Goal: Information Seeking & Learning: Learn about a topic

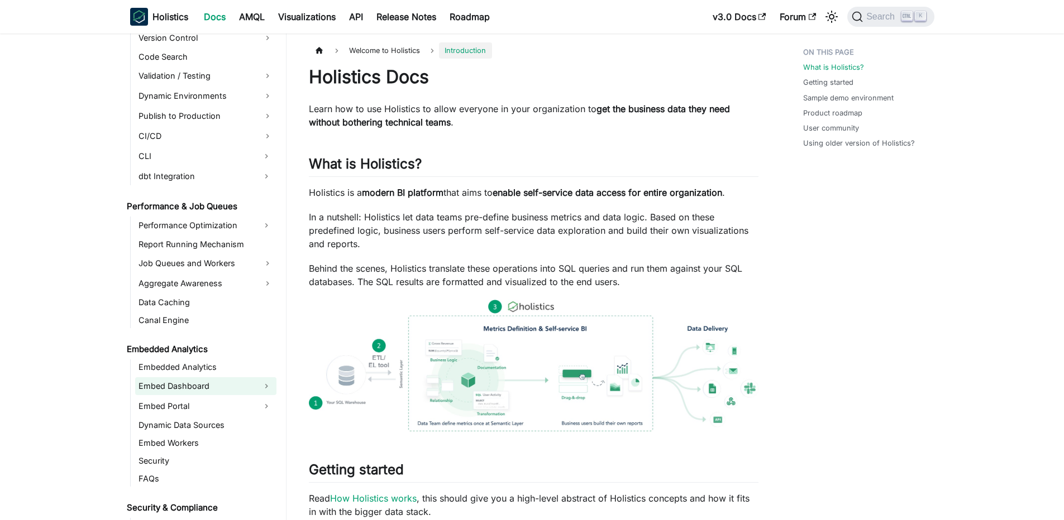
scroll to position [1005, 0]
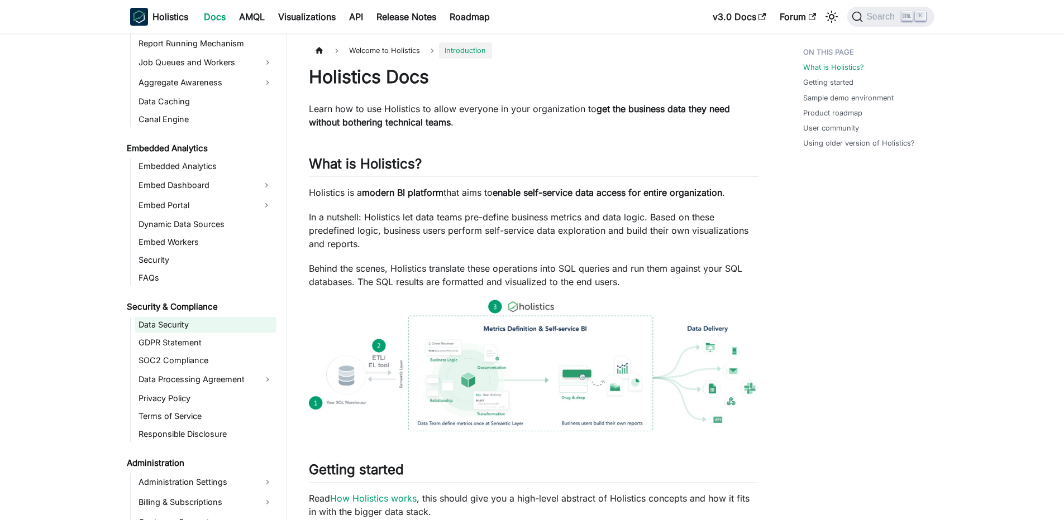
click at [188, 328] on link "Data Security" at bounding box center [205, 325] width 141 height 16
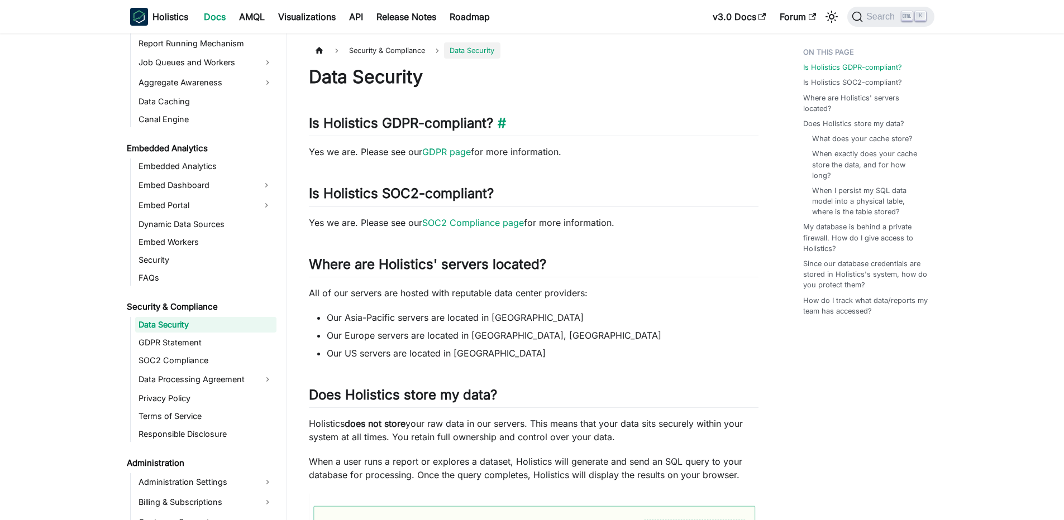
click at [365, 133] on h2 "Is Holistics GDPR-compliant? ​" at bounding box center [534, 125] width 450 height 21
click at [385, 121] on h2 "Is Holistics GDPR-compliant? ​" at bounding box center [534, 125] width 450 height 21
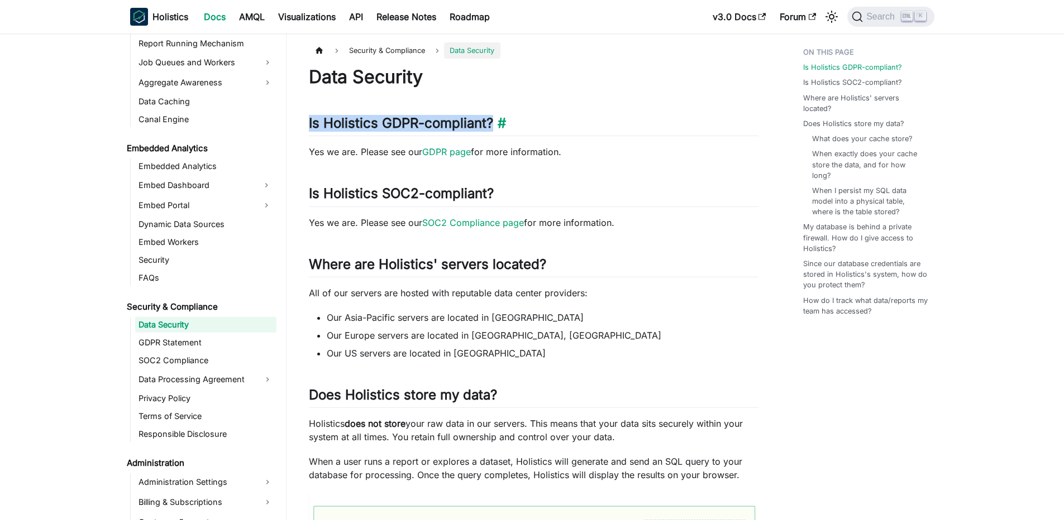
click at [385, 121] on h2 "Is Holistics GDPR-compliant? ​" at bounding box center [534, 125] width 450 height 21
click at [364, 125] on h2 "Is Holistics GDPR-compliant? ​" at bounding box center [534, 125] width 450 height 21
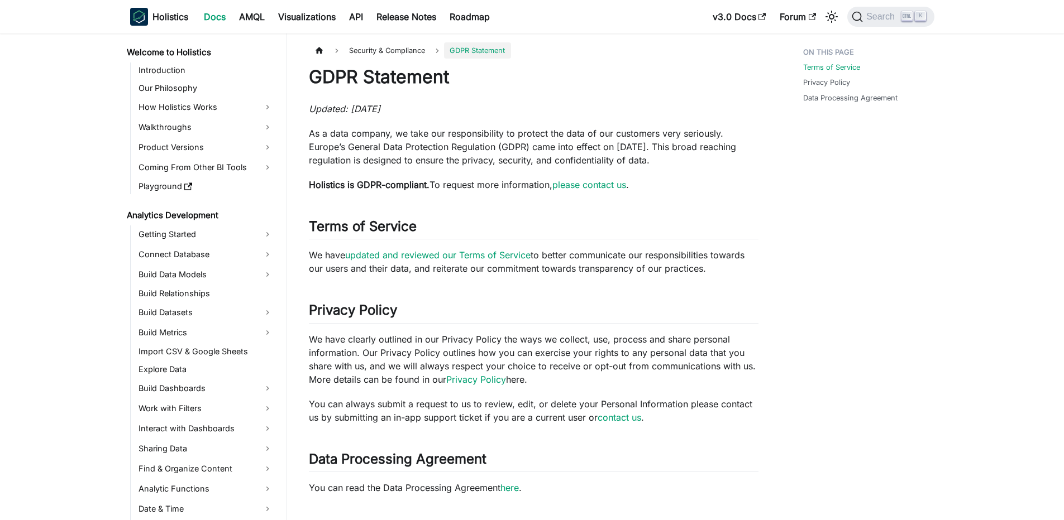
scroll to position [933, 0]
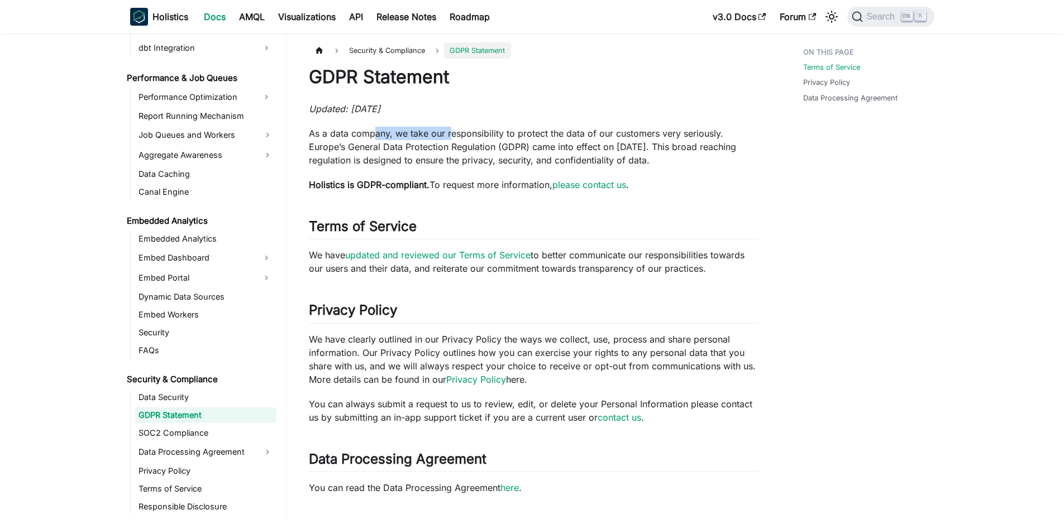
drag, startPoint x: 374, startPoint y: 133, endPoint x: 455, endPoint y: 138, distance: 81.1
click at [455, 138] on p "As a data company, we take our responsibility to protect the data of our custom…" at bounding box center [534, 147] width 450 height 40
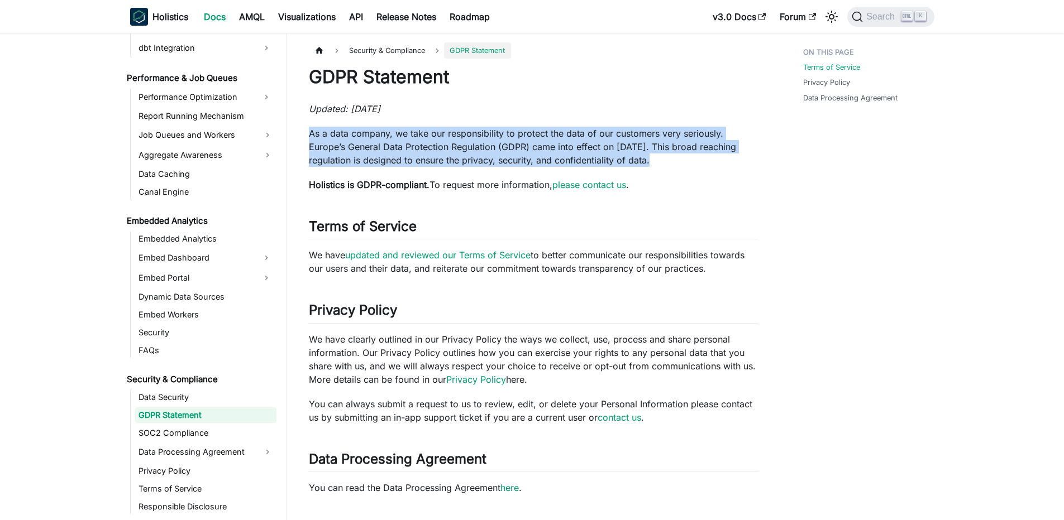
click at [427, 137] on p "As a data company, we take our responsibility to protect the data of our custom…" at bounding box center [534, 147] width 450 height 40
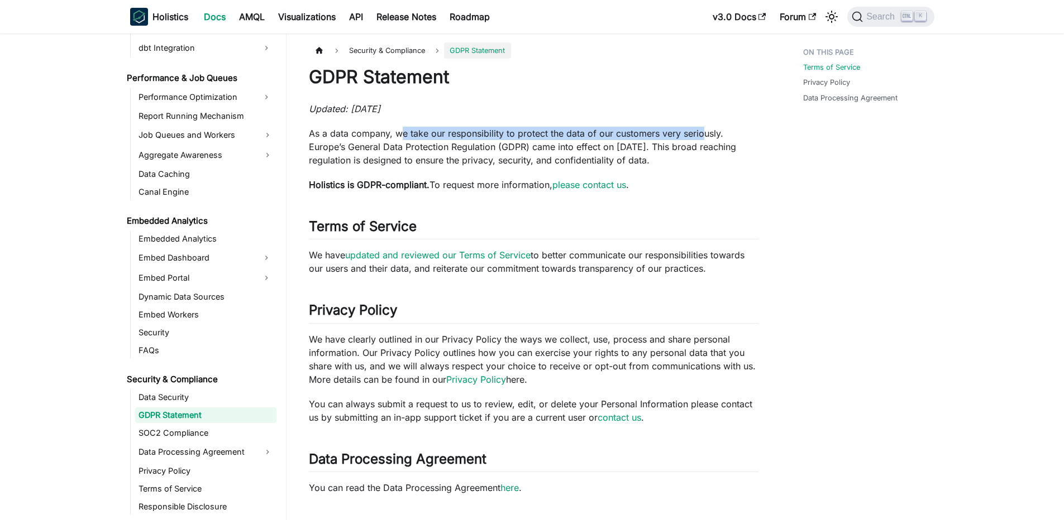
drag, startPoint x: 399, startPoint y: 132, endPoint x: 699, endPoint y: 135, distance: 299.9
click at [699, 135] on p "As a data company, we take our responsibility to protect the data of our custom…" at bounding box center [534, 147] width 450 height 40
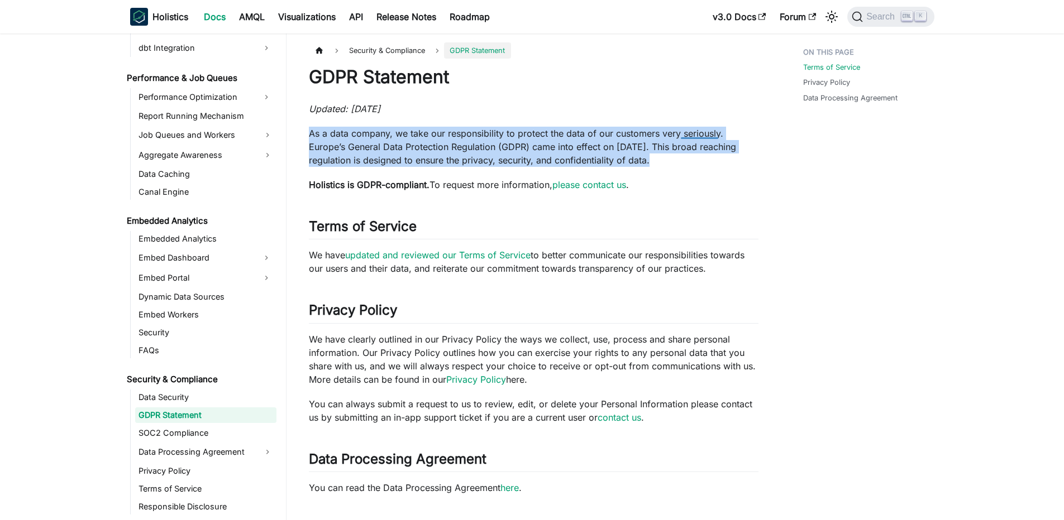
click at [699, 135] on p "As a data company, we take our responsibility to protect the data of our custom…" at bounding box center [534, 147] width 450 height 40
click at [620, 138] on p "As a data company, we take our responsibility to protect the data of our custom…" at bounding box center [534, 147] width 450 height 40
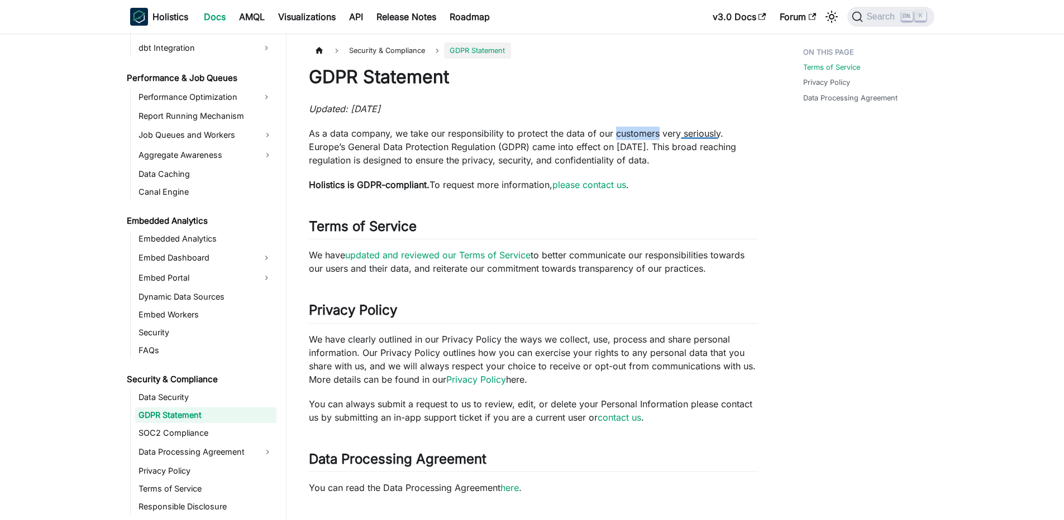
click at [620, 138] on p "As a data company, we take our responsibility to protect the data of our custom…" at bounding box center [534, 147] width 450 height 40
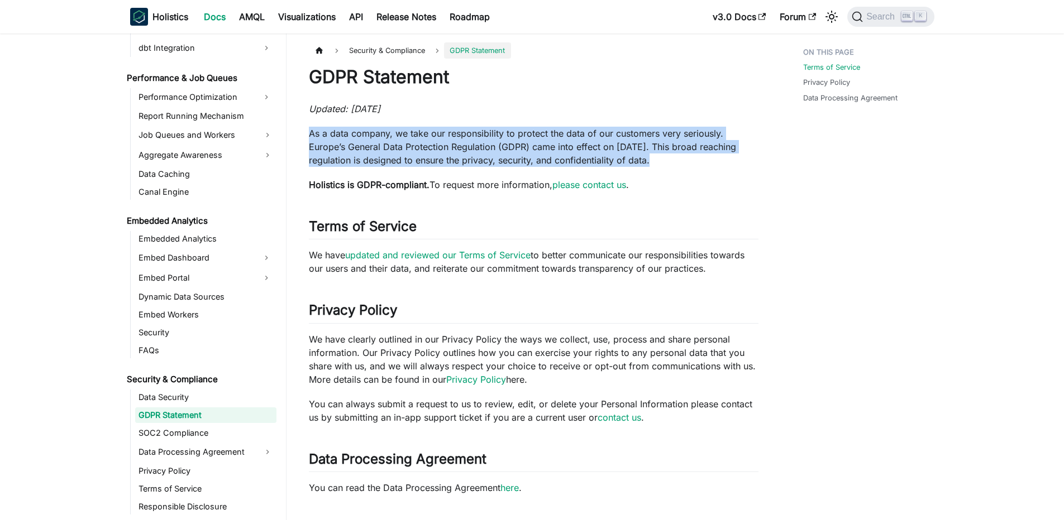
click at [620, 138] on p "As a data company, we take our responsibility to protect the data of our custom…" at bounding box center [534, 147] width 450 height 40
click at [482, 163] on p "As a data company, we take our responsibility to protect the data of our custom…" at bounding box center [534, 147] width 450 height 40
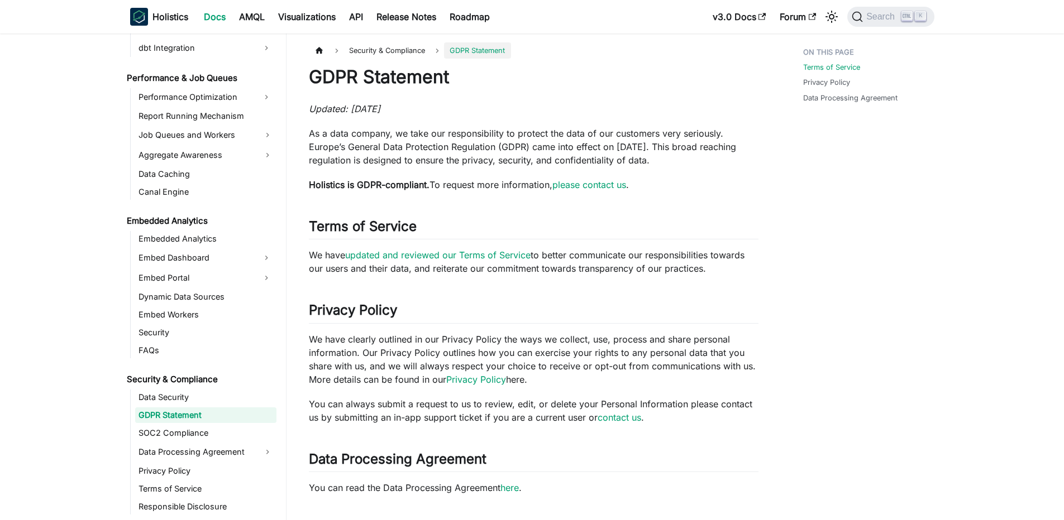
drag, startPoint x: 376, startPoint y: 150, endPoint x: 642, endPoint y: 161, distance: 266.6
click at [642, 161] on p "As a data company, we take our responsibility to protect the data of our custom…" at bounding box center [534, 147] width 450 height 40
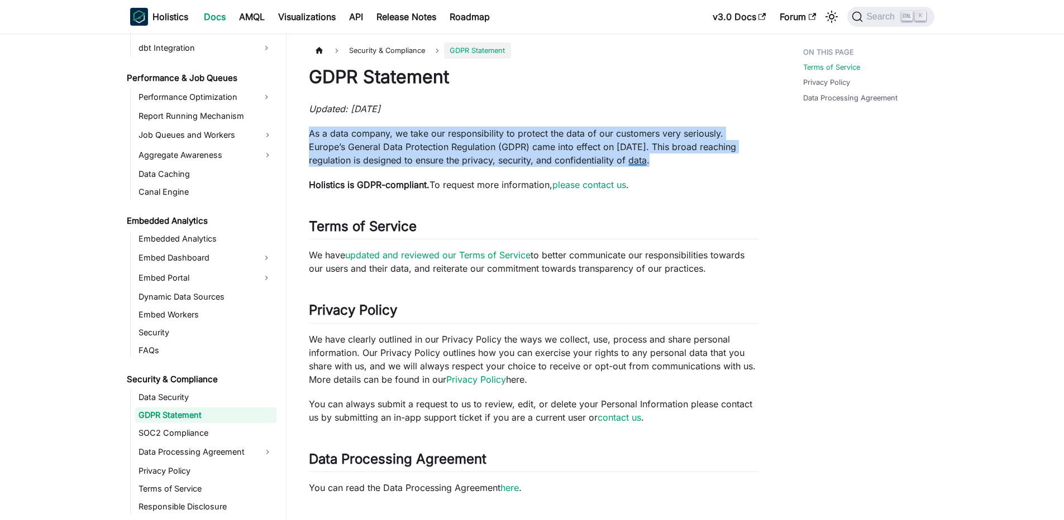
click at [642, 161] on p "As a data company, we take our responsibility to protect the data of our custom…" at bounding box center [534, 147] width 450 height 40
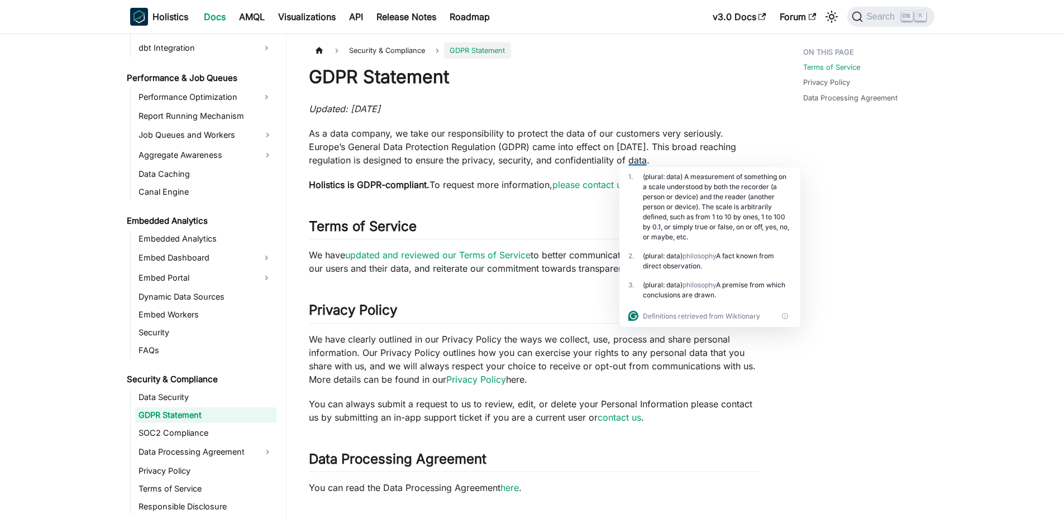
click at [442, 185] on p "Holistics is GDPR-compliant. To request more information, please contact us ." at bounding box center [534, 184] width 450 height 13
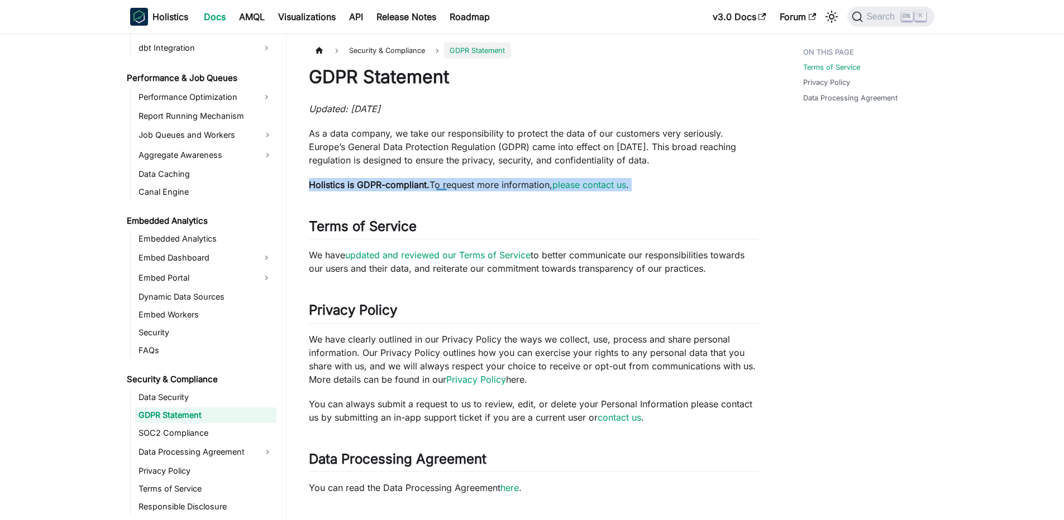
click at [442, 185] on p "Holistics is GDPR-compliant. To request more information, please contact us ." at bounding box center [534, 184] width 450 height 13
click at [474, 136] on p "As a data company, we take our responsibility to protect the data of our custom…" at bounding box center [534, 147] width 450 height 40
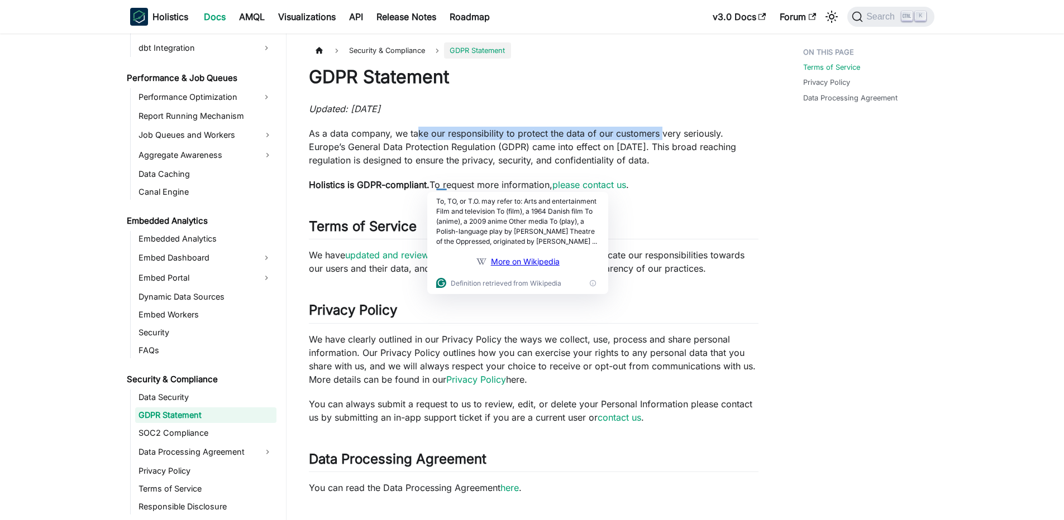
drag, startPoint x: 415, startPoint y: 136, endPoint x: 658, endPoint y: 138, distance: 243.5
click at [658, 138] on p "As a data company, we take our responsibility to protect the data of our custom…" at bounding box center [534, 147] width 450 height 40
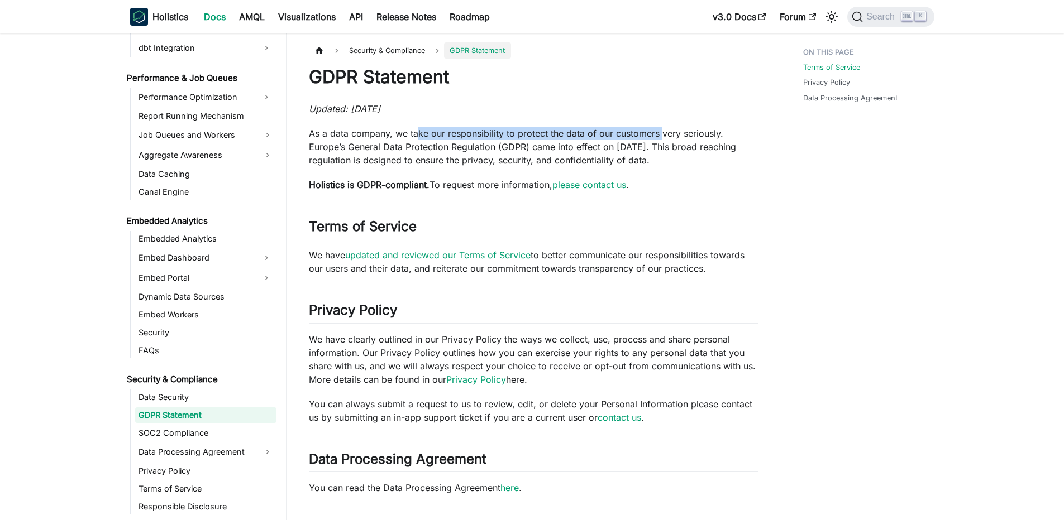
click at [658, 138] on p "As a data company, we take our responsibility to protect the data of our custom…" at bounding box center [534, 147] width 450 height 40
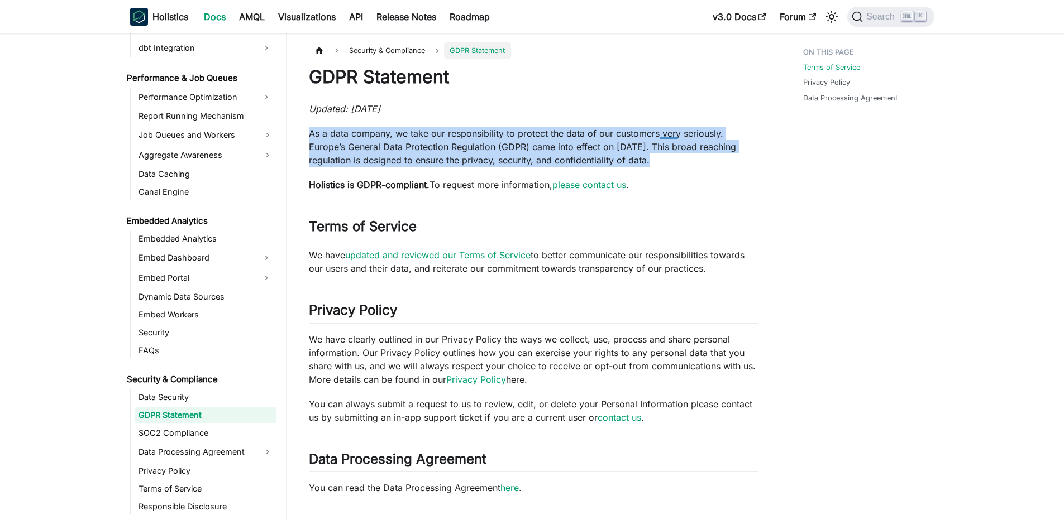
click at [658, 138] on p "As a data company, we take our responsibility to protect the data of our custom…" at bounding box center [534, 147] width 450 height 40
click at [553, 156] on p "As a data company, we take our responsibility to protect the data of our custom…" at bounding box center [534, 147] width 450 height 40
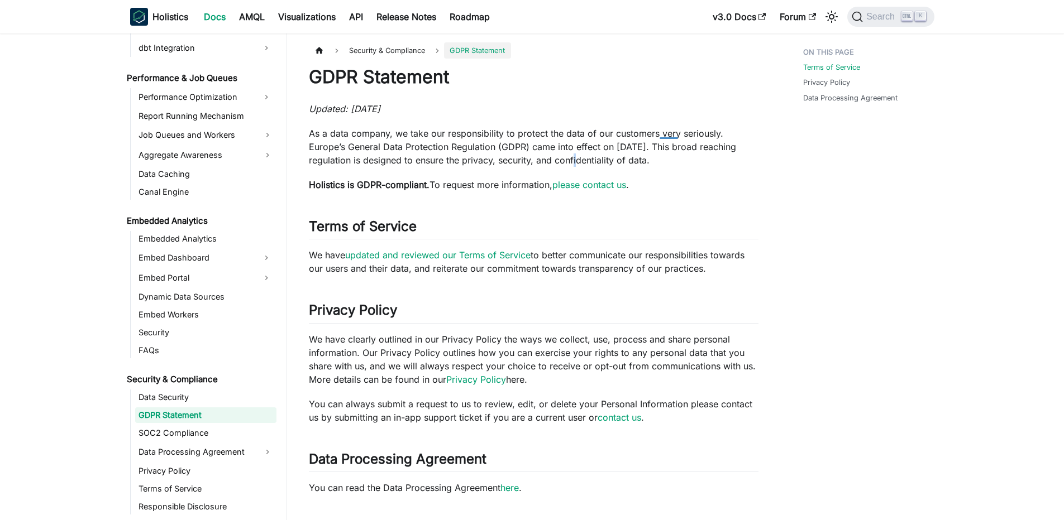
click at [553, 156] on p "As a data company, we take our responsibility to protect the data of our custom…" at bounding box center [534, 147] width 450 height 40
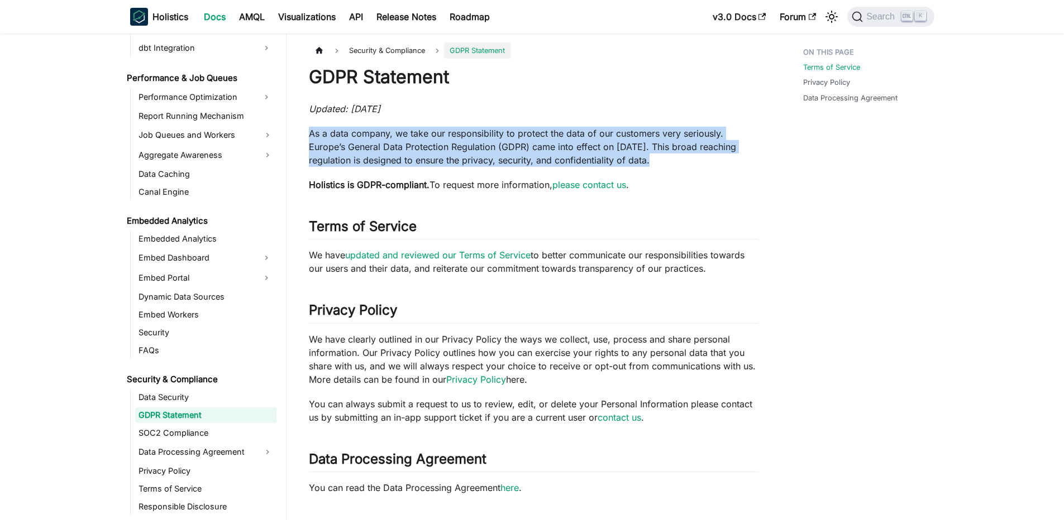
click at [553, 156] on p "As a data company, we take our responsibility to protect the data of our custom…" at bounding box center [534, 147] width 450 height 40
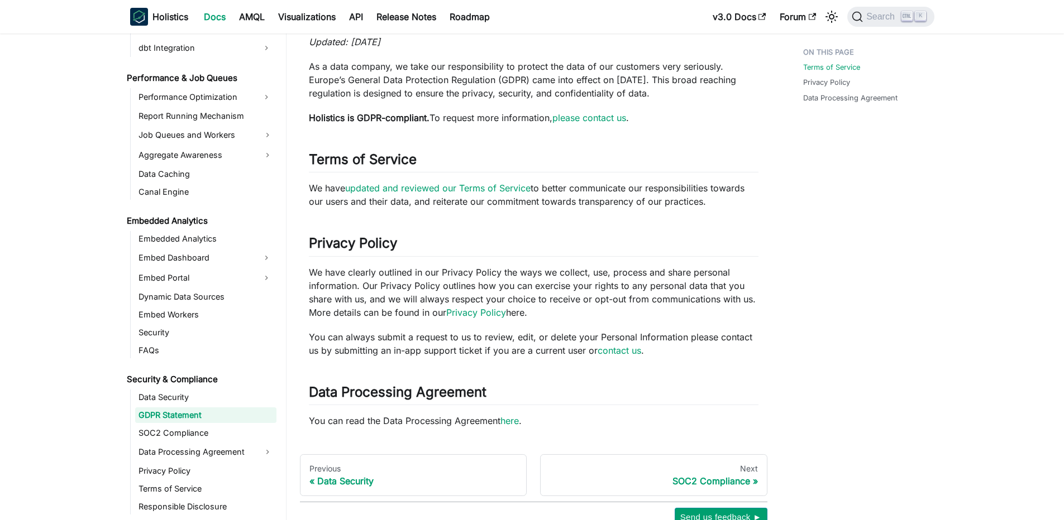
click at [324, 277] on p "We have clearly outlined in our Privacy Policy the ways we collect, use, proces…" at bounding box center [534, 293] width 450 height 54
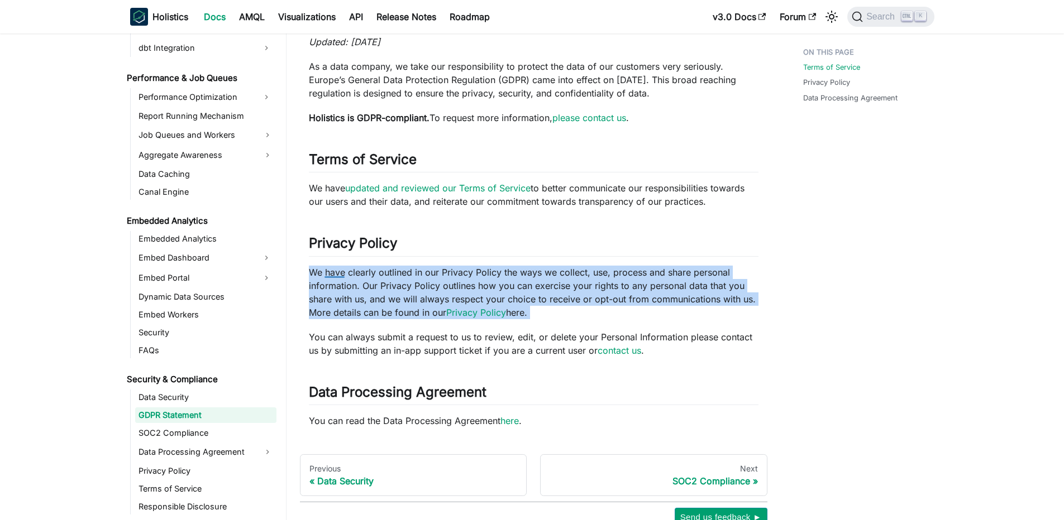
click at [324, 277] on p "We have clearly outlined in our Privacy Policy the ways we collect, use, proces…" at bounding box center [534, 293] width 450 height 54
click at [346, 269] on p "We have clearly outlined in our Privacy Policy the ways we collect, use, proces…" at bounding box center [534, 293] width 450 height 54
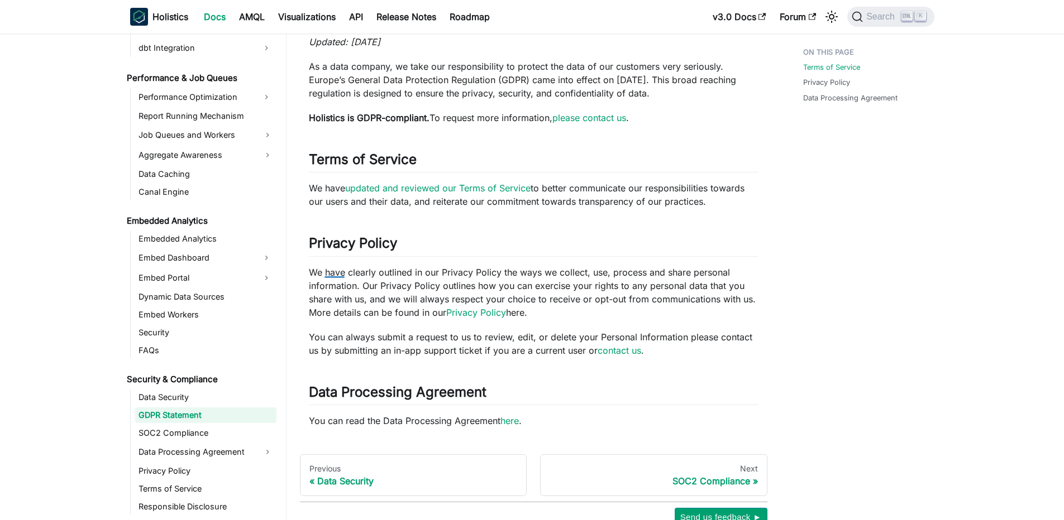
click at [338, 272] on p "We have clearly outlined in our Privacy Policy the ways we collect, use, proces…" at bounding box center [534, 293] width 450 height 54
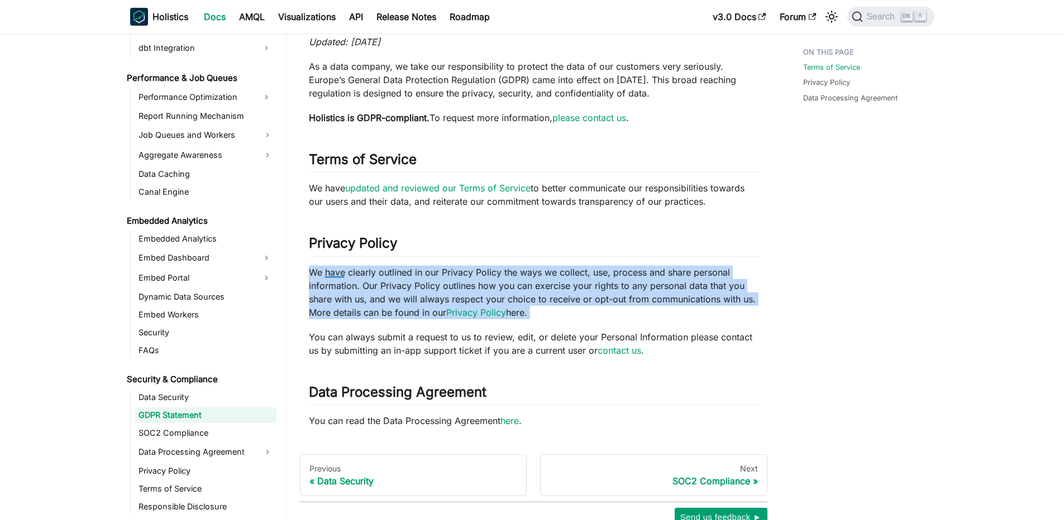
click at [338, 272] on p "We have clearly outlined in our Privacy Policy the ways we collect, use, proces…" at bounding box center [534, 293] width 450 height 54
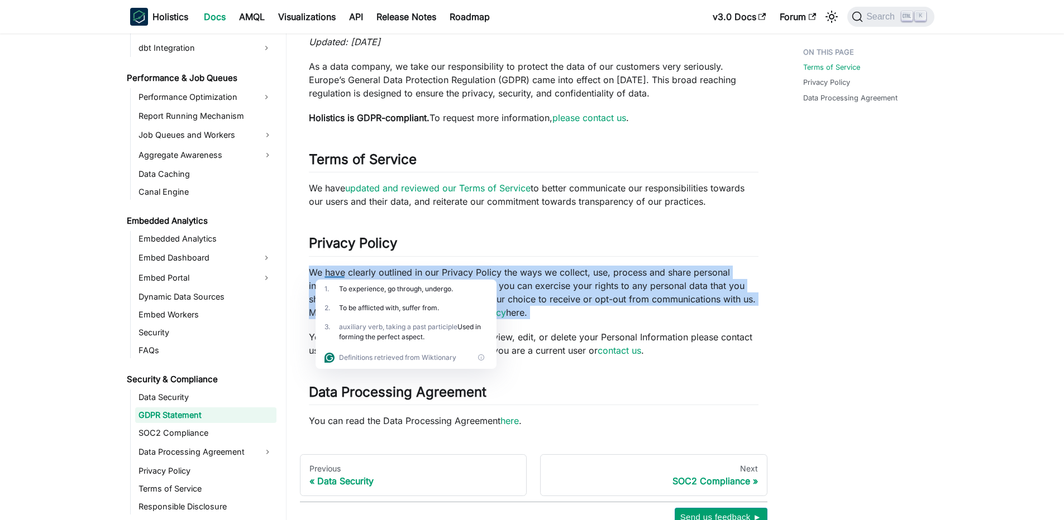
click at [584, 284] on p "We have clearly outlined in our Privacy Policy the ways we collect, use, proces…" at bounding box center [534, 293] width 450 height 54
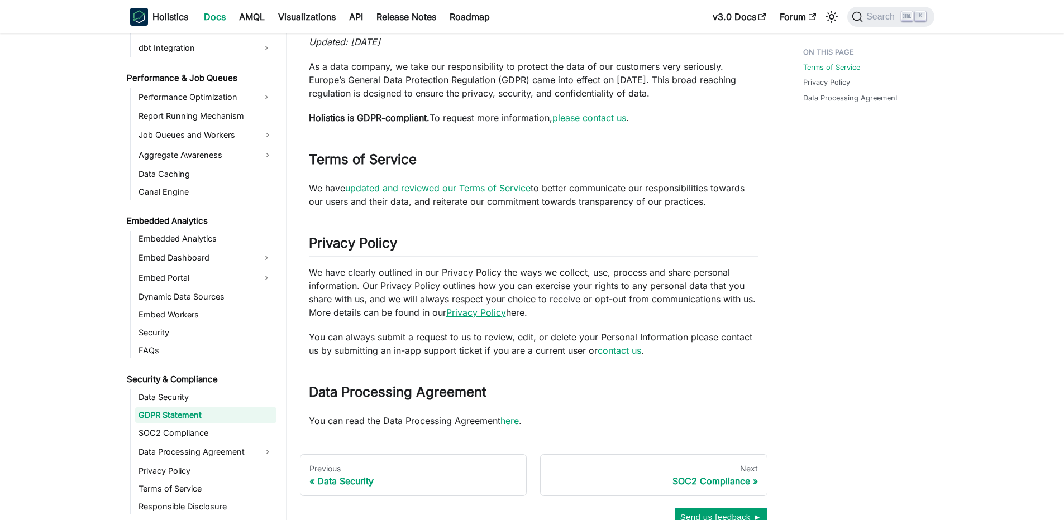
click at [456, 314] on link "Privacy Policy" at bounding box center [476, 312] width 60 height 11
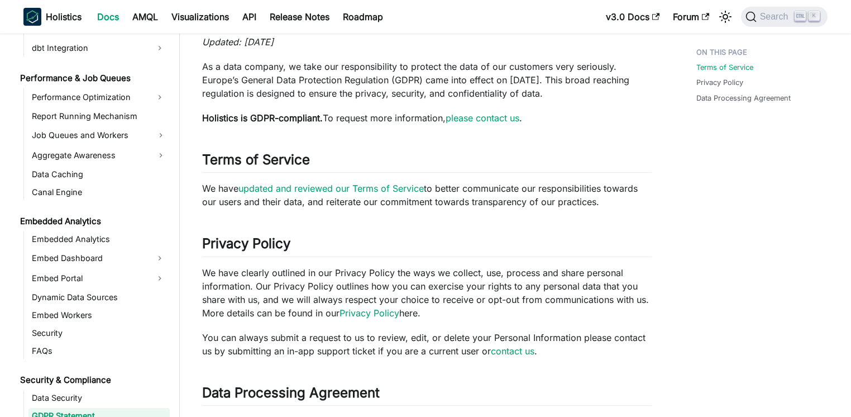
scroll to position [933, 0]
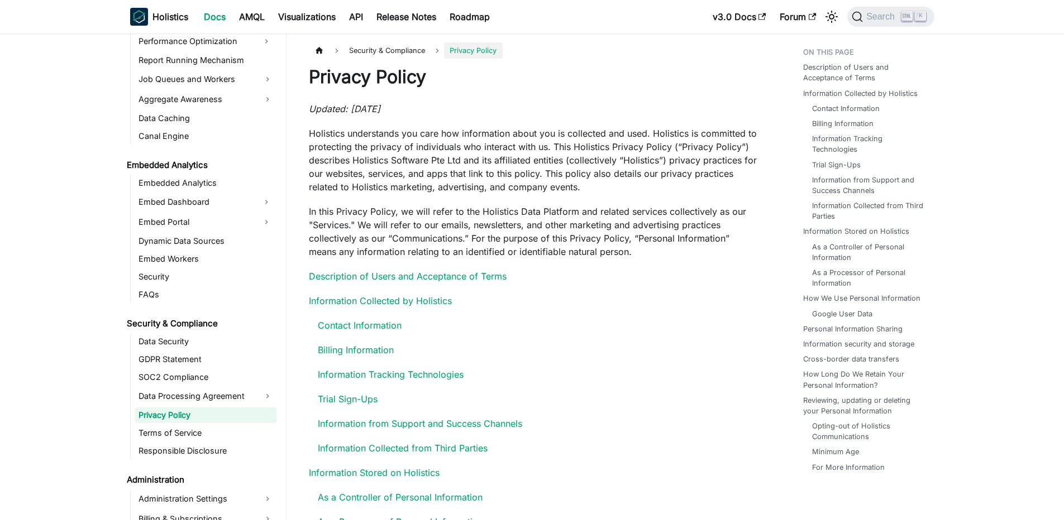
click at [364, 133] on p "Holistics understands you care how information about you is collected and used.…" at bounding box center [534, 160] width 450 height 67
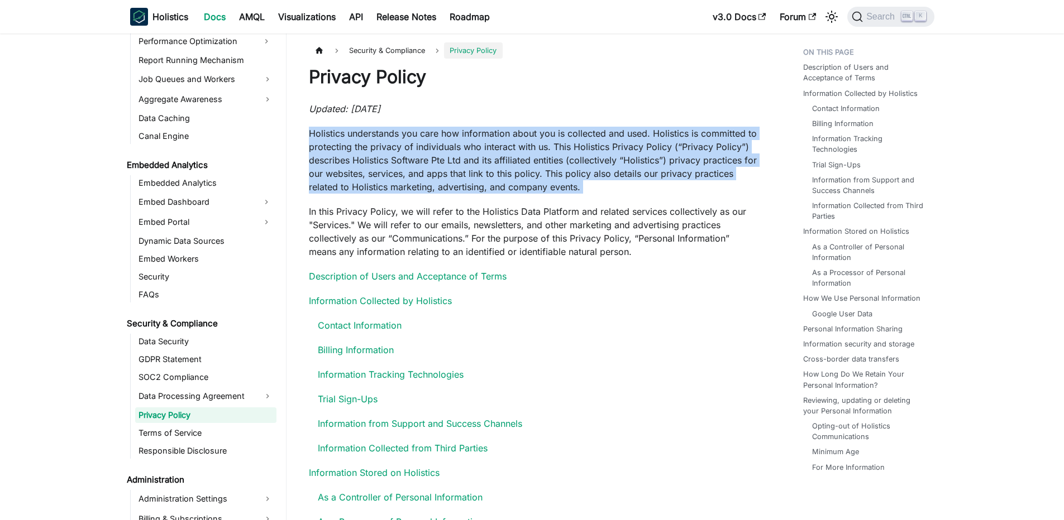
click at [354, 135] on p "Holistics understands you care how information about you is collected and used.…" at bounding box center [534, 160] width 450 height 67
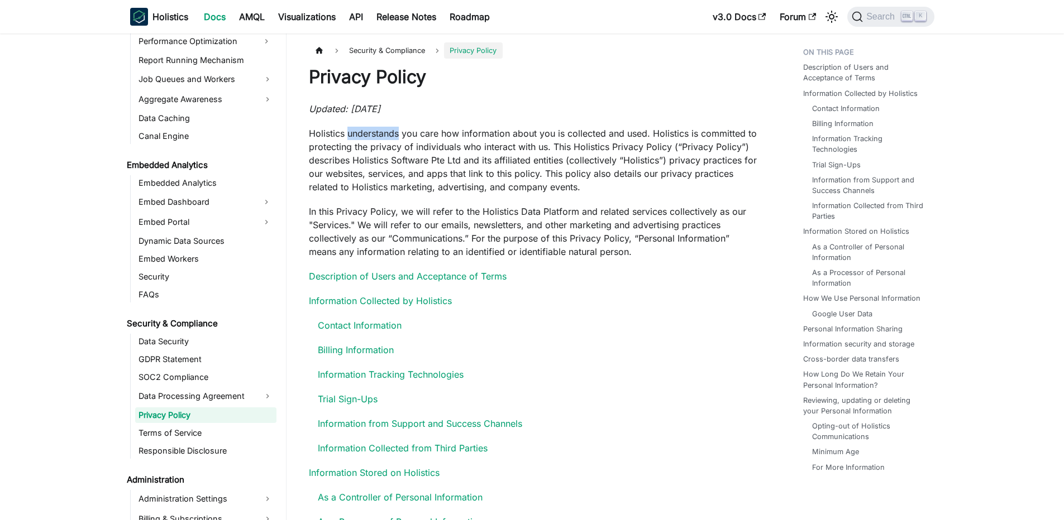
click at [354, 135] on p "Holistics understands you care how information about you is collected and used.…" at bounding box center [534, 160] width 450 height 67
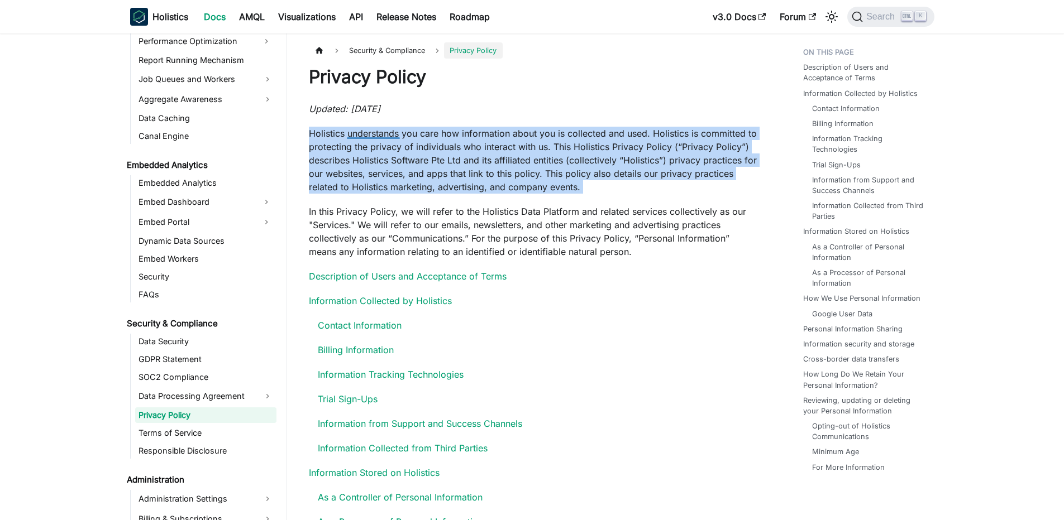
click at [354, 135] on p "Holistics understands you care how information about you is collected and used.…" at bounding box center [534, 160] width 450 height 67
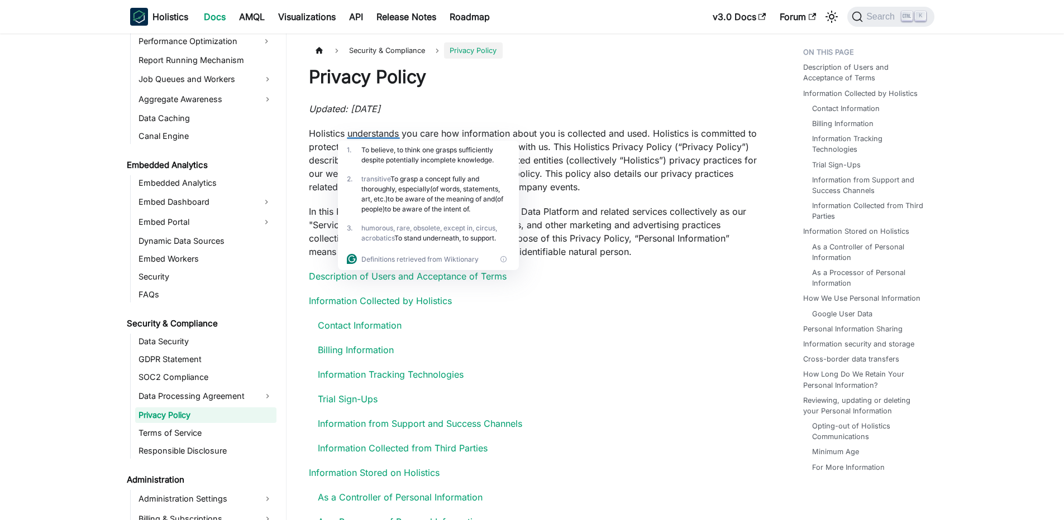
click at [379, 135] on p "Holistics understands you care how information about you is collected and used.…" at bounding box center [534, 160] width 450 height 67
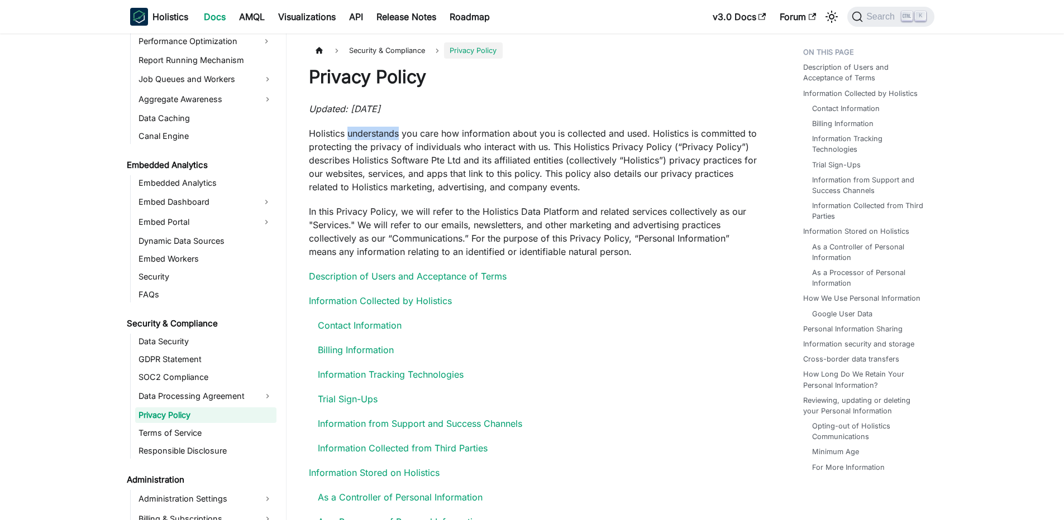
click at [379, 135] on p "Holistics understands you care how information about you is collected and used.…" at bounding box center [534, 160] width 450 height 67
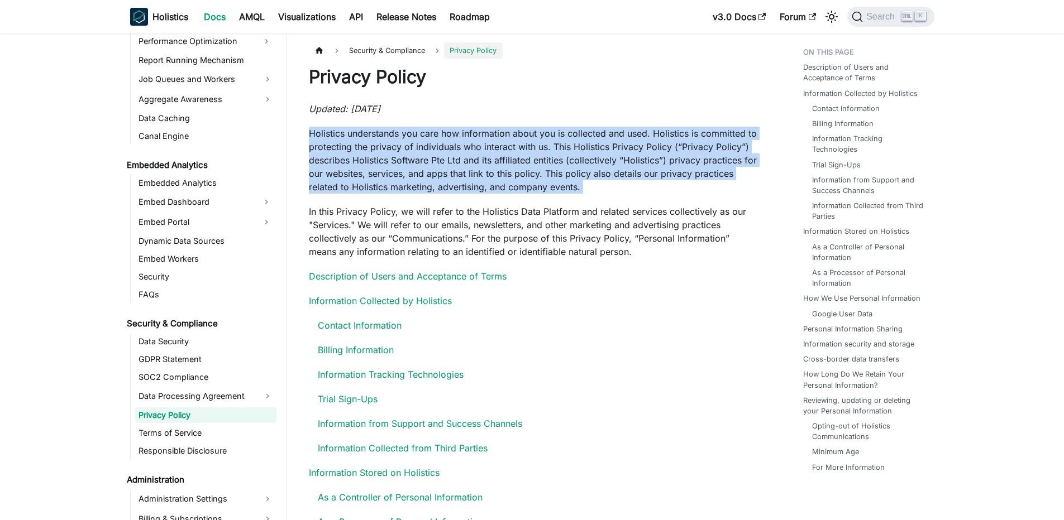
click at [379, 135] on p "Holistics understands you care how information about you is collected and used.…" at bounding box center [534, 160] width 450 height 67
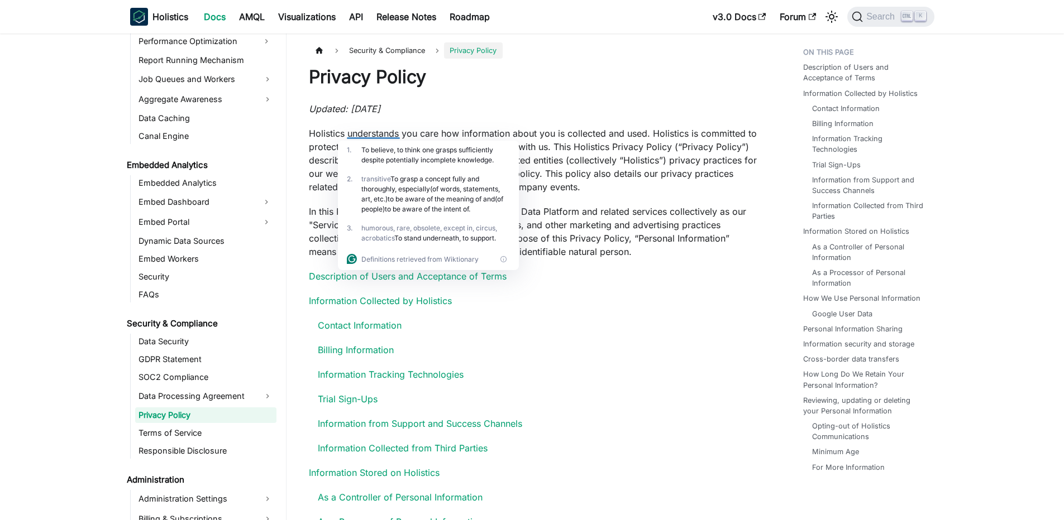
click at [524, 102] on p "Updated: 29 Dec 2023" at bounding box center [534, 108] width 450 height 13
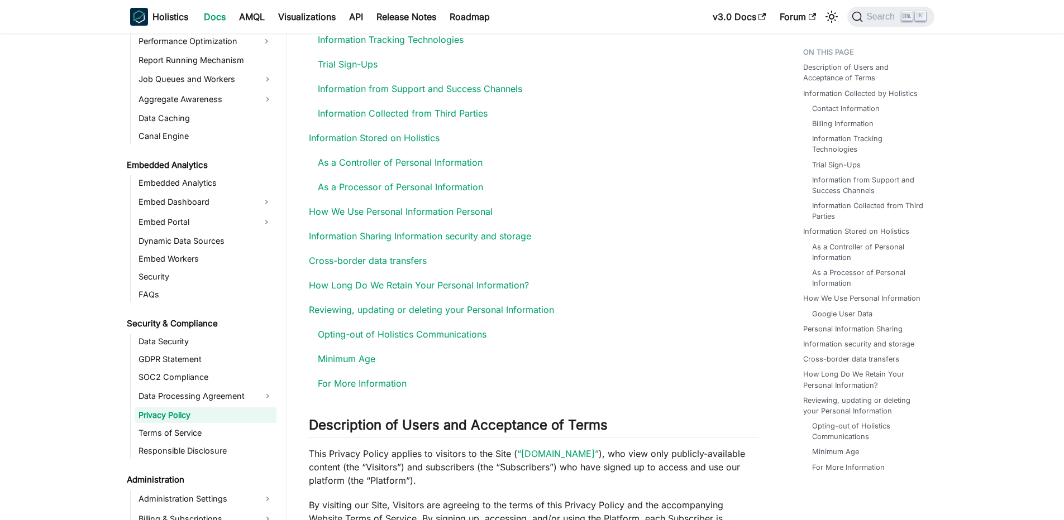
scroll to position [402, 0]
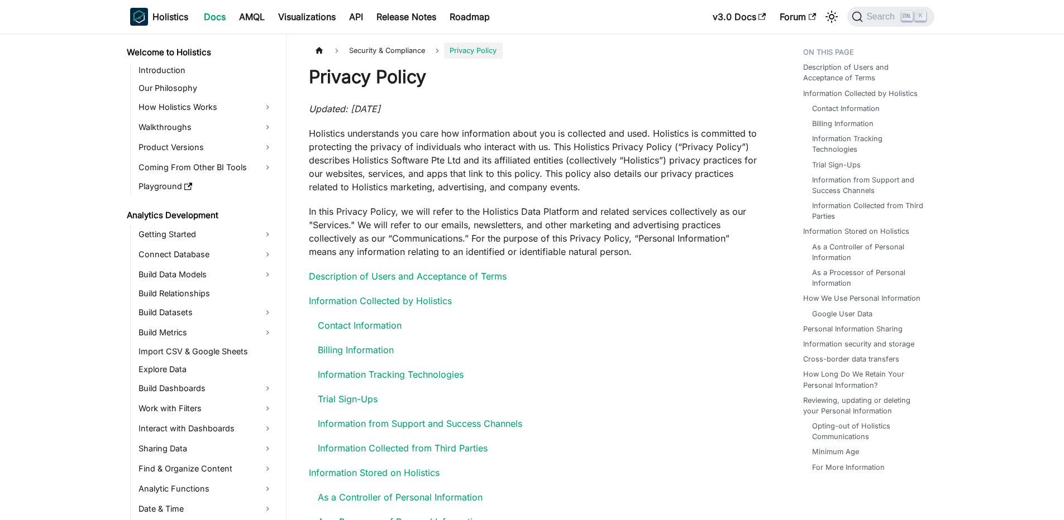
scroll to position [988, 0]
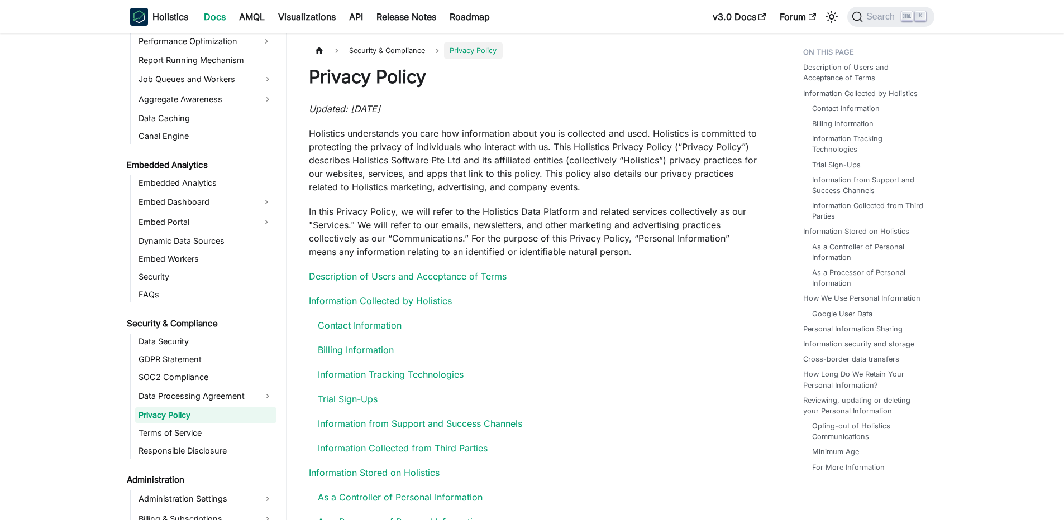
click at [370, 152] on p "Holistics understands you care how information about you is collected and used.…" at bounding box center [534, 160] width 450 height 67
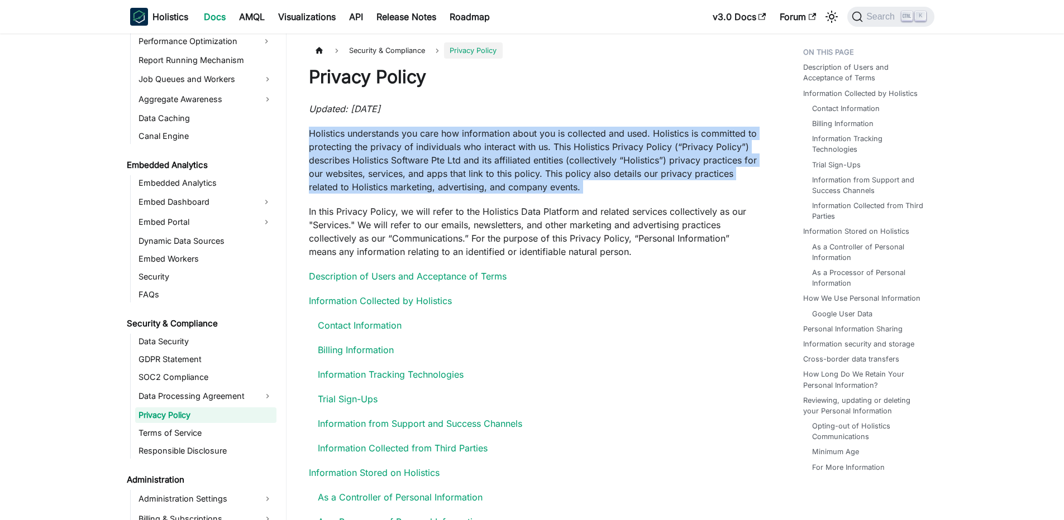
click at [386, 140] on p "Holistics understands you care how information about you is collected and used.…" at bounding box center [534, 160] width 450 height 67
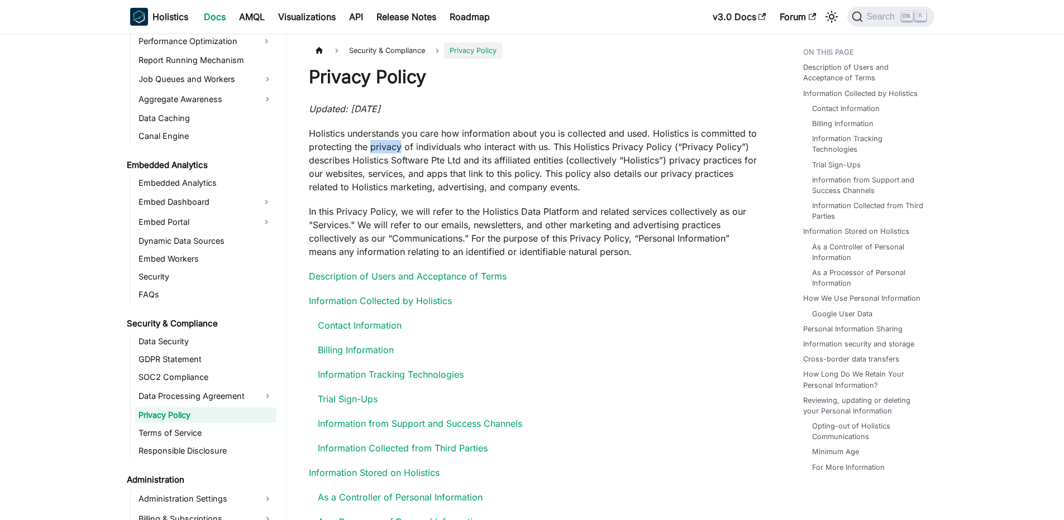
click at [386, 140] on p "Holistics understands you care how information about you is collected and used.…" at bounding box center [534, 160] width 450 height 67
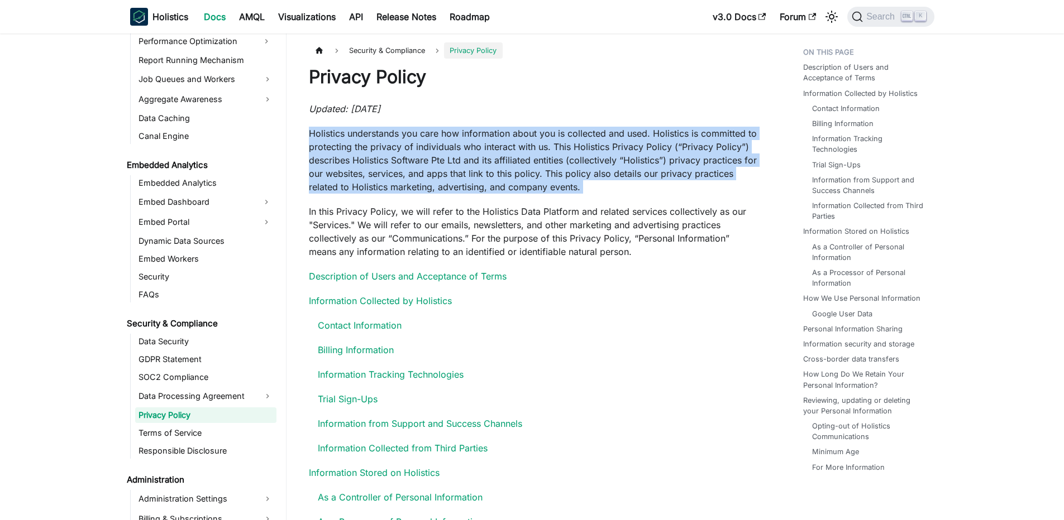
click at [386, 140] on p "Holistics understands you care how information about you is collected and used.…" at bounding box center [534, 160] width 450 height 67
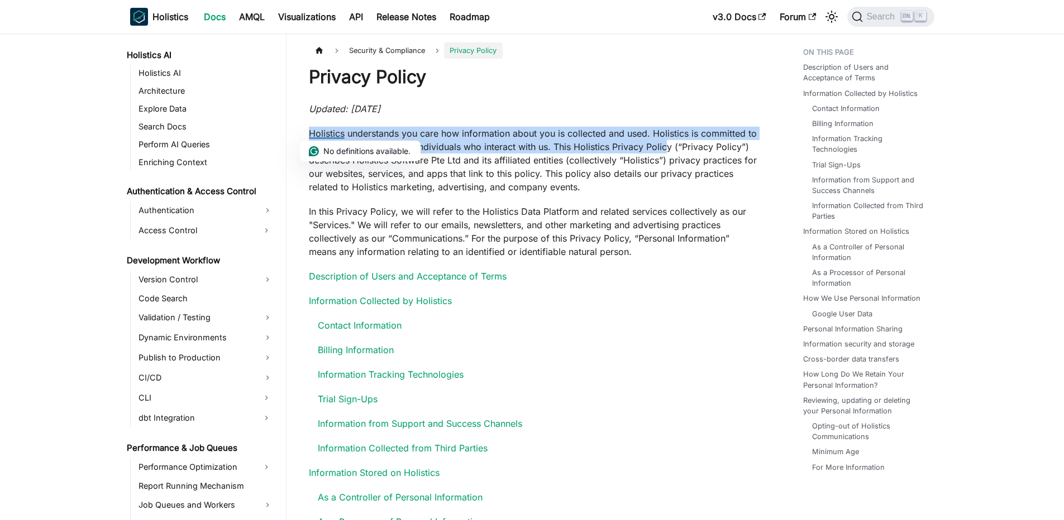
drag, startPoint x: 329, startPoint y: 123, endPoint x: 664, endPoint y: 144, distance: 335.7
click at [664, 144] on p "Holistics understands you care how information about you is collected and used.…" at bounding box center [534, 160] width 450 height 67
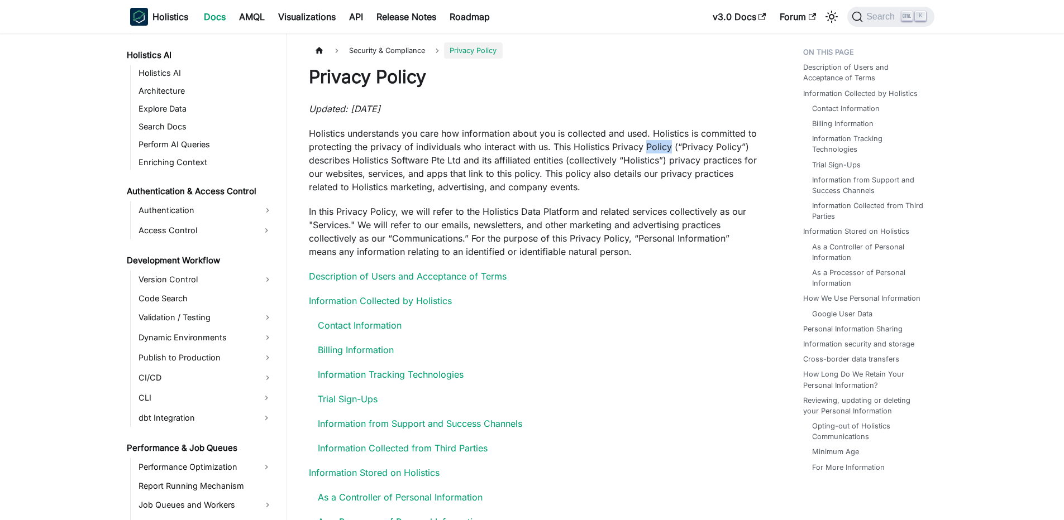
click at [664, 144] on p "Holistics understands you care how information about you is collected and used.…" at bounding box center [534, 160] width 450 height 67
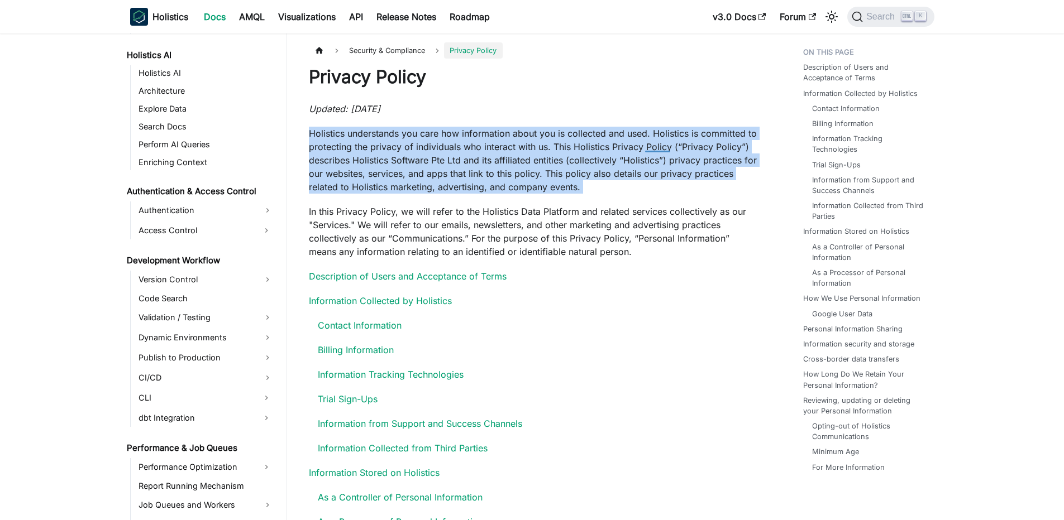
click at [664, 144] on p "Holistics understands you care how information about you is collected and used.…" at bounding box center [534, 160] width 450 height 67
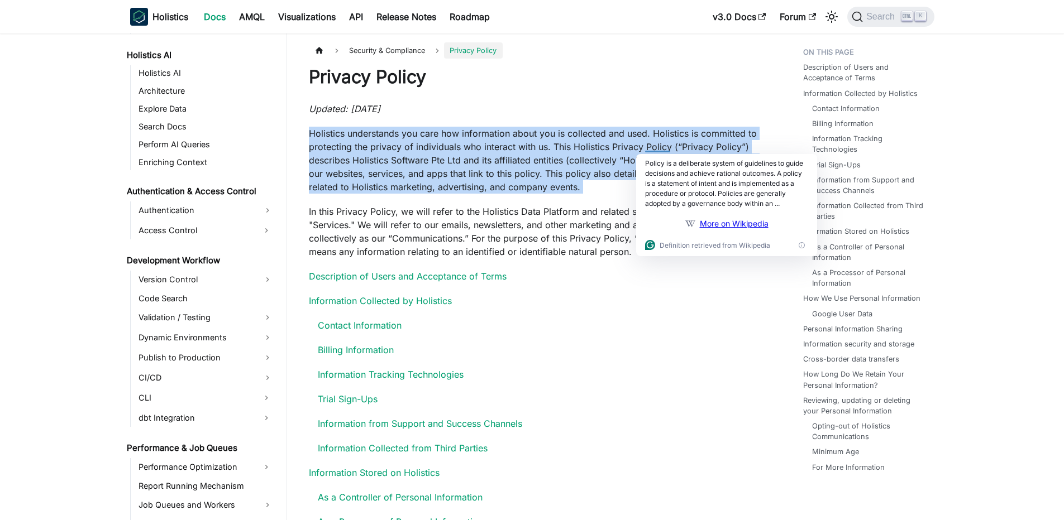
scroll to position [67, 0]
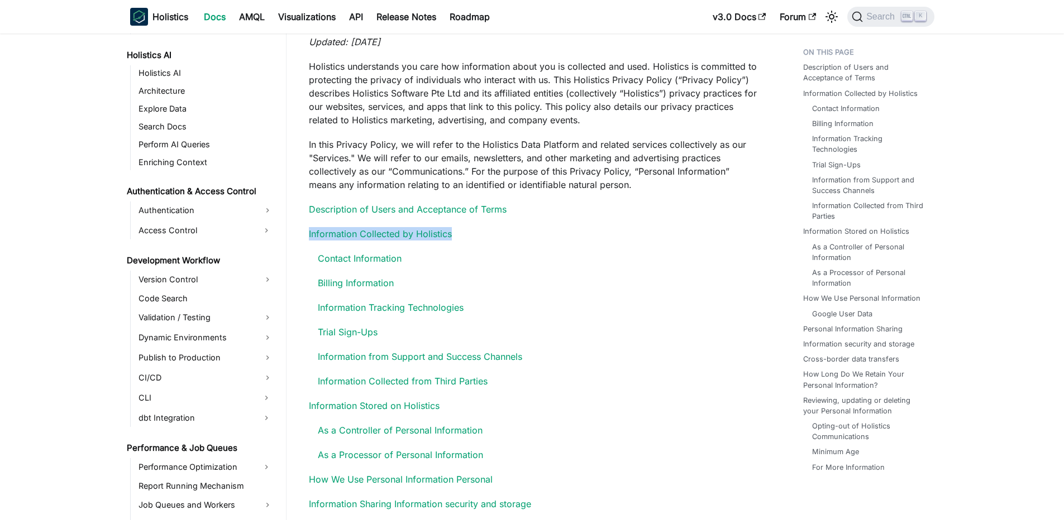
drag, startPoint x: 308, startPoint y: 231, endPoint x: 556, endPoint y: 237, distance: 248.6
click at [556, 237] on p "Information Collected by Holistics" at bounding box center [534, 233] width 450 height 13
click at [485, 162] on p "In this Privacy Policy, we will refer to the Holistics Data Platform and relate…" at bounding box center [534, 165] width 450 height 54
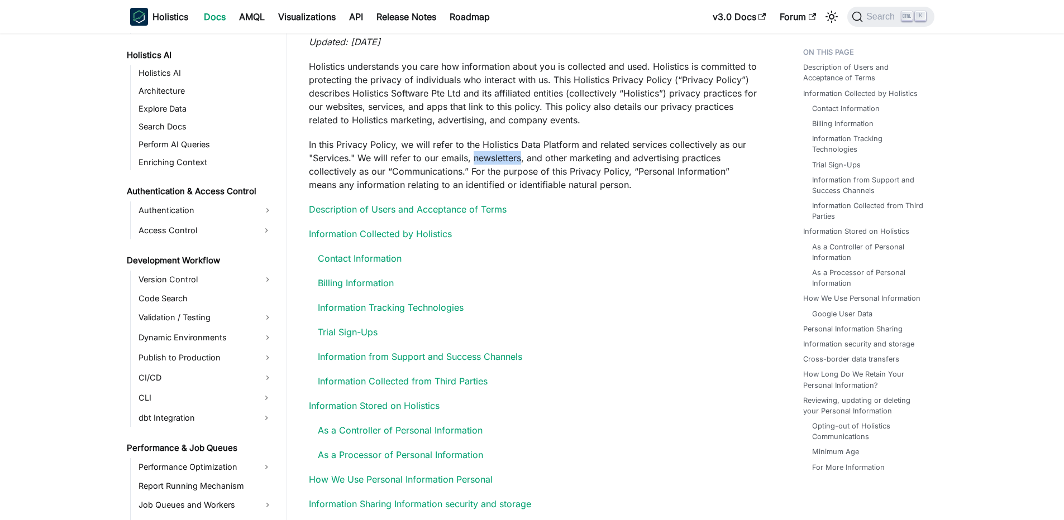
click at [485, 162] on p "In this Privacy Policy, we will refer to the Holistics Data Platform and relate…" at bounding box center [534, 165] width 450 height 54
click at [485, 162] on div at bounding box center [496, 157] width 49 height 11
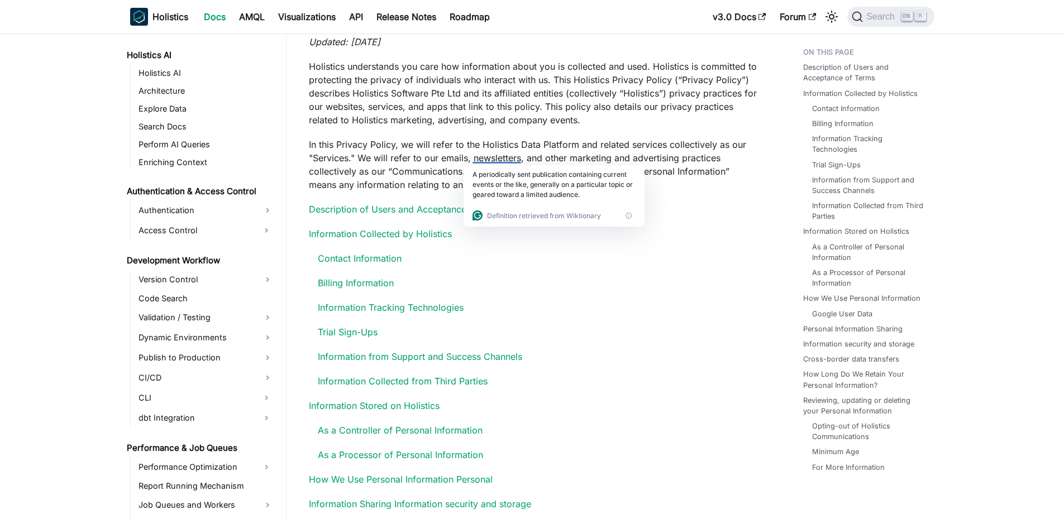
click at [447, 165] on p "In this Privacy Policy, we will refer to the Holistics Data Platform and relate…" at bounding box center [534, 165] width 450 height 54
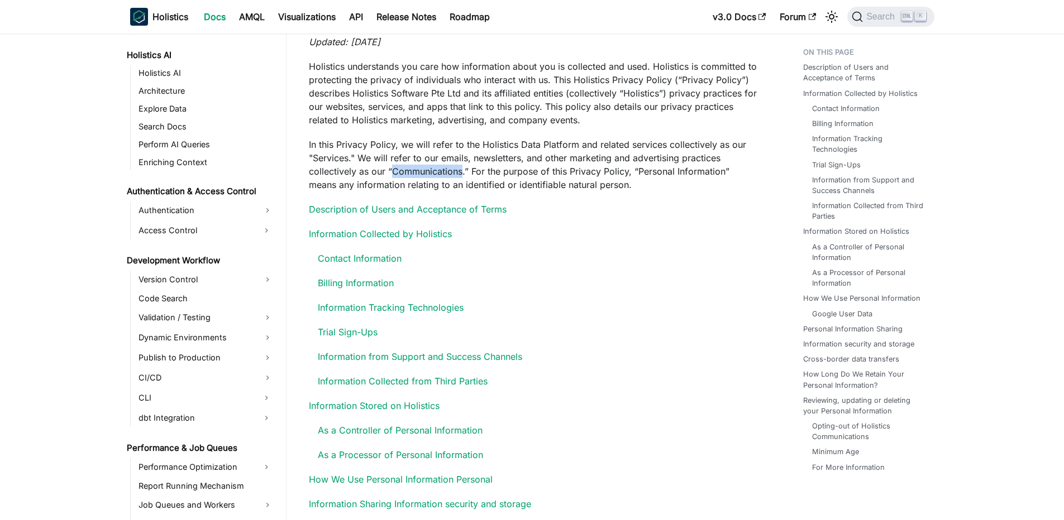
click at [447, 165] on p "In this Privacy Policy, we will refer to the Holistics Data Platform and relate…" at bounding box center [534, 165] width 450 height 54
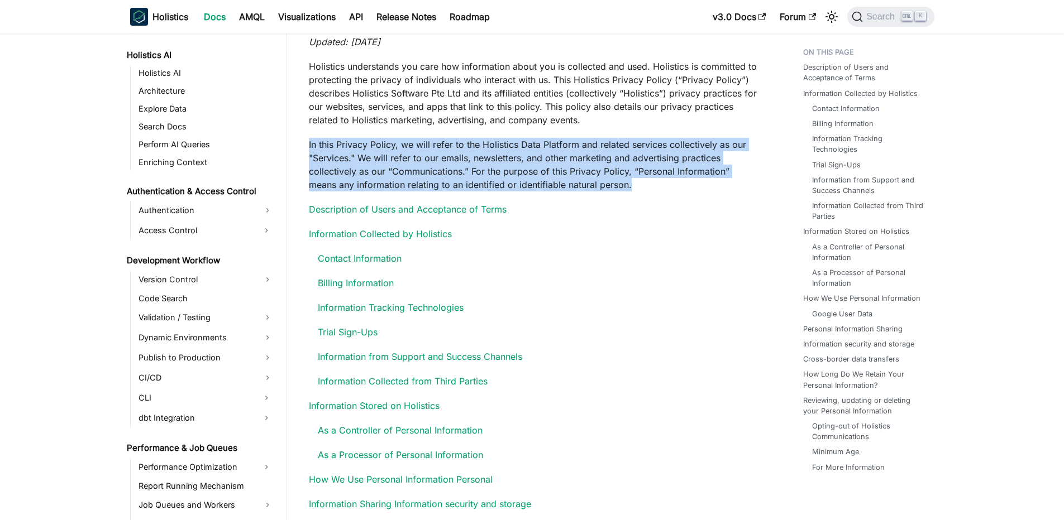
click at [447, 165] on p "In this Privacy Policy, we will refer to the Holistics Data Platform and relate…" at bounding box center [534, 165] width 450 height 54
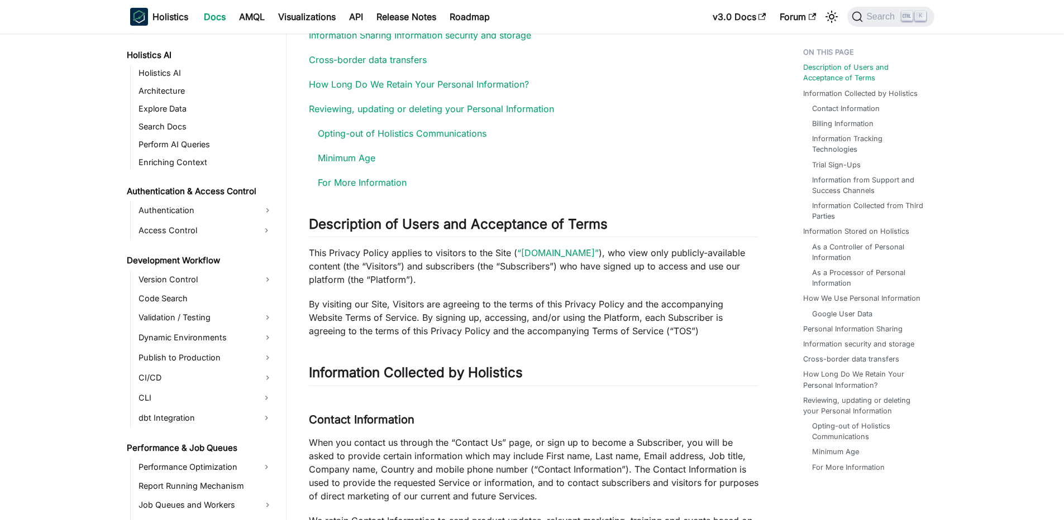
scroll to position [603, 0]
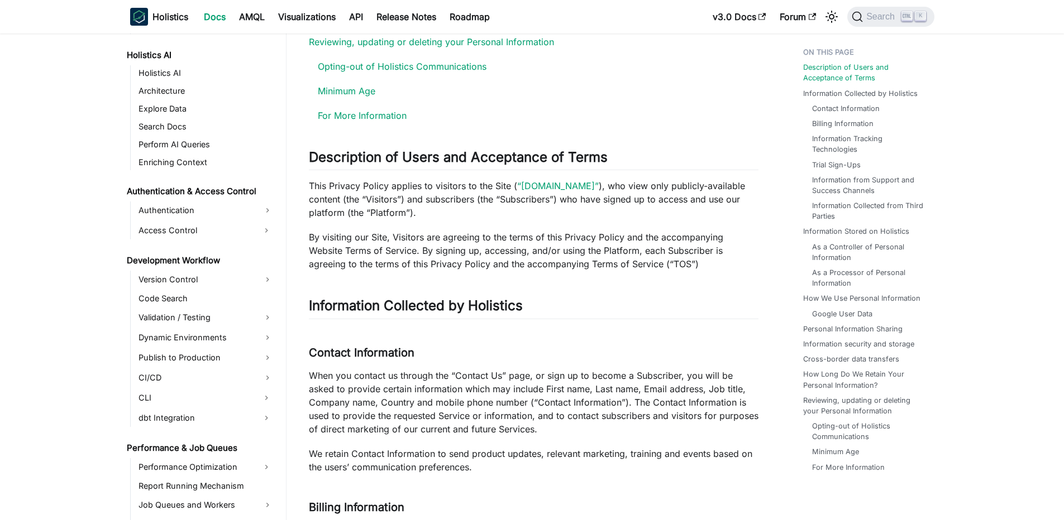
click at [395, 260] on p "By visiting our Site, Visitors are agreeing to the terms of this Privacy Policy…" at bounding box center [534, 251] width 450 height 40
click at [399, 259] on p "By visiting our Site, Visitors are agreeing to the terms of this Privacy Policy…" at bounding box center [534, 251] width 450 height 40
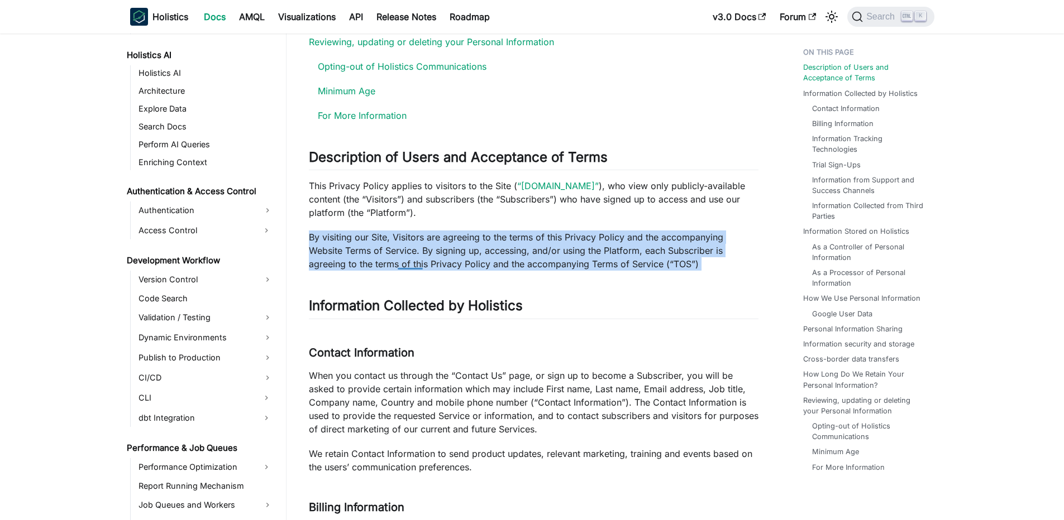
click at [399, 258] on p "By visiting our Site, Visitors are agreeing to the terms of this Privacy Policy…" at bounding box center [534, 251] width 450 height 40
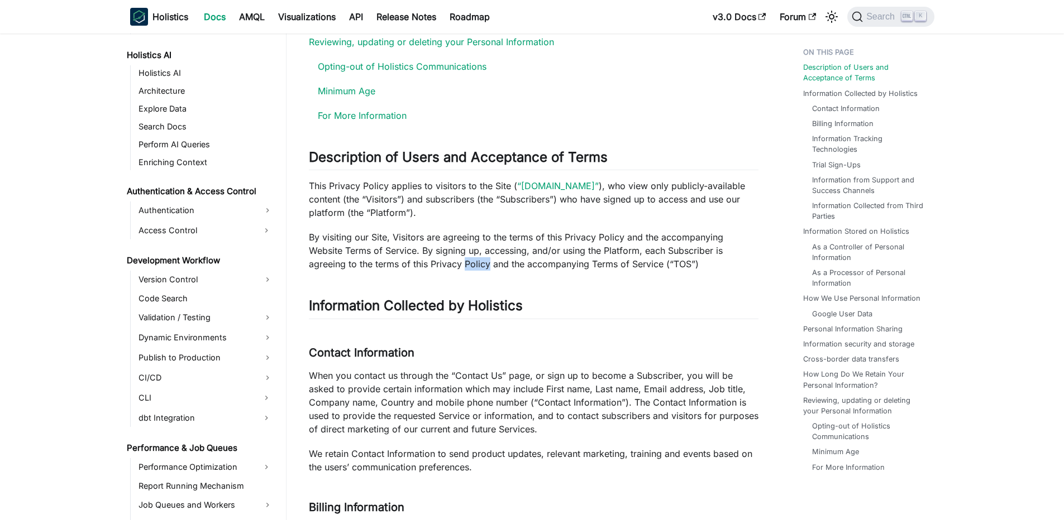
click at [399, 258] on p "By visiting our Site, Visitors are agreeing to the terms of this Privacy Policy…" at bounding box center [534, 251] width 450 height 40
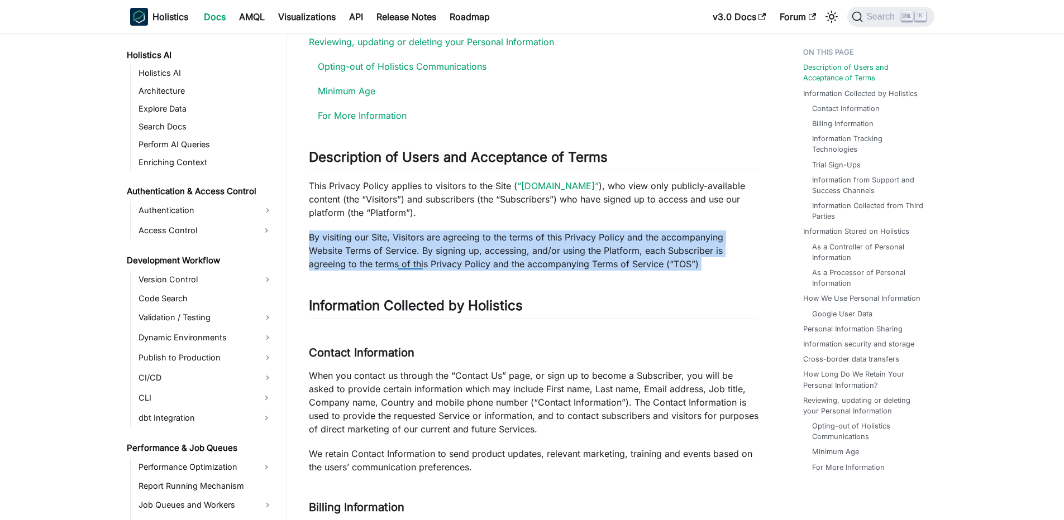
click at [399, 258] on p "By visiting our Site, Visitors are agreeing to the terms of this Privacy Policy…" at bounding box center [534, 251] width 450 height 40
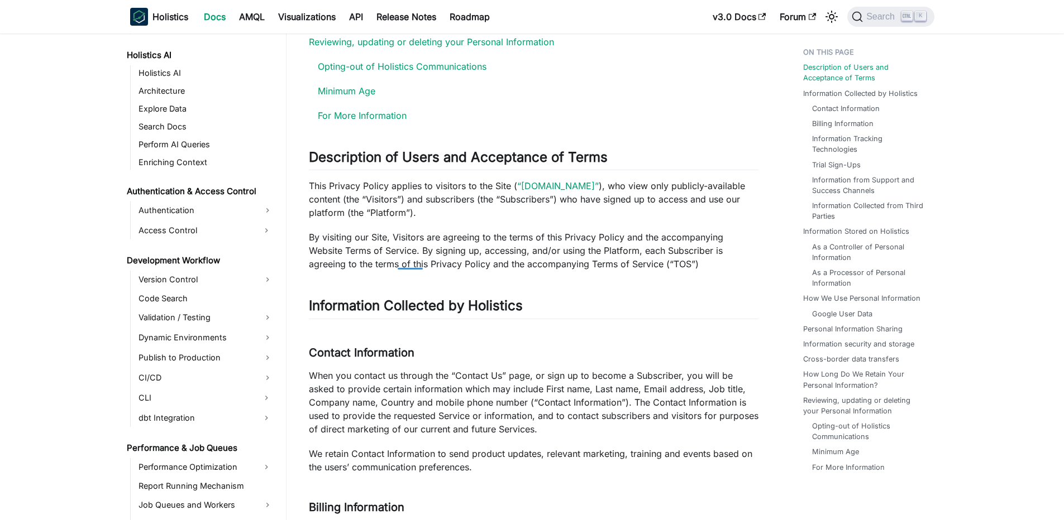
click at [334, 369] on p "When you contact us through the “Contact Us” page, or sign up to become a Subsc…" at bounding box center [534, 402] width 450 height 67
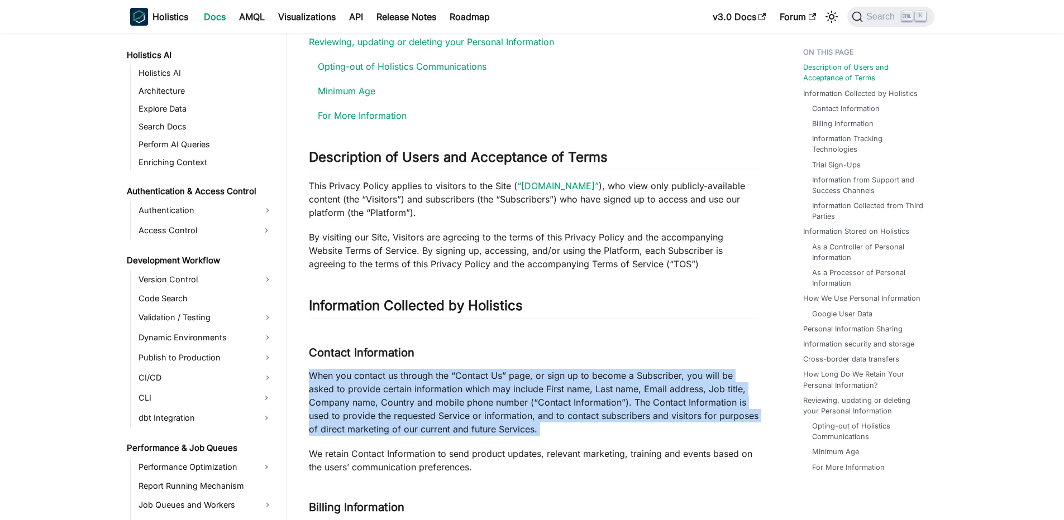
click at [334, 369] on p "When you contact us through the “Contact Us” page, or sign up to become a Subsc…" at bounding box center [534, 402] width 450 height 67
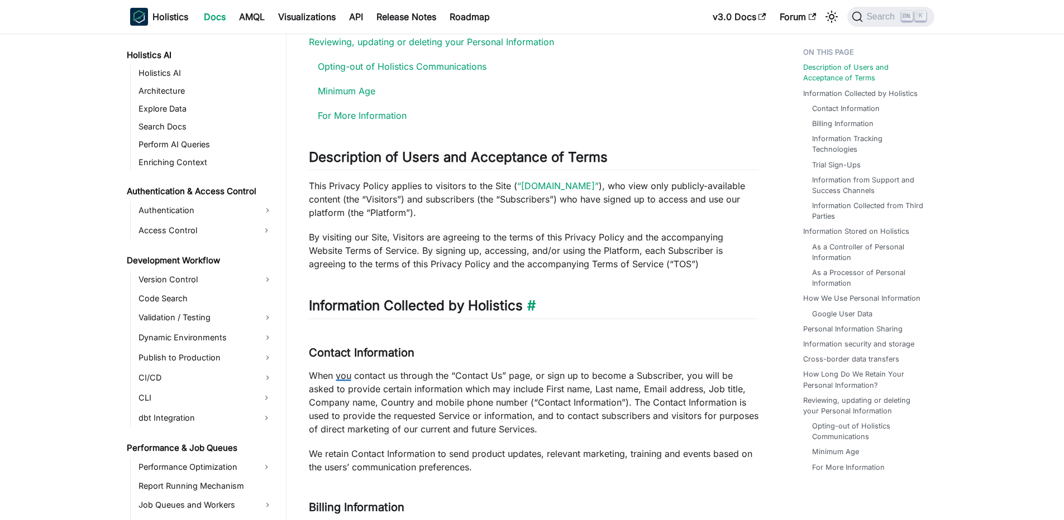
click at [480, 303] on h2 "Information Collected by Holistics ​" at bounding box center [534, 308] width 450 height 21
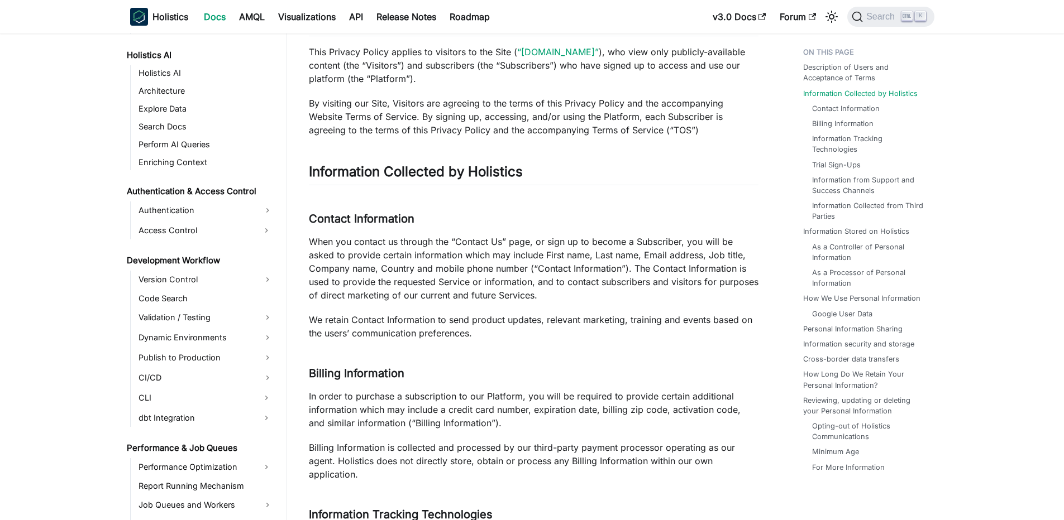
click at [456, 238] on p "When you contact us through the “Contact Us” page, or sign up to become a Subsc…" at bounding box center [534, 268] width 450 height 67
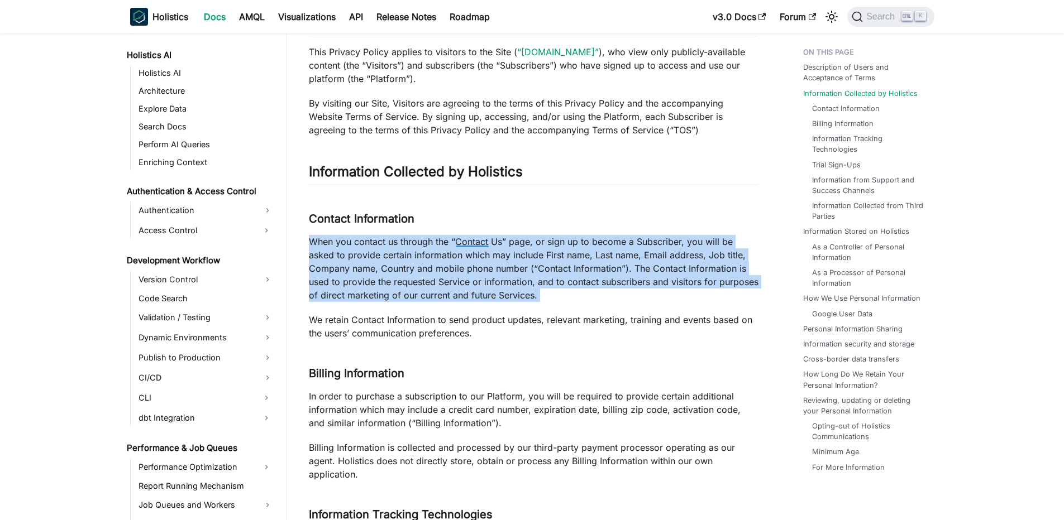
click at [456, 238] on p "When you contact us through the “Contact Us” page, or sign up to become a Subsc…" at bounding box center [534, 268] width 450 height 67
click at [438, 235] on p "When you contact us through the “Contact Us” page, or sign up to become a Subsc…" at bounding box center [534, 268] width 450 height 67
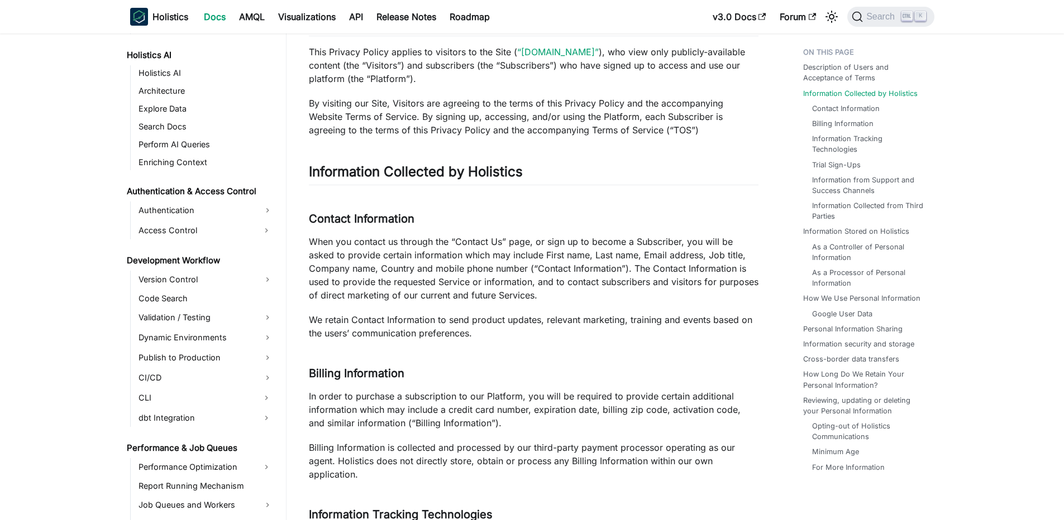
click at [362, 241] on p "When you contact us through the “Contact Us” page, or sign up to become a Subsc…" at bounding box center [534, 268] width 450 height 67
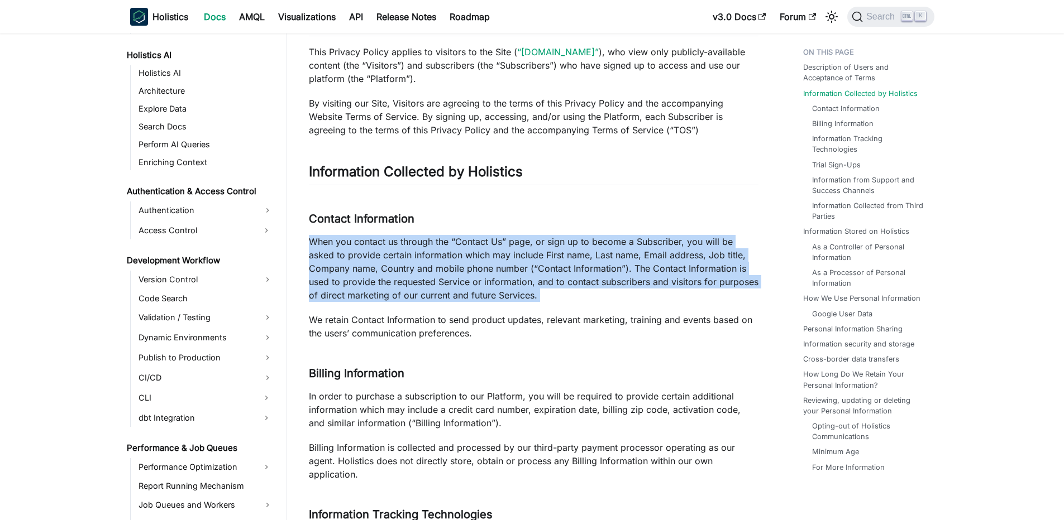
click at [362, 241] on p "When you contact us through the “Contact Us” page, or sign up to become a Subsc…" at bounding box center [534, 268] width 450 height 67
click at [351, 242] on p "When you contact us through the “Contact Us” page, or sign up to become a Subsc…" at bounding box center [534, 268] width 450 height 67
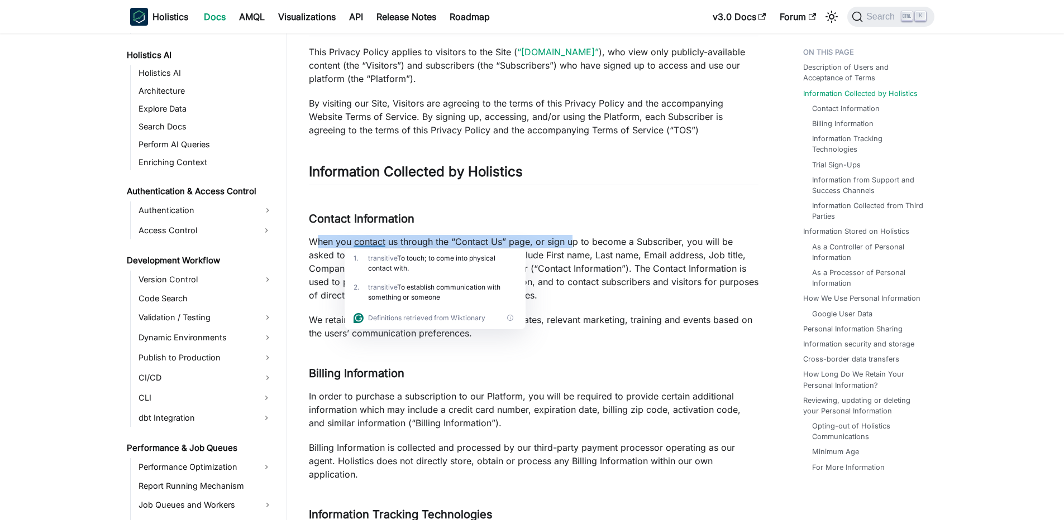
drag, startPoint x: 317, startPoint y: 244, endPoint x: 571, endPoint y: 240, distance: 254.7
click at [571, 240] on p "When you contact us through the “Contact Us” page, or sign up to become a Subsc…" at bounding box center [534, 268] width 450 height 67
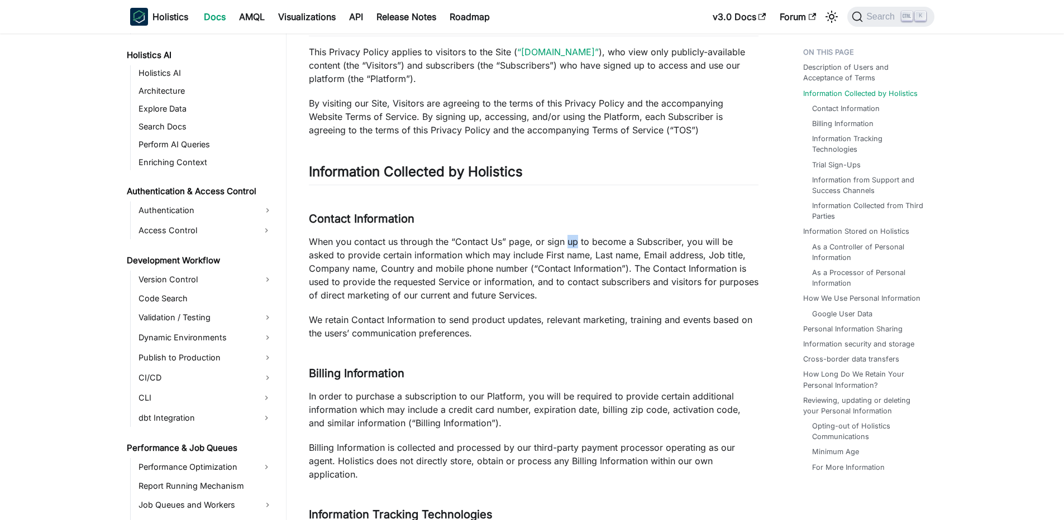
click at [571, 240] on p "When you contact us through the “Contact Us” page, or sign up to become a Subsc…" at bounding box center [534, 268] width 450 height 67
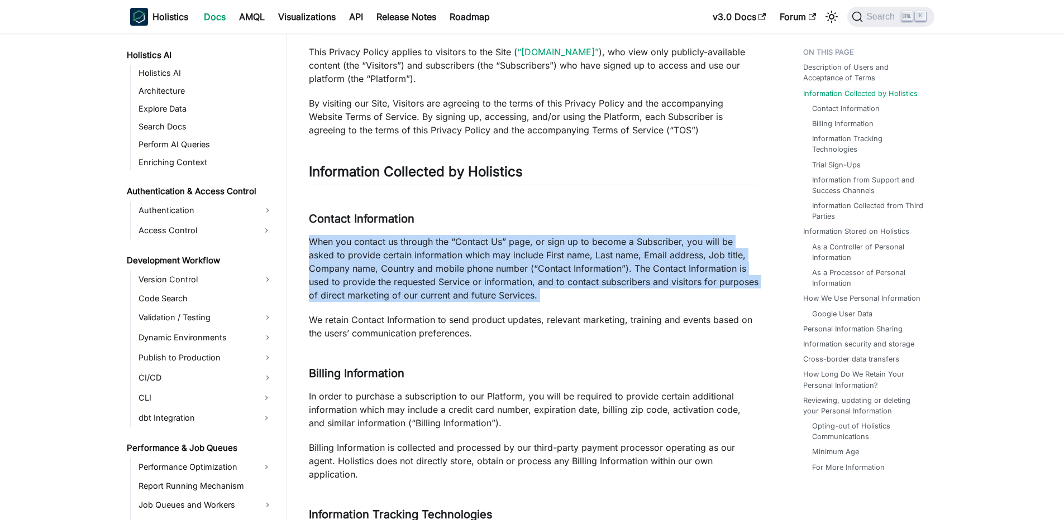
click at [571, 240] on p "When you contact us through the “Contact Us” page, or sign up to become a Subsc…" at bounding box center [534, 268] width 450 height 67
click at [551, 241] on p "When you contact us through the “Contact Us” page, or sign up to become a Subsc…" at bounding box center [534, 268] width 450 height 67
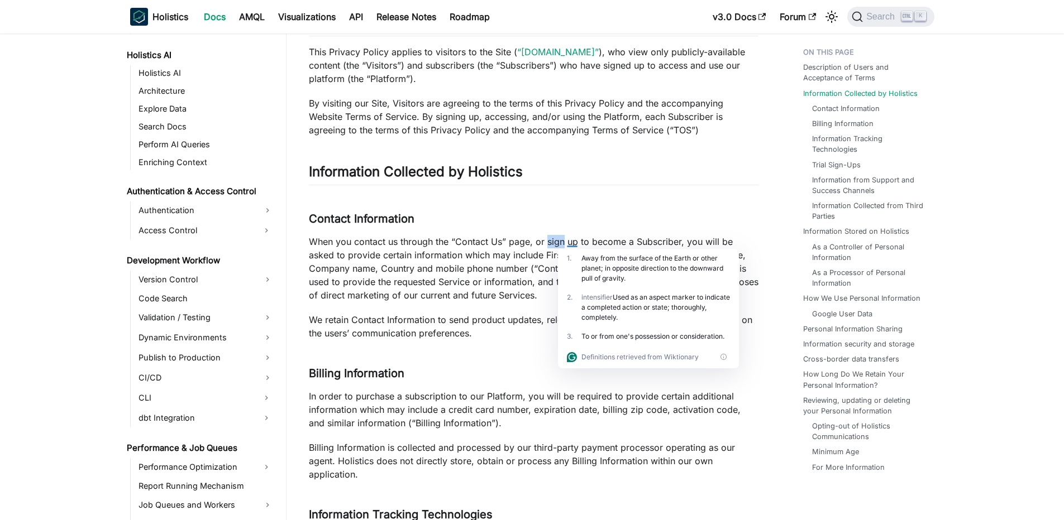
click at [551, 241] on p "When you contact us through the “Contact Us” page, or sign up to become a Subsc…" at bounding box center [534, 268] width 450 height 67
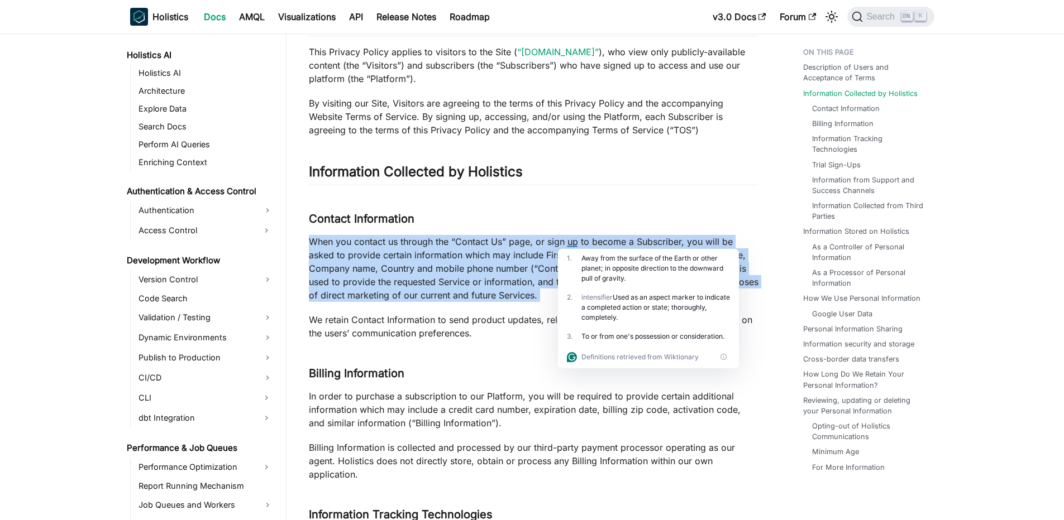
click at [551, 241] on p "When you contact us through the “Contact Us” page, or sign up to become a Subsc…" at bounding box center [534, 268] width 450 height 67
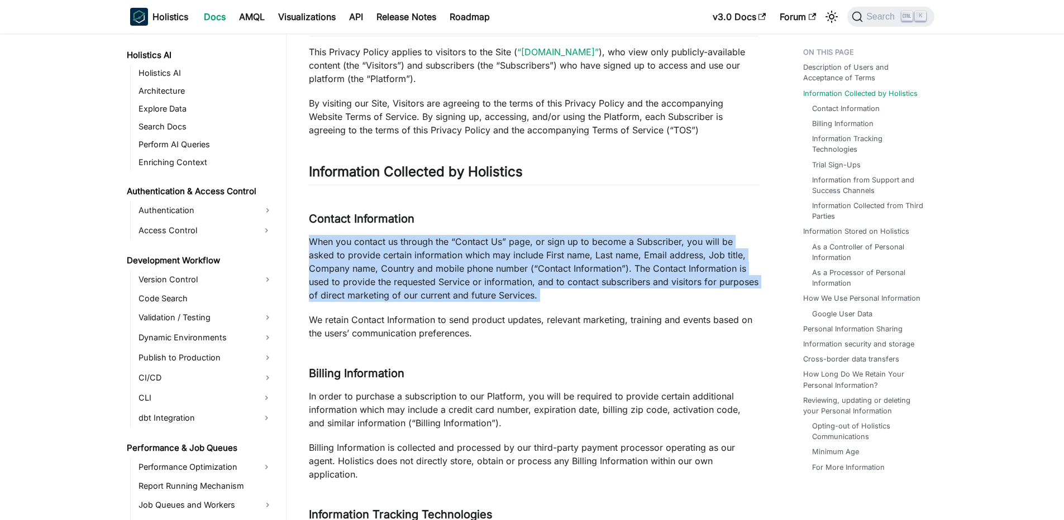
click at [488, 242] on p "When you contact us through the “Contact Us” page, or sign up to become a Subsc…" at bounding box center [534, 268] width 450 height 67
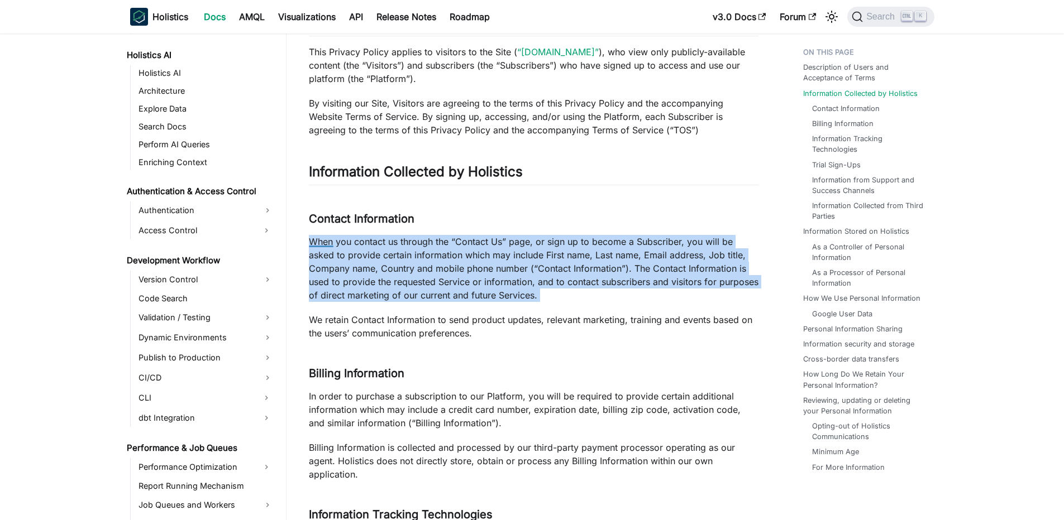
click at [372, 236] on p "When you contact us through the “Contact Us” page, or sign up to become a Subsc…" at bounding box center [534, 268] width 450 height 67
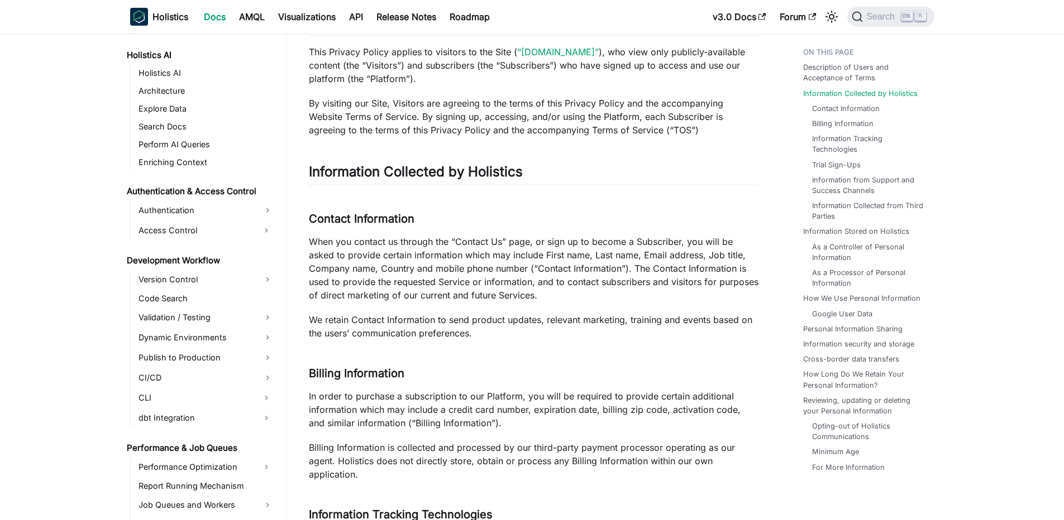
click at [578, 244] on p "When you contact us through the “Contact Us” page, or sign up to become a Subsc…" at bounding box center [534, 268] width 450 height 67
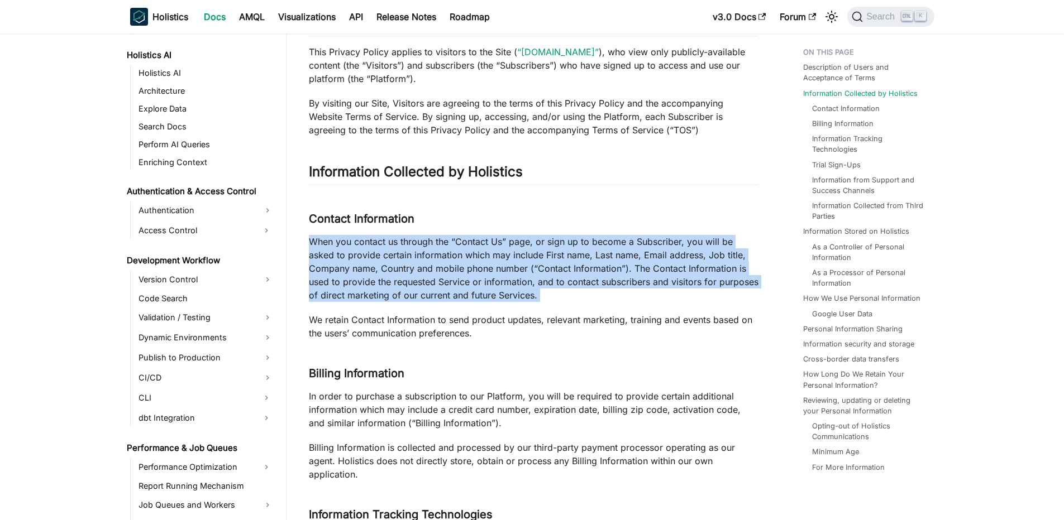
click at [578, 244] on p "When you contact us through the “Contact Us” page, or sign up to become a Subsc…" at bounding box center [534, 268] width 450 height 67
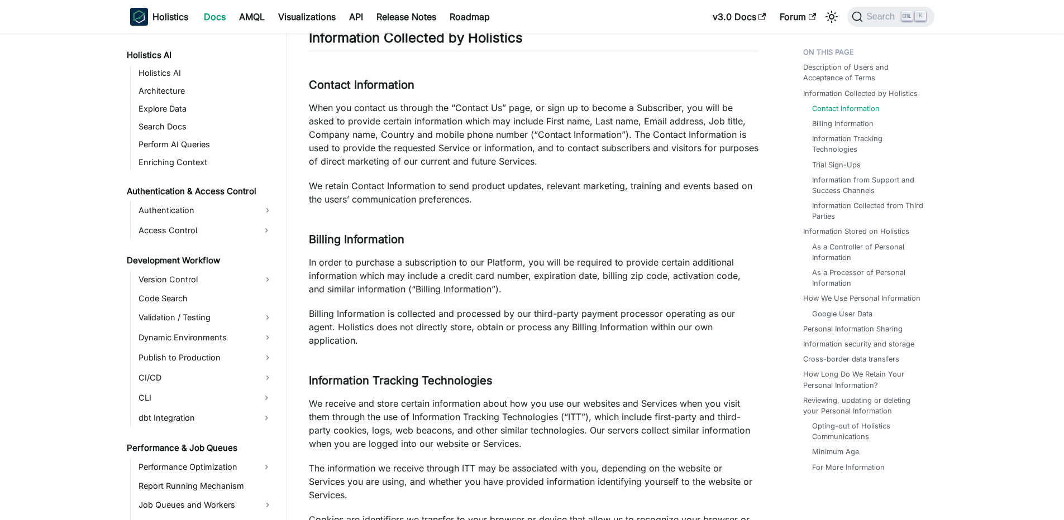
click at [522, 324] on p "Billing Information is collected and processed by our third-party payment proce…" at bounding box center [534, 327] width 450 height 40
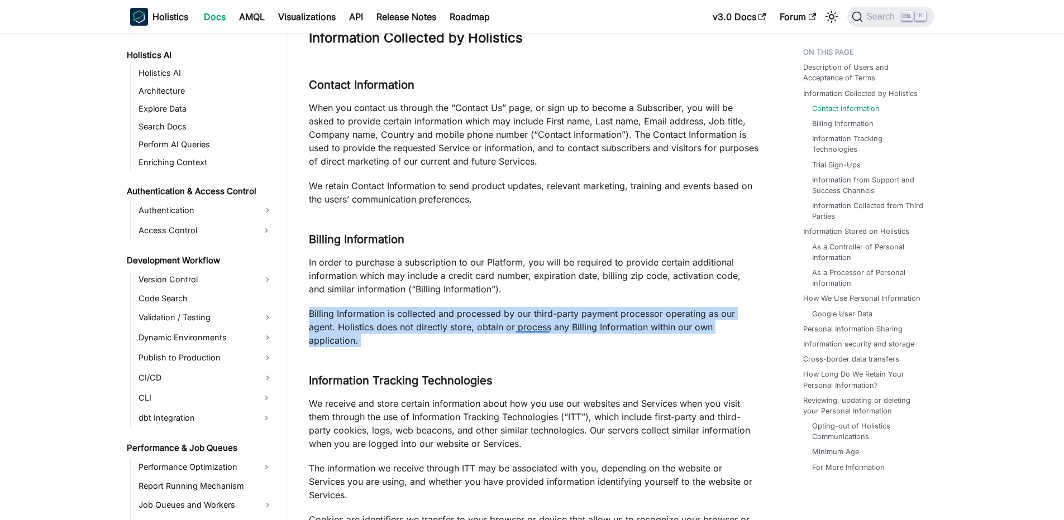
click at [522, 324] on p "Billing Information is collected and processed by our third-party payment proce…" at bounding box center [534, 327] width 450 height 40
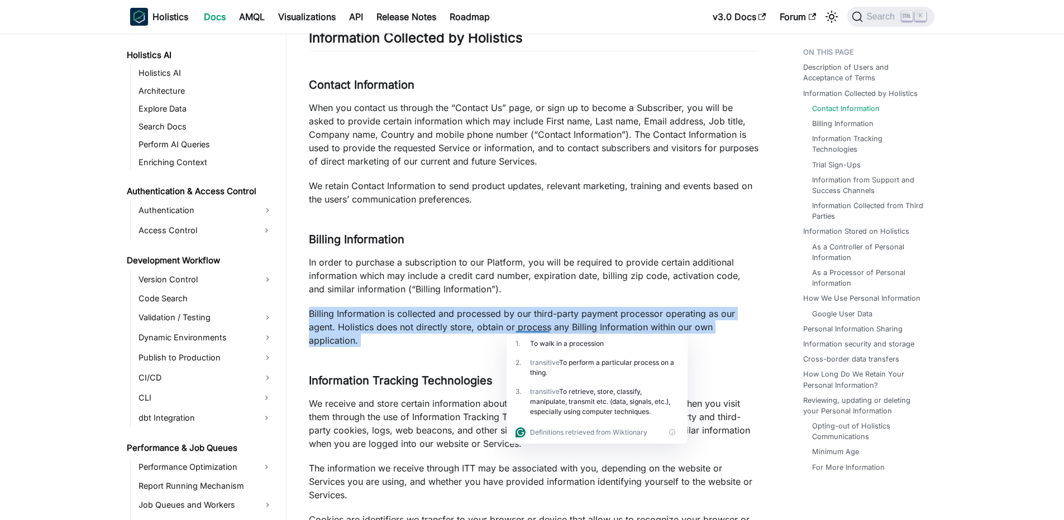
scroll to position [1005, 0]
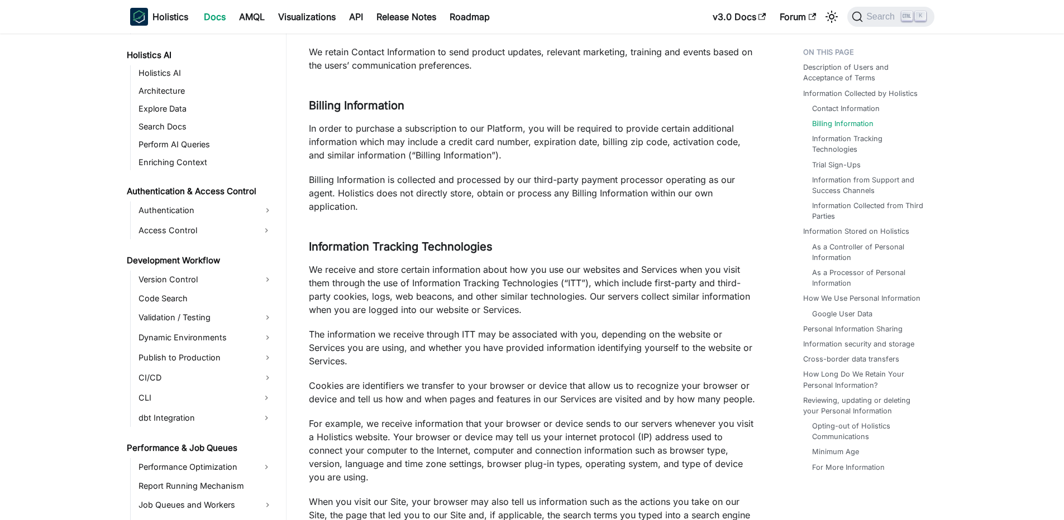
click at [495, 304] on p "We receive and store certain information about how you use our websites and Ser…" at bounding box center [534, 290] width 450 height 54
click at [544, 442] on p "For example, we receive information that your browser or device sends to our se…" at bounding box center [534, 450] width 450 height 67
click at [544, 442] on div at bounding box center [550, 437] width 19 height 11
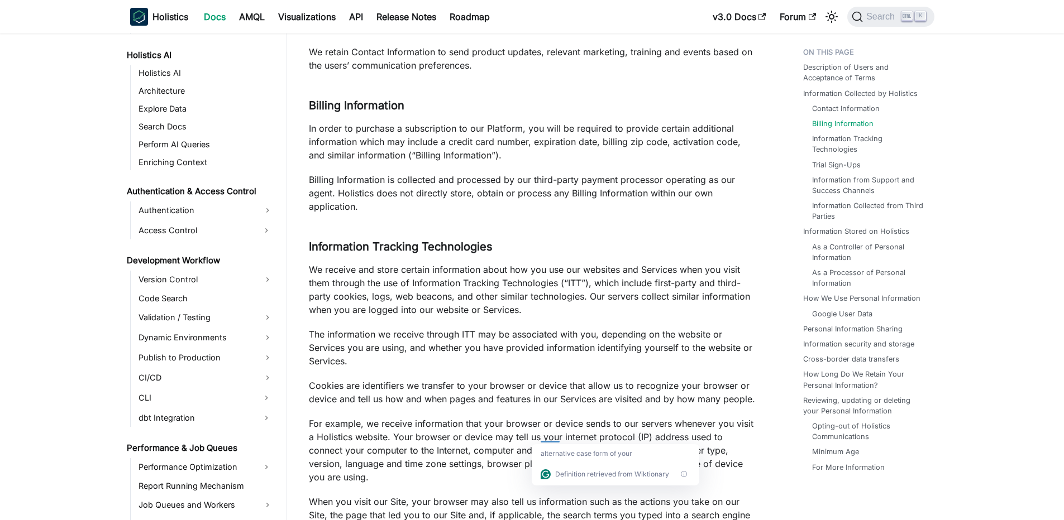
scroll to position [1072, 0]
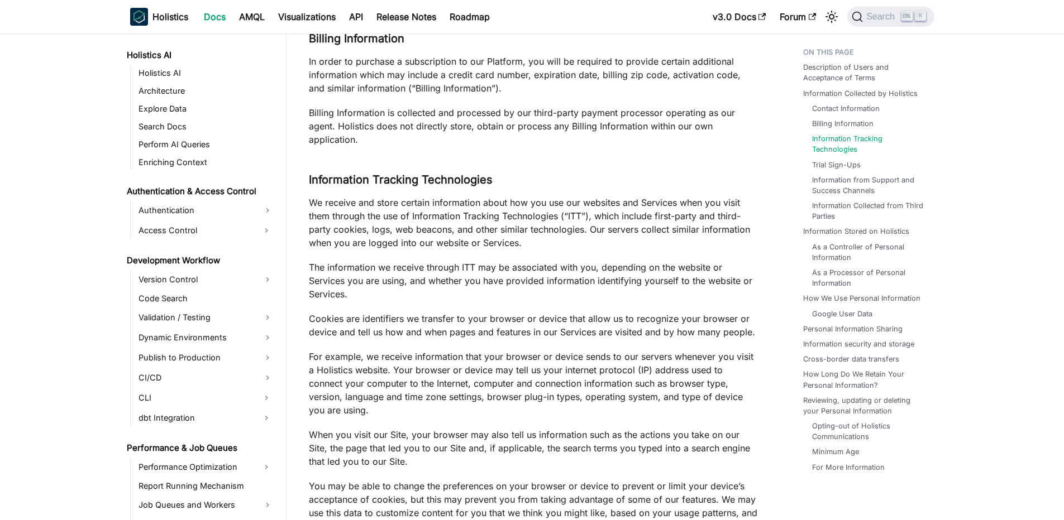
click at [561, 412] on p "For example, we receive information that your browser or device sends to our se…" at bounding box center [534, 383] width 450 height 67
click at [561, 408] on p "For example, we receive information that your browser or device sends to our se…" at bounding box center [534, 383] width 450 height 67
click at [581, 380] on p "For example, we receive information that your browser or device sends to our se…" at bounding box center [534, 383] width 450 height 67
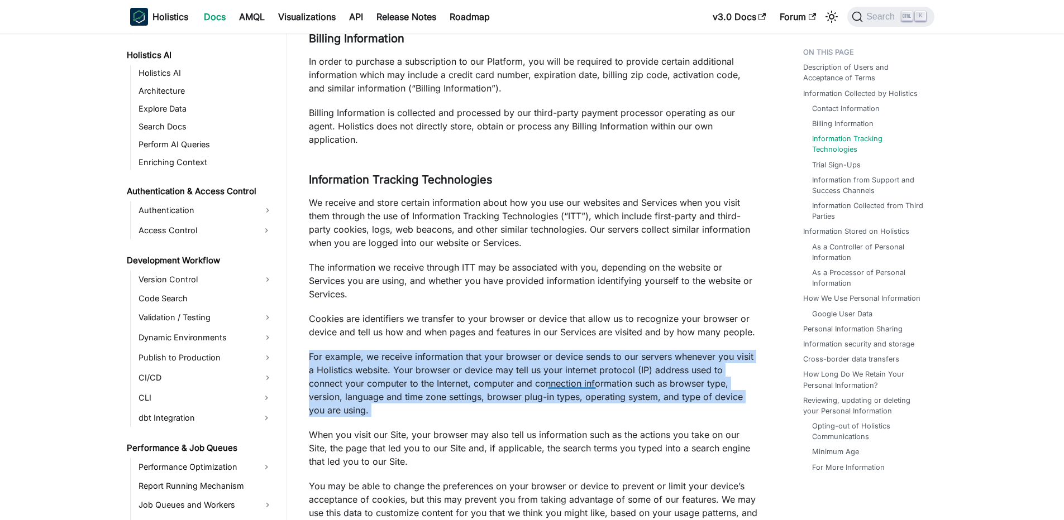
click at [581, 380] on p "For example, we receive information that your browser or device sends to our se…" at bounding box center [534, 383] width 450 height 67
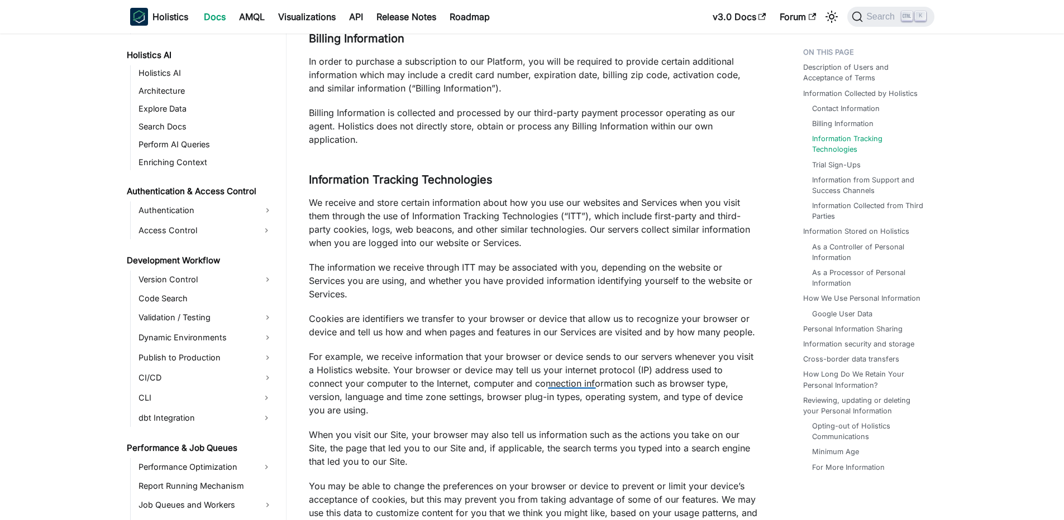
click at [387, 447] on p "When you visit our Site, your browser may also tell us information such as the …" at bounding box center [534, 448] width 450 height 40
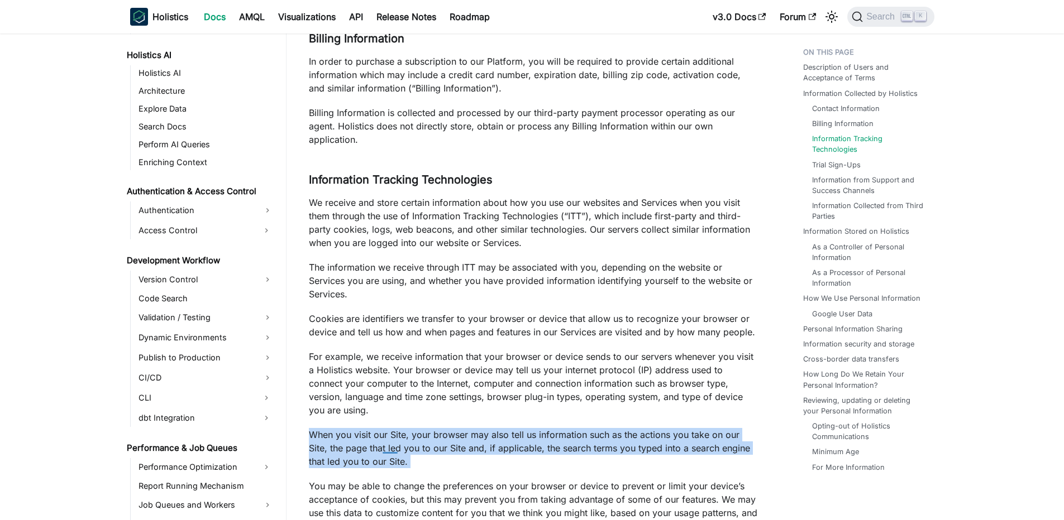
click at [387, 447] on p "When you visit our Site, your browser may also tell us information such as the …" at bounding box center [534, 448] width 450 height 40
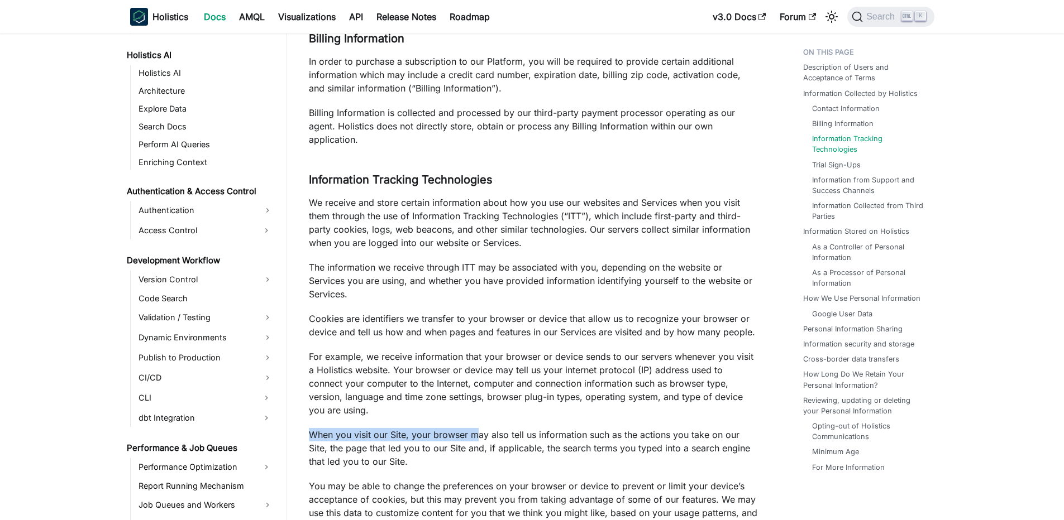
drag, startPoint x: 333, startPoint y: 427, endPoint x: 477, endPoint y: 439, distance: 144.6
click at [477, 439] on p "When you visit our Site, your browser may also tell us information such as the …" at bounding box center [534, 448] width 450 height 40
click at [441, 436] on p "When you visit our Site, your browser may also tell us information such as the …" at bounding box center [534, 448] width 450 height 40
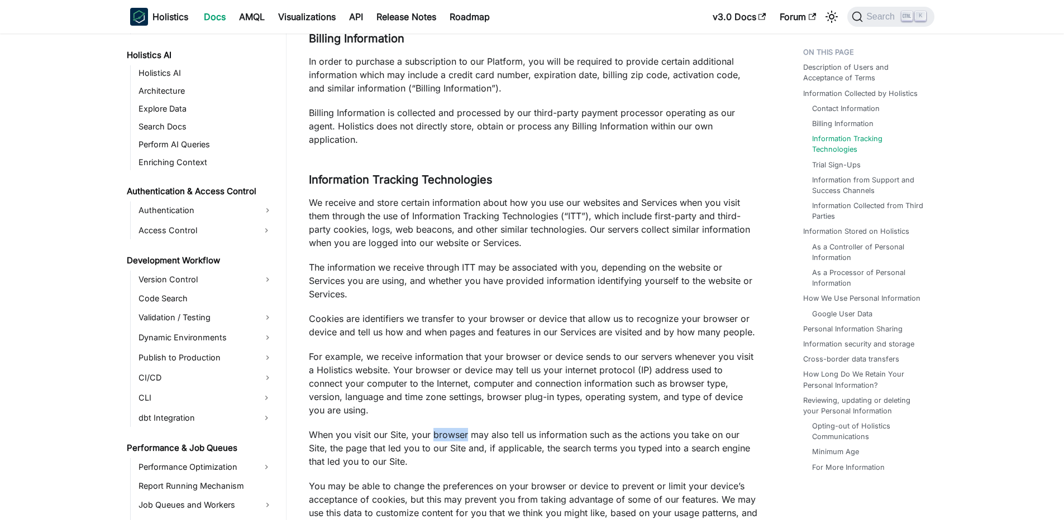
click at [441, 436] on p "When you visit our Site, your browser may also tell us information such as the …" at bounding box center [534, 448] width 450 height 40
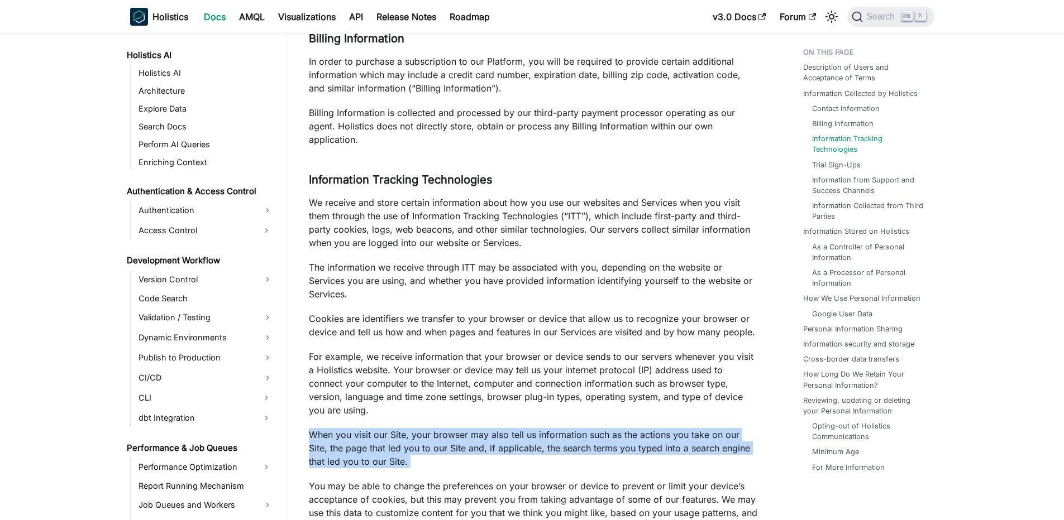
click at [441, 436] on p "When you visit our Site, your browser may also tell us information such as the …" at bounding box center [534, 448] width 450 height 40
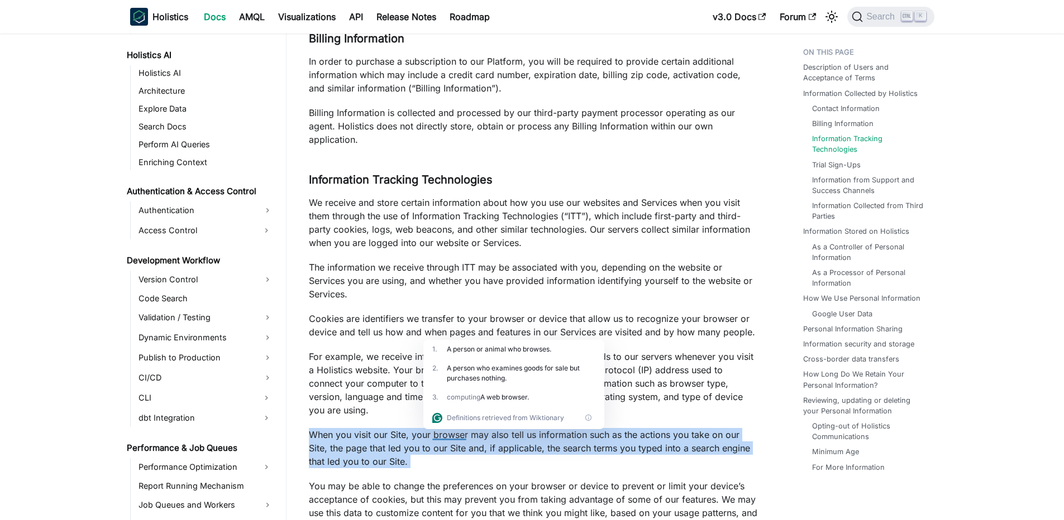
click at [386, 448] on p "When you visit our Site, your browser may also tell us information such as the …" at bounding box center [534, 448] width 450 height 40
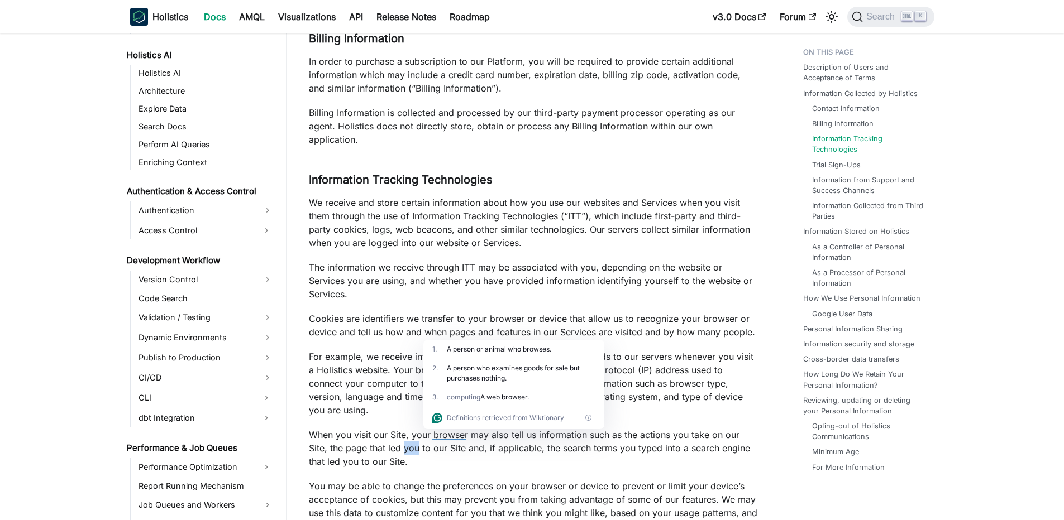
click at [386, 448] on p "When you visit our Site, your browser may also tell us information such as the …" at bounding box center [534, 448] width 450 height 40
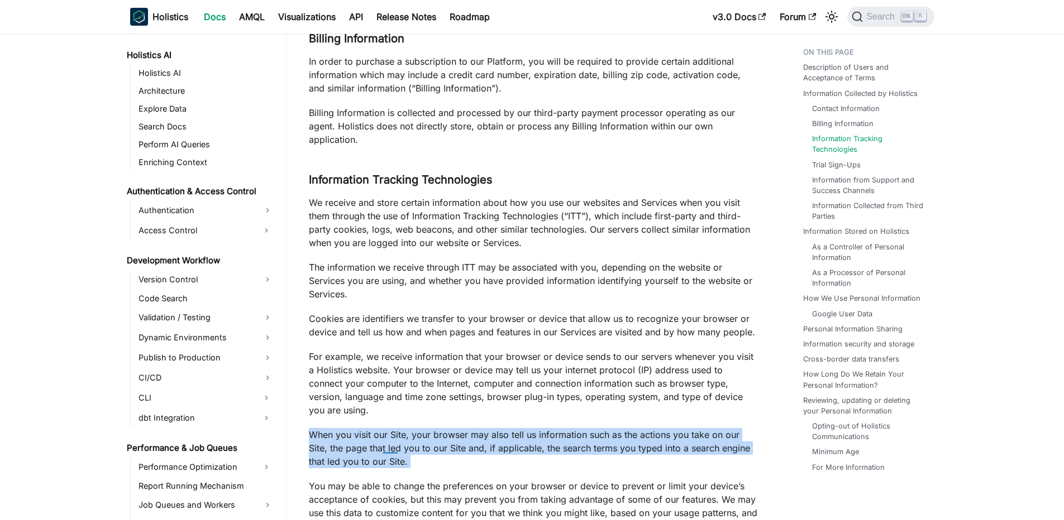
click at [386, 448] on p "When you visit our Site, your browser may also tell us information such as the …" at bounding box center [534, 448] width 450 height 40
click at [312, 451] on p "When you visit our Site, your browser may also tell us information such as the …" at bounding box center [534, 448] width 450 height 40
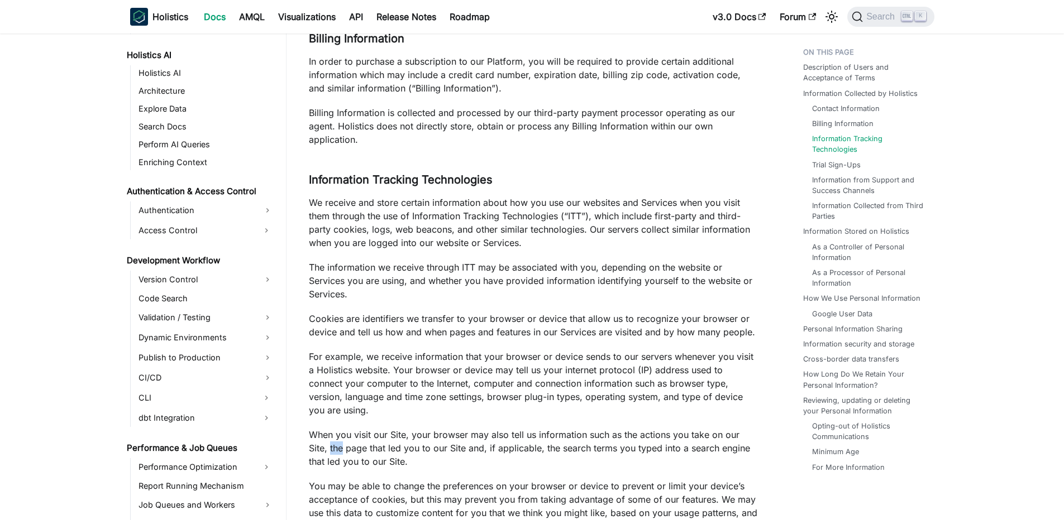
click at [312, 451] on p "When you visit our Site, your browser may also tell us information such as the …" at bounding box center [534, 448] width 450 height 40
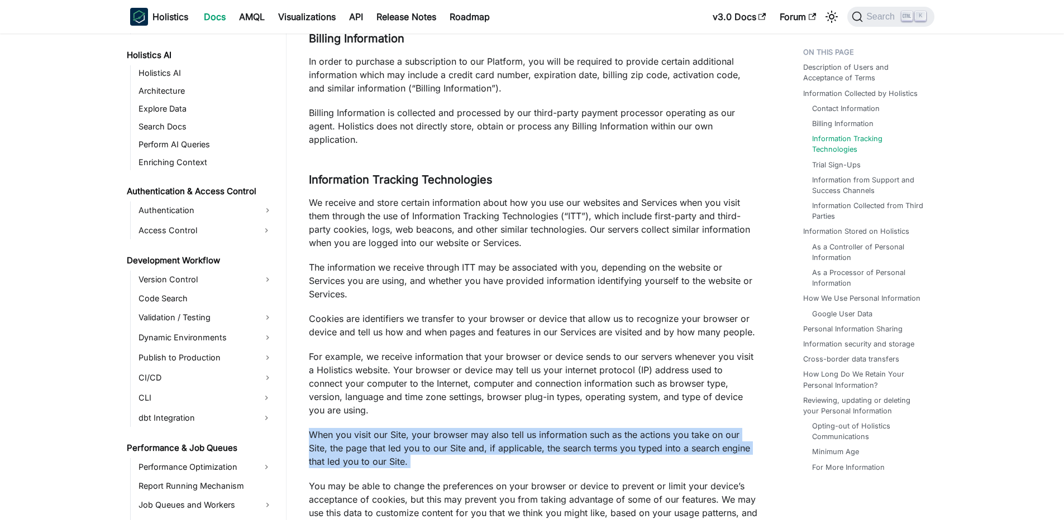
click at [312, 451] on p "When you visit our Site, your browser may also tell us information such as the …" at bounding box center [534, 448] width 450 height 40
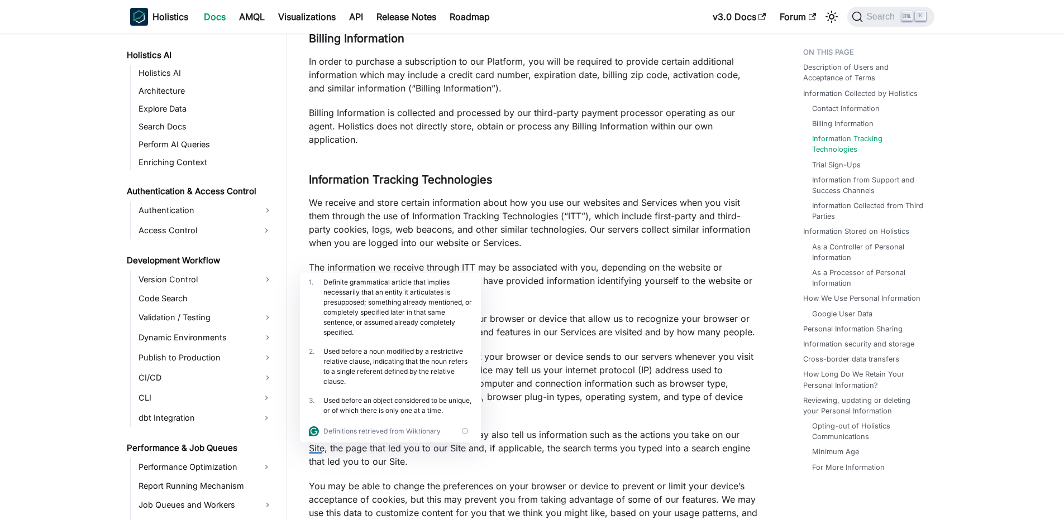
click at [558, 356] on p "For example, we receive information that your browser or device sends to our se…" at bounding box center [534, 383] width 450 height 67
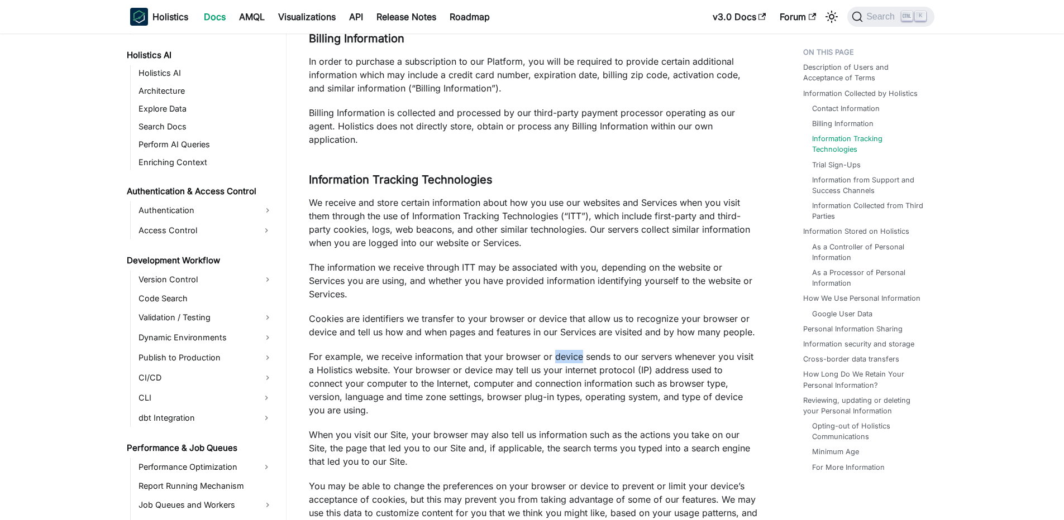
click at [558, 356] on p "For example, we receive information that your browser or device sends to our se…" at bounding box center [534, 383] width 450 height 67
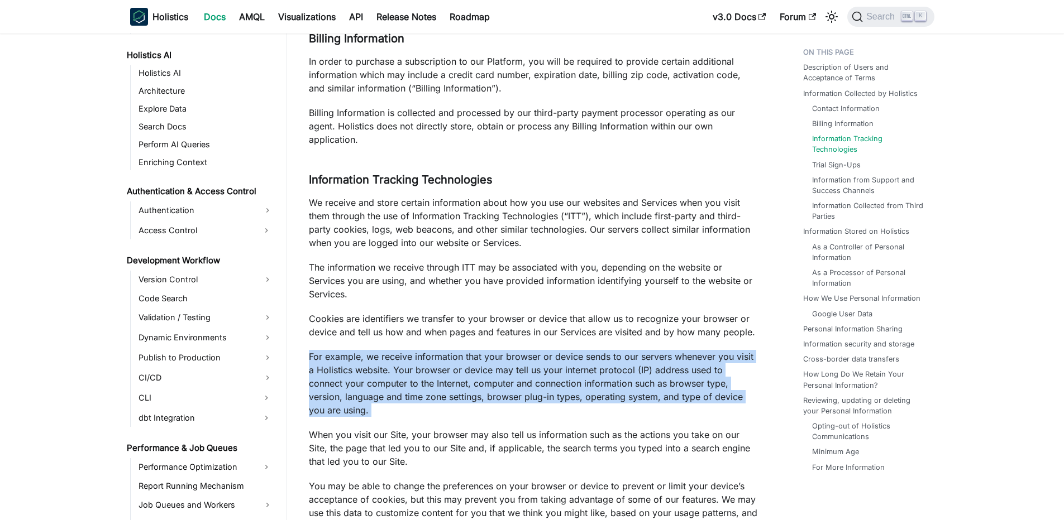
click at [558, 356] on p "For example, we receive information that your browser or device sends to our se…" at bounding box center [534, 383] width 450 height 67
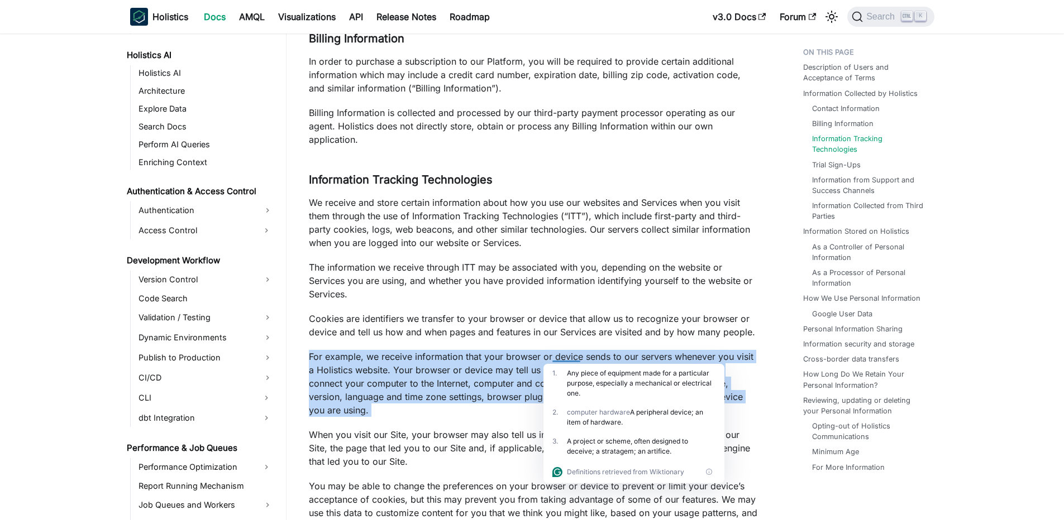
scroll to position [1139, 0]
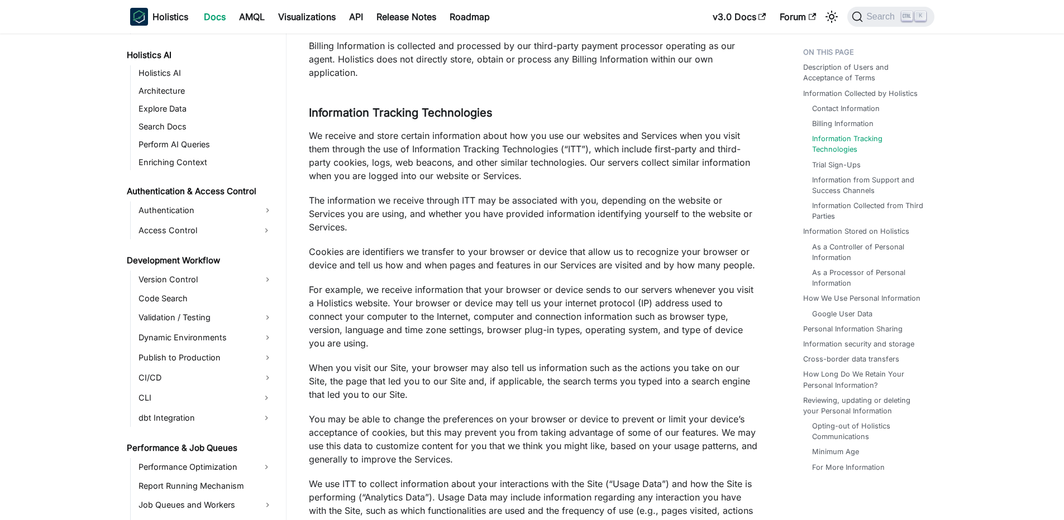
click at [490, 424] on p "You may be able to change the preferences on your browser or device to prevent …" at bounding box center [534, 440] width 450 height 54
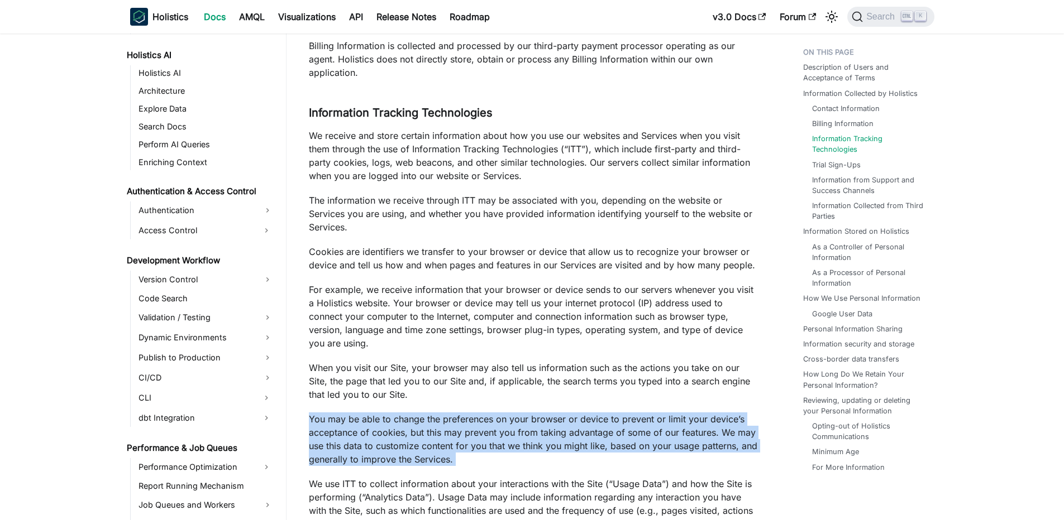
click at [490, 424] on p "You may be able to change the preferences on your browser or device to prevent …" at bounding box center [534, 440] width 450 height 54
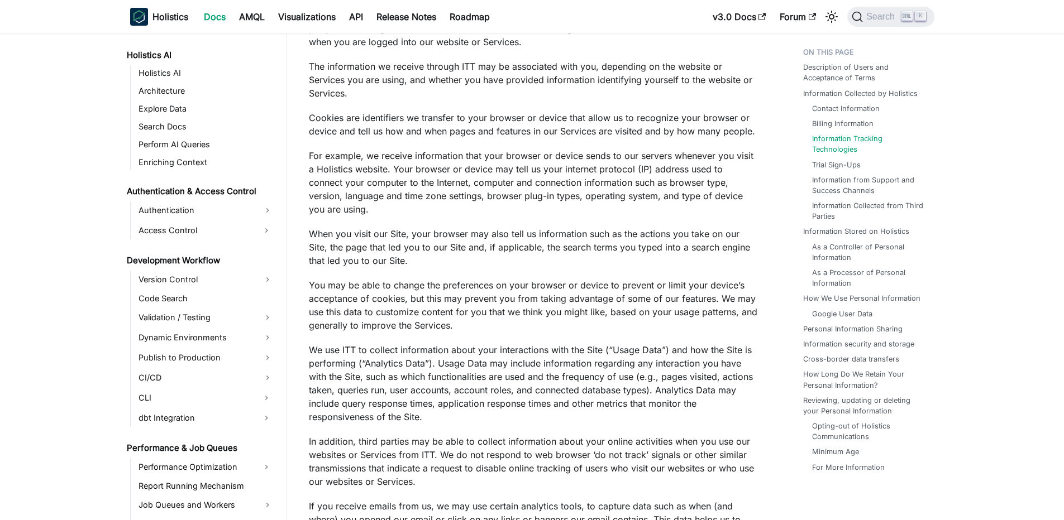
click at [515, 348] on p "We use ITT to collect information about your interactions with the Site (“Usage…" at bounding box center [534, 383] width 450 height 80
click at [521, 300] on p "You may be able to change the preferences on your browser or device to prevent …" at bounding box center [534, 306] width 450 height 54
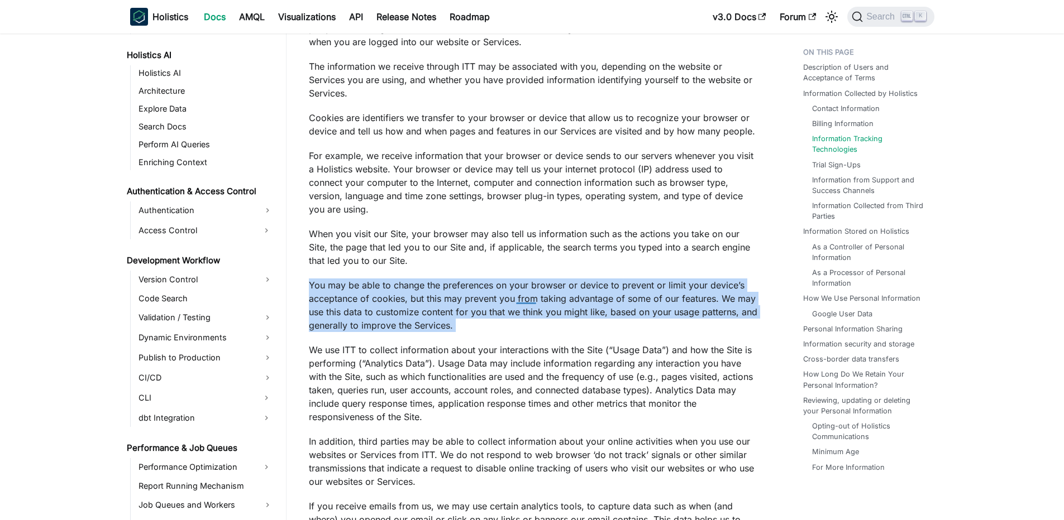
click at [521, 300] on p "You may be able to change the preferences on your browser or device to prevent …" at bounding box center [534, 306] width 450 height 54
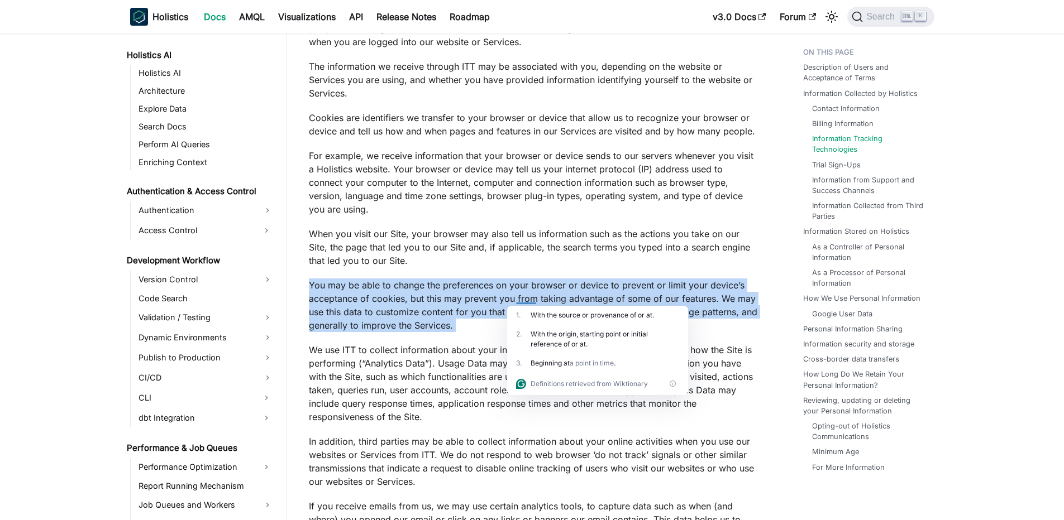
click at [523, 299] on p "You may be able to change the preferences on your browser or device to prevent …" at bounding box center [534, 306] width 450 height 54
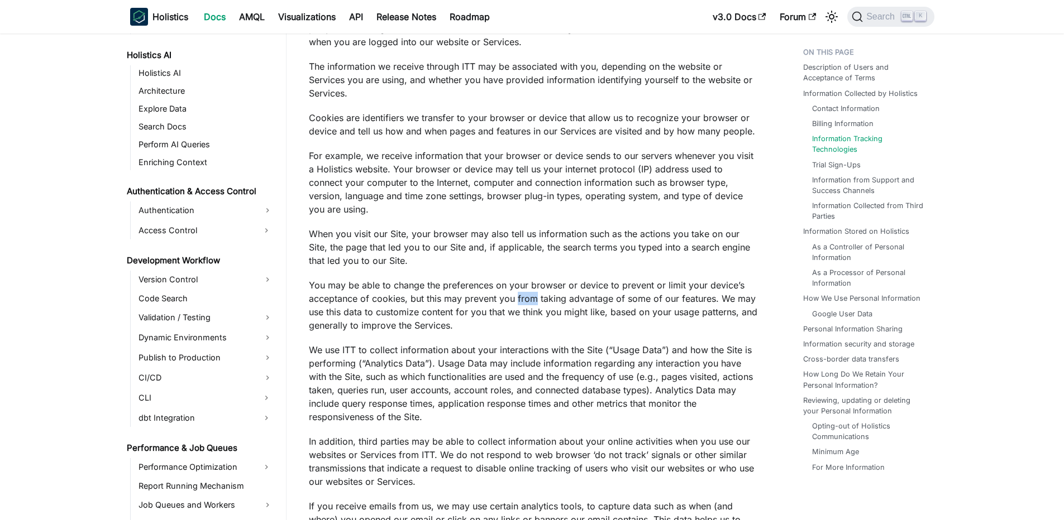
click at [523, 299] on p "You may be able to change the preferences on your browser or device to prevent …" at bounding box center [534, 306] width 450 height 54
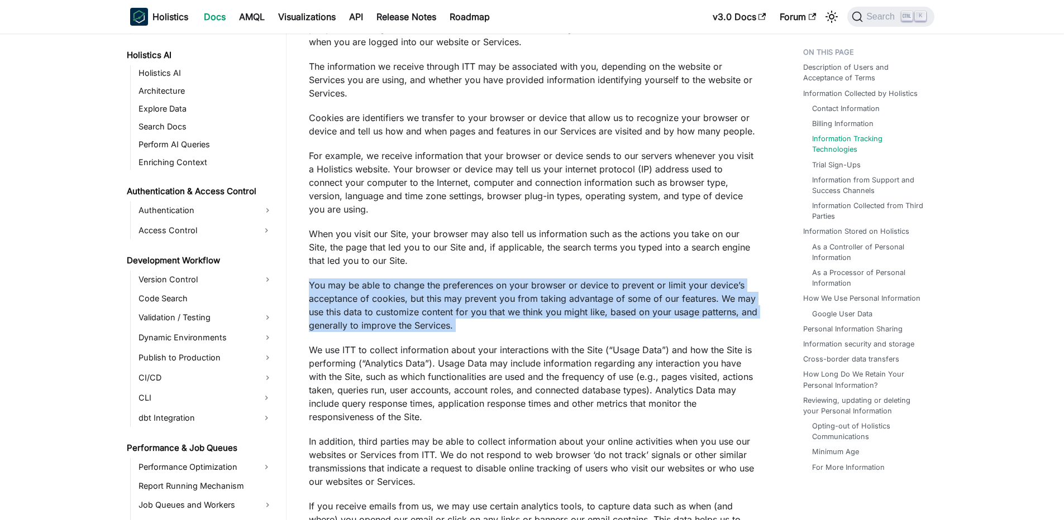
click at [523, 299] on p "You may be able to change the preferences on your browser or device to prevent …" at bounding box center [534, 306] width 450 height 54
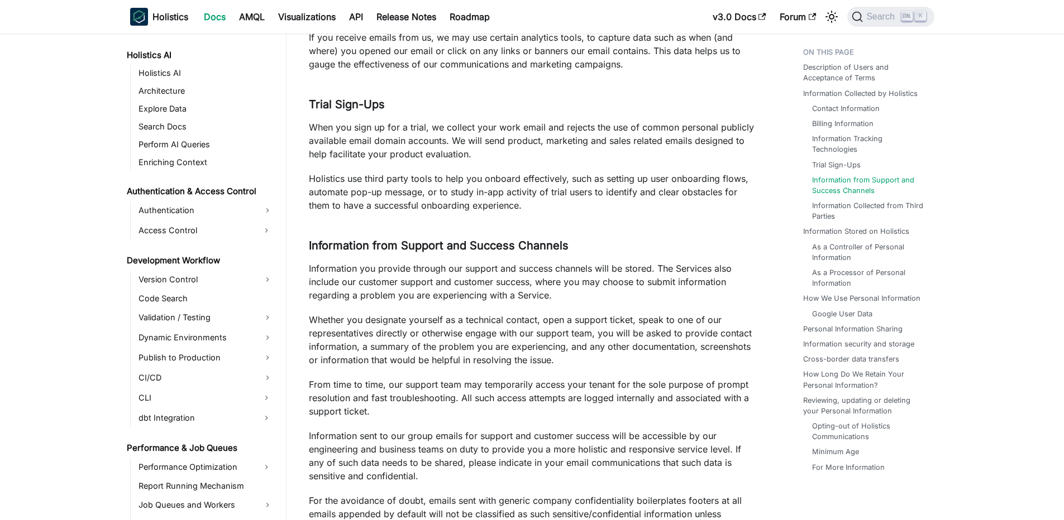
scroll to position [1809, 0]
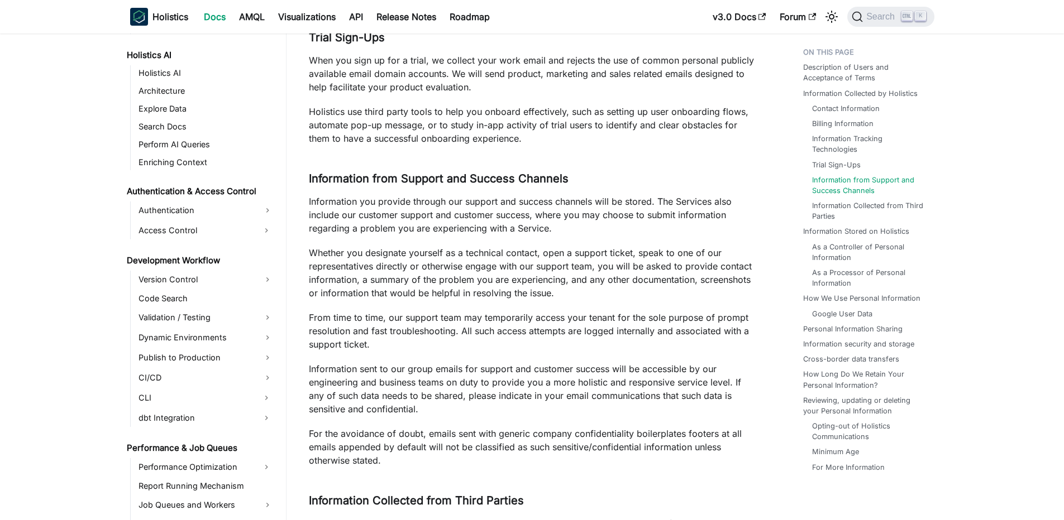
click at [638, 384] on p "Information sent to our group emails for support and customer success will be a…" at bounding box center [534, 389] width 450 height 54
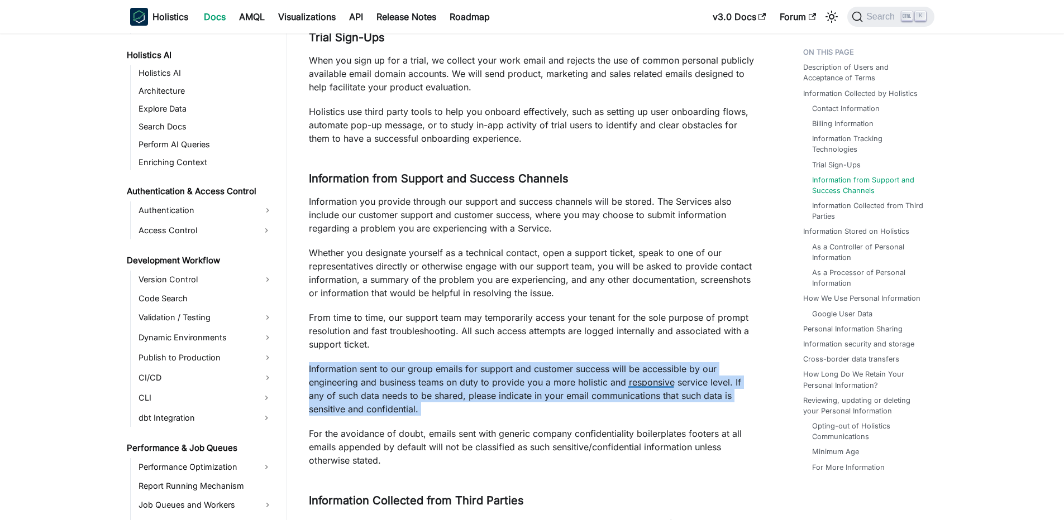
drag, startPoint x: 638, startPoint y: 384, endPoint x: 643, endPoint y: 393, distance: 10.3
click at [638, 384] on p "Information sent to our group emails for support and customer success will be a…" at bounding box center [534, 389] width 450 height 54
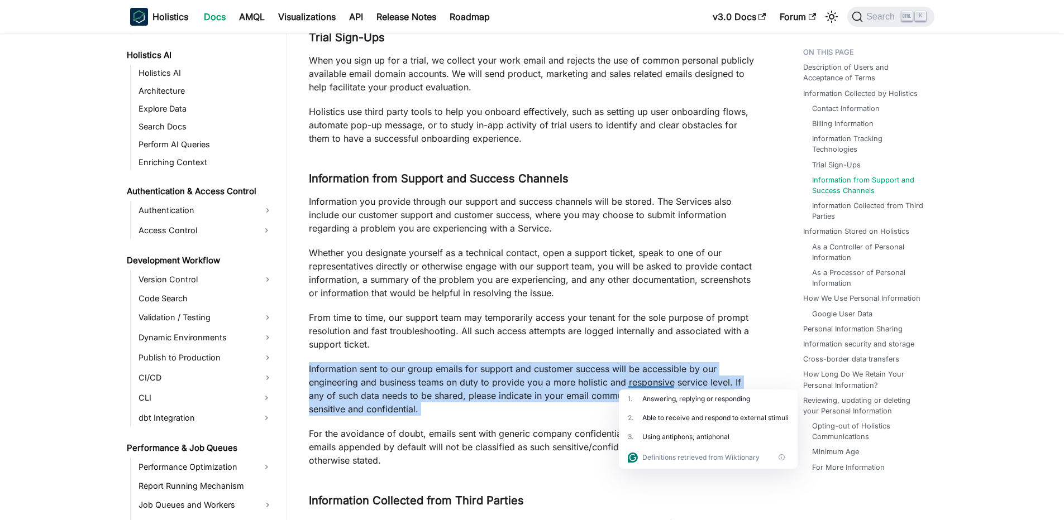
click at [407, 394] on p "Information sent to our group emails for support and customer success will be a…" at bounding box center [534, 389] width 450 height 54
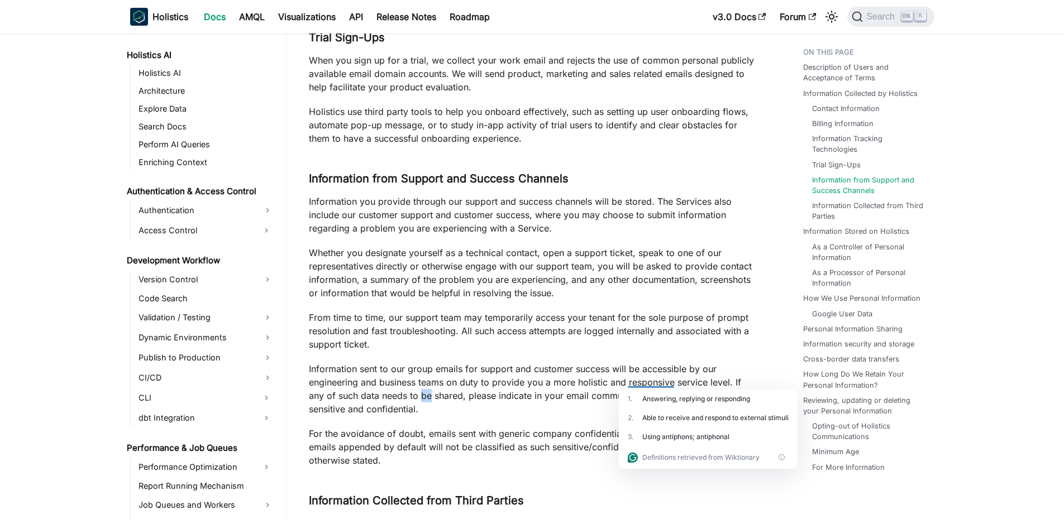
click at [407, 394] on p "Information sent to our group emails for support and customer success will be a…" at bounding box center [534, 389] width 450 height 54
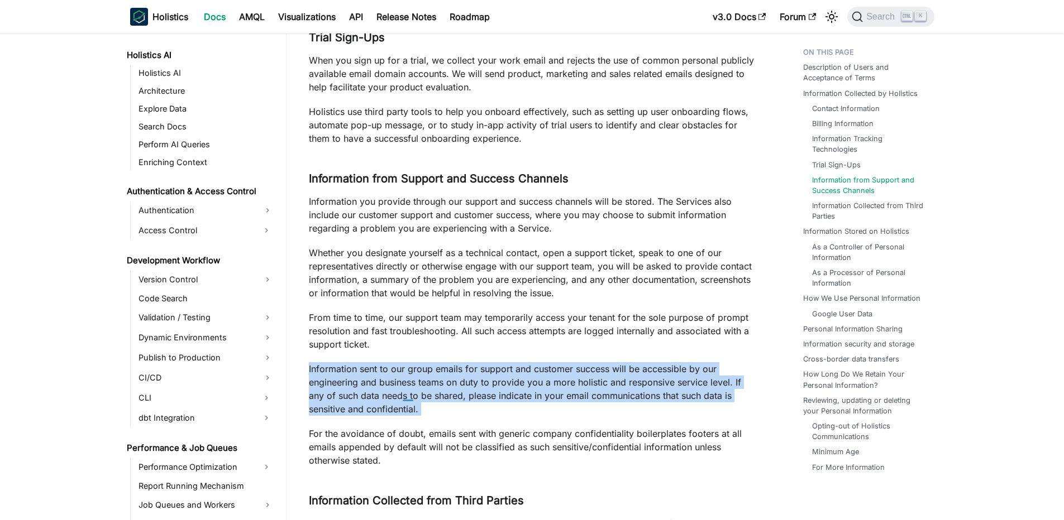
click at [407, 394] on p "Information sent to our group emails for support and customer success will be a…" at bounding box center [534, 389] width 450 height 54
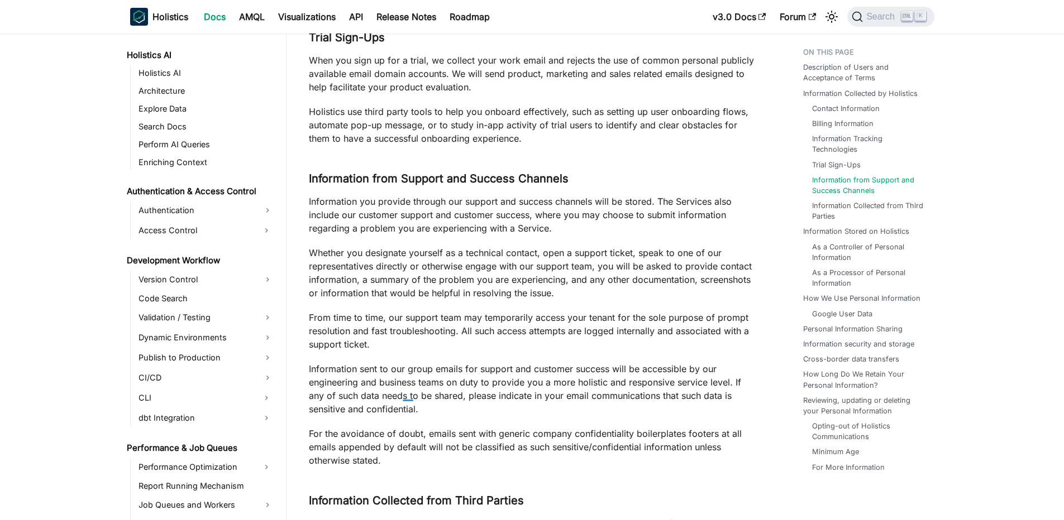
click at [414, 439] on p "For the avoidance of doubt, emails sent with generic company confidentiality bo…" at bounding box center [534, 447] width 450 height 40
drag, startPoint x: 365, startPoint y: 438, endPoint x: 419, endPoint y: 439, distance: 54.2
click at [419, 439] on p "For the avoidance of doubt, emails sent with generic company confidentiality bo…" at bounding box center [534, 447] width 450 height 40
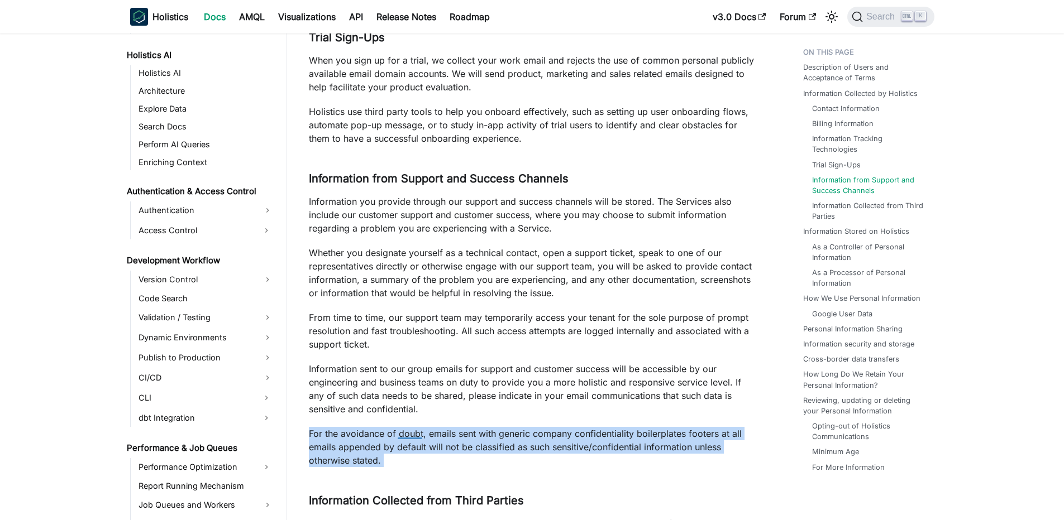
click at [419, 439] on p "For the avoidance of doubt, emails sent with generic company confidentiality bo…" at bounding box center [534, 447] width 450 height 40
click at [395, 433] on p "For the avoidance of doubt, emails sent with generic company confidentiality bo…" at bounding box center [534, 447] width 450 height 40
drag, startPoint x: 327, startPoint y: 436, endPoint x: 542, endPoint y: 441, distance: 215.0
click at [542, 441] on p "For the avoidance of doubt, emails sent with generic company confidentiality bo…" at bounding box center [534, 447] width 450 height 40
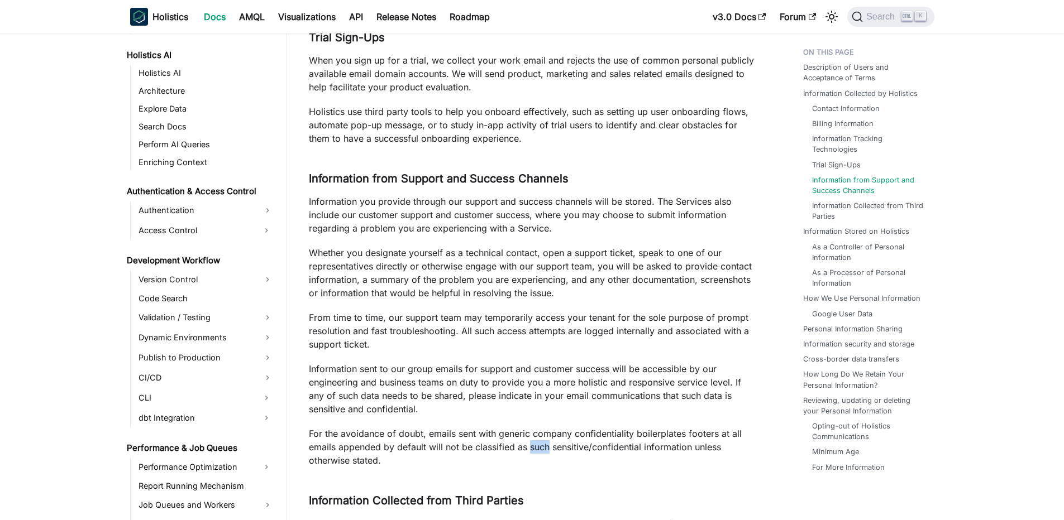
click at [542, 441] on p "For the avoidance of doubt, emails sent with generic company confidentiality bo…" at bounding box center [534, 447] width 450 height 40
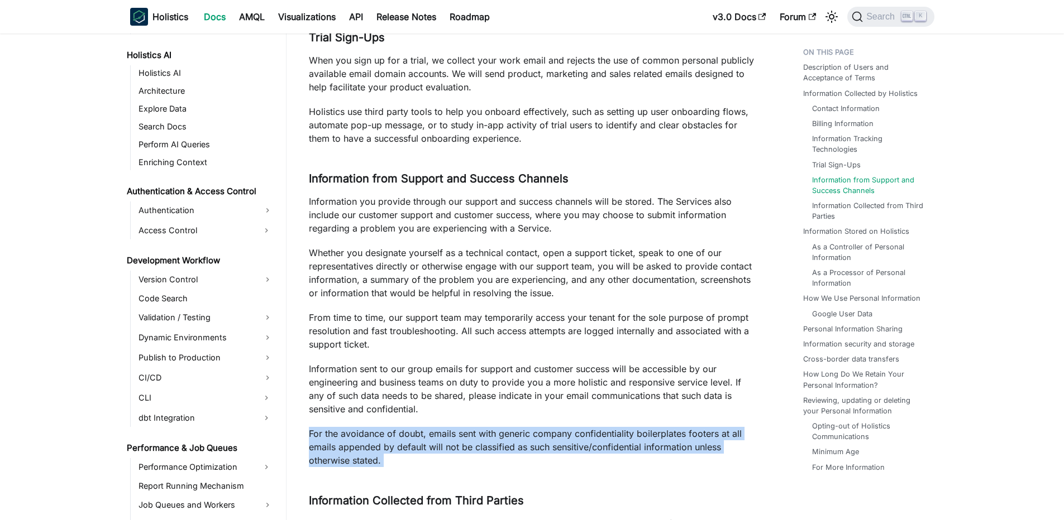
click at [542, 441] on p "For the avoidance of doubt, emails sent with generic company confidentiality bo…" at bounding box center [534, 447] width 450 height 40
click at [549, 428] on p "For the avoidance of doubt, emails sent with generic company confidentiality bo…" at bounding box center [534, 447] width 450 height 40
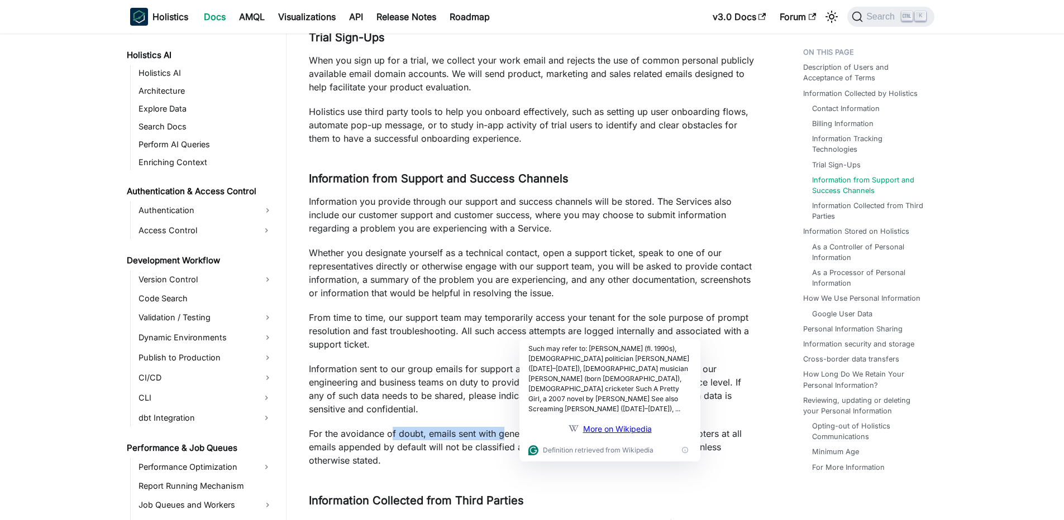
drag, startPoint x: 393, startPoint y: 427, endPoint x: 505, endPoint y: 428, distance: 112.2
click at [505, 428] on p "For the avoidance of doubt, emails sent with generic company confidentiality bo…" at bounding box center [534, 447] width 450 height 40
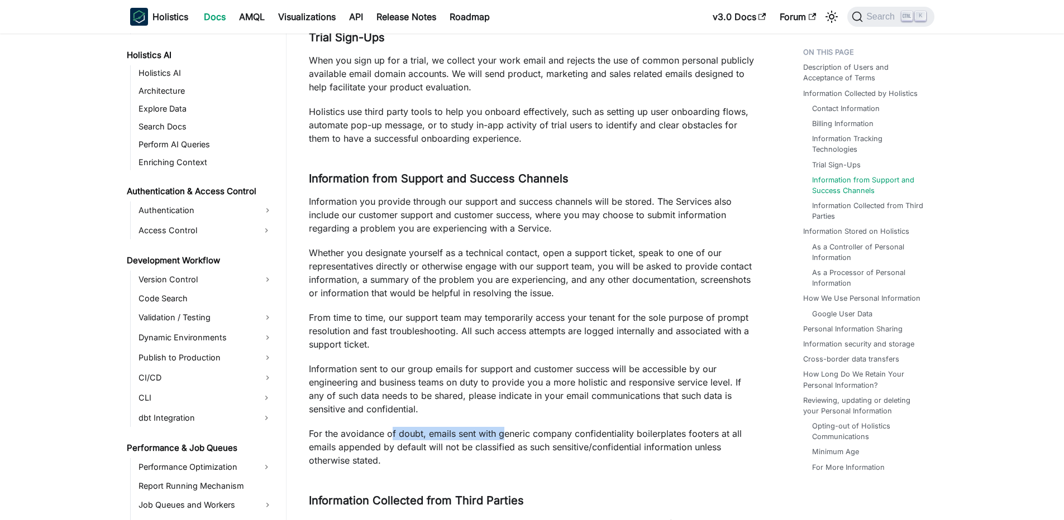
click at [505, 428] on p "For the avoidance of doubt, emails sent with generic company confidentiality bo…" at bounding box center [534, 447] width 450 height 40
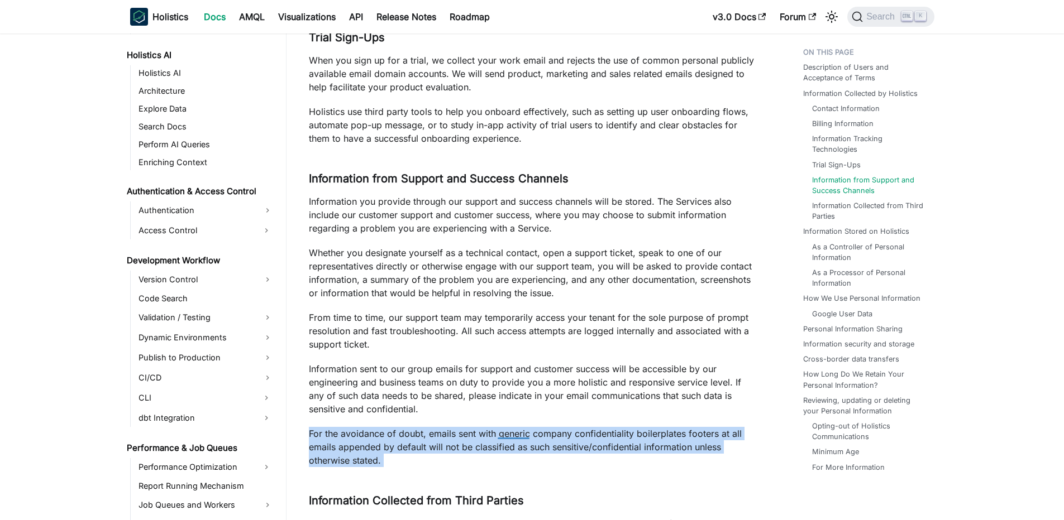
click at [505, 428] on p "For the avoidance of doubt, emails sent with generic company confidentiality bo…" at bounding box center [534, 447] width 450 height 40
click at [432, 429] on p "For the avoidance of doubt, emails sent with generic company confidentiality bo…" at bounding box center [534, 447] width 450 height 40
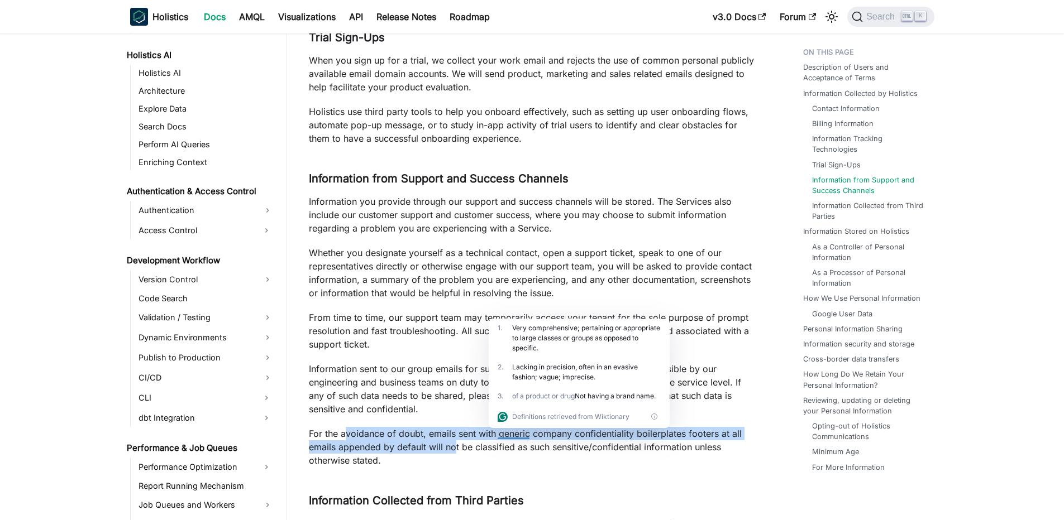
drag, startPoint x: 347, startPoint y: 429, endPoint x: 453, endPoint y: 448, distance: 107.3
click at [453, 448] on p "For the avoidance of doubt, emails sent with generic company confidentiality bo…" at bounding box center [534, 447] width 450 height 40
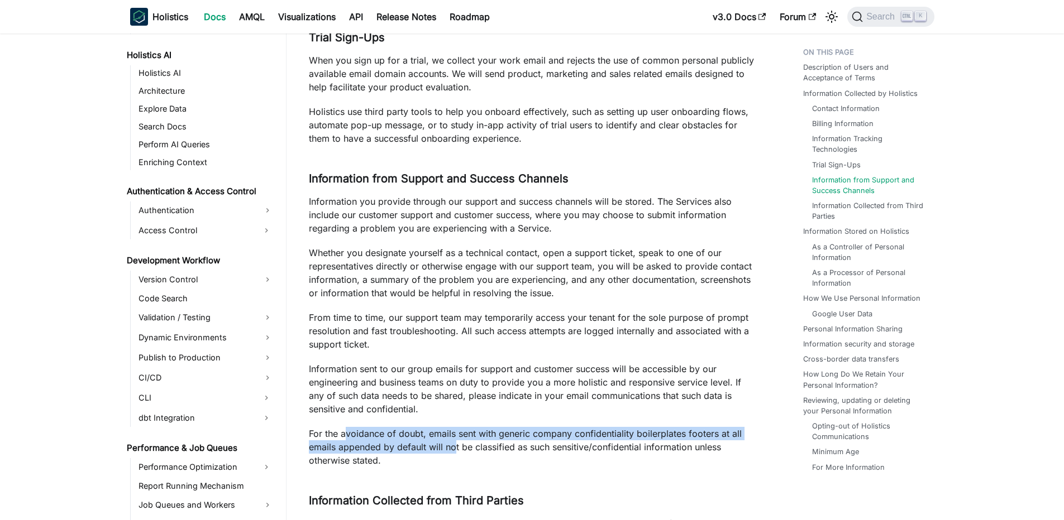
click at [453, 448] on p "For the avoidance of doubt, emails sent with generic company confidentiality bo…" at bounding box center [534, 447] width 450 height 40
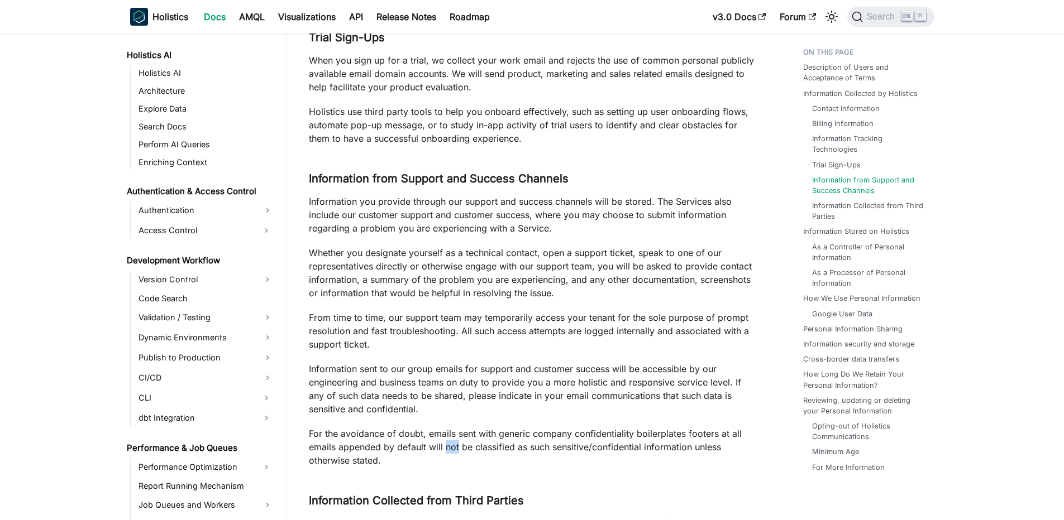
click at [453, 448] on p "For the avoidance of doubt, emails sent with generic company confidentiality bo…" at bounding box center [534, 447] width 450 height 40
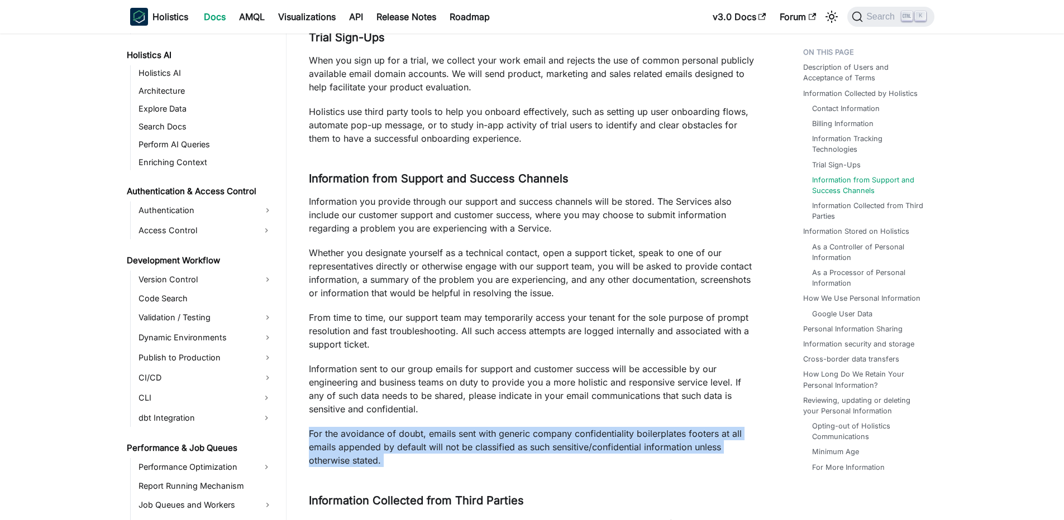
click at [453, 448] on p "For the avoidance of doubt, emails sent with generic company confidentiality bo…" at bounding box center [534, 447] width 450 height 40
click at [386, 427] on p "For the avoidance of doubt, emails sent with generic company confidentiality bo…" at bounding box center [534, 447] width 450 height 40
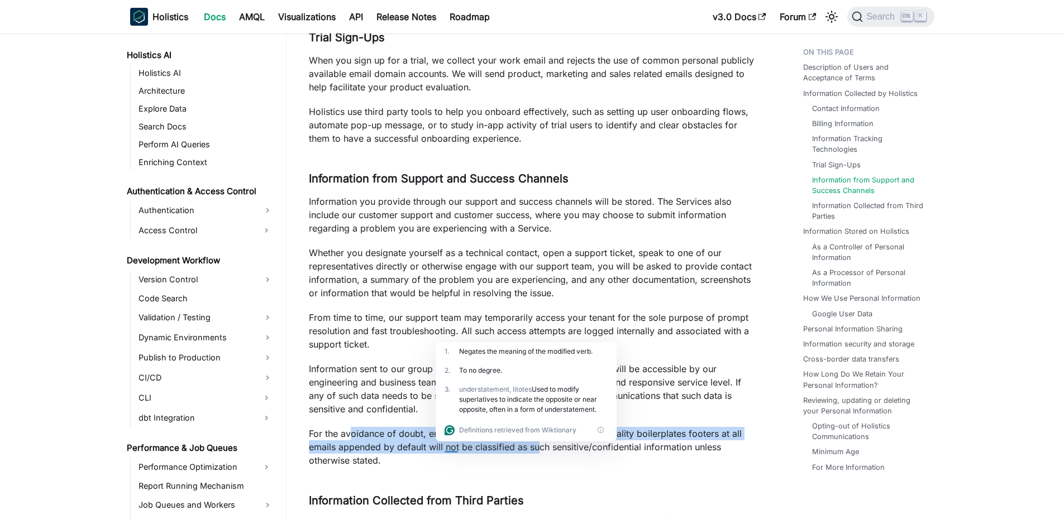
drag, startPoint x: 351, startPoint y: 430, endPoint x: 540, endPoint y: 450, distance: 190.3
click at [539, 450] on p "For the avoidance of doubt, emails sent with generic company confidentiality bo…" at bounding box center [534, 447] width 450 height 40
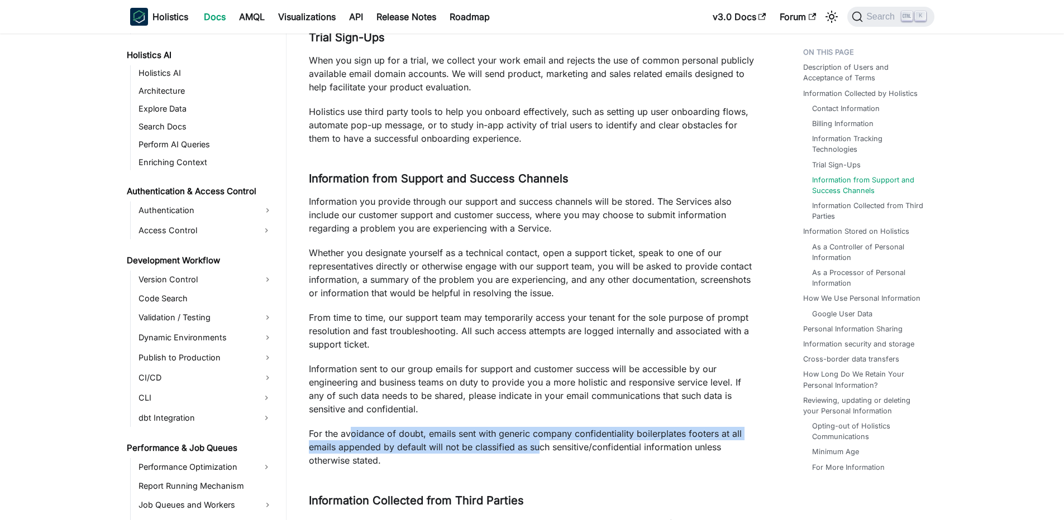
click at [540, 450] on p "For the avoidance of doubt, emails sent with generic company confidentiality bo…" at bounding box center [534, 447] width 450 height 40
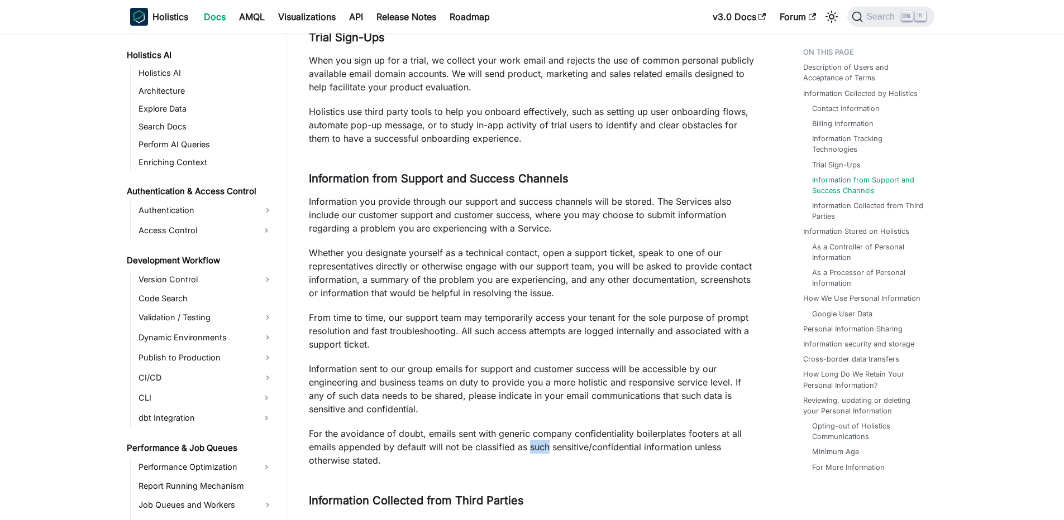
click at [540, 450] on p "For the avoidance of doubt, emails sent with generic company confidentiality bo…" at bounding box center [534, 447] width 450 height 40
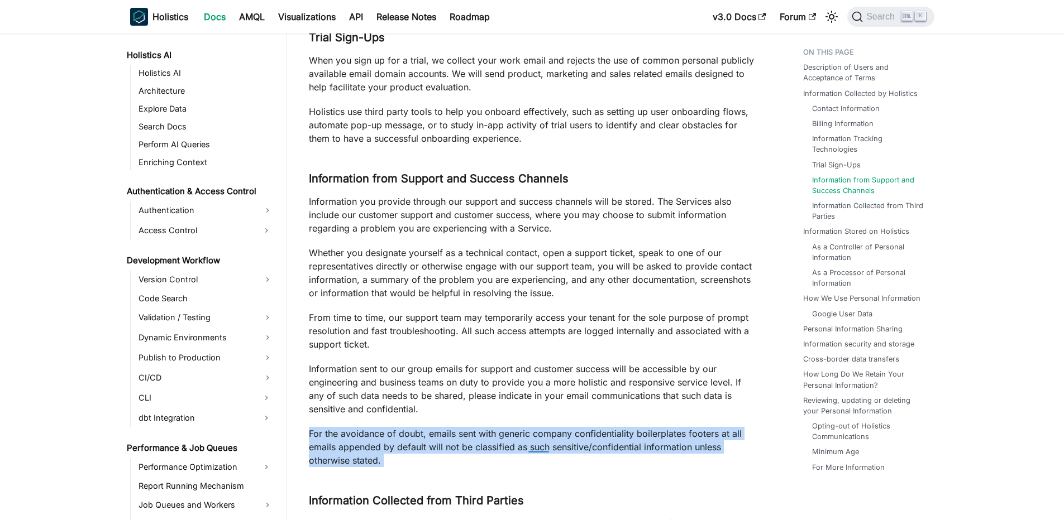
click at [540, 450] on p "For the avoidance of doubt, emails sent with generic company confidentiality bo…" at bounding box center [534, 447] width 450 height 40
click at [504, 458] on p "For the avoidance of doubt, emails sent with generic company confidentiality bo…" at bounding box center [534, 447] width 450 height 40
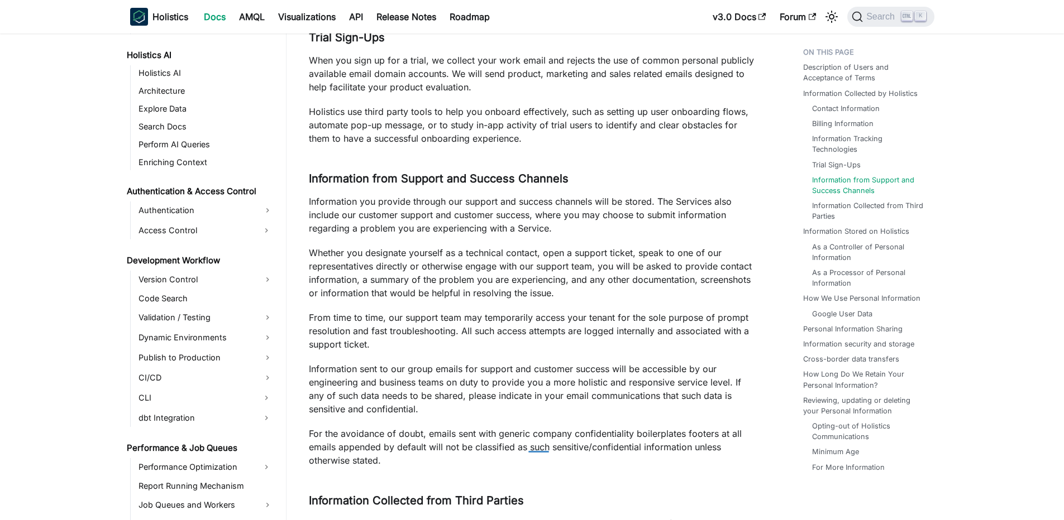
click at [504, 458] on p "For the avoidance of doubt, emails sent with generic company confidentiality bo…" at bounding box center [534, 447] width 450 height 40
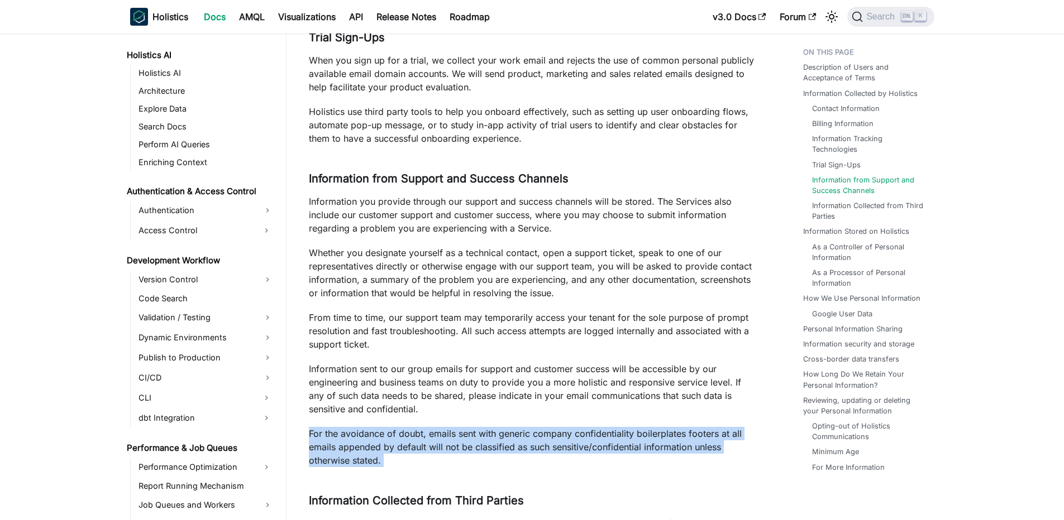
click at [504, 458] on p "For the avoidance of doubt, emails sent with generic company confidentiality bo…" at bounding box center [534, 447] width 450 height 40
click at [458, 460] on p "For the avoidance of doubt, emails sent with generic company confidentiality bo…" at bounding box center [534, 447] width 450 height 40
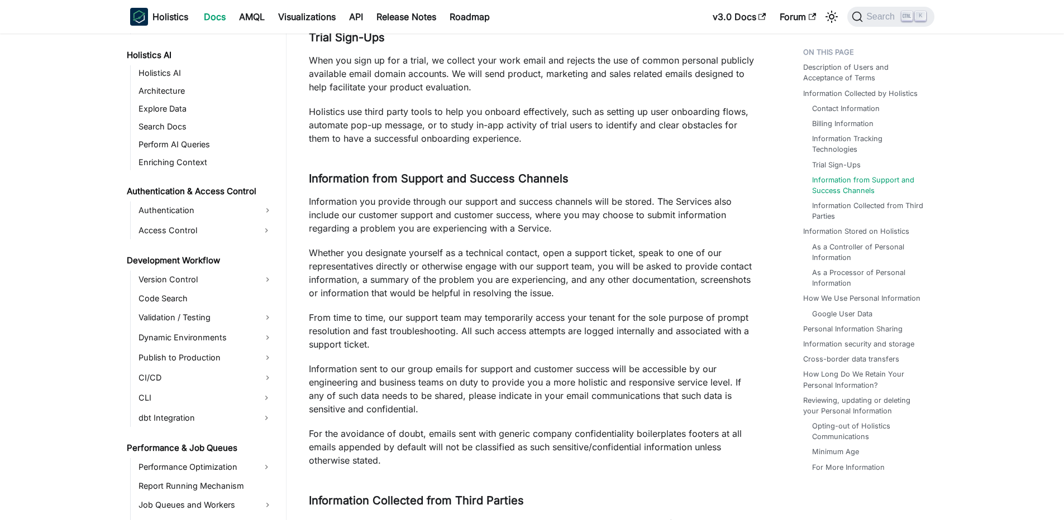
click at [458, 460] on p "For the avoidance of doubt, emails sent with generic company confidentiality bo…" at bounding box center [534, 447] width 450 height 40
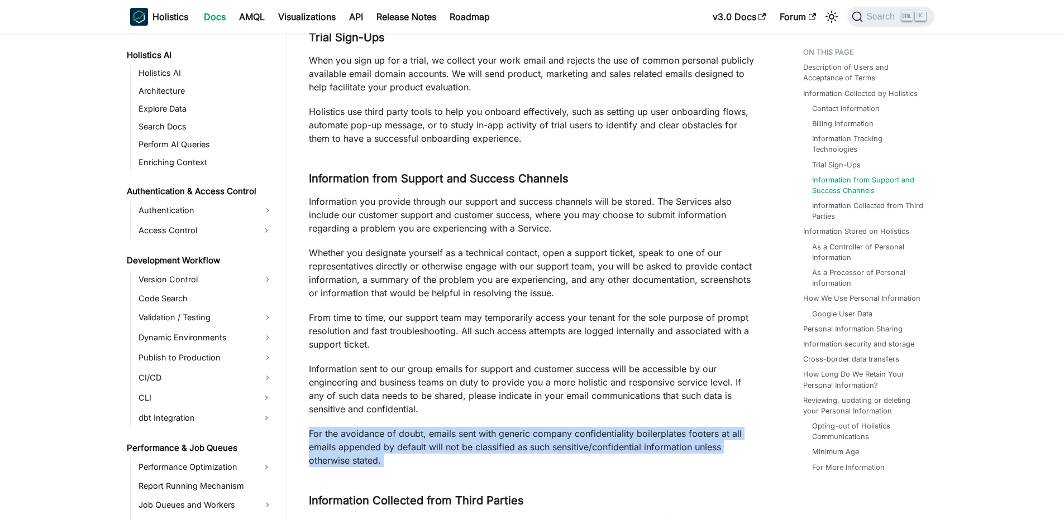
click at [458, 460] on p "For the avoidance of doubt, emails sent with generic company confidentiality bo…" at bounding box center [534, 447] width 450 height 40
click at [435, 458] on p "For the avoidance of doubt, emails sent with generic company confidentiality bo…" at bounding box center [534, 447] width 450 height 40
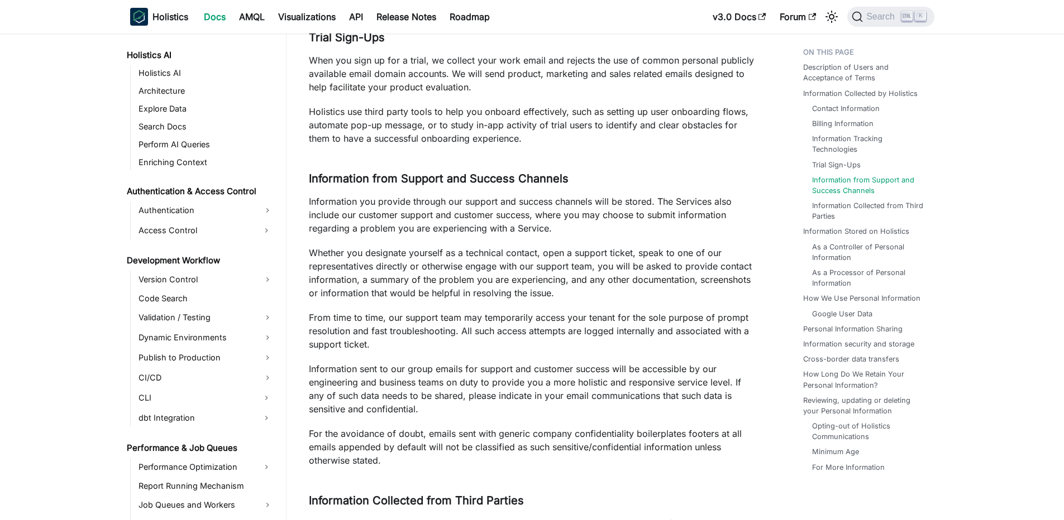
click at [435, 458] on p "For the avoidance of doubt, emails sent with generic company confidentiality bo…" at bounding box center [534, 447] width 450 height 40
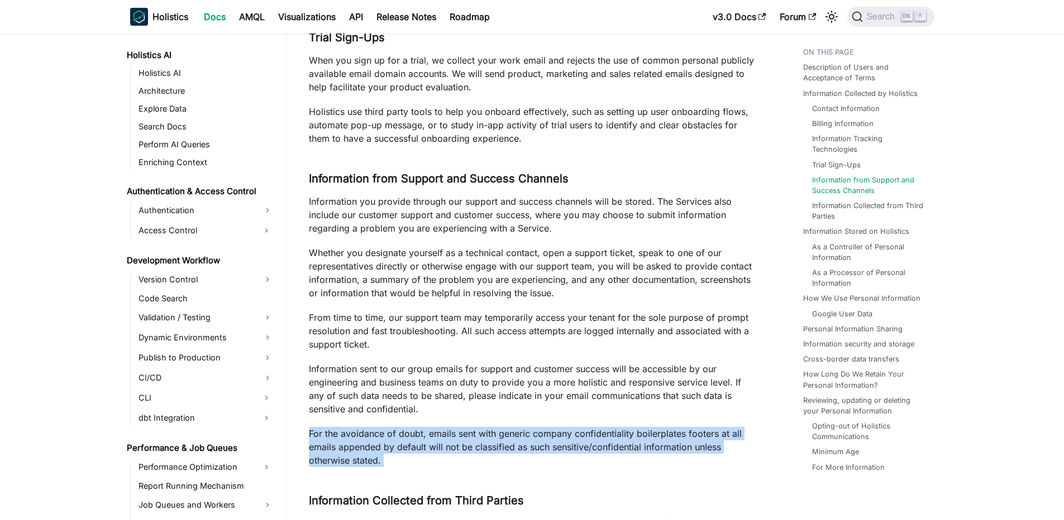
click at [435, 458] on p "For the avoidance of doubt, emails sent with generic company confidentiality bo…" at bounding box center [534, 447] width 450 height 40
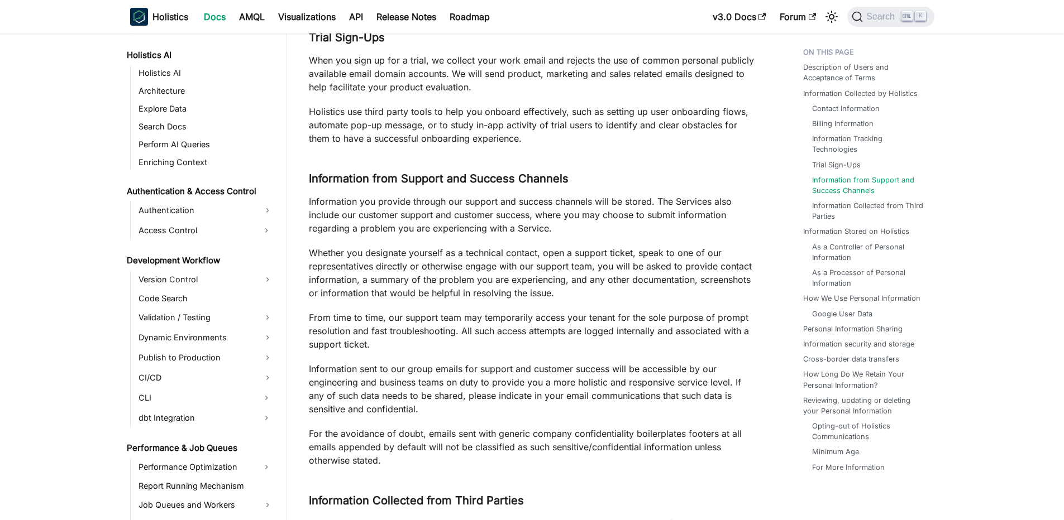
click at [435, 458] on p "For the avoidance of doubt, emails sent with generic company confidentiality bo…" at bounding box center [534, 447] width 450 height 40
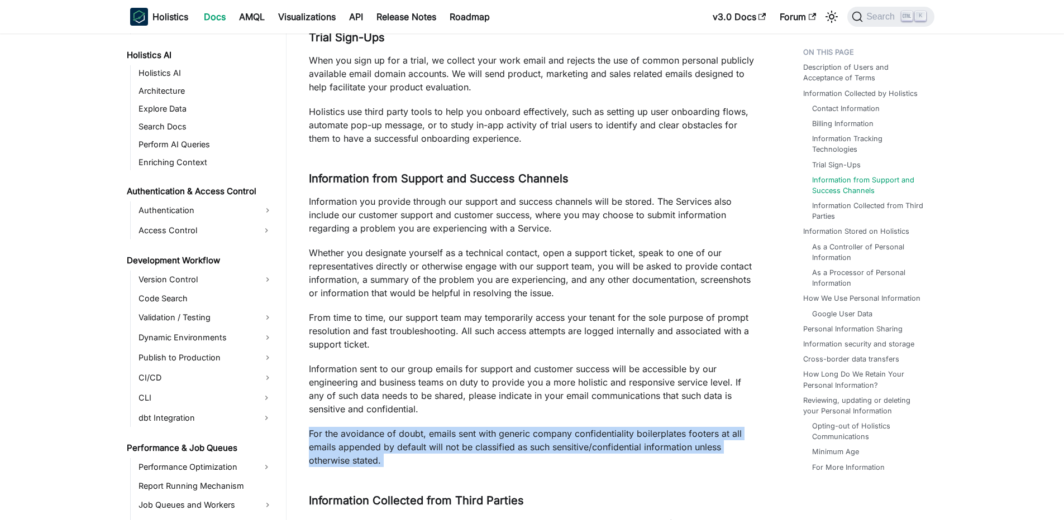
click at [435, 458] on p "For the avoidance of doubt, emails sent with generic company confidentiality bo…" at bounding box center [534, 447] width 450 height 40
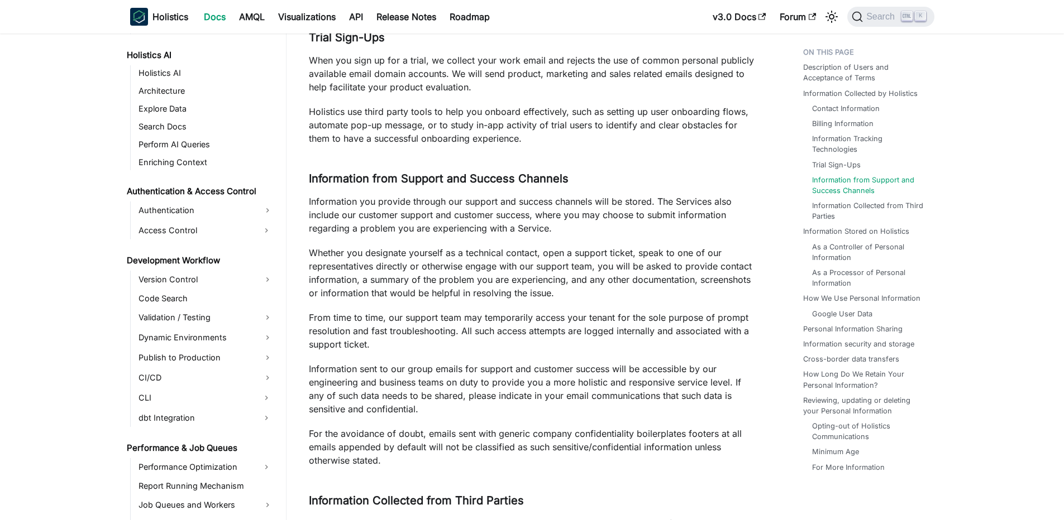
click at [435, 458] on p "For the avoidance of doubt, emails sent with generic company confidentiality bo…" at bounding box center [534, 447] width 450 height 40
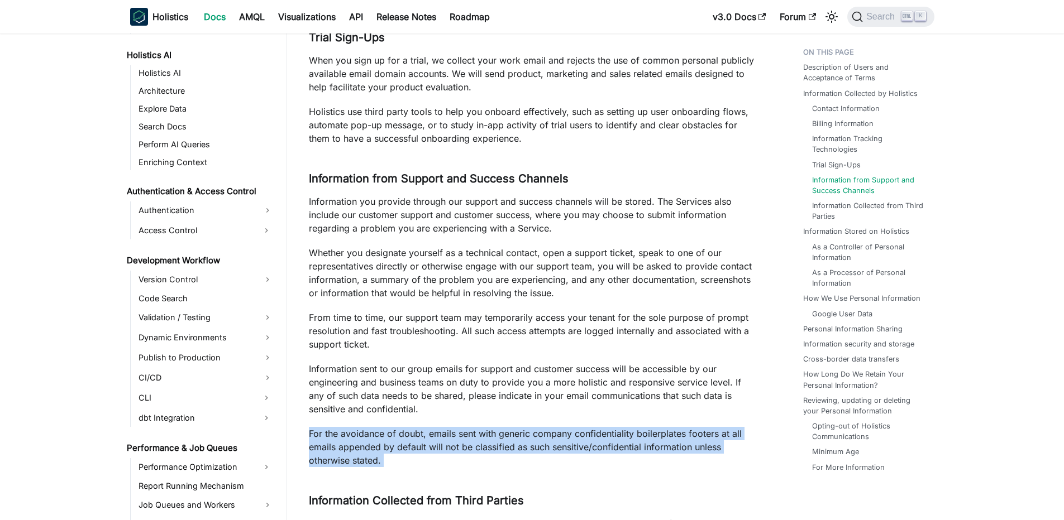
click at [435, 458] on p "For the avoidance of doubt, emails sent with generic company confidentiality bo…" at bounding box center [534, 447] width 450 height 40
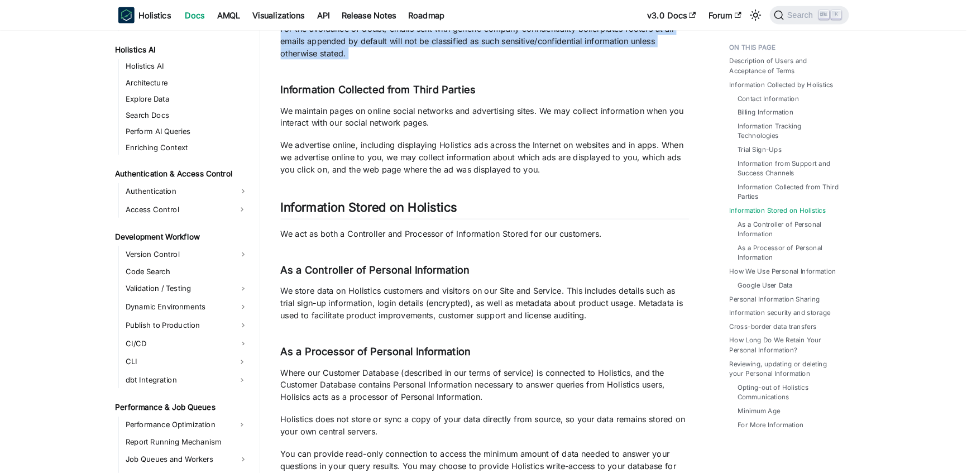
scroll to position [2278, 0]
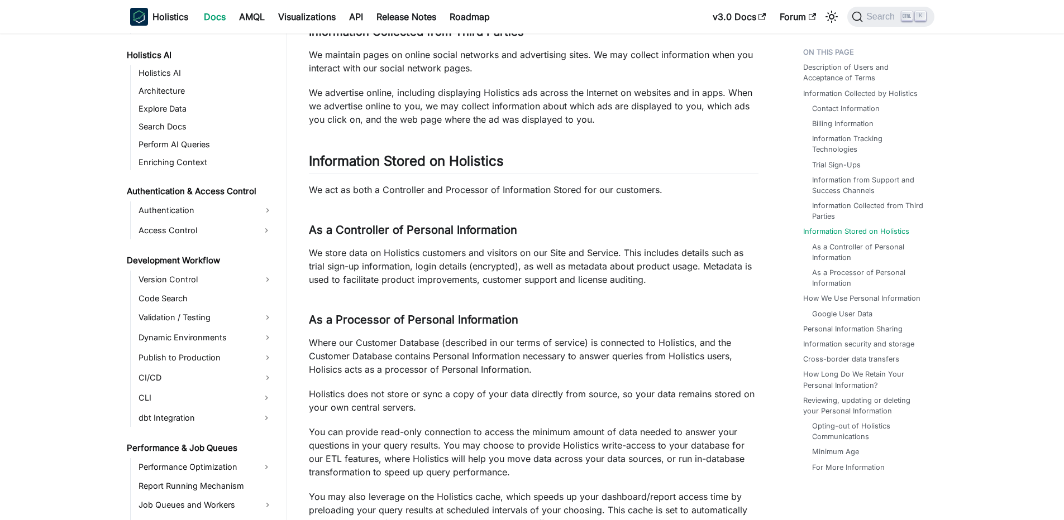
click at [386, 255] on p "We store data on Holistics customers and visitors on our Site and Service. This…" at bounding box center [534, 266] width 450 height 40
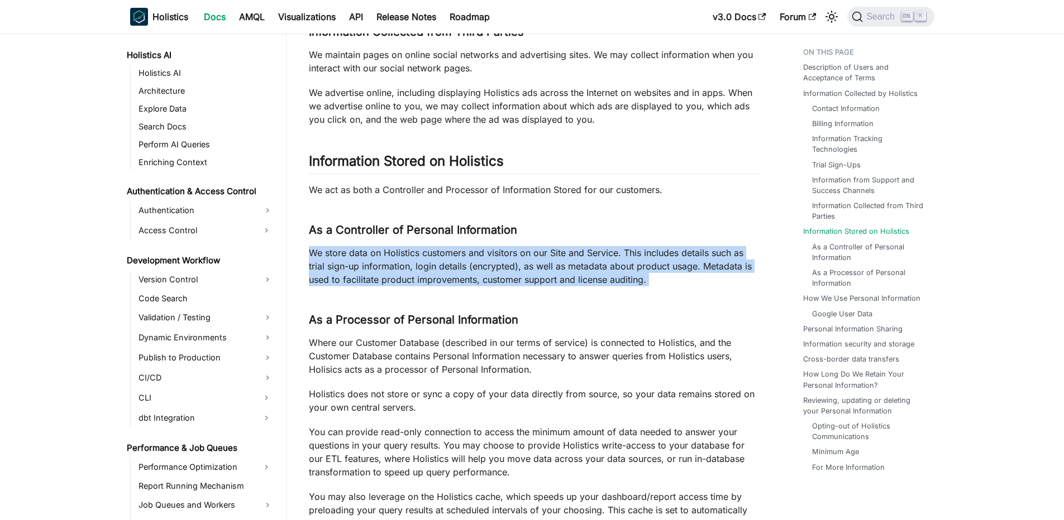
click at [386, 255] on p "We store data on Holistics customers and visitors on our Site and Service. This…" at bounding box center [534, 266] width 450 height 40
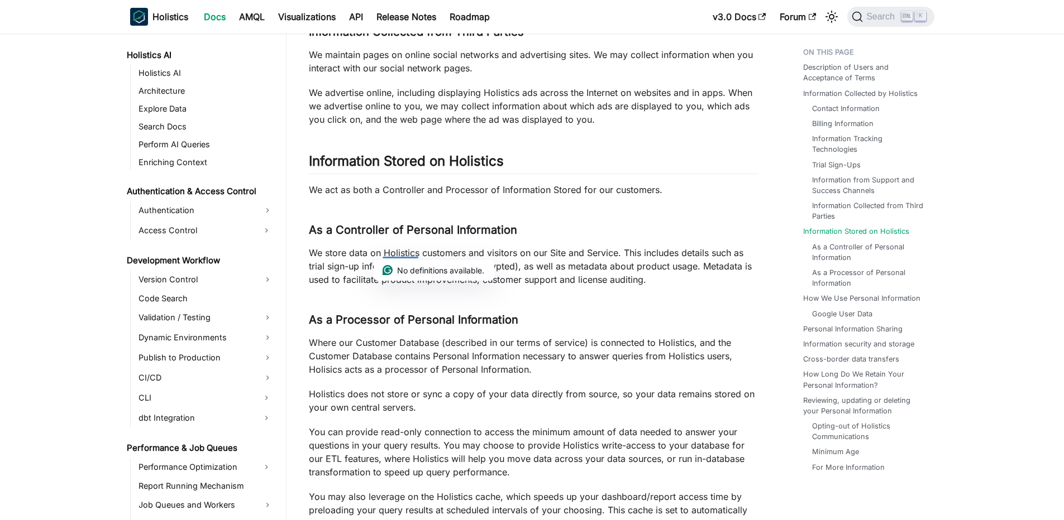
click at [512, 211] on div "Privacy Policy Updated: 29 Dec 2023 Holistics understands you care how informat…" at bounding box center [534, 389] width 450 height 5203
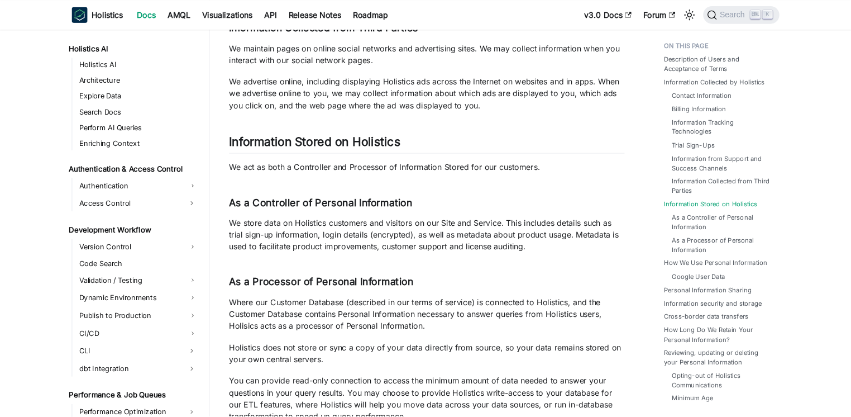
scroll to position [562, 0]
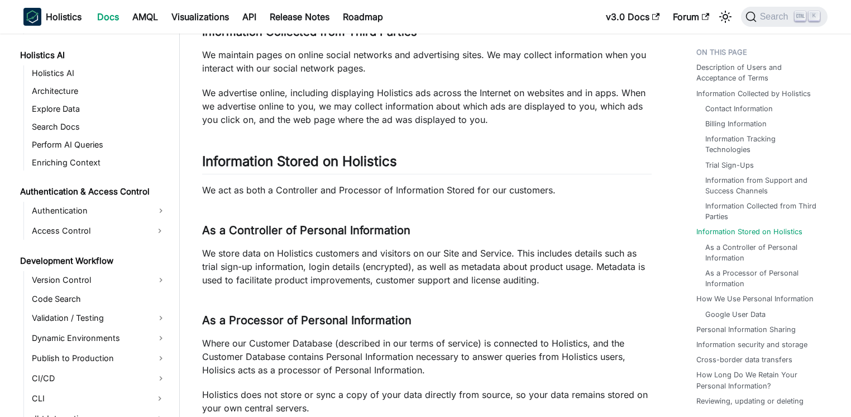
click at [309, 254] on p "We store data on Holistics customers and visitors on our Site and Service. This…" at bounding box center [427, 266] width 450 height 40
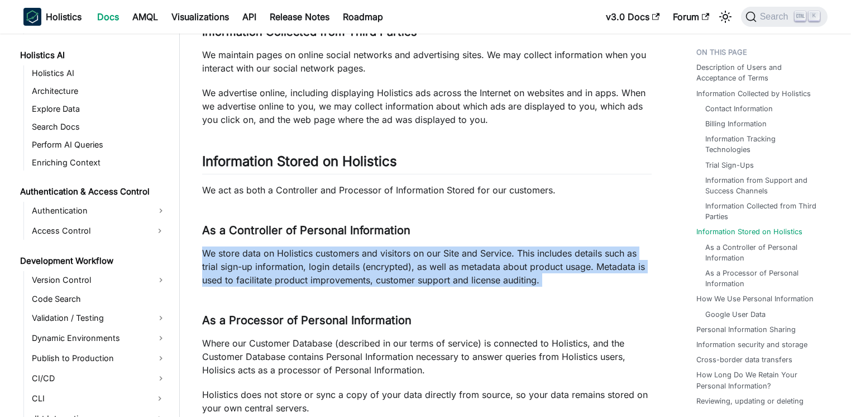
click at [309, 254] on p "We store data on Holistics customers and visitors on our Site and Service. This…" at bounding box center [427, 266] width 450 height 40
click at [308, 254] on p "We store data on Holistics customers and visitors on our Site and Service. This…" at bounding box center [427, 266] width 450 height 40
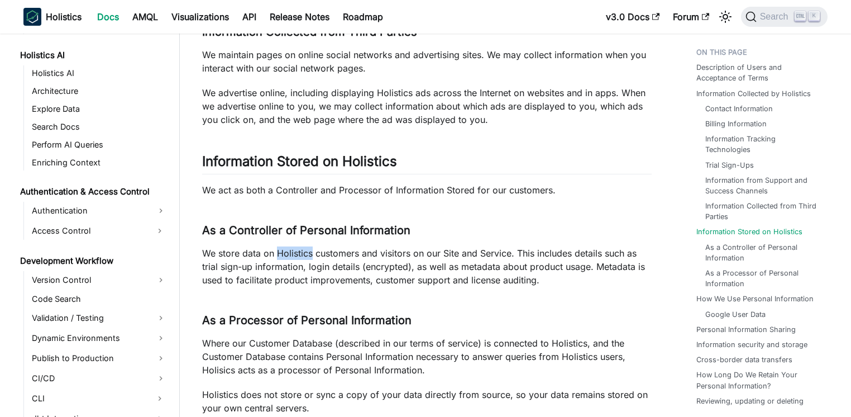
click at [308, 254] on p "We store data on Holistics customers and visitors on our Site and Service. This…" at bounding box center [427, 266] width 450 height 40
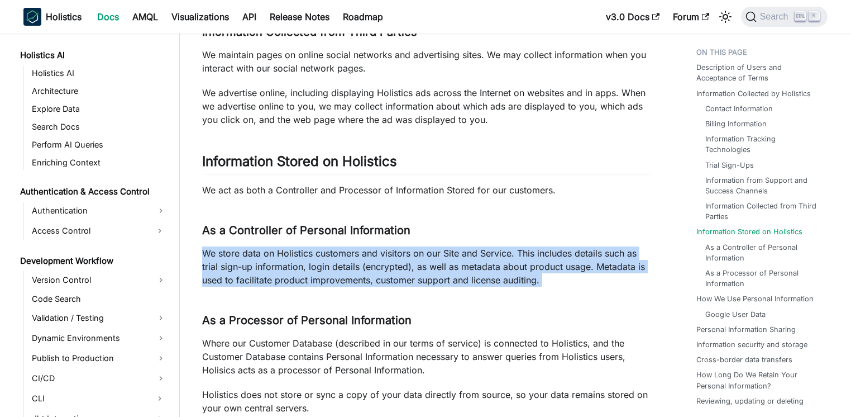
click at [308, 254] on p "We store data on Holistics customers and visitors on our Site and Service. This…" at bounding box center [427, 266] width 450 height 40
click at [302, 252] on p "We store data on Holistics customers and visitors on our Site and Service. This…" at bounding box center [427, 266] width 450 height 40
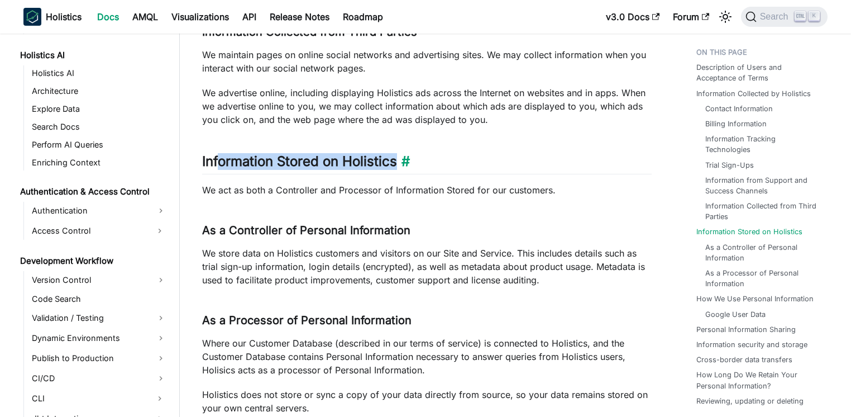
drag, startPoint x: 222, startPoint y: 167, endPoint x: 291, endPoint y: 173, distance: 69.5
click at [291, 173] on h2 "Information Stored on Holistics ​" at bounding box center [427, 163] width 450 height 21
click at [282, 184] on p "We act as both a Controller and Processor of Information Stored for our custome…" at bounding box center [427, 189] width 450 height 13
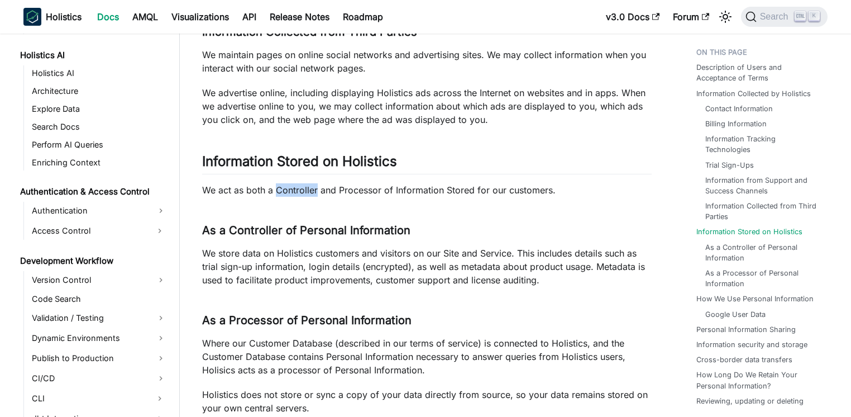
click at [282, 184] on p "We act as both a Controller and Processor of Information Stored for our custome…" at bounding box center [427, 189] width 450 height 13
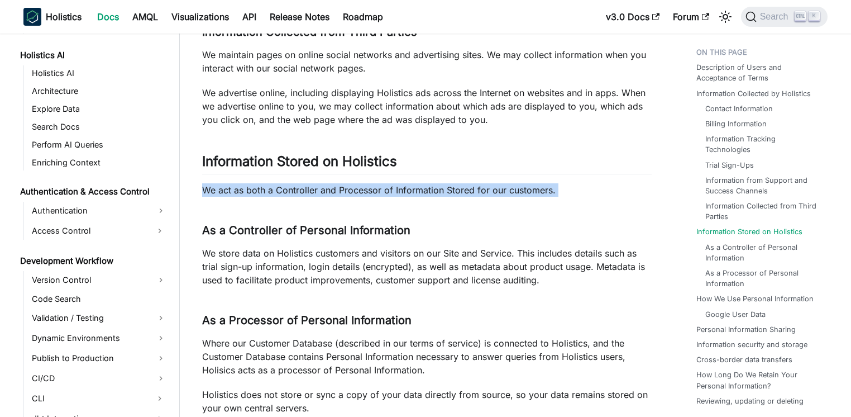
click at [282, 184] on p "We act as both a Controller and Processor of Information Stored for our custome…" at bounding box center [427, 189] width 450 height 13
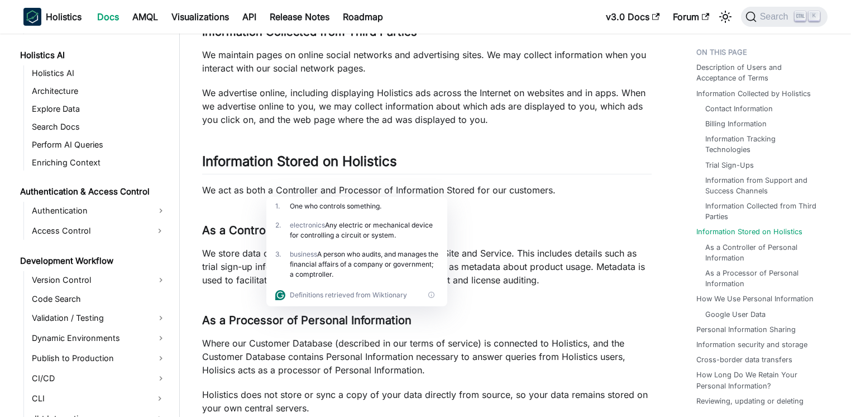
click at [357, 280] on div "3 . business A person who audits, and manages the financial affairs of a compan…" at bounding box center [356, 264] width 181 height 39
click at [563, 270] on p "We store data on Holistics customers and visitors on our Site and Service. This…" at bounding box center [427, 266] width 450 height 40
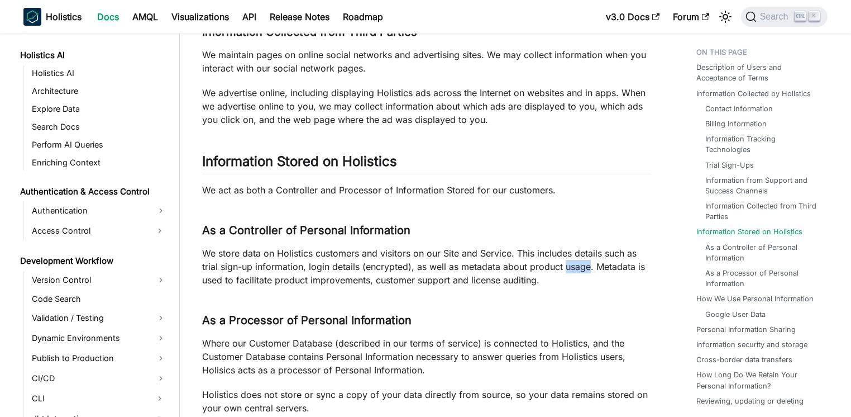
click at [563, 270] on p "We store data on Holistics customers and visitors on our Site and Service. This…" at bounding box center [427, 266] width 450 height 40
click at [326, 270] on p "We store data on Holistics customers and visitors on our Site and Service. This…" at bounding box center [427, 266] width 450 height 40
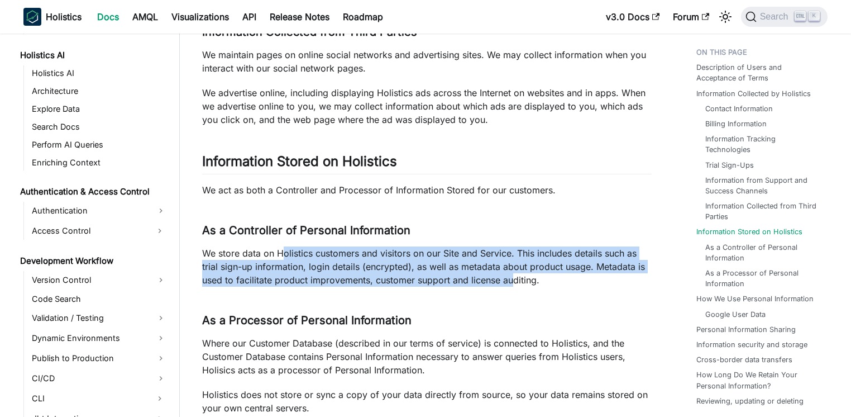
drag, startPoint x: 284, startPoint y: 257, endPoint x: 512, endPoint y: 281, distance: 229.1
click at [512, 281] on p "We store data on Holistics customers and visitors on our Site and Service. This…" at bounding box center [427, 266] width 450 height 40
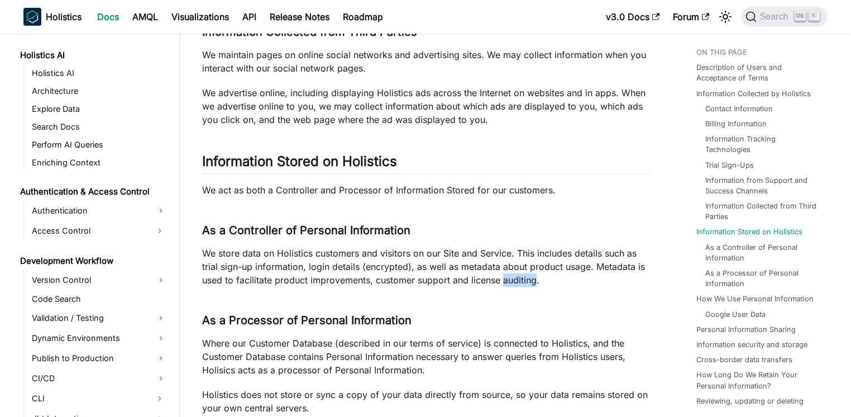
click at [512, 281] on p "We store data on Holistics customers and visitors on our Site and Service. This…" at bounding box center [427, 266] width 450 height 40
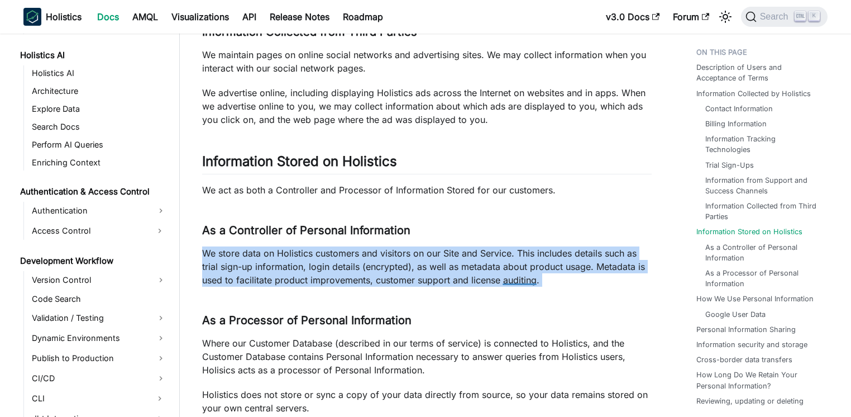
click at [512, 281] on p "We store data on Holistics customers and visitors on our Site and Service. This…" at bounding box center [427, 266] width 450 height 40
click at [505, 267] on p "We store data on Holistics customers and visitors on our Site and Service. This…" at bounding box center [427, 266] width 450 height 40
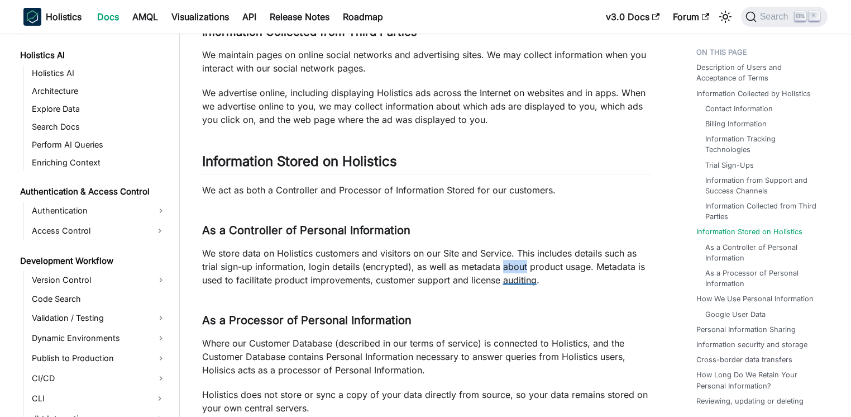
click at [505, 267] on p "We store data on Holistics customers and visitors on our Site and Service. This…" at bounding box center [427, 266] width 450 height 40
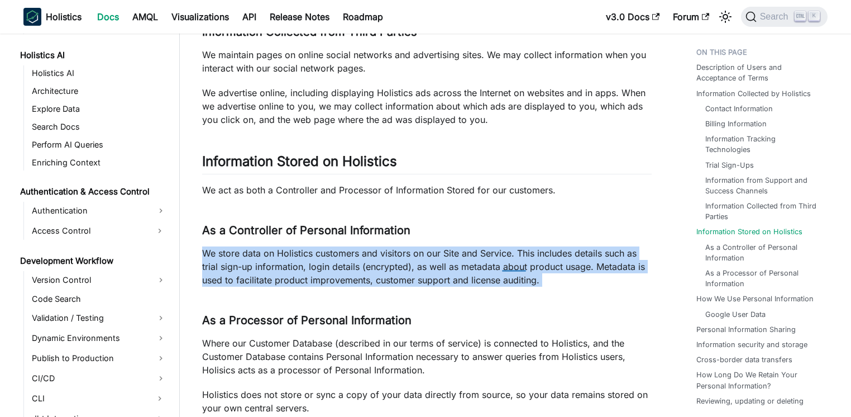
click at [505, 267] on p "We store data on Holistics customers and visitors on our Site and Service. This…" at bounding box center [427, 266] width 450 height 40
click at [375, 272] on p "We store data on Holistics customers and visitors on our Site and Service. This…" at bounding box center [427, 266] width 450 height 40
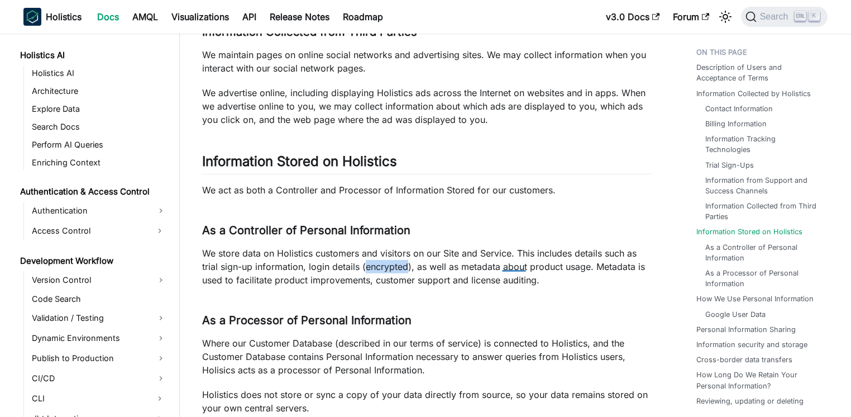
click at [375, 272] on p "We store data on Holistics customers and visitors on our Site and Service. This…" at bounding box center [427, 266] width 450 height 40
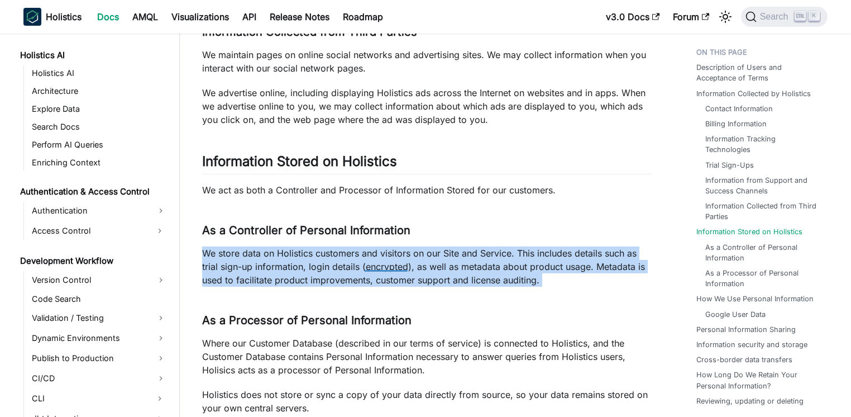
click at [375, 272] on p "We store data on Holistics customers and visitors on our Site and Service. This…" at bounding box center [427, 266] width 450 height 40
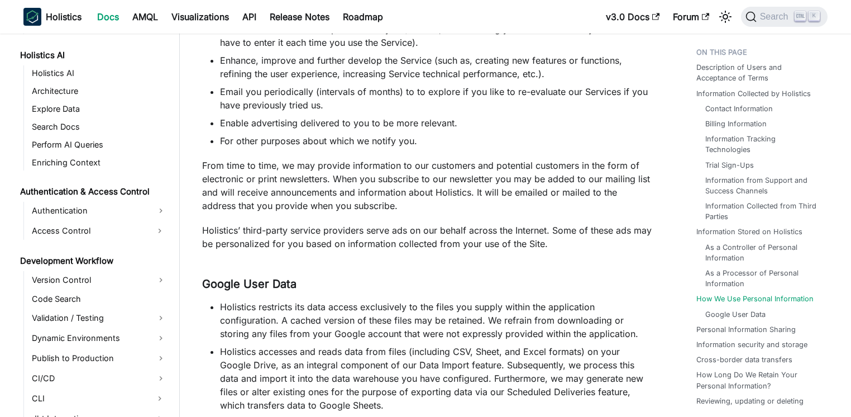
scroll to position [3172, 0]
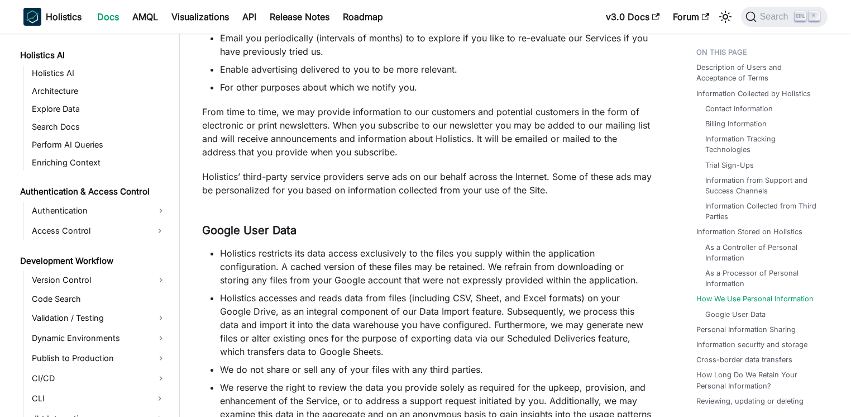
click at [434, 262] on li "Holistics restricts its data access exclusively to the files you supply within …" at bounding box center [436, 266] width 432 height 40
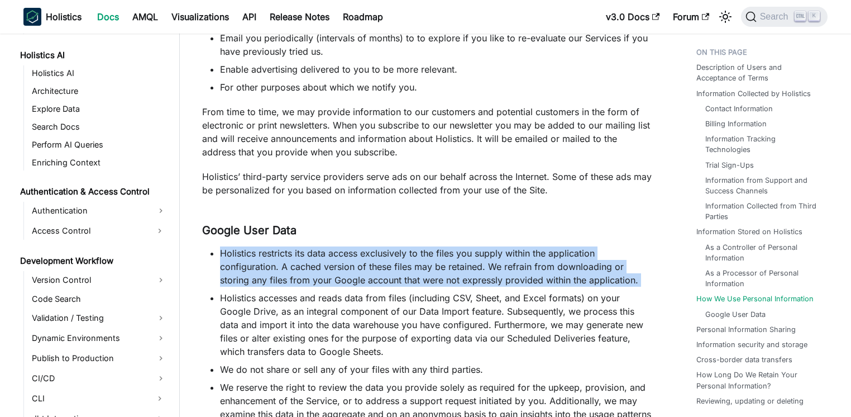
click at [434, 262] on li "Holistics restricts its data access exclusively to the files you supply within …" at bounding box center [436, 266] width 432 height 40
click at [315, 262] on li "Holistics restricts its data access exclusively to the files you supply within …" at bounding box center [436, 266] width 432 height 40
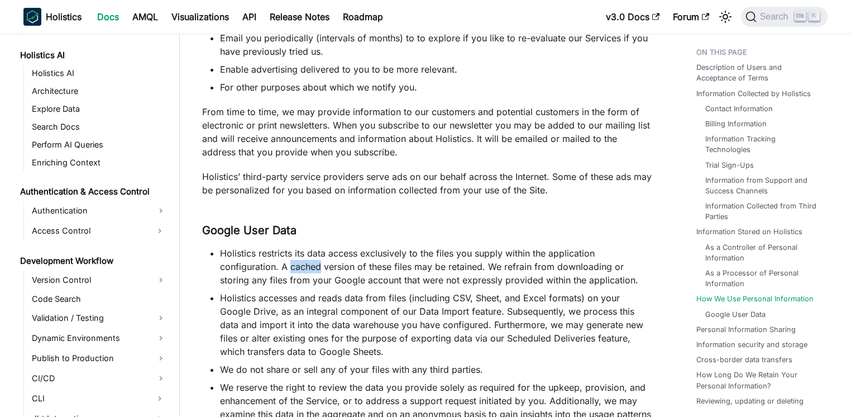
click at [315, 262] on li "Holistics restricts its data access exclusively to the files you supply within …" at bounding box center [436, 266] width 432 height 40
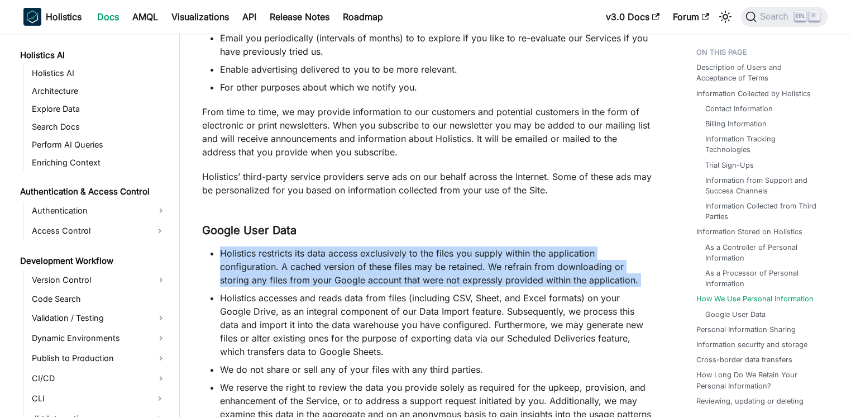
click at [315, 262] on li "Holistics restricts its data access exclusively to the files you supply within …" at bounding box center [436, 266] width 432 height 40
click at [357, 261] on li "Holistics restricts its data access exclusively to the files you supply within …" at bounding box center [436, 266] width 432 height 40
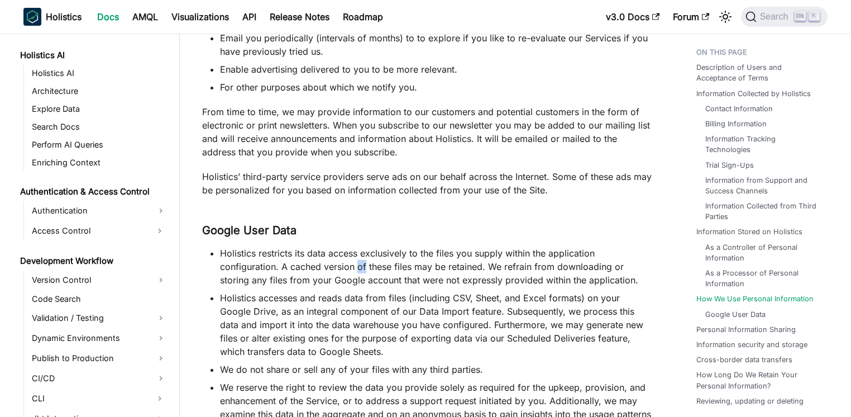
click at [357, 261] on li "Holistics restricts its data access exclusively to the files you supply within …" at bounding box center [436, 266] width 432 height 40
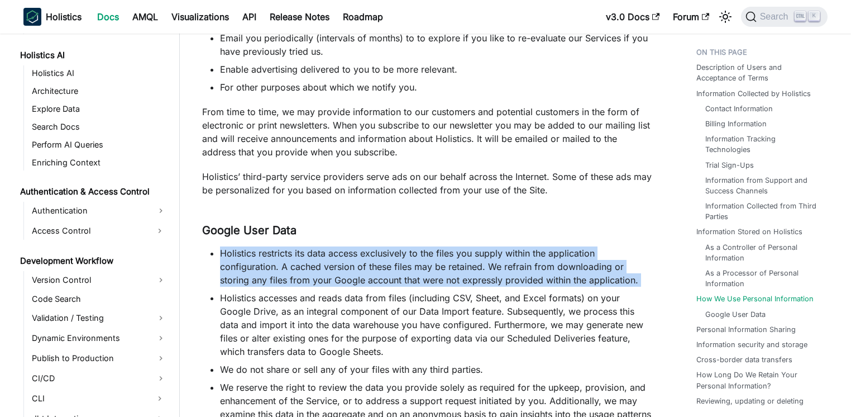
click at [357, 261] on li "Holistics restricts its data access exclusively to the files you supply within …" at bounding box center [436, 266] width 432 height 40
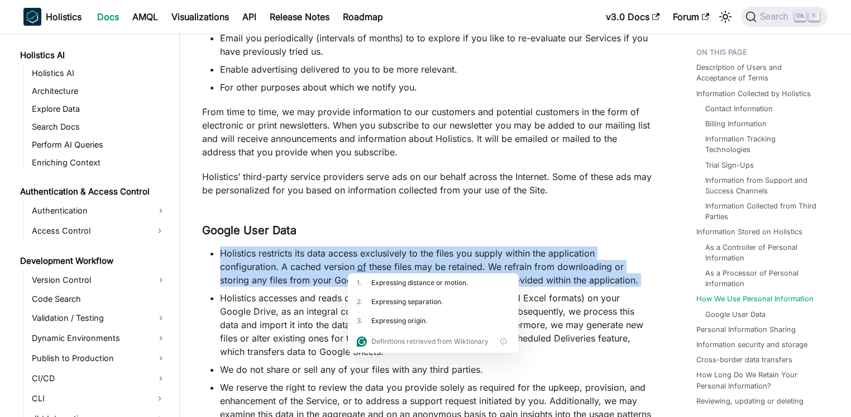
click at [364, 257] on li "Holistics restricts its data access exclusively to the files you supply within …" at bounding box center [436, 266] width 432 height 40
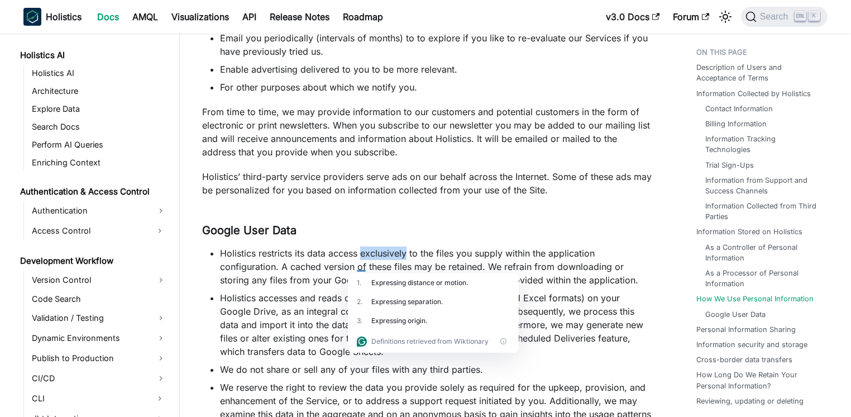
click at [364, 257] on li "Holistics restricts its data access exclusively to the files you supply within …" at bounding box center [436, 266] width 432 height 40
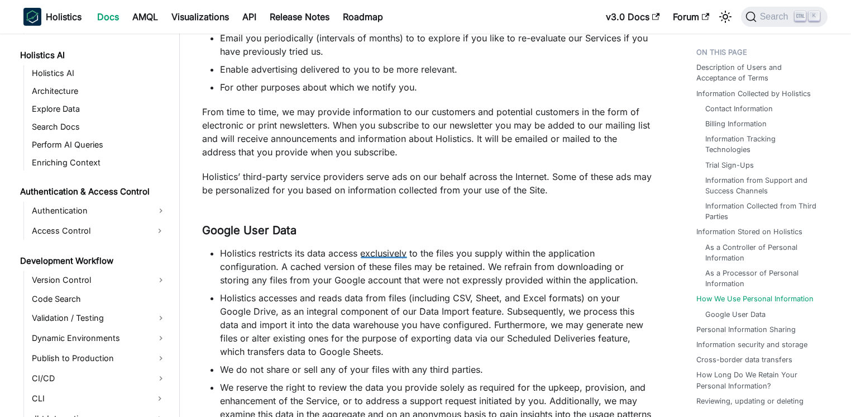
click at [364, 257] on div at bounding box center [384, 252] width 46 height 11
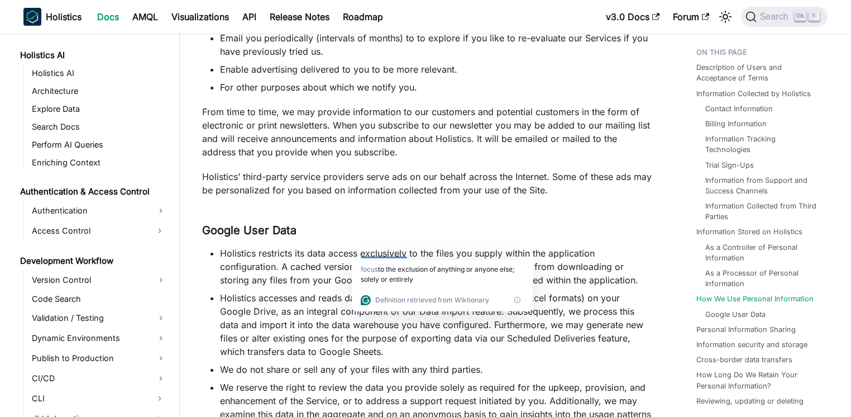
click at [364, 257] on div at bounding box center [384, 252] width 46 height 11
click at [492, 195] on p "Holistics’ third-party service providers serve ads on our behalf across the Int…" at bounding box center [427, 183] width 450 height 27
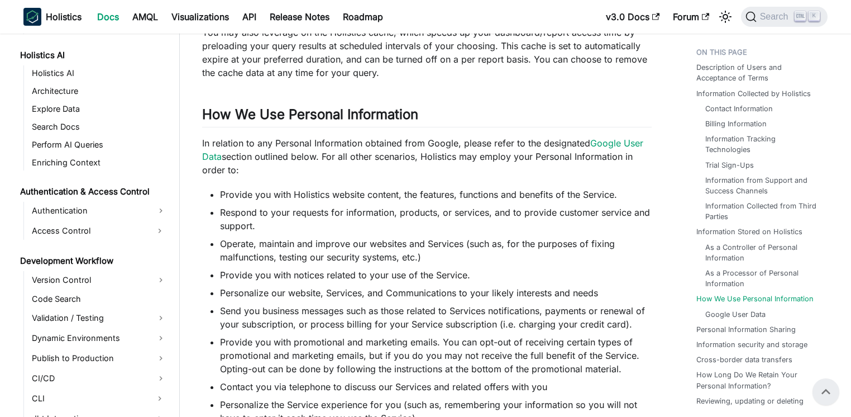
scroll to position [2528, 0]
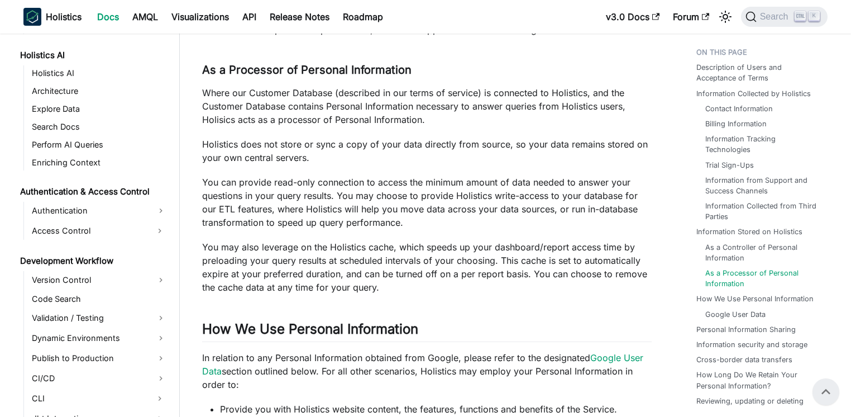
click at [314, 200] on p "You can provide read-only connection to access the minimum amount of data neede…" at bounding box center [427, 202] width 450 height 54
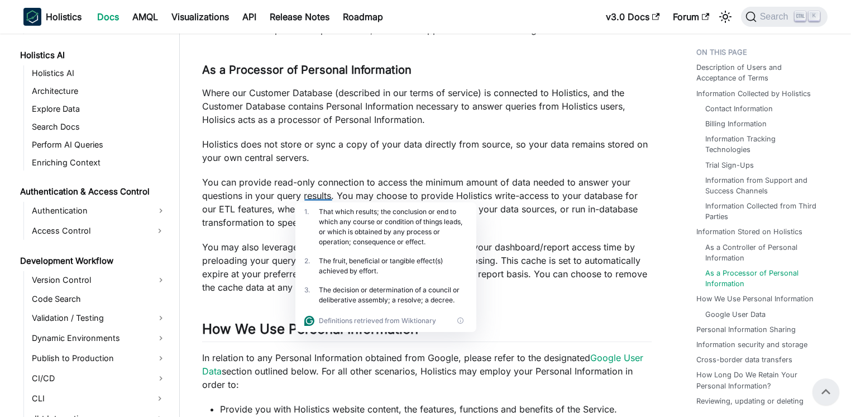
click at [296, 195] on p "You can provide read-only connection to access the minimum amount of data neede…" at bounding box center [427, 202] width 450 height 54
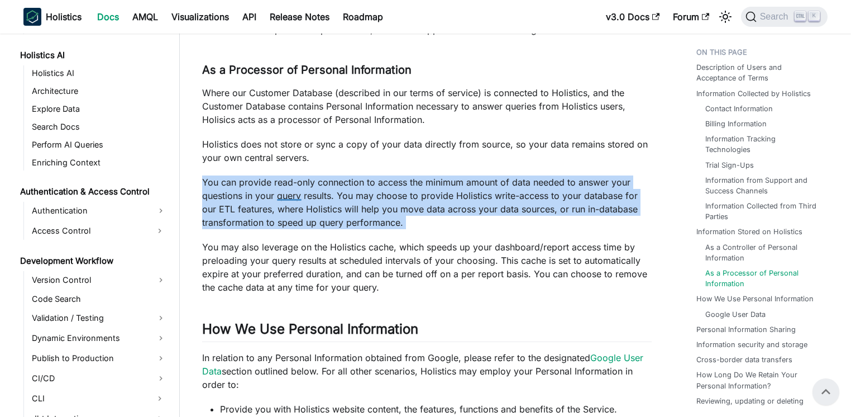
click at [296, 195] on p "You can provide read-only connection to access the minimum amount of data neede…" at bounding box center [427, 202] width 450 height 54
click at [283, 193] on p "You can provide read-only connection to access the minimum amount of data neede…" at bounding box center [427, 202] width 450 height 54
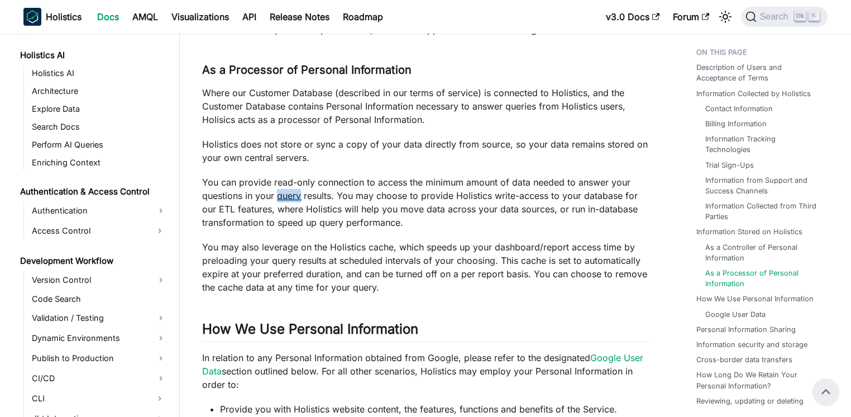
click at [283, 193] on p "You can provide read-only connection to access the minimum amount of data neede…" at bounding box center [427, 202] width 450 height 54
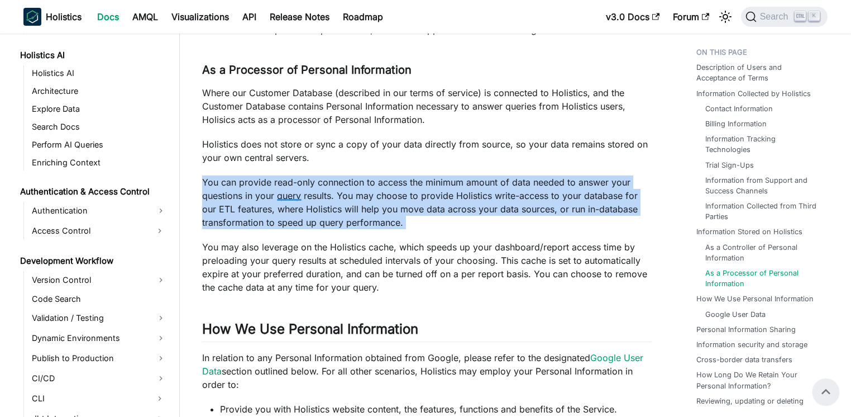
click at [283, 193] on p "You can provide read-only connection to access the minimum amount of data neede…" at bounding box center [427, 202] width 450 height 54
click at [284, 189] on p "You can provide read-only connection to access the minimum amount of data neede…" at bounding box center [427, 202] width 450 height 54
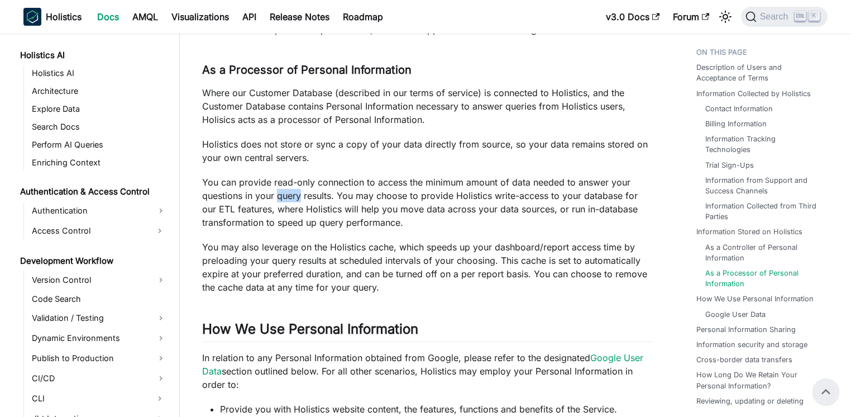
click at [284, 189] on p "You can provide read-only connection to access the minimum amount of data neede…" at bounding box center [427, 202] width 450 height 54
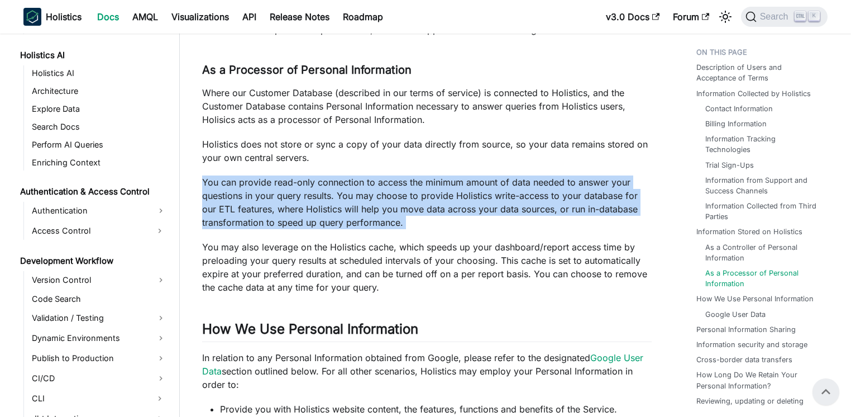
click at [284, 189] on p "You can provide read-only connection to access the minimum amount of data neede…" at bounding box center [427, 202] width 450 height 54
click at [327, 173] on div "Privacy Policy Updated: 29 Dec 2023 Holistics understands you care how informat…" at bounding box center [427, 138] width 450 height 5203
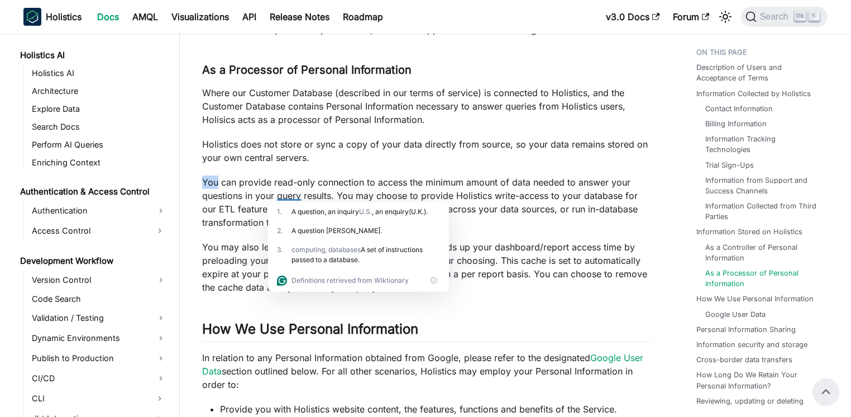
click at [327, 173] on div "Privacy Policy Updated: 29 Dec 2023 Holistics understands you care how informat…" at bounding box center [427, 138] width 450 height 5203
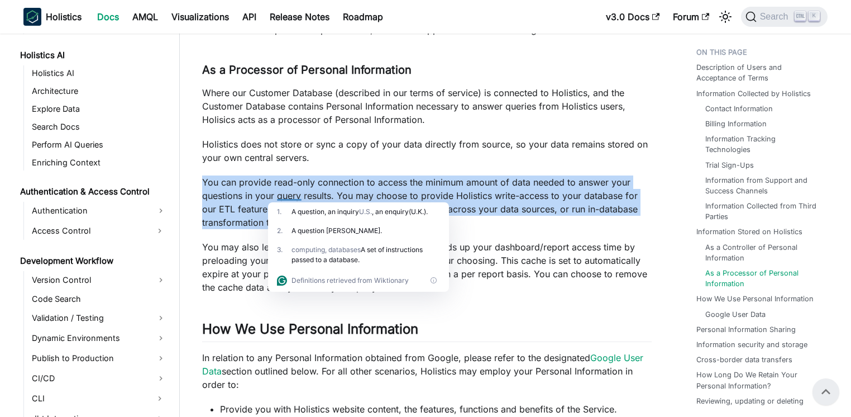
click at [327, 173] on div "Privacy Policy Updated: 29 Dec 2023 Holistics understands you care how informat…" at bounding box center [427, 138] width 450 height 5203
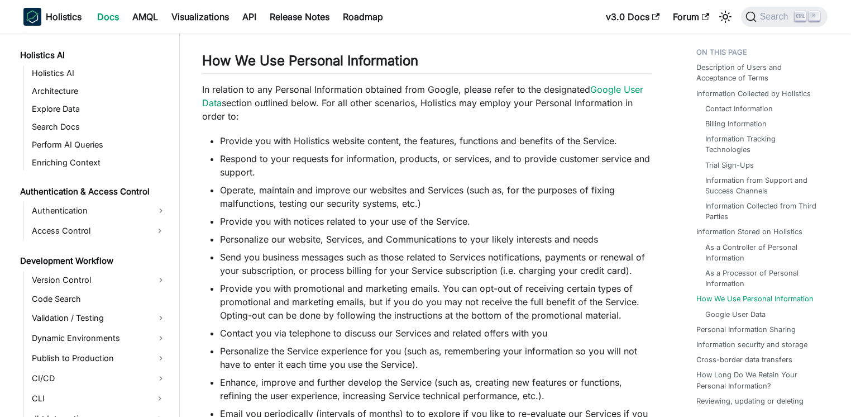
scroll to position [2904, 0]
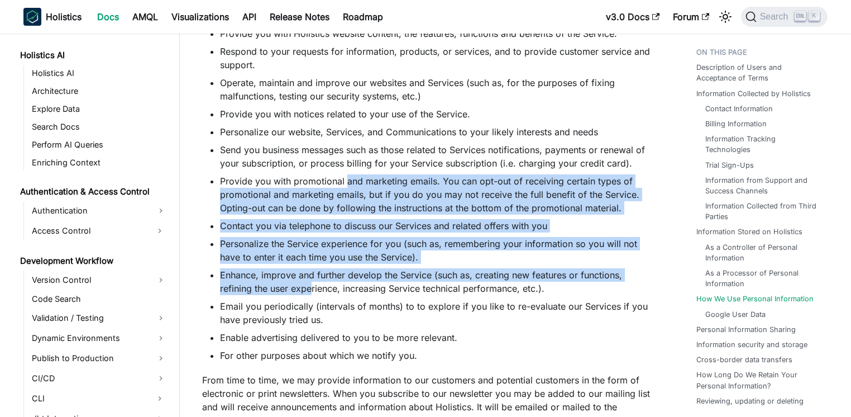
drag, startPoint x: 346, startPoint y: 185, endPoint x: 312, endPoint y: 281, distance: 101.9
click at [312, 281] on ul "Provide you with Holistics website content, the features, functions and benefit…" at bounding box center [427, 194] width 450 height 335
click at [312, 281] on li "Enhance, improve and further develop the Service (such as, creating new feature…" at bounding box center [436, 281] width 432 height 27
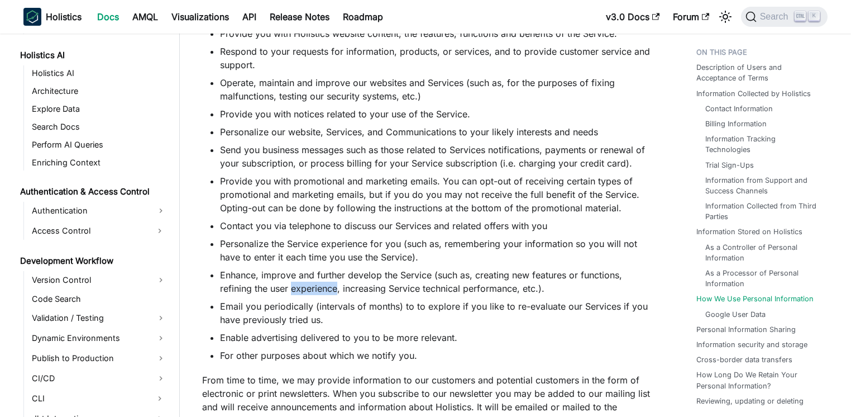
click at [312, 281] on li "Enhance, improve and further develop the Service (such as, creating new feature…" at bounding box center [436, 281] width 432 height 27
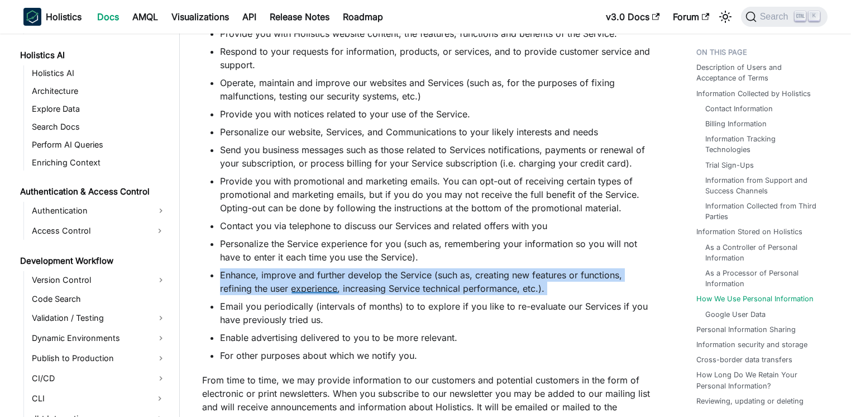
click at [312, 281] on li "Enhance, improve and further develop the Service (such as, creating new feature…" at bounding box center [436, 281] width 432 height 27
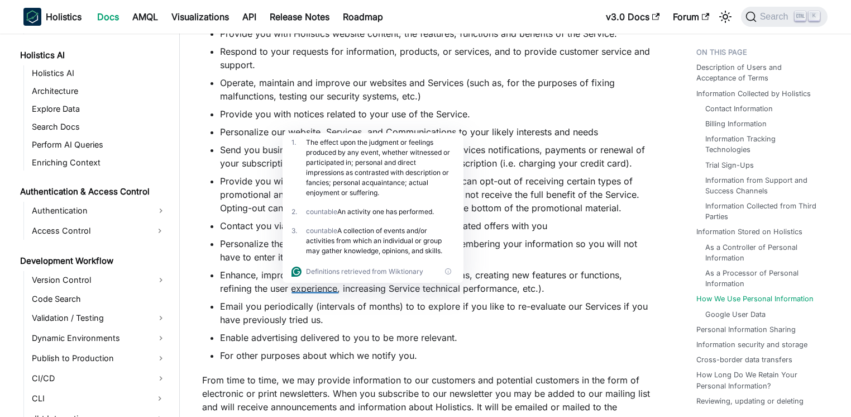
click at [314, 255] on div "countable A collection of events and/or activities from which an individual or …" at bounding box center [380, 241] width 149 height 30
click at [273, 241] on li "Personalize the Service experience for you (such as, remembering your informati…" at bounding box center [436, 250] width 432 height 27
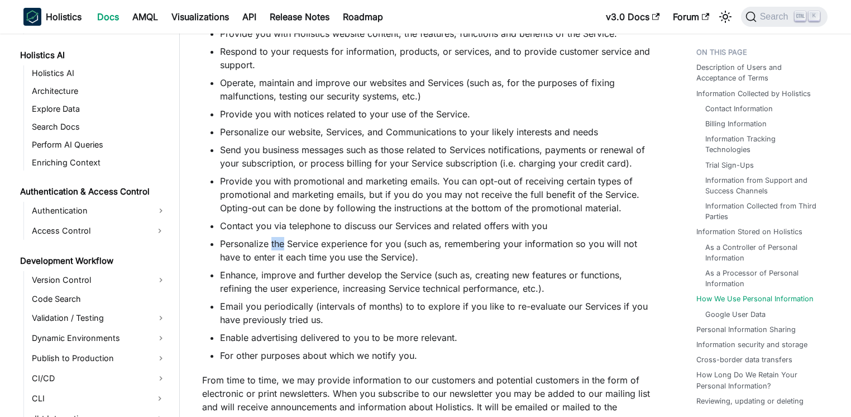
click at [272, 241] on li "Personalize the Service experience for you (such as, remembering your informati…" at bounding box center [436, 250] width 432 height 27
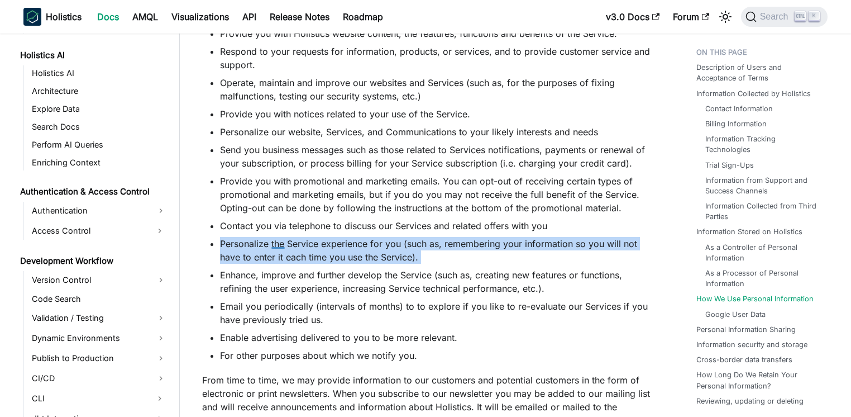
click at [272, 241] on li "Personalize the Service experience for you (such as, remembering your informati…" at bounding box center [436, 250] width 432 height 27
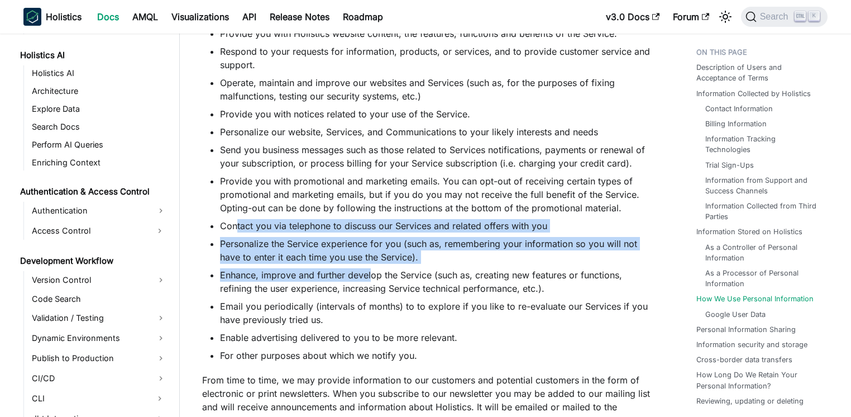
drag, startPoint x: 237, startPoint y: 230, endPoint x: 371, endPoint y: 274, distance: 140.6
click at [371, 274] on ul "Provide you with Holistics website content, the features, functions and benefit…" at bounding box center [427, 194] width 450 height 335
click at [371, 274] on li "Enhance, improve and further develop the Service (such as, creating new feature…" at bounding box center [436, 281] width 432 height 27
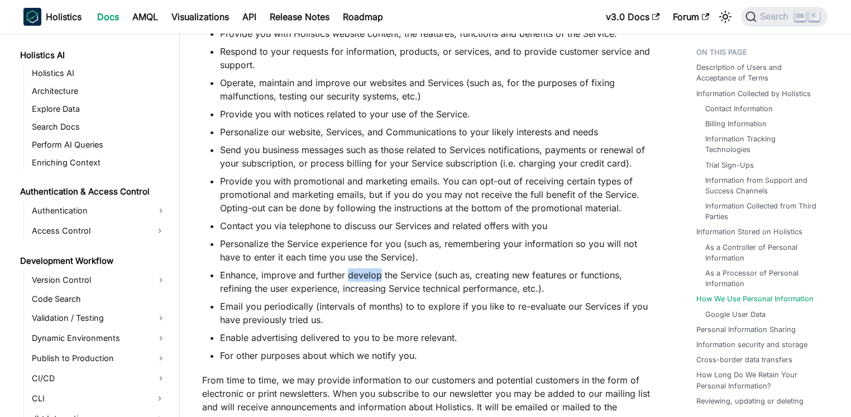
click at [371, 274] on li "Enhance, improve and further develop the Service (such as, creating new feature…" at bounding box center [436, 281] width 432 height 27
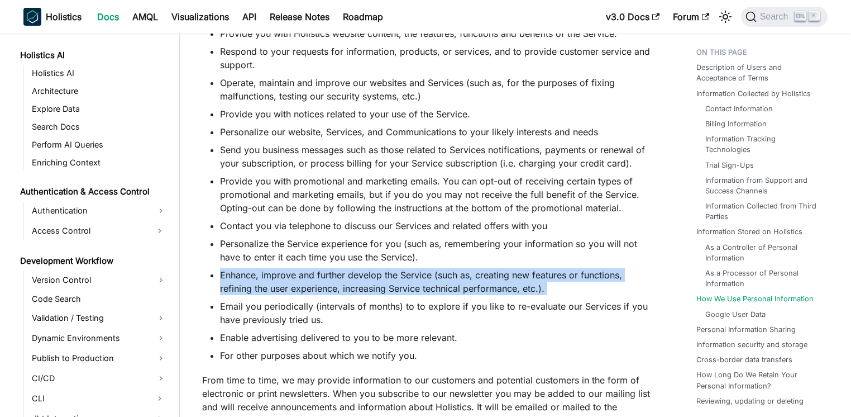
click at [371, 274] on li "Enhance, improve and further develop the Service (such as, creating new feature…" at bounding box center [436, 281] width 432 height 27
click at [291, 272] on li "Enhance, improve and further develop the Service (such as, creating new feature…" at bounding box center [436, 281] width 432 height 27
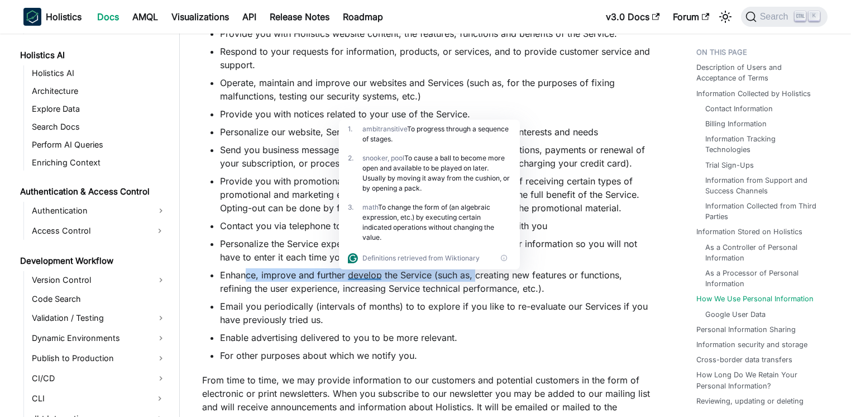
drag, startPoint x: 248, startPoint y: 272, endPoint x: 476, endPoint y: 280, distance: 227.4
click at [476, 280] on li "Enhance, improve and further develop the Service (such as, creating new feature…" at bounding box center [436, 281] width 432 height 27
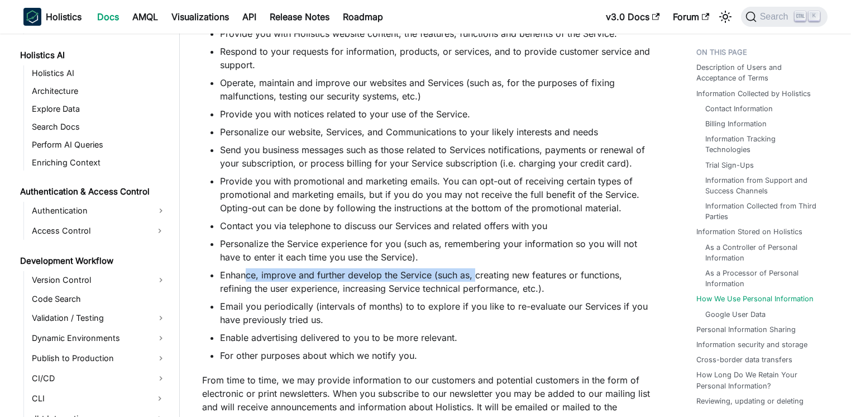
click at [476, 280] on li "Enhance, improve and further develop the Service (such as, creating new feature…" at bounding box center [436, 281] width 432 height 27
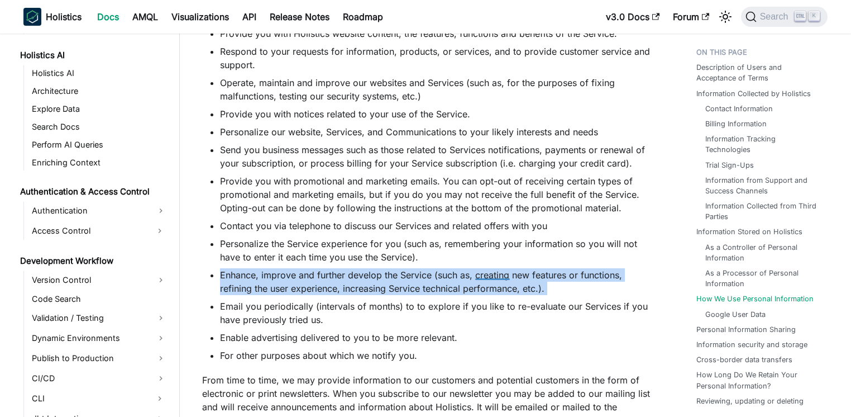
click at [476, 280] on li "Enhance, improve and further develop the Service (such as, creating new feature…" at bounding box center [436, 281] width 432 height 27
click at [449, 279] on li "Enhance, improve and further develop the Service (such as, creating new feature…" at bounding box center [436, 281] width 432 height 27
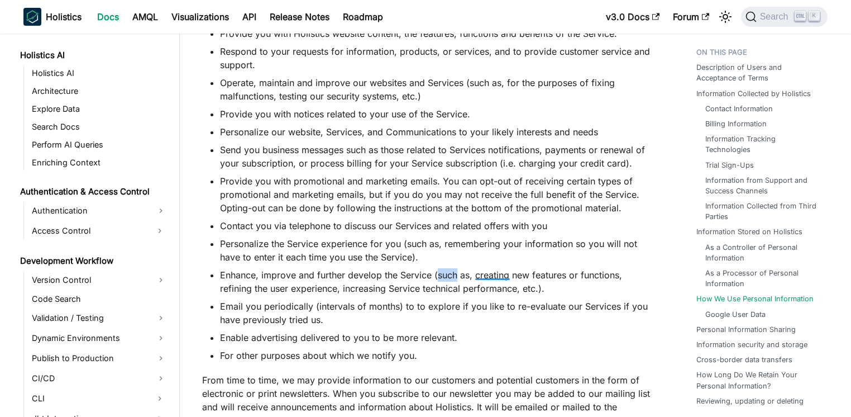
click at [449, 279] on li "Enhance, improve and further develop the Service (such as, creating new feature…" at bounding box center [436, 281] width 432 height 27
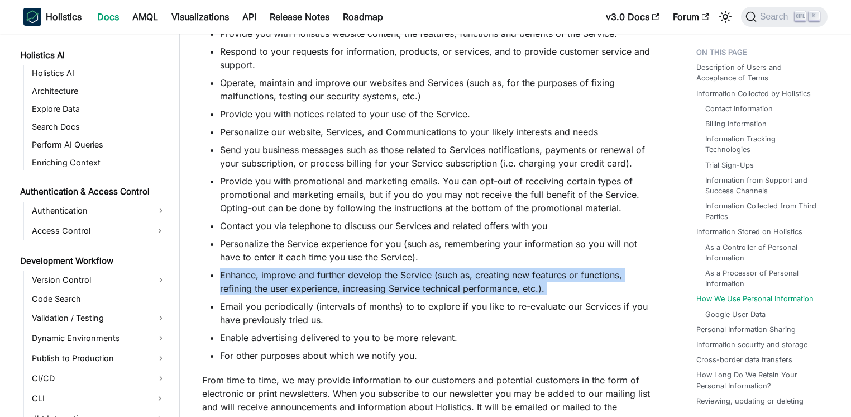
click at [449, 279] on li "Enhance, improve and further develop the Service (such as, creating new feature…" at bounding box center [436, 281] width 432 height 27
click at [336, 277] on li "Enhance, improve and further develop the Service (such as, creating new feature…" at bounding box center [436, 281] width 432 height 27
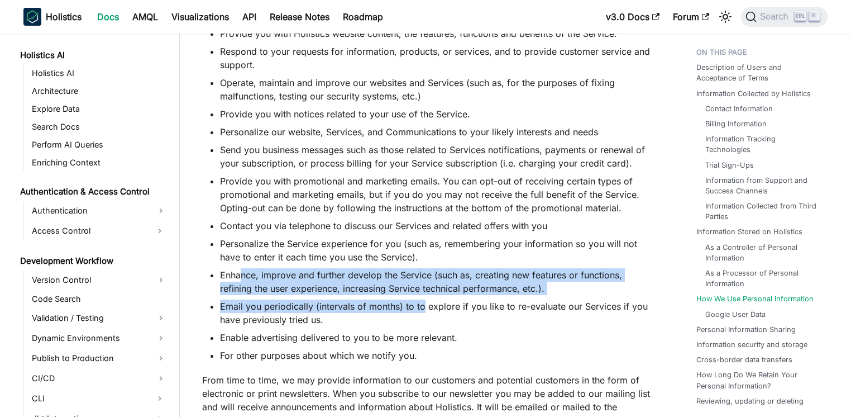
drag, startPoint x: 240, startPoint y: 274, endPoint x: 422, endPoint y: 304, distance: 184.5
click at [422, 304] on ul "Provide you with Holistics website content, the features, functions and benefit…" at bounding box center [427, 194] width 450 height 335
click at [422, 304] on li "Email you periodically (intervals of months) to to explore if you like to re-ev…" at bounding box center [436, 312] width 432 height 27
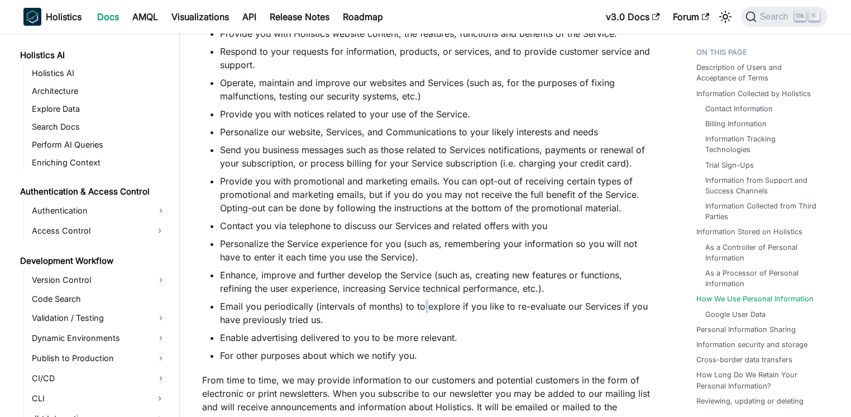
click at [422, 304] on li "Email you periodically (intervals of months) to to explore if you like to re-ev…" at bounding box center [436, 312] width 432 height 27
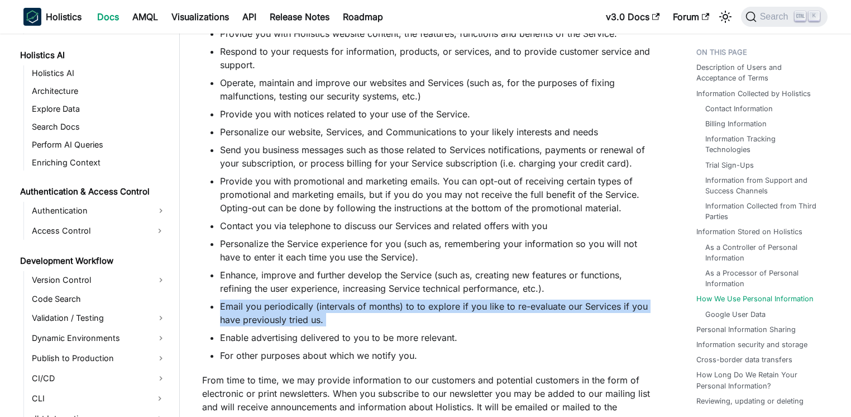
click at [422, 304] on li "Email you periodically (intervals of months) to to explore if you like to re-ev…" at bounding box center [436, 312] width 432 height 27
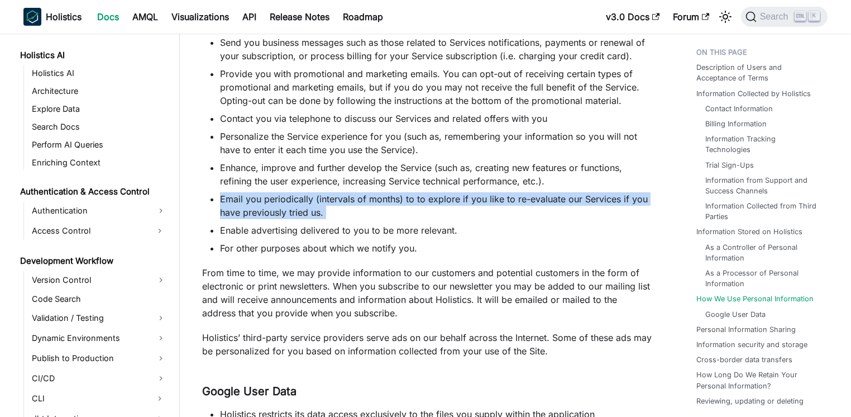
scroll to position [3064, 0]
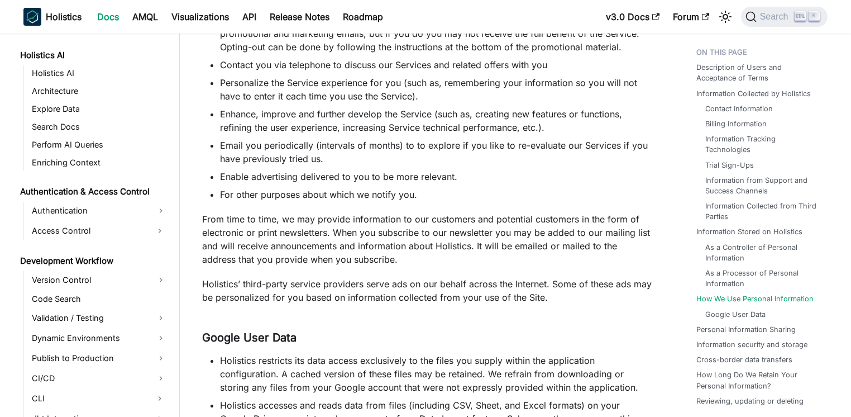
click at [363, 229] on p "From time to time, we may provide information to our customers and potential cu…" at bounding box center [427, 239] width 450 height 54
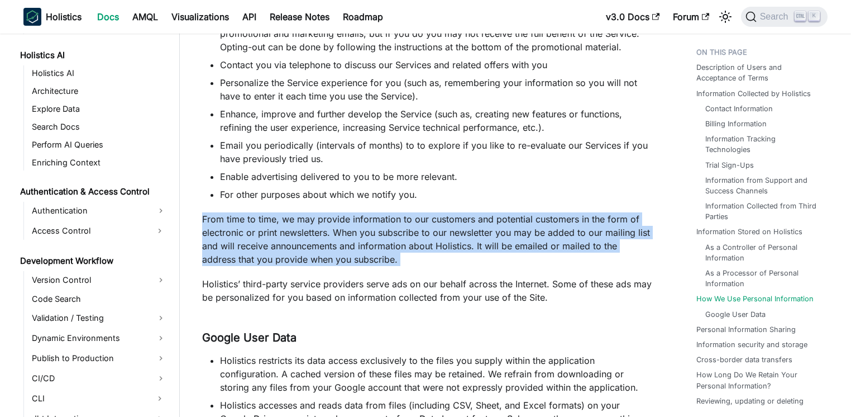
click at [363, 229] on p "From time to time, we may provide information to our customers and potential cu…" at bounding box center [427, 239] width 450 height 54
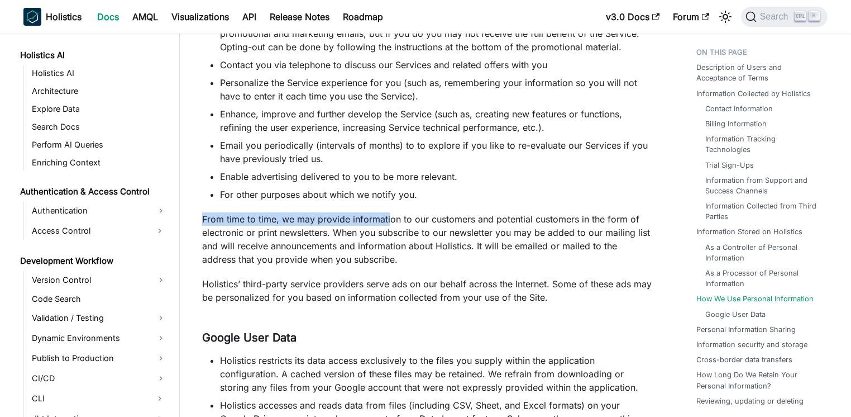
drag, startPoint x: 235, startPoint y: 209, endPoint x: 388, endPoint y: 223, distance: 153.6
click at [388, 223] on p "From time to time, we may provide information to our customers and potential cu…" at bounding box center [427, 239] width 450 height 54
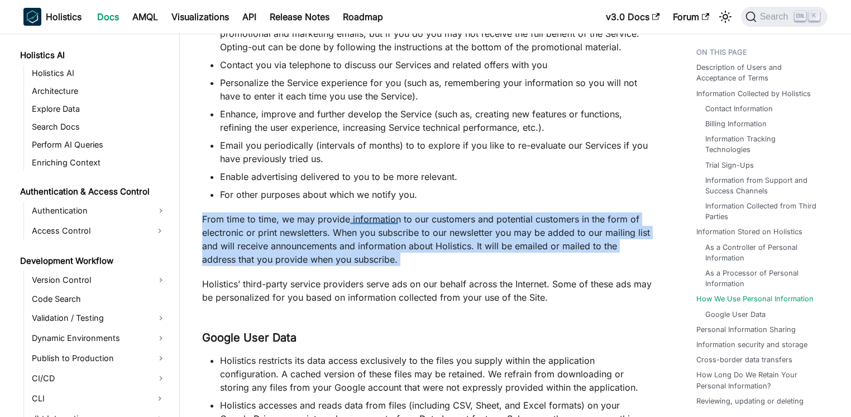
click at [338, 221] on p "From time to time, we may provide information to our customers and potential cu…" at bounding box center [427, 239] width 450 height 54
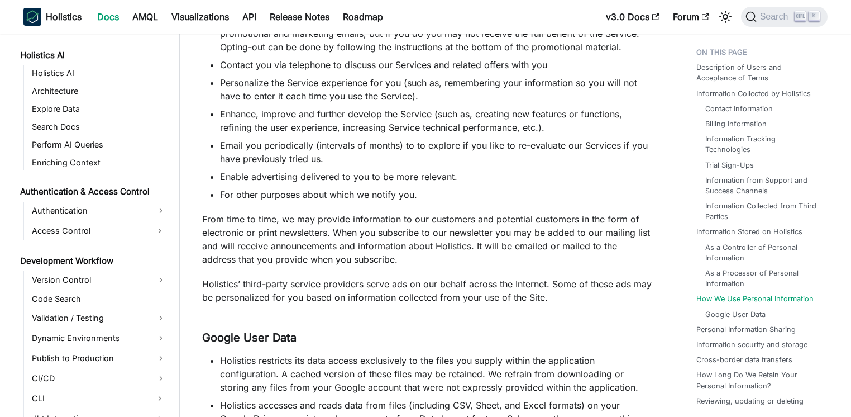
click at [270, 220] on p "From time to time, we may provide information to our customers and potential cu…" at bounding box center [427, 239] width 450 height 54
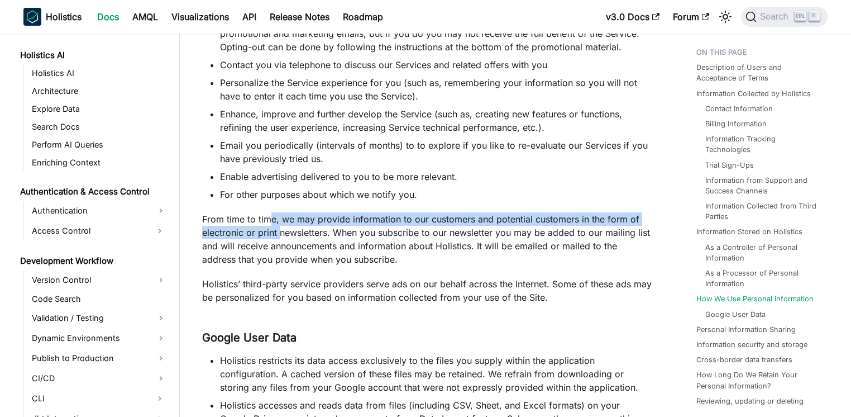
click at [284, 227] on p "From time to time, we may provide information to our customers and potential cu…" at bounding box center [427, 239] width 450 height 54
click at [285, 227] on p "From time to time, we may provide information to our customers and potential cu…" at bounding box center [427, 239] width 450 height 54
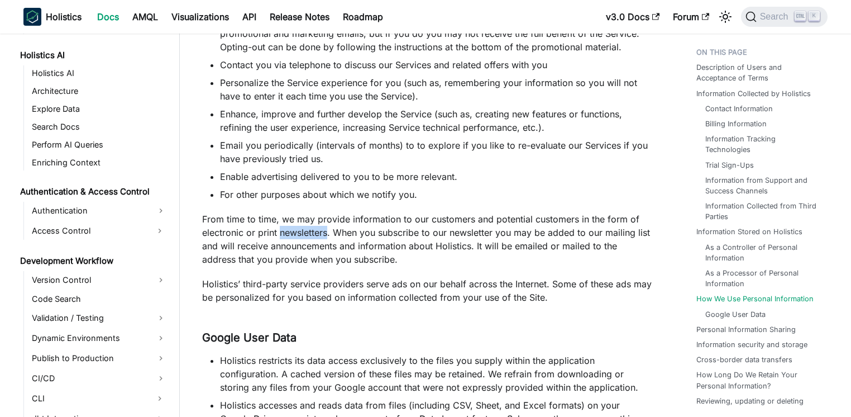
click at [285, 227] on p "From time to time, we may provide information to our customers and potential cu…" at bounding box center [427, 239] width 450 height 54
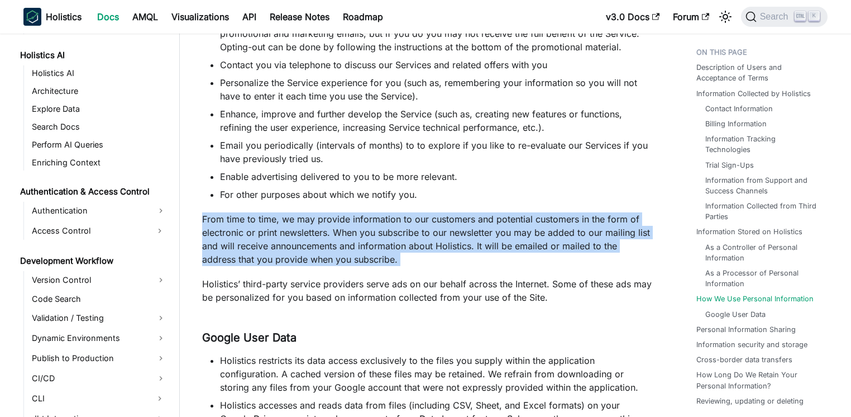
click at [285, 227] on p "From time to time, we may provide information to our customers and potential cu…" at bounding box center [427, 239] width 450 height 54
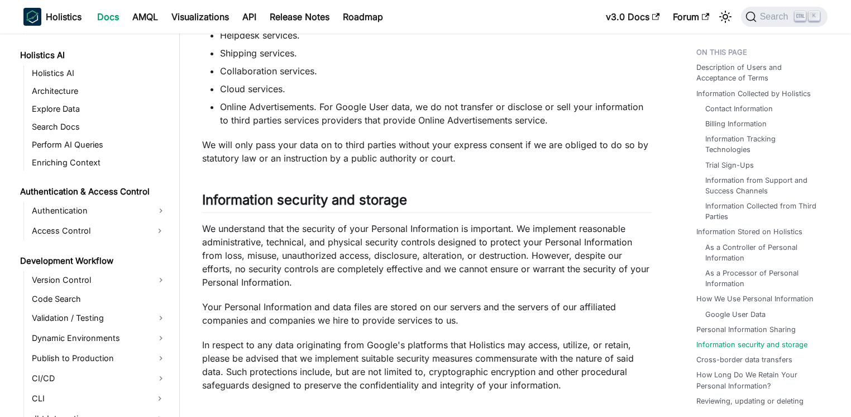
scroll to position [3815, 0]
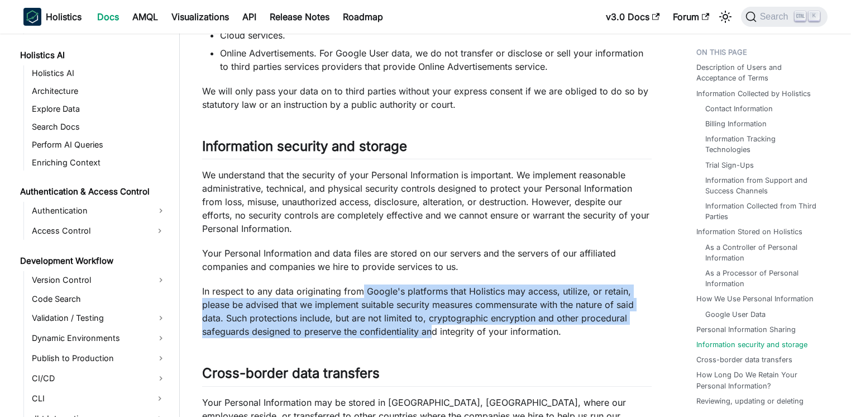
drag, startPoint x: 360, startPoint y: 287, endPoint x: 435, endPoint y: 324, distance: 83.4
click at [435, 324] on p "In respect to any data originating from Google's platforms that Holistics may a…" at bounding box center [427, 311] width 450 height 54
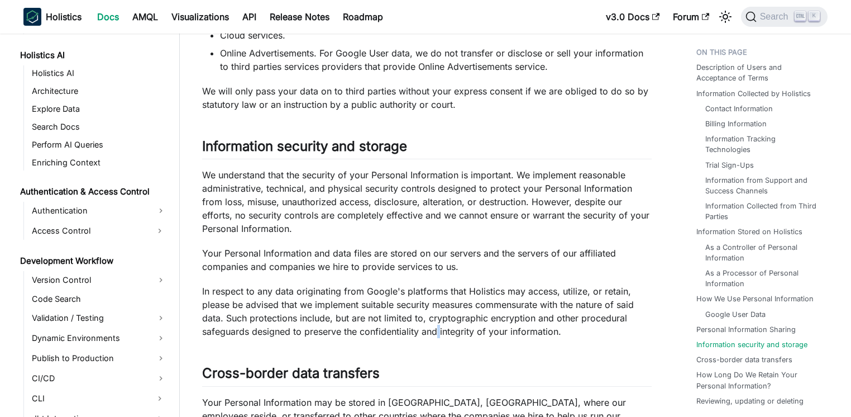
click at [435, 324] on p "In respect to any data originating from Google's platforms that Holistics may a…" at bounding box center [427, 311] width 450 height 54
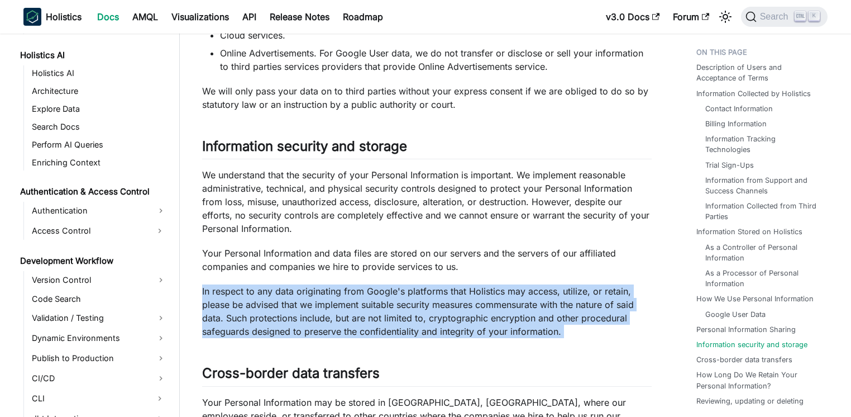
click at [435, 324] on p "In respect to any data originating from Google's platforms that Holistics may a…" at bounding box center [427, 311] width 450 height 54
click at [409, 305] on p "In respect to any data originating from Google's platforms that Holistics may a…" at bounding box center [427, 311] width 450 height 54
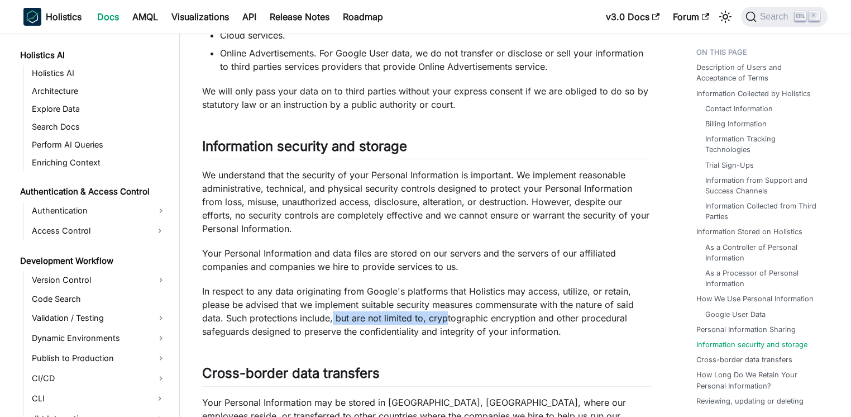
drag, startPoint x: 333, startPoint y: 314, endPoint x: 447, endPoint y: 319, distance: 113.5
click at [447, 319] on p "In respect to any data originating from Google's platforms that Holistics may a…" at bounding box center [427, 311] width 450 height 54
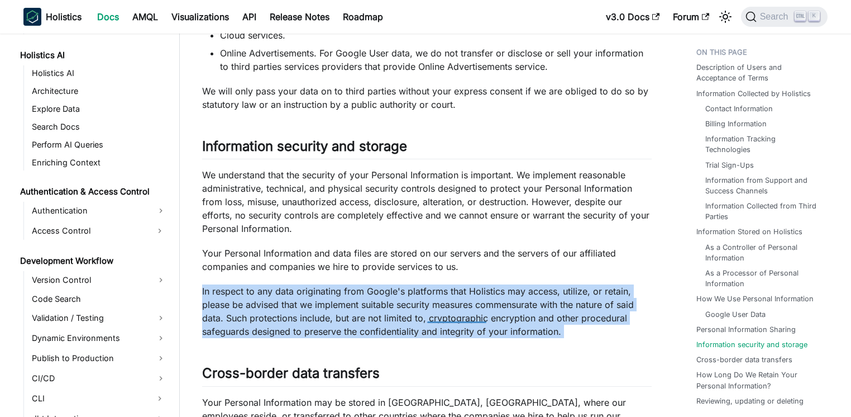
click at [447, 319] on p "In respect to any data originating from Google's platforms that Holistics may a…" at bounding box center [427, 311] width 450 height 54
click at [442, 316] on p "In respect to any data originating from Google's platforms that Holistics may a…" at bounding box center [427, 311] width 450 height 54
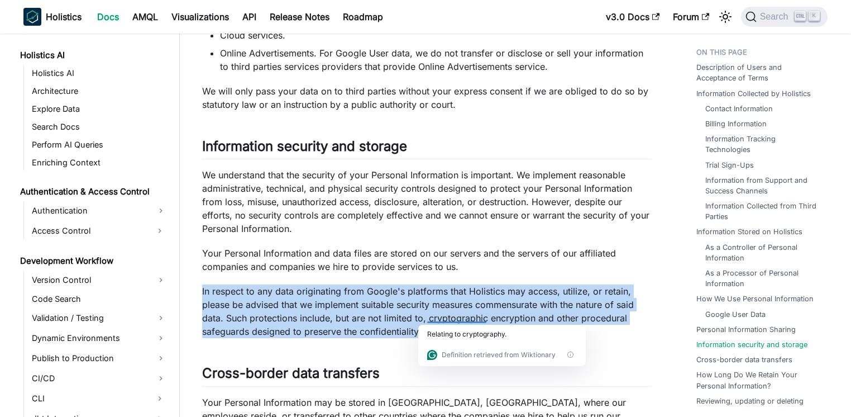
click at [432, 316] on p "In respect to any data originating from Google's platforms that Holistics may a…" at bounding box center [427, 311] width 450 height 54
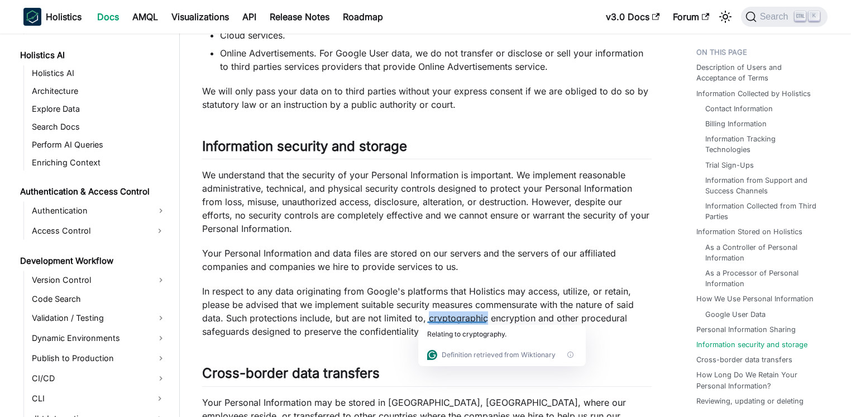
click at [432, 316] on p "In respect to any data originating from Google's platforms that Holistics may a…" at bounding box center [427, 311] width 450 height 54
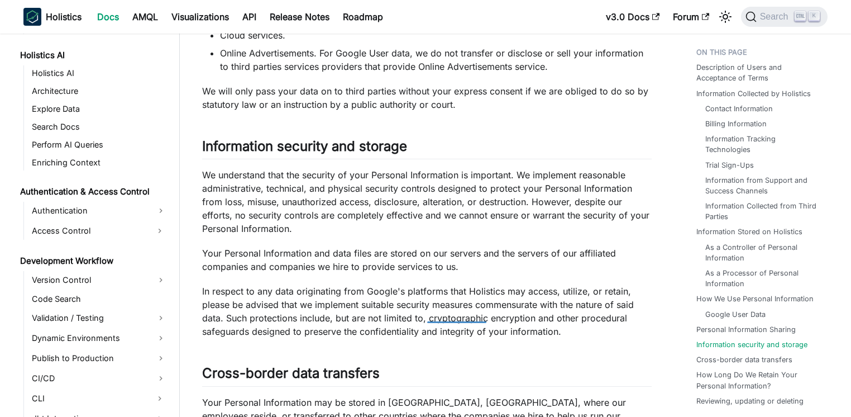
click at [294, 297] on p "In respect to any data originating from Google's platforms that Holistics may a…" at bounding box center [427, 311] width 450 height 54
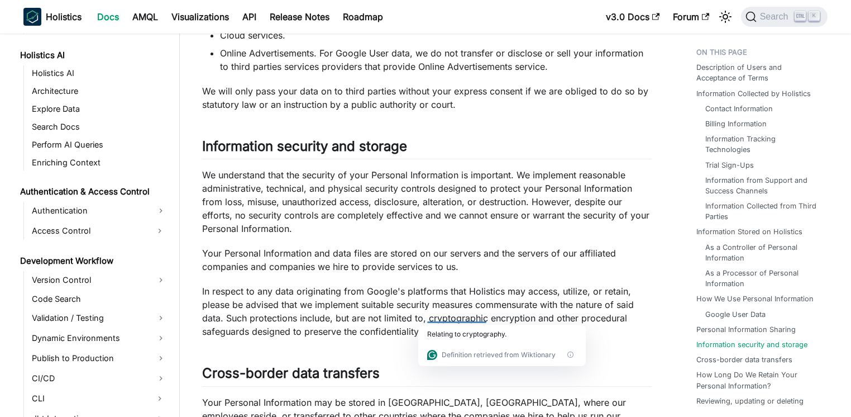
drag, startPoint x: 222, startPoint y: 310, endPoint x: 331, endPoint y: 318, distance: 109.2
click at [331, 318] on p "In respect to any data originating from Google's platforms that Holistics may a…" at bounding box center [427, 311] width 450 height 54
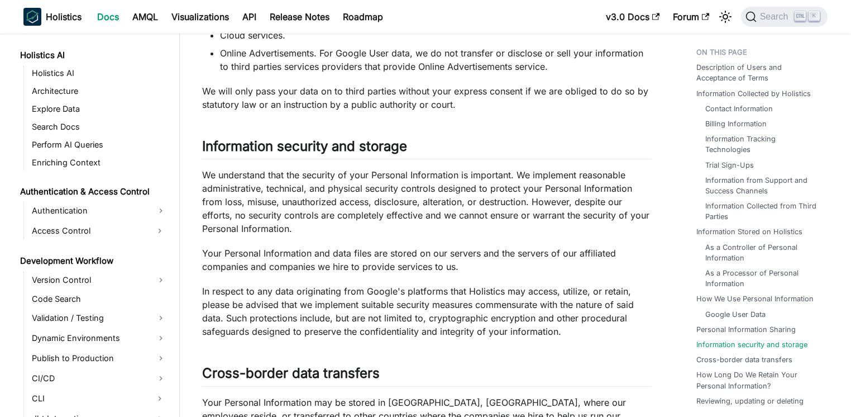
click at [331, 318] on p "In respect to any data originating from Google's platforms that Holistics may a…" at bounding box center [427, 311] width 450 height 54
drag, startPoint x: 332, startPoint y: 316, endPoint x: 503, endPoint y: 318, distance: 170.3
click at [503, 318] on p "In respect to any data originating from Google's platforms that Holistics may a…" at bounding box center [427, 311] width 450 height 54
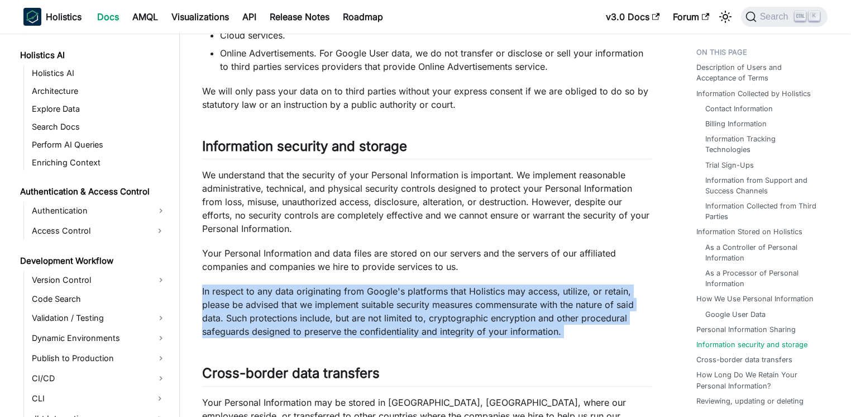
click at [503, 318] on p "In respect to any data originating from Google's platforms that Holistics may a…" at bounding box center [427, 311] width 450 height 54
click at [473, 313] on p "In respect to any data originating from Google's platforms that Holistics may a…" at bounding box center [427, 311] width 450 height 54
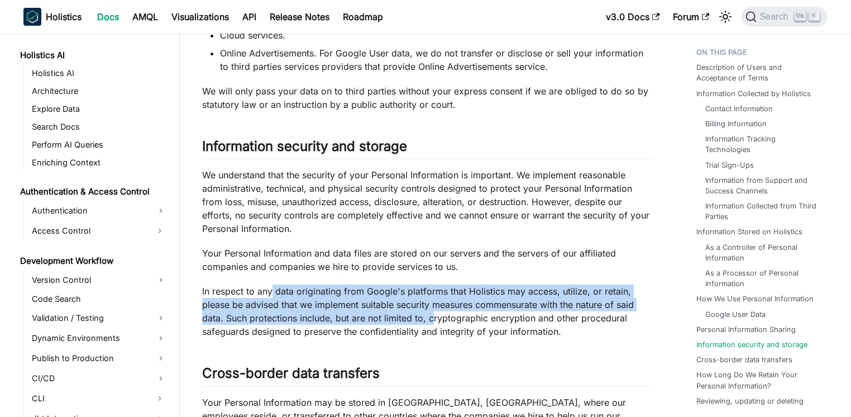
drag, startPoint x: 270, startPoint y: 295, endPoint x: 432, endPoint y: 319, distance: 163.7
click at [432, 319] on p "In respect to any data originating from Google's platforms that Holistics may a…" at bounding box center [427, 311] width 450 height 54
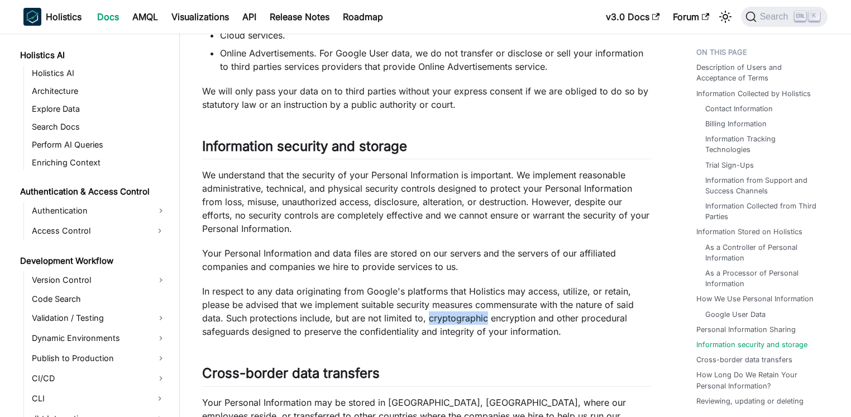
click at [432, 319] on p "In respect to any data originating from Google's platforms that Holistics may a…" at bounding box center [427, 311] width 450 height 54
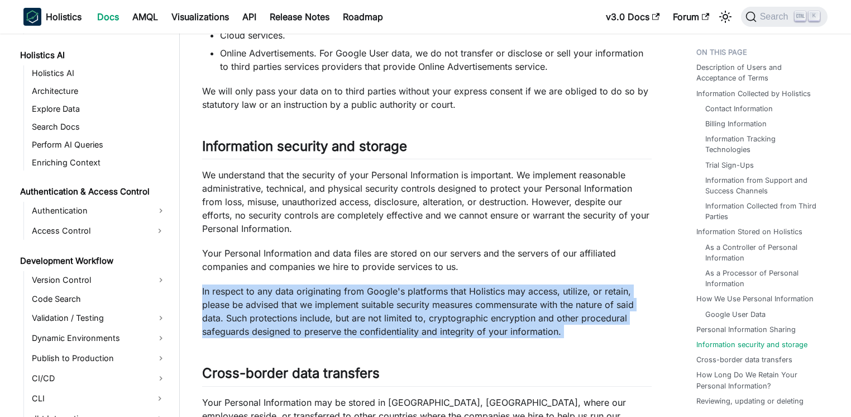
click at [432, 319] on p "In respect to any data originating from Google's platforms that Holistics may a…" at bounding box center [427, 311] width 450 height 54
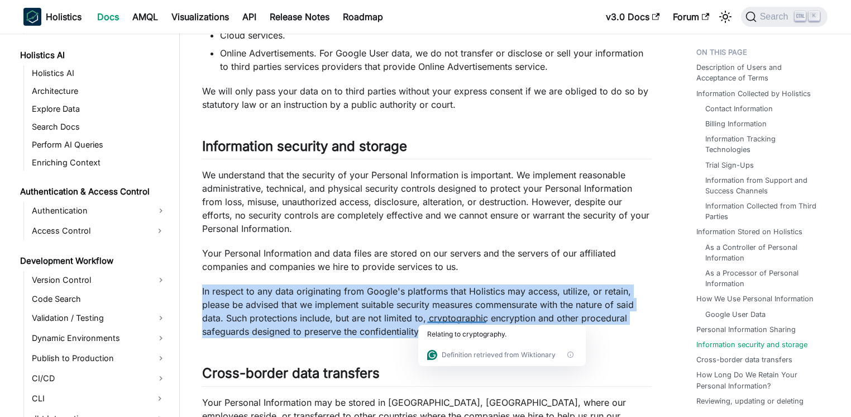
click at [424, 312] on p "In respect to any data originating from Google's platforms that Holistics may a…" at bounding box center [427, 311] width 450 height 54
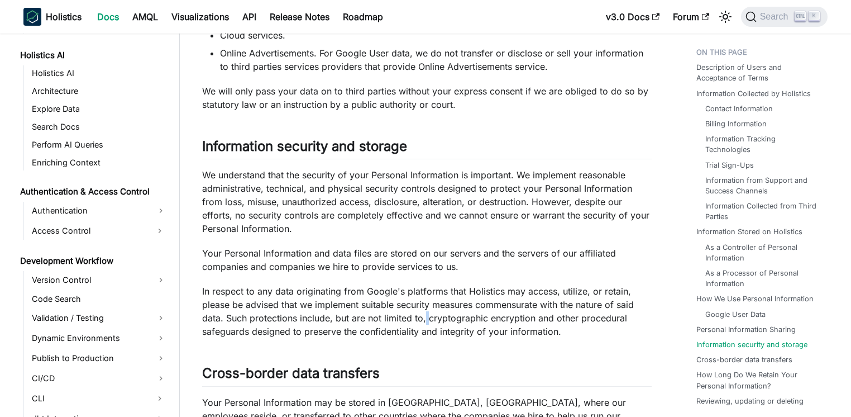
click at [424, 312] on p "In respect to any data originating from Google's platforms that Holistics may a…" at bounding box center [427, 311] width 450 height 54
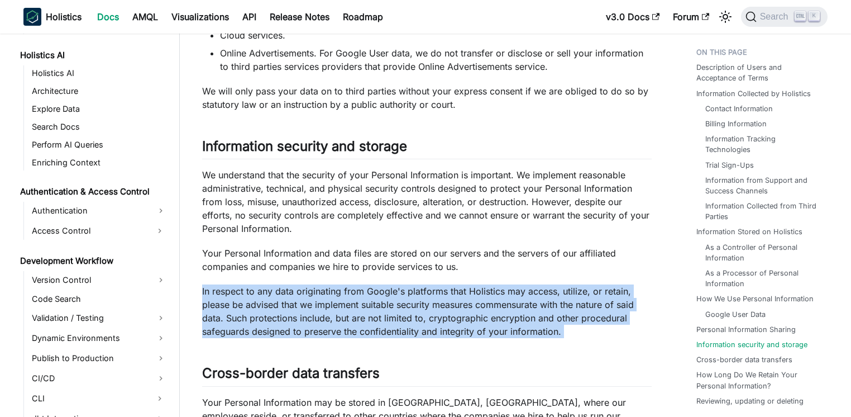
click at [424, 312] on p "In respect to any data originating from Google's platforms that Holistics may a…" at bounding box center [427, 311] width 450 height 54
click at [396, 312] on p "In respect to any data originating from Google's platforms that Holistics may a…" at bounding box center [427, 311] width 450 height 54
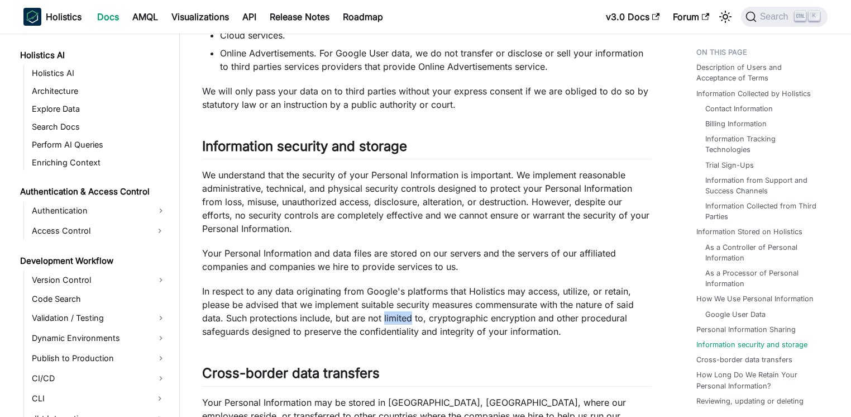
click at [396, 312] on p "In respect to any data originating from Google's platforms that Holistics may a…" at bounding box center [427, 311] width 450 height 54
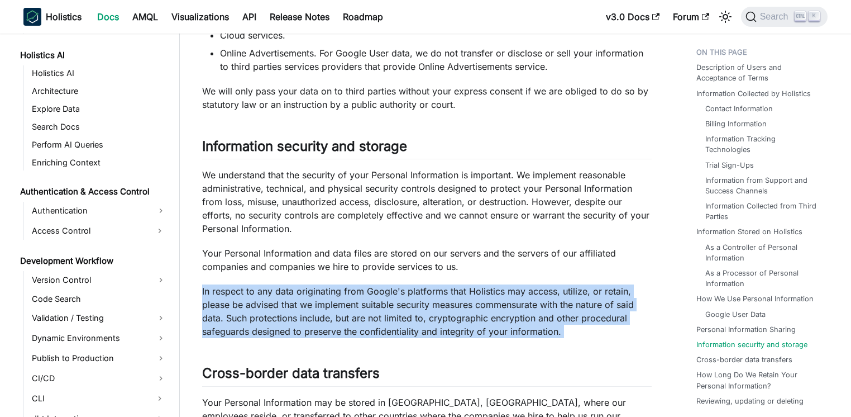
click at [396, 312] on p "In respect to any data originating from Google's platforms that Holistics may a…" at bounding box center [427, 311] width 450 height 54
click at [385, 313] on p "In respect to any data originating from Google's platforms that Holistics may a…" at bounding box center [427, 311] width 450 height 54
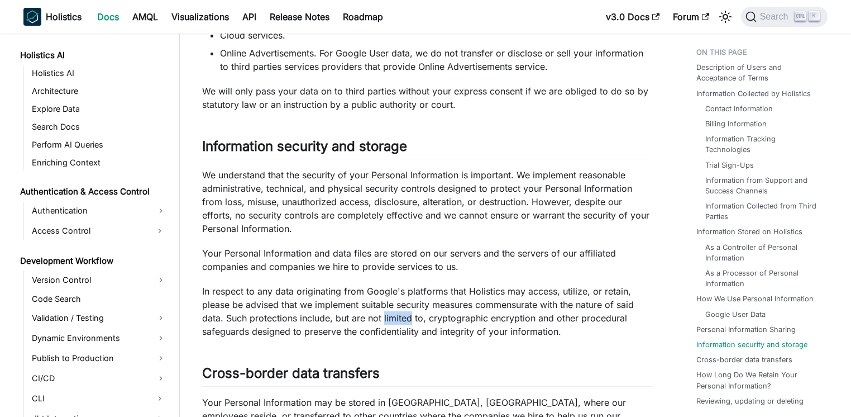
click at [385, 313] on p "In respect to any data originating from Google's platforms that Holistics may a…" at bounding box center [427, 311] width 450 height 54
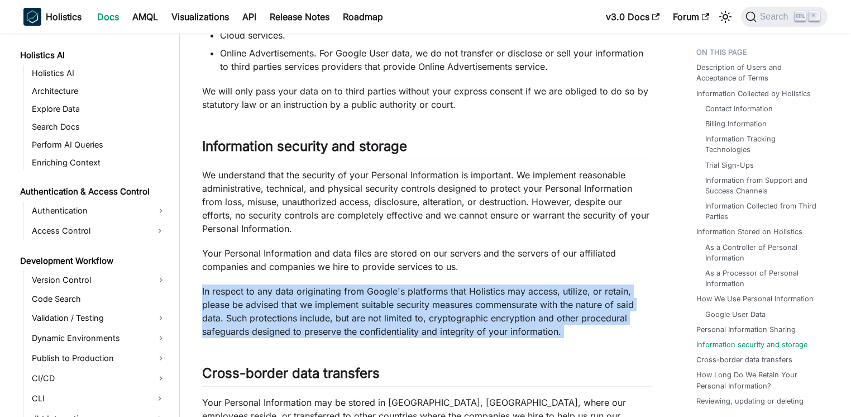
click at [385, 313] on p "In respect to any data originating from Google's platforms that Holistics may a…" at bounding box center [427, 311] width 450 height 54
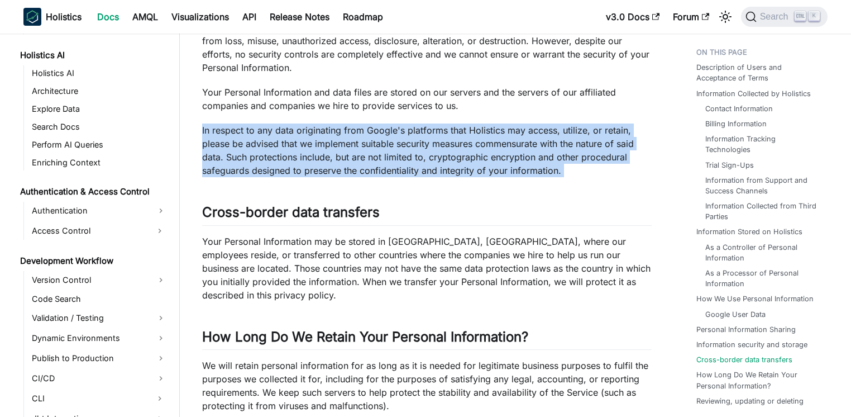
scroll to position [4029, 0]
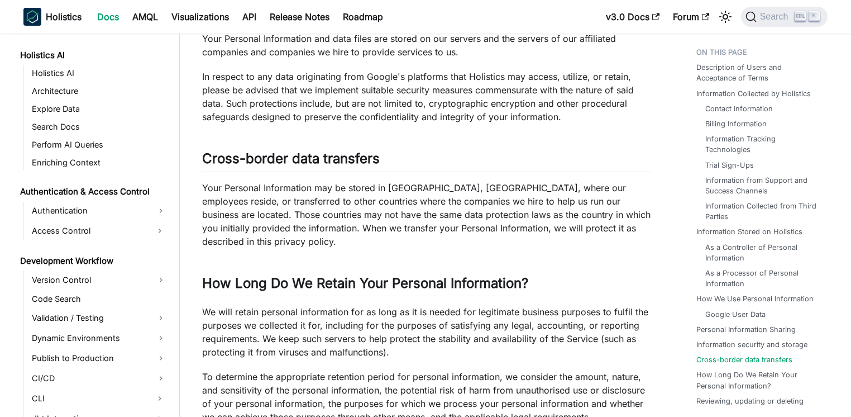
click at [404, 190] on p "Your Personal Information may be stored in Singapore, the United States, where …" at bounding box center [427, 214] width 450 height 67
click at [359, 192] on p "Your Personal Information may be stored in Singapore, the United States, where …" at bounding box center [427, 214] width 450 height 67
click at [385, 169] on h2 "Cross-border data transfers ​" at bounding box center [427, 160] width 450 height 21
click at [469, 190] on p "Your Personal Information may be stored in Singapore, the United States, where …" at bounding box center [427, 214] width 450 height 67
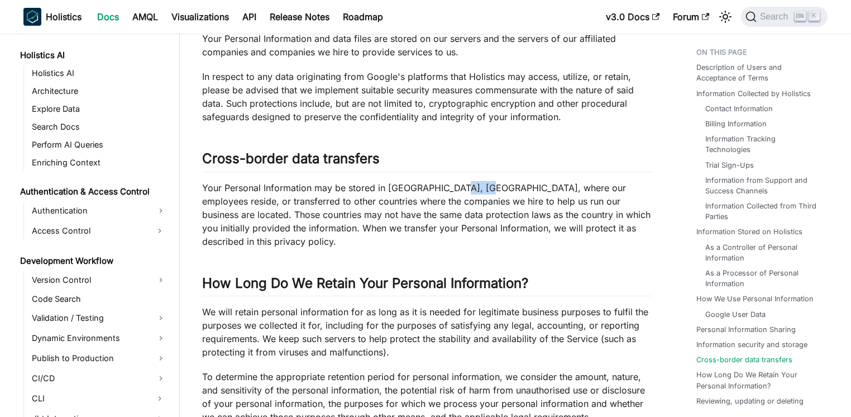
click at [469, 190] on p "Your Personal Information may be stored in Singapore, the United States, where …" at bounding box center [427, 214] width 450 height 67
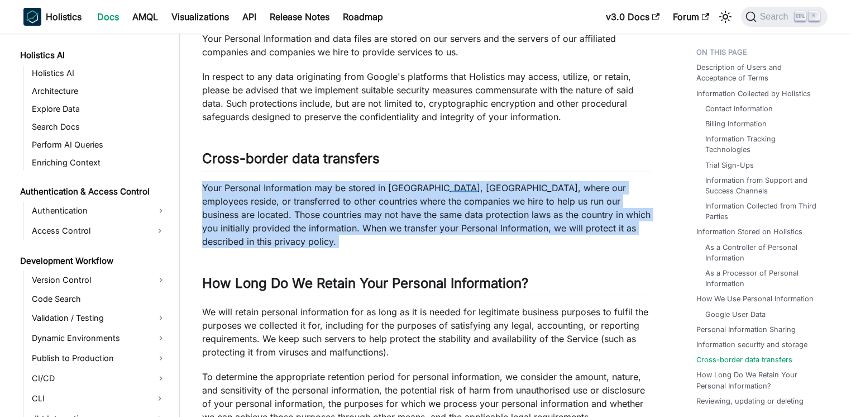
click at [409, 197] on p "Your Personal Information may be stored in Singapore, the United States, where …" at bounding box center [427, 214] width 450 height 67
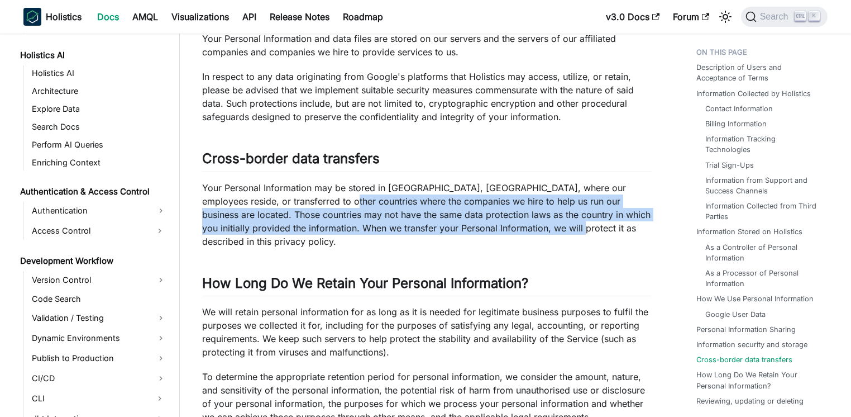
drag, startPoint x: 302, startPoint y: 194, endPoint x: 510, endPoint y: 222, distance: 210.2
click at [510, 222] on p "Your Personal Information may be stored in Singapore, the United States, where …" at bounding box center [427, 214] width 450 height 67
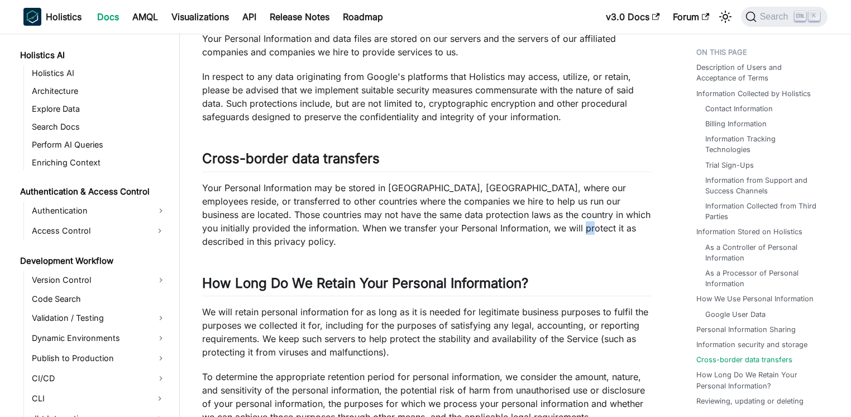
click at [510, 222] on p "Your Personal Information may be stored in Singapore, the United States, where …" at bounding box center [427, 214] width 450 height 67
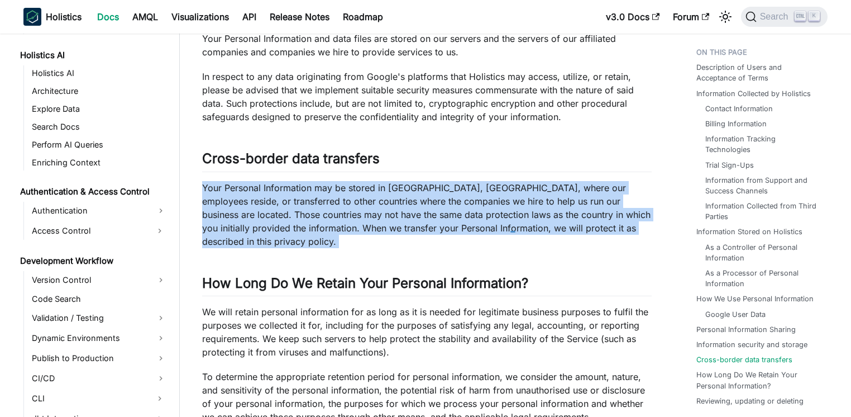
click at [510, 222] on p "Your Personal Information may be stored in Singapore, the United States, where …" at bounding box center [427, 214] width 450 height 67
click at [419, 223] on p "Your Personal Information may be stored in Singapore, the United States, where …" at bounding box center [427, 214] width 450 height 67
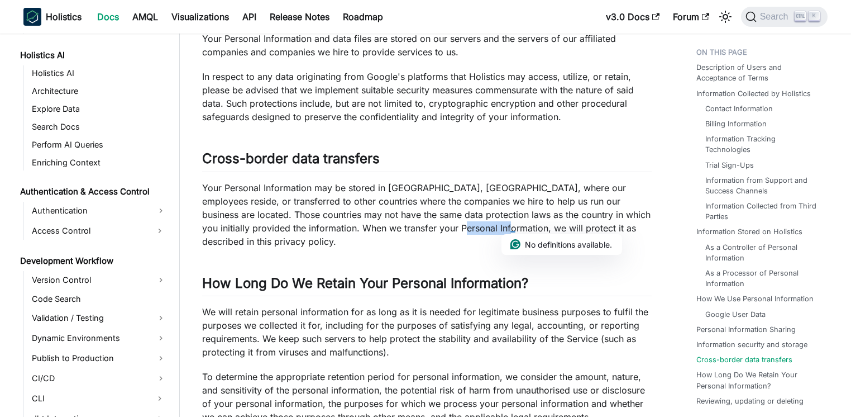
click at [419, 223] on p "Your Personal Information may be stored in Singapore, the United States, where …" at bounding box center [427, 214] width 450 height 67
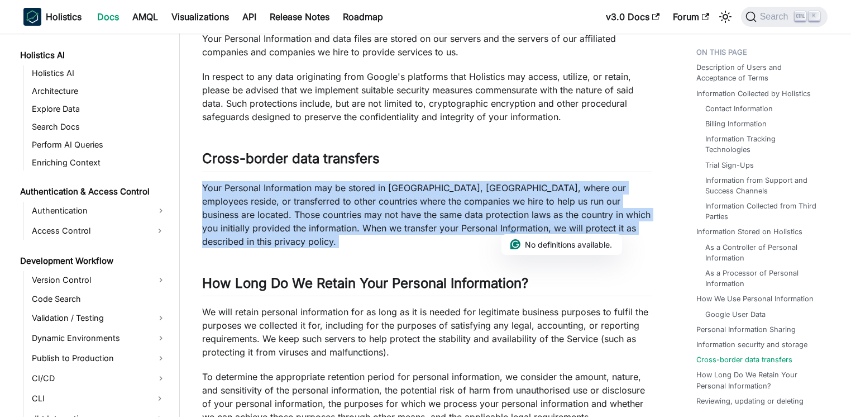
click at [419, 223] on p "Your Personal Information may be stored in Singapore, the United States, where …" at bounding box center [427, 214] width 450 height 67
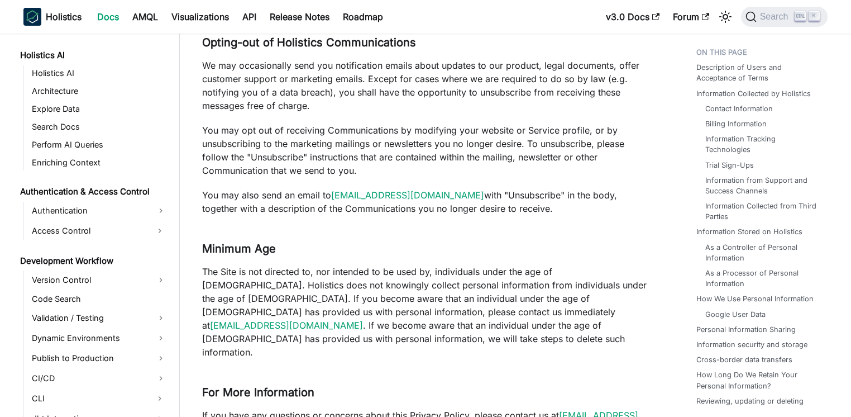
scroll to position [4887, 0]
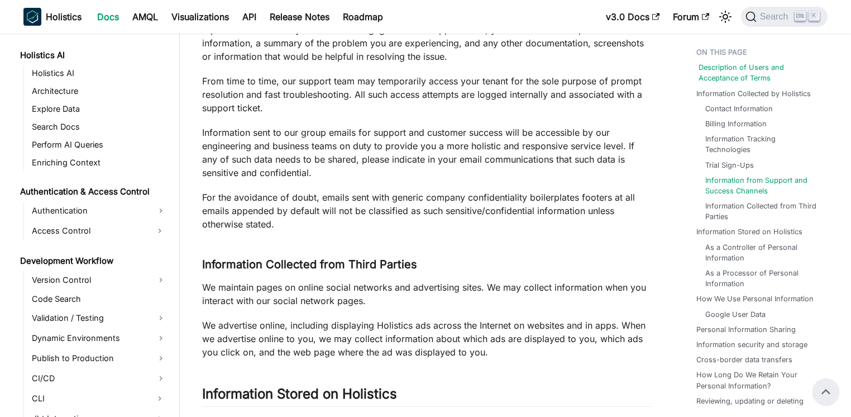
click at [726, 66] on link "Description of Users and Acceptance of Terms" at bounding box center [761, 72] width 125 height 21
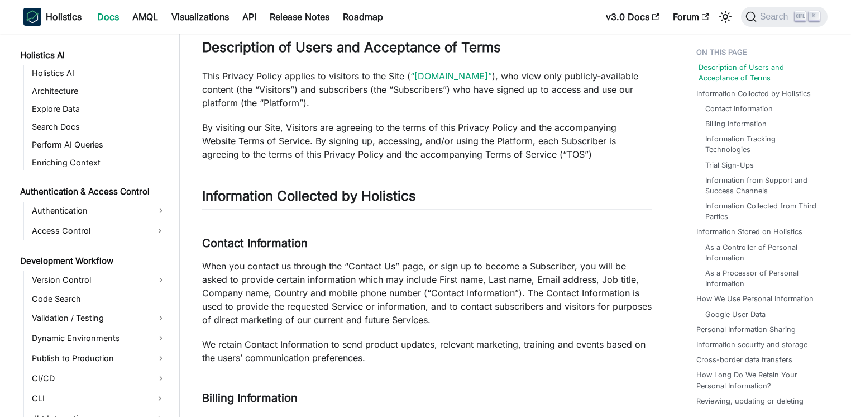
scroll to position [1072, 0]
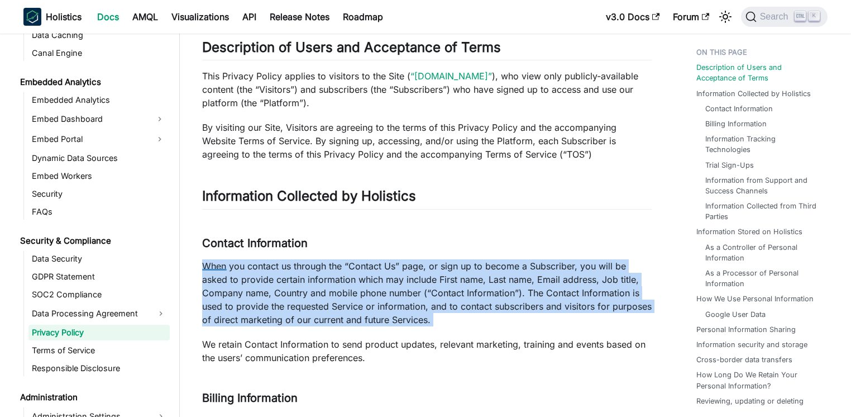
click at [236, 269] on p "When you contact us through the “Contact Us” page, or sign up to become a Subsc…" at bounding box center [427, 292] width 450 height 67
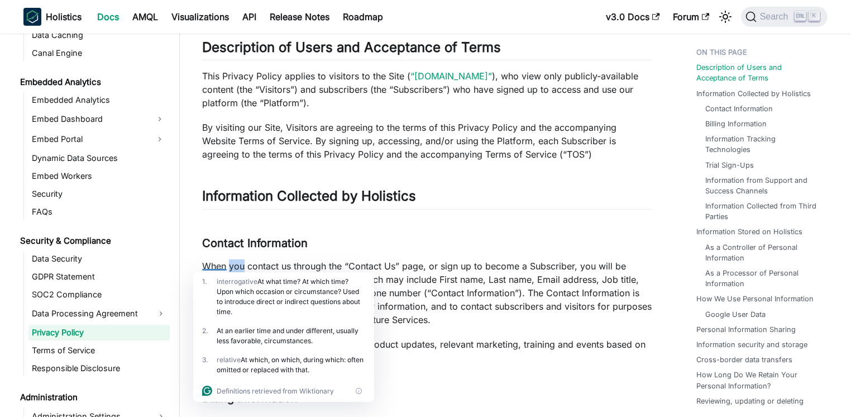
click at [236, 269] on p "When you contact us through the “Contact Us” page, or sign up to become a Subsc…" at bounding box center [427, 292] width 450 height 67
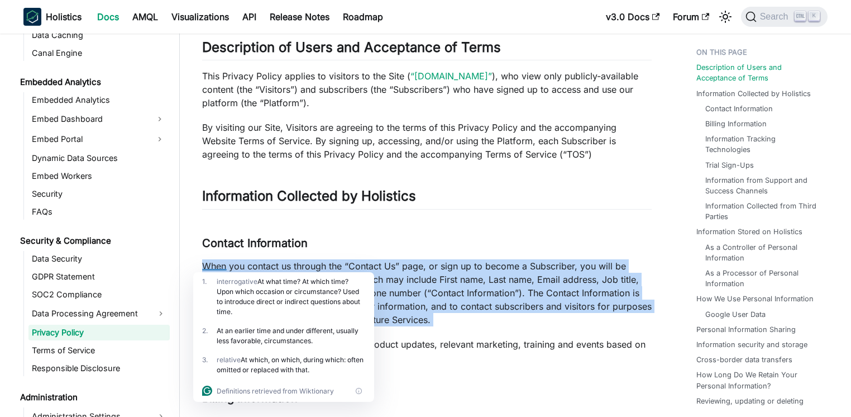
click at [236, 269] on p "When you contact us through the “Contact Us” page, or sign up to become a Subsc…" at bounding box center [427, 292] width 450 height 67
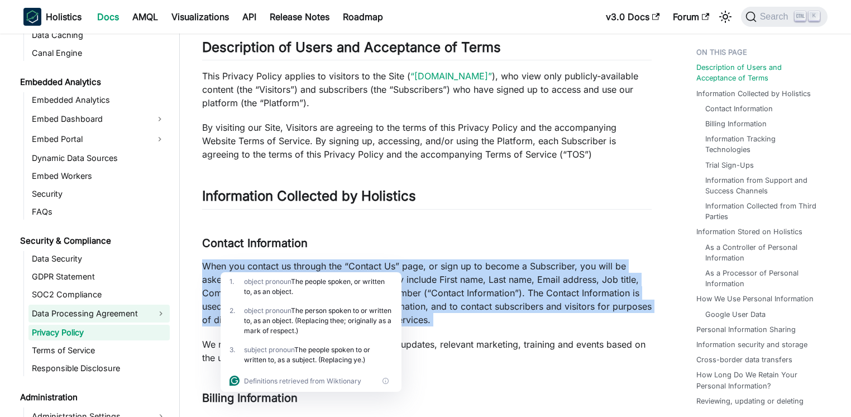
click at [104, 314] on link "Data Processing Agreement" at bounding box center [98, 313] width 141 height 18
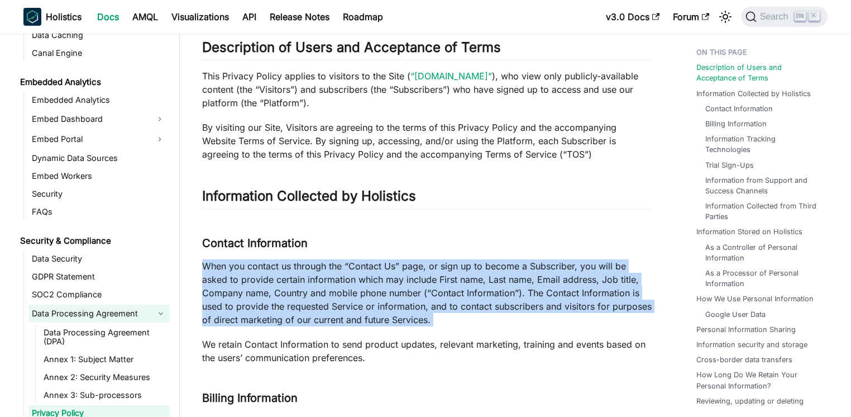
scroll to position [1125, 0]
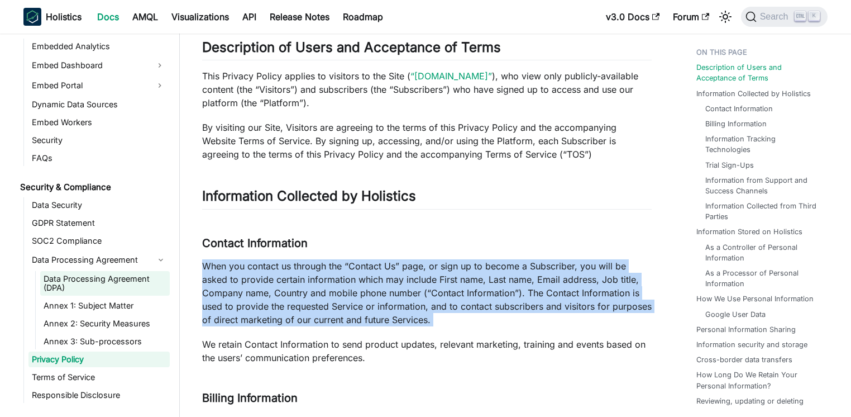
click at [119, 284] on link "Data Processing Agreement (DPA)" at bounding box center [105, 283] width 130 height 25
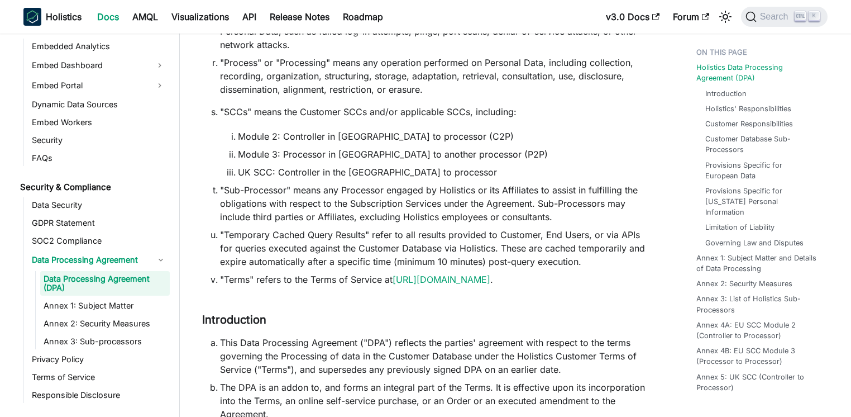
scroll to position [1179, 0]
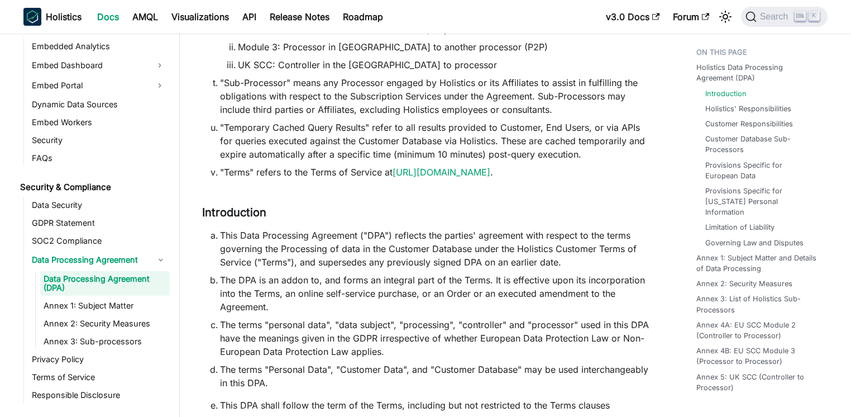
click at [383, 228] on li "This Data Processing Agreement ("DPA") reflects the parties' agreement with res…" at bounding box center [436, 248] width 432 height 40
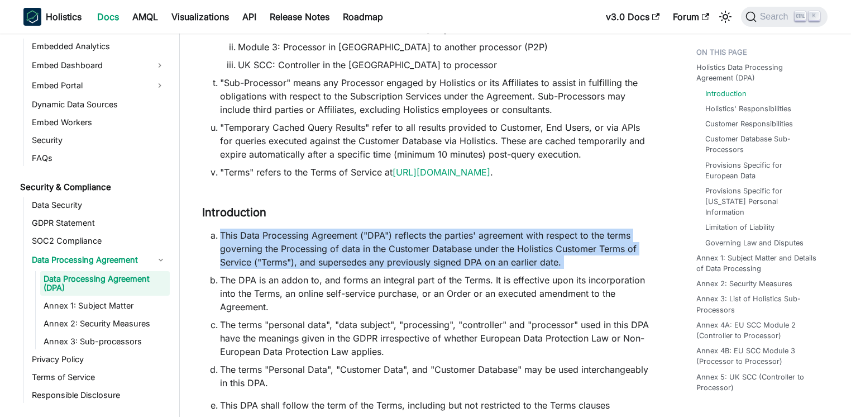
click at [383, 228] on li "This Data Processing Agreement ("DPA") reflects the parties' agreement with res…" at bounding box center [436, 248] width 432 height 40
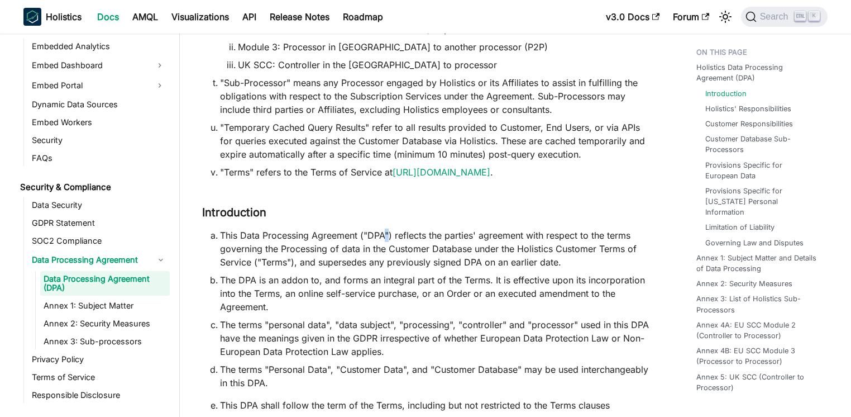
click at [383, 228] on li "This Data Processing Agreement ("DPA") reflects the parties' agreement with res…" at bounding box center [436, 248] width 432 height 40
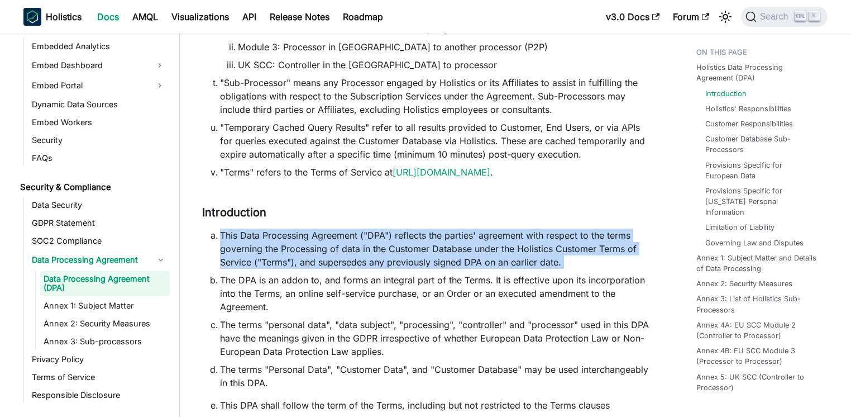
click at [383, 228] on li "This Data Processing Agreement ("DPA") reflects the parties' agreement with res…" at bounding box center [436, 248] width 432 height 40
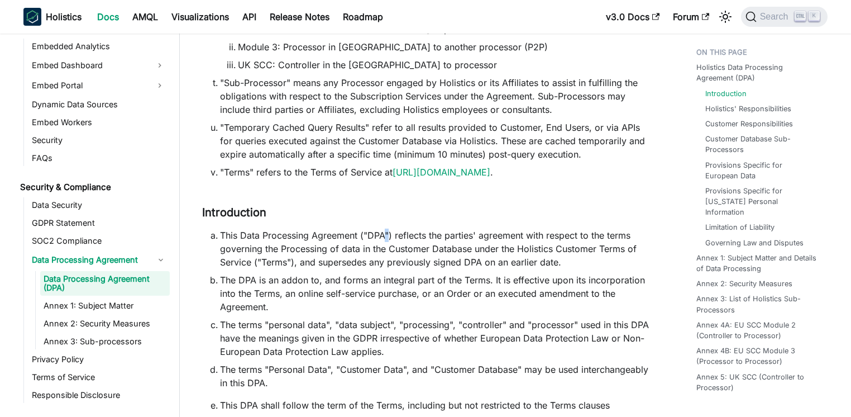
click at [383, 228] on li "This Data Processing Agreement ("DPA") reflects the parties' agreement with res…" at bounding box center [436, 248] width 432 height 40
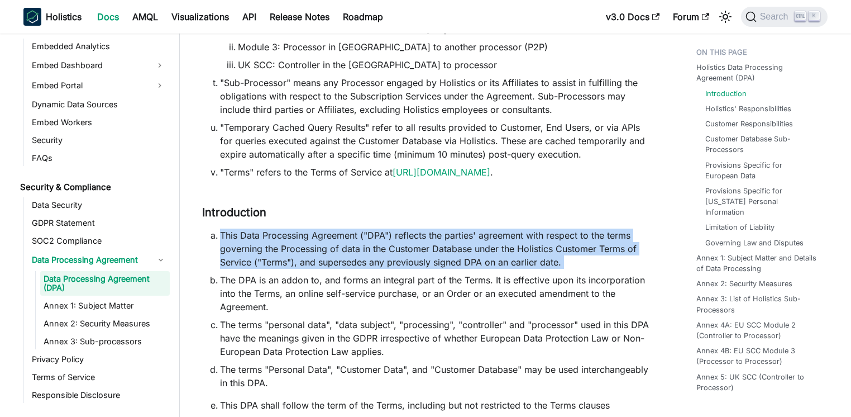
click at [383, 228] on li "This Data Processing Agreement ("DPA") reflects the parties' agreement with res…" at bounding box center [436, 248] width 432 height 40
drag, startPoint x: 383, startPoint y: 221, endPoint x: 561, endPoint y: 242, distance: 179.5
click at [561, 242] on li "This Data Processing Agreement ("DPA") reflects the parties' agreement with res…" at bounding box center [436, 248] width 432 height 40
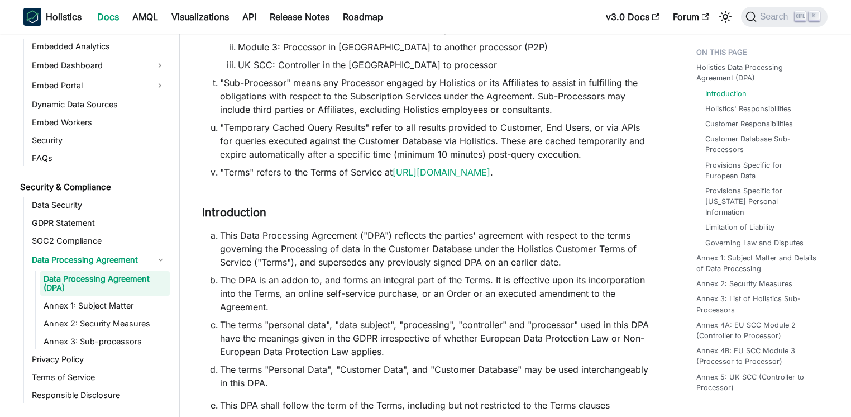
click at [561, 242] on li "This Data Processing Agreement ("DPA") reflects the parties' agreement with res…" at bounding box center [436, 248] width 432 height 40
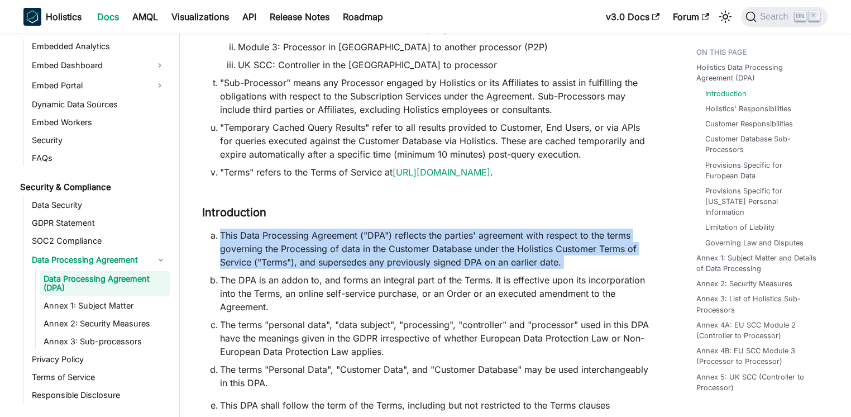
click at [561, 242] on li "This Data Processing Agreement ("DPA") reflects the parties' agreement with res…" at bounding box center [436, 248] width 432 height 40
click at [547, 241] on li "This Data Processing Agreement ("DPA") reflects the parties' agreement with res…" at bounding box center [436, 248] width 432 height 40
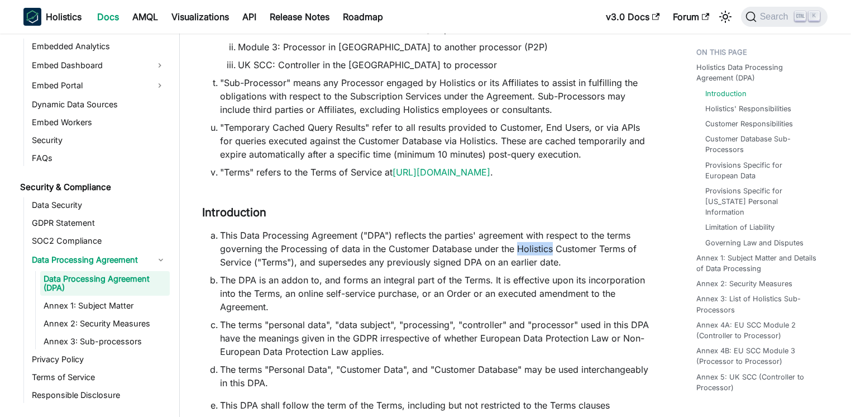
click at [547, 241] on li "This Data Processing Agreement ("DPA") reflects the parties' agreement with res…" at bounding box center [436, 248] width 432 height 40
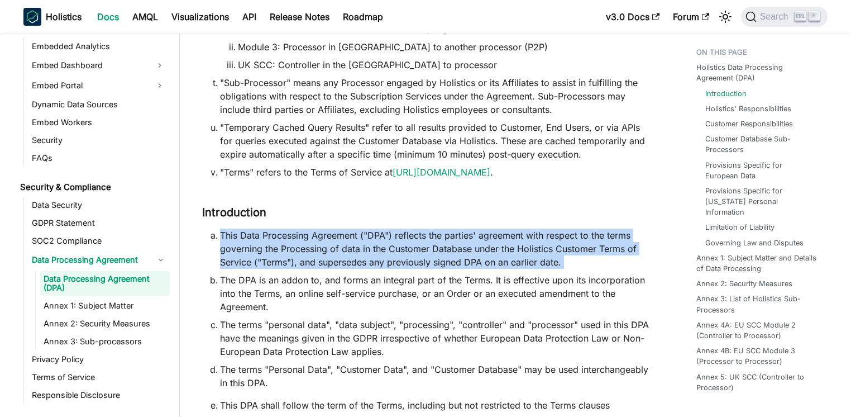
click at [547, 241] on li "This Data Processing Agreement ("DPA") reflects the parties' agreement with res…" at bounding box center [436, 248] width 432 height 40
click at [451, 244] on li "This Data Processing Agreement ("DPA") reflects the parties' agreement with res…" at bounding box center [436, 248] width 432 height 40
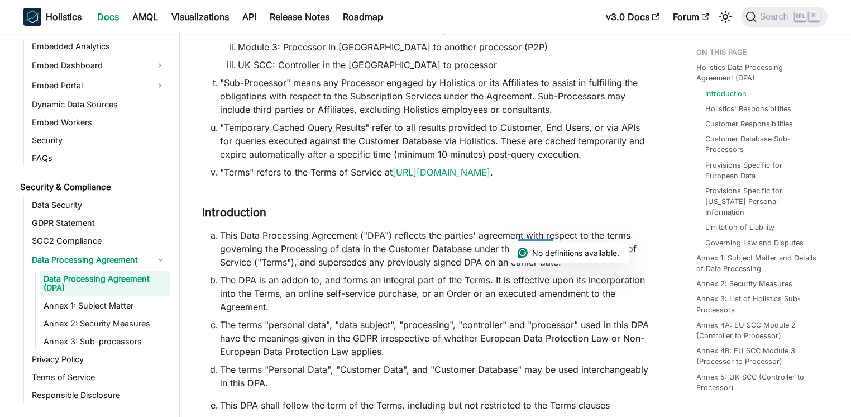
click at [363, 249] on li "This Data Processing Agreement ("DPA") reflects the parties' agreement with res…" at bounding box center [436, 248] width 432 height 40
click at [364, 249] on li "This Data Processing Agreement ("DPA") reflects the parties' agreement with res…" at bounding box center [436, 248] width 432 height 40
click at [228, 273] on li "The DPA is an addon to, and forms an integral part of the Terms. It is effectiv…" at bounding box center [436, 293] width 432 height 40
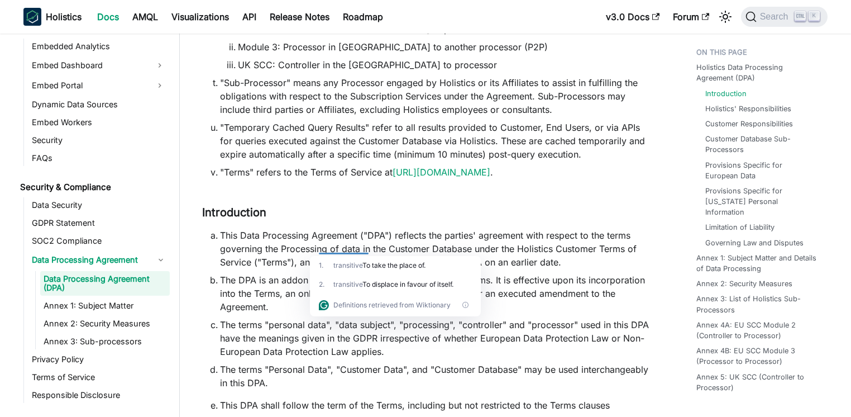
click at [226, 273] on li "The DPA is an addon to, and forms an integral part of the Terms. It is effectiv…" at bounding box center [436, 293] width 432 height 40
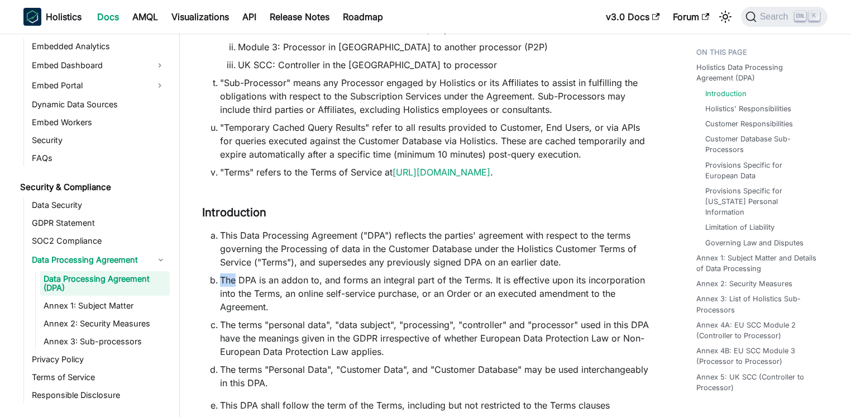
click at [226, 273] on li "The DPA is an addon to, and forms an integral part of the Terms. It is effectiv…" at bounding box center [436, 293] width 432 height 40
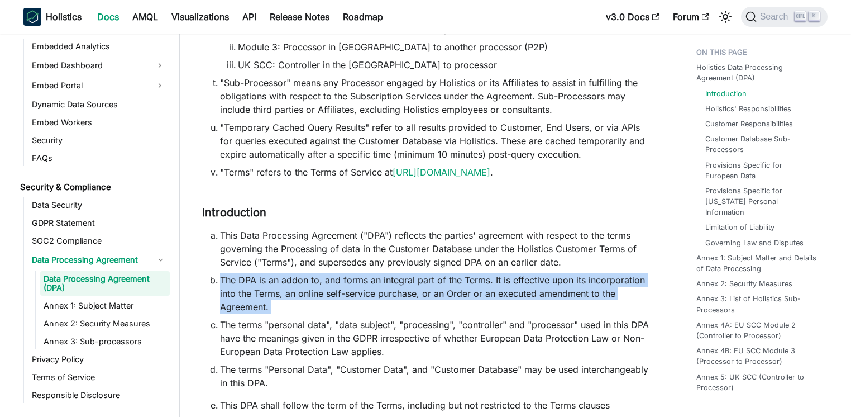
click at [226, 273] on li "The DPA is an addon to, and forms an integral part of the Terms. It is effectiv…" at bounding box center [436, 293] width 432 height 40
click at [264, 273] on li "The DPA is an addon to, and forms an integral part of the Terms. It is effectiv…" at bounding box center [436, 293] width 432 height 40
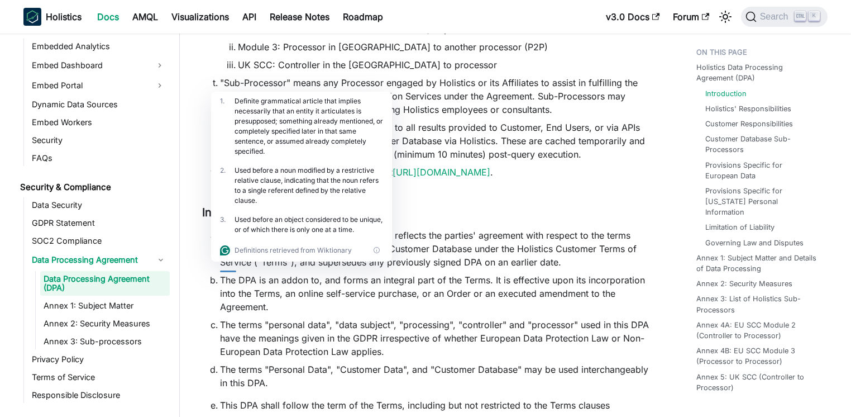
click at [488, 273] on li "The DPA is an addon to, and forms an integral part of the Terms. It is effectiv…" at bounding box center [436, 293] width 432 height 40
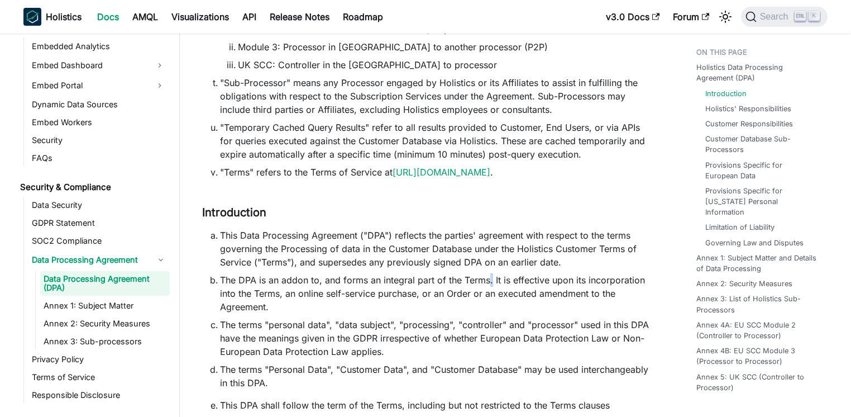
click at [488, 273] on li "The DPA is an addon to, and forms an integral part of the Terms. It is effectiv…" at bounding box center [436, 293] width 432 height 40
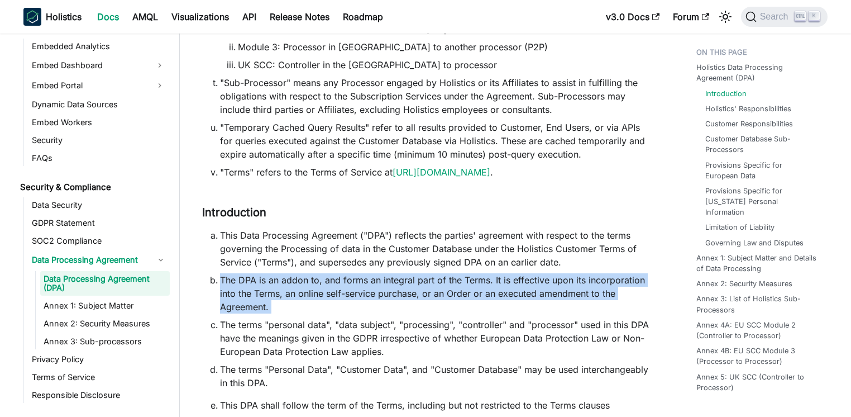
click at [488, 273] on li "The DPA is an addon to, and forms an integral part of the Terms. It is effectiv…" at bounding box center [436, 293] width 432 height 40
click at [394, 273] on li "The DPA is an addon to, and forms an integral part of the Terms. It is effectiv…" at bounding box center [436, 293] width 432 height 40
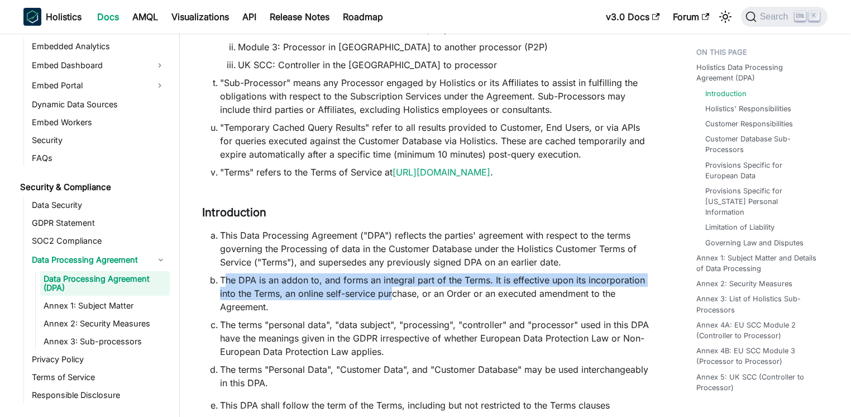
drag, startPoint x: 224, startPoint y: 261, endPoint x: 394, endPoint y: 275, distance: 170.3
click at [394, 275] on li "The DPA is an addon to, and forms an integral part of the Terms. It is effectiv…" at bounding box center [436, 293] width 432 height 40
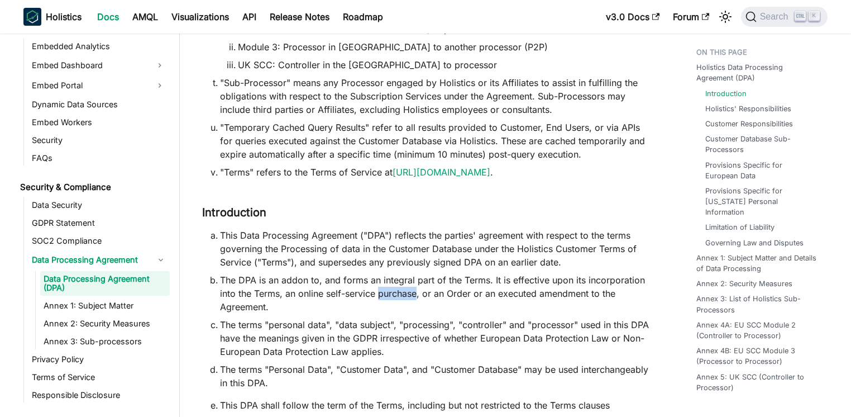
click at [394, 275] on li "The DPA is an addon to, and forms an integral part of the Terms. It is effectiv…" at bounding box center [436, 293] width 432 height 40
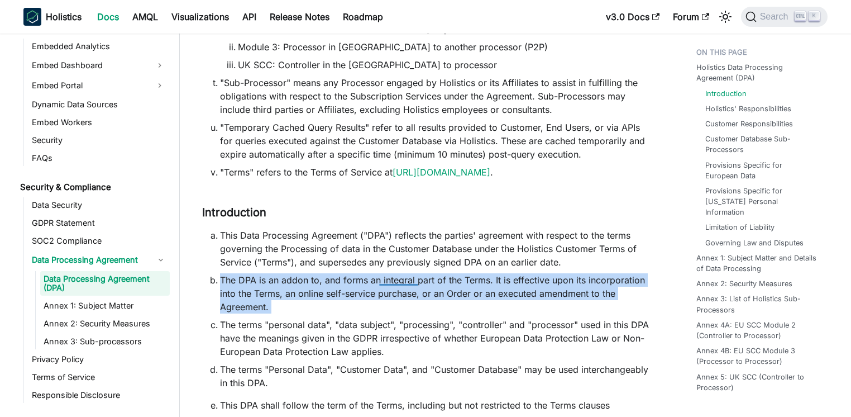
click at [394, 275] on li "The DPA is an addon to, and forms an integral part of the Terms. It is effectiv…" at bounding box center [436, 293] width 432 height 40
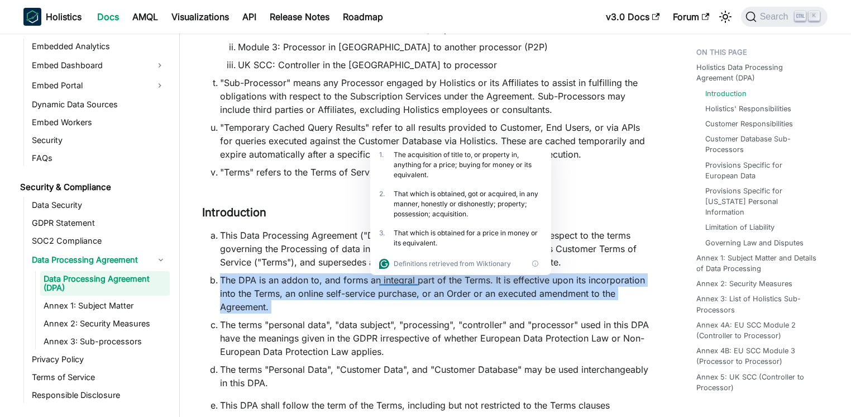
click at [301, 283] on li "The DPA is an addon to, and forms an integral part of the Terms. It is effectiv…" at bounding box center [436, 293] width 432 height 40
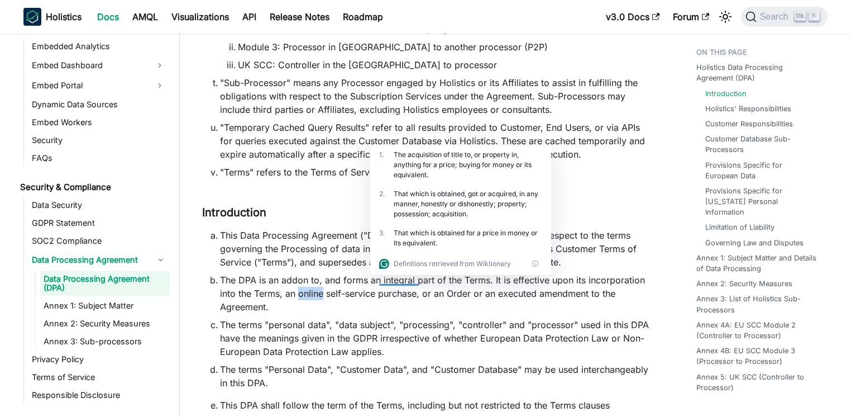
click at [301, 283] on li "The DPA is an addon to, and forms an integral part of the Terms. It is effectiv…" at bounding box center [436, 293] width 432 height 40
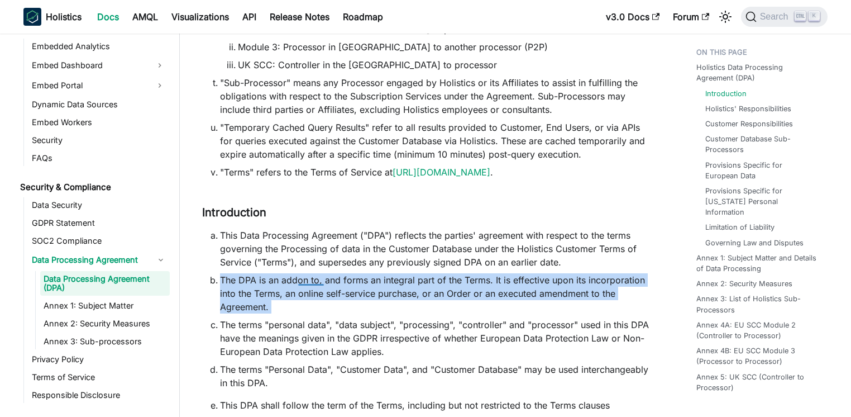
click at [301, 283] on li "The DPA is an addon to, and forms an integral part of the Terms. It is effectiv…" at bounding box center [436, 293] width 432 height 40
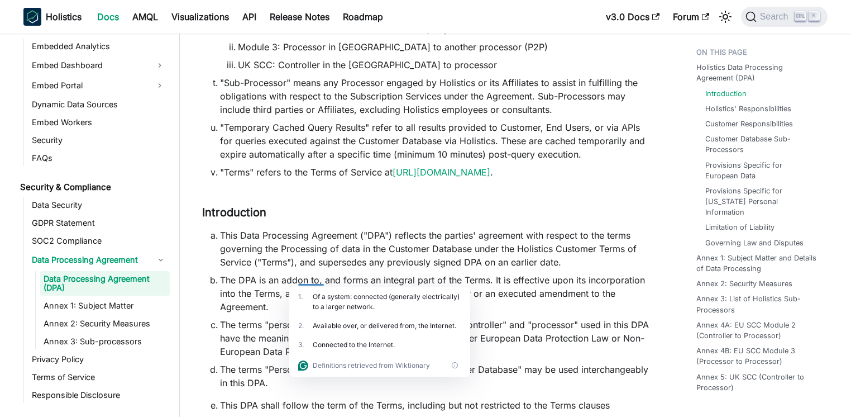
click at [304, 300] on div "1 ." at bounding box center [305, 301] width 15 height 20
click at [573, 276] on li "The DPA is an addon to, and forms an integral part of the Terms. It is effectiv…" at bounding box center [436, 293] width 432 height 40
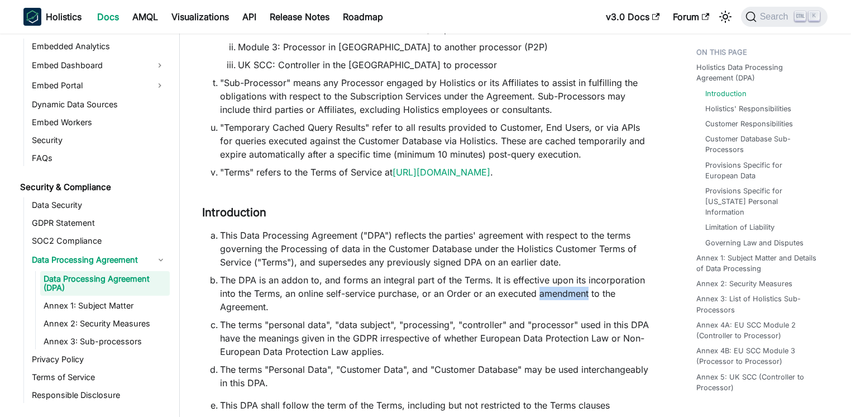
click at [573, 276] on li "The DPA is an addon to, and forms an integral part of the Terms. It is effectiv…" at bounding box center [436, 293] width 432 height 40
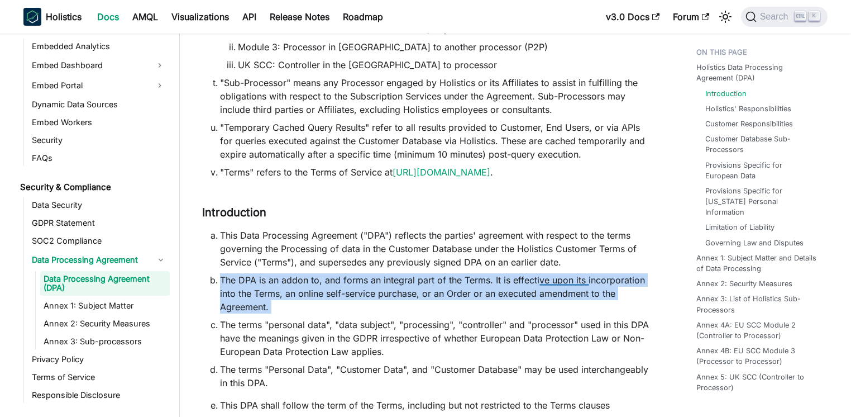
click at [573, 276] on li "The DPA is an addon to, and forms an integral part of the Terms. It is effectiv…" at bounding box center [436, 293] width 432 height 40
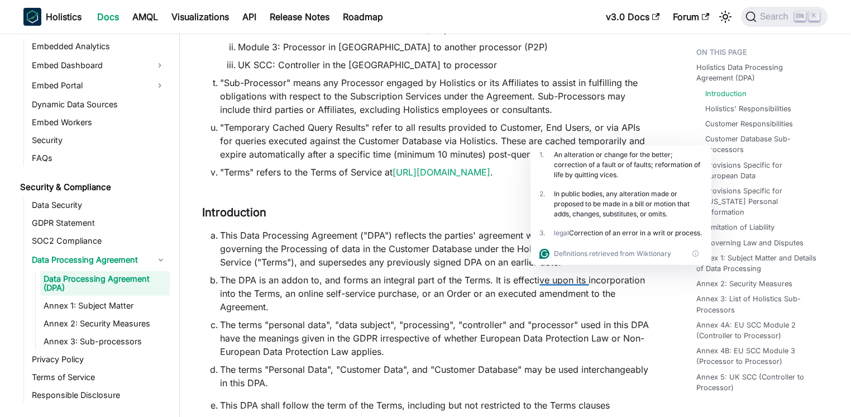
click at [311, 329] on li "The terms "personal data", "data subject", "processing", "controller" and "proc…" at bounding box center [436, 338] width 432 height 40
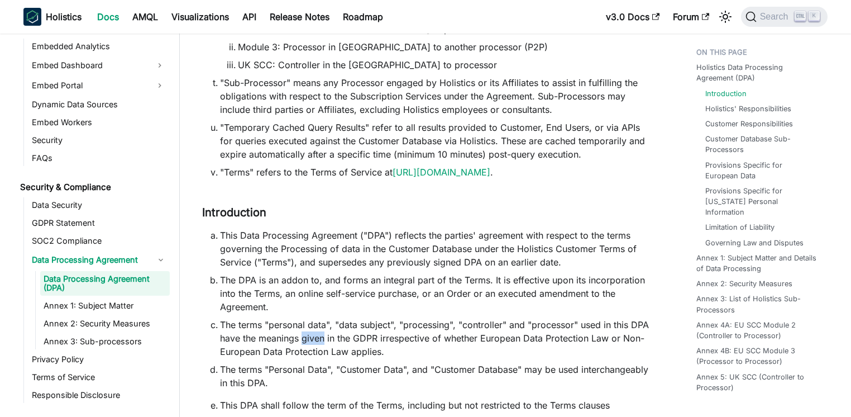
click at [311, 329] on li "The terms "personal data", "data subject", "processing", "controller" and "proc…" at bounding box center [436, 338] width 432 height 40
click at [287, 318] on li "The terms "personal data", "data subject", "processing", "controller" and "proc…" at bounding box center [436, 338] width 432 height 40
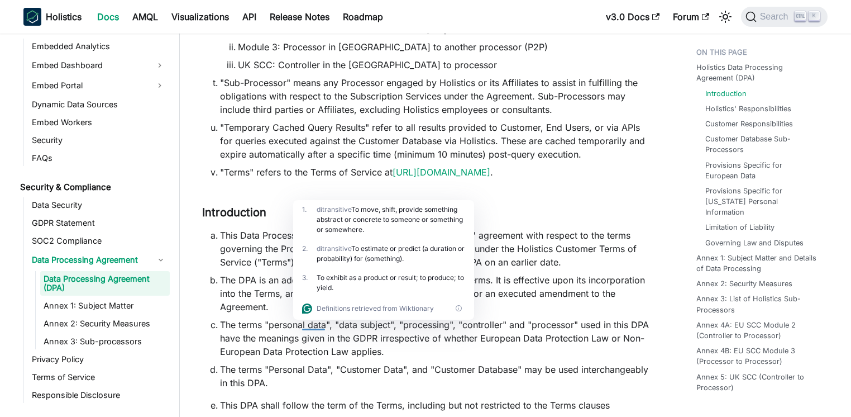
drag, startPoint x: 254, startPoint y: 312, endPoint x: 498, endPoint y: 342, distance: 245.9
click at [498, 342] on li "The terms "personal data", "data subject", "processing", "controller" and "proc…" at bounding box center [436, 338] width 432 height 40
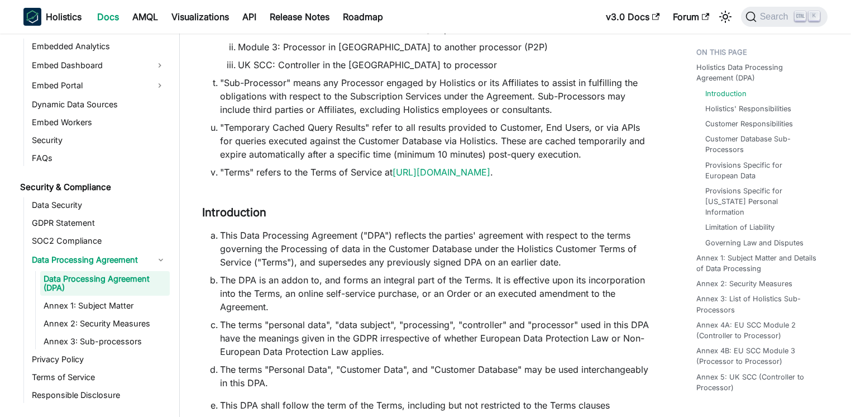
click at [498, 342] on li "The terms "personal data", "data subject", "processing", "controller" and "proc…" at bounding box center [436, 338] width 432 height 40
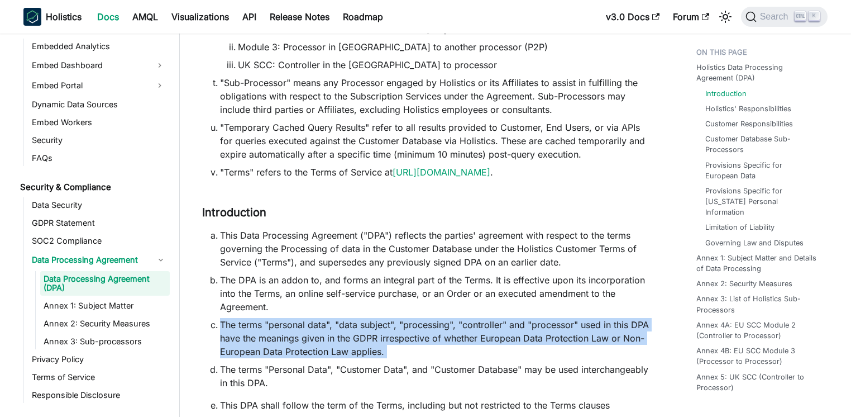
click at [498, 342] on li "The terms "personal data", "data subject", "processing", "controller" and "proc…" at bounding box center [436, 338] width 432 height 40
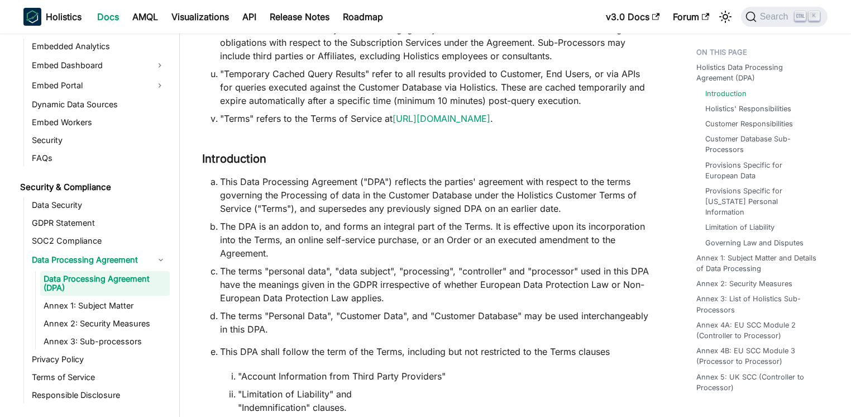
click at [427, 311] on li "The terms "Personal Data", "Customer Data", and "Customer Database" may be used…" at bounding box center [436, 322] width 432 height 27
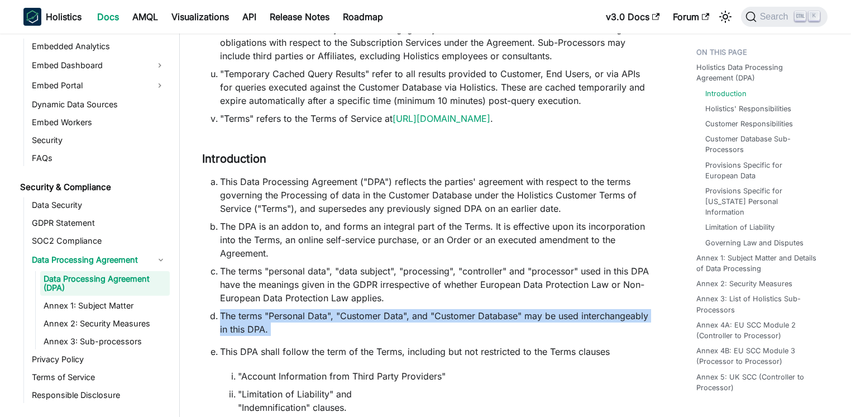
click at [427, 311] on li "The terms "Personal Data", "Customer Data", and "Customer Database" may be used…" at bounding box center [436, 322] width 432 height 27
click at [400, 310] on li "The terms "Personal Data", "Customer Data", and "Customer Database" may be used…" at bounding box center [436, 322] width 432 height 27
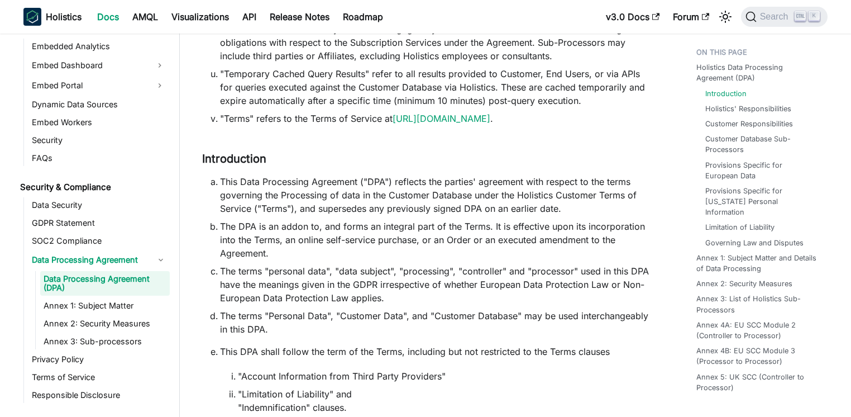
drag, startPoint x: 302, startPoint y: 307, endPoint x: 529, endPoint y: 311, distance: 227.3
click at [529, 311] on li "The terms "Personal Data", "Customer Data", and "Customer Database" may be used…" at bounding box center [436, 322] width 432 height 27
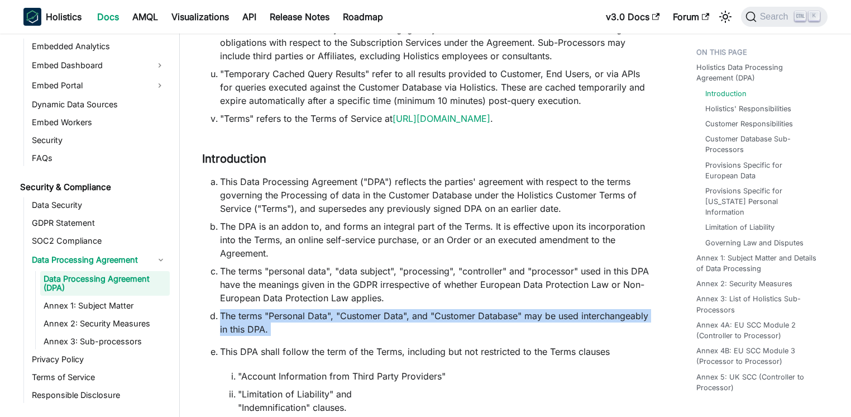
click at [529, 311] on li "The terms "Personal Data", "Customer Data", and "Customer Database" may be used…" at bounding box center [436, 322] width 432 height 27
click at [515, 310] on li "The terms "Personal Data", "Customer Data", and "Customer Database" may be used…" at bounding box center [436, 322] width 432 height 27
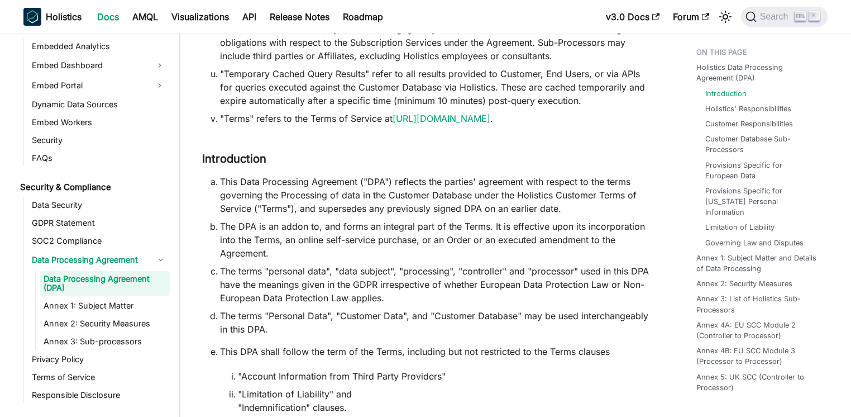
click at [515, 310] on li "The terms "Personal Data", "Customer Data", and "Customer Database" may be used…" at bounding box center [436, 322] width 432 height 27
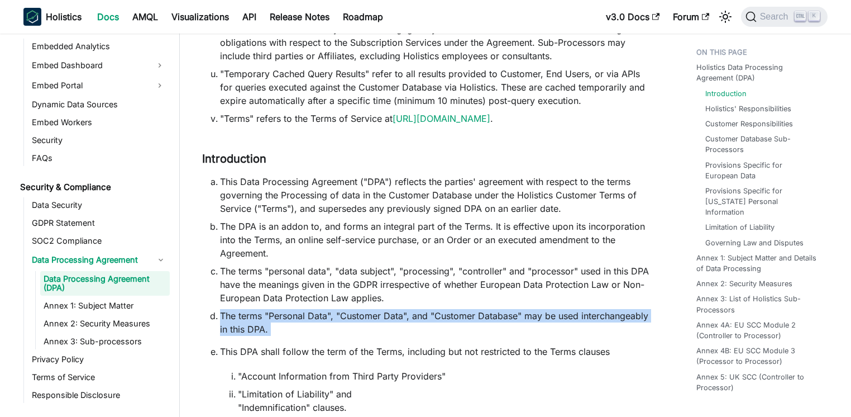
click at [515, 310] on li "The terms "Personal Data", "Customer Data", and "Customer Database" may be used…" at bounding box center [436, 322] width 432 height 27
click at [393, 330] on ol "This Data Processing Agreement ("DPA") reflects the parties' agreement with res…" at bounding box center [427, 338] width 450 height 326
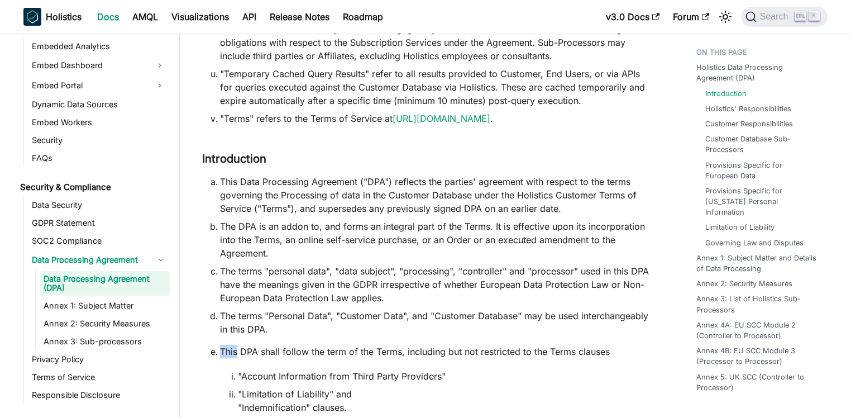
click at [393, 330] on ol "This Data Processing Agreement ("DPA") reflects the parties' agreement with res…" at bounding box center [427, 338] width 450 height 326
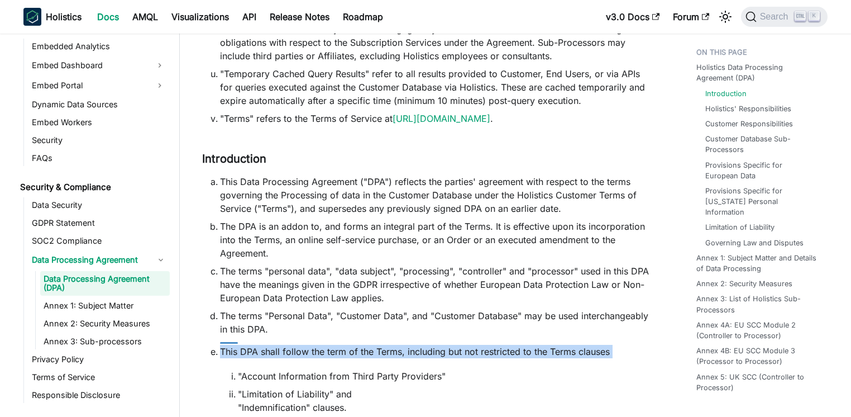
click at [393, 330] on ol "This Data Processing Agreement ("DPA") reflects the parties' agreement with res…" at bounding box center [427, 338] width 450 height 326
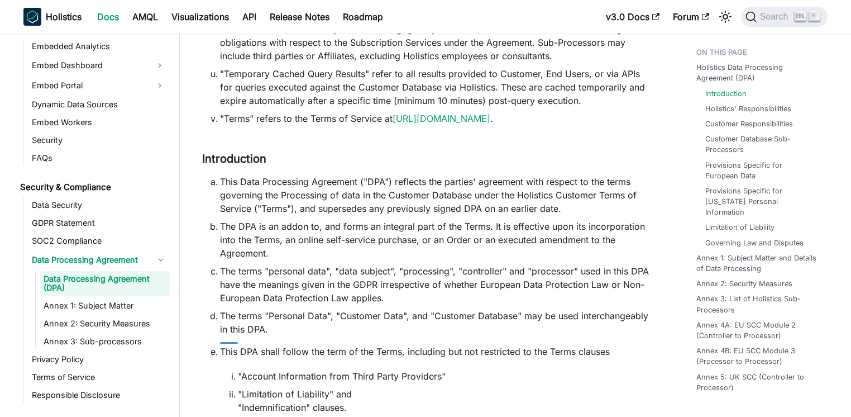
click at [394, 330] on ol "This Data Processing Agreement ("DPA") reflects the parties' agreement with res…" at bounding box center [427, 338] width 450 height 326
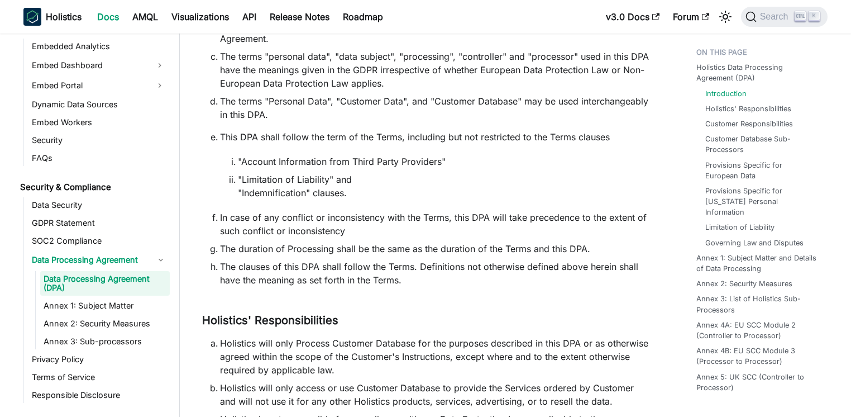
scroll to position [1555, 0]
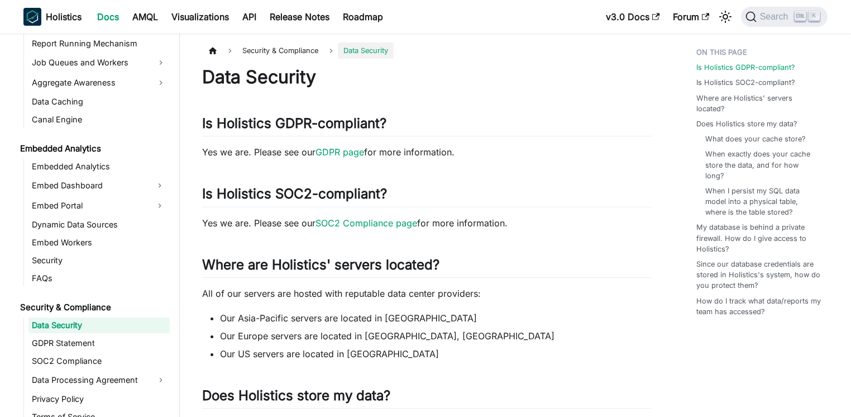
scroll to position [1005, 0]
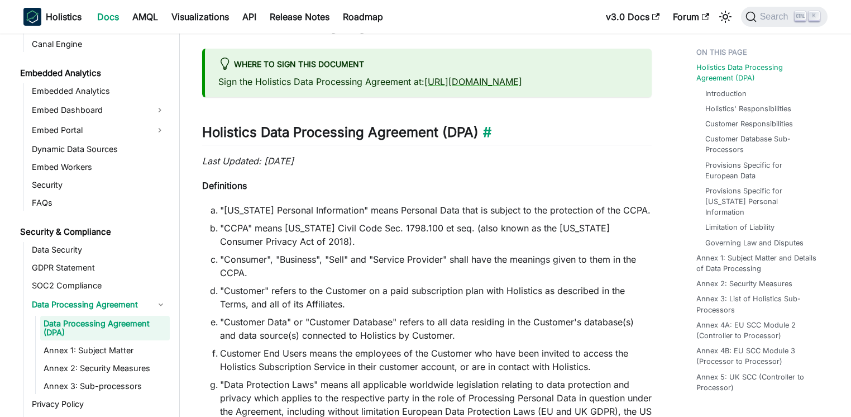
scroll to position [1086, 0]
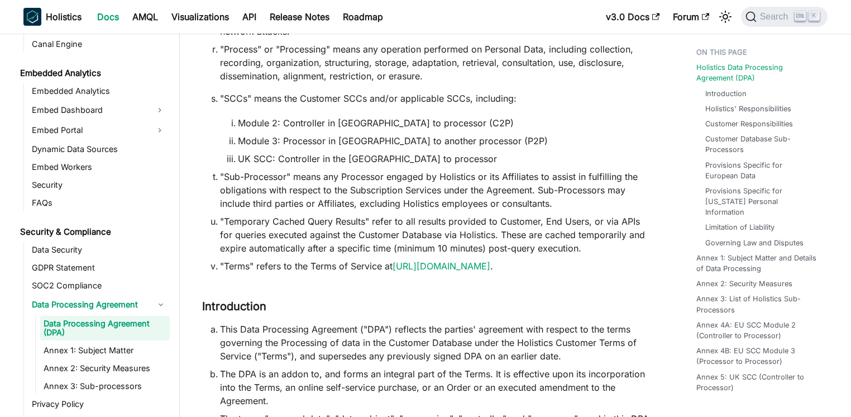
click at [519, 228] on li ""Temporary Cached Query Results" refer to all results provided to Customer, End…" at bounding box center [436, 234] width 432 height 40
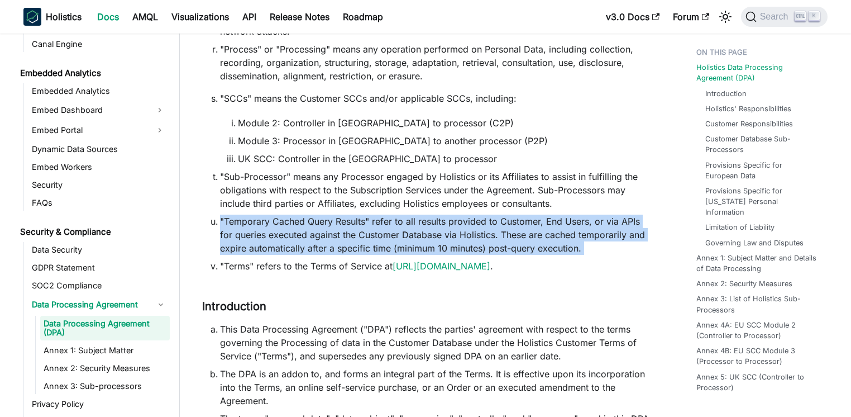
click at [519, 228] on li ""Temporary Cached Query Results" refer to all results provided to Customer, End…" at bounding box center [436, 234] width 432 height 40
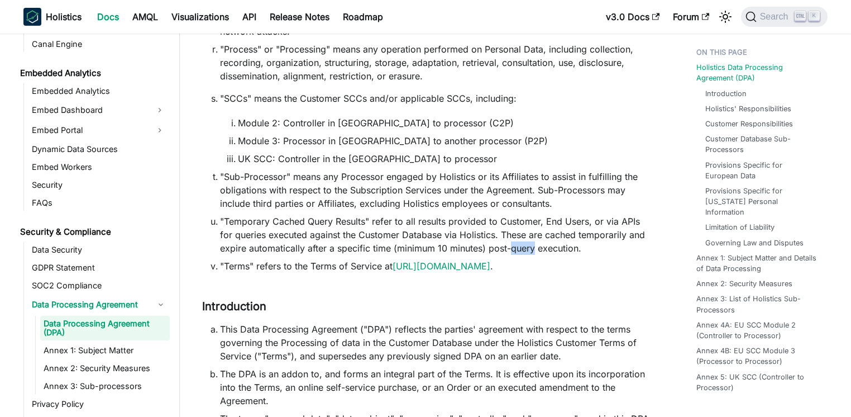
click at [519, 228] on li ""Temporary Cached Query Results" refer to all results provided to Customer, End…" at bounding box center [436, 234] width 432 height 40
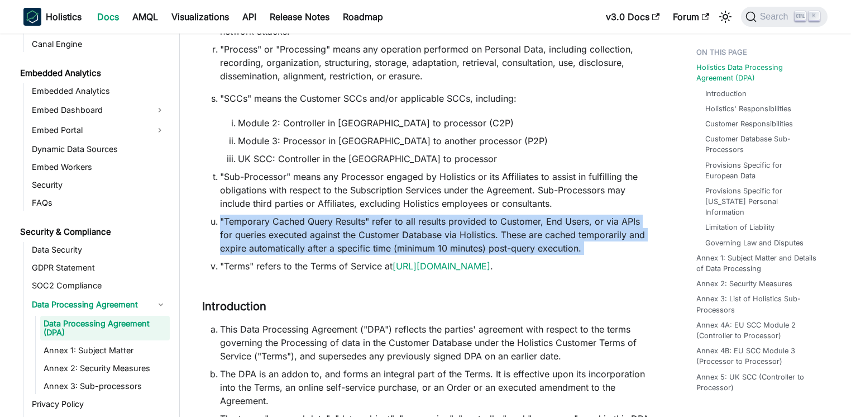
click at [519, 228] on li ""Temporary Cached Query Results" refer to all results provided to Customer, End…" at bounding box center [436, 234] width 432 height 40
click at [520, 218] on li ""Temporary Cached Query Results" refer to all results provided to Customer, End…" at bounding box center [436, 234] width 432 height 40
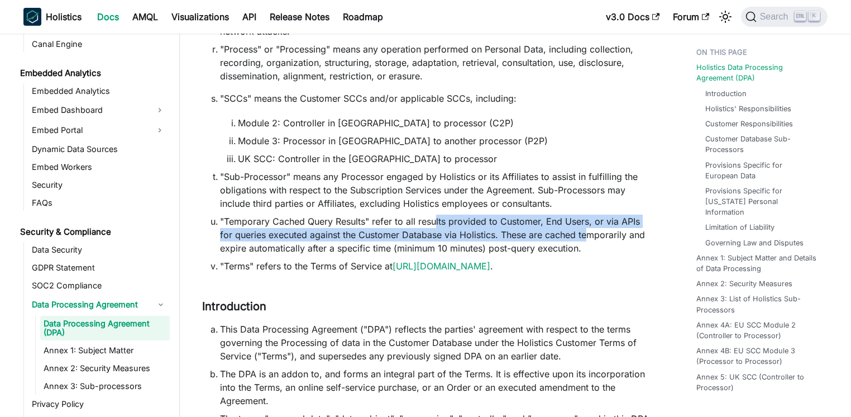
drag, startPoint x: 437, startPoint y: 213, endPoint x: 589, endPoint y: 224, distance: 152.3
click at [589, 225] on li ""Temporary Cached Query Results" refer to all results provided to Customer, End…" at bounding box center [436, 234] width 432 height 40
click at [589, 224] on li ""Temporary Cached Query Results" refer to all results provided to Customer, End…" at bounding box center [436, 234] width 432 height 40
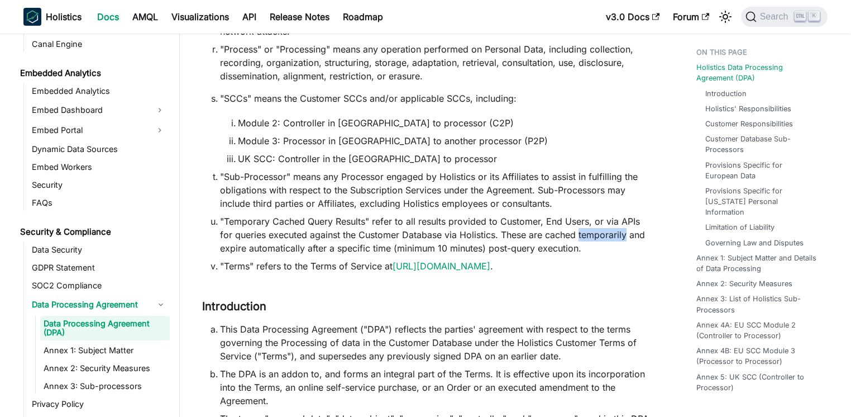
click at [589, 224] on li ""Temporary Cached Query Results" refer to all results provided to Customer, End…" at bounding box center [436, 234] width 432 height 40
click at [589, 224] on div at bounding box center [603, 221] width 48 height 11
click at [507, 225] on li ""Temporary Cached Query Results" refer to all results provided to Customer, End…" at bounding box center [436, 234] width 432 height 40
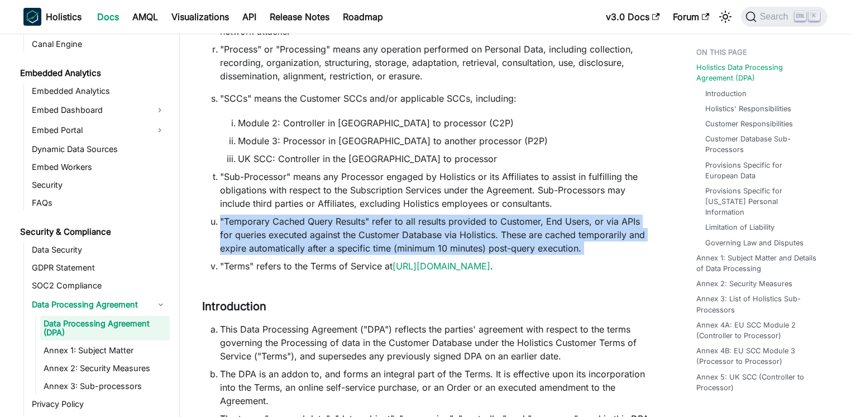
click at [507, 225] on li ""Temporary Cached Query Results" refer to all results provided to Customer, End…" at bounding box center [436, 234] width 432 height 40
click at [360, 214] on li ""Temporary Cached Query Results" refer to all results provided to Customer, End…" at bounding box center [436, 234] width 432 height 40
click at [362, 214] on li ""Temporary Cached Query Results" refer to all results provided to Customer, End…" at bounding box center [436, 234] width 432 height 40
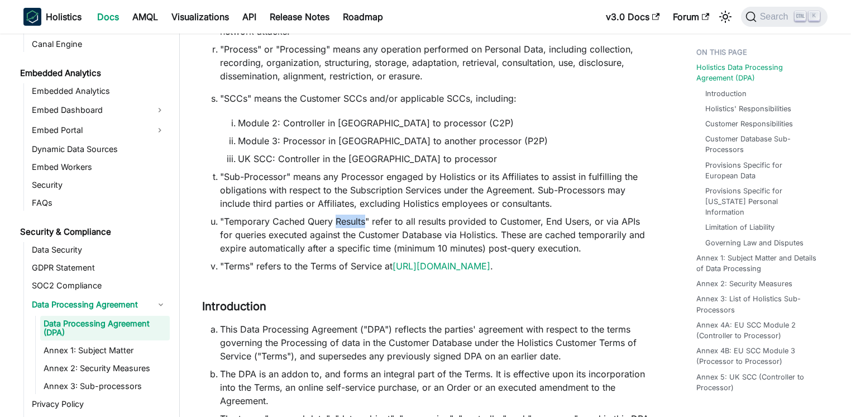
click at [362, 214] on li ""Temporary Cached Query Results" refer to all results provided to Customer, End…" at bounding box center [436, 234] width 432 height 40
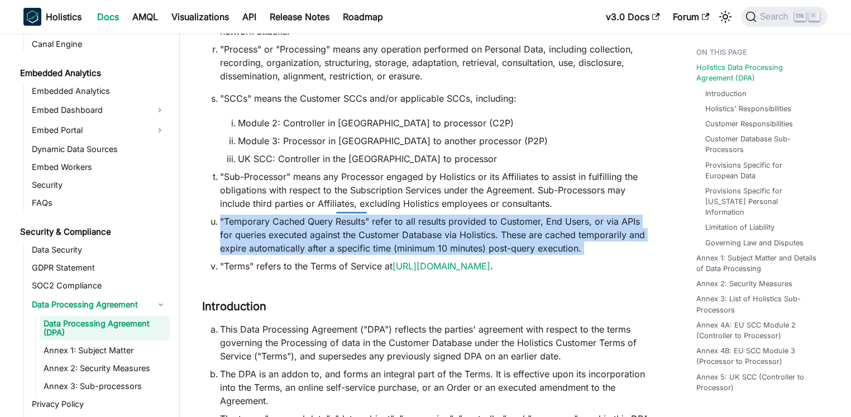
click at [362, 214] on li ""Temporary Cached Query Results" refer to all results provided to Customer, End…" at bounding box center [436, 234] width 432 height 40
click at [342, 214] on li ""Temporary Cached Query Results" refer to all results provided to Customer, End…" at bounding box center [436, 234] width 432 height 40
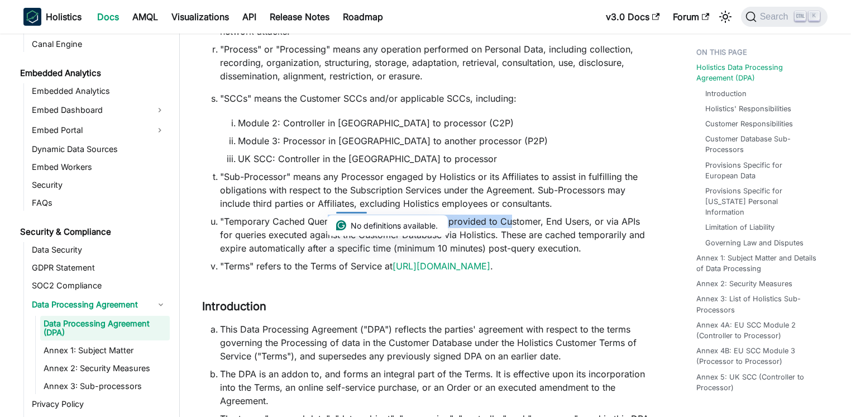
drag, startPoint x: 327, startPoint y: 208, endPoint x: 511, endPoint y: 202, distance: 183.8
click at [511, 214] on li ""Temporary Cached Query Results" refer to all results provided to Customer, End…" at bounding box center [436, 234] width 432 height 40
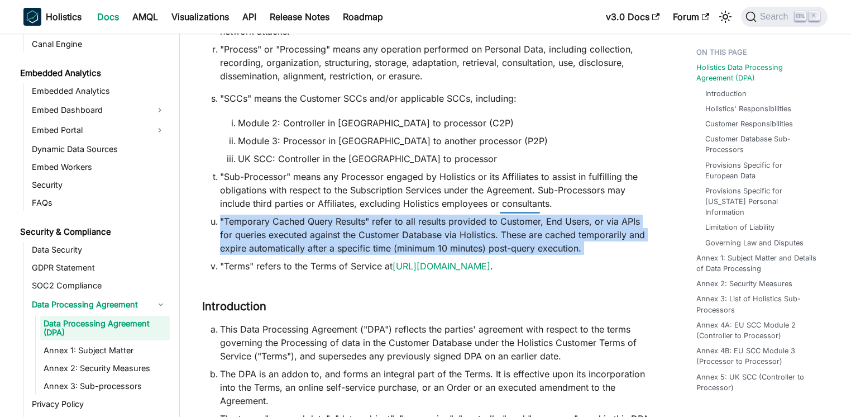
click at [511, 214] on li ""Temporary Cached Query Results" refer to all results provided to Customer, End…" at bounding box center [436, 234] width 432 height 40
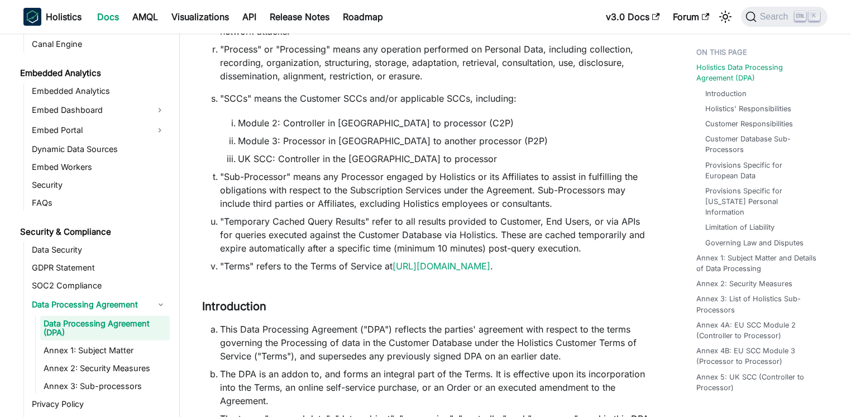
click at [269, 214] on li ""Temporary Cached Query Results" refer to all results provided to Customer, End…" at bounding box center [436, 234] width 432 height 40
click at [241, 214] on li ""Temporary Cached Query Results" refer to all results provided to Customer, End…" at bounding box center [436, 234] width 432 height 40
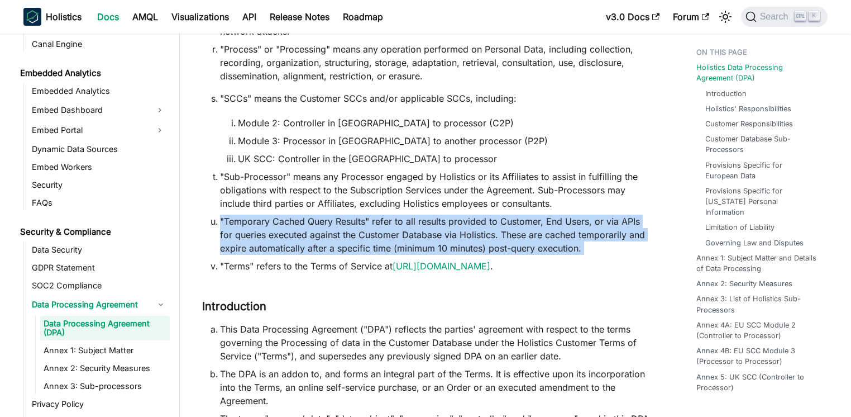
click at [241, 214] on li ""Temporary Cached Query Results" refer to all results provided to Customer, End…" at bounding box center [436, 234] width 432 height 40
click at [248, 214] on li ""Temporary Cached Query Results" refer to all results provided to Customer, End…" at bounding box center [436, 234] width 432 height 40
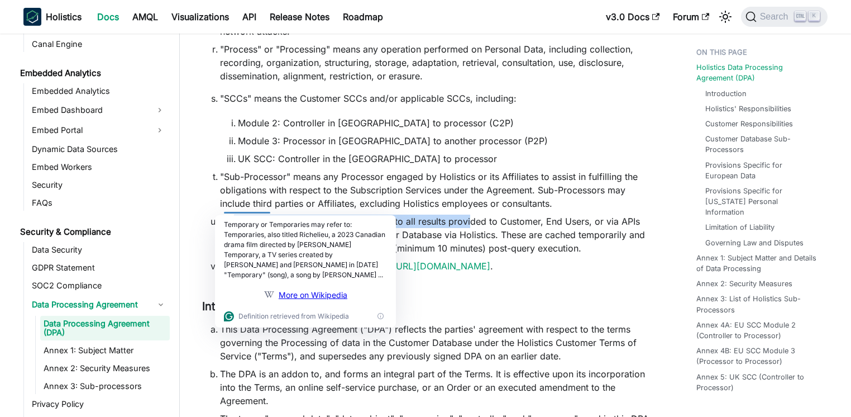
drag, startPoint x: 235, startPoint y: 205, endPoint x: 470, endPoint y: 212, distance: 235.2
click at [470, 214] on li ""Temporary Cached Query Results" refer to all results provided to Customer, End…" at bounding box center [436, 234] width 432 height 40
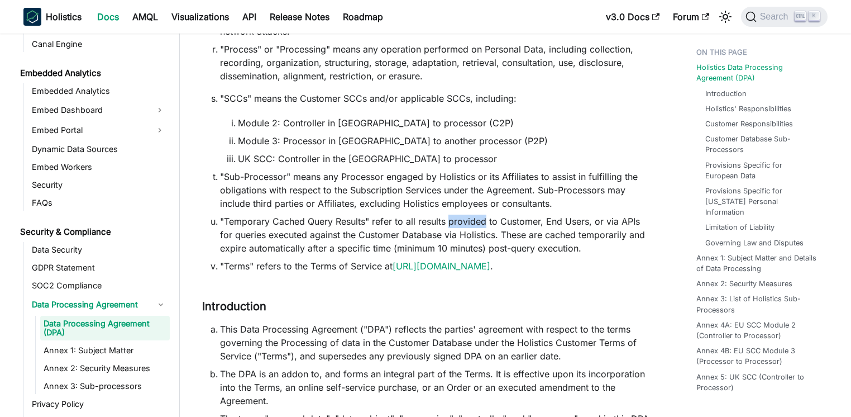
click at [470, 214] on li ""Temporary Cached Query Results" refer to all results provided to Customer, End…" at bounding box center [436, 234] width 432 height 40
click at [465, 212] on div at bounding box center [468, 208] width 37 height 11
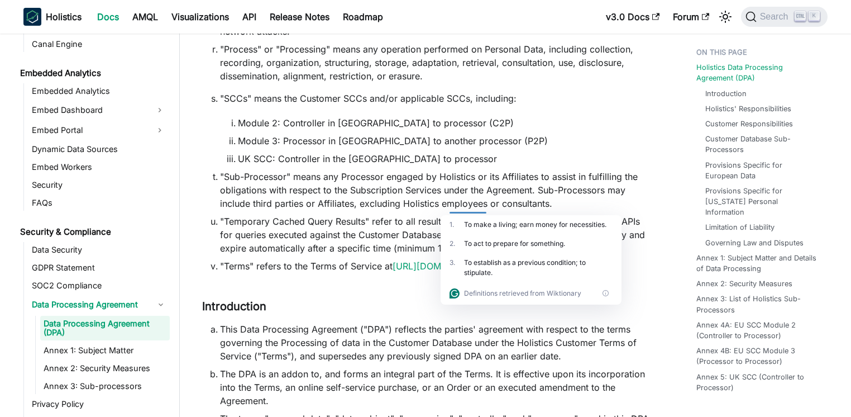
click at [465, 212] on div at bounding box center [468, 208] width 37 height 11
click at [368, 170] on li ""Sub-Processor" means any Processor engaged by Holistics or its Affiliates to a…" at bounding box center [436, 190] width 432 height 40
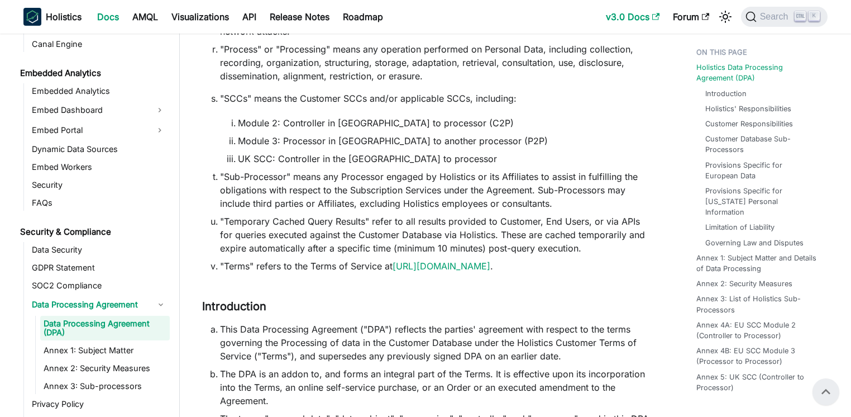
scroll to position [3462, 0]
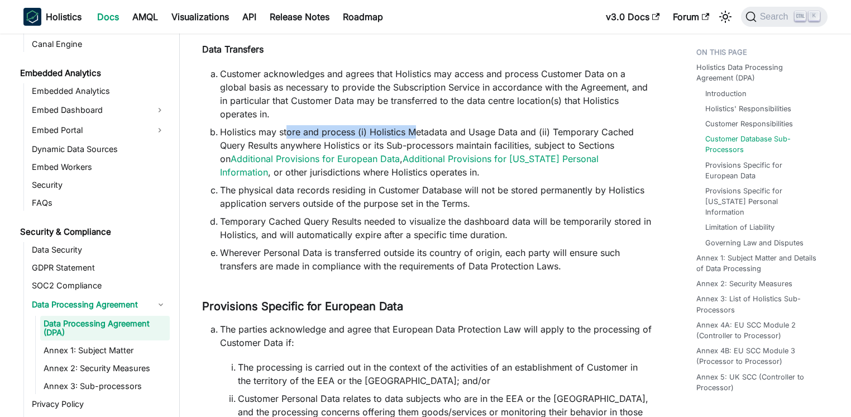
drag, startPoint x: 288, startPoint y: 121, endPoint x: 414, endPoint y: 123, distance: 125.7
click at [414, 125] on li "Holistics may store and process (i) Holistics Metadata and Usage Data and (ii) …" at bounding box center [436, 152] width 432 height 54
click at [414, 123] on div at bounding box center [427, 118] width 40 height 11
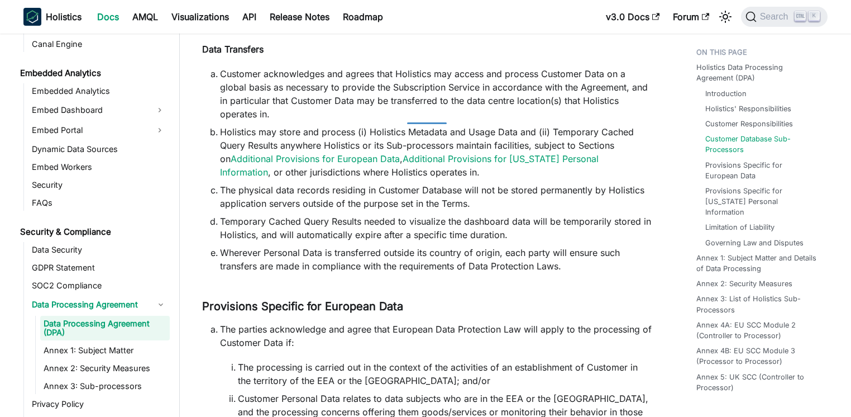
click at [398, 125] on li "Holistics may store and process (i) Holistics Metadata and Usage Data and (ii) …" at bounding box center [436, 152] width 432 height 54
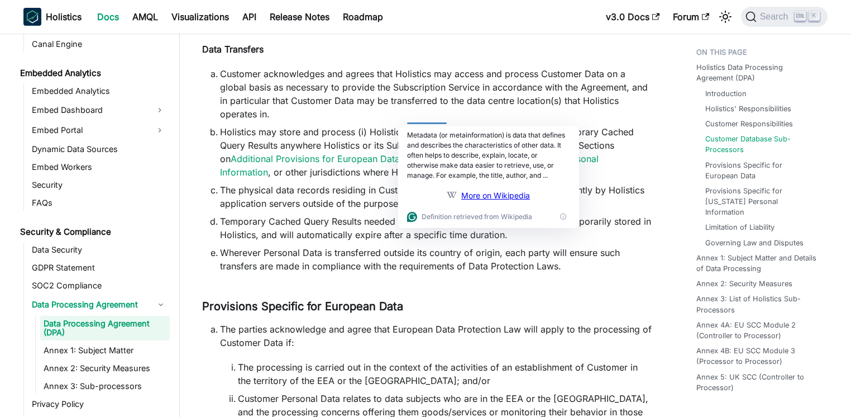
click at [328, 125] on li "Holistics may store and process (i) Holistics Metadata and Usage Data and (ii) …" at bounding box center [436, 152] width 432 height 54
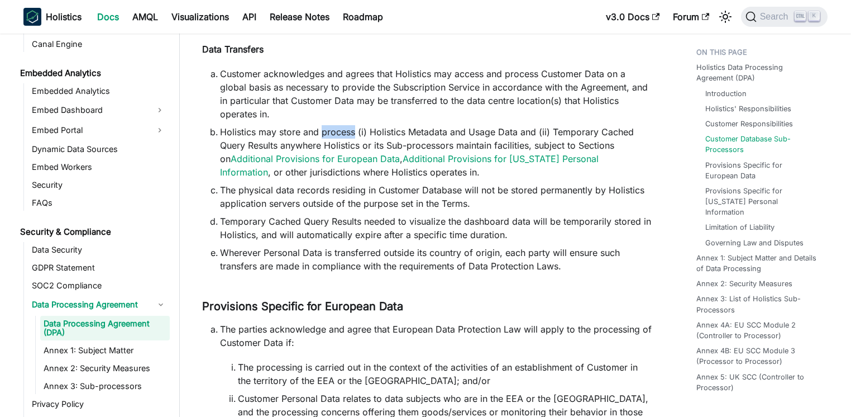
click at [328, 125] on li "Holistics may store and process (i) Holistics Metadata and Usage Data and (ii) …" at bounding box center [436, 152] width 432 height 54
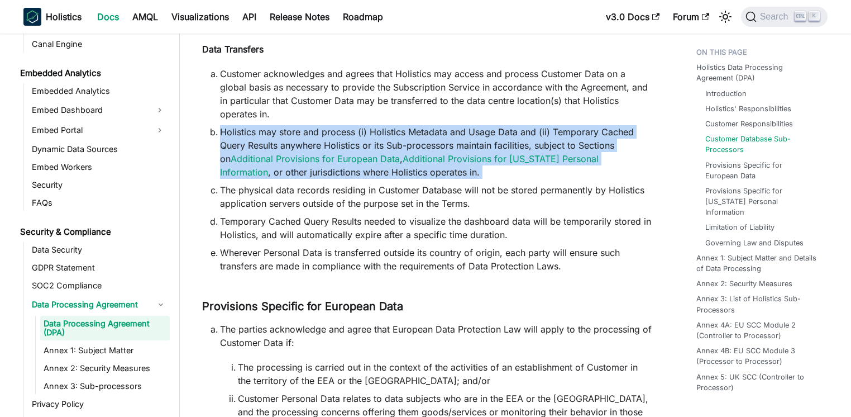
click at [328, 125] on li "Holistics may store and process (i) Holistics Metadata and Usage Data and (ii) …" at bounding box center [436, 152] width 432 height 54
click at [258, 125] on li "Holistics may store and process (i) Holistics Metadata and Usage Data and (ii) …" at bounding box center [436, 152] width 432 height 54
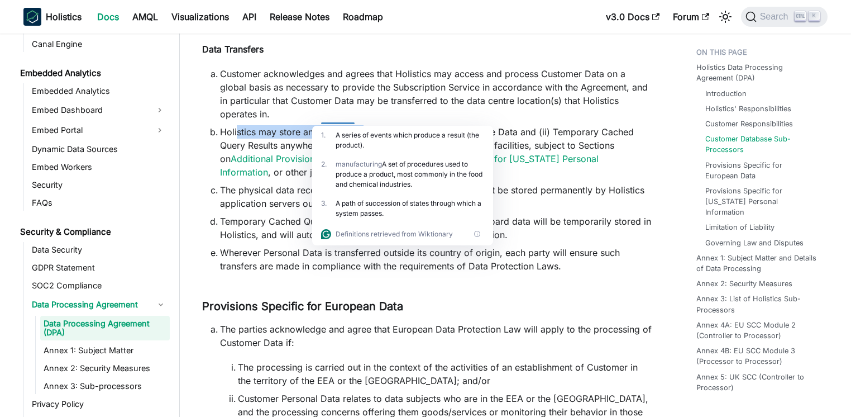
drag, startPoint x: 236, startPoint y: 120, endPoint x: 366, endPoint y: 114, distance: 130.3
click at [365, 125] on li "Holistics may store and process (i) Holistics Metadata and Usage Data and (ii) …" at bounding box center [436, 152] width 432 height 54
click at [366, 125] on li "Holistics may store and process (i) Holistics Metadata and Usage Data and (ii) …" at bounding box center [436, 152] width 432 height 54
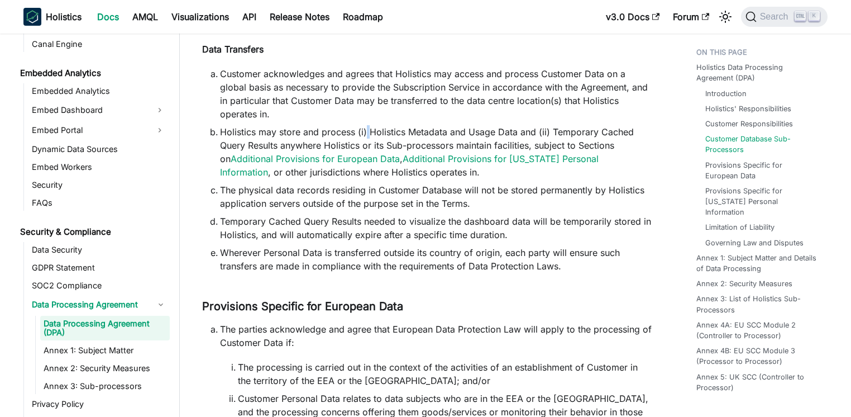
click at [366, 125] on li "Holistics may store and process (i) Holistics Metadata and Usage Data and (ii) …" at bounding box center [436, 152] width 432 height 54
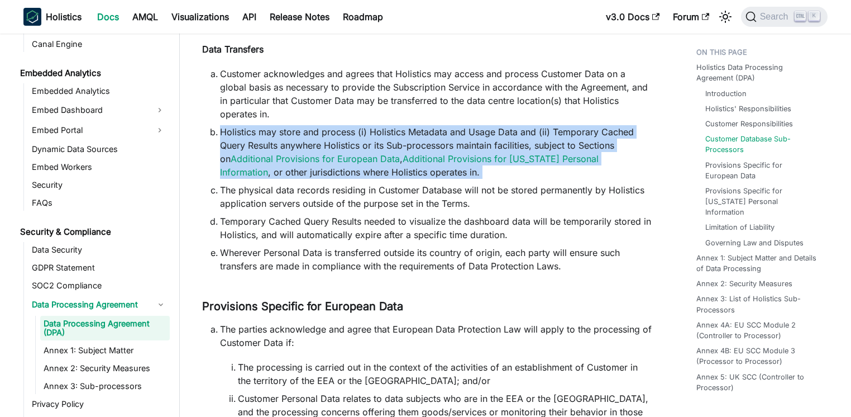
click at [366, 125] on li "Holistics may store and process (i) Holistics Metadata and Usage Data and (ii) …" at bounding box center [436, 152] width 432 height 54
click at [324, 125] on li "Holistics may store and process (i) Holistics Metadata and Usage Data and (ii) …" at bounding box center [436, 152] width 432 height 54
click at [309, 125] on li "Holistics may store and process (i) Holistics Metadata and Usage Data and (ii) …" at bounding box center [436, 152] width 432 height 54
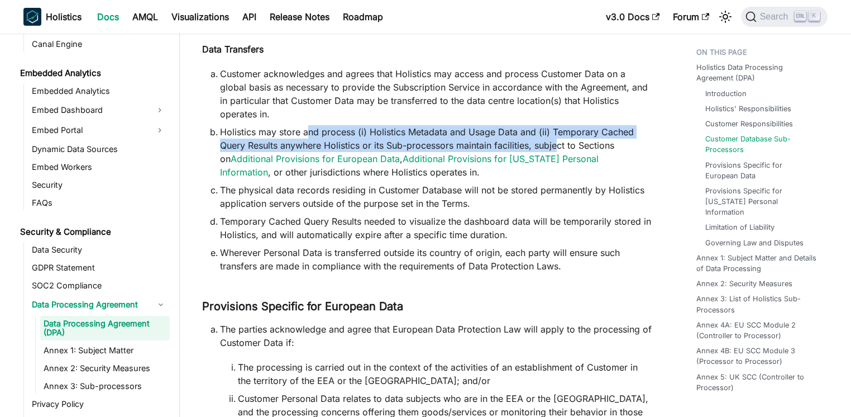
drag, startPoint x: 305, startPoint y: 118, endPoint x: 559, endPoint y: 129, distance: 254.3
click at [559, 129] on li "Holistics may store and process (i) Holistics Metadata and Usage Data and (ii) …" at bounding box center [436, 152] width 432 height 54
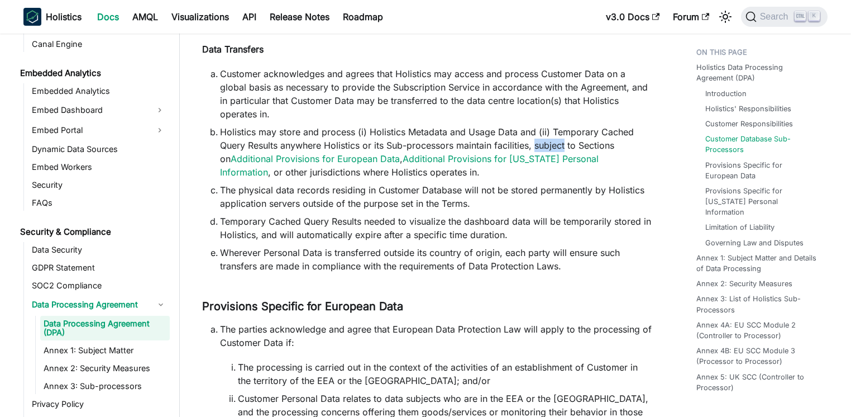
click at [559, 129] on li "Holistics may store and process (i) Holistics Metadata and Usage Data and (ii) …" at bounding box center [436, 152] width 432 height 54
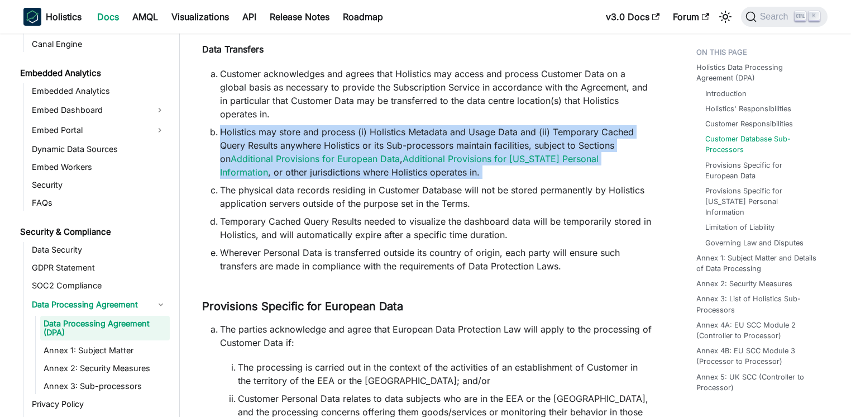
click at [559, 129] on li "Holistics may store and process (i) Holistics Metadata and Usage Data and (ii) …" at bounding box center [436, 152] width 432 height 54
click at [524, 125] on li "Holistics may store and process (i) Holistics Metadata and Usage Data and (ii) …" at bounding box center [436, 152] width 432 height 54
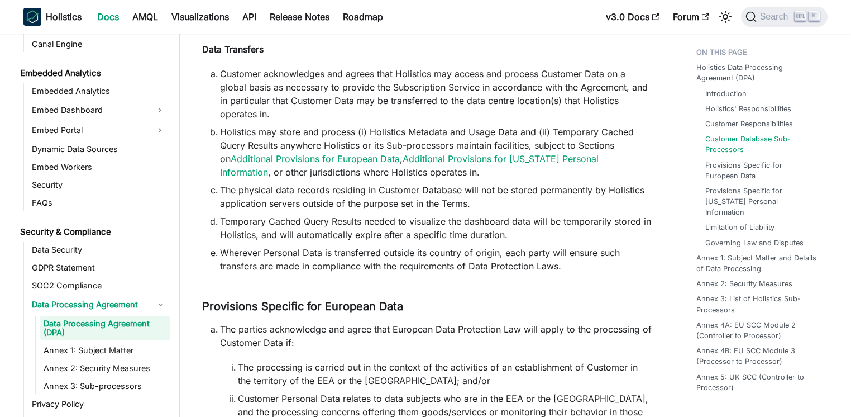
click at [422, 125] on li "Holistics may store and process (i) Holistics Metadata and Usage Data and (ii) …" at bounding box center [436, 152] width 432 height 54
click at [422, 122] on div at bounding box center [427, 118] width 40 height 11
click at [425, 125] on li "Holistics may store and process (i) Holistics Metadata and Usage Data and (ii) …" at bounding box center [436, 152] width 432 height 54
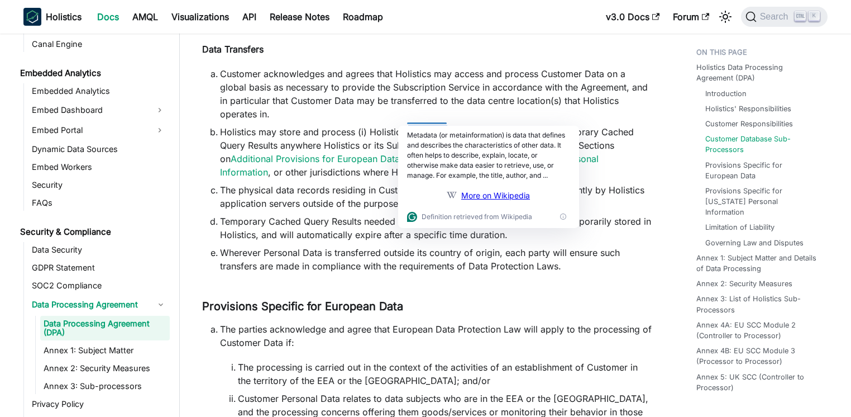
click at [425, 125] on li "Holistics may store and process (i) Holistics Metadata and Usage Data and (ii) …" at bounding box center [436, 152] width 432 height 54
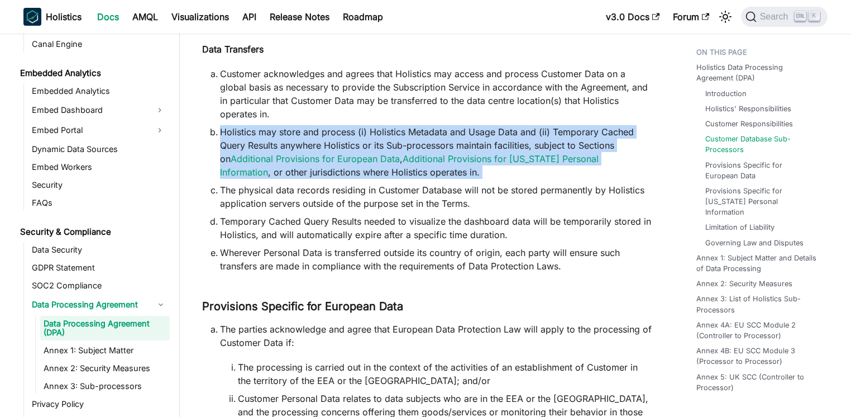
click at [425, 125] on li "Holistics may store and process (i) Holistics Metadata and Usage Data and (ii) …" at bounding box center [436, 152] width 432 height 54
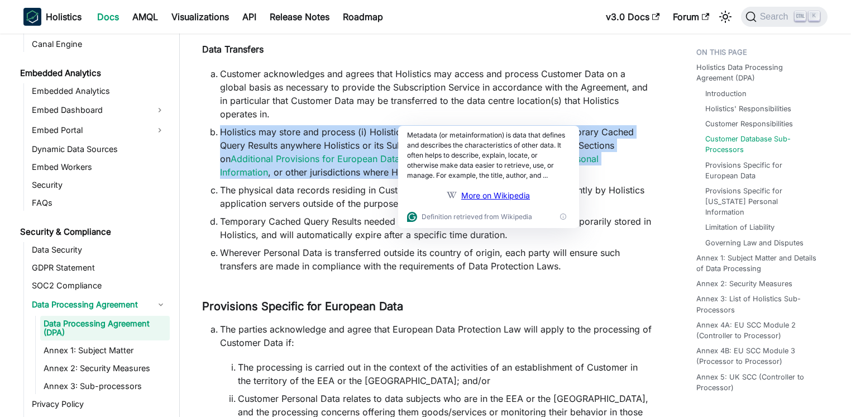
click at [363, 110] on ol "Customer acknowledges and agrees that Holistics may access and process Customer…" at bounding box center [427, 169] width 450 height 205
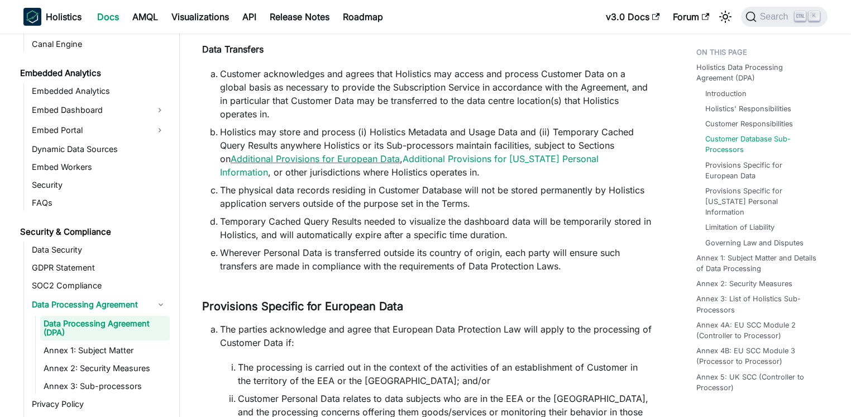
click at [351, 153] on link "Additional Provisions for European Data" at bounding box center [315, 158] width 169 height 11
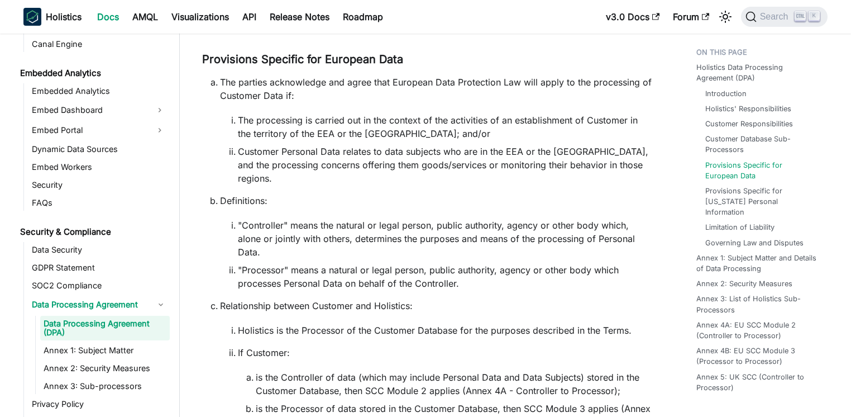
click at [319, 113] on li "The processing is carried out in the context of the activities of an establishm…" at bounding box center [445, 126] width 414 height 27
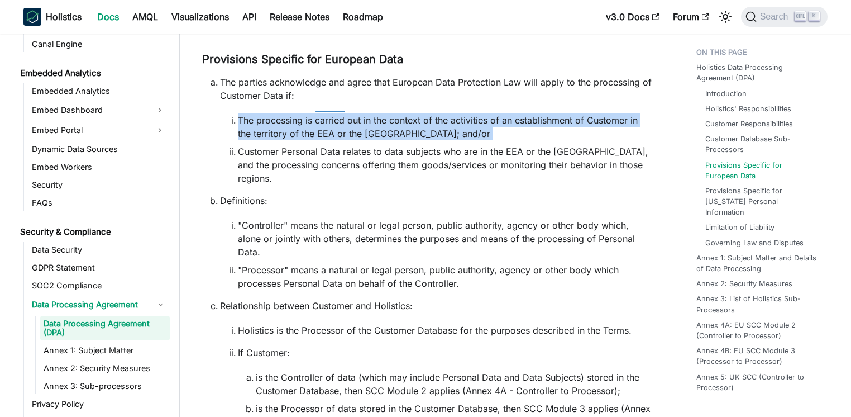
click at [319, 113] on li "The processing is carried out in the context of the activities of an establishm…" at bounding box center [445, 126] width 414 height 27
click at [289, 99] on li "The parties acknowledge and agree that European Data Protection Law will apply …" at bounding box center [436, 129] width 432 height 109
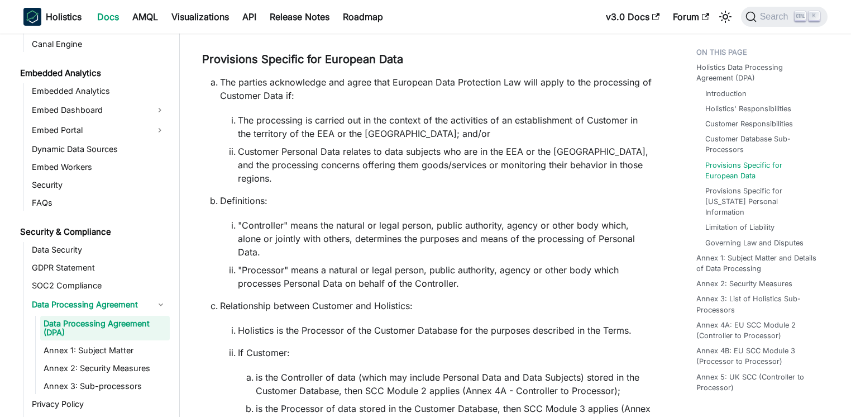
click at [230, 95] on li "The parties acknowledge and agree that European Data Protection Law will apply …" at bounding box center [436, 129] width 432 height 109
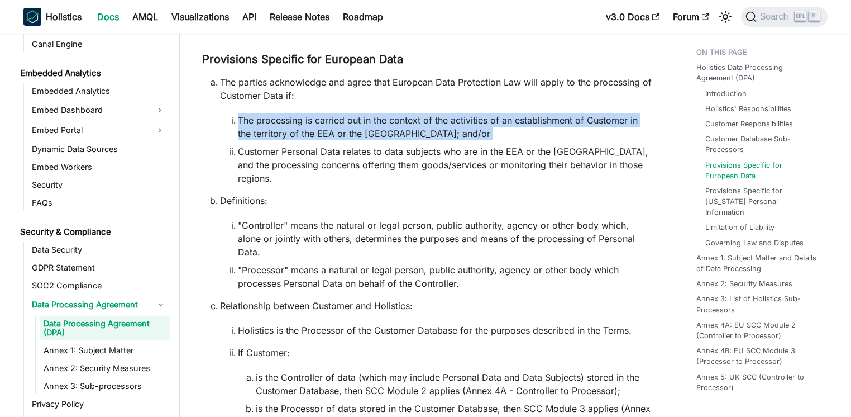
click at [230, 95] on li "The parties acknowledge and agree that European Data Protection Law will apply …" at bounding box center [436, 129] width 432 height 109
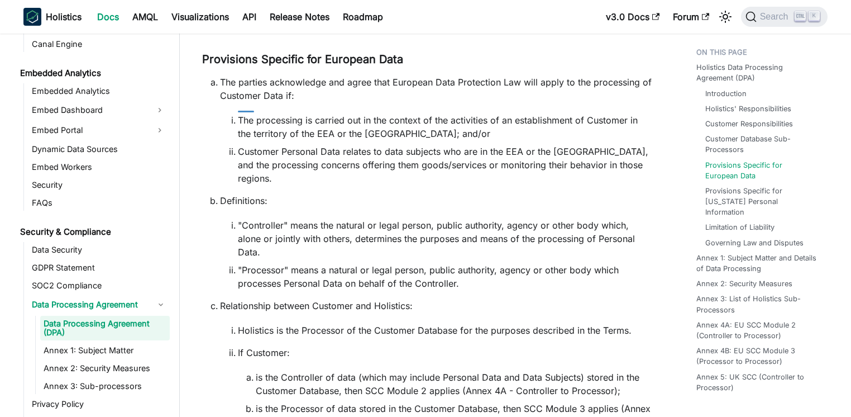
click at [257, 75] on p "The parties acknowledge and agree that European Data Protection Law will apply …" at bounding box center [436, 88] width 432 height 27
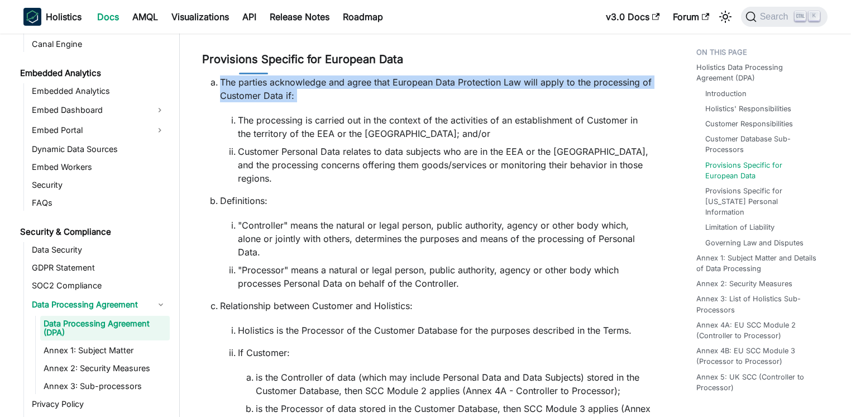
click at [257, 75] on p "The parties acknowledge and agree that European Data Protection Law will apply …" at bounding box center [436, 88] width 432 height 27
click at [259, 75] on p "The parties acknowledge and agree that European Data Protection Law will apply …" at bounding box center [436, 88] width 432 height 27
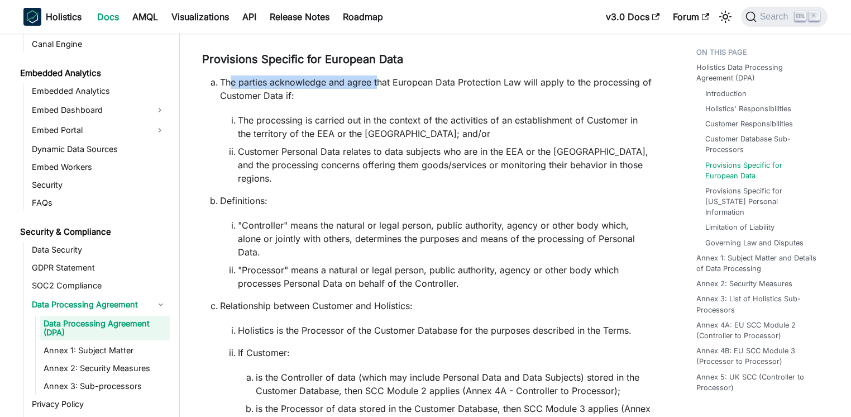
drag, startPoint x: 233, startPoint y: 65, endPoint x: 377, endPoint y: 69, distance: 144.7
click at [377, 75] on p "The parties acknowledge and agree that European Data Protection Law will apply …" at bounding box center [436, 88] width 432 height 27
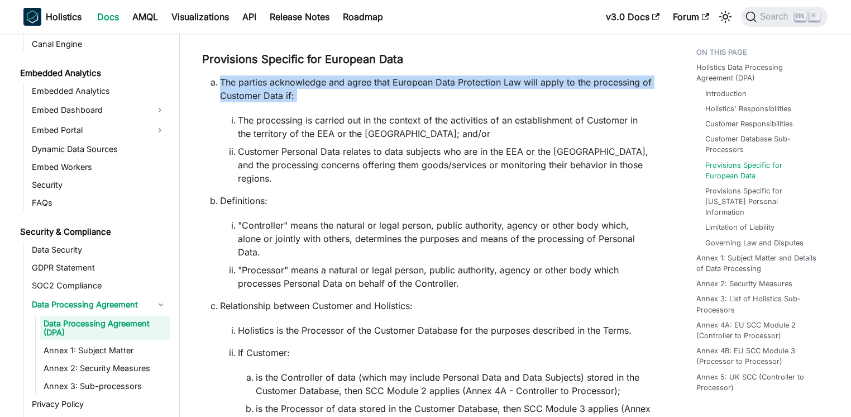
click at [377, 75] on p "The parties acknowledge and agree that European Data Protection Law will apply …" at bounding box center [436, 88] width 432 height 27
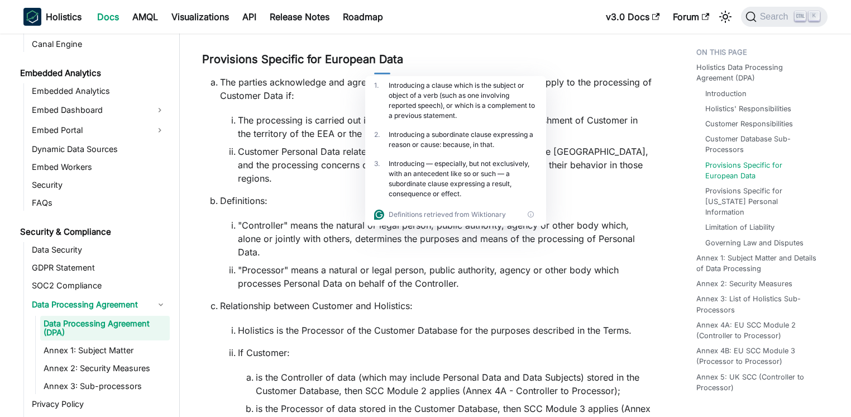
click at [291, 113] on li "The processing is carried out in the context of the activities of an establishm…" at bounding box center [445, 126] width 414 height 27
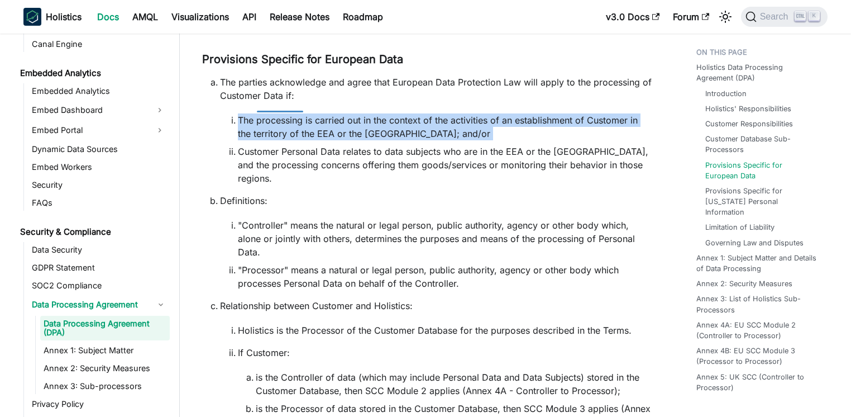
click at [291, 113] on li "The processing is carried out in the context of the activities of an establishm…" at bounding box center [445, 126] width 414 height 27
click at [298, 113] on li "The processing is carried out in the context of the activities of an establishm…" at bounding box center [445, 126] width 414 height 27
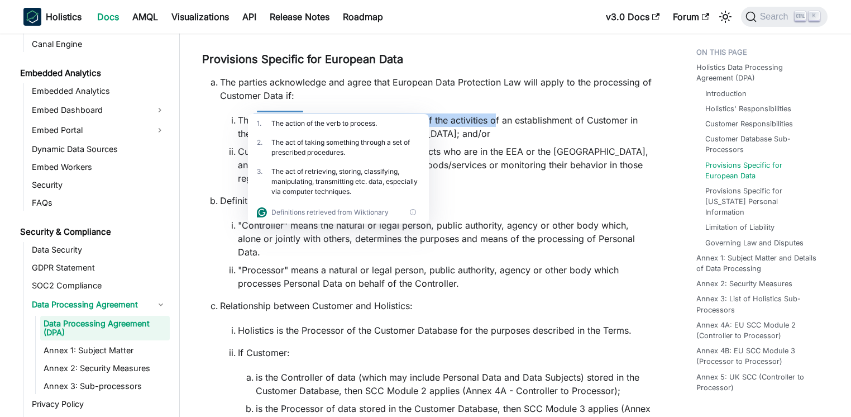
drag, startPoint x: 255, startPoint y: 108, endPoint x: 495, endPoint y: 106, distance: 239.6
click at [495, 113] on li "The processing is carried out in the context of the activities of an establishm…" at bounding box center [445, 126] width 414 height 27
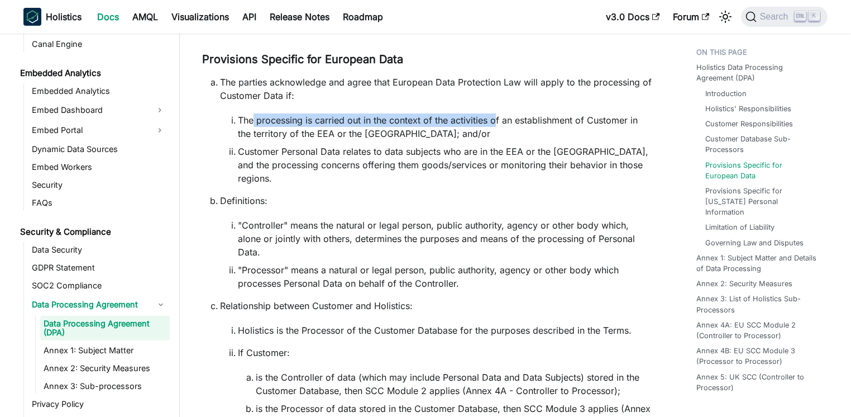
click at [495, 113] on li "The processing is carried out in the context of the activities of an establishm…" at bounding box center [445, 126] width 414 height 27
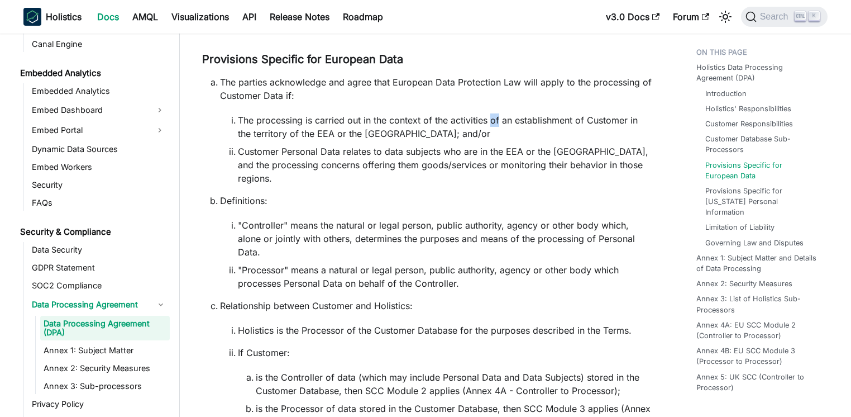
click at [495, 113] on li "The processing is carried out in the context of the activities of an establishm…" at bounding box center [445, 126] width 414 height 27
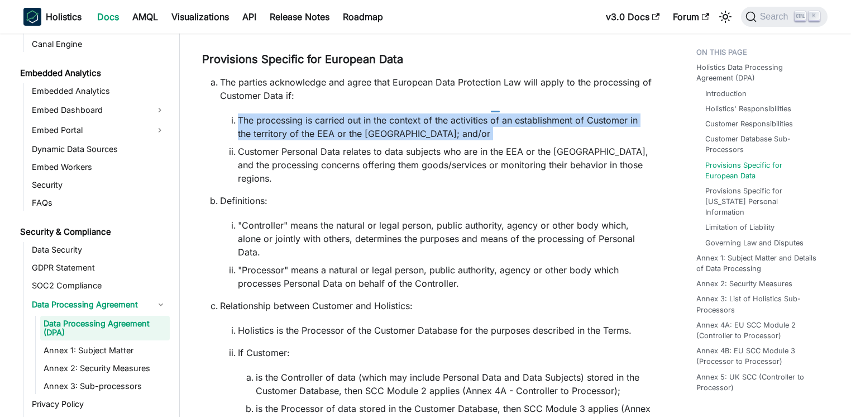
click at [495, 113] on li "The processing is carried out in the context of the activities of an establishm…" at bounding box center [445, 126] width 414 height 27
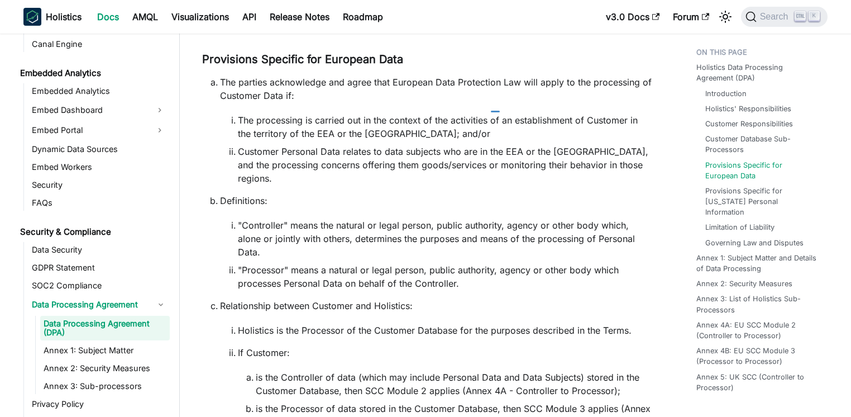
click at [299, 218] on li ""Controller" means the natural or legal person, public authority, agency or oth…" at bounding box center [445, 238] width 414 height 40
click at [318, 194] on li "Definitions: "Controller" means the natural or legal person, public authority, …" at bounding box center [436, 242] width 432 height 96
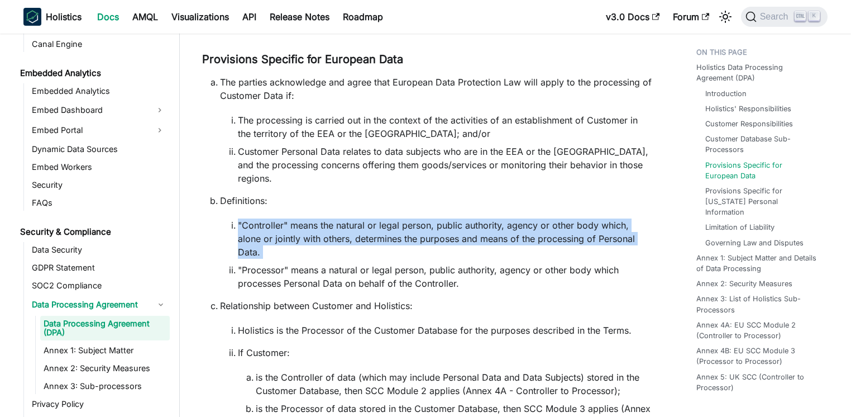
click at [318, 194] on li "Definitions: "Controller" means the natural or legal person, public authority, …" at bounding box center [436, 242] width 432 height 96
click at [410, 223] on li ""Controller" means the natural or legal person, public authority, agency or oth…" at bounding box center [445, 238] width 414 height 40
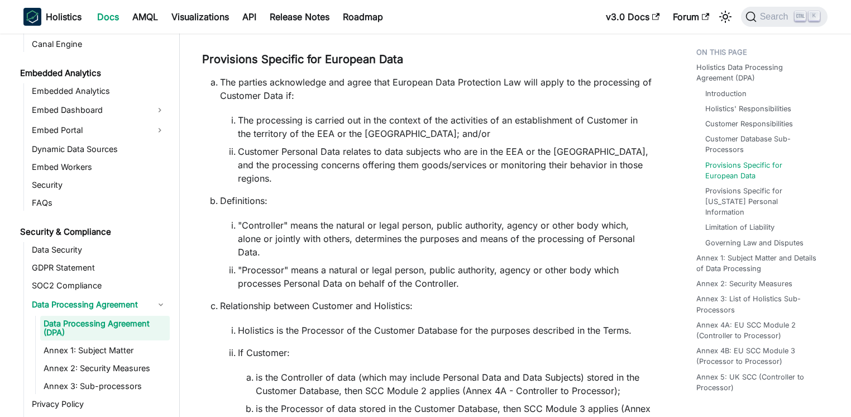
click at [410, 223] on li ""Controller" means the natural or legal person, public authority, agency or oth…" at bounding box center [445, 238] width 414 height 40
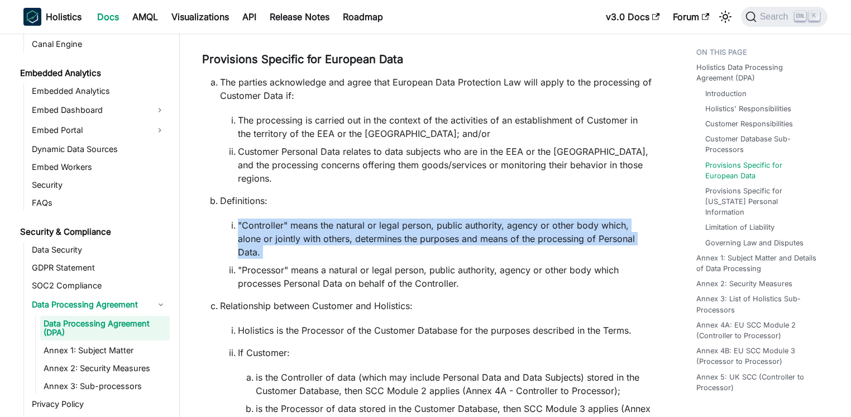
click at [410, 223] on li ""Controller" means the natural or legal person, public authority, agency or oth…" at bounding box center [445, 238] width 414 height 40
click at [408, 218] on li ""Controller" means the natural or legal person, public authority, agency or oth…" at bounding box center [445, 238] width 414 height 40
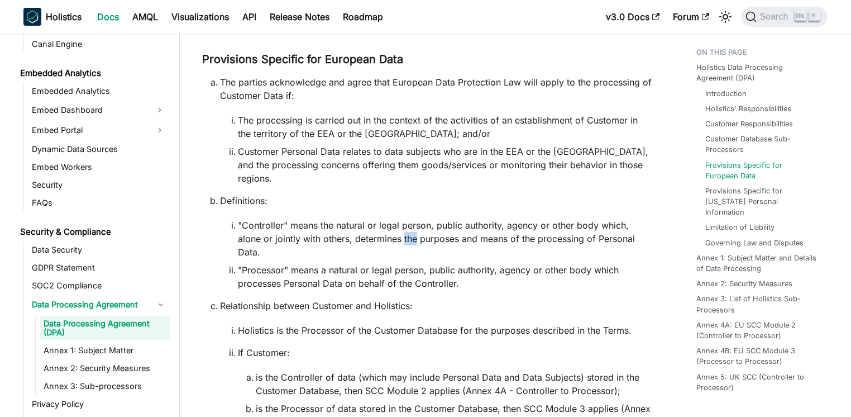
click at [408, 218] on li ""Controller" means the natural or legal person, public authority, agency or oth…" at bounding box center [445, 238] width 414 height 40
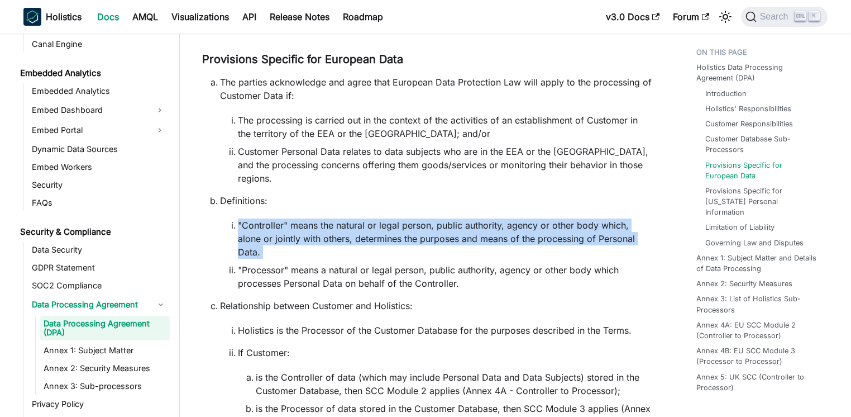
click at [408, 218] on li ""Controller" means the natural or legal person, public authority, agency or oth…" at bounding box center [445, 238] width 414 height 40
click at [403, 218] on li ""Controller" means the natural or legal person, public authority, agency or oth…" at bounding box center [445, 238] width 414 height 40
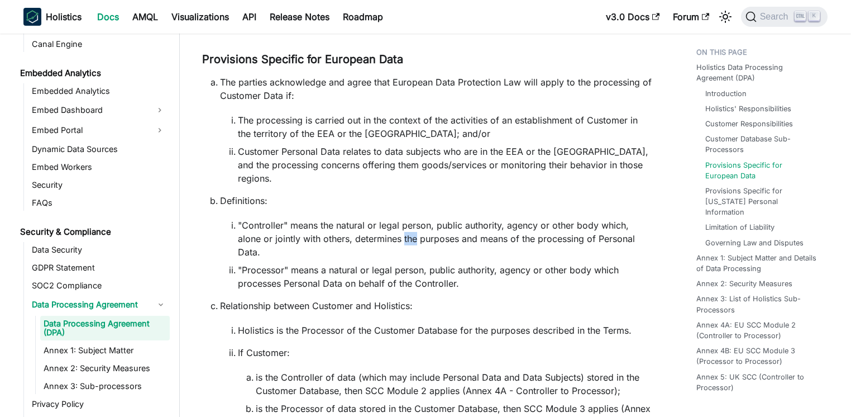
click at [403, 218] on li ""Controller" means the natural or legal person, public authority, agency or oth…" at bounding box center [445, 238] width 414 height 40
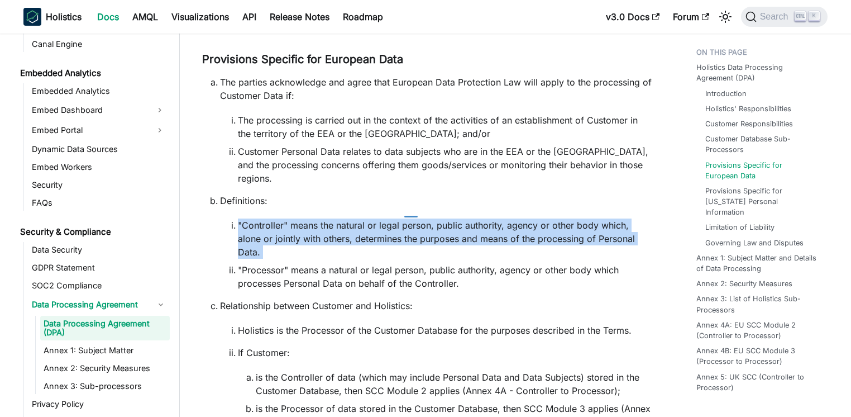
click at [403, 218] on li ""Controller" means the natural or legal person, public authority, agency or oth…" at bounding box center [445, 238] width 414 height 40
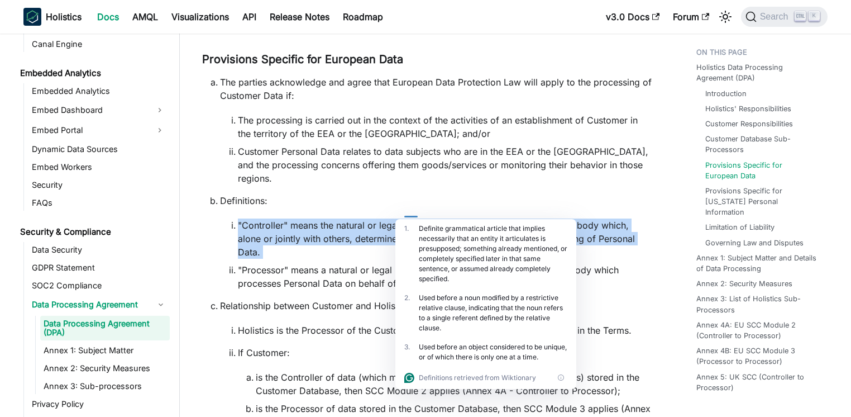
click at [346, 218] on li ""Controller" means the natural or legal person, public authority, agency or oth…" at bounding box center [445, 238] width 414 height 40
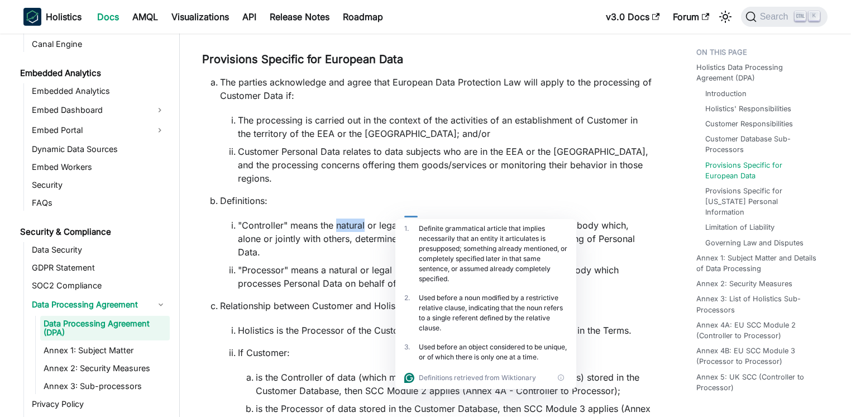
click at [346, 218] on li ""Controller" means the natural or legal person, public authority, agency or oth…" at bounding box center [445, 238] width 414 height 40
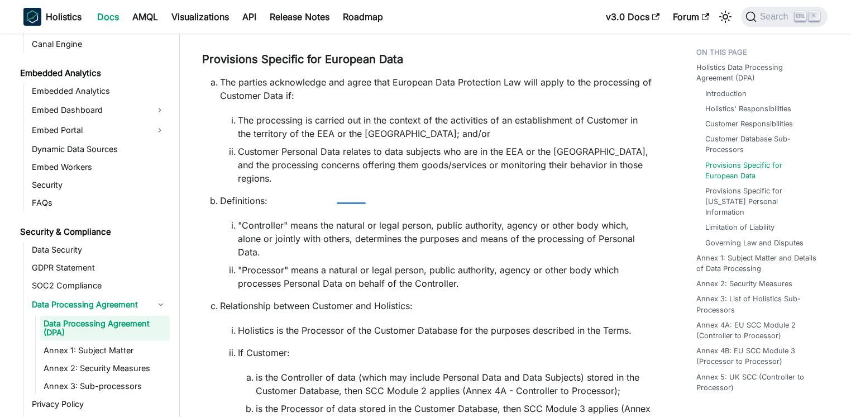
click at [346, 202] on div at bounding box center [351, 198] width 29 height 11
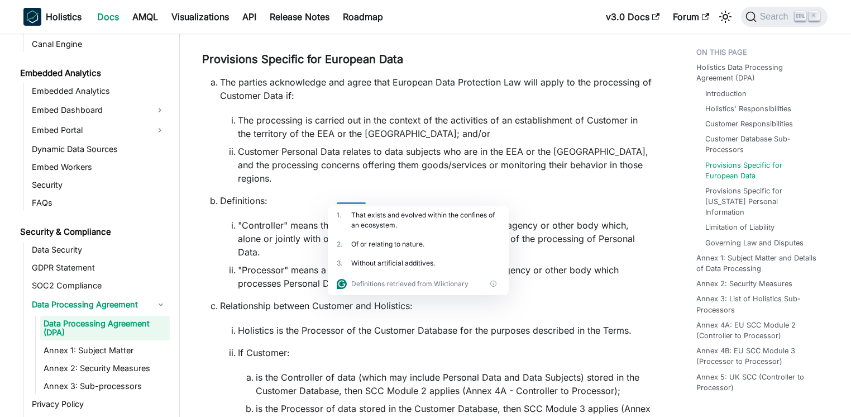
click at [336, 218] on li ""Controller" means the natural or legal person, public authority, agency or oth…" at bounding box center [445, 238] width 414 height 40
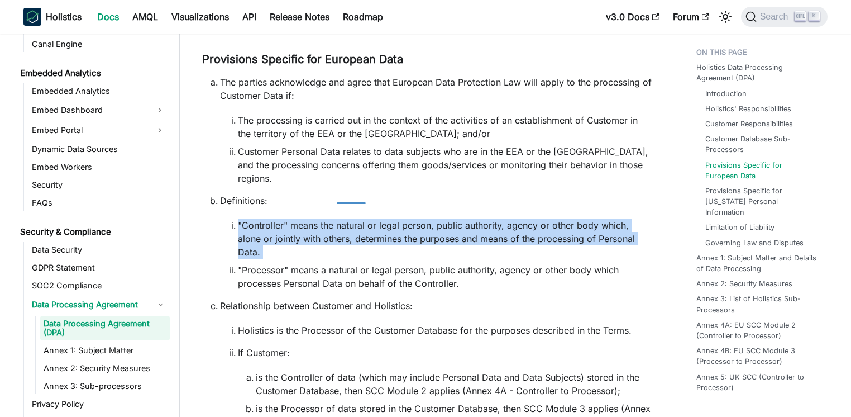
click at [336, 218] on li ""Controller" means the natural or legal person, public authority, agency or oth…" at bounding box center [445, 238] width 414 height 40
click at [333, 218] on li ""Controller" means the natural or legal person, public authority, agency or oth…" at bounding box center [445, 238] width 414 height 40
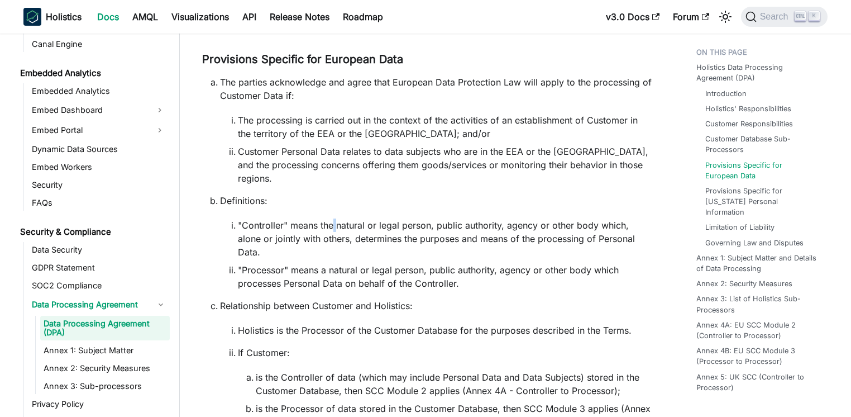
click at [333, 218] on li ""Controller" means the natural or legal person, public authority, agency or oth…" at bounding box center [445, 238] width 414 height 40
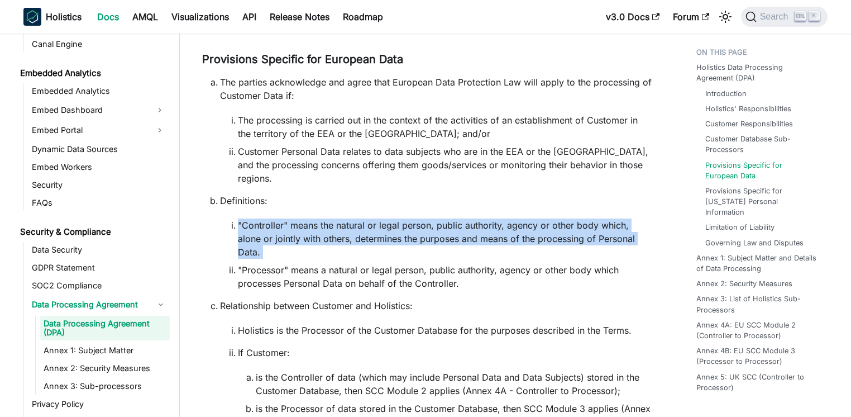
click at [333, 218] on li ""Controller" means the natural or legal person, public authority, agency or oth…" at bounding box center [445, 238] width 414 height 40
click at [743, 278] on link "Annex 2: Security Measures" at bounding box center [747, 283] width 96 height 11
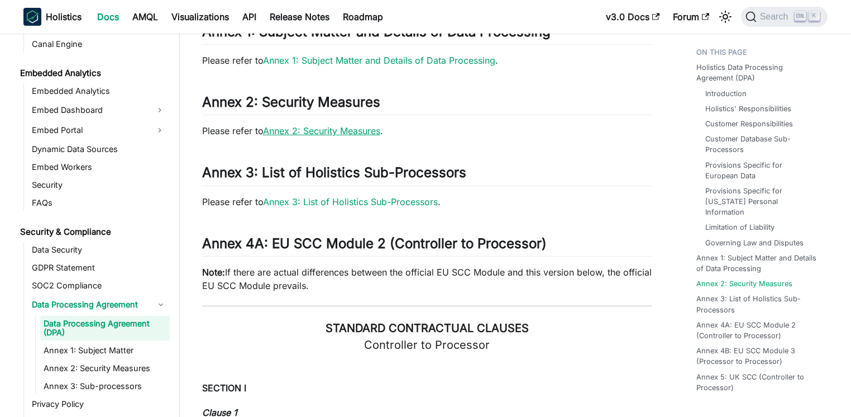
click at [369, 125] on link "Annex 2: Security Measures" at bounding box center [321, 130] width 117 height 11
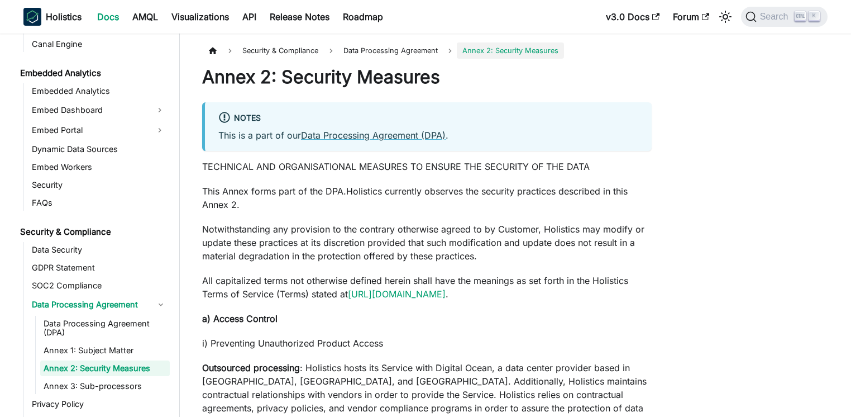
scroll to position [1116, 0]
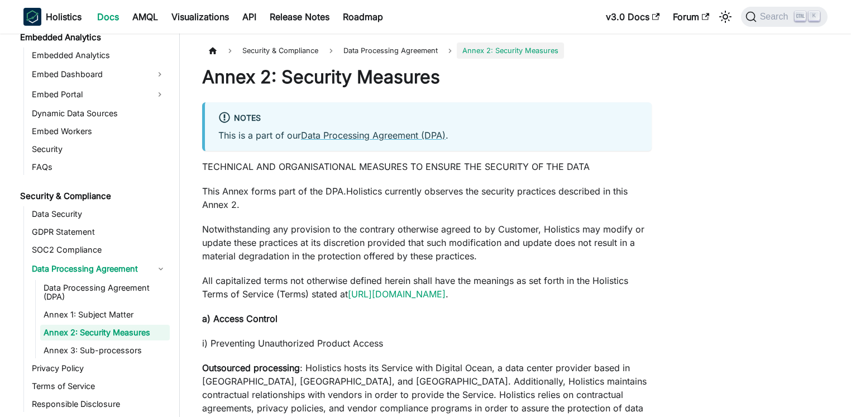
click at [242, 188] on p "This Annex forms part of the DPA.Holistics currently observes the security prac…" at bounding box center [427, 197] width 450 height 27
click at [241, 184] on p "This Annex forms part of the DPA.Holistics currently observes the security prac…" at bounding box center [427, 197] width 450 height 27
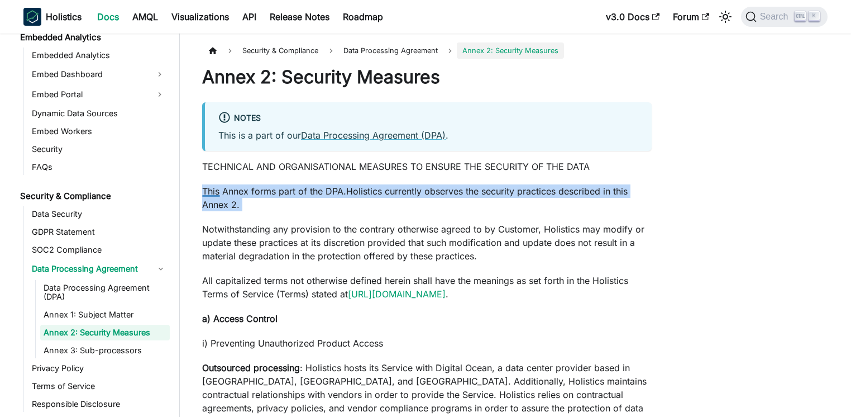
click at [241, 184] on p "This Annex forms part of the DPA.Holistics currently observes the security prac…" at bounding box center [427, 197] width 450 height 27
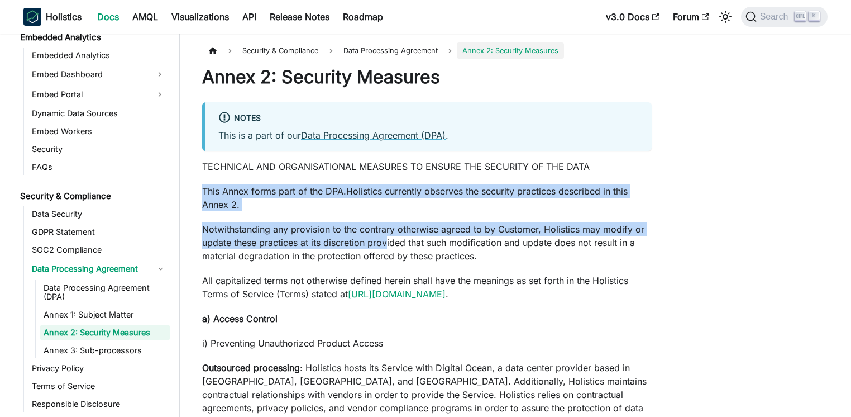
drag, startPoint x: 222, startPoint y: 176, endPoint x: 385, endPoint y: 237, distance: 174.0
click at [385, 237] on p "Notwithstanding any provision to the contrary otherwise agreed to by Customer, …" at bounding box center [427, 242] width 450 height 40
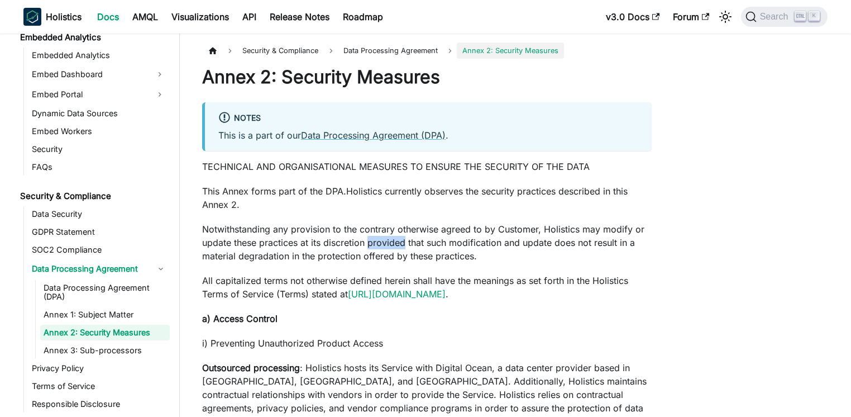
click at [385, 237] on p "Notwithstanding any provision to the contrary otherwise agreed to by Customer, …" at bounding box center [427, 242] width 450 height 40
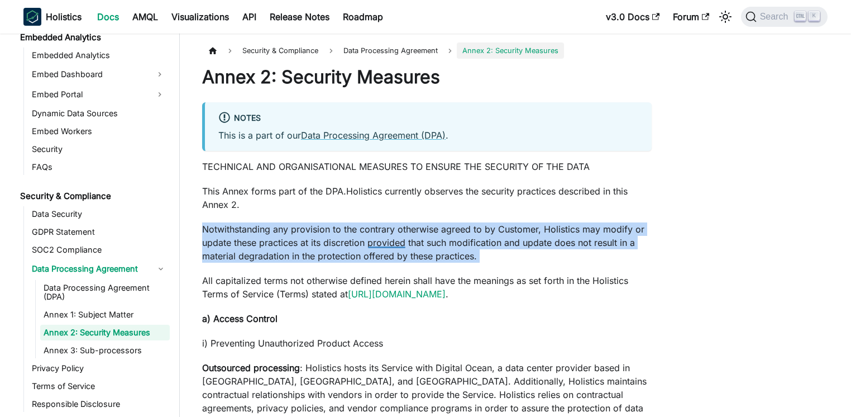
click at [385, 237] on p "Notwithstanding any provision to the contrary otherwise agreed to by Customer, …" at bounding box center [427, 242] width 450 height 40
click at [336, 227] on p "Notwithstanding any provision to the contrary otherwise agreed to by Customer, …" at bounding box center [427, 242] width 450 height 40
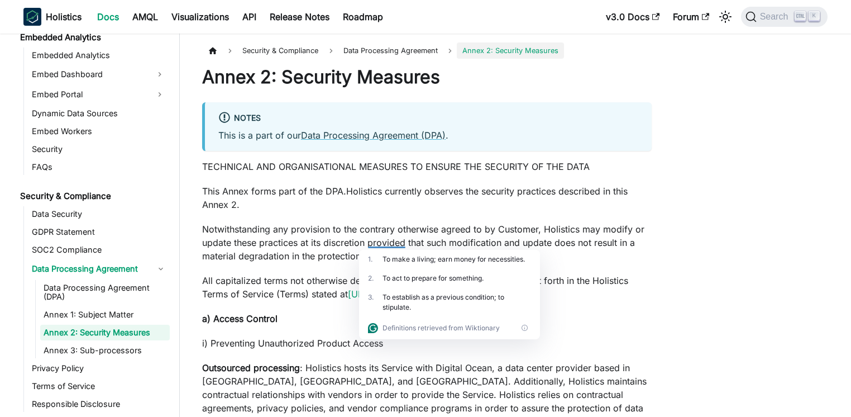
scroll to position [54, 0]
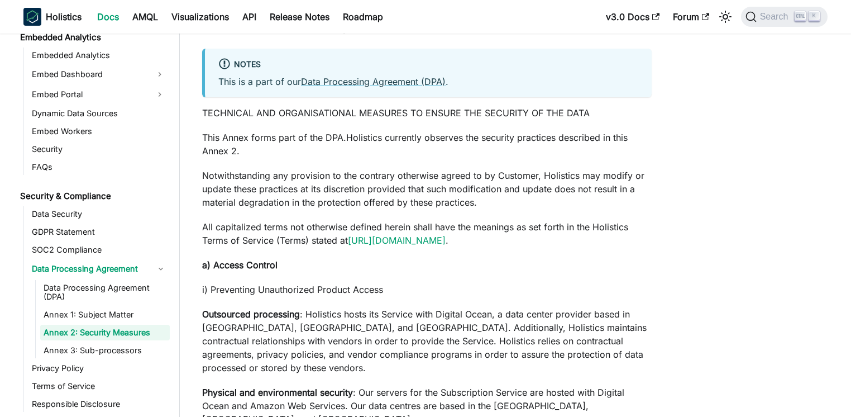
click at [365, 169] on p "Notwithstanding any provision to the contrary otherwise agreed to by Customer, …" at bounding box center [427, 189] width 450 height 40
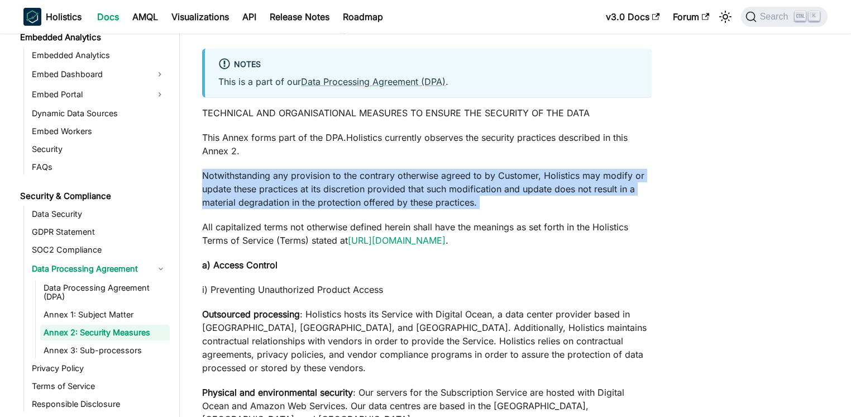
click at [365, 169] on p "Notwithstanding any provision to the contrary otherwise agreed to by Customer, …" at bounding box center [427, 189] width 450 height 40
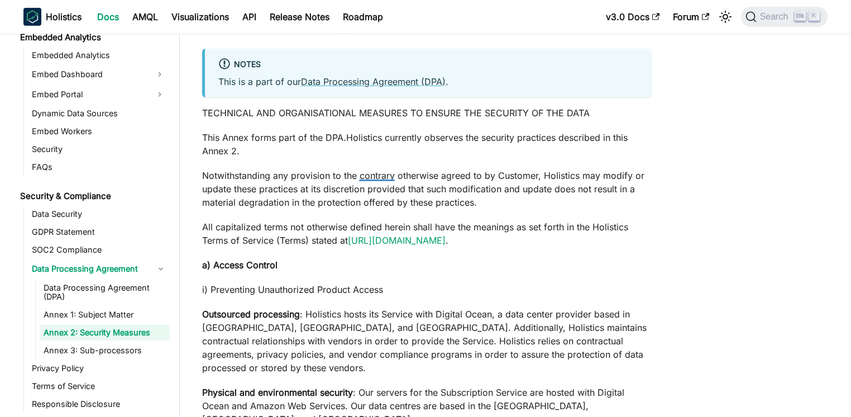
click at [389, 152] on p "This Annex forms part of the DPA.Holistics currently observes the security prac…" at bounding box center [427, 144] width 450 height 27
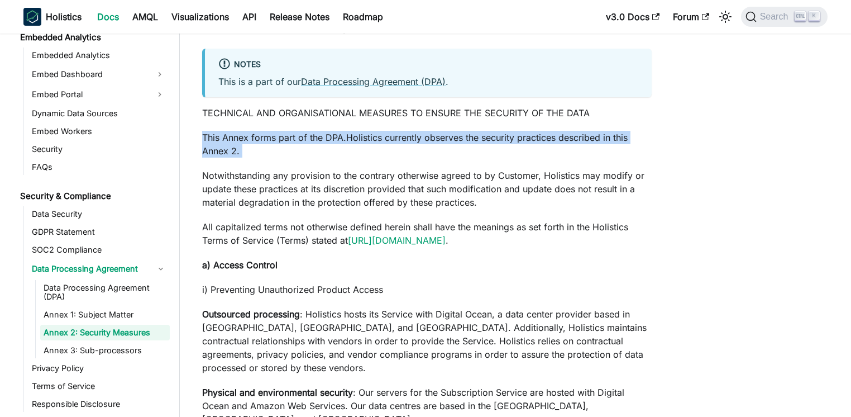
click at [389, 152] on p "This Annex forms part of the DPA.Holistics currently observes the security prac…" at bounding box center [427, 144] width 450 height 27
click at [388, 152] on p "This Annex forms part of the DPA.Holistics currently observes the security prac…" at bounding box center [427, 144] width 450 height 27
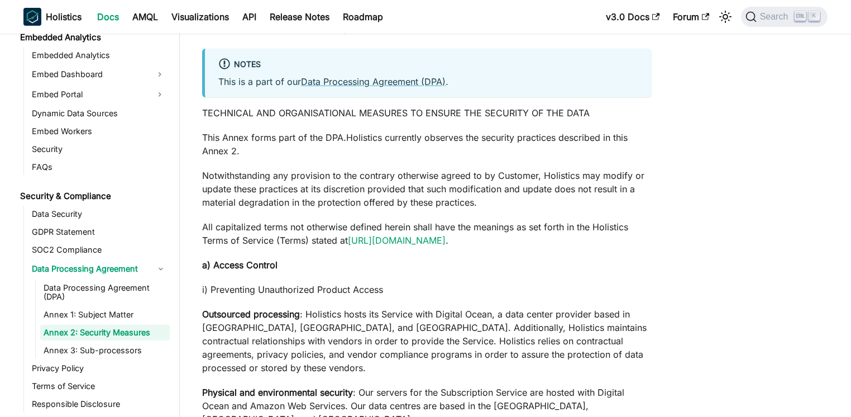
click at [388, 152] on p "This Annex forms part of the DPA.Holistics currently observes the security prac…" at bounding box center [427, 144] width 450 height 27
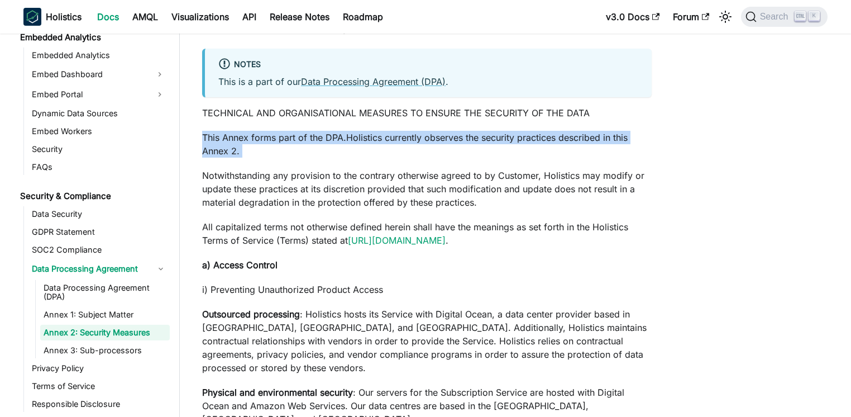
click at [388, 152] on p "This Annex forms part of the DPA.Holistics currently observes the security prac…" at bounding box center [427, 144] width 450 height 27
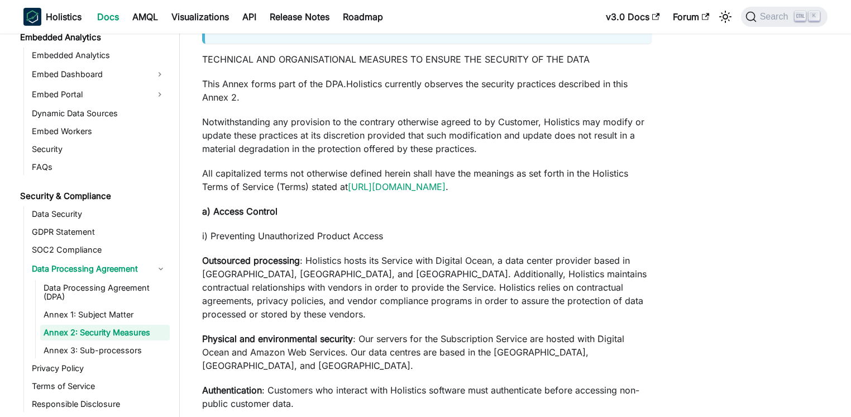
click at [295, 241] on p "i) Preventing Unauthorized Product Access" at bounding box center [427, 235] width 450 height 13
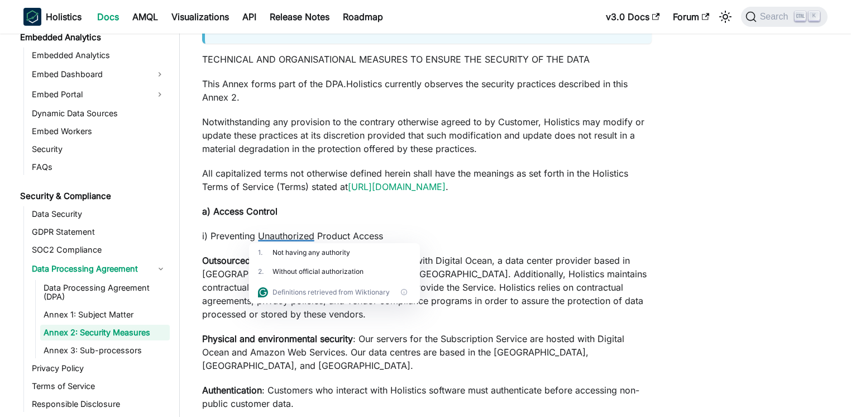
click at [271, 265] on div "2 . Without official authorization" at bounding box center [334, 271] width 171 height 19
click at [223, 262] on strong "Outsourced processing" at bounding box center [251, 260] width 98 height 11
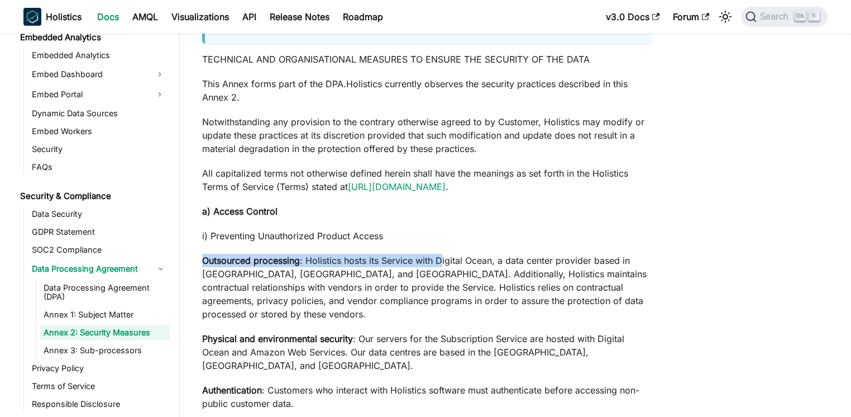
drag, startPoint x: 202, startPoint y: 261, endPoint x: 445, endPoint y: 264, distance: 243.5
click at [445, 264] on p "Outsourced processing : Holistics hosts its Service with Digital Ocean, a data …" at bounding box center [427, 287] width 450 height 67
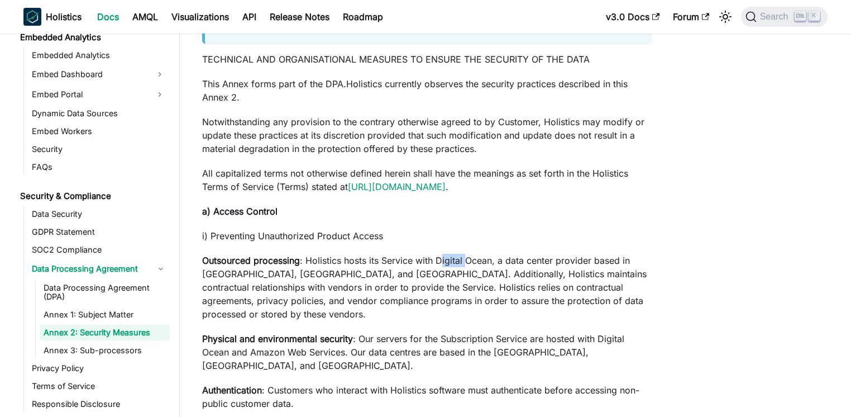
click at [445, 264] on p "Outsourced processing : Holistics hosts its Service with Digital Ocean, a data …" at bounding box center [427, 287] width 450 height 67
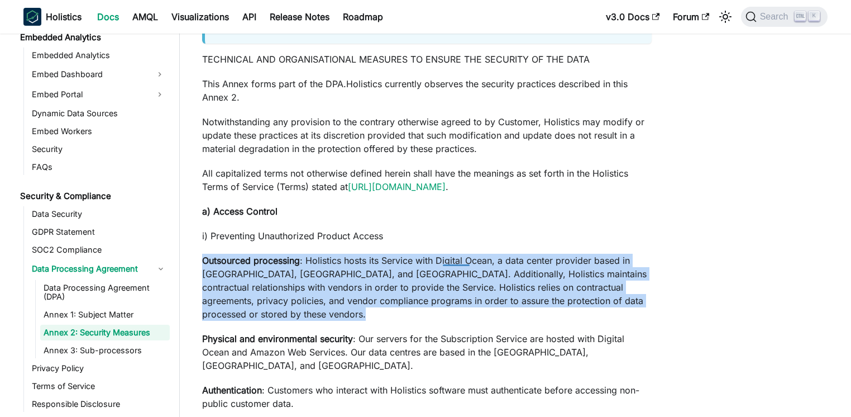
click at [445, 264] on p "Outsourced processing : Holistics hosts its Service with Digital Ocean, a data …" at bounding box center [427, 287] width 450 height 67
click at [375, 261] on p "Outsourced processing : Holistics hosts its Service with Digital Ocean, a data …" at bounding box center [427, 287] width 450 height 67
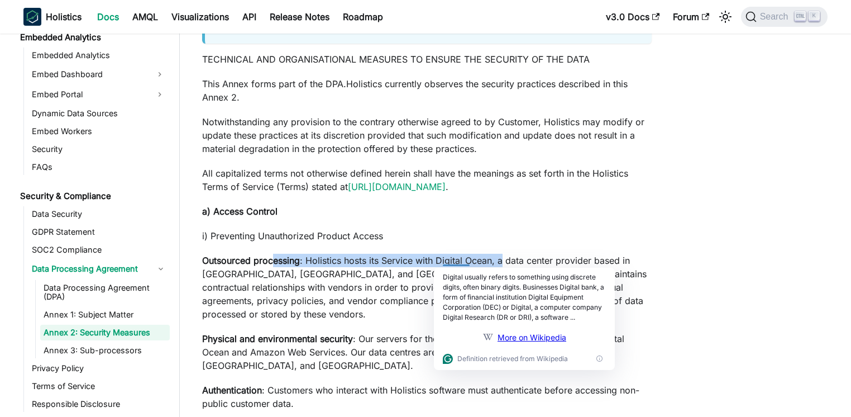
drag, startPoint x: 275, startPoint y: 258, endPoint x: 505, endPoint y: 259, distance: 230.1
click at [505, 259] on p "Outsourced processing : Holistics hosts its Service with Digital Ocean, a data …" at bounding box center [427, 287] width 450 height 67
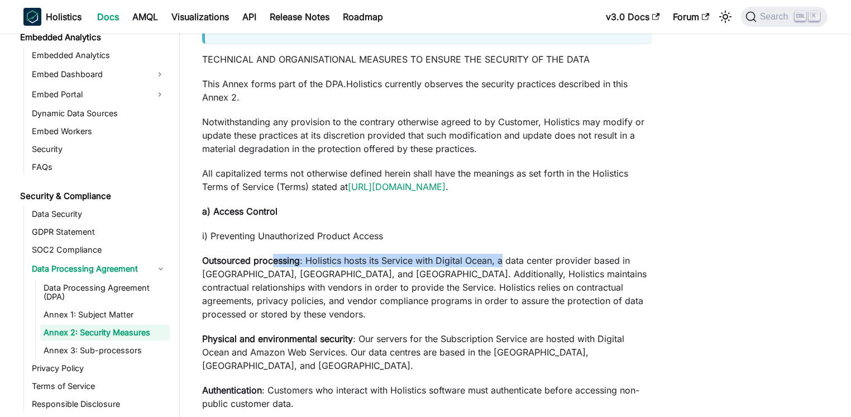
click at [505, 259] on p "Outsourced processing : Holistics hosts its Service with Digital Ocean, a data …" at bounding box center [427, 287] width 450 height 67
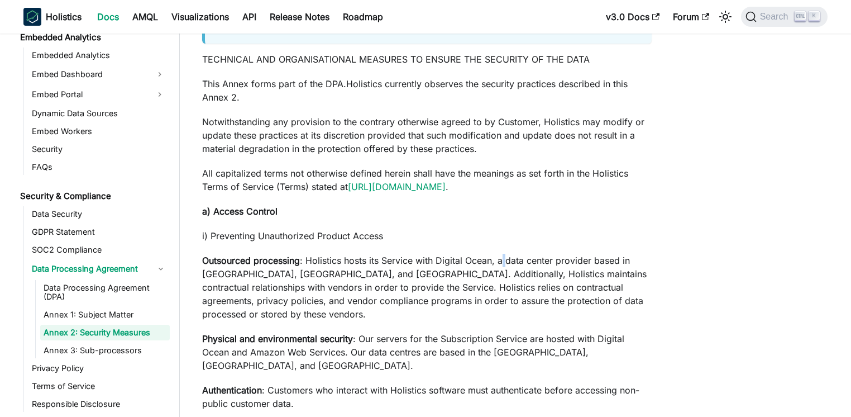
click at [505, 259] on p "Outsourced processing : Holistics hosts its Service with Digital Ocean, a data …" at bounding box center [427, 287] width 450 height 67
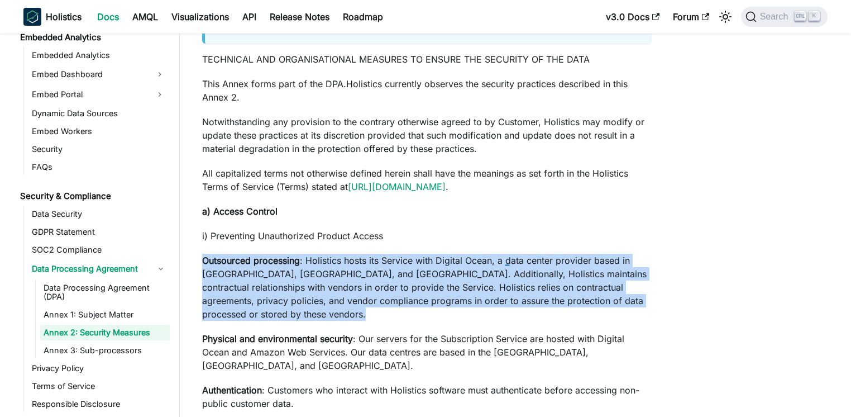
click at [505, 259] on p "Outsourced processing : Holistics hosts its Service with Digital Ocean, a data …" at bounding box center [427, 287] width 450 height 67
click at [407, 261] on p "Outsourced processing : Holistics hosts its Service with Digital Ocean, a data …" at bounding box center [427, 287] width 450 height 67
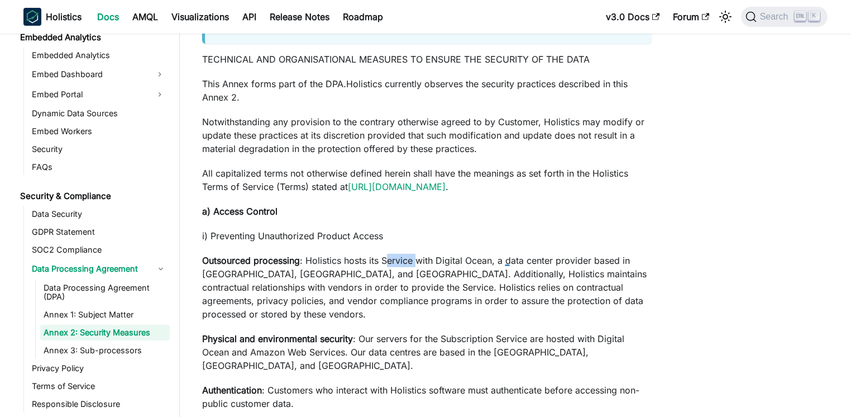
click at [407, 261] on p "Outsourced processing : Holistics hosts its Service with Digital Ocean, a data …" at bounding box center [427, 287] width 450 height 67
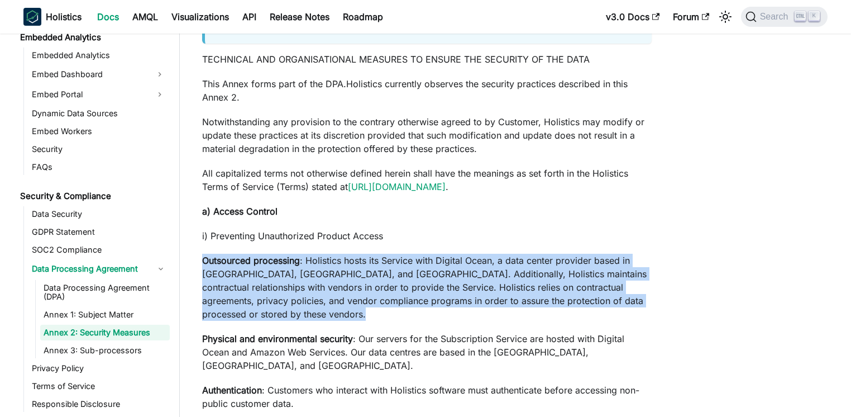
click at [407, 261] on p "Outsourced processing : Holistics hosts its Service with Digital Ocean, a data …" at bounding box center [427, 287] width 450 height 67
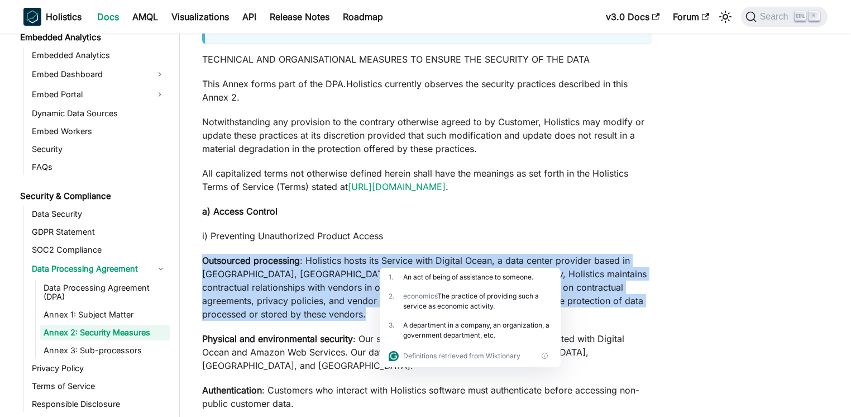
click at [309, 258] on p "Outsourced processing : Holistics hosts its Service with Digital Ocean, a data …" at bounding box center [427, 287] width 450 height 67
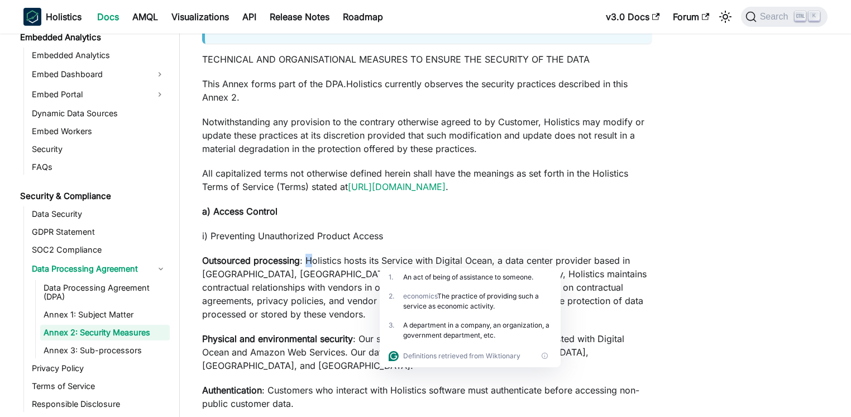
click at [309, 258] on p "Outsourced processing : Holistics hosts its Service with Digital Ocean, a data …" at bounding box center [427, 287] width 450 height 67
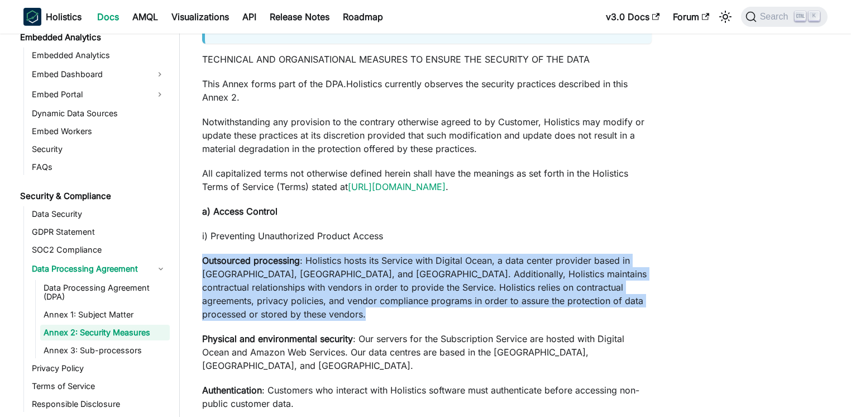
click at [309, 258] on p "Outsourced processing : Holistics hosts its Service with Digital Ocean, a data …" at bounding box center [427, 287] width 450 height 67
click at [299, 256] on strong "Outsourced processing" at bounding box center [251, 260] width 98 height 11
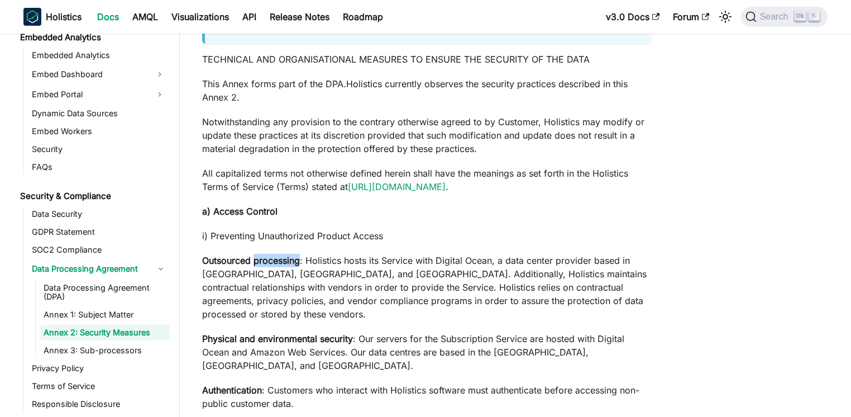
click at [299, 256] on strong "Outsourced processing" at bounding box center [251, 260] width 98 height 11
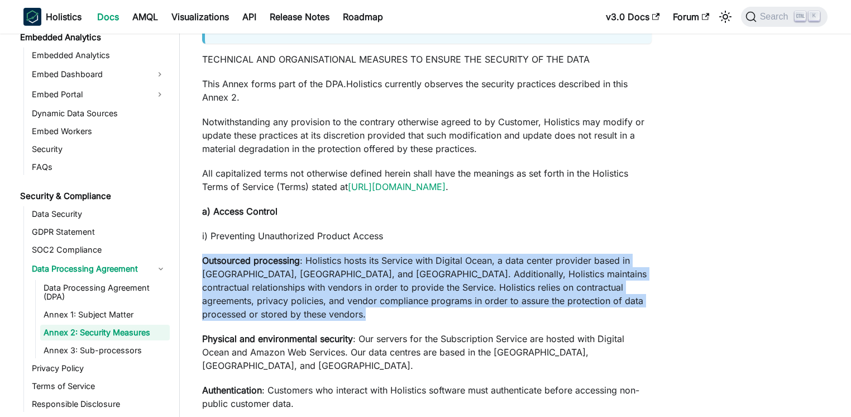
click at [299, 256] on strong "Outsourced processing" at bounding box center [251, 260] width 98 height 11
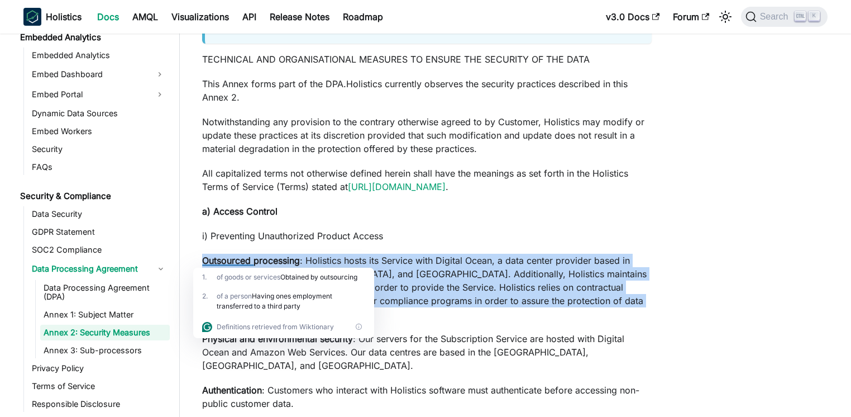
scroll to position [214, 0]
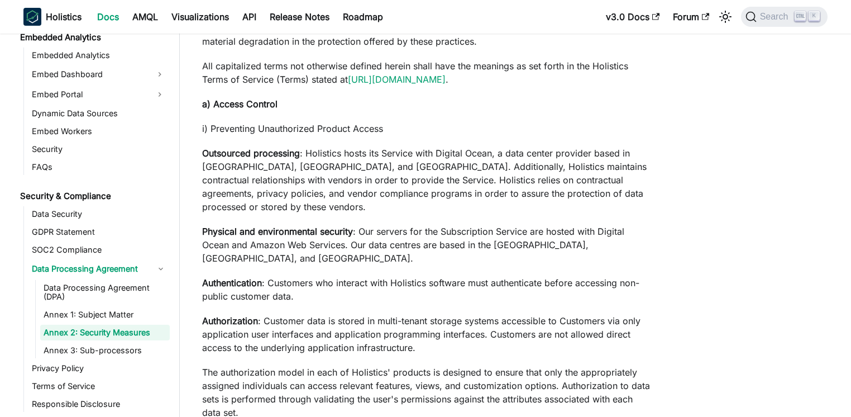
click at [374, 291] on p "Authentication : Customers who interact with Holistics software must authentica…" at bounding box center [427, 289] width 450 height 27
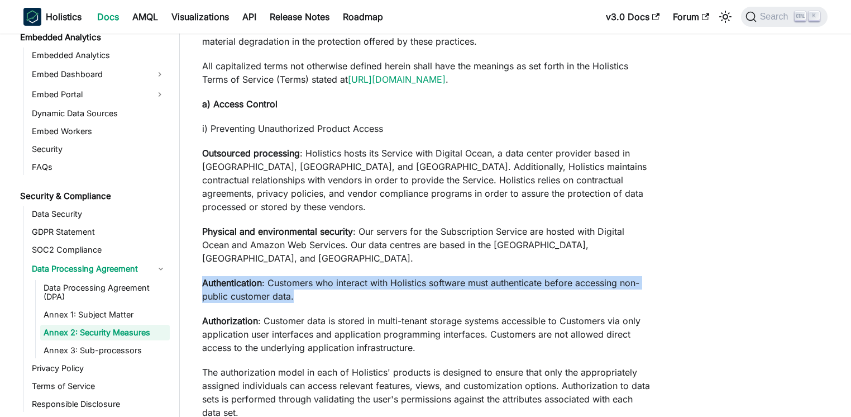
click at [374, 291] on p "Authentication : Customers who interact with Holistics software must authentica…" at bounding box center [427, 289] width 450 height 27
click at [401, 284] on p "Authentication : Customers who interact with Holistics software must authentica…" at bounding box center [427, 289] width 450 height 27
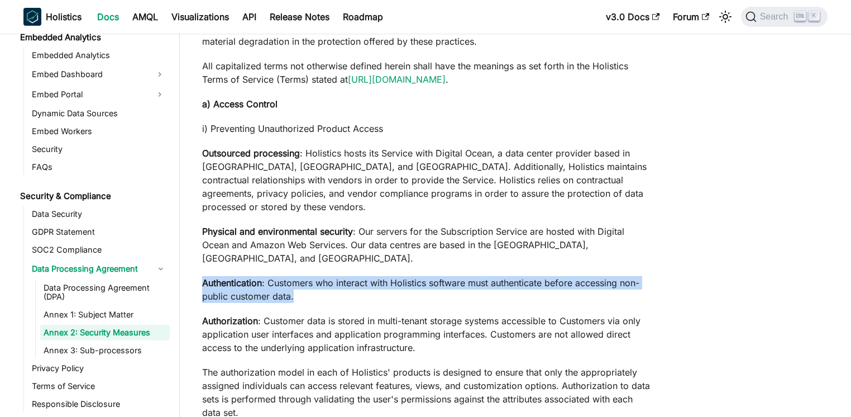
click at [310, 302] on p "Authentication : Customers who interact with Holistics software must authentica…" at bounding box center [427, 289] width 450 height 27
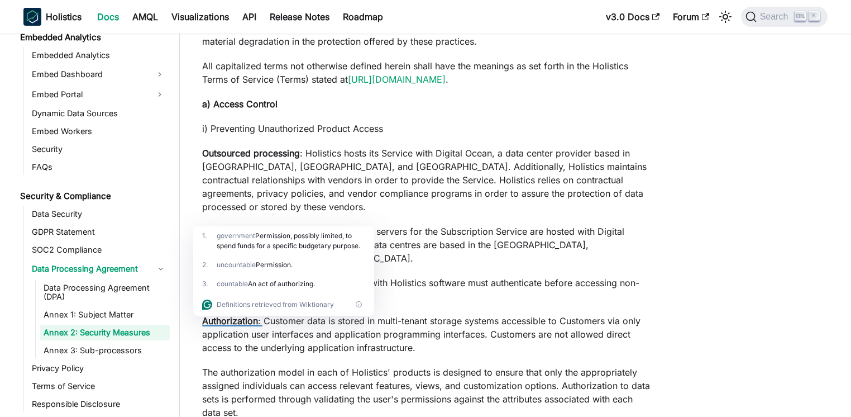
click at [365, 312] on div "Definitions retrieved from Wiktionary" at bounding box center [283, 304] width 181 height 22
click at [466, 314] on p "Authorization : Customer data is stored in multi-tenant storage systems accessi…" at bounding box center [427, 334] width 450 height 40
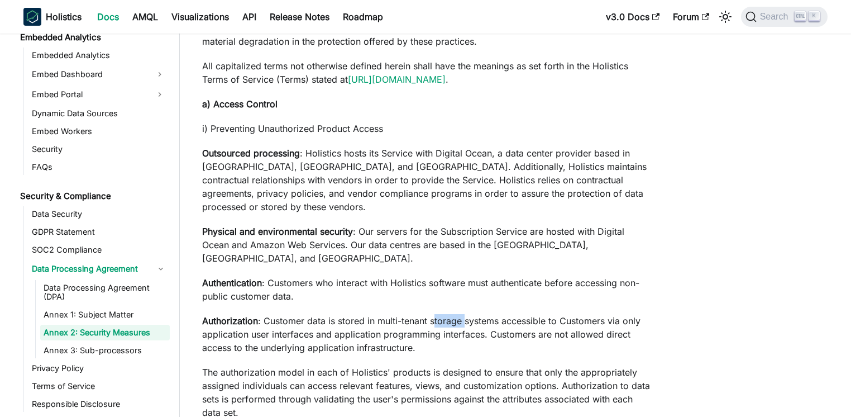
click at [466, 314] on p "Authorization : Customer data is stored in multi-tenant storage systems accessi…" at bounding box center [427, 334] width 450 height 40
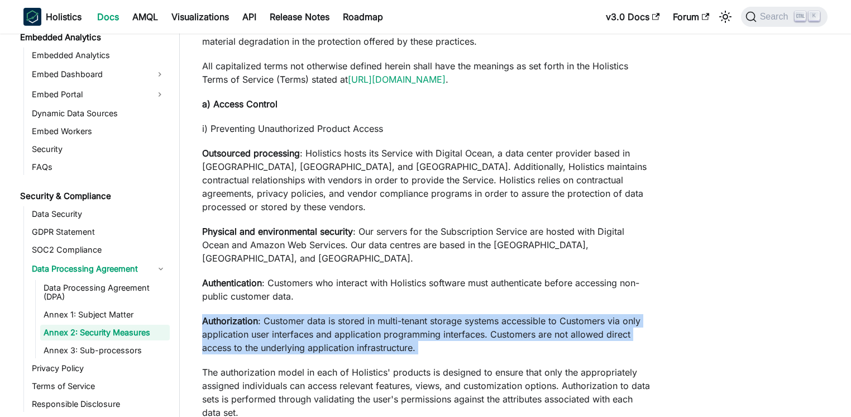
click at [466, 314] on p "Authorization : Customer data is stored in multi-tenant storage systems accessi…" at bounding box center [427, 334] width 450 height 40
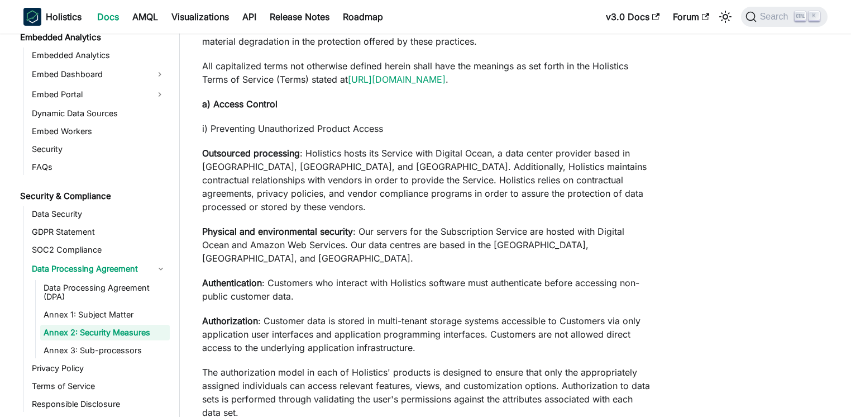
click at [431, 302] on p "Authentication : Customers who interact with Holistics software must authentica…" at bounding box center [427, 289] width 450 height 27
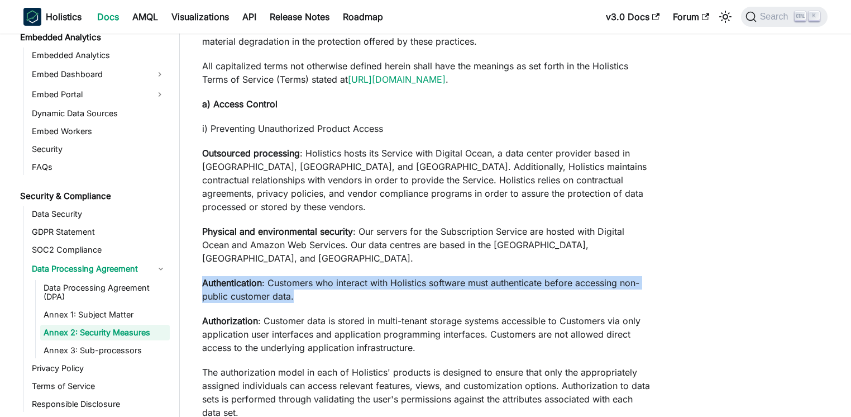
click at [431, 302] on p "Authentication : Customers who interact with Holistics software must authentica…" at bounding box center [427, 289] width 450 height 27
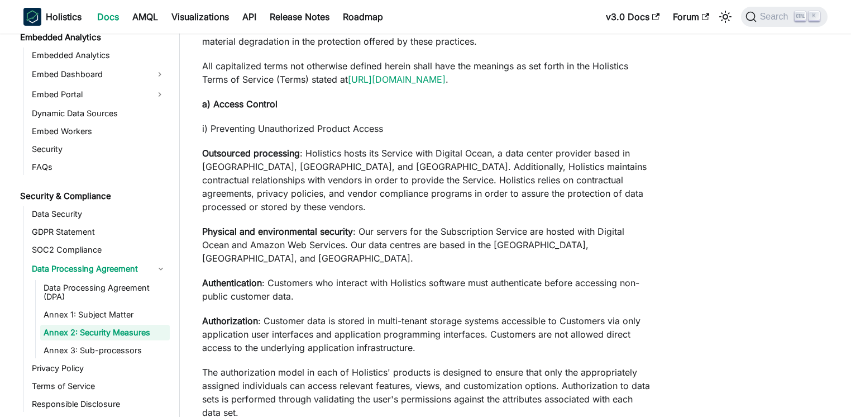
scroll to position [268, 0]
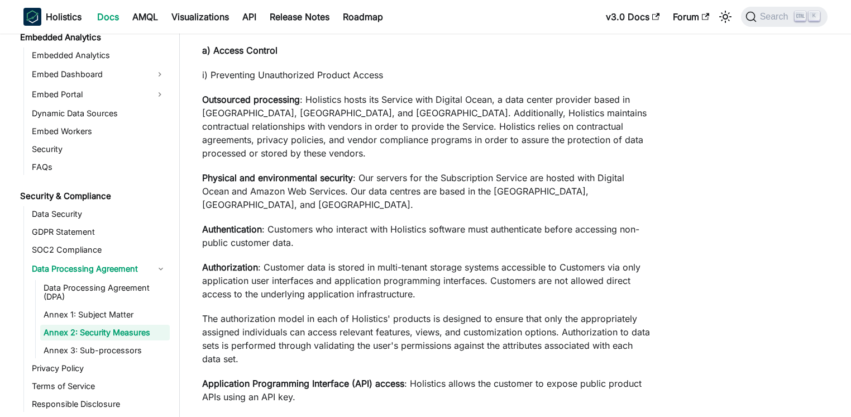
click at [360, 312] on p "The authorization model in each of Holistics' products is designed to ensure th…" at bounding box center [427, 339] width 450 height 54
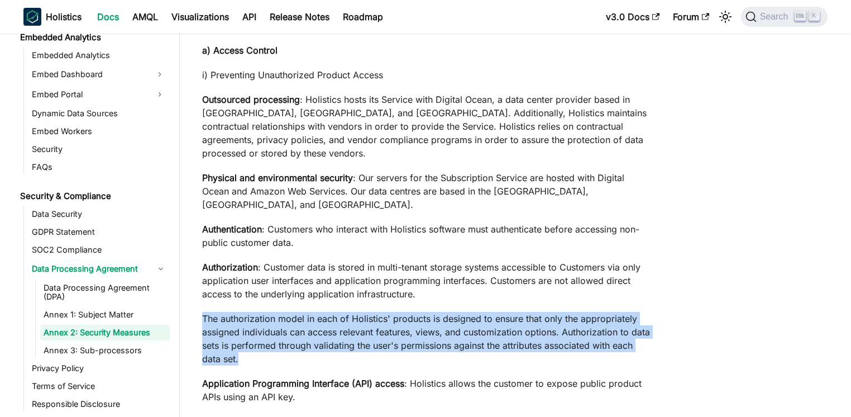
click at [360, 312] on p "The authorization model in each of Holistics' products is designed to ensure th…" at bounding box center [427, 339] width 450 height 54
click at [403, 318] on p "The authorization model in each of Holistics' products is designed to ensure th…" at bounding box center [427, 339] width 450 height 54
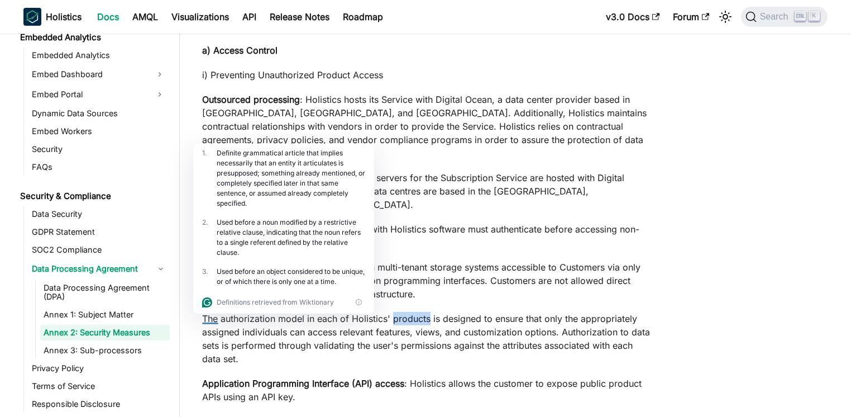
click at [403, 318] on p "The authorization model in each of Holistics' products is designed to ensure th…" at bounding box center [427, 339] width 450 height 54
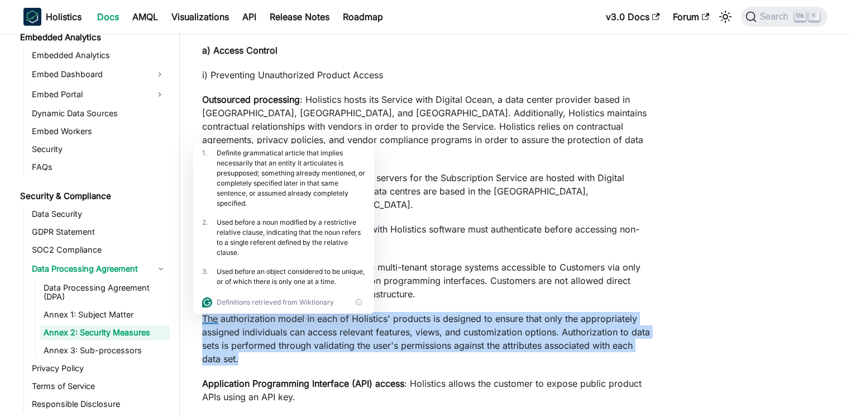
click at [403, 318] on p "The authorization model in each of Holistics' products is designed to ensure th…" at bounding box center [427, 339] width 450 height 54
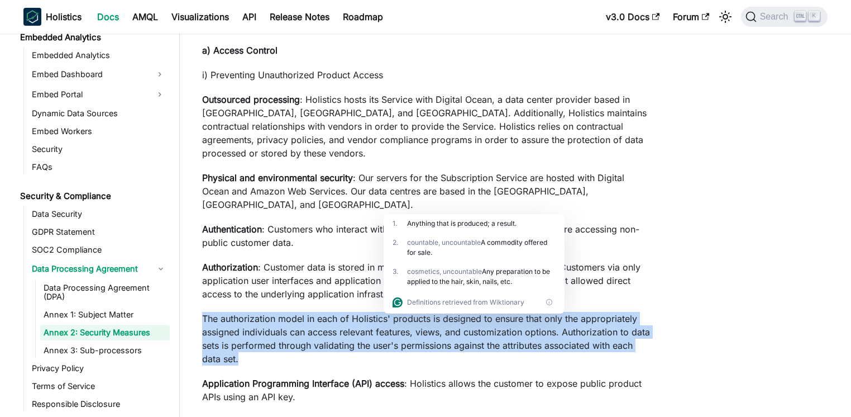
scroll to position [322, 0]
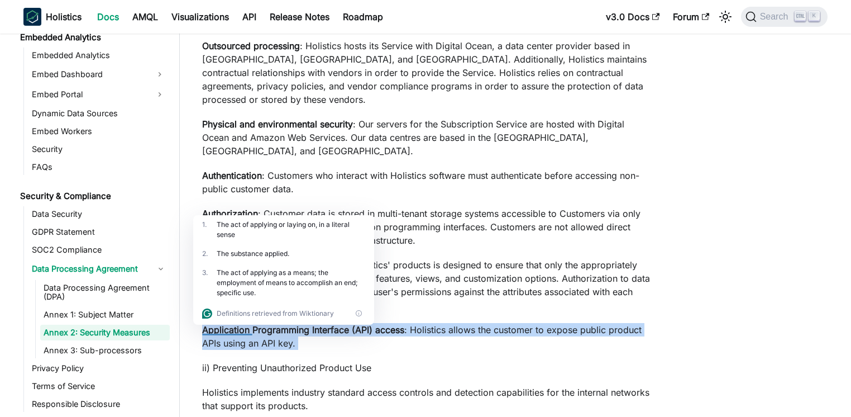
click at [277, 334] on strong "Application Programming Interface (API) access" at bounding box center [303, 329] width 202 height 11
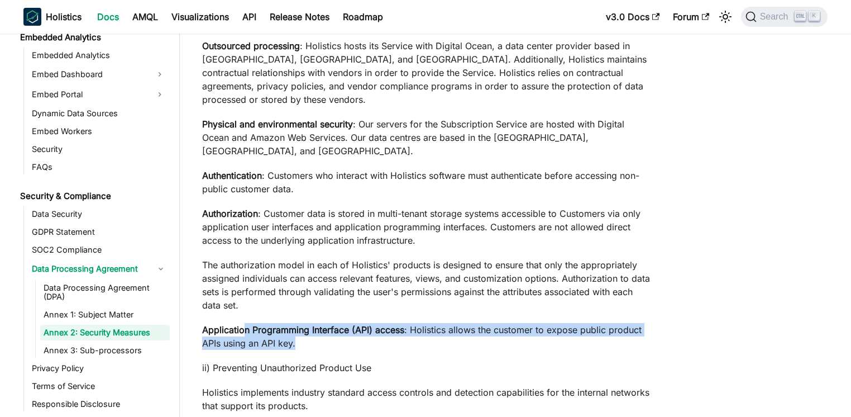
drag, startPoint x: 245, startPoint y: 326, endPoint x: 399, endPoint y: 343, distance: 155.0
click at [398, 343] on p "Application Programming Interface (API) access : Holistics allows the customer …" at bounding box center [427, 336] width 450 height 27
click at [399, 343] on p "Application Programming Interface (API) access : Holistics allows the customer …" at bounding box center [427, 336] width 450 height 27
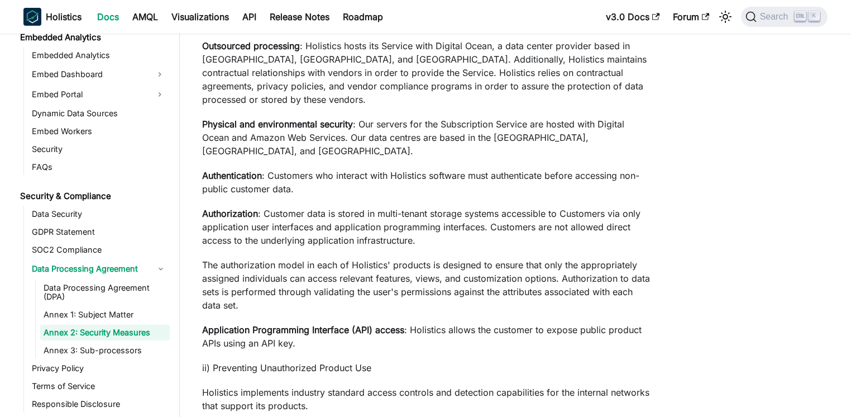
click at [399, 343] on p "Application Programming Interface (API) access : Holistics allows the customer …" at bounding box center [427, 336] width 450 height 27
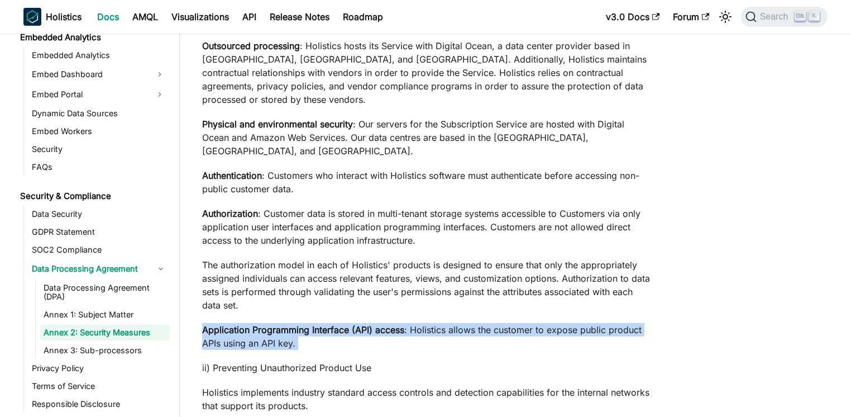
click at [399, 343] on p "Application Programming Interface (API) access : Holistics allows the customer …" at bounding box center [427, 336] width 450 height 27
click at [420, 341] on p "Application Programming Interface (API) access : Holistics allows the customer …" at bounding box center [427, 336] width 450 height 27
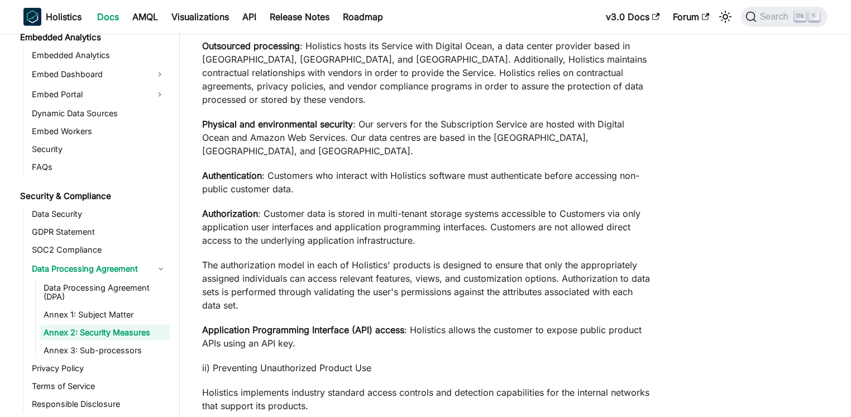
click at [420, 341] on p "Application Programming Interface (API) access : Holistics allows the customer …" at bounding box center [427, 336] width 450 height 27
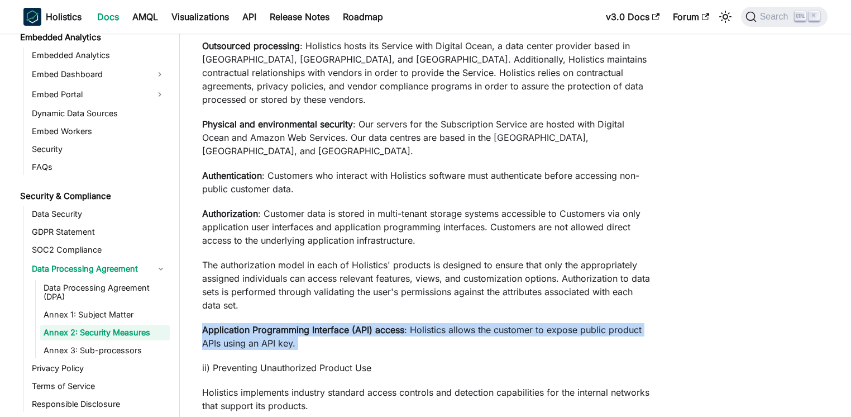
click at [420, 341] on p "Application Programming Interface (API) access : Holistics allows the customer …" at bounding box center [427, 336] width 450 height 27
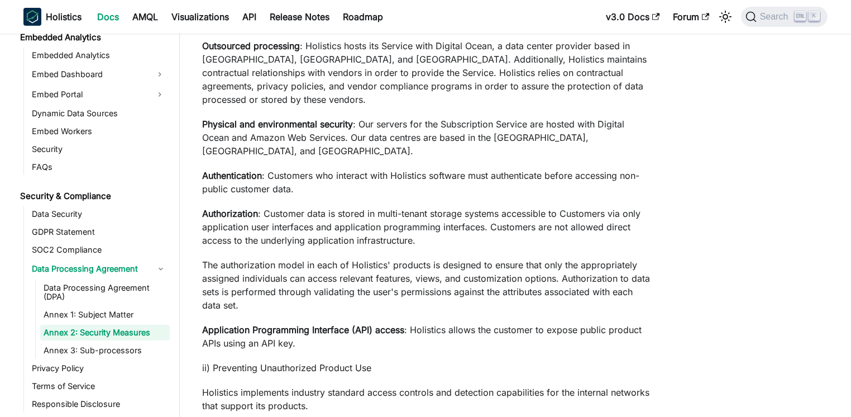
click at [420, 341] on p "Application Programming Interface (API) access : Holistics allows the customer …" at bounding box center [427, 336] width 450 height 27
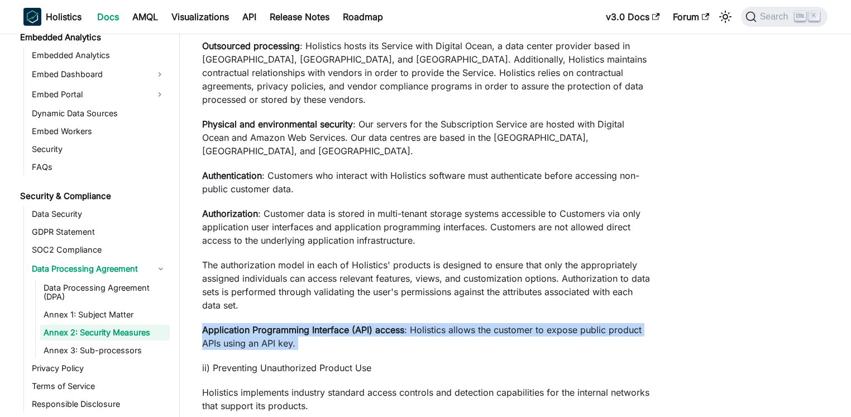
click at [420, 341] on p "Application Programming Interface (API) access : Holistics allows the customer …" at bounding box center [427, 336] width 450 height 27
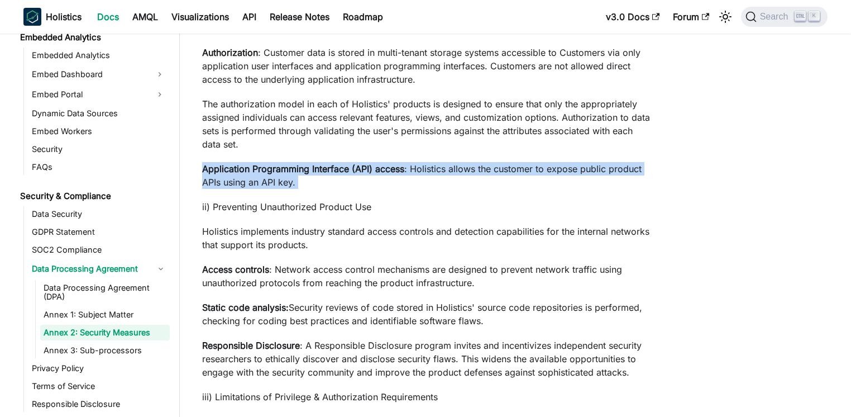
scroll to position [536, 0]
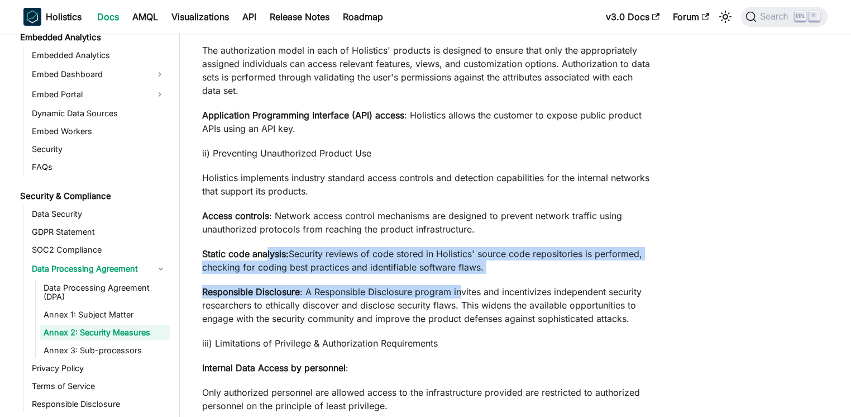
drag, startPoint x: 270, startPoint y: 259, endPoint x: 463, endPoint y: 285, distance: 194.9
click at [463, 285] on p "Responsible Disclosure : A Responsible Disclosure program invites and incentivi…" at bounding box center [427, 305] width 450 height 40
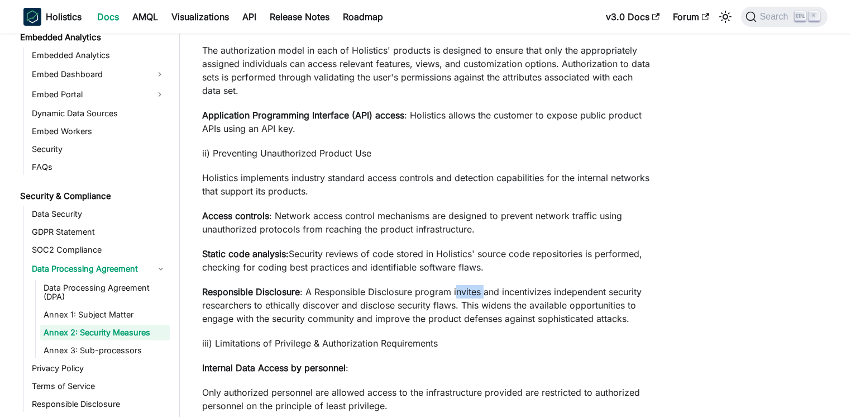
click at [463, 285] on p "Responsible Disclosure : A Responsible Disclosure program invites and incentivi…" at bounding box center [427, 305] width 450 height 40
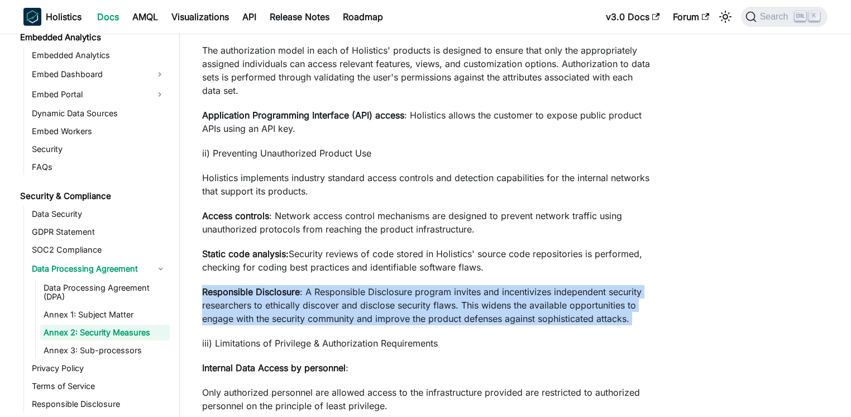
click at [463, 285] on p "Responsible Disclosure : A Responsible Disclosure program invites and incentivi…" at bounding box center [427, 305] width 450 height 40
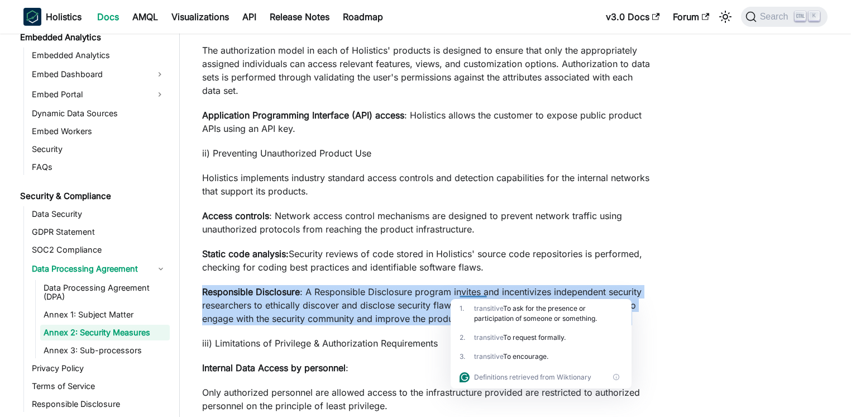
scroll to position [590, 0]
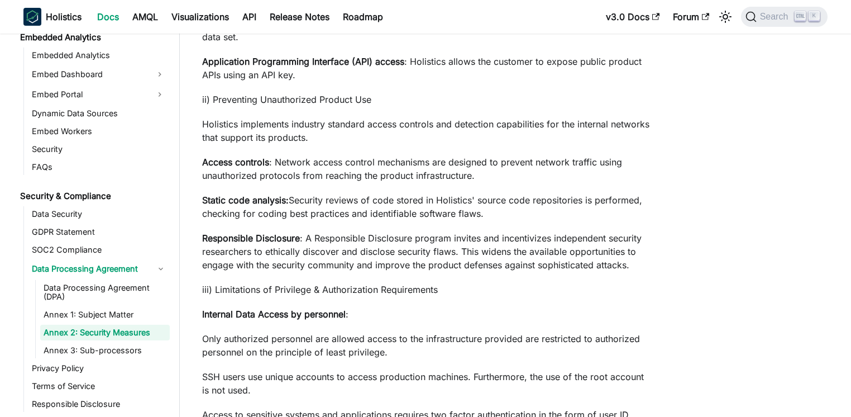
click at [341, 333] on p "Only authorized personnel are allowed access to the infrastructure provided are…" at bounding box center [427, 345] width 450 height 27
click at [342, 333] on p "Only authorized personnel are allowed access to the infrastructure provided are…" at bounding box center [427, 345] width 450 height 27
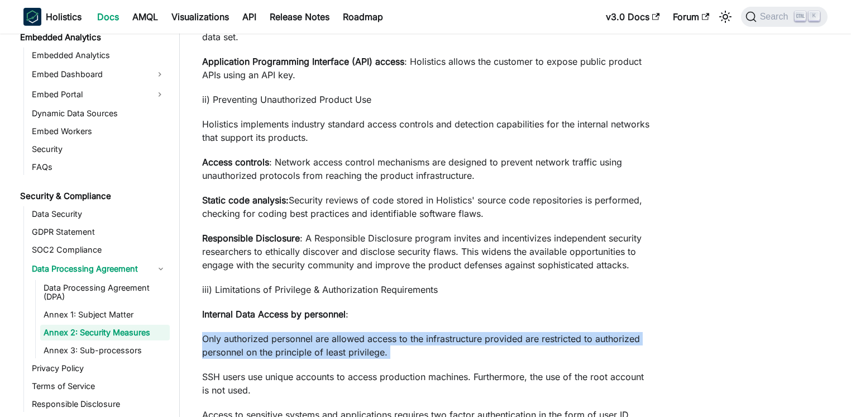
drag, startPoint x: 342, startPoint y: 333, endPoint x: 431, endPoint y: 361, distance: 93.2
click at [342, 333] on p "Only authorized personnel are allowed access to the infrastructure provided are…" at bounding box center [427, 345] width 450 height 27
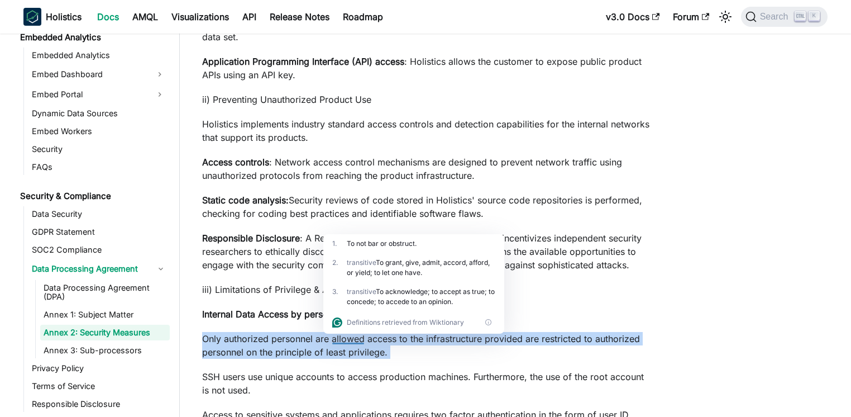
click at [538, 357] on p "Only authorized personnel are allowed access to the infrastructure provided are…" at bounding box center [427, 345] width 450 height 27
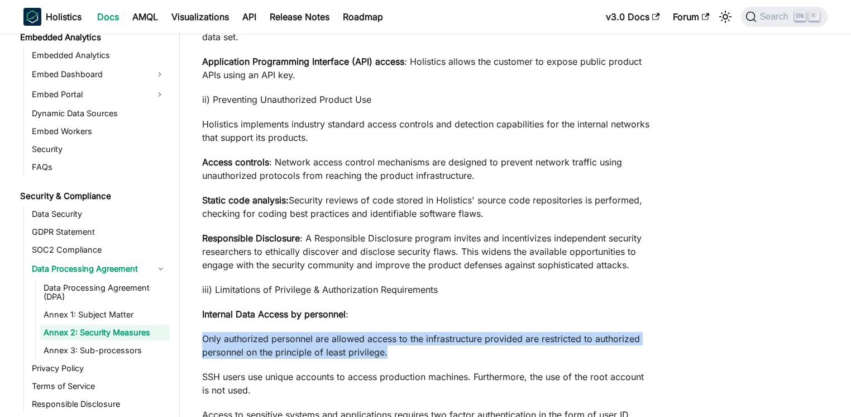
drag, startPoint x: 439, startPoint y: 343, endPoint x: 270, endPoint y: 321, distance: 170.6
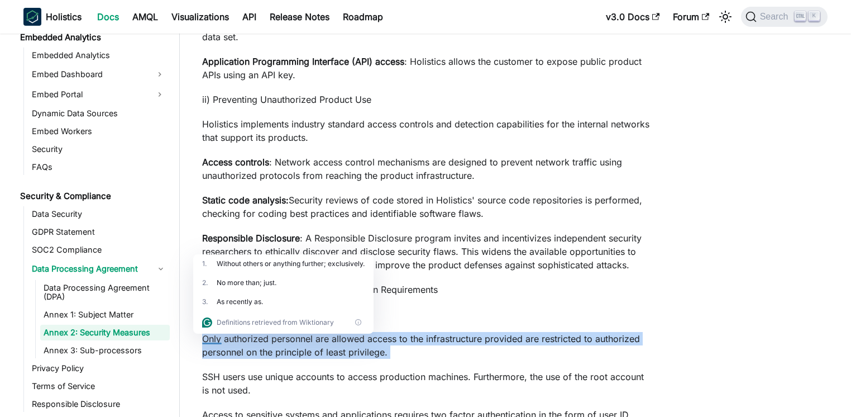
click at [377, 351] on p "Only authorized personnel are allowed access to the infrastructure provided are…" at bounding box center [427, 345] width 450 height 27
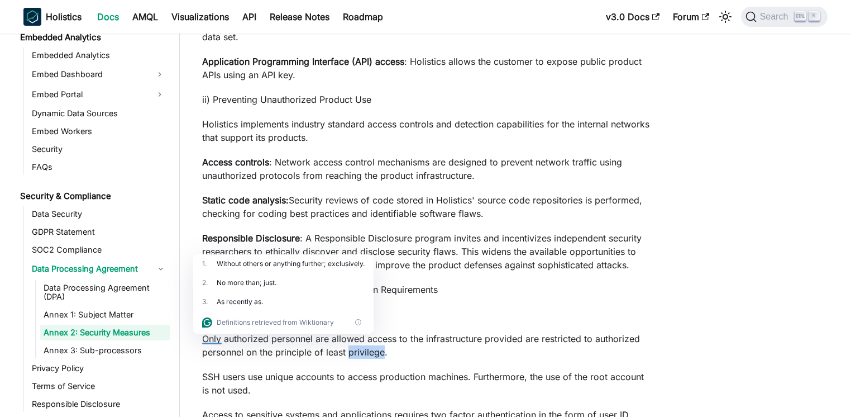
click at [377, 351] on p "Only authorized personnel are allowed access to the infrastructure provided are…" at bounding box center [427, 345] width 450 height 27
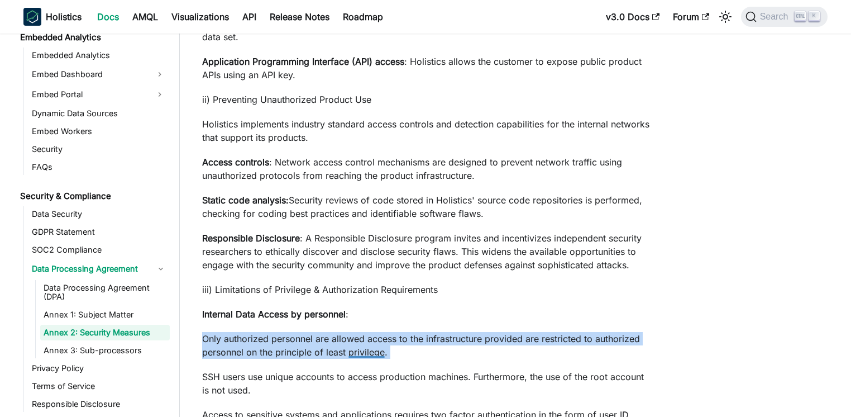
click at [377, 351] on p "Only authorized personnel are allowed access to the infrastructure provided are…" at bounding box center [427, 345] width 450 height 27
click at [481, 355] on p "Only authorized personnel are allowed access to the infrastructure provided are…" at bounding box center [427, 345] width 450 height 27
drag, startPoint x: 534, startPoint y: 358, endPoint x: 292, endPoint y: 326, distance: 244.4
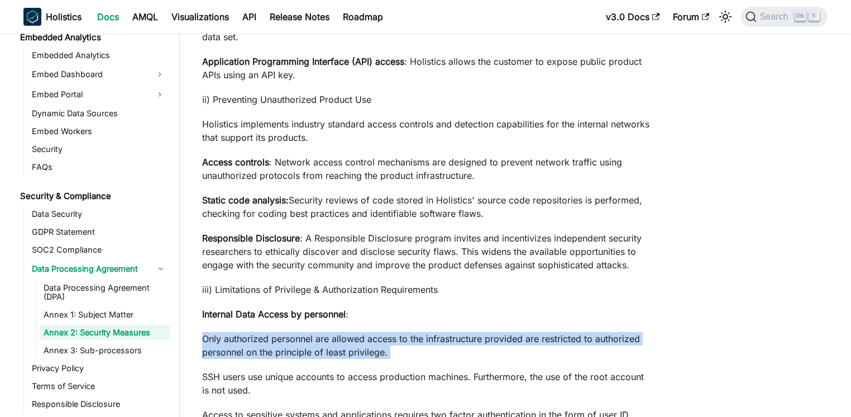
click at [285, 340] on p "Only authorized personnel are allowed access to the infrastructure provided are…" at bounding box center [427, 345] width 450 height 27
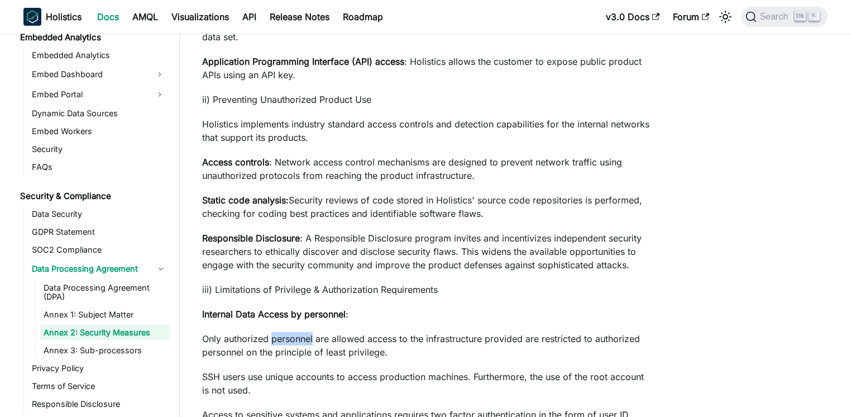
click at [285, 340] on p "Only authorized personnel are allowed access to the infrastructure provided are…" at bounding box center [427, 345] width 450 height 27
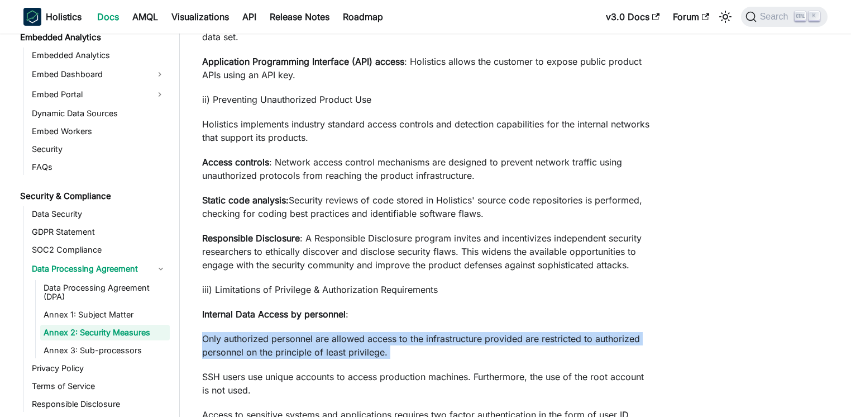
click at [285, 340] on p "Only authorized personnel are allowed access to the infrastructure provided are…" at bounding box center [427, 345] width 450 height 27
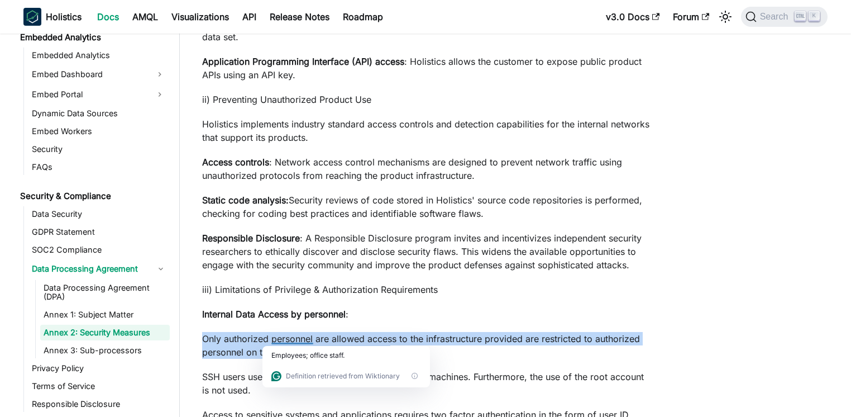
click at [366, 378] on span "Definition retrieved from Wiktionary" at bounding box center [343, 376] width 114 height 12
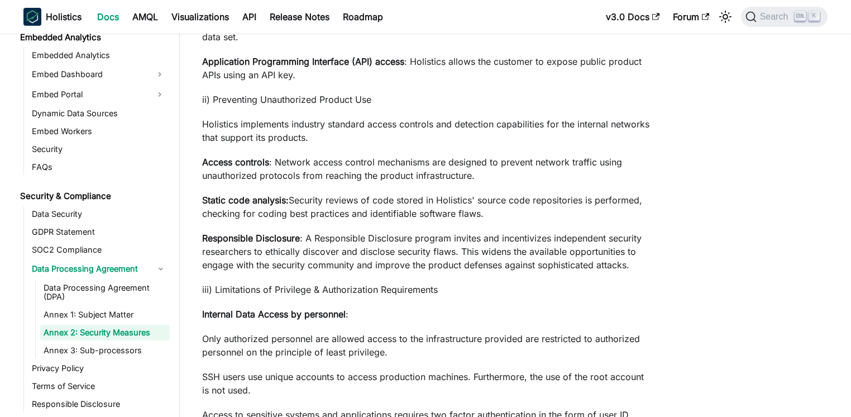
click at [260, 378] on p "SSH users use unique accounts to access production machines. Furthermore, the u…" at bounding box center [427, 383] width 450 height 27
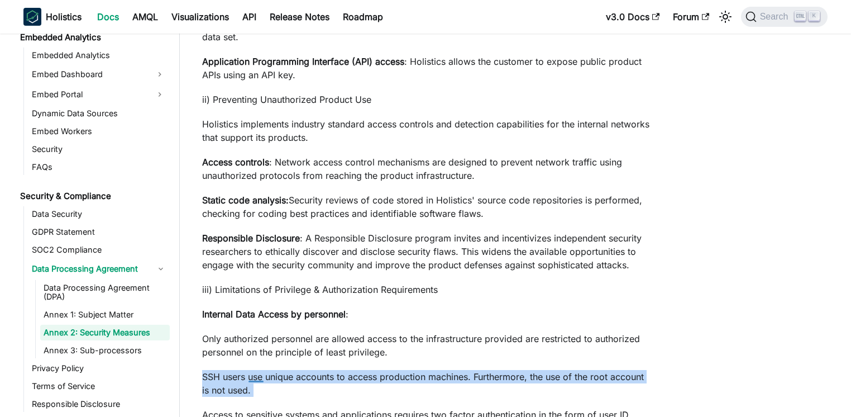
click at [260, 378] on p "SSH users use unique accounts to access production machines. Furthermore, the u…" at bounding box center [427, 383] width 450 height 27
click at [321, 384] on p "SSH users use unique accounts to access production machines. Furthermore, the u…" at bounding box center [427, 383] width 450 height 27
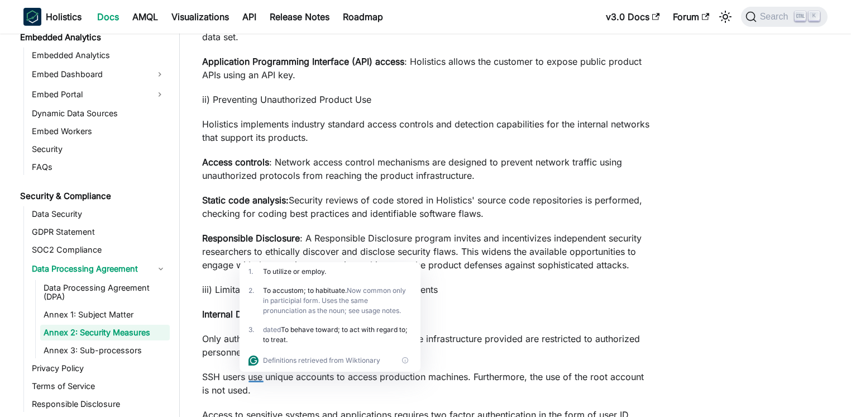
click at [320, 383] on p "SSH users use unique accounts to access production machines. Furthermore, the u…" at bounding box center [427, 383] width 450 height 27
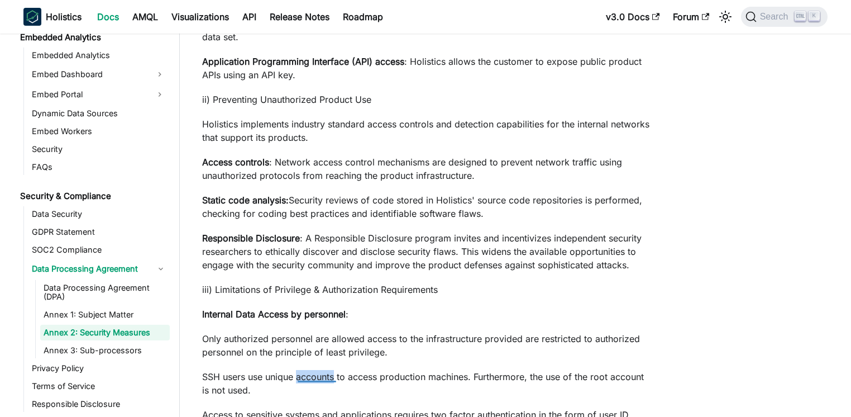
click at [302, 378] on p "SSH users use unique accounts to access production machines. Furthermore, the u…" at bounding box center [427, 383] width 450 height 27
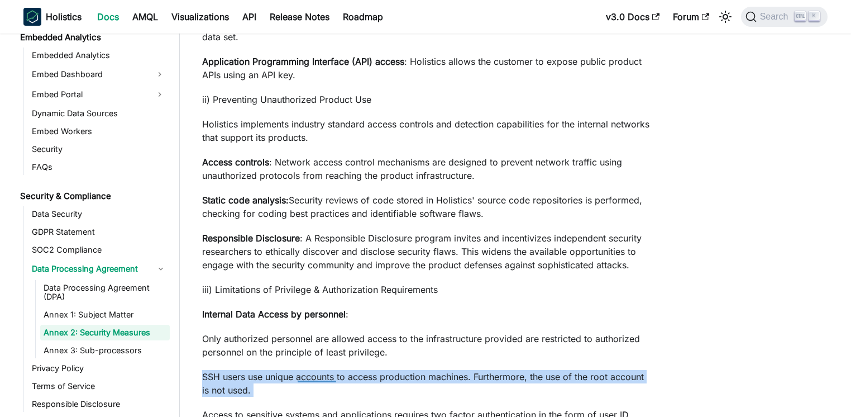
click at [302, 378] on p "SSH users use unique accounts to access production machines. Furthermore, the u…" at bounding box center [427, 383] width 450 height 27
click at [268, 386] on p "SSH users use unique accounts to access production machines. Furthermore, the u…" at bounding box center [427, 383] width 450 height 27
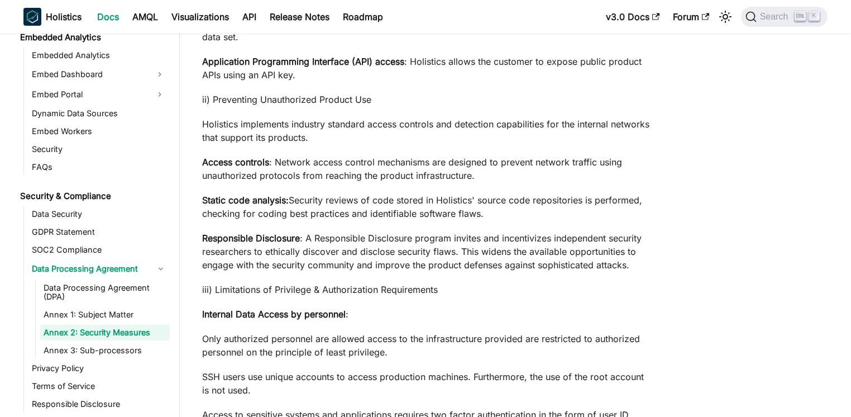
click at [268, 386] on p "SSH users use unique accounts to access production machines. Furthermore, the u…" at bounding box center [427, 383] width 450 height 27
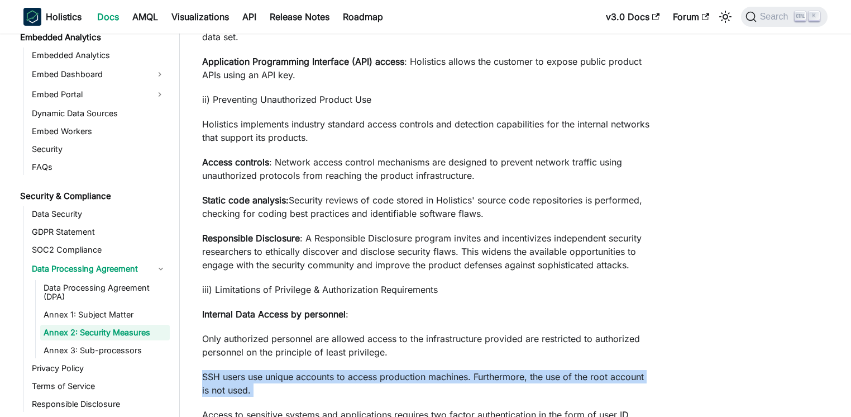
click at [268, 386] on p "SSH users use unique accounts to access production machines. Furthermore, the u…" at bounding box center [427, 383] width 450 height 27
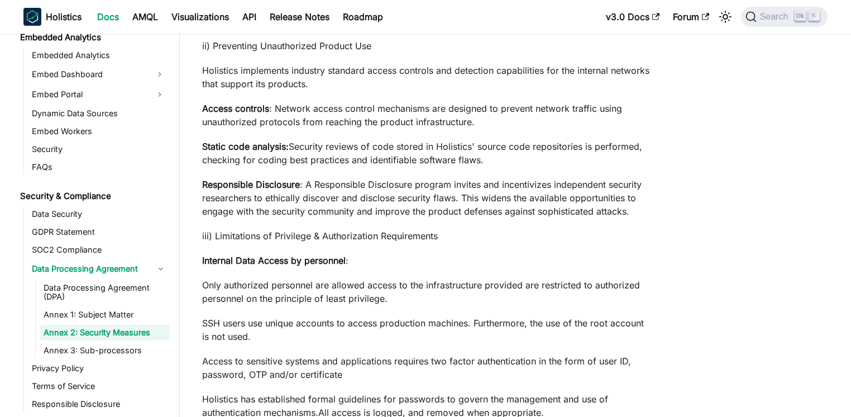
click at [251, 365] on p "Access to sensitive systems and applications requires two factor authentication…" at bounding box center [427, 367] width 450 height 27
click at [251, 365] on div at bounding box center [264, 361] width 37 height 11
click at [383, 374] on p "Access to sensitive systems and applications requires two factor authentication…" at bounding box center [427, 367] width 450 height 27
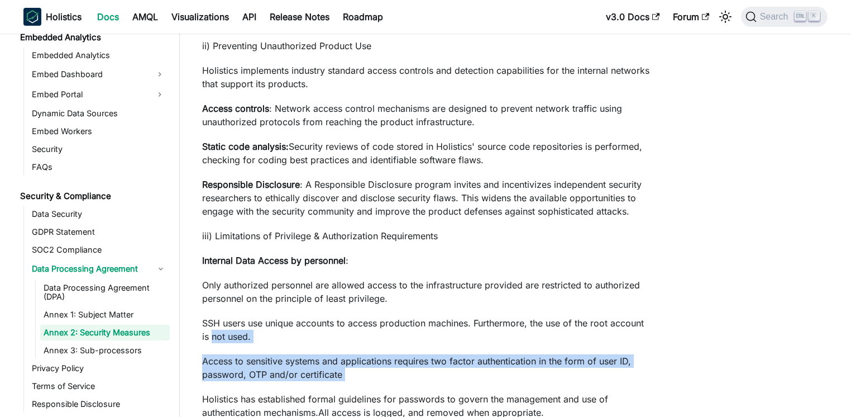
drag, startPoint x: 383, startPoint y: 374, endPoint x: 222, endPoint y: 338, distance: 164.7
click at [222, 338] on p "SSH users use unique accounts to access production machines. Furthermore, the u…" at bounding box center [427, 329] width 450 height 27
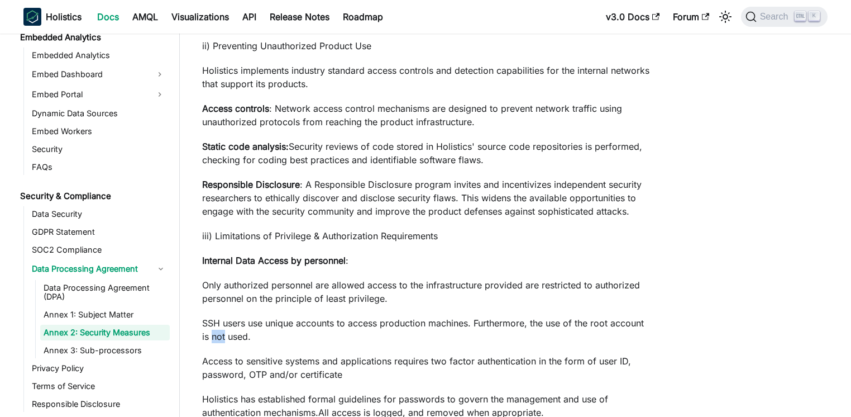
click at [222, 338] on p "SSH users use unique accounts to access production machines. Furthermore, the u…" at bounding box center [427, 329] width 450 height 27
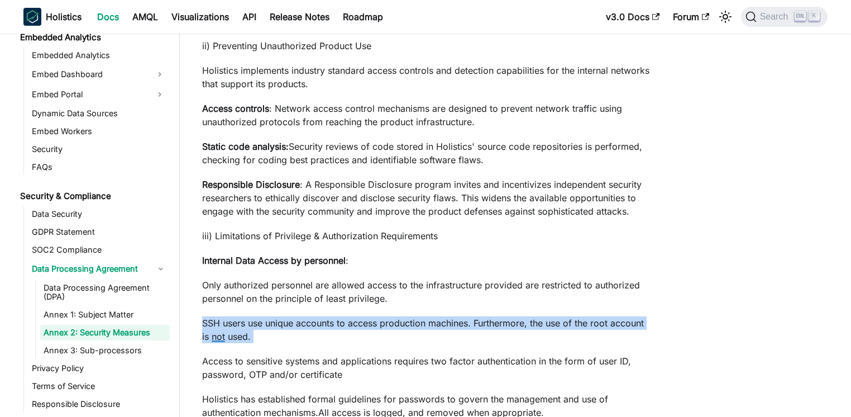
click at [222, 338] on p "SSH users use unique accounts to access production machines. Furthermore, the u…" at bounding box center [427, 329] width 450 height 27
click at [353, 340] on p "SSH users use unique accounts to access production machines. Furthermore, the u…" at bounding box center [427, 329] width 450 height 27
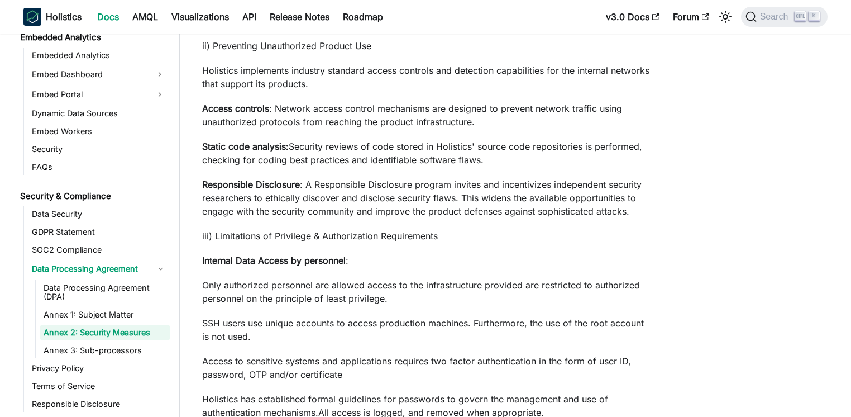
click at [353, 340] on p "SSH users use unique accounts to access production machines. Furthermore, the u…" at bounding box center [427, 329] width 450 height 27
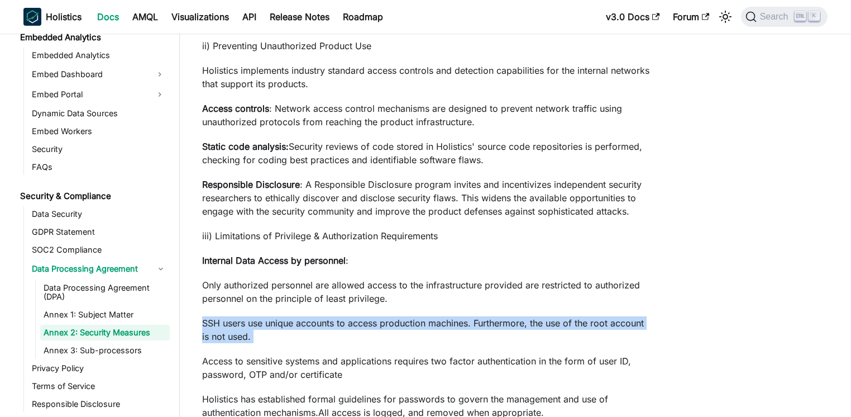
click at [353, 340] on p "SSH users use unique accounts to access production machines. Furthermore, the u…" at bounding box center [427, 329] width 450 height 27
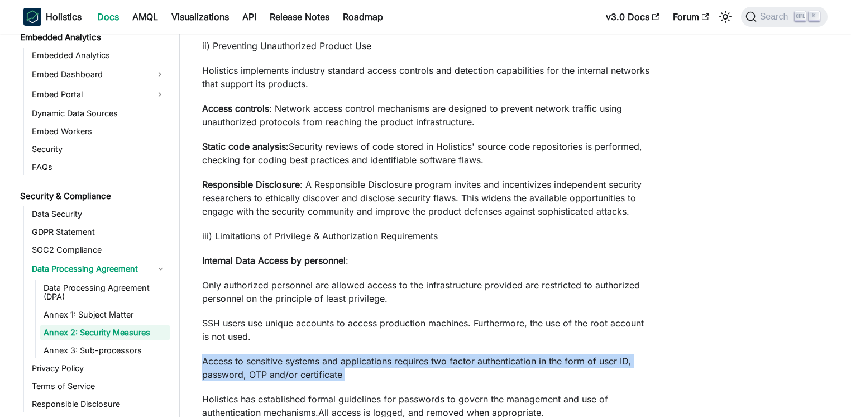
click at [272, 361] on p "Access to sensitive systems and applications requires two factor authentication…" at bounding box center [427, 367] width 450 height 27
drag, startPoint x: 235, startPoint y: 359, endPoint x: 447, endPoint y: 368, distance: 212.9
click at [447, 368] on p "Access to sensitive systems and applications requires two factor authentication…" at bounding box center [427, 367] width 450 height 27
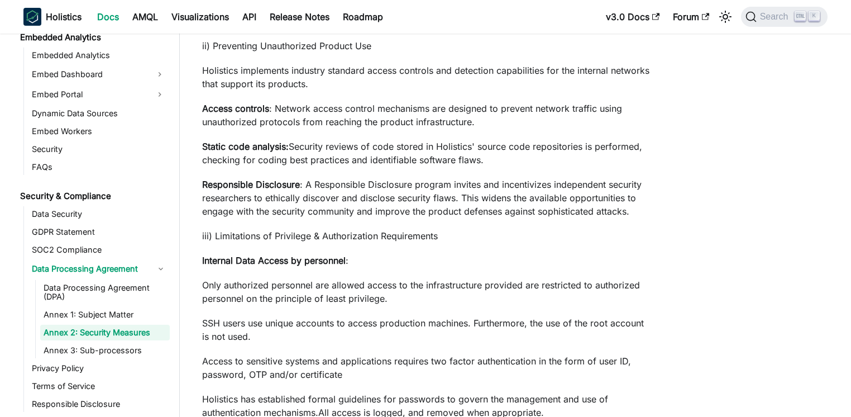
click at [447, 368] on p "Access to sensitive systems and applications requires two factor authentication…" at bounding box center [427, 367] width 450 height 27
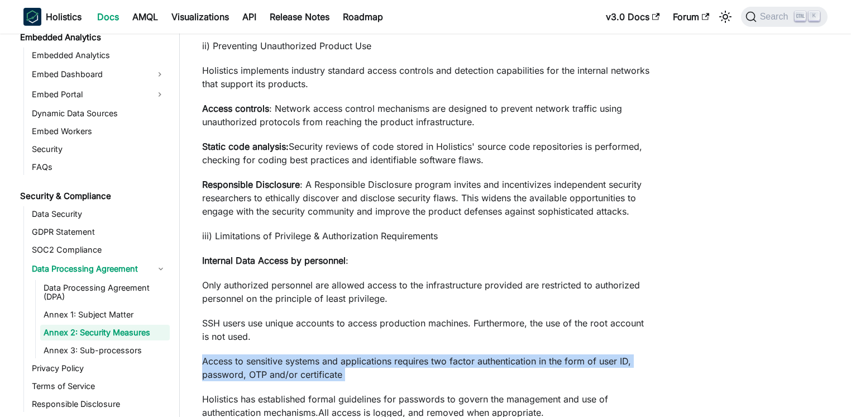
click at [447, 368] on p "Access to sensitive systems and applications requires two factor authentication…" at bounding box center [427, 367] width 450 height 27
click at [382, 365] on p "Access to sensitive systems and applications requires two factor authentication…" at bounding box center [427, 367] width 450 height 27
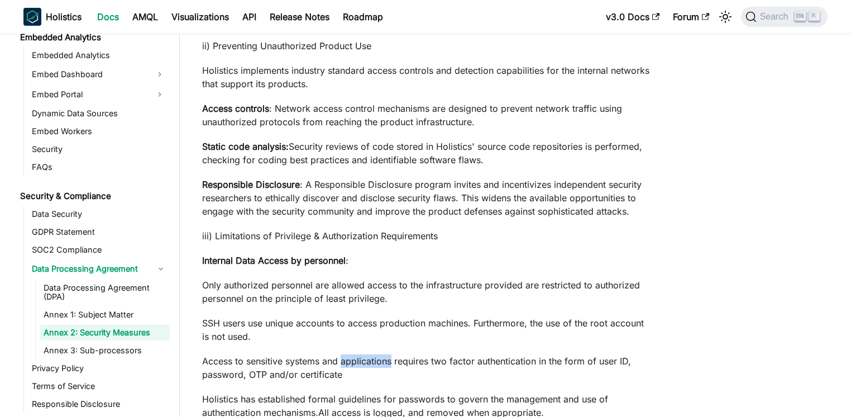
click at [382, 365] on p "Access to sensitive systems and applications requires two factor authentication…" at bounding box center [427, 367] width 450 height 27
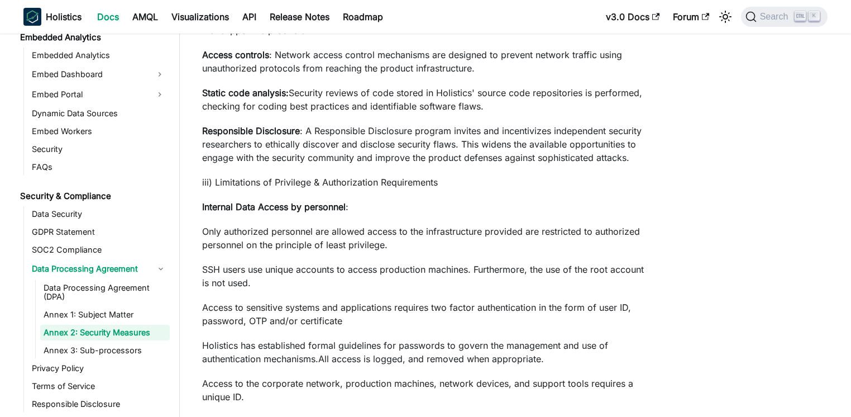
click at [341, 362] on p "Holistics has established formal guidelines for passwords to govern the managem…" at bounding box center [427, 351] width 450 height 27
click at [342, 362] on div at bounding box center [348, 358] width 30 height 11
click at [451, 351] on p "Holistics has established formal guidelines for passwords to govern the managem…" at bounding box center [427, 351] width 450 height 27
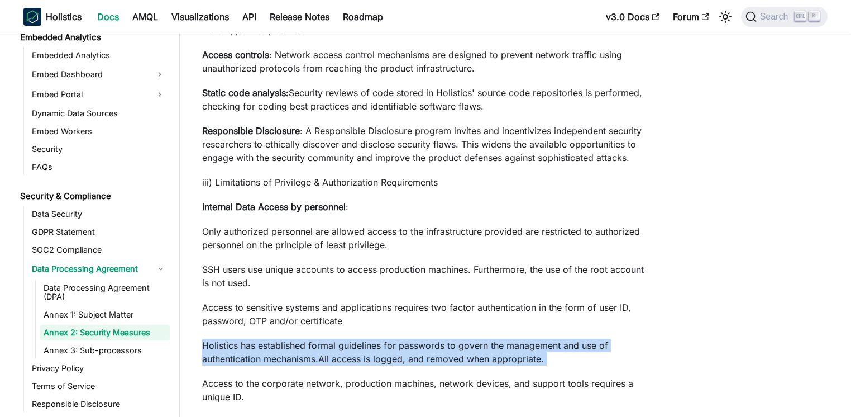
click at [451, 351] on p "Holistics has established formal guidelines for passwords to govern the managem…" at bounding box center [427, 351] width 450 height 27
click at [461, 344] on p "Holistics has established formal guidelines for passwords to govern the managem…" at bounding box center [427, 351] width 450 height 27
click at [571, 346] on p "Holistics has established formal guidelines for passwords to govern the managem…" at bounding box center [427, 351] width 450 height 27
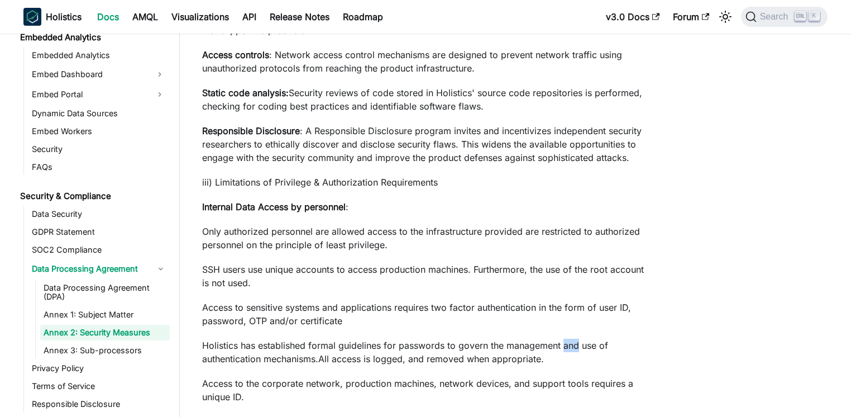
click at [571, 346] on p "Holistics has established formal guidelines for passwords to govern the managem…" at bounding box center [427, 351] width 450 height 27
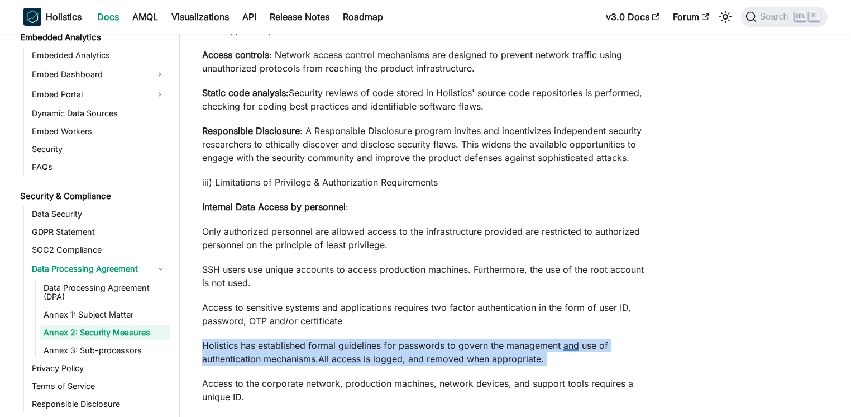
click at [571, 346] on p "Holistics has established formal guidelines for passwords to govern the managem…" at bounding box center [427, 351] width 450 height 27
click at [322, 362] on p "Holistics has established formal guidelines for passwords to govern the managem…" at bounding box center [427, 351] width 450 height 27
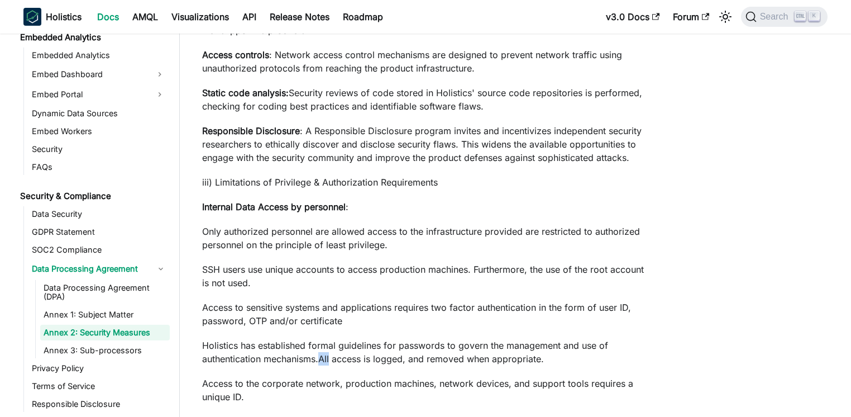
click at [322, 362] on p "Holistics has established formal guidelines for passwords to govern the managem…" at bounding box center [427, 351] width 450 height 27
click at [250, 382] on p "Access to the corporate network, production machines, network devices, and supp…" at bounding box center [427, 389] width 450 height 27
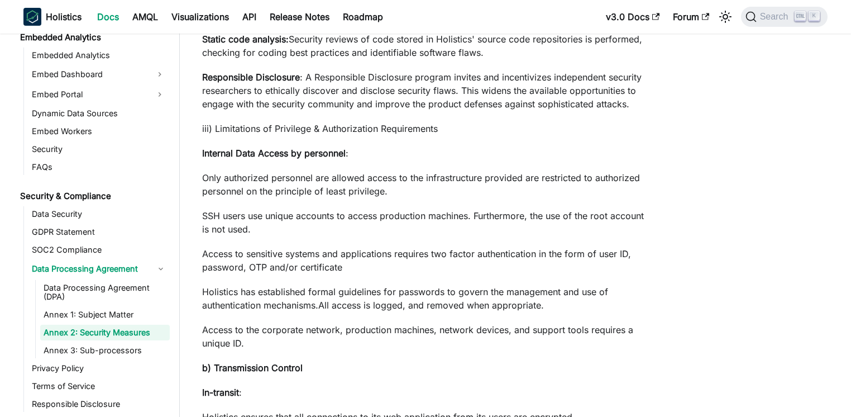
click at [324, 342] on p "Access to the corporate network, production machines, network devices, and supp…" at bounding box center [427, 336] width 450 height 27
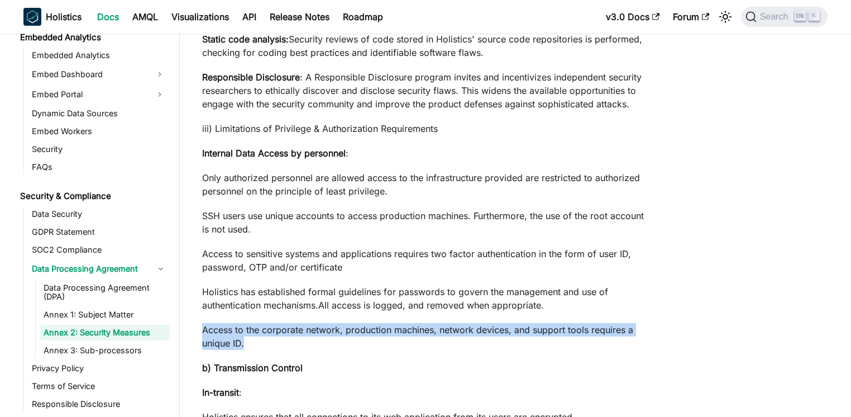
click at [324, 342] on p "Access to the corporate network, production machines, network devices, and supp…" at bounding box center [427, 336] width 450 height 27
click at [405, 345] on p "Access to the corporate network, production machines, network devices, and supp…" at bounding box center [427, 336] width 450 height 27
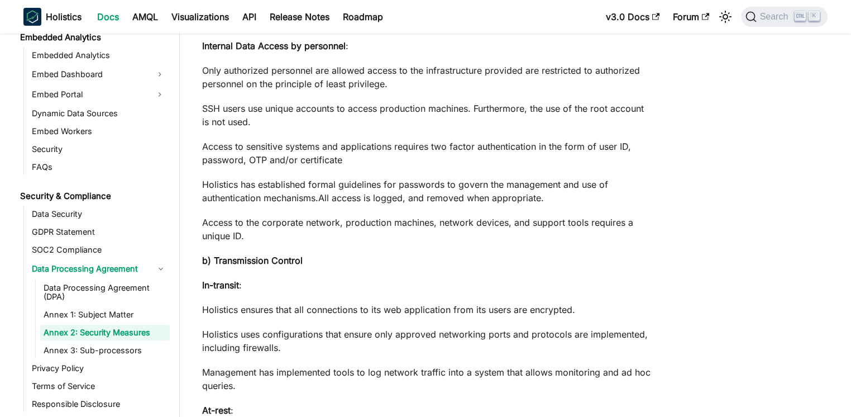
scroll to position [911, 0]
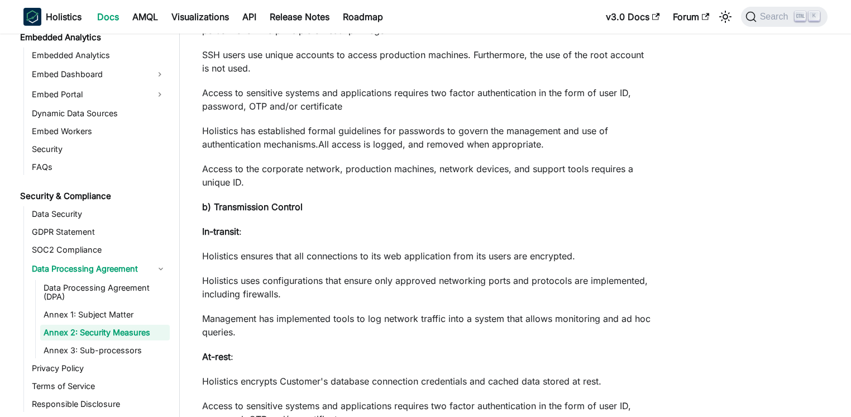
click at [419, 277] on p "Holistics uses configurations that ensure only approved networking ports and pr…" at bounding box center [427, 287] width 450 height 27
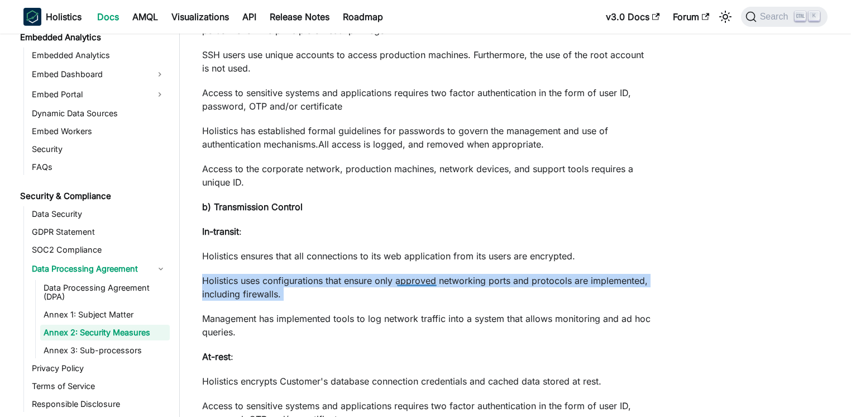
click at [419, 277] on p "Holistics uses configurations that ensure only approved networking ports and pr…" at bounding box center [427, 287] width 450 height 27
click at [355, 298] on p "Holistics uses configurations that ensure only approved networking ports and pr…" at bounding box center [427, 287] width 450 height 27
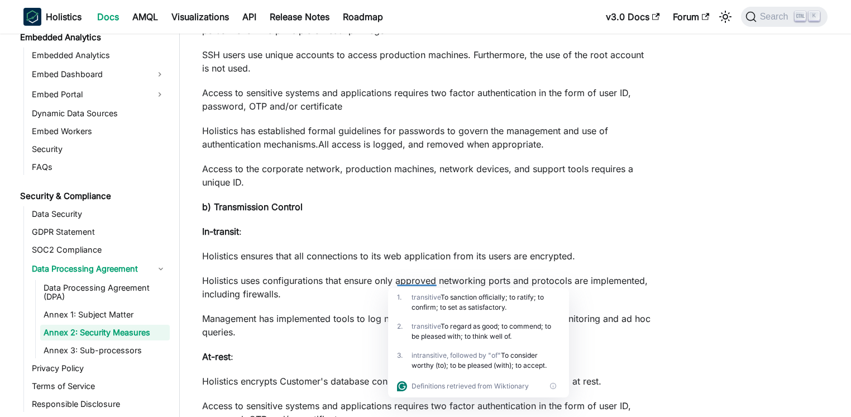
click at [354, 298] on p "Holistics uses configurations that ensure only approved networking ports and pr…" at bounding box center [427, 287] width 450 height 27
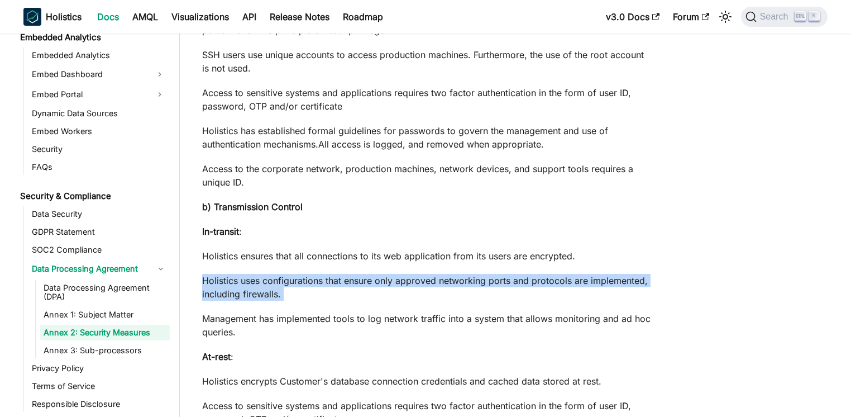
click at [354, 298] on p "Holistics uses configurations that ensure only approved networking ports and pr…" at bounding box center [427, 287] width 450 height 27
click at [328, 308] on div "Annex 2: Security Measures Notes This is a part of our Data Processing Agreemen…" at bounding box center [427, 327] width 450 height 2345
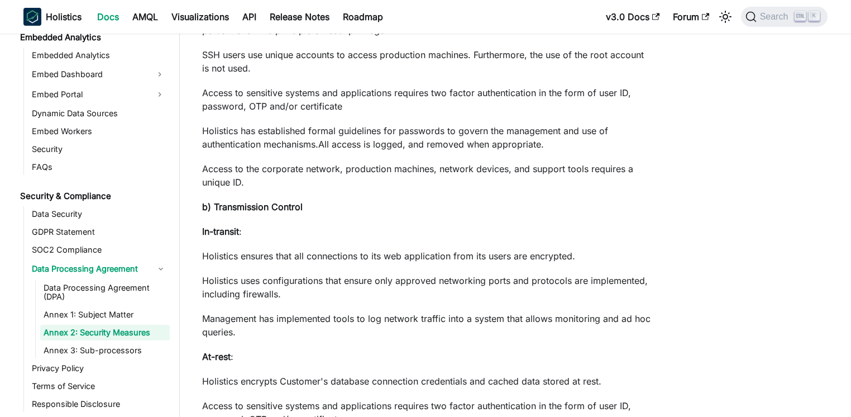
click at [299, 330] on p "Management has implemented tools to log network traffic into a system that allo…" at bounding box center [427, 325] width 450 height 27
click at [304, 346] on div "Annex 2: Security Measures Notes This is a part of our Data Processing Agreemen…" at bounding box center [427, 327] width 450 height 2345
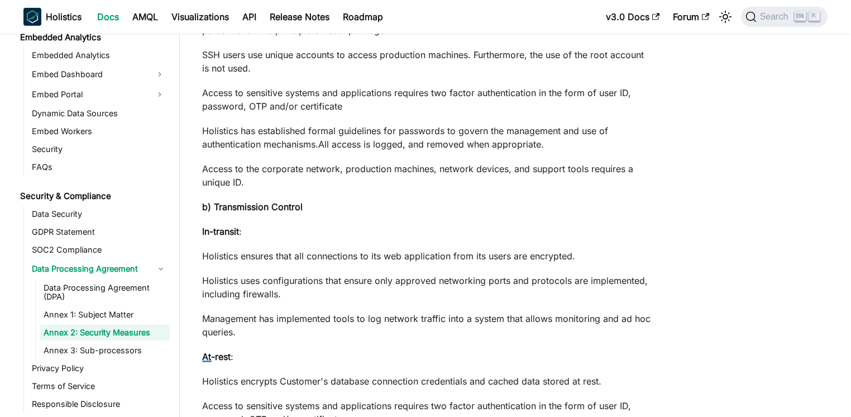
click at [355, 331] on p "Management has implemented tools to log network traffic into a system that allo…" at bounding box center [427, 325] width 450 height 27
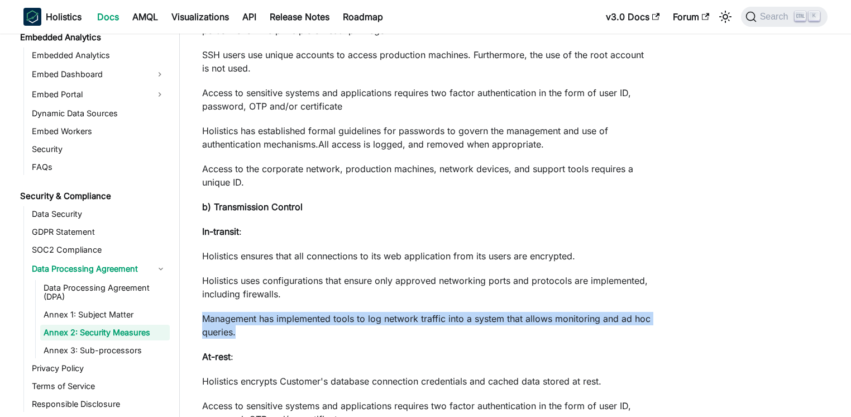
click at [355, 331] on p "Management has implemented tools to log network traffic into a system that allo…" at bounding box center [427, 325] width 450 height 27
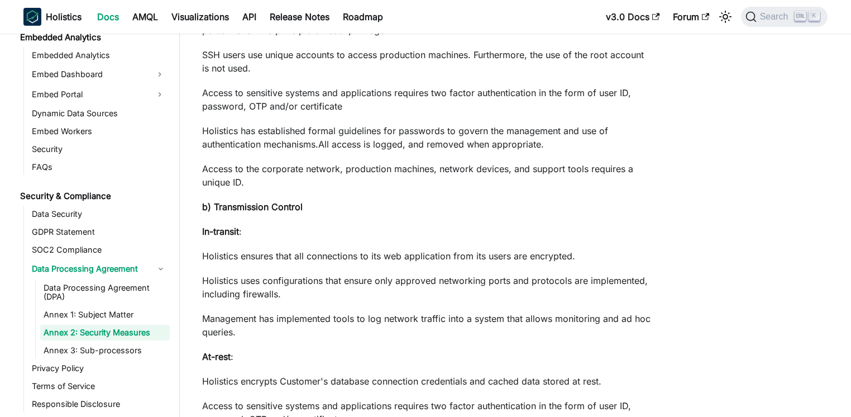
click at [404, 332] on p "Management has implemented tools to log network traffic into a system that allo…" at bounding box center [427, 325] width 450 height 27
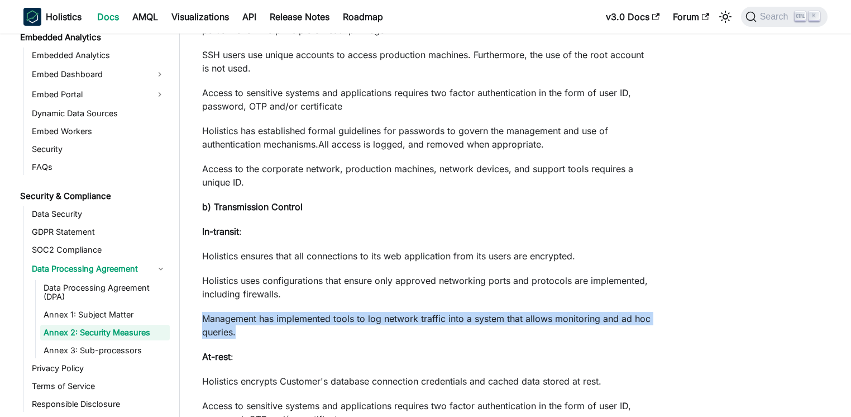
click at [404, 332] on p "Management has implemented tools to log network traffic into a system that allo…" at bounding box center [427, 325] width 450 height 27
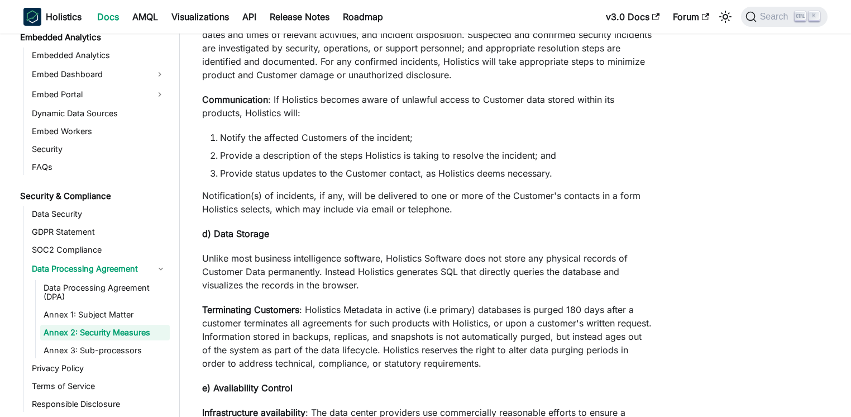
scroll to position [1501, 0]
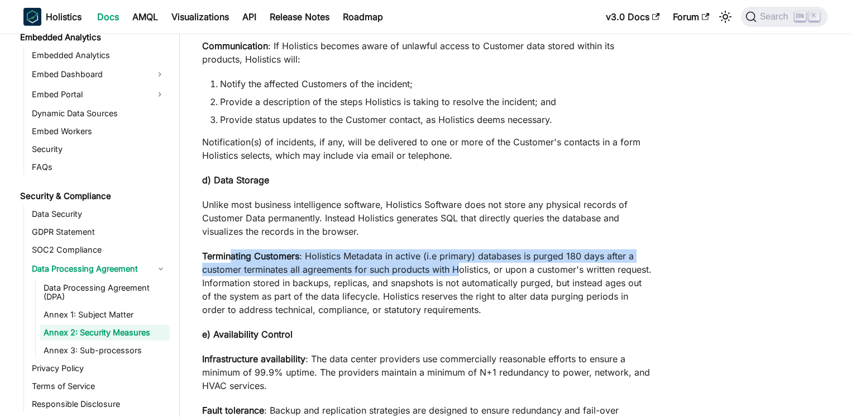
drag, startPoint x: 230, startPoint y: 260, endPoint x: 456, endPoint y: 268, distance: 225.7
click at [456, 268] on p "Terminating Customers : Holistics Metadata in active (i.e primary) databases is…" at bounding box center [427, 282] width 450 height 67
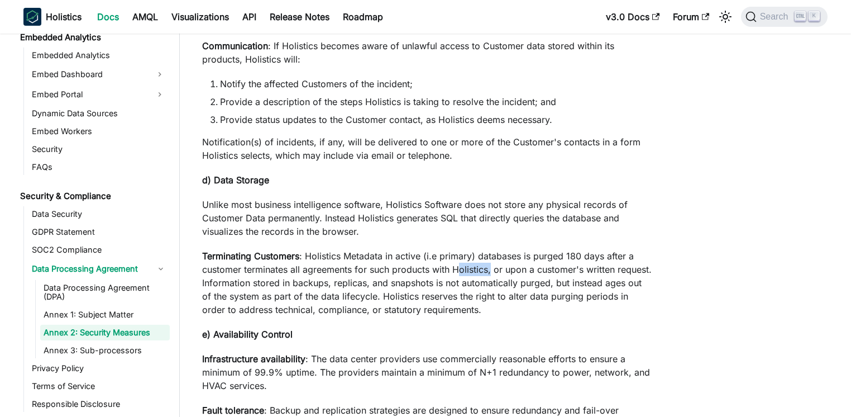
click at [456, 268] on p "Terminating Customers : Holistics Metadata in active (i.e primary) databases is…" at bounding box center [427, 282] width 450 height 67
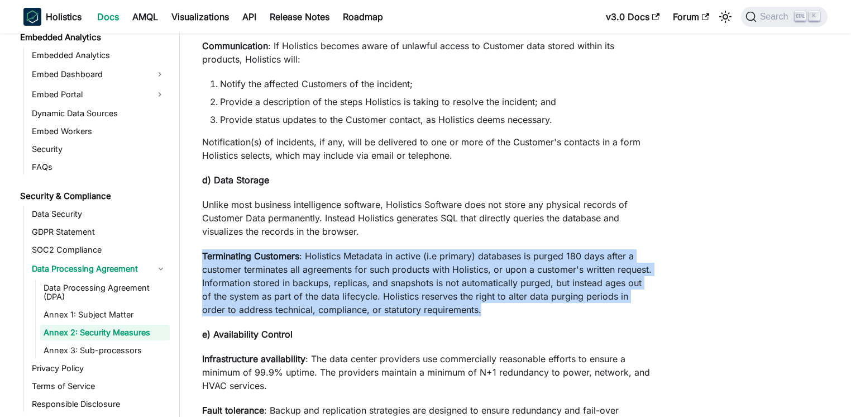
click at [456, 268] on p "Terminating Customers : Holistics Metadata in active (i.e primary) databases is…" at bounding box center [427, 282] width 450 height 67
click at [453, 259] on p "Terminating Customers : Holistics Metadata in active (i.e primary) databases is…" at bounding box center [427, 282] width 450 height 67
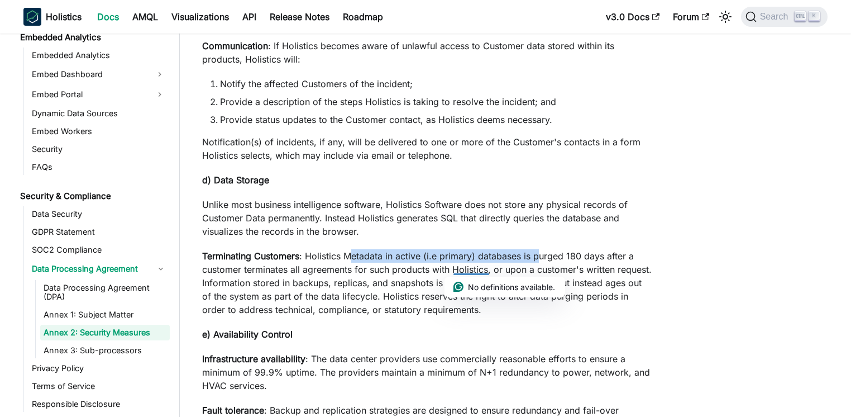
drag, startPoint x: 351, startPoint y: 259, endPoint x: 543, endPoint y: 262, distance: 191.6
click at [543, 262] on p "Terminating Customers : Holistics Metadata in active (i.e primary) databases is…" at bounding box center [427, 282] width 450 height 67
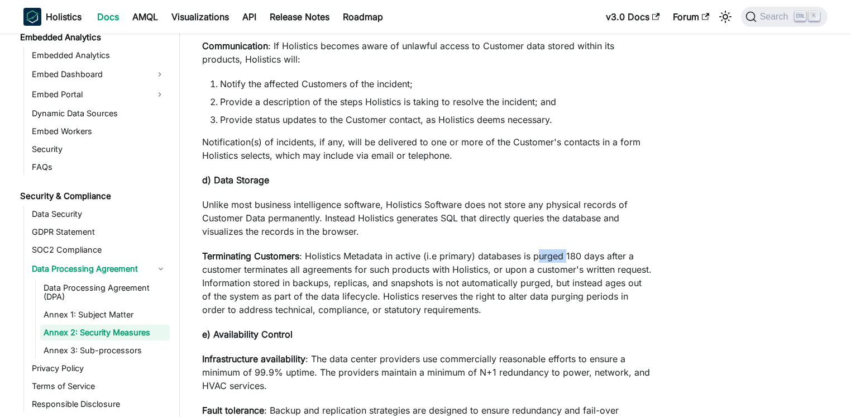
click at [543, 262] on p "Terminating Customers : Holistics Metadata in active (i.e primary) databases is…" at bounding box center [427, 282] width 450 height 67
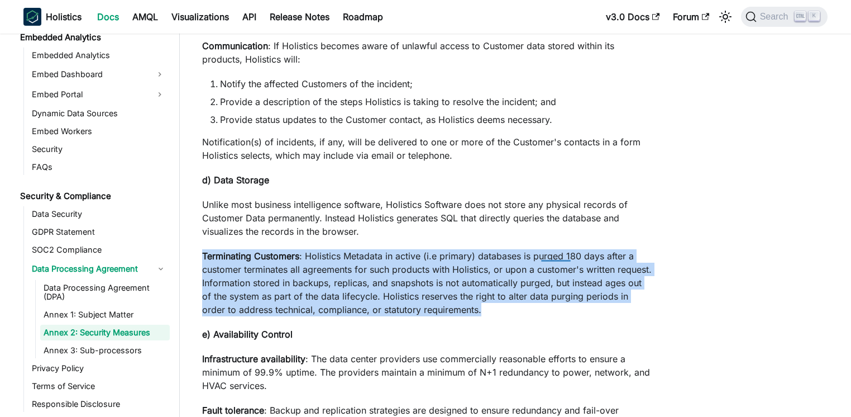
click at [543, 261] on p "Terminating Customers : Holistics Metadata in active (i.e primary) databases is…" at bounding box center [427, 282] width 450 height 67
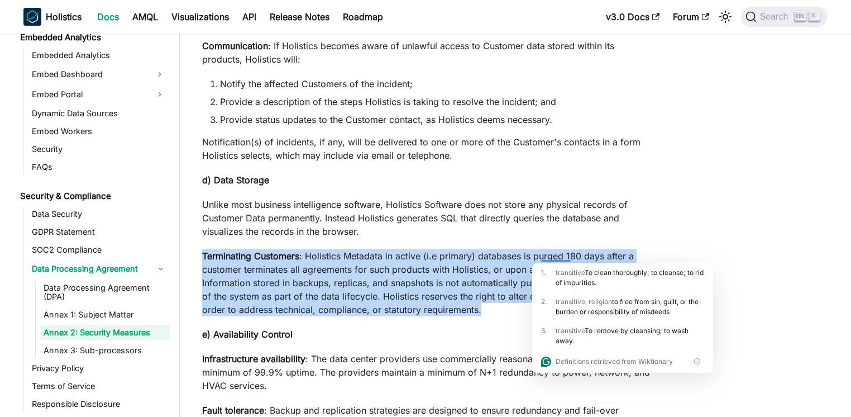
click at [261, 254] on strong "Terminating Customers" at bounding box center [250, 255] width 97 height 11
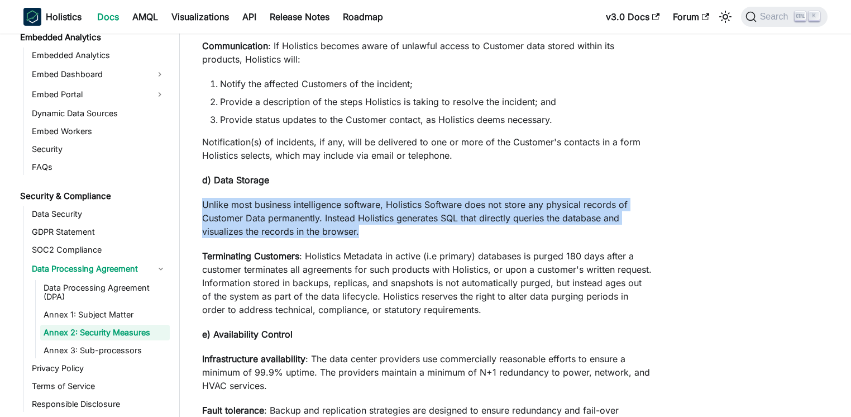
drag, startPoint x: 265, startPoint y: 192, endPoint x: 447, endPoint y: 240, distance: 188.9
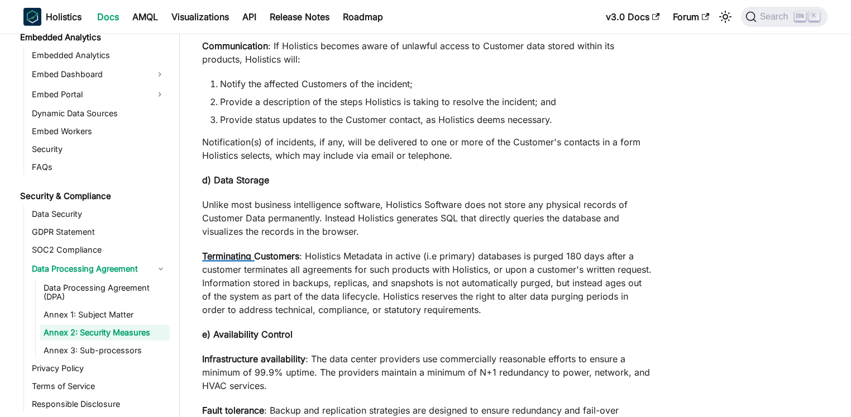
click at [436, 219] on p "Unlike most business intelligence software, Holistics Software does not store a…" at bounding box center [427, 218] width 450 height 40
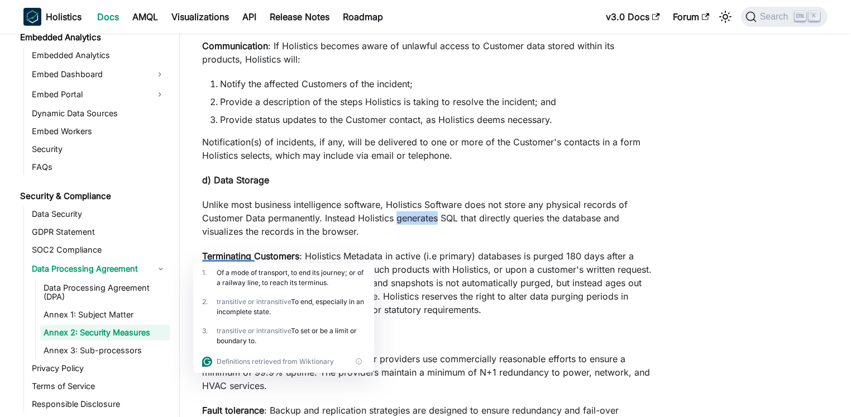
click at [436, 219] on p "Unlike most business intelligence software, Holistics Software does not store a…" at bounding box center [427, 218] width 450 height 40
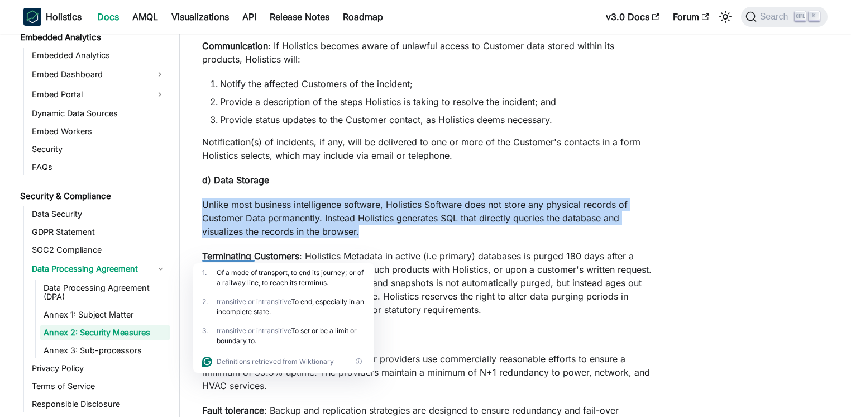
click at [436, 219] on p "Unlike most business intelligence software, Holistics Software does not store a…" at bounding box center [427, 218] width 450 height 40
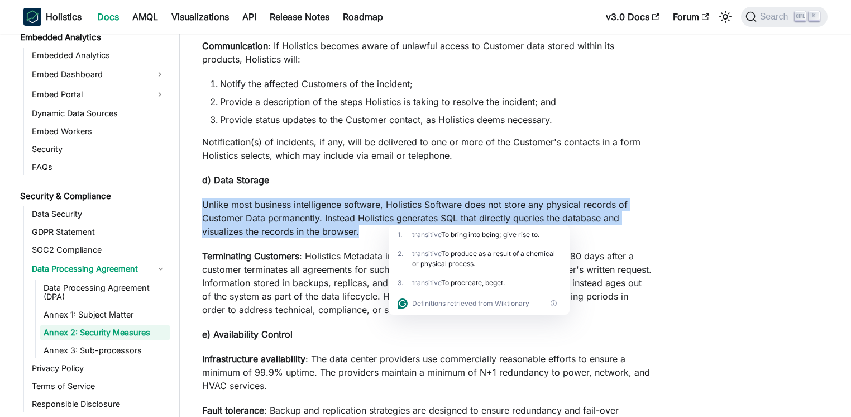
click at [437, 219] on p "Unlike most business intelligence software, Holistics Software does not store a…" at bounding box center [427, 218] width 450 height 40
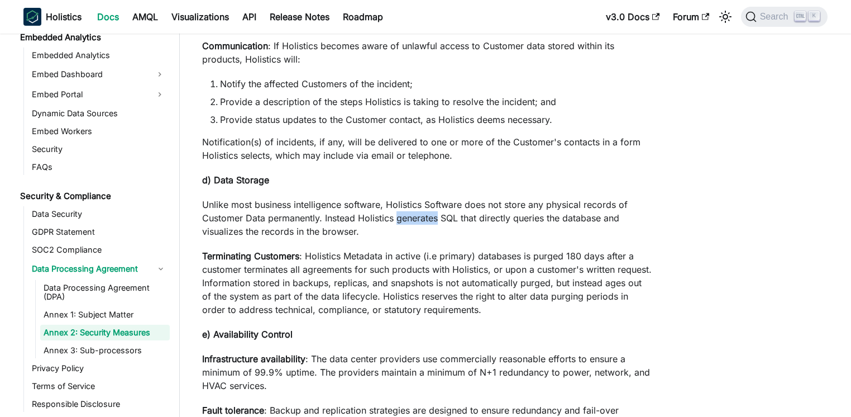
click at [437, 219] on p "Unlike most business intelligence software, Holistics Software does not store a…" at bounding box center [427, 218] width 450 height 40
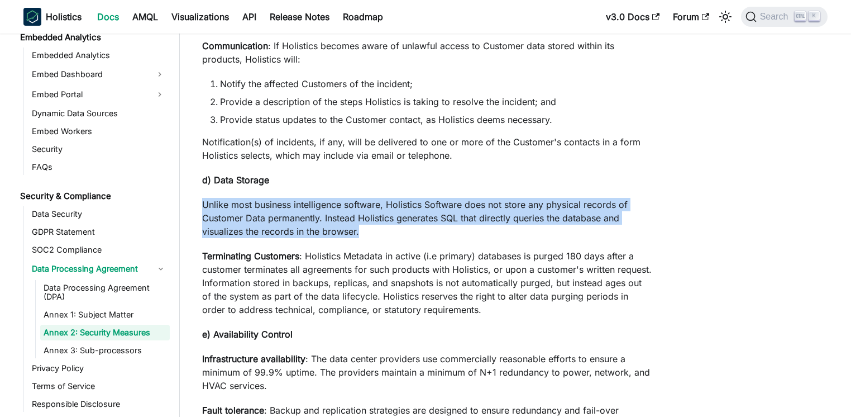
click at [437, 219] on p "Unlike most business intelligence software, Holistics Software does not store a…" at bounding box center [427, 218] width 450 height 40
click at [438, 203] on p "Unlike most business intelligence software, Holistics Software does not store a…" at bounding box center [427, 218] width 450 height 40
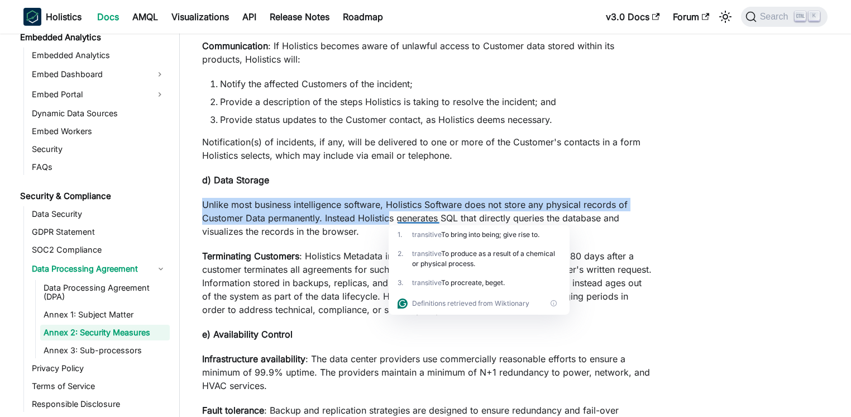
drag, startPoint x: 339, startPoint y: 214, endPoint x: 391, endPoint y: 217, distance: 52.6
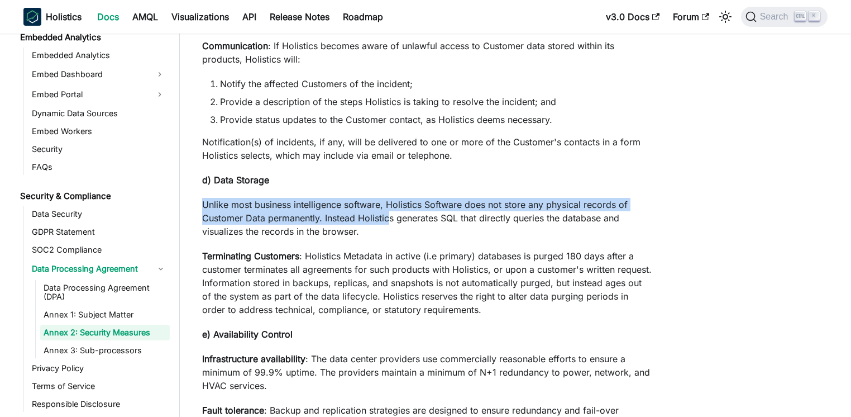
click at [391, 217] on p "Unlike most business intelligence software, Holistics Software does not store a…" at bounding box center [427, 218] width 450 height 40
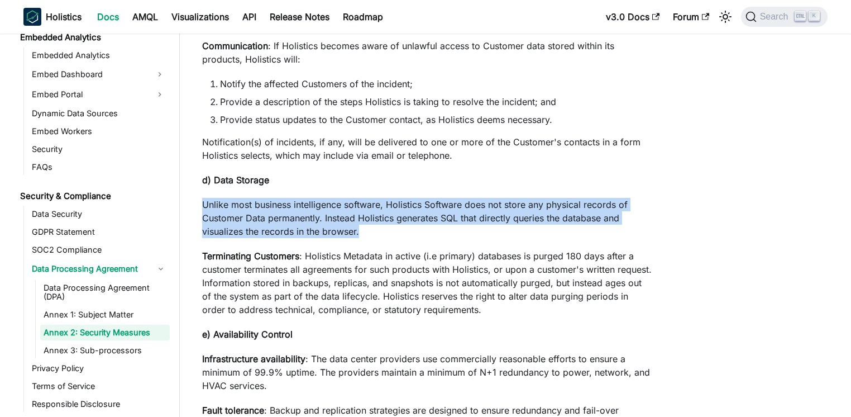
click at [391, 217] on p "Unlike most business intelligence software, Holistics Software does not store a…" at bounding box center [427, 218] width 450 height 40
click at [374, 213] on p "Unlike most business intelligence software, Holistics Software does not store a…" at bounding box center [427, 218] width 450 height 40
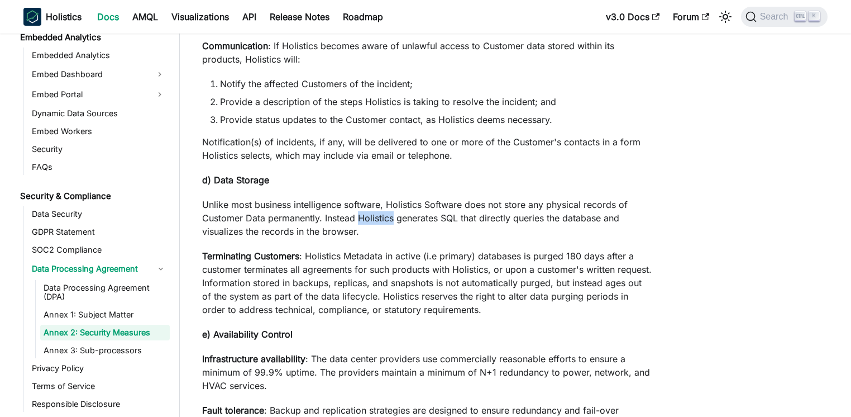
click at [374, 213] on p "Unlike most business intelligence software, Holistics Software does not store a…" at bounding box center [427, 218] width 450 height 40
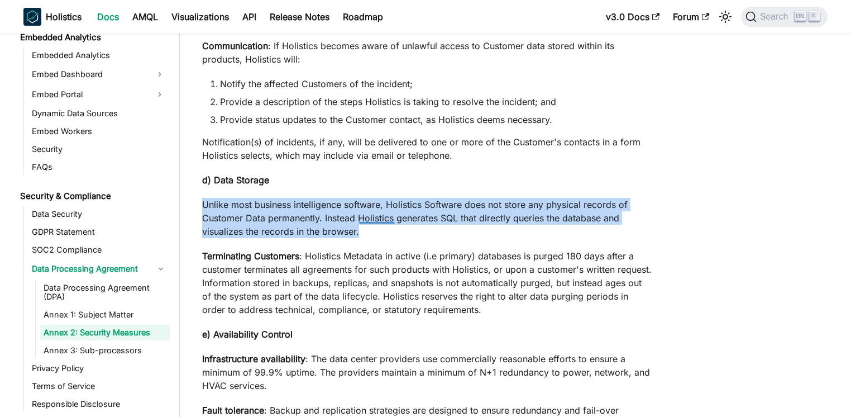
click at [374, 213] on p "Unlike most business intelligence software, Holistics Software does not store a…" at bounding box center [427, 218] width 450 height 40
click at [377, 202] on p "Unlike most business intelligence software, Holistics Software does not store a…" at bounding box center [427, 218] width 450 height 40
drag, startPoint x: 303, startPoint y: 194, endPoint x: 371, endPoint y: 251, distance: 88.4
click at [371, 251] on p "Terminating Customers : Holistics Metadata in active (i.e primary) databases is…" at bounding box center [427, 282] width 450 height 67
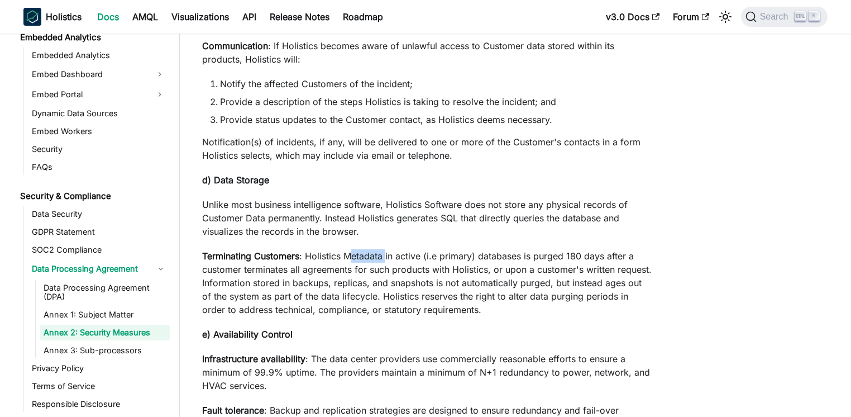
click at [371, 251] on p "Terminating Customers : Holistics Metadata in active (i.e primary) databases is…" at bounding box center [427, 282] width 450 height 67
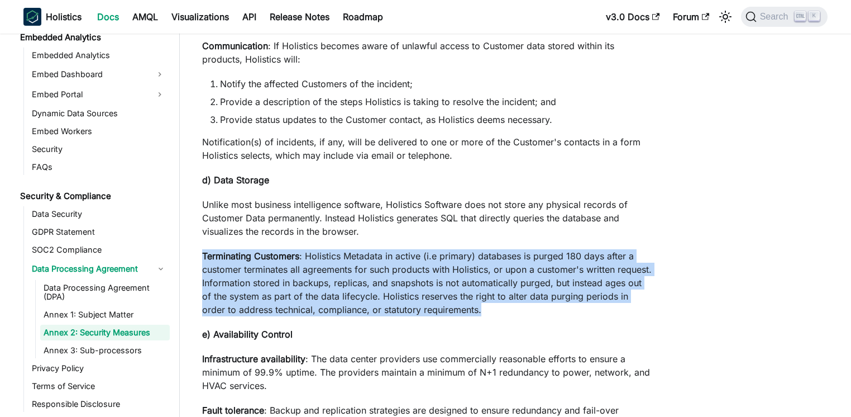
click at [371, 251] on p "Terminating Customers : Holistics Metadata in active (i.e primary) databases is…" at bounding box center [427, 282] width 450 height 67
click at [272, 261] on strong "Terminating Customers" at bounding box center [250, 255] width 97 height 11
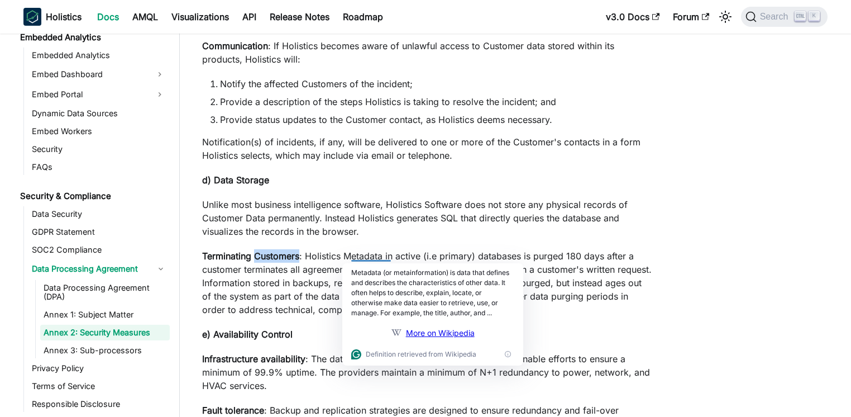
click at [272, 261] on strong "Terminating Customers" at bounding box center [250, 255] width 97 height 11
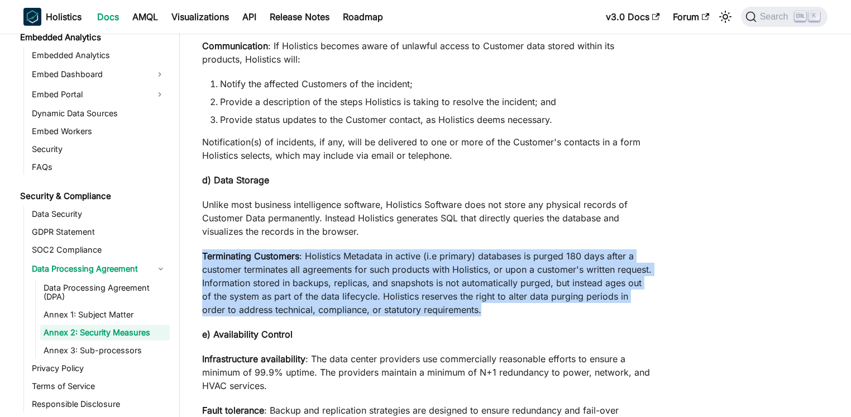
click at [272, 261] on strong "Terminating Customers" at bounding box center [250, 255] width 97 height 11
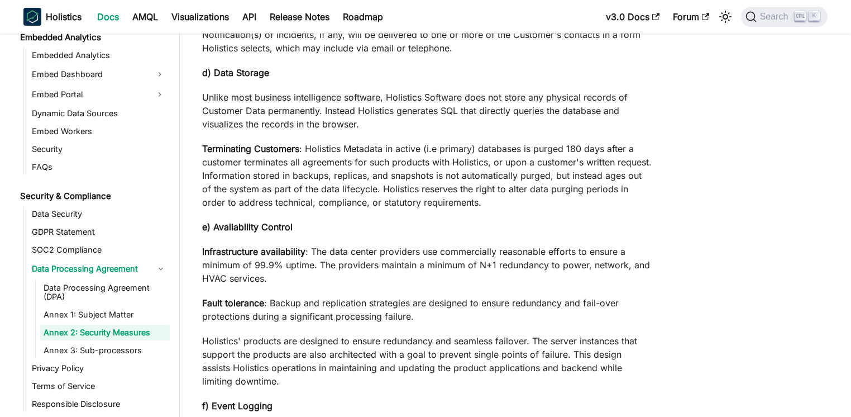
click at [404, 254] on p "Infrastructure availability : The data center providers use commercially reason…" at bounding box center [427, 265] width 450 height 40
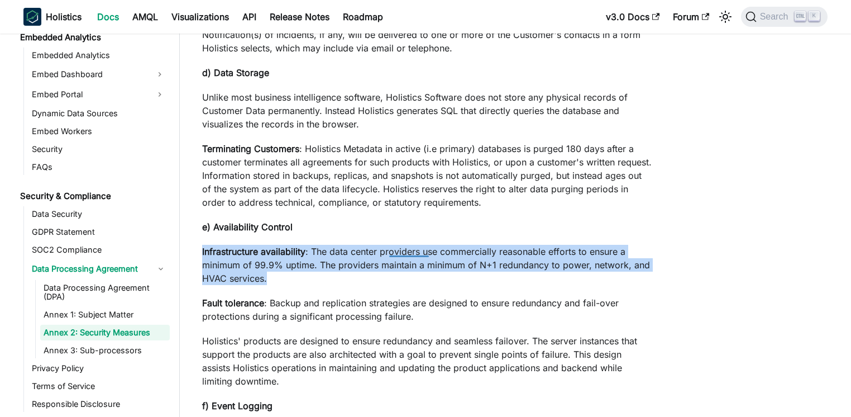
click at [404, 254] on p "Infrastructure availability : The data center providers use commercially reason…" at bounding box center [427, 265] width 450 height 40
click at [318, 250] on p "Infrastructure availability : The data center providers use commercially reason…" at bounding box center [427, 265] width 450 height 40
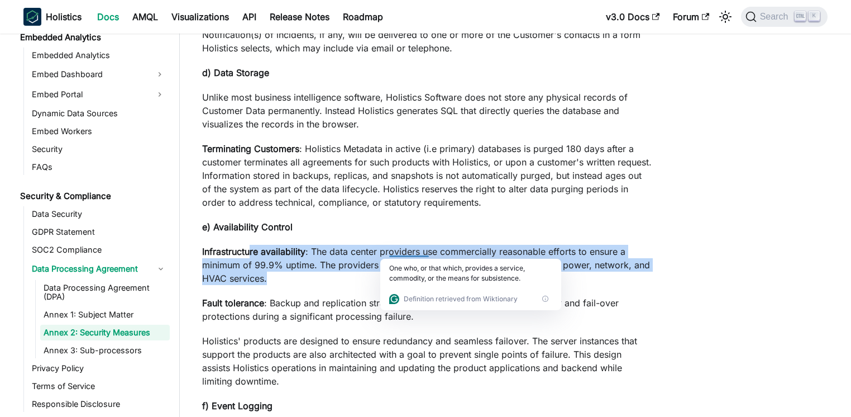
drag, startPoint x: 253, startPoint y: 246, endPoint x: 327, endPoint y: 295, distance: 89.1
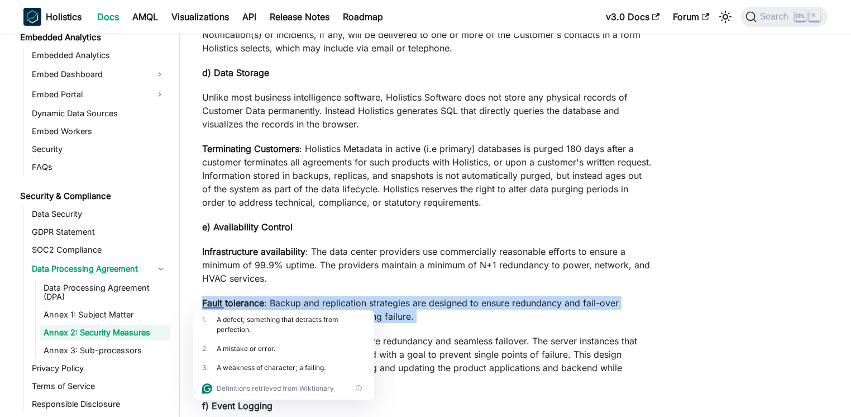
scroll to position [1715, 0]
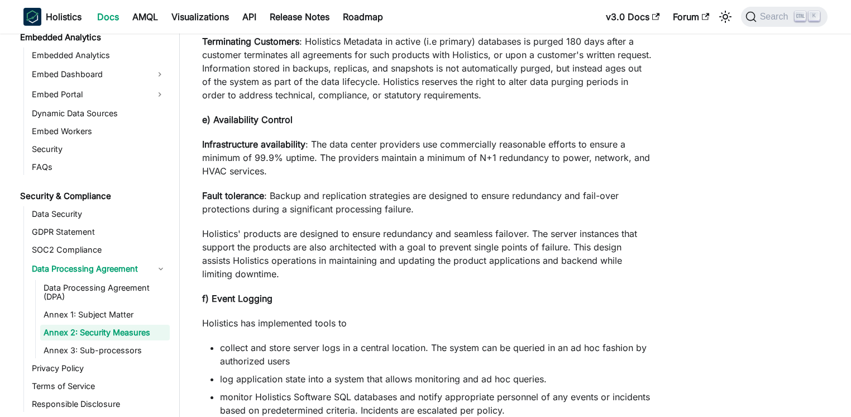
click at [357, 276] on p "Holistics' products are designed to ensure redundancy and seamless failover. Th…" at bounding box center [427, 254] width 450 height 54
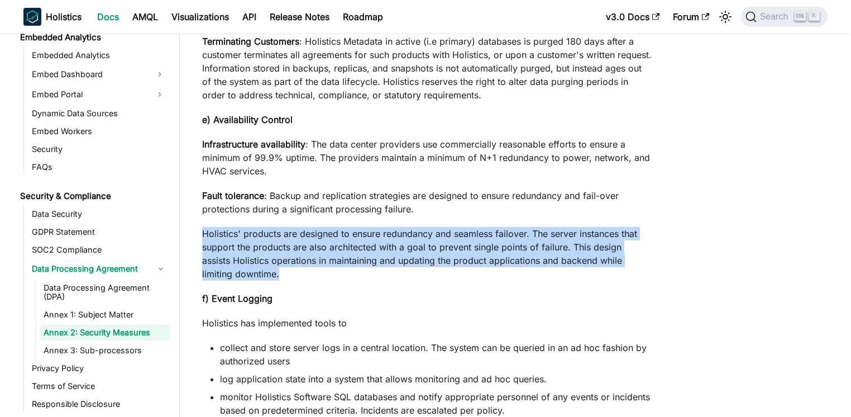
click at [357, 276] on p "Holistics' products are designed to ensure redundancy and seamless failover. Th…" at bounding box center [427, 254] width 450 height 54
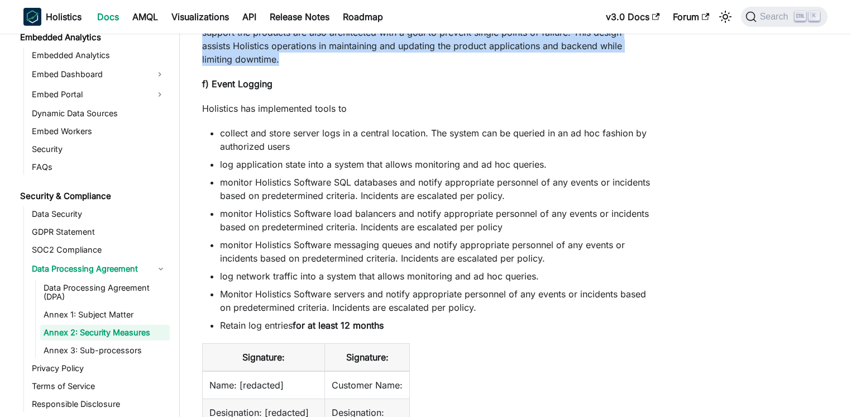
scroll to position [2037, 0]
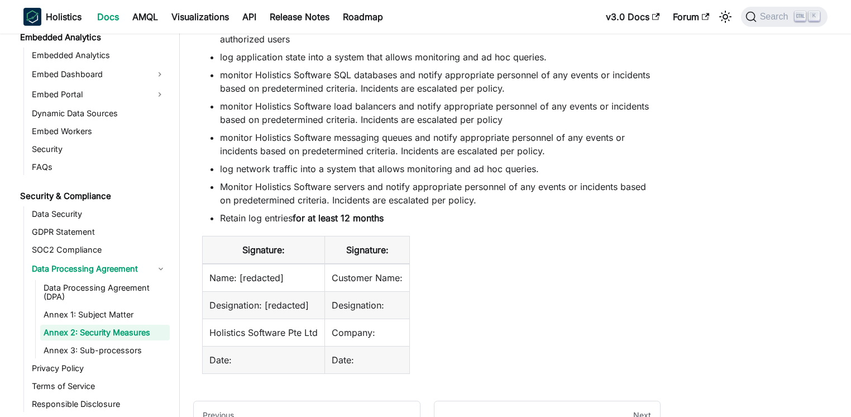
click at [373, 280] on td "Customer Name:" at bounding box center [367, 278] width 85 height 28
click at [454, 274] on table "Signature: Signature: Name: [redacted] Customer Name: Designation: [redacted] D…" at bounding box center [427, 305] width 450 height 138
click at [321, 292] on td "Designation: [redacted]" at bounding box center [264, 304] width 122 height 27
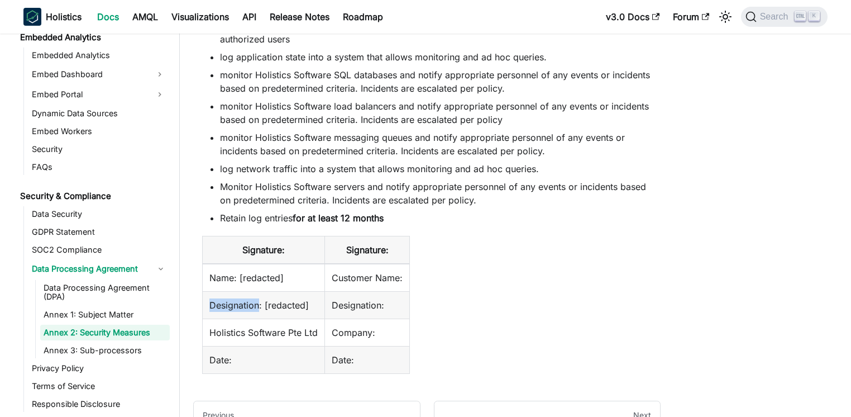
click at [321, 292] on td "Designation: [redacted]" at bounding box center [264, 304] width 122 height 27
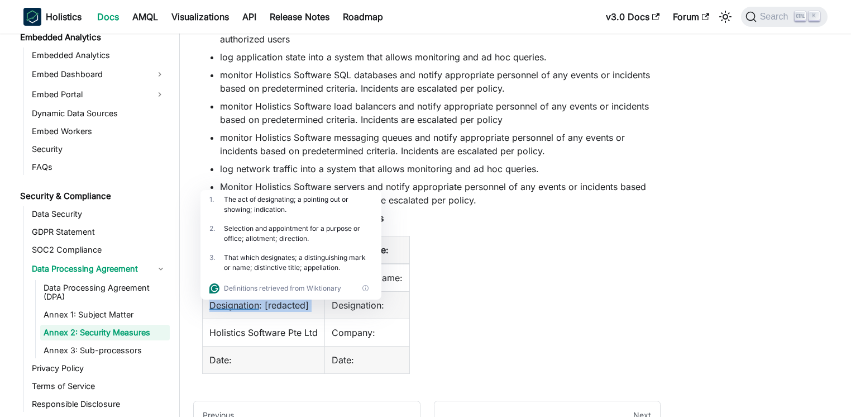
click at [229, 305] on td "Designation: [redacted]" at bounding box center [264, 304] width 122 height 27
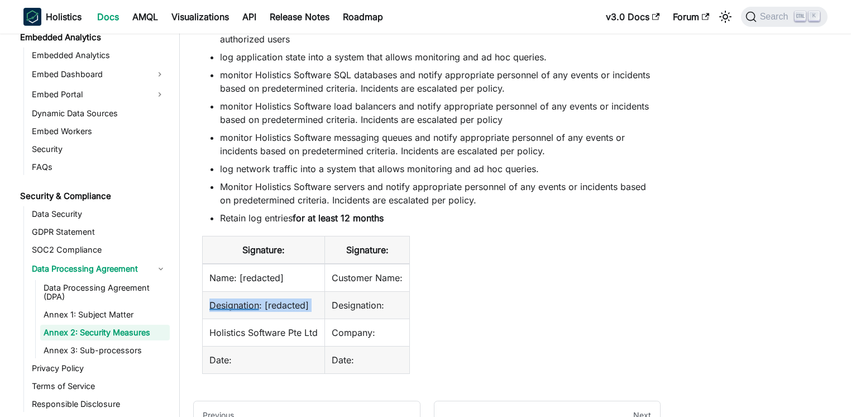
click at [229, 305] on td "Designation: [redacted]" at bounding box center [264, 304] width 122 height 27
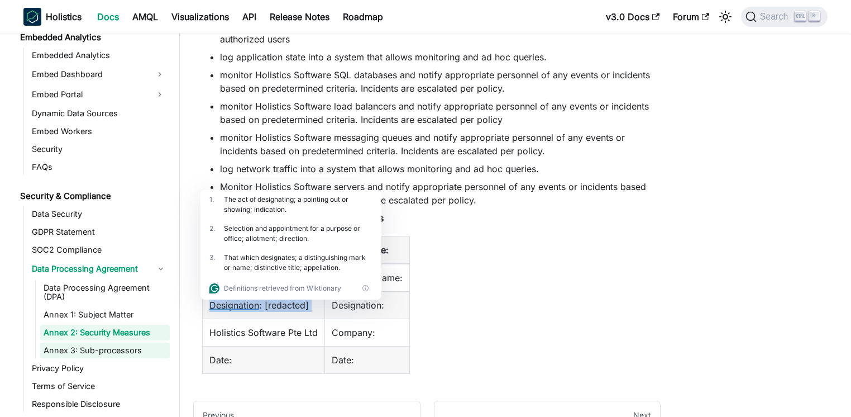
click at [109, 350] on link "Annex 3: Sub-processors" at bounding box center [105, 350] width 130 height 16
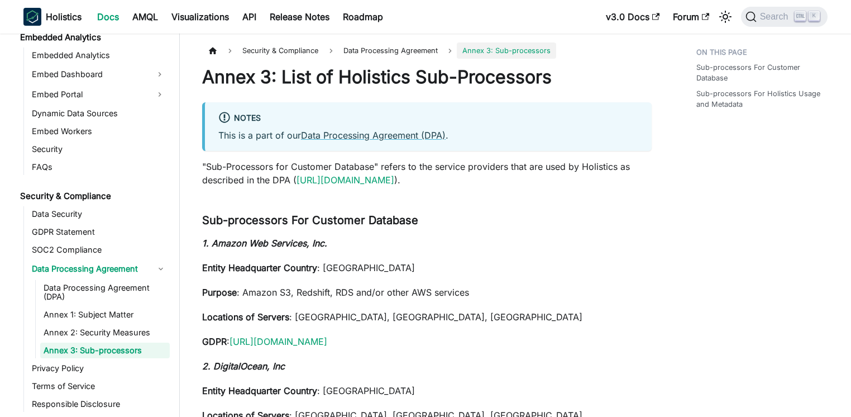
scroll to position [1134, 0]
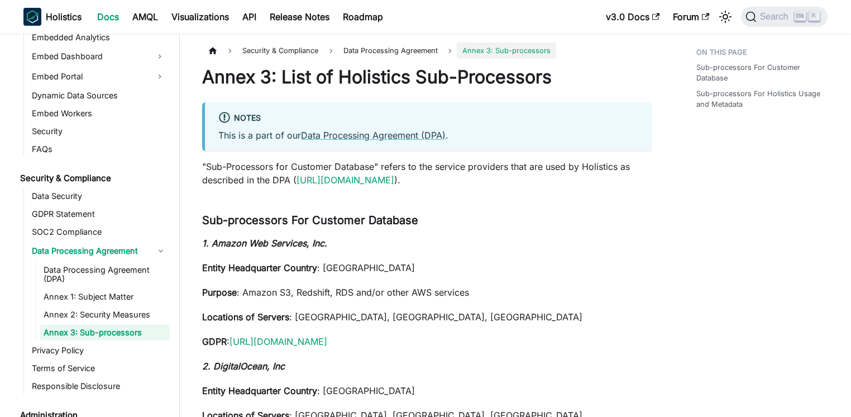
click at [274, 171] on p ""Sub-Processors for Customer Database" refers to the service providers that are…" at bounding box center [427, 173] width 450 height 27
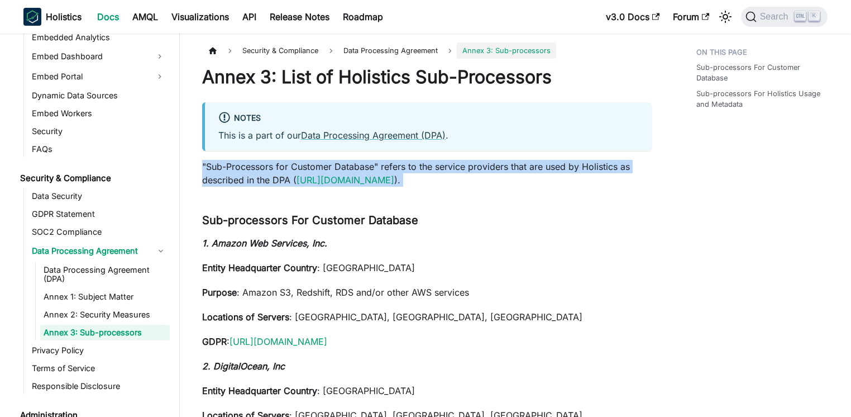
click at [274, 171] on p ""Sub-Processors for Customer Database" refers to the service providers that are…" at bounding box center [427, 173] width 450 height 27
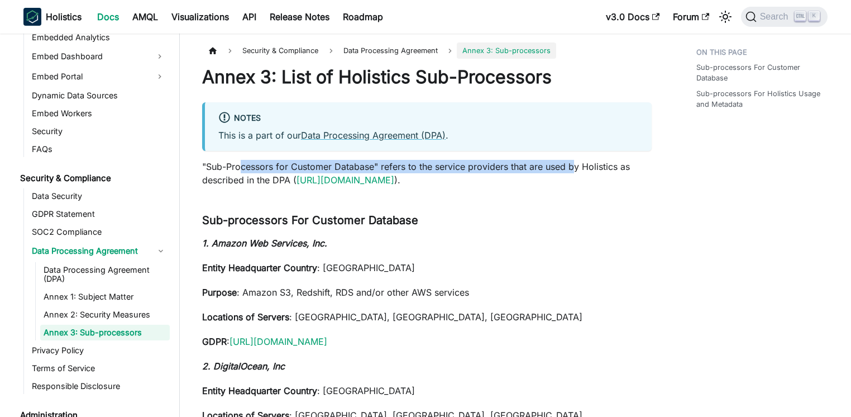
drag, startPoint x: 241, startPoint y: 161, endPoint x: 575, endPoint y: 171, distance: 334.1
click at [575, 171] on p ""Sub-Processors for Customer Database" refers to the service providers that are…" at bounding box center [427, 173] width 450 height 27
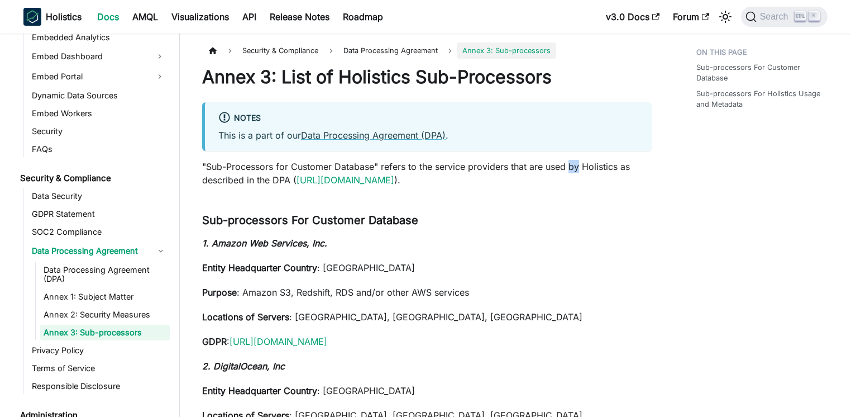
click at [575, 171] on p ""Sub-Processors for Customer Database" refers to the service providers that are…" at bounding box center [427, 173] width 450 height 27
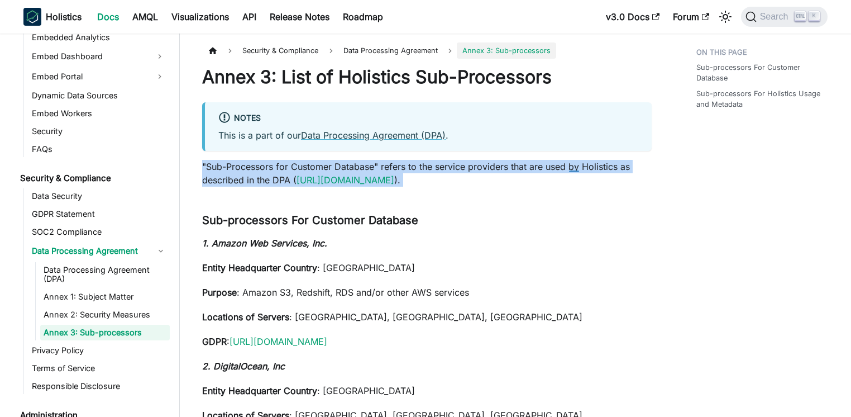
click at [575, 171] on html "Skip to main content Holistics Docs AMQL Visualizations API Release Notes Roadm…" at bounding box center [425, 208] width 851 height 417
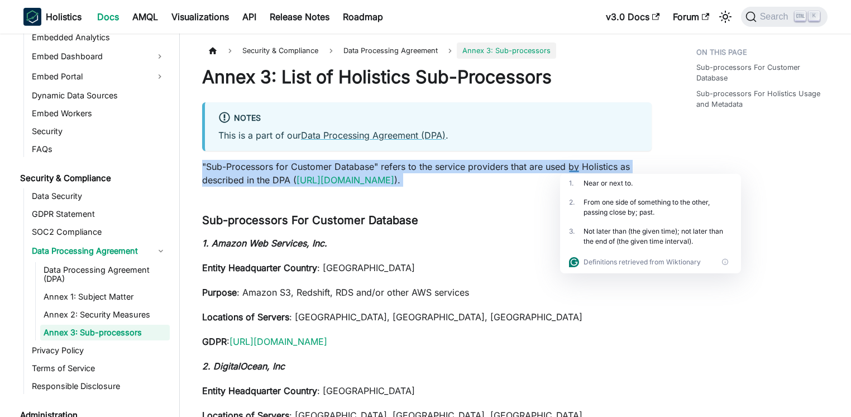
click at [560, 165] on p ""Sub-Processors for Customer Database" refers to the service providers that are…" at bounding box center [427, 173] width 450 height 27
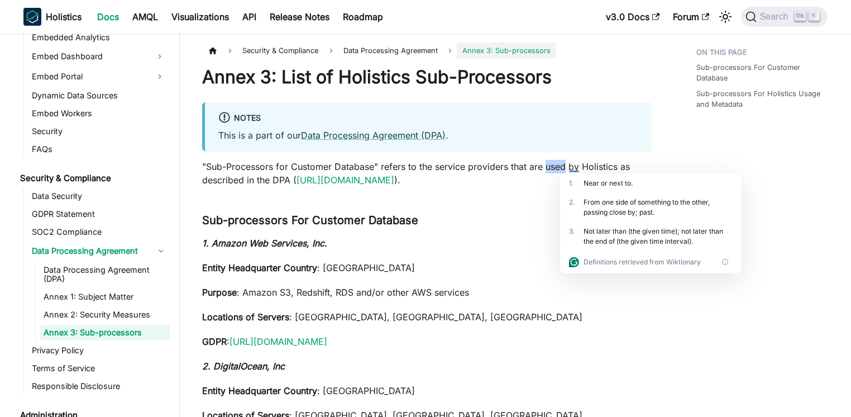
click at [560, 165] on p ""Sub-Processors for Customer Database" refers to the service providers that are…" at bounding box center [427, 173] width 450 height 27
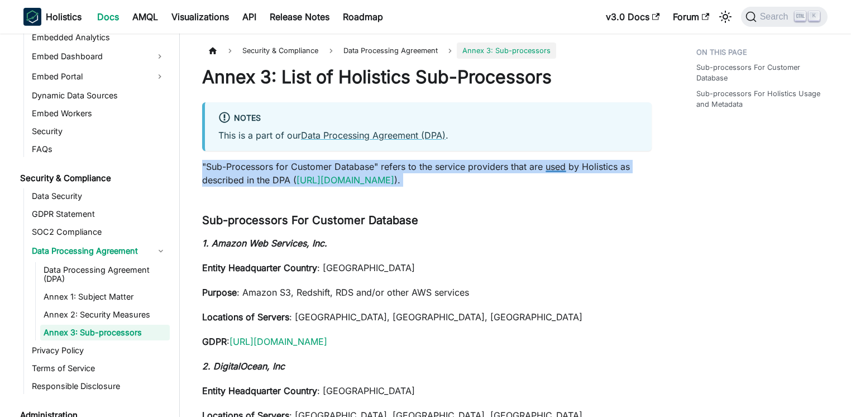
click at [560, 165] on p ""Sub-Processors for Customer Database" refers to the service providers that are…" at bounding box center [427, 173] width 450 height 27
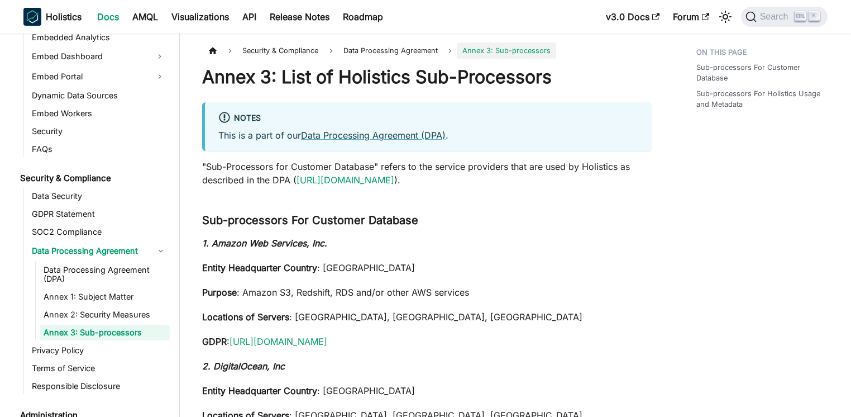
click at [482, 185] on p ""Sub-Processors for Customer Database" refers to the service providers that are…" at bounding box center [427, 173] width 450 height 27
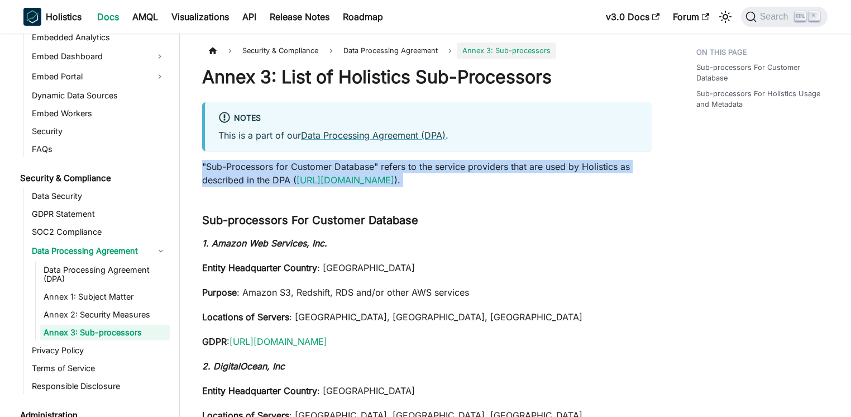
click at [482, 185] on p ""Sub-Processors for Customer Database" refers to the service providers that are…" at bounding box center [427, 173] width 450 height 27
click at [470, 178] on p ""Sub-Processors for Customer Database" refers to the service providers that are…" at bounding box center [427, 173] width 450 height 27
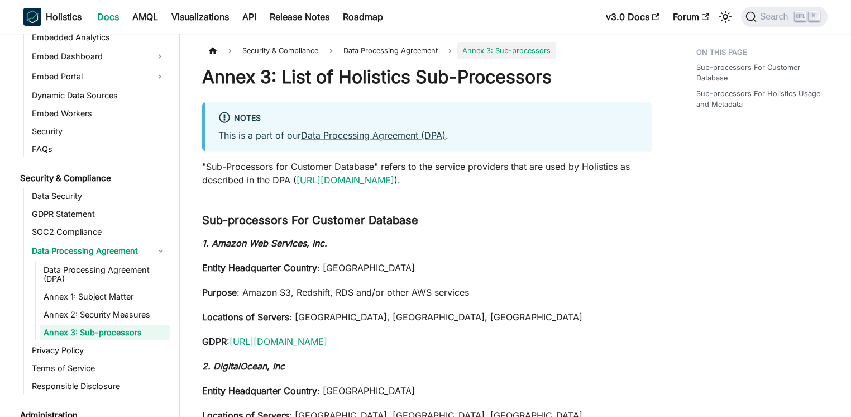
click at [470, 178] on p ""Sub-Processors for Customer Database" refers to the service providers that are…" at bounding box center [427, 173] width 450 height 27
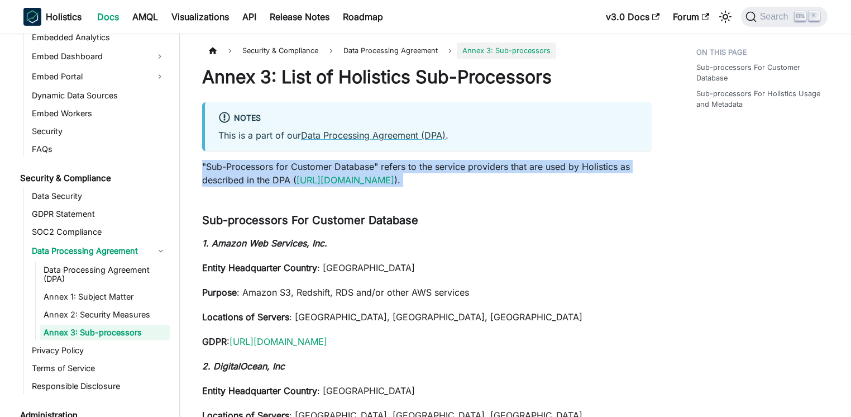
click at [470, 178] on p ""Sub-Processors for Customer Database" refers to the service providers that are…" at bounding box center [427, 173] width 450 height 27
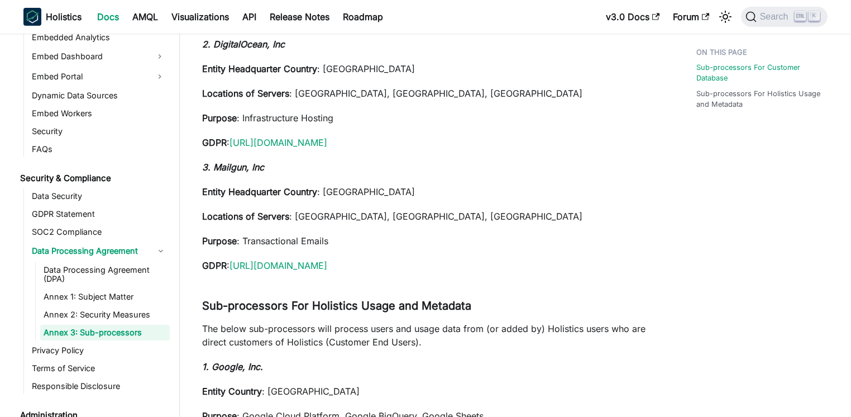
scroll to position [429, 0]
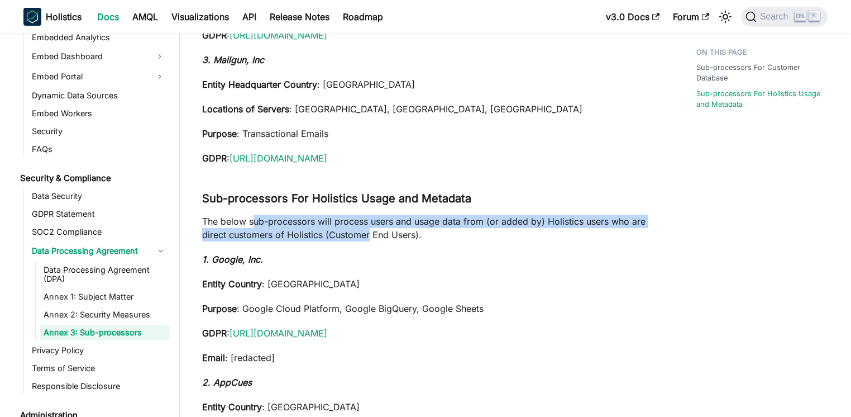
drag, startPoint x: 253, startPoint y: 219, endPoint x: 370, endPoint y: 230, distance: 117.7
click at [370, 230] on p "The below sub-processors will process users and usage data from (or added by) H…" at bounding box center [427, 227] width 450 height 27
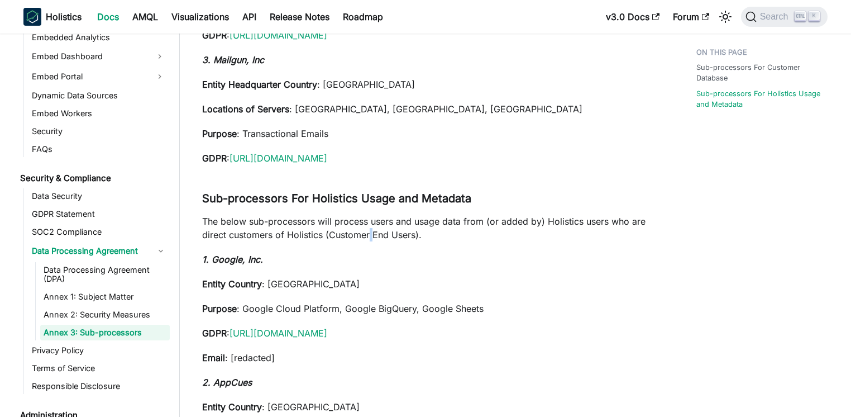
click at [370, 230] on p "The below sub-processors will process users and usage data from (or added by) H…" at bounding box center [427, 227] width 450 height 27
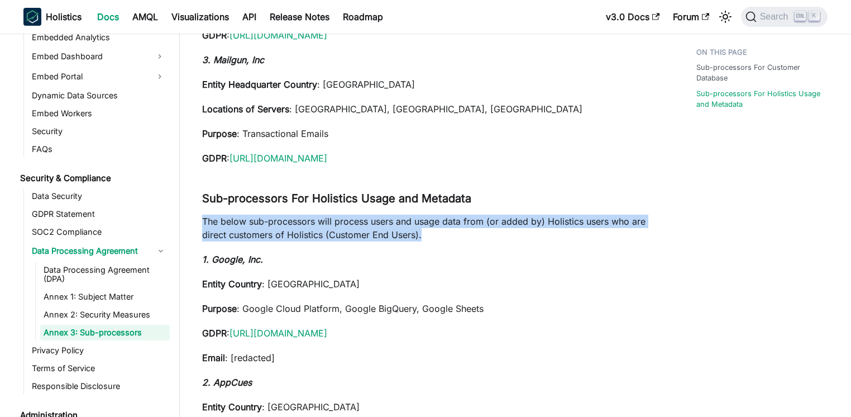
click at [370, 230] on p "The below sub-processors will process users and usage data from (or added by) H…" at bounding box center [427, 227] width 450 height 27
click at [367, 221] on p "The below sub-processors will process users and usage data from (or added by) H…" at bounding box center [427, 227] width 450 height 27
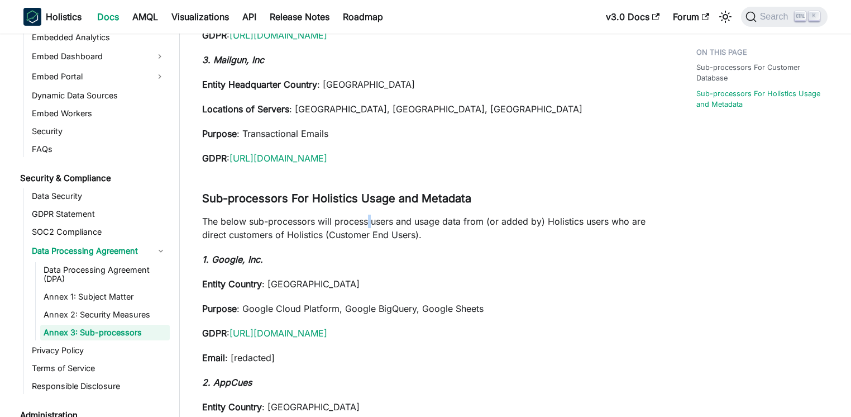
click at [367, 221] on p "The below sub-processors will process users and usage data from (or added by) H…" at bounding box center [427, 227] width 450 height 27
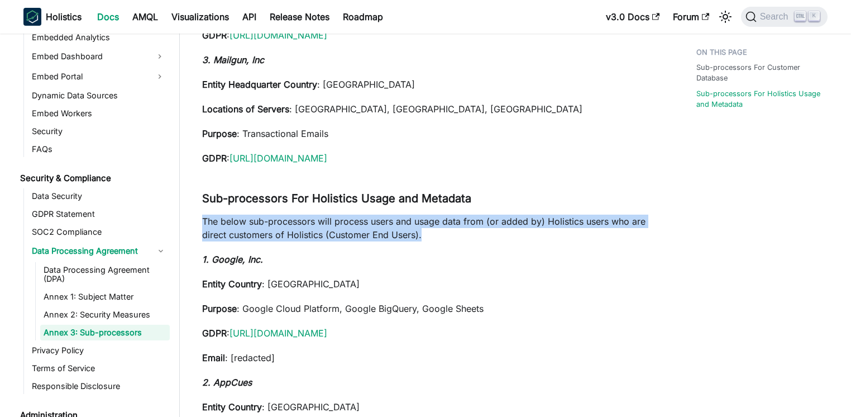
click at [367, 221] on p "The below sub-processors will process users and usage data from (or added by) H…" at bounding box center [427, 227] width 450 height 27
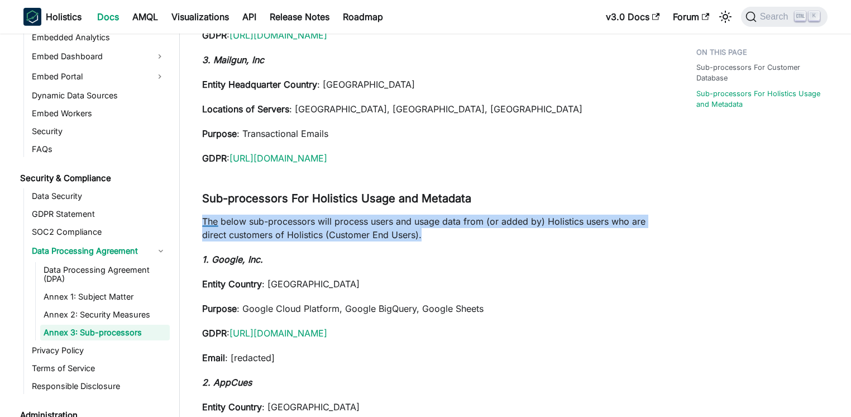
click at [285, 217] on p "The below sub-processors will process users and usage data from (or added by) H…" at bounding box center [427, 227] width 450 height 27
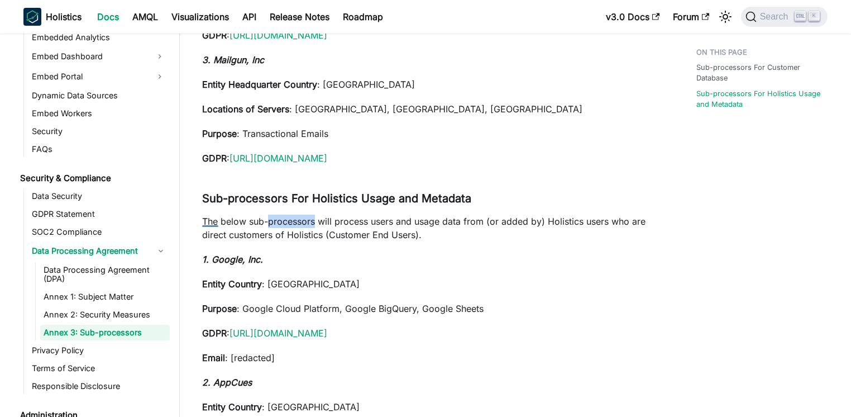
click at [285, 217] on p "The below sub-processors will process users and usage data from (or added by) H…" at bounding box center [427, 227] width 450 height 27
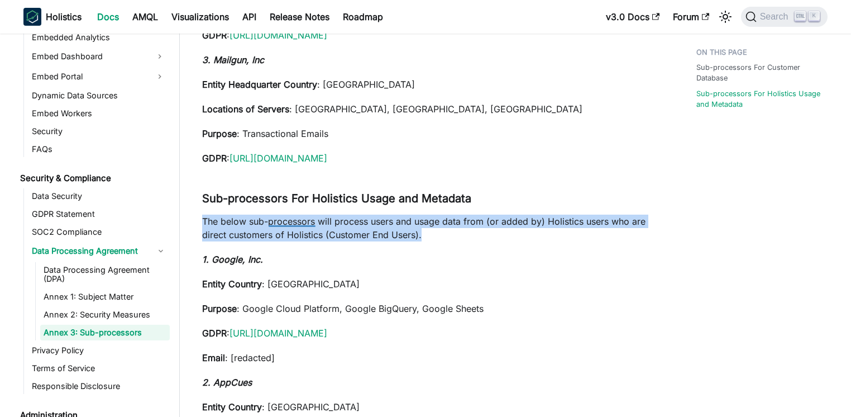
click at [285, 216] on p "The below sub-processors will process users and usage data from (or added by) H…" at bounding box center [427, 227] width 450 height 27
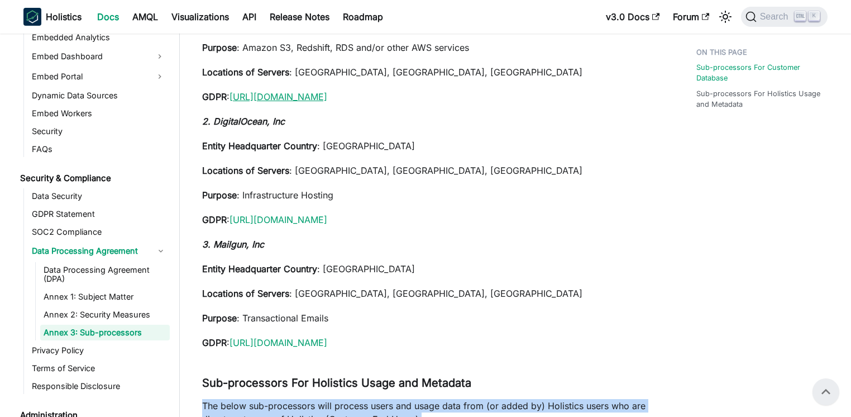
scroll to position [191, 0]
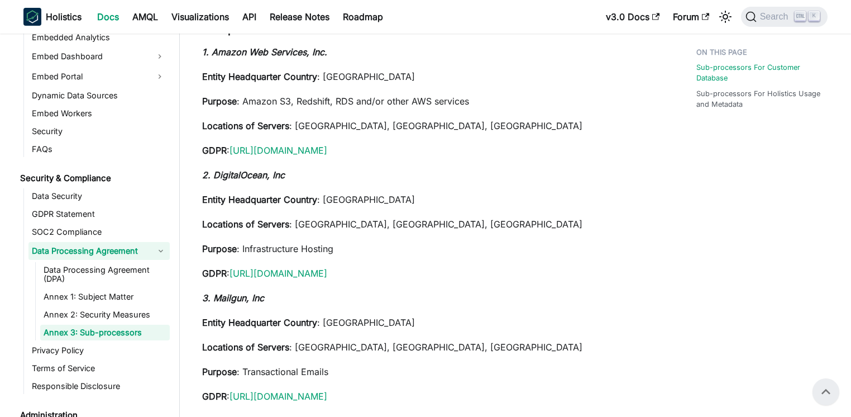
click at [92, 250] on link "Data Processing Agreement" at bounding box center [98, 251] width 141 height 18
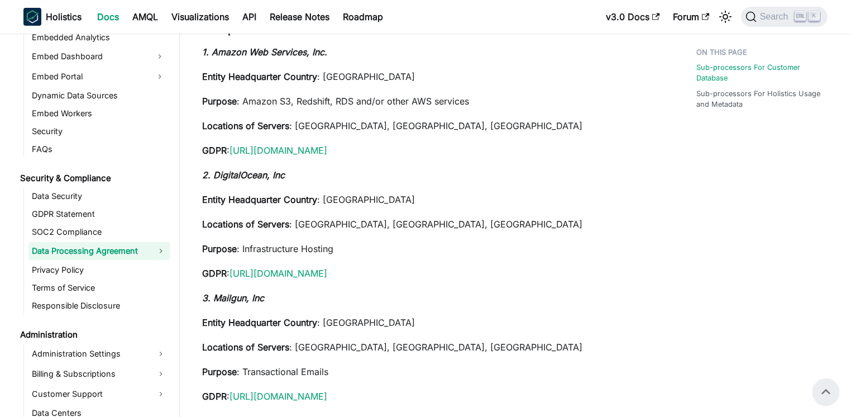
click at [92, 250] on link "Data Processing Agreement" at bounding box center [98, 251] width 141 height 18
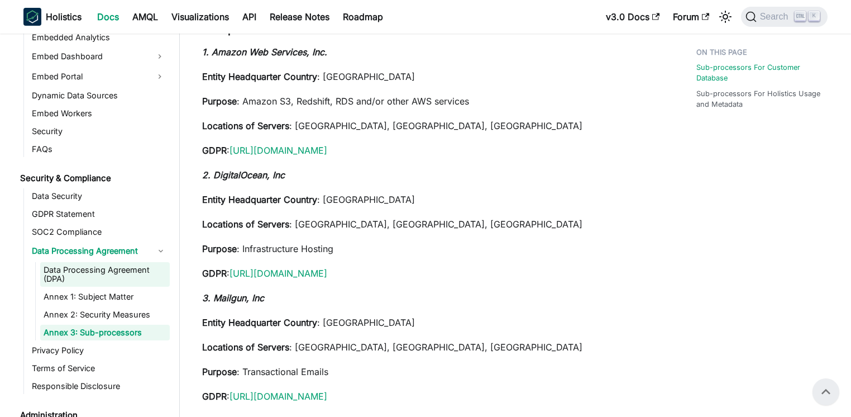
click at [88, 267] on link "Data Processing Agreement (DPA)" at bounding box center [105, 274] width 130 height 25
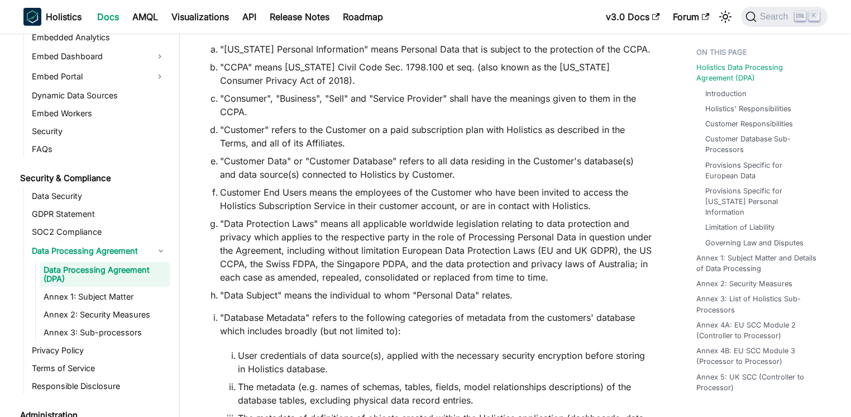
scroll to position [375, 0]
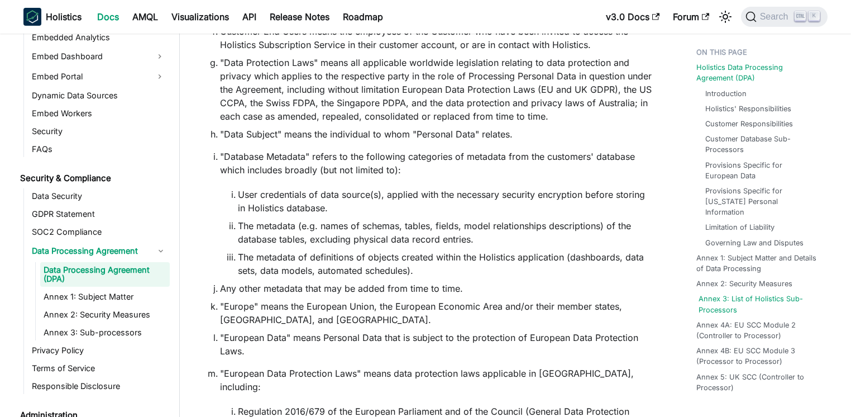
click at [747, 298] on link "Annex 3: List of Holistics Sub-Processors" at bounding box center [761, 303] width 125 height 21
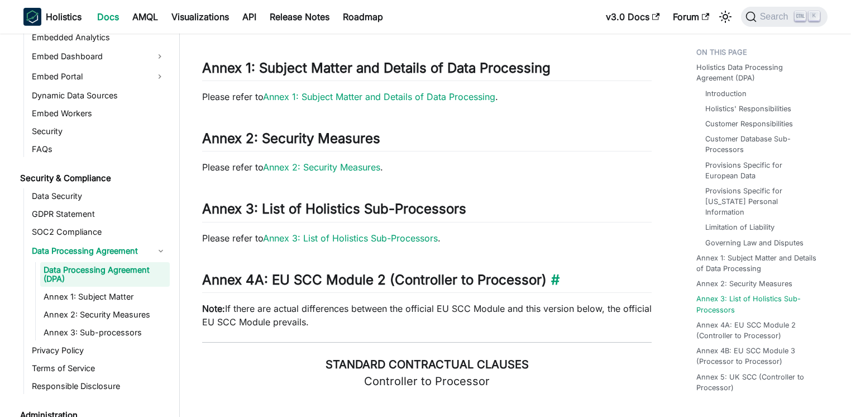
scroll to position [6136, 0]
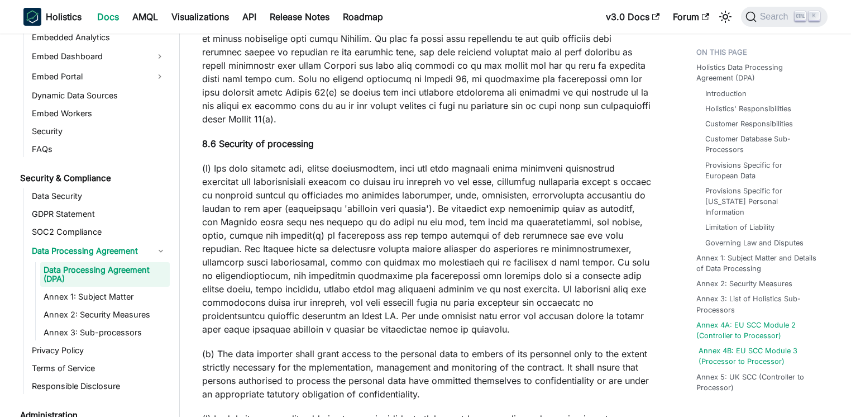
click at [728, 355] on link "Annex 4B: EU SCC Module 3 (Processor to Processor)" at bounding box center [761, 355] width 125 height 21
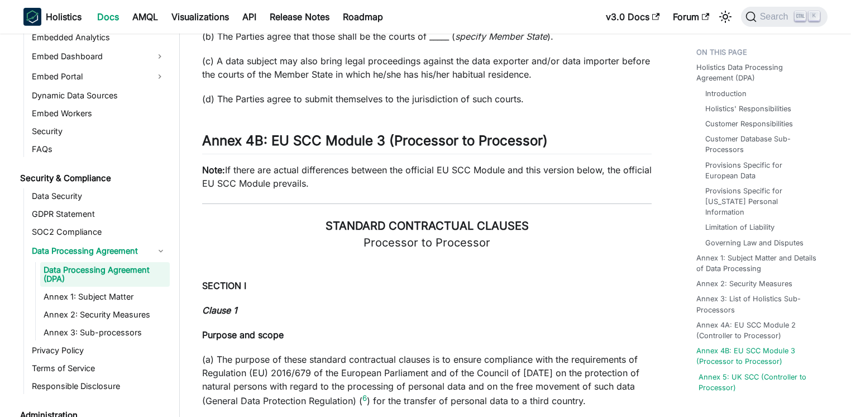
click at [745, 371] on link "Annex 5: UK SCC (Controller to Processor)" at bounding box center [761, 381] width 125 height 21
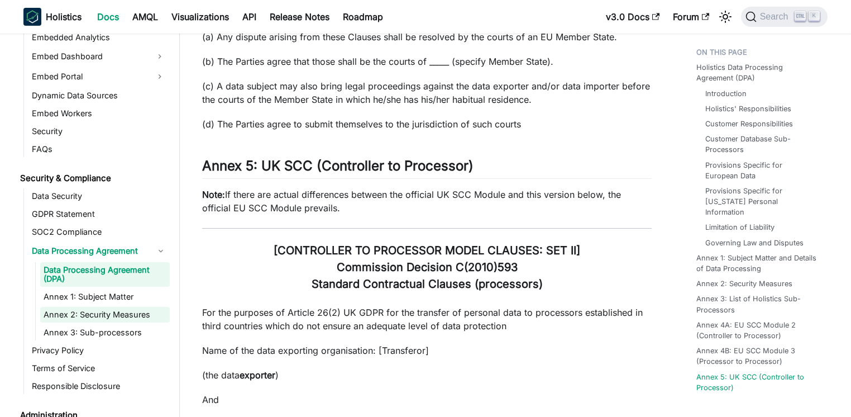
click at [118, 320] on link "Annex 2: Security Measures" at bounding box center [105, 315] width 130 height 16
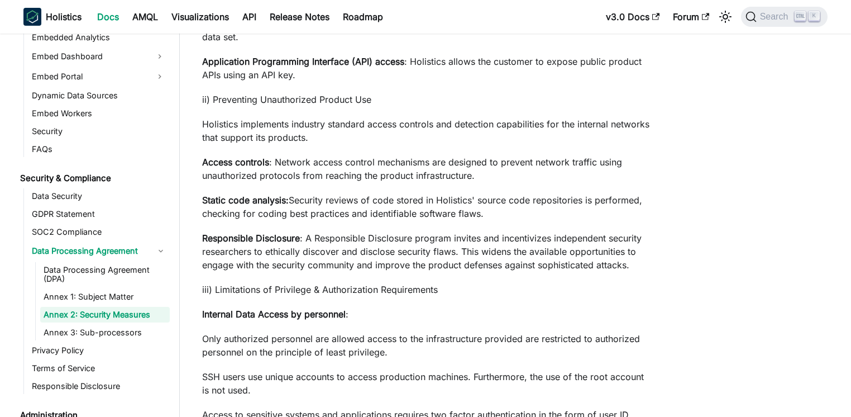
scroll to position [858, 0]
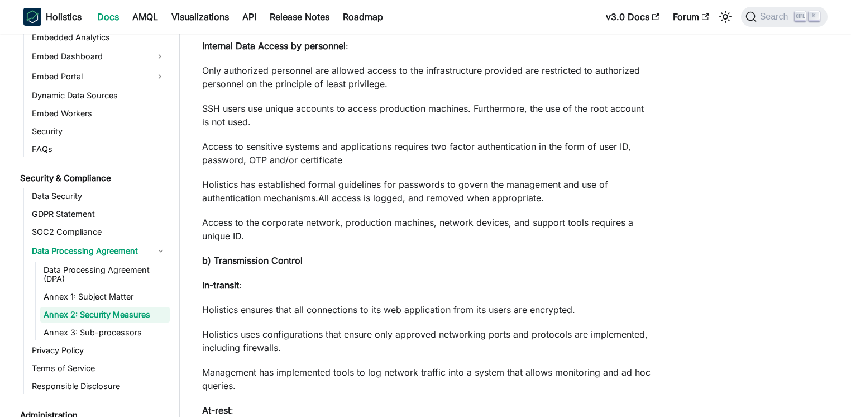
click at [348, 317] on div "Annex 2: Security Measures Notes This is a part of our Data Processing Agreemen…" at bounding box center [427, 380] width 450 height 2345
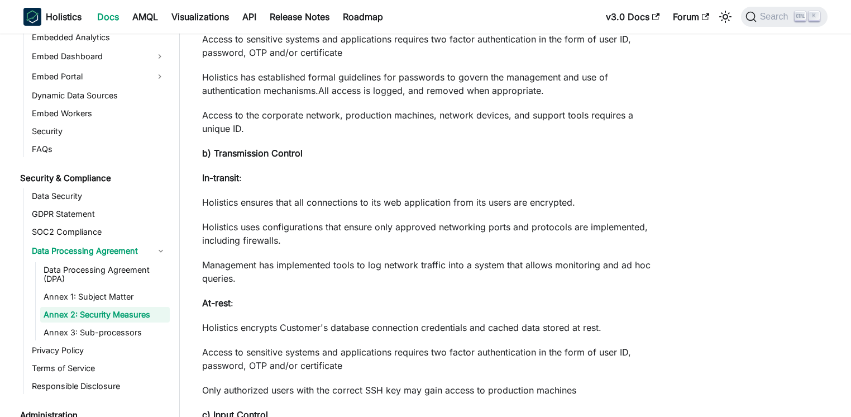
scroll to position [1019, 0]
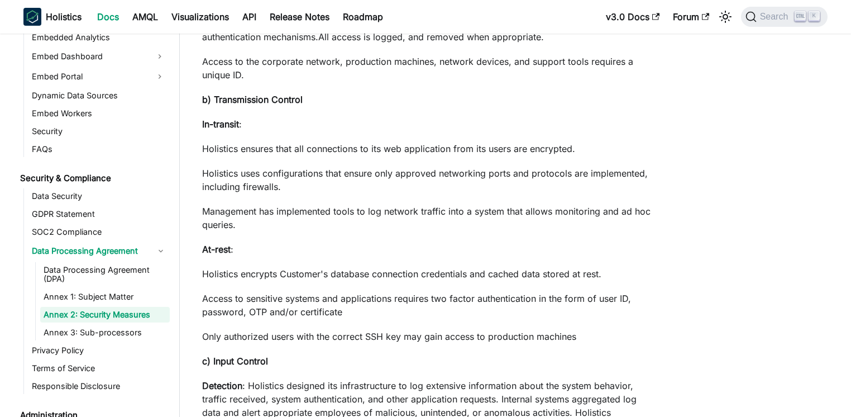
click at [386, 276] on p "Holistics encrypts Customer's database connection credentials and cached data s…" at bounding box center [427, 273] width 450 height 13
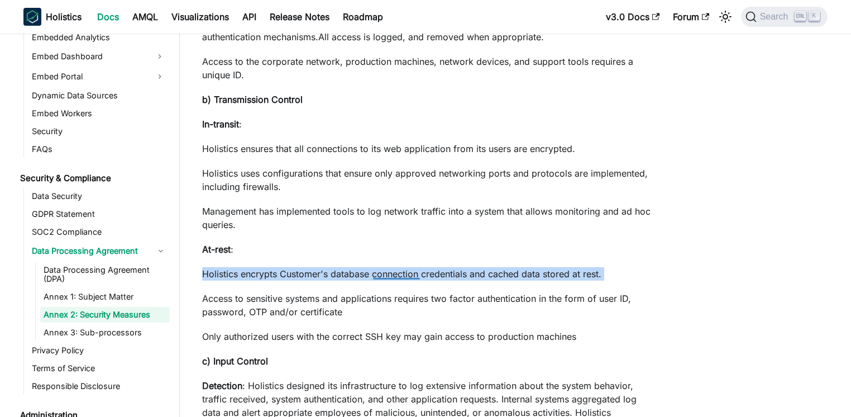
click at [386, 276] on p "Holistics encrypts Customer's database connection credentials and cached data s…" at bounding box center [427, 273] width 450 height 13
click at [345, 286] on div "Annex 2: Security Measures Notes This is a part of our Data Processing Agreemen…" at bounding box center [427, 219] width 450 height 2345
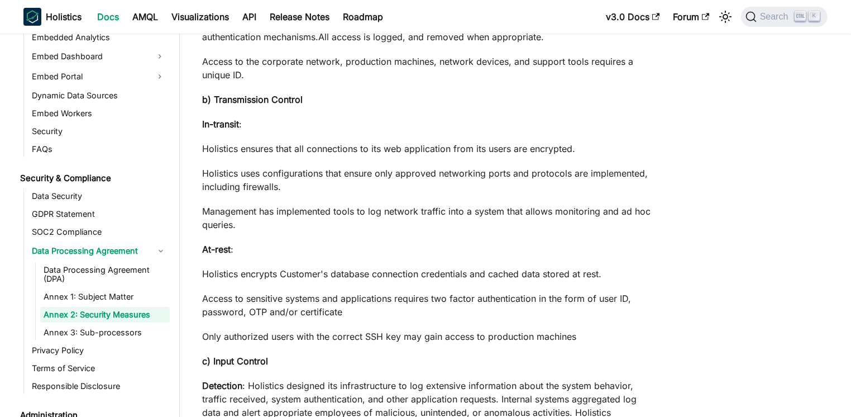
click at [275, 290] on div "Annex 2: Security Measures Notes This is a part of our Data Processing Agreemen…" at bounding box center [427, 219] width 450 height 2345
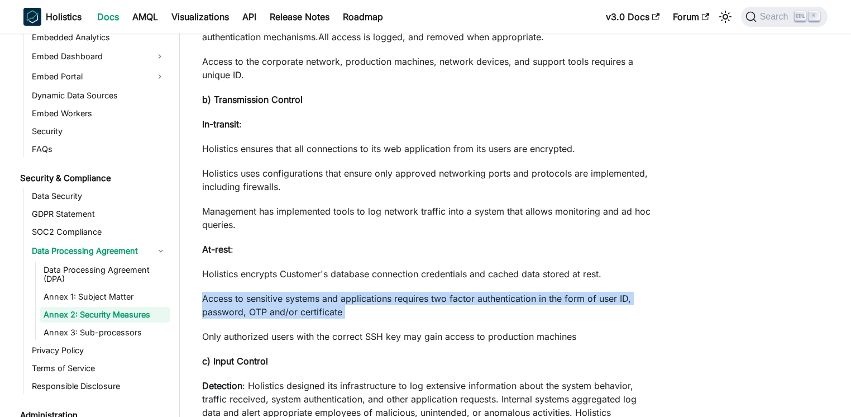
click at [275, 290] on div "Annex 2: Security Measures Notes This is a part of our Data Processing Agreemen…" at bounding box center [427, 219] width 450 height 2345
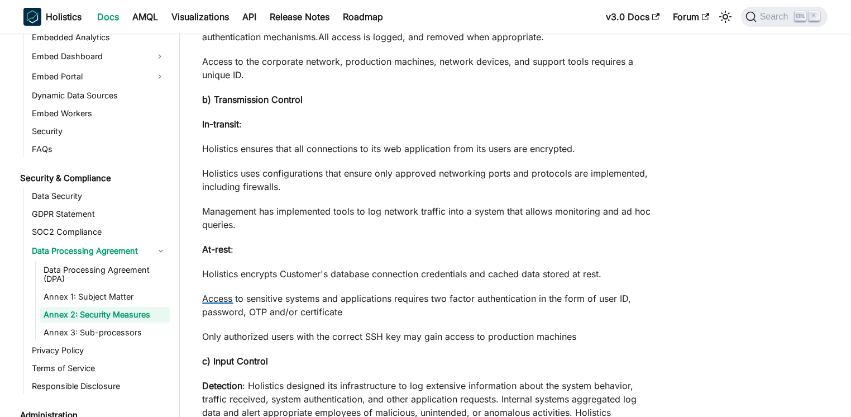
click at [419, 252] on p "At-rest :" at bounding box center [427, 248] width 450 height 13
click at [389, 270] on p "Holistics encrypts Customer's database connection credentials and cached data s…" at bounding box center [427, 273] width 450 height 13
click at [365, 272] on p "Holistics encrypts Customer's database connection credentials and cached data s…" at bounding box center [427, 273] width 450 height 13
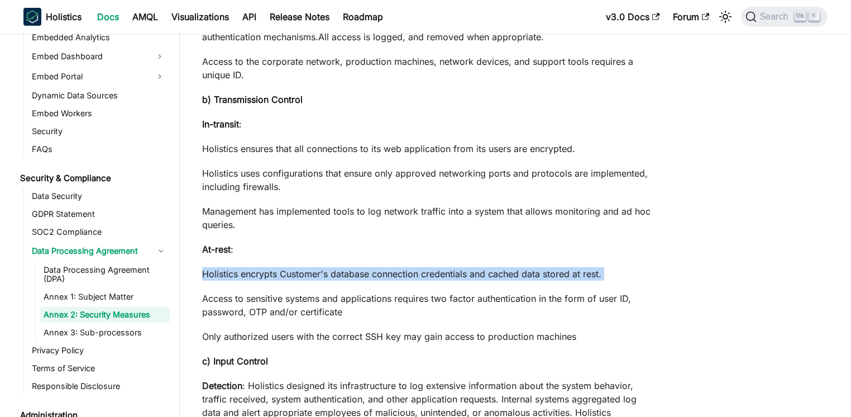
drag, startPoint x: 365, startPoint y: 272, endPoint x: 233, endPoint y: 291, distance: 133.6
click at [365, 272] on p "Holistics encrypts Customer's database connection credentials and cached data s…" at bounding box center [427, 273] width 450 height 13
click at [233, 291] on div "Annex 2: Security Measures Notes This is a part of our Data Processing Agreemen…" at bounding box center [427, 219] width 450 height 2345
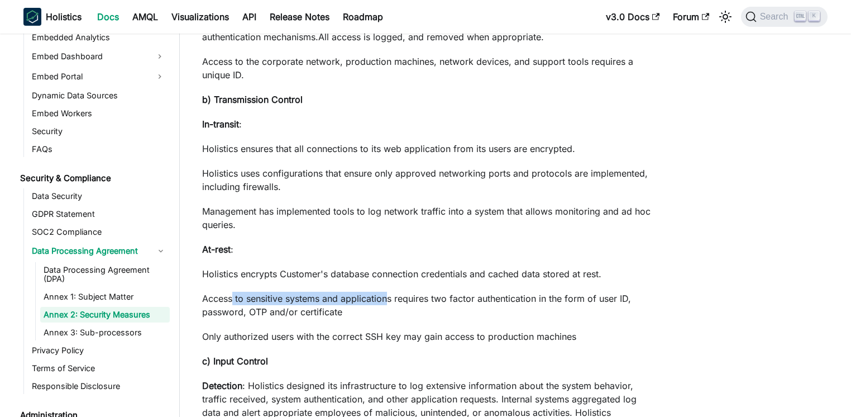
drag, startPoint x: 233, startPoint y: 300, endPoint x: 385, endPoint y: 297, distance: 152.5
click at [385, 297] on p "Access to sensitive systems and applications requires two factor authentication…" at bounding box center [427, 304] width 450 height 27
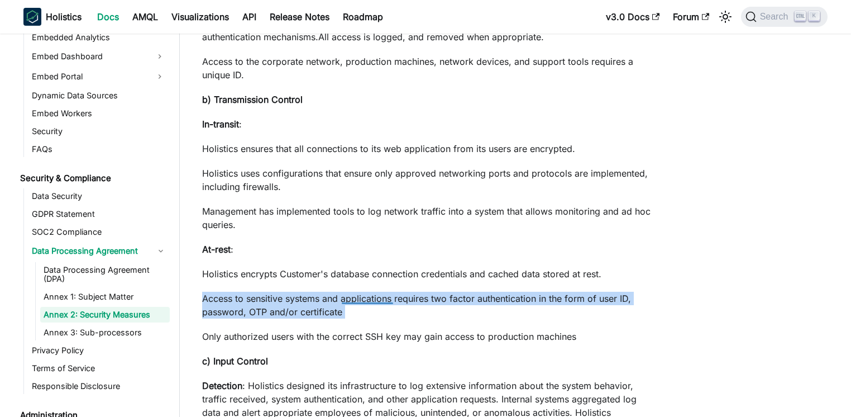
click at [385, 297] on p "Access to sensitive systems and applications requires two factor authentication…" at bounding box center [427, 304] width 450 height 27
click at [304, 297] on p "Access to sensitive systems and applications requires two factor authentication…" at bounding box center [427, 304] width 450 height 27
drag, startPoint x: 285, startPoint y: 297, endPoint x: 410, endPoint y: 309, distance: 125.7
click at [410, 309] on p "Access to sensitive systems and applications requires two factor authentication…" at bounding box center [427, 304] width 450 height 27
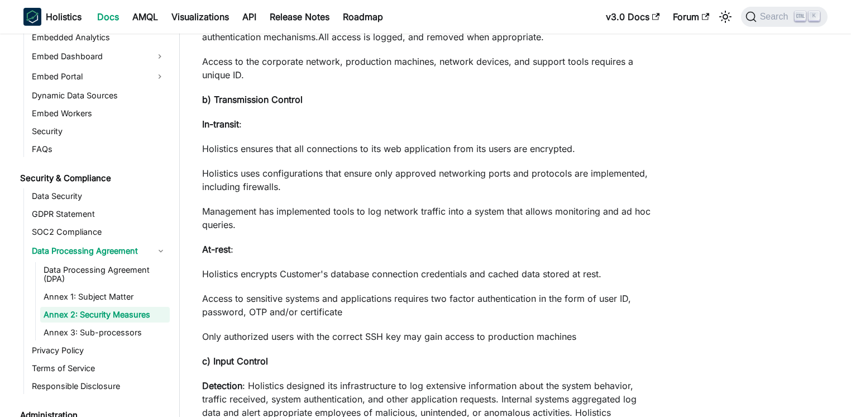
click at [410, 309] on p "Access to sensitive systems and applications requires two factor authentication…" at bounding box center [427, 304] width 450 height 27
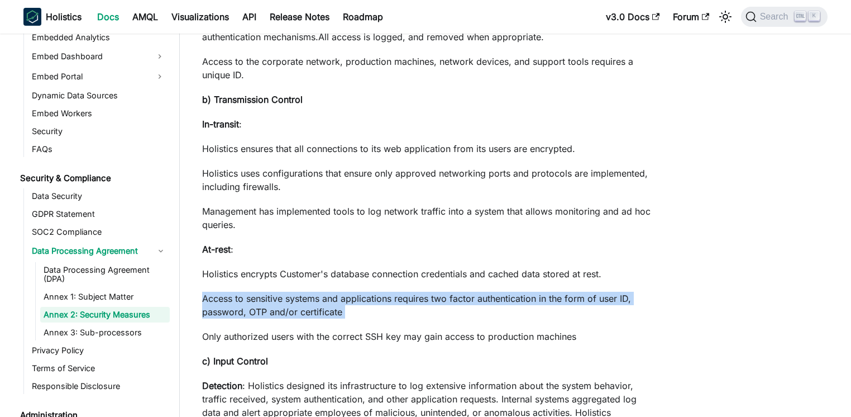
click at [410, 309] on p "Access to sensitive systems and applications requires two factor authentication…" at bounding box center [427, 304] width 450 height 27
click at [307, 308] on p "Access to sensitive systems and applications requires two factor authentication…" at bounding box center [427, 304] width 450 height 27
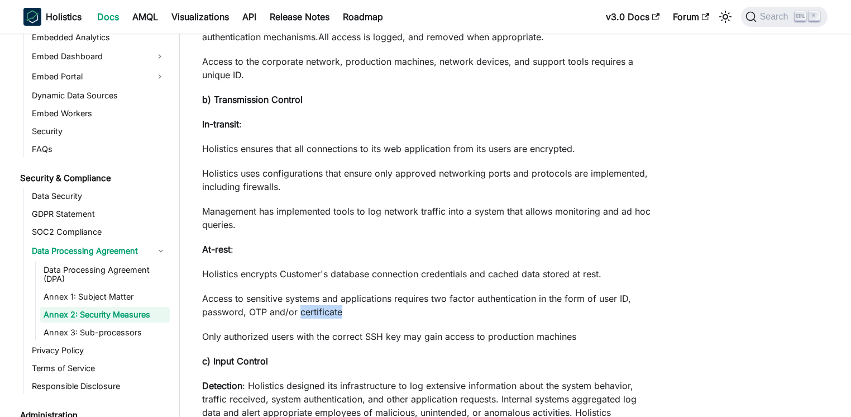
click at [307, 308] on p "Access to sensitive systems and applications requires two factor authentication…" at bounding box center [427, 304] width 450 height 27
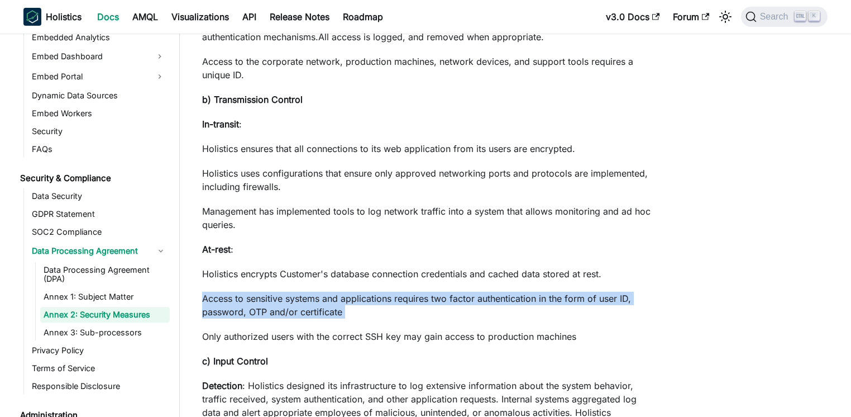
click at [307, 308] on p "Access to sensitive systems and applications requires two factor authentication…" at bounding box center [427, 304] width 450 height 27
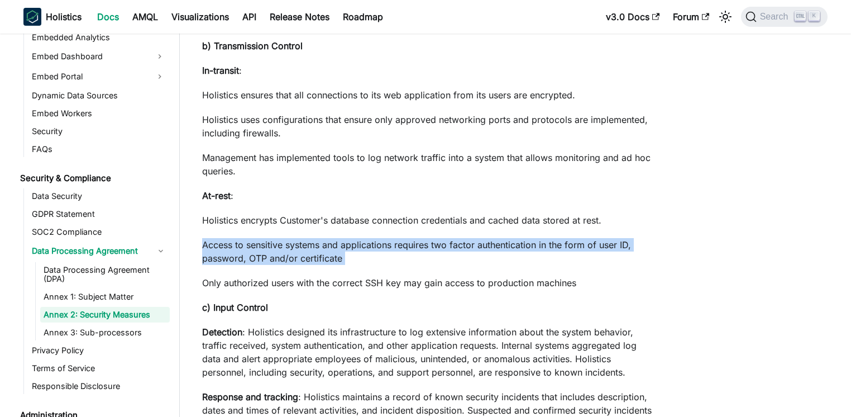
scroll to position [1126, 0]
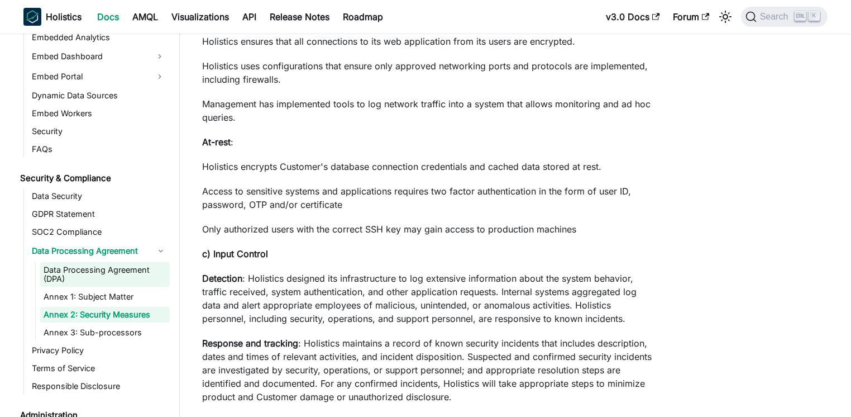
click at [107, 272] on link "Data Processing Agreement (DPA)" at bounding box center [105, 274] width 130 height 25
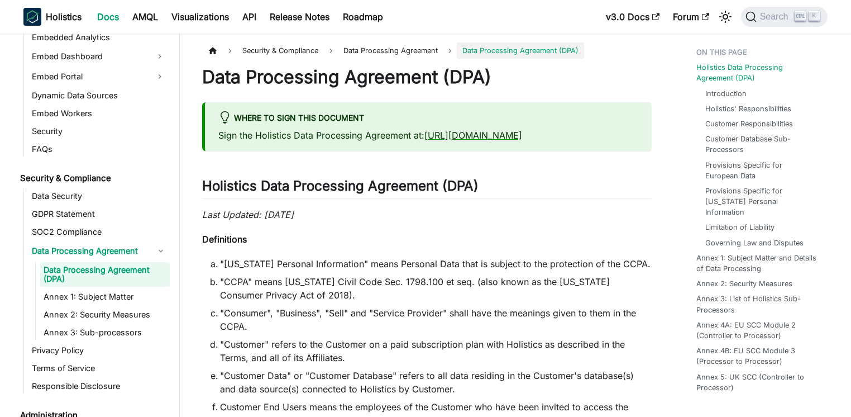
click at [377, 241] on p "Definitions" at bounding box center [427, 238] width 450 height 13
click at [737, 147] on link "Customer Database Sub-Processors" at bounding box center [762, 143] width 111 height 21
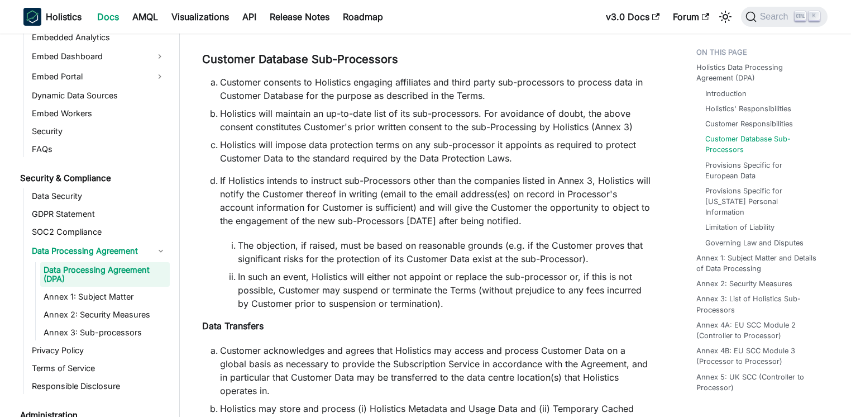
click at [382, 92] on ol "Customer consents to Holistics engaging affiliates and third party sub-processo…" at bounding box center [427, 192] width 450 height 235
click at [360, 107] on li "Holistics will maintain an up-to-date list of its sub-processors. For avoidance…" at bounding box center [436, 120] width 432 height 27
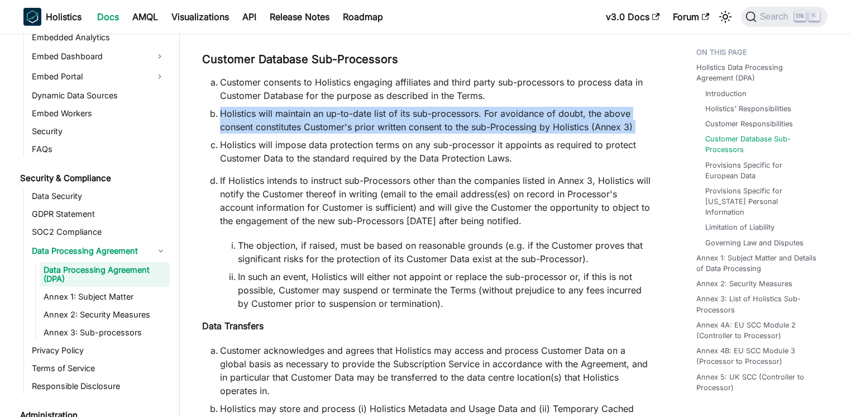
click at [360, 107] on li "Holistics will maintain an up-to-date list of its sub-processors. For avoidance…" at bounding box center [436, 120] width 432 height 27
click at [356, 107] on li "Holistics will maintain an up-to-date list of its sub-processors. For avoidance…" at bounding box center [436, 120] width 432 height 27
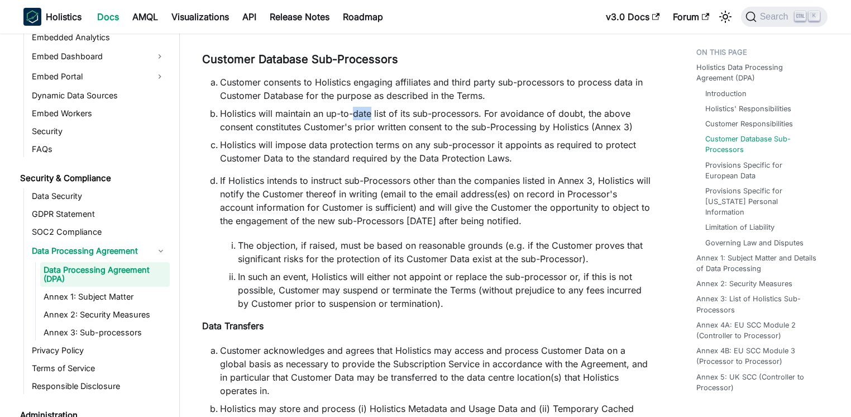
click at [356, 107] on li "Holistics will maintain an up-to-date list of its sub-processors. For avoidance…" at bounding box center [436, 120] width 432 height 27
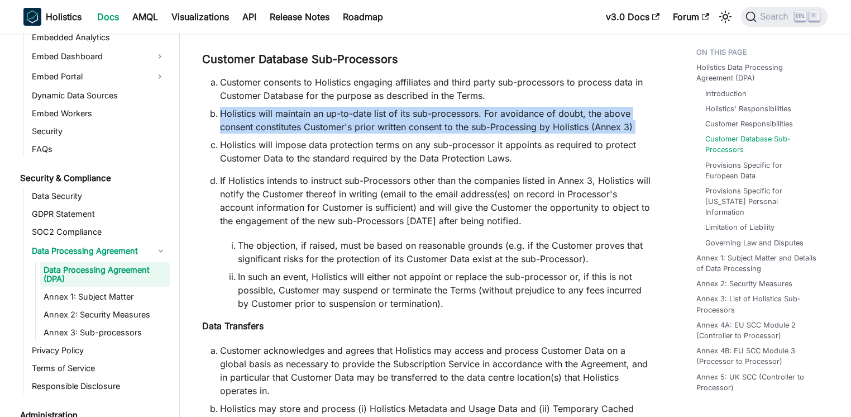
click at [356, 107] on li "Holistics will maintain an up-to-date list of its sub-processors. For avoidance…" at bounding box center [436, 120] width 432 height 27
click at [296, 107] on li "Holistics will maintain an up-to-date list of its sub-processors. For avoidance…" at bounding box center [436, 120] width 432 height 27
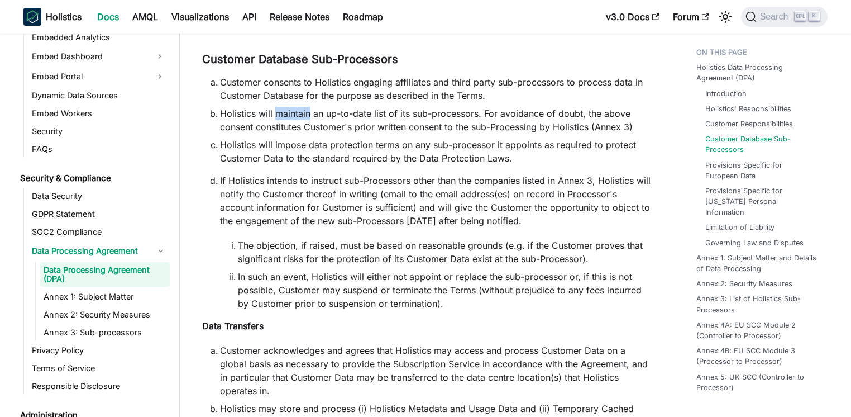
click at [296, 107] on li "Holistics will maintain an up-to-date list of its sub-processors. For avoidance…" at bounding box center [436, 120] width 432 height 27
click at [296, 104] on div at bounding box center [293, 99] width 36 height 11
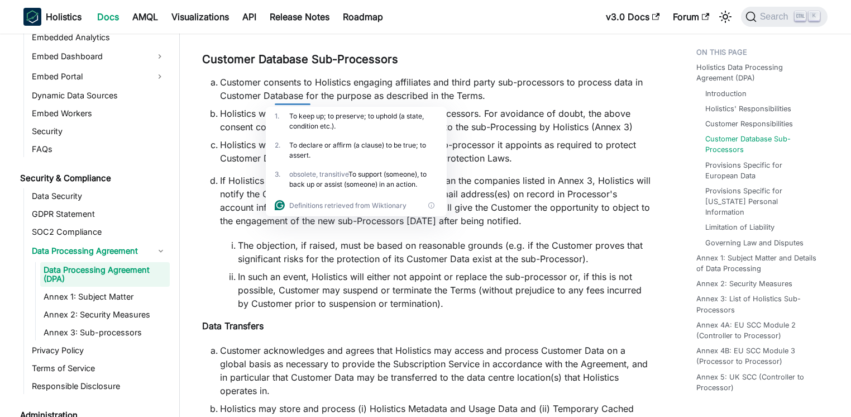
click at [250, 138] on li "Holistics will impose data protection terms on any sub-processor it appoints as…" at bounding box center [436, 151] width 432 height 27
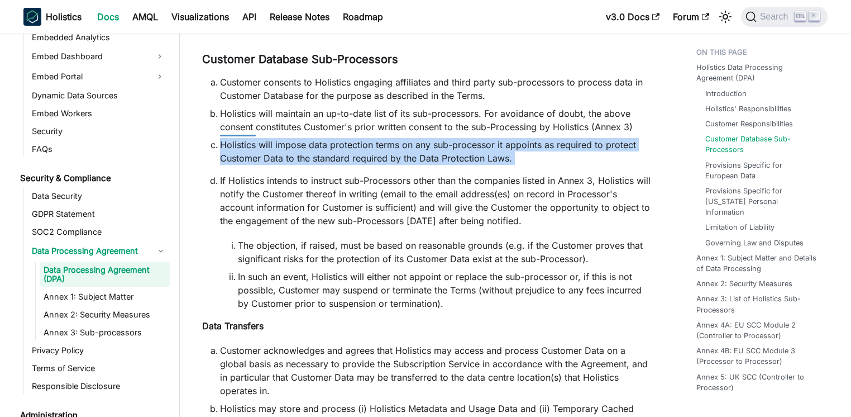
click at [250, 138] on li "Holistics will impose data protection terms on any sub-processor it appoints as…" at bounding box center [436, 151] width 432 height 27
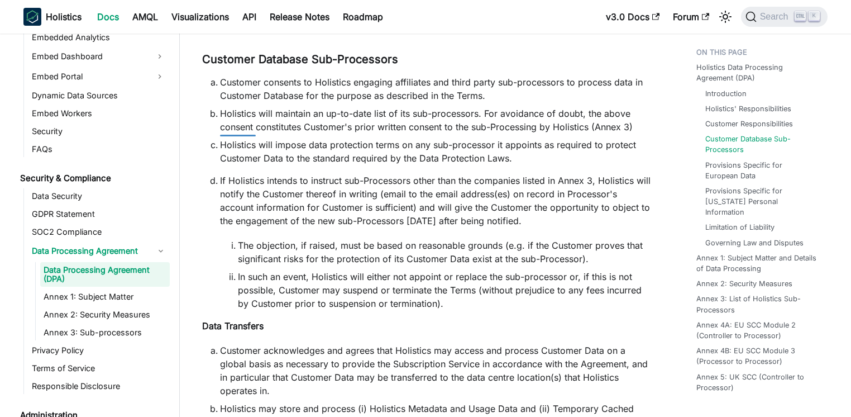
click at [481, 107] on li "Holistics will maintain an up-to-date list of its sub-processors. For avoidance…" at bounding box center [436, 120] width 432 height 27
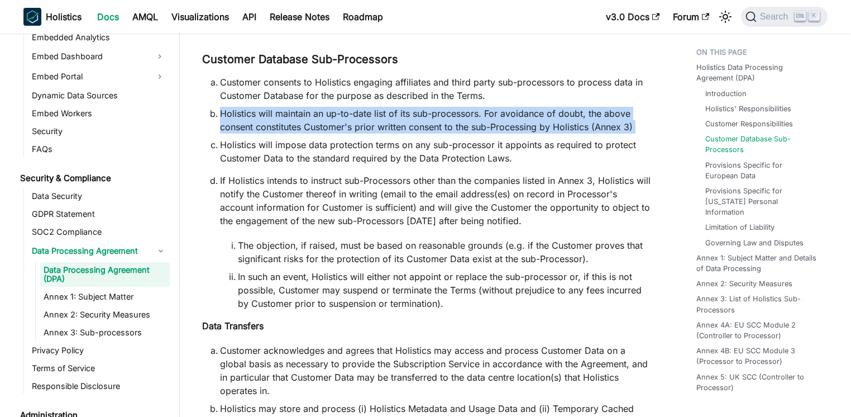
click at [481, 107] on li "Holistics will maintain an up-to-date list of its sub-processors. For avoidance…" at bounding box center [436, 120] width 432 height 27
click at [418, 107] on li "Holistics will maintain an up-to-date list of its sub-processors. For avoidance…" at bounding box center [436, 120] width 432 height 27
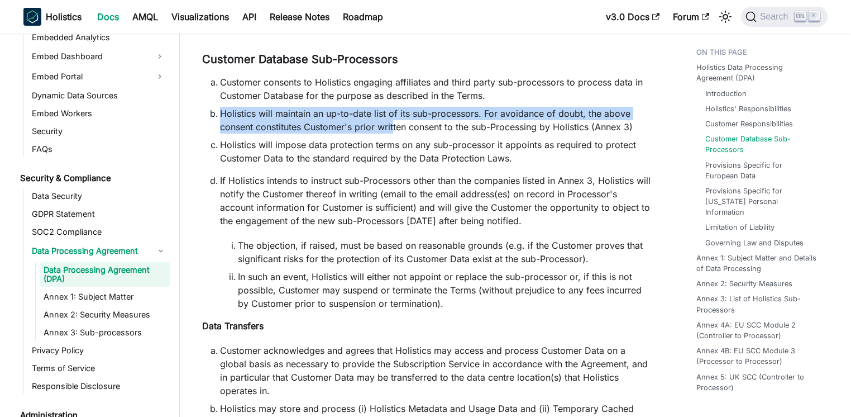
drag, startPoint x: 292, startPoint y: 101, endPoint x: 395, endPoint y: 116, distance: 103.8
click at [395, 116] on li "Holistics will maintain an up-to-date list of its sub-processors. For avoidance…" at bounding box center [436, 120] width 432 height 27
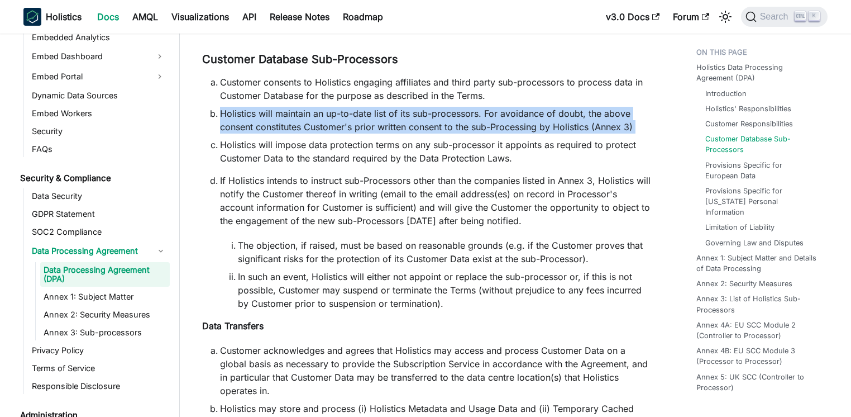
click at [395, 116] on li "Holistics will maintain an up-to-date list of its sub-processors. For avoidance…" at bounding box center [436, 120] width 432 height 27
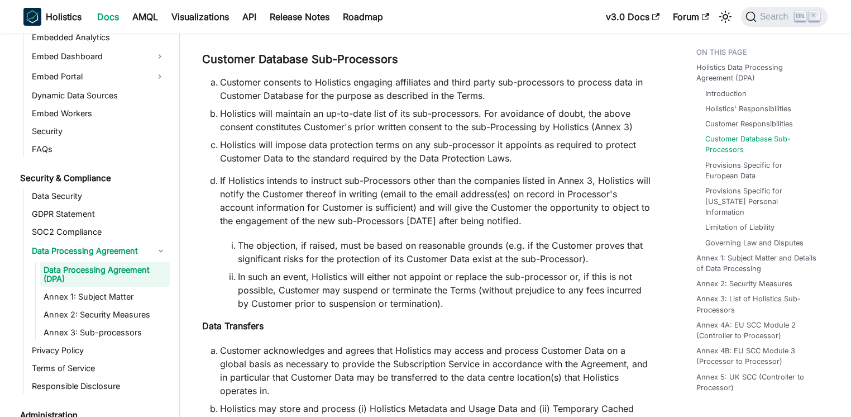
click at [290, 139] on li "Holistics will impose data protection terms on any sub-processor it appoints as…" at bounding box center [436, 151] width 432 height 27
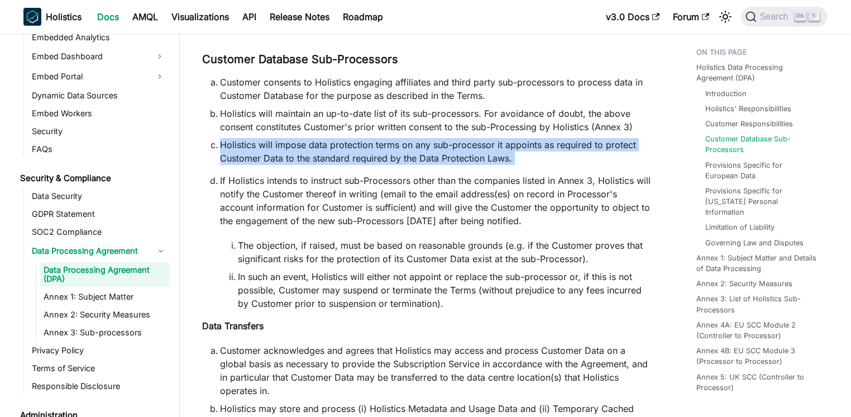
click at [289, 139] on li "Holistics will impose data protection terms on any sub-processor it appoints as…" at bounding box center [436, 151] width 432 height 27
click at [317, 138] on li "Holistics will impose data protection terms on any sub-processor it appoints as…" at bounding box center [436, 151] width 432 height 27
drag, startPoint x: 240, startPoint y: 122, endPoint x: 508, endPoint y: 147, distance: 269.2
click at [508, 147] on ol "Customer consents to Holistics engaging affiliates and third party sub-processo…" at bounding box center [427, 192] width 450 height 235
click at [508, 147] on li "Holistics will impose data protection terms on any sub-processor it appoints as…" at bounding box center [436, 151] width 432 height 27
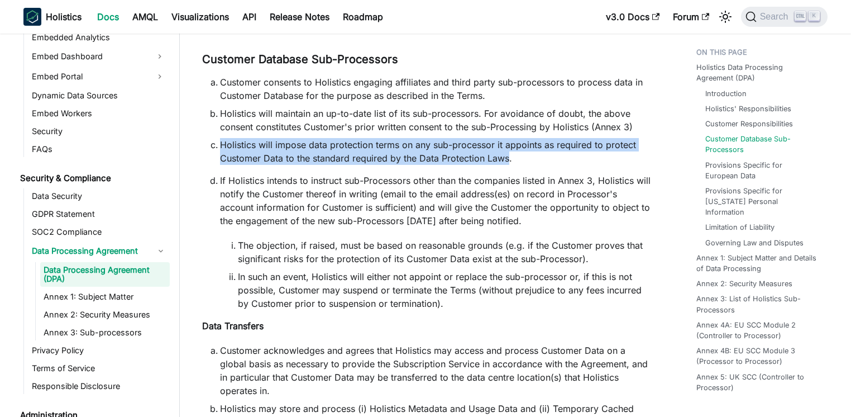
click at [508, 147] on li "Holistics will impose data protection terms on any sub-processor it appoints as…" at bounding box center [436, 151] width 432 height 27
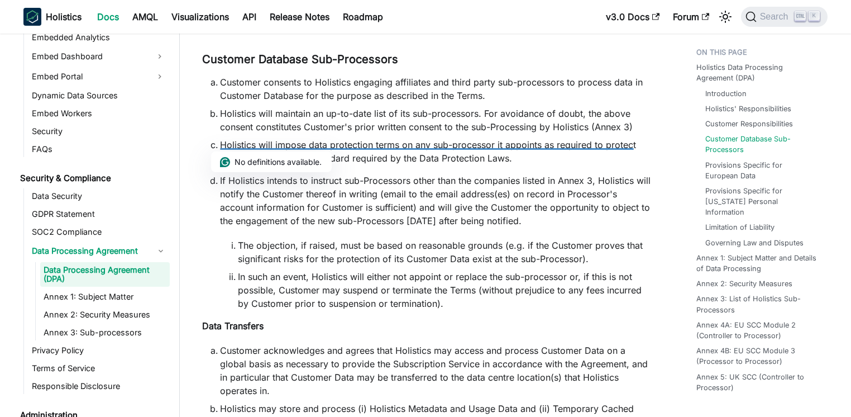
click at [324, 171] on div "No definitions available." at bounding box center [271, 161] width 121 height 21
click at [400, 174] on p "If Holistics intends to instruct sub-Processors other than the companies listed…" at bounding box center [436, 201] width 432 height 54
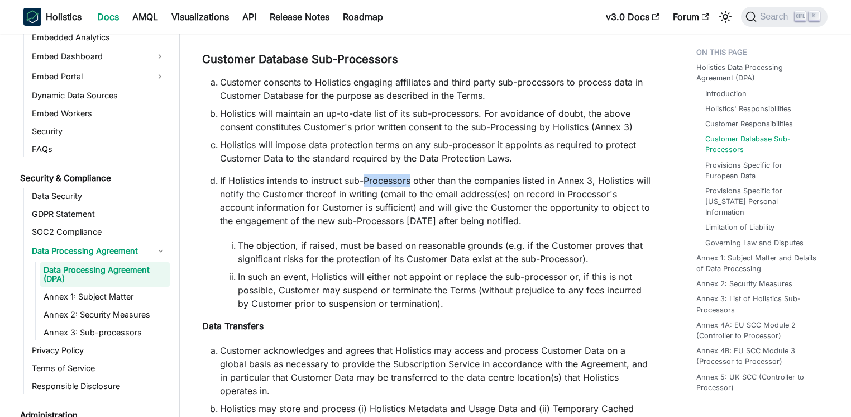
click at [400, 174] on p "If Holistics intends to instruct sub-Processors other than the companies listed…" at bounding box center [436, 201] width 432 height 54
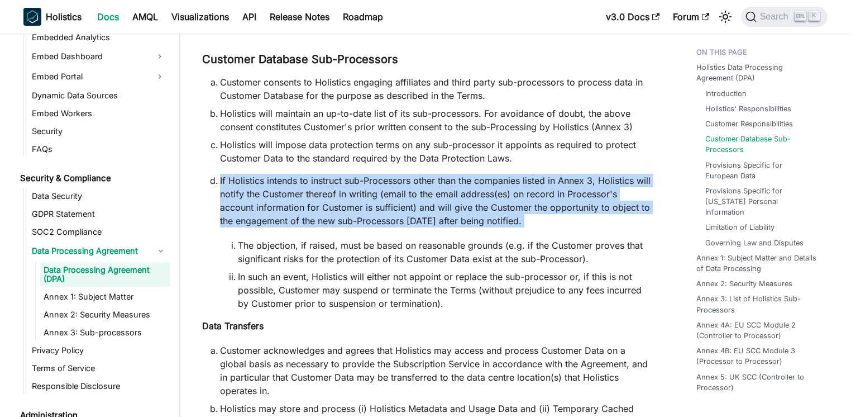
click at [400, 174] on p "If Holistics intends to instruct sub-Processors other than the companies listed…" at bounding box center [436, 201] width 432 height 54
click at [370, 174] on p "If Holistics intends to instruct sub-Processors other than the companies listed…" at bounding box center [436, 201] width 432 height 54
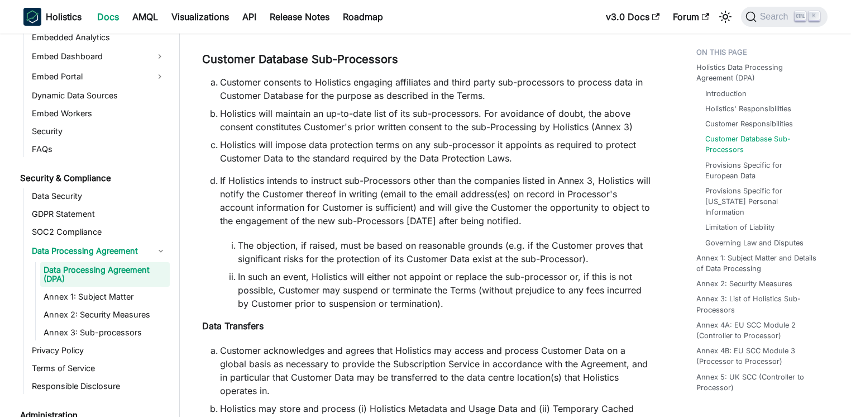
drag, startPoint x: 290, startPoint y: 163, endPoint x: 518, endPoint y: 166, distance: 227.8
click at [518, 174] on p "If Holistics intends to instruct sub-Processors other than the companies listed…" at bounding box center [436, 201] width 432 height 54
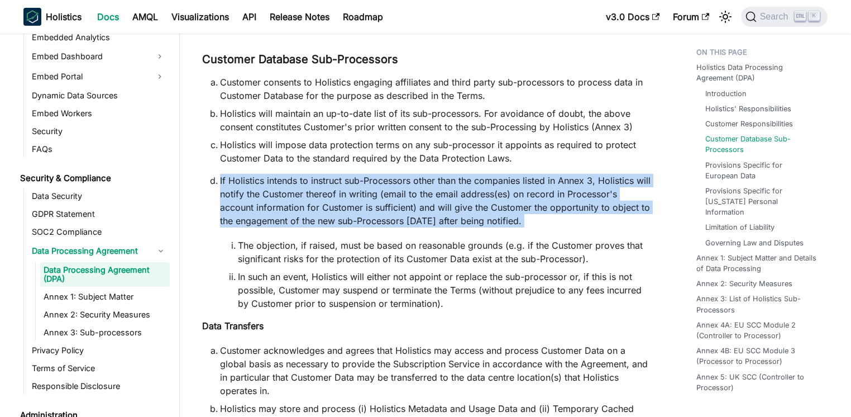
click at [518, 174] on p "If Holistics intends to instruct sub-Processors other than the companies listed…" at bounding box center [436, 201] width 432 height 54
click at [439, 174] on p "If Holistics intends to instruct sub-Processors other than the companies listed…" at bounding box center [436, 201] width 432 height 54
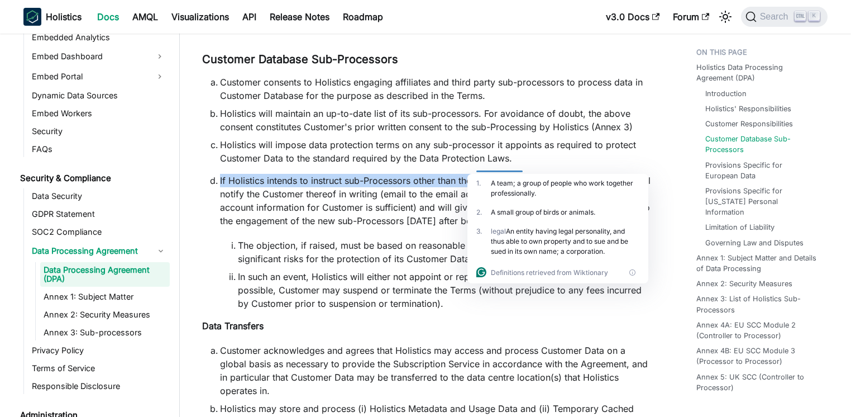
drag, startPoint x: 329, startPoint y: 158, endPoint x: 571, endPoint y: 169, distance: 242.6
click at [571, 169] on ol "Customer consents to Holistics engaging affiliates and third party sub-processo…" at bounding box center [427, 192] width 450 height 235
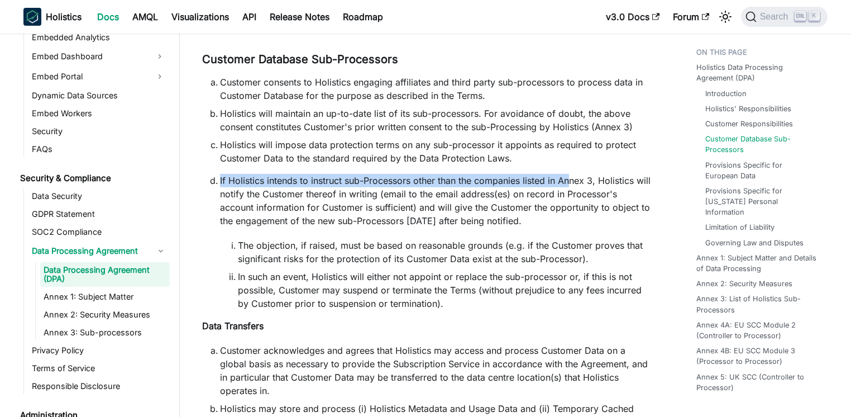
click at [571, 174] on p "If Holistics intends to instruct sub-Processors other than the companies listed…" at bounding box center [436, 201] width 432 height 54
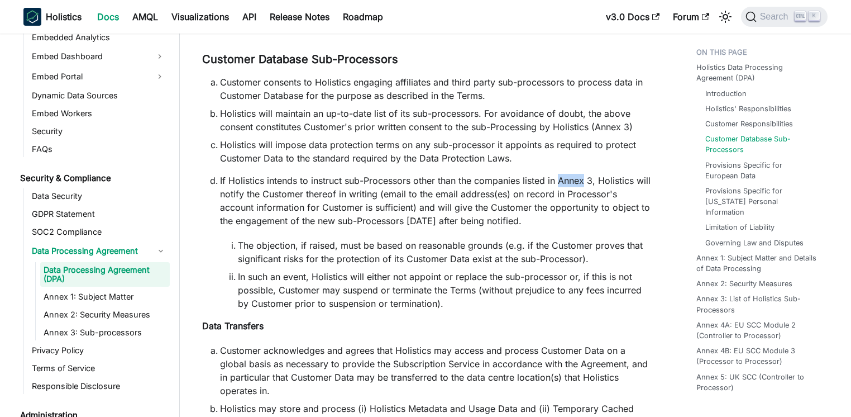
click at [571, 174] on p "If Holistics intends to instruct sub-Processors other than the companies listed…" at bounding box center [436, 201] width 432 height 54
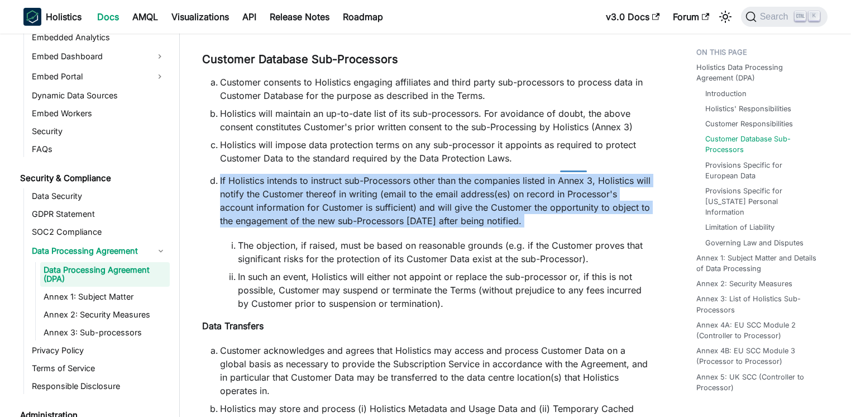
drag, startPoint x: 571, startPoint y: 169, endPoint x: 364, endPoint y: 169, distance: 207.7
click at [571, 174] on p "If Holistics intends to instruct sub-Processors other than the companies listed…" at bounding box center [436, 201] width 432 height 54
click at [334, 174] on p "If Holistics intends to instruct sub-Processors other than the companies listed…" at bounding box center [436, 201] width 432 height 54
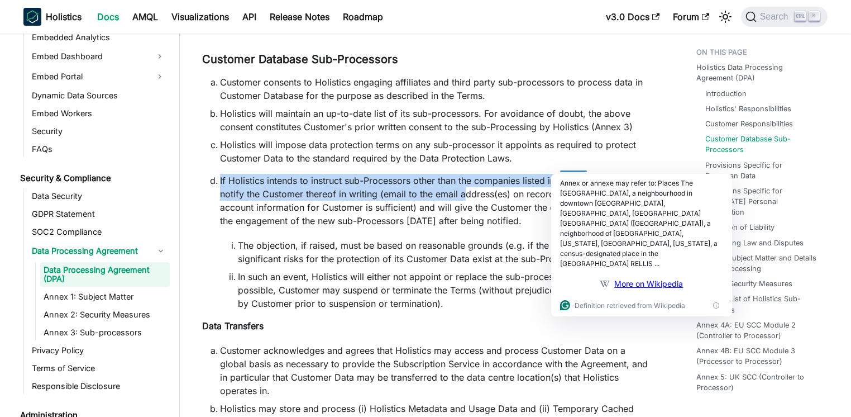
drag, startPoint x: 265, startPoint y: 156, endPoint x: 479, endPoint y: 175, distance: 214.7
click at [479, 175] on ol "Customer consents to Holistics engaging affiliates and third party sub-processo…" at bounding box center [427, 192] width 450 height 235
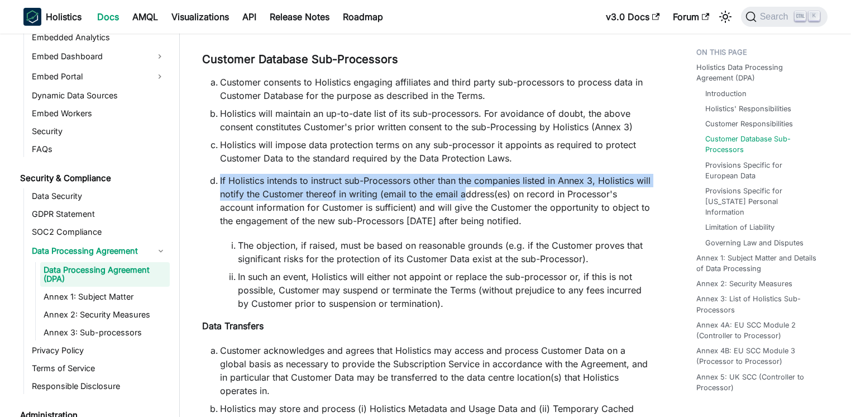
click at [479, 175] on p "If Holistics intends to instruct sub-Processors other than the companies listed…" at bounding box center [436, 201] width 432 height 54
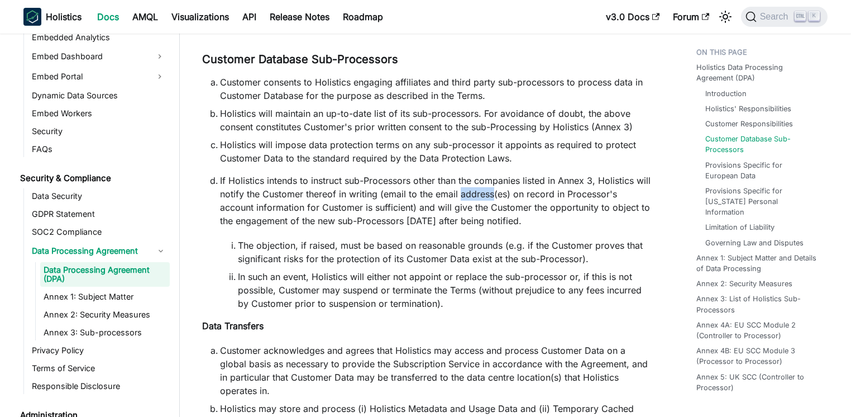
click at [479, 175] on p "If Holistics intends to instruct sub-Processors other than the companies listed…" at bounding box center [436, 201] width 432 height 54
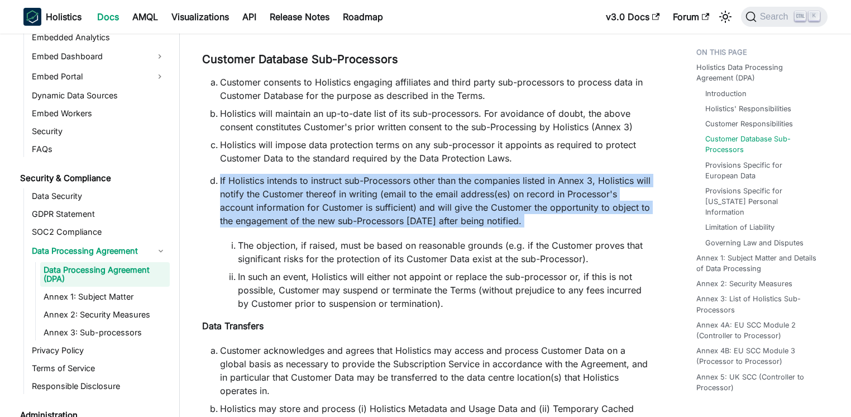
click at [479, 175] on p "If Holistics intends to instruct sub-Processors other than the companies listed…" at bounding box center [436, 201] width 432 height 54
click at [363, 174] on p "If Holistics intends to instruct sub-Processors other than the companies listed…" at bounding box center [436, 201] width 432 height 54
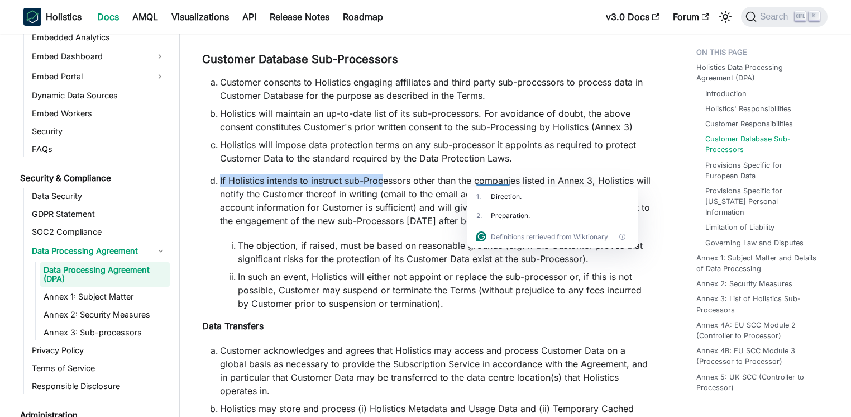
drag, startPoint x: 254, startPoint y: 162, endPoint x: 384, endPoint y: 168, distance: 130.2
click at [384, 174] on p "If Holistics intends to instruct sub-Processors other than the companies listed…" at bounding box center [436, 201] width 432 height 54
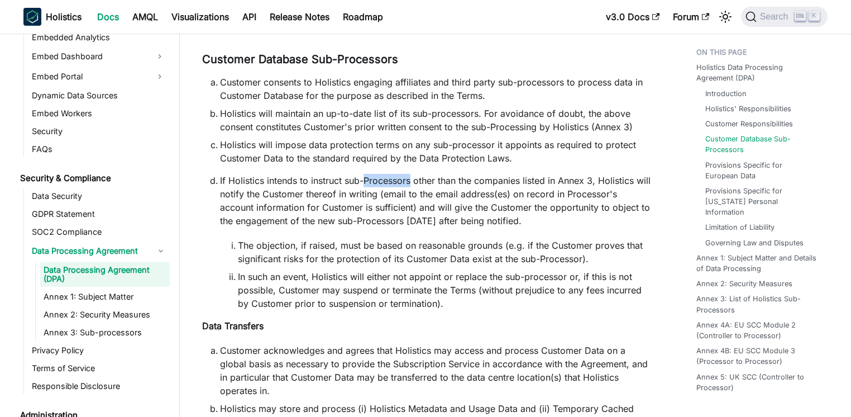
click at [384, 174] on p "If Holistics intends to instruct sub-Processors other than the companies listed…" at bounding box center [436, 201] width 432 height 54
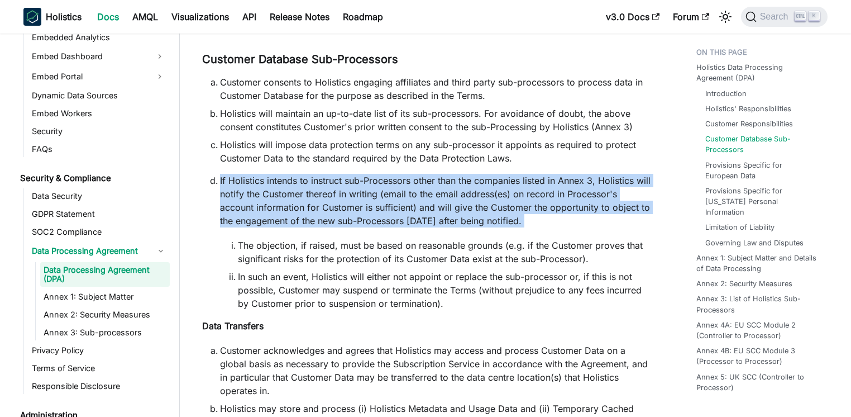
click at [384, 174] on p "If Holistics intends to instruct sub-Processors other than the companies listed…" at bounding box center [436, 201] width 432 height 54
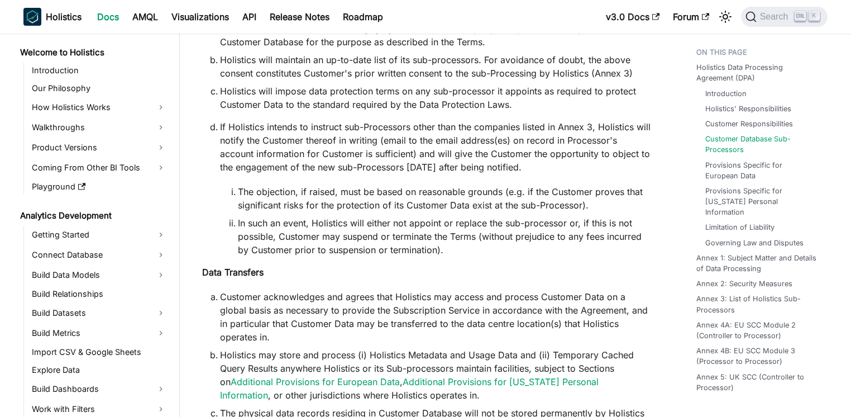
scroll to position [1134, 0]
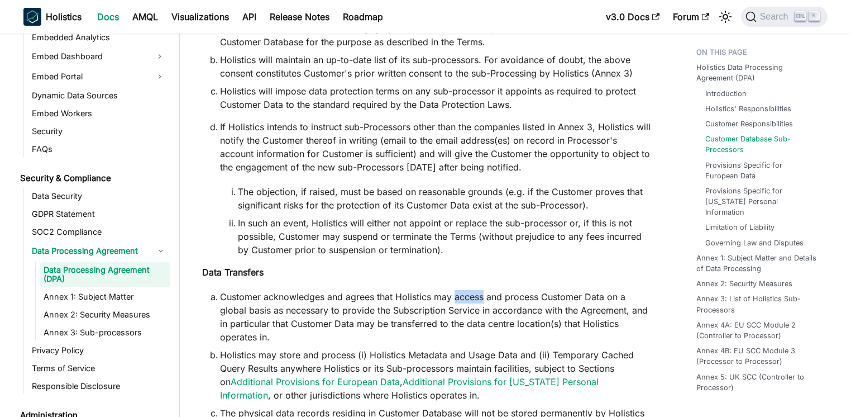
click at [456, 290] on li "Customer acknowledges and agrees that Holistics may access and process Customer…" at bounding box center [436, 317] width 432 height 54
click at [456, 288] on div at bounding box center [469, 283] width 30 height 11
click at [365, 296] on li "Customer acknowledges and agrees that Holistics may access and process Customer…" at bounding box center [436, 317] width 432 height 54
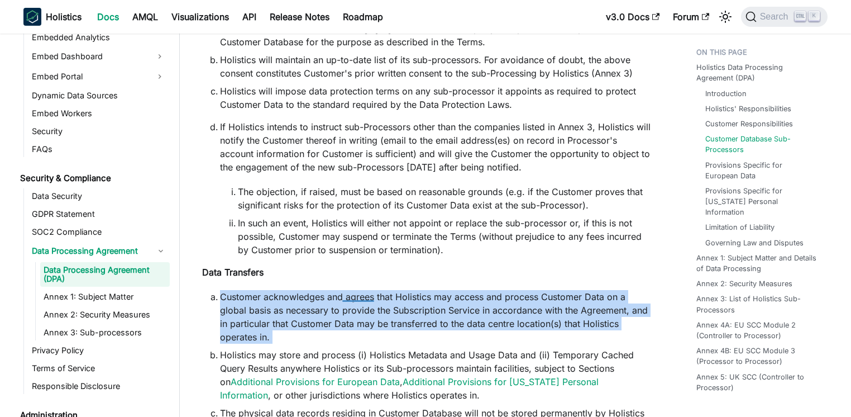
click at [365, 296] on li "Customer acknowledges and agrees that Holistics may access and process Customer…" at bounding box center [436, 317] width 432 height 54
click at [289, 299] on li "Customer acknowledges and agrees that Holistics may access and process Customer…" at bounding box center [436, 317] width 432 height 54
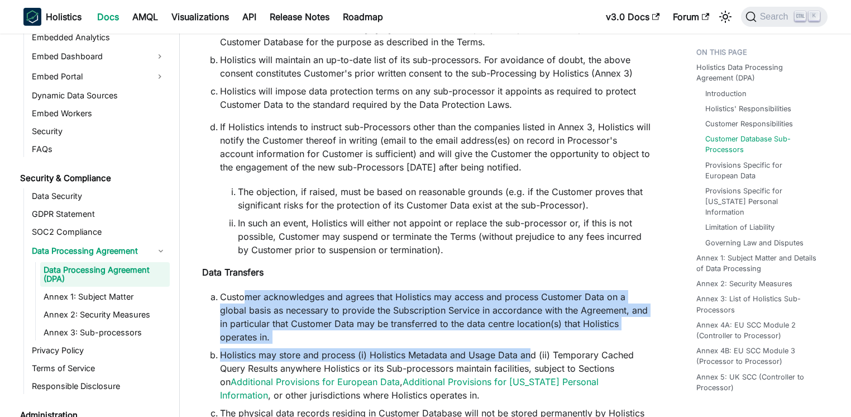
drag, startPoint x: 272, startPoint y: 284, endPoint x: 528, endPoint y: 336, distance: 261.6
click at [528, 336] on ol "Customer acknowledges and agrees that Holistics may access and process Customer…" at bounding box center [427, 392] width 450 height 205
click at [528, 348] on li "Holistics may store and process (i) Holistics Metadata and Usage Data and (ii) …" at bounding box center [436, 375] width 432 height 54
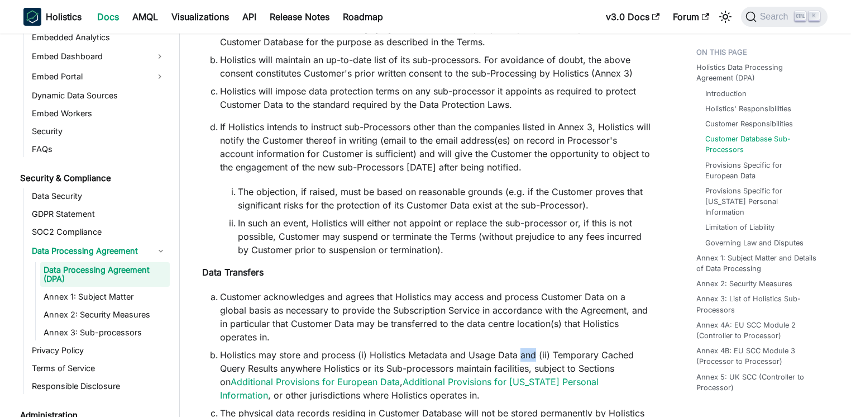
click at [528, 348] on li "Holistics may store and process (i) Holistics Metadata and Usage Data and (ii) …" at bounding box center [436, 375] width 432 height 54
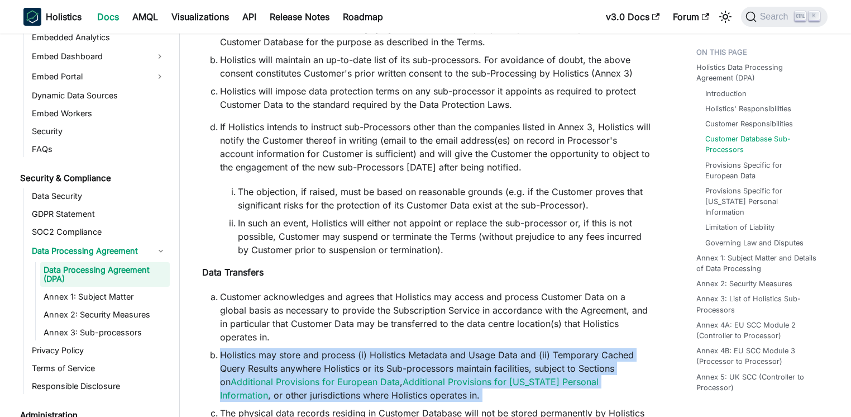
click at [528, 348] on li "Holistics may store and process (i) Holistics Metadata and Usage Data and (ii) …" at bounding box center [436, 375] width 432 height 54
click at [453, 348] on li "Holistics may store and process (i) Holistics Metadata and Usage Data and (ii) …" at bounding box center [436, 375] width 432 height 54
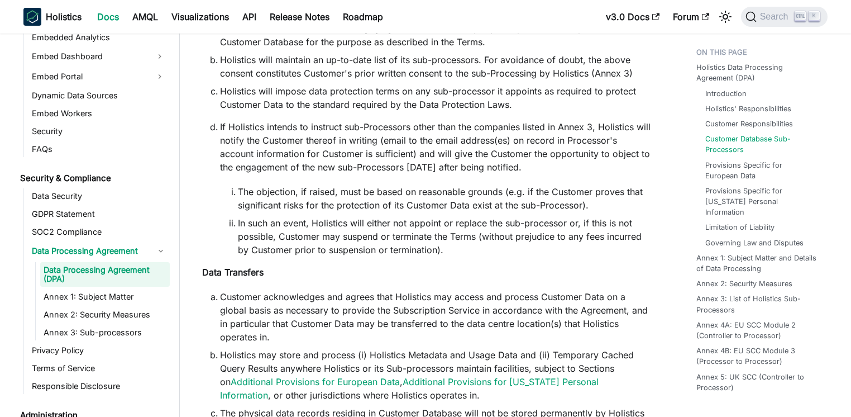
drag, startPoint x: 279, startPoint y: 333, endPoint x: 386, endPoint y: 334, distance: 107.2
click at [386, 334] on ol "Customer acknowledges and agrees that Holistics may access and process Customer…" at bounding box center [427, 392] width 450 height 205
click at [386, 348] on li "Holistics may store and process (i) Holistics Metadata and Usage Data and (ii) …" at bounding box center [436, 375] width 432 height 54
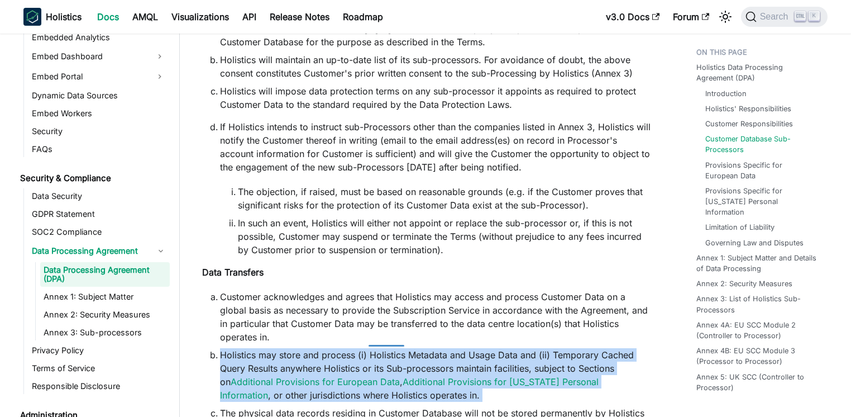
click at [386, 348] on li "Holistics may store and process (i) Holistics Metadata and Usage Data and (ii) …" at bounding box center [436, 375] width 432 height 54
click at [374, 348] on li "Holistics may store and process (i) Holistics Metadata and Usage Data and (ii) …" at bounding box center [436, 375] width 432 height 54
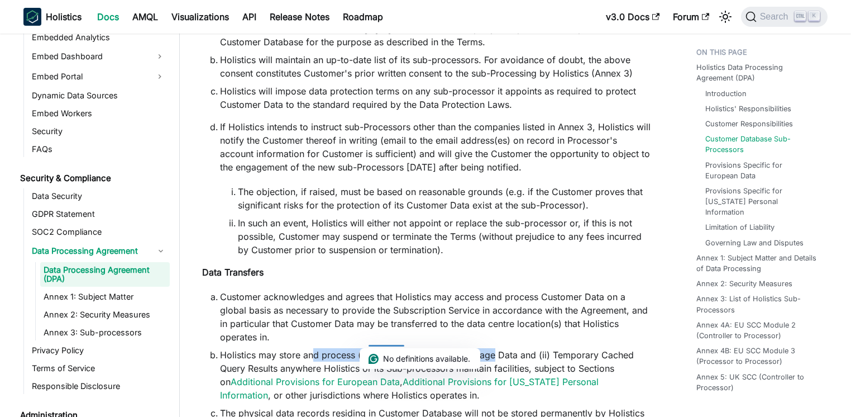
drag, startPoint x: 315, startPoint y: 339, endPoint x: 494, endPoint y: 340, distance: 178.7
click at [494, 348] on li "Holistics may store and process (i) Holistics Metadata and Usage Data and (ii) …" at bounding box center [436, 375] width 432 height 54
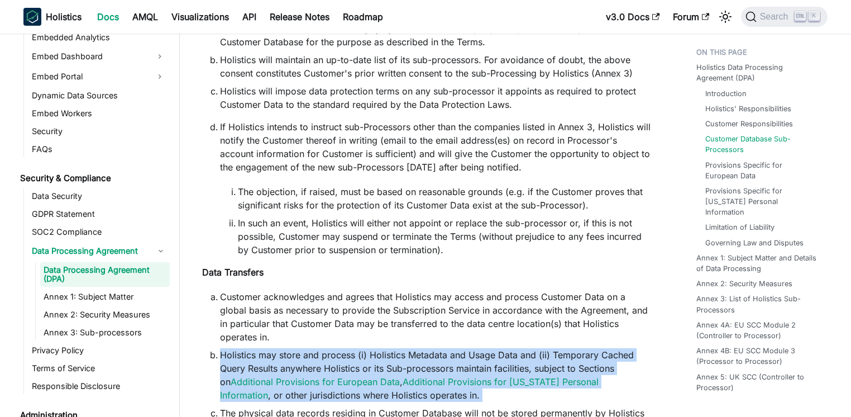
click at [494, 348] on li "Holistics may store and process (i) Holistics Metadata and Usage Data and (ii) …" at bounding box center [436, 375] width 432 height 54
click at [428, 348] on li "Holistics may store and process (i) Holistics Metadata and Usage Data and (ii) …" at bounding box center [436, 375] width 432 height 54
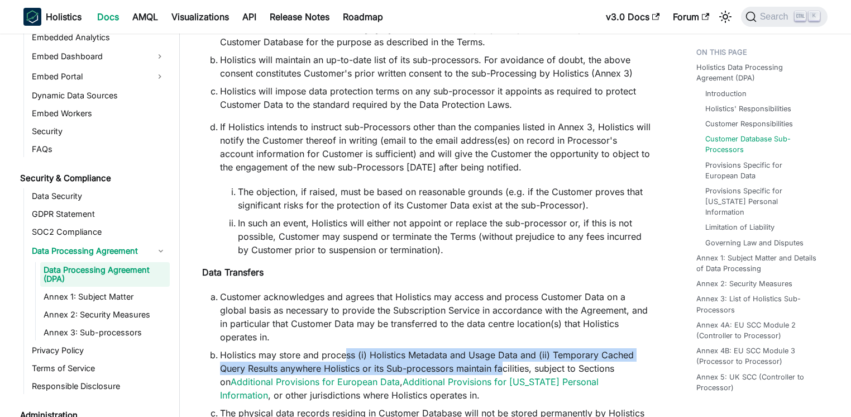
drag, startPoint x: 344, startPoint y: 338, endPoint x: 505, endPoint y: 348, distance: 161.1
click at [505, 348] on li "Holistics may store and process (i) Holistics Metadata and Usage Data and (ii) …" at bounding box center [436, 375] width 432 height 54
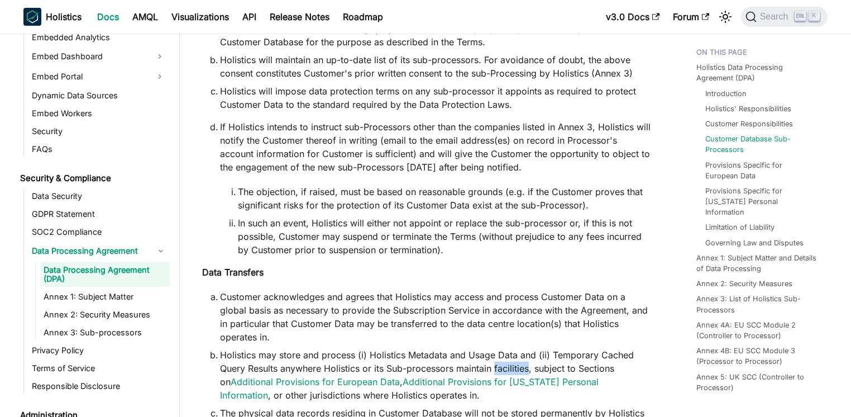
click at [505, 348] on li "Holistics may store and process (i) Holistics Metadata and Usage Data and (ii) …" at bounding box center [436, 375] width 432 height 54
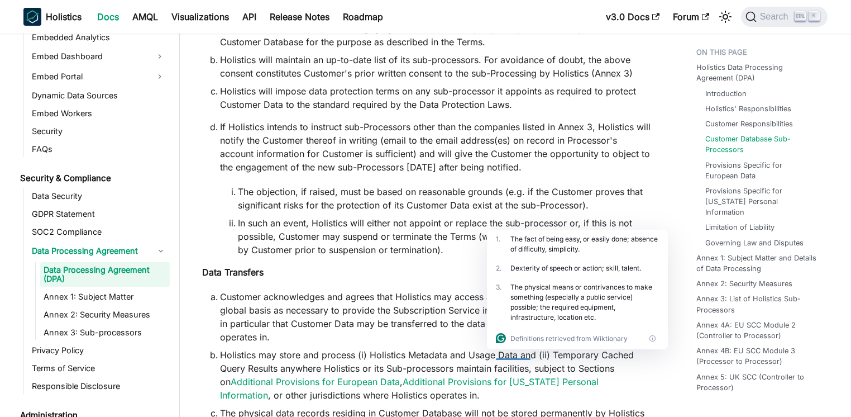
click at [378, 348] on li "Holistics may store and process (i) Holistics Metadata and Usage Data and (ii) …" at bounding box center [436, 375] width 432 height 54
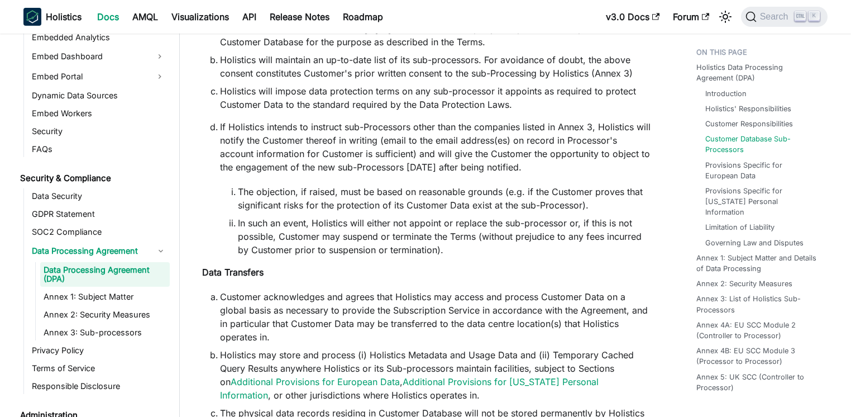
scroll to position [3293, 0]
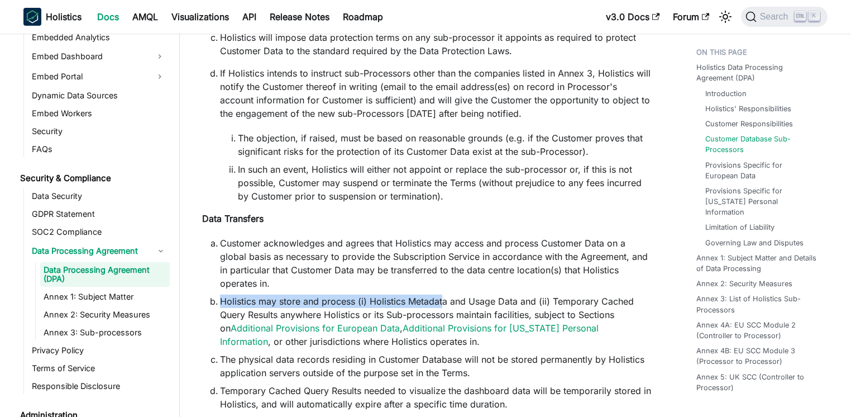
drag, startPoint x: 265, startPoint y: 288, endPoint x: 441, endPoint y: 286, distance: 175.9
click at [441, 294] on li "Holistics may store and process (i) Holistics Metadata and Usage Data and (ii) …" at bounding box center [436, 321] width 432 height 54
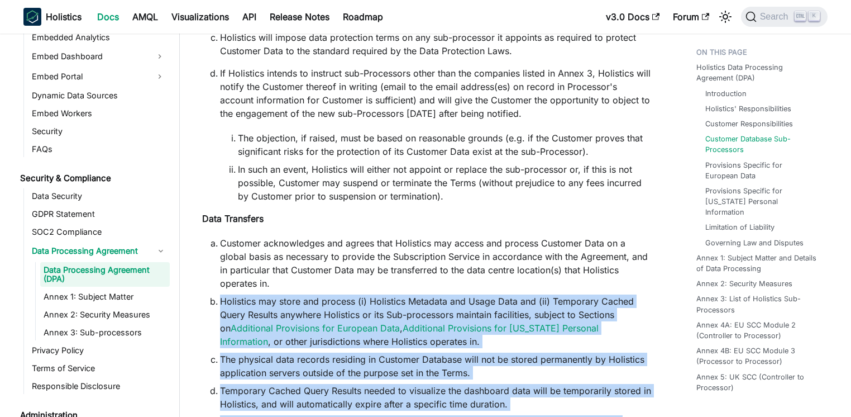
scroll to position [3346, 0]
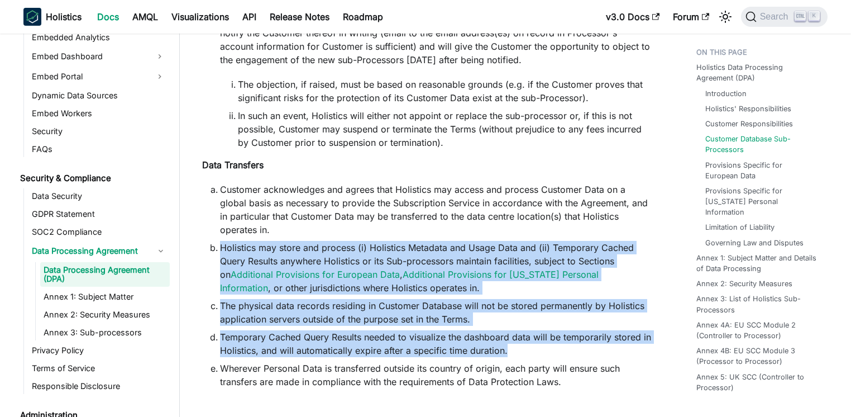
drag, startPoint x: 218, startPoint y: 283, endPoint x: 542, endPoint y: 335, distance: 328.0
click at [542, 335] on ol "Customer acknowledges and agrees that Holistics may access and process Customer…" at bounding box center [427, 285] width 450 height 205
click at [542, 335] on li "Temporary Cached Query Results needed to visualize the dashboard data will be t…" at bounding box center [436, 343] width 432 height 27
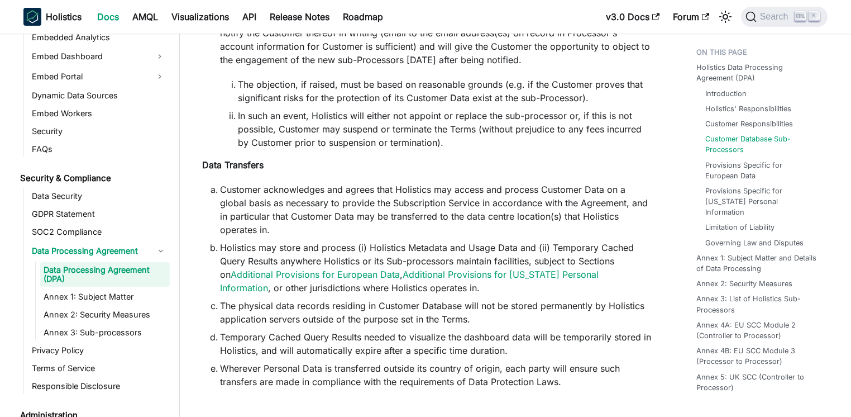
click at [315, 202] on li "Customer acknowledges and agrees that Holistics may access and process Customer…" at bounding box center [436, 210] width 432 height 54
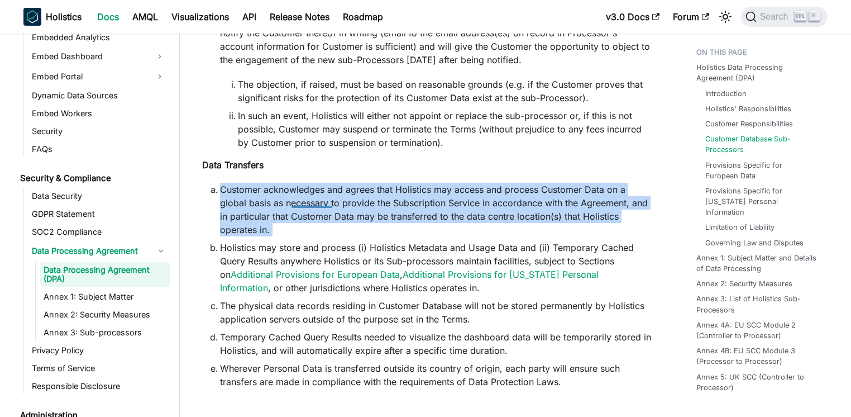
click at [315, 202] on li "Customer acknowledges and agrees that Holistics may access and process Customer…" at bounding box center [436, 210] width 432 height 54
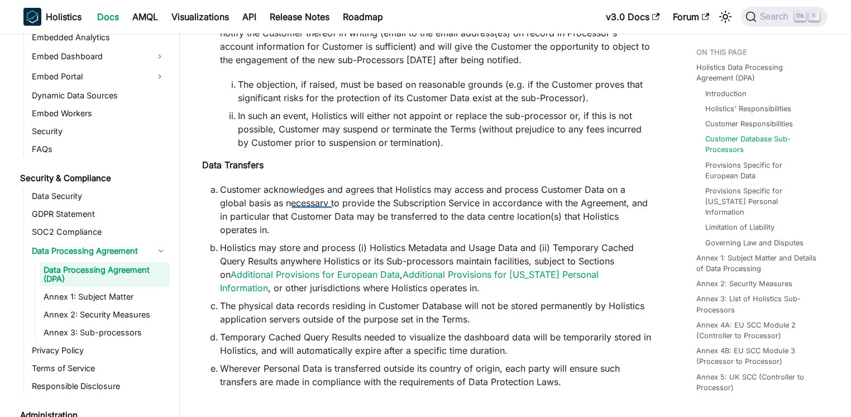
click at [240, 241] on li "Holistics may store and process (i) Holistics Metadata and Usage Data and (ii) …" at bounding box center [436, 268] width 432 height 54
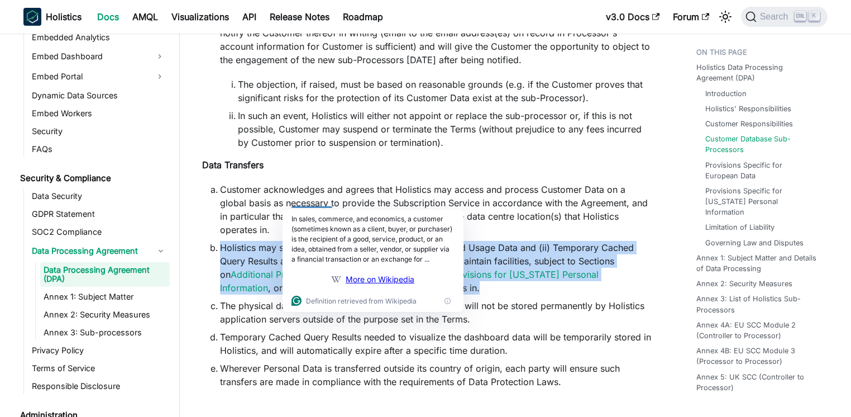
drag, startPoint x: 216, startPoint y: 230, endPoint x: 547, endPoint y: 272, distance: 333.8
click at [547, 272] on li "Holistics may store and process (i) Holistics Metadata and Usage Data and (ii) …" at bounding box center [436, 268] width 432 height 54
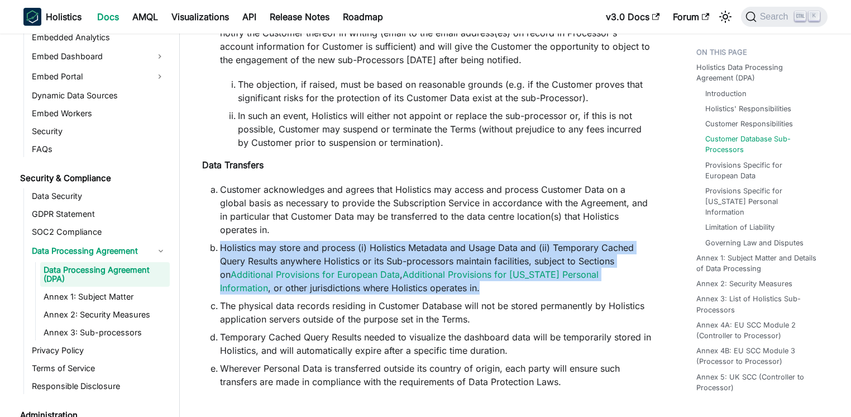
click at [547, 272] on li "Holistics may store and process (i) Holistics Metadata and Usage Data and (ii) …" at bounding box center [436, 268] width 432 height 54
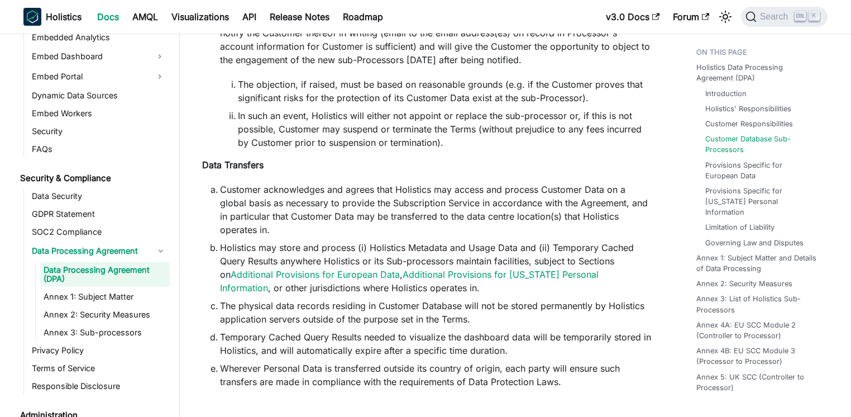
click at [547, 272] on li "Holistics may store and process (i) Holistics Metadata and Usage Data and (ii) …" at bounding box center [436, 268] width 432 height 54
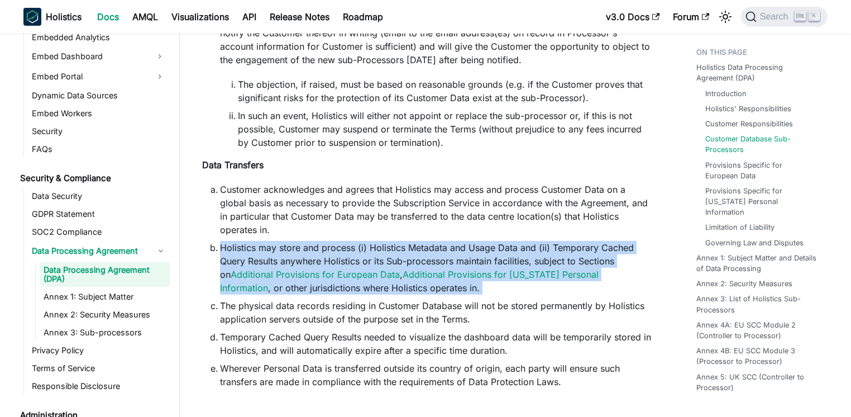
click at [547, 272] on li "Holistics may store and process (i) Holistics Metadata and Usage Data and (ii) …" at bounding box center [436, 268] width 432 height 54
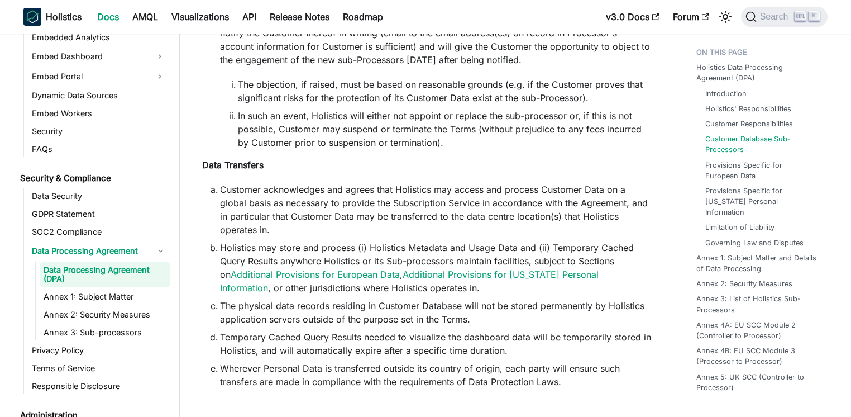
click at [547, 272] on li "Holistics may store and process (i) Holistics Metadata and Usage Data and (ii) …" at bounding box center [436, 268] width 432 height 54
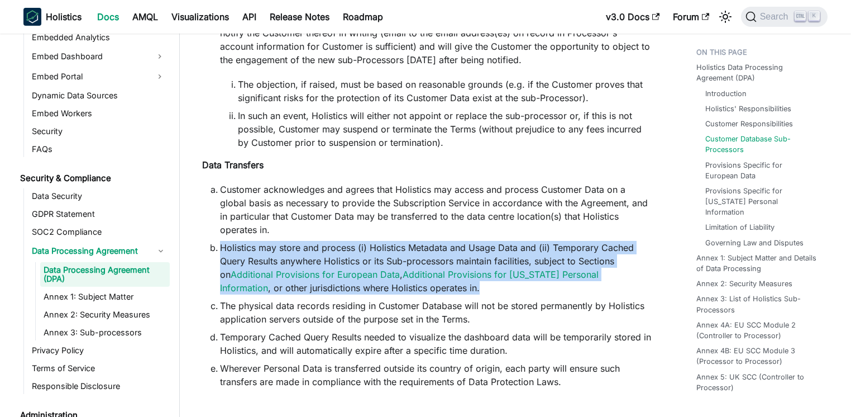
drag, startPoint x: 237, startPoint y: 232, endPoint x: 482, endPoint y: 274, distance: 248.0
click at [482, 274] on li "Holistics may store and process (i) Holistics Metadata and Usage Data and (ii) …" at bounding box center [436, 268] width 432 height 54
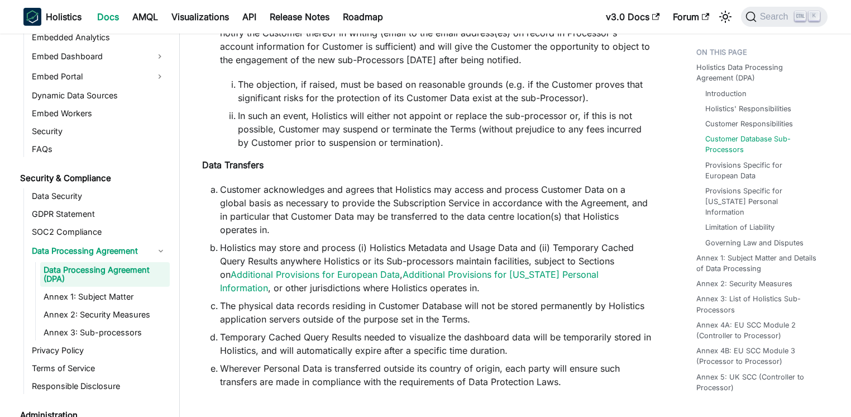
click at [228, 330] on li "Temporary Cached Query Results needed to visualize the dashboard data will be t…" at bounding box center [436, 343] width 432 height 27
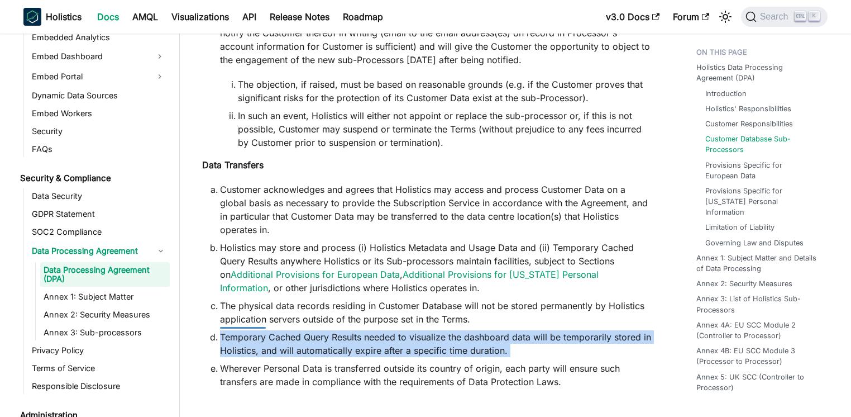
click at [228, 330] on li "Temporary Cached Query Results needed to visualize the dashboard data will be t…" at bounding box center [436, 343] width 432 height 27
click at [289, 330] on li "Temporary Cached Query Results needed to visualize the dashboard data will be t…" at bounding box center [436, 343] width 432 height 27
click at [281, 330] on li "Temporary Cached Query Results needed to visualize the dashboard data will be t…" at bounding box center [436, 343] width 432 height 27
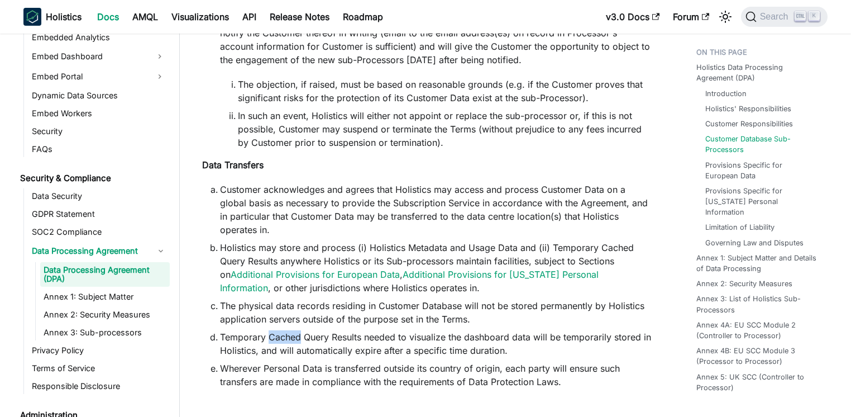
click at [281, 330] on li "Temporary Cached Query Results needed to visualize the dashboard data will be t…" at bounding box center [436, 343] width 432 height 27
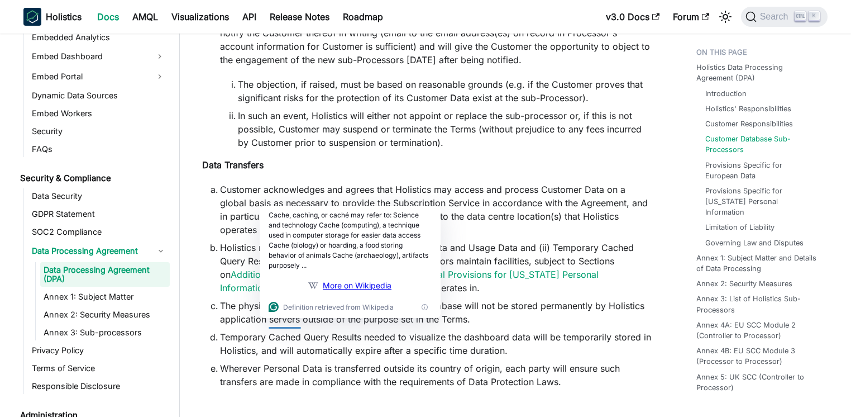
scroll to position [1086, 0]
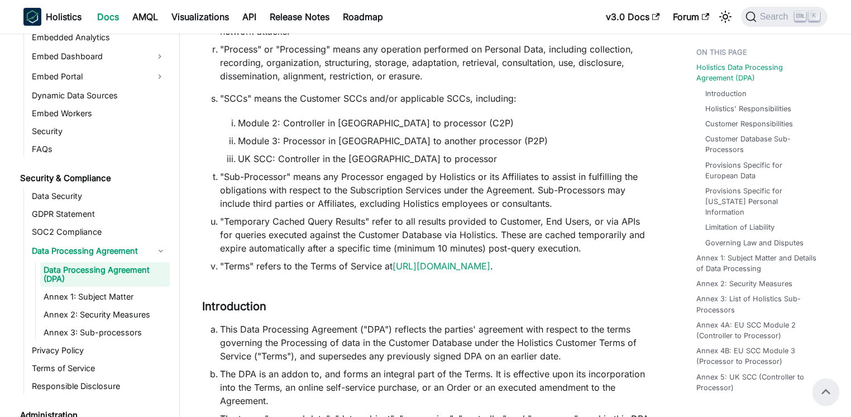
click at [295, 214] on li ""Temporary Cached Query Results" refer to all results provided to Customer, End…" at bounding box center [436, 234] width 432 height 40
click at [293, 214] on li ""Temporary Cached Query Results" refer to all results provided to Customer, End…" at bounding box center [436, 234] width 432 height 40
click at [291, 214] on li ""Temporary Cached Query Results" refer to all results provided to Customer, End…" at bounding box center [436, 234] width 432 height 40
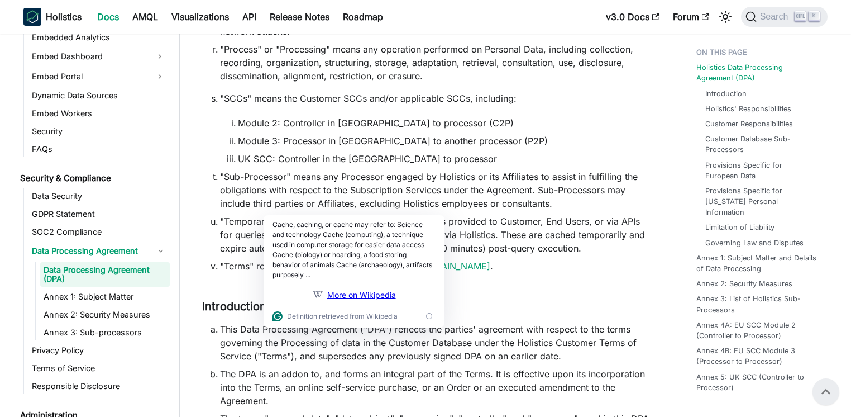
click at [291, 214] on li ""Temporary Cached Query Results" refer to all results provided to Customer, End…" at bounding box center [436, 234] width 432 height 40
click at [573, 224] on li ""Temporary Cached Query Results" refer to all results provided to Customer, End…" at bounding box center [436, 234] width 432 height 40
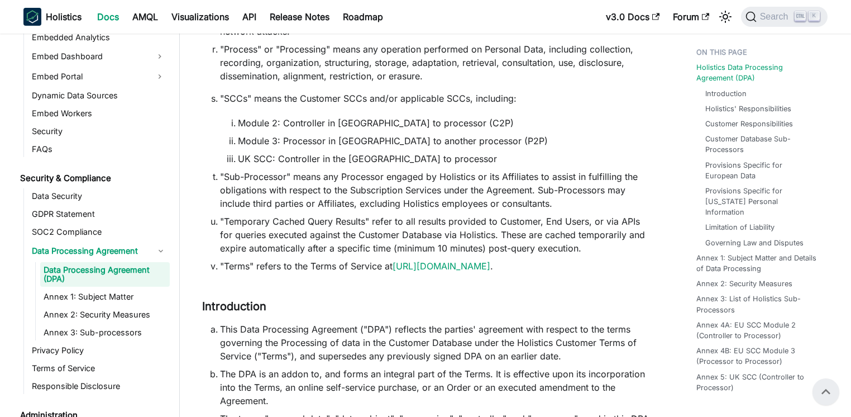
click at [560, 216] on li ""Temporary Cached Query Results" refer to all results provided to Customer, End…" at bounding box center [436, 234] width 432 height 40
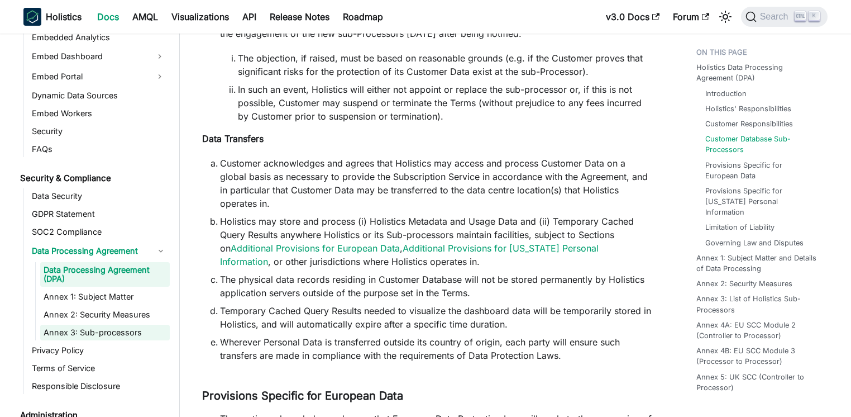
click at [97, 326] on link "Annex 3: Sub-processors" at bounding box center [105, 332] width 130 height 16
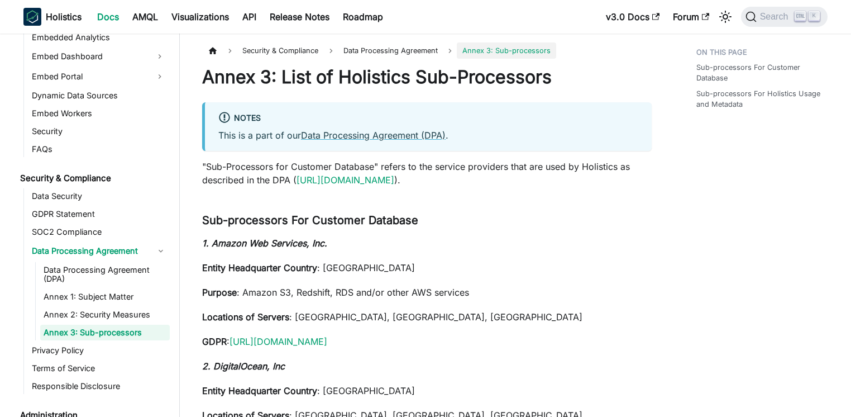
click at [330, 169] on p ""Sub-Processors for Customer Database" refers to the service providers that are…" at bounding box center [427, 173] width 450 height 27
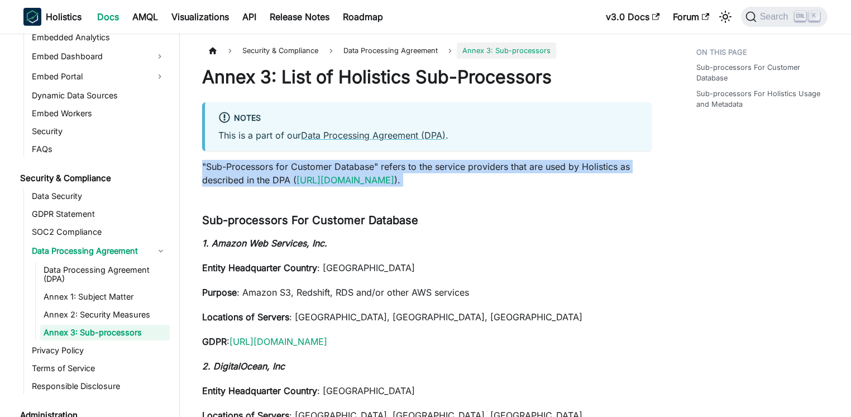
click at [330, 169] on p ""Sub-Processors for Customer Database" refers to the service providers that are…" at bounding box center [427, 173] width 450 height 27
click at [319, 170] on div at bounding box center [311, 166] width 41 height 11
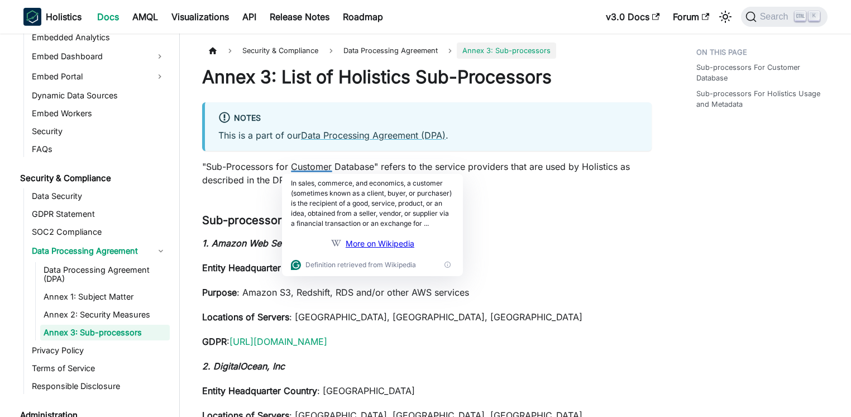
click at [355, 164] on p ""Sub-Processors for Customer Database" refers to the service providers that are…" at bounding box center [427, 173] width 450 height 27
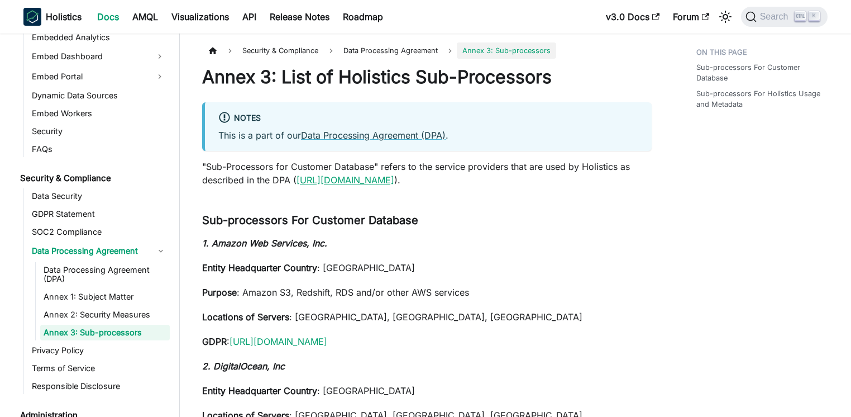
click at [335, 183] on link "https://r.holistics.io/dpa" at bounding box center [346, 179] width 98 height 11
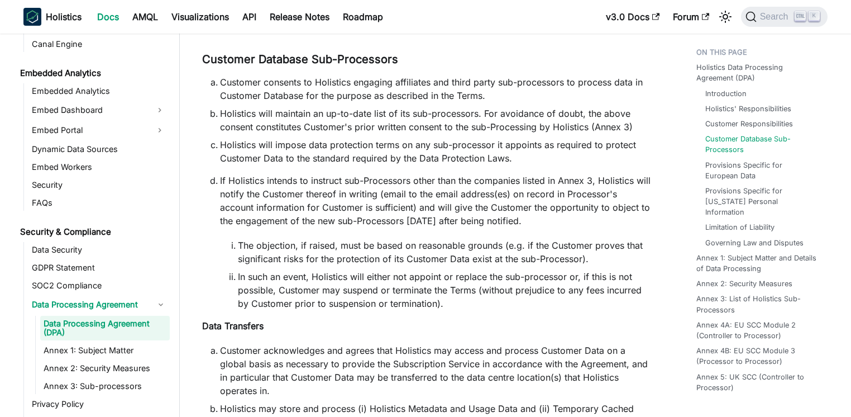
click at [298, 144] on li "Holistics will impose data protection terms on any sub-processor it appoints as…" at bounding box center [436, 151] width 432 height 27
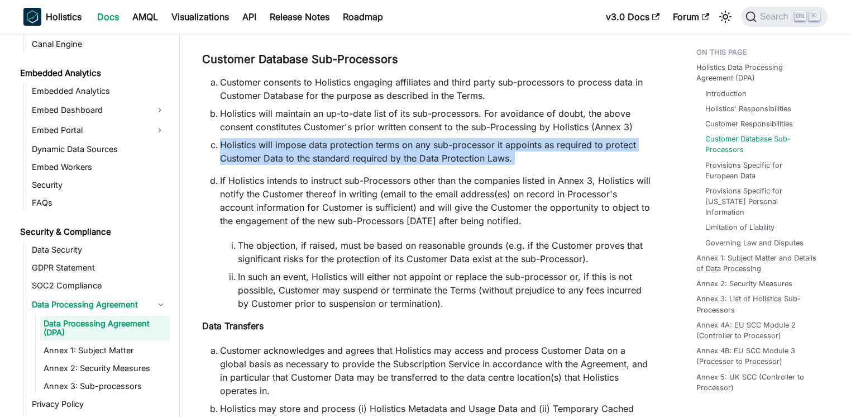
click at [309, 138] on li "Holistics will impose data protection terms on any sub-processor it appoints as…" at bounding box center [436, 151] width 432 height 27
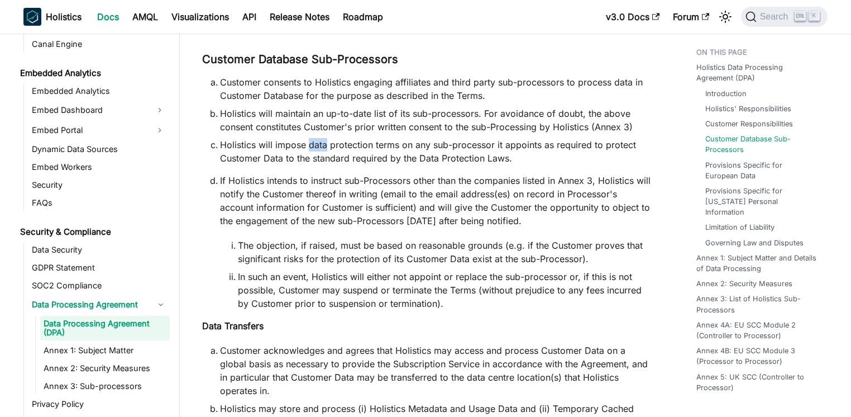
click at [309, 138] on li "Holistics will impose data protection terms on any sub-processor it appoints as…" at bounding box center [436, 151] width 432 height 27
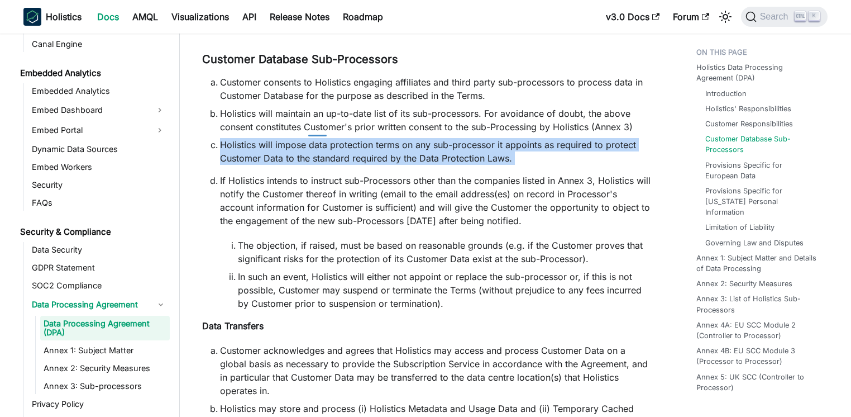
click at [309, 138] on li "Holistics will impose data protection terms on any sub-processor it appoints as…" at bounding box center [436, 151] width 432 height 27
click at [300, 138] on li "Holistics will impose data protection terms on any sub-processor it appoints as…" at bounding box center [436, 151] width 432 height 27
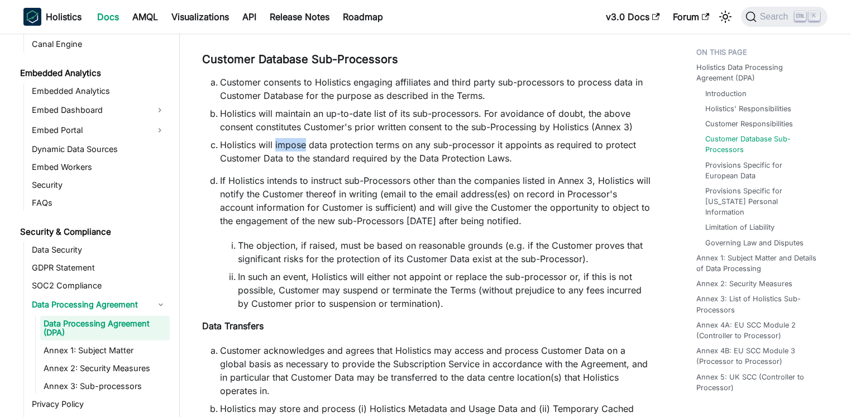
click at [300, 138] on li "Holistics will impose data protection terms on any sub-processor it appoints as…" at bounding box center [436, 151] width 432 height 27
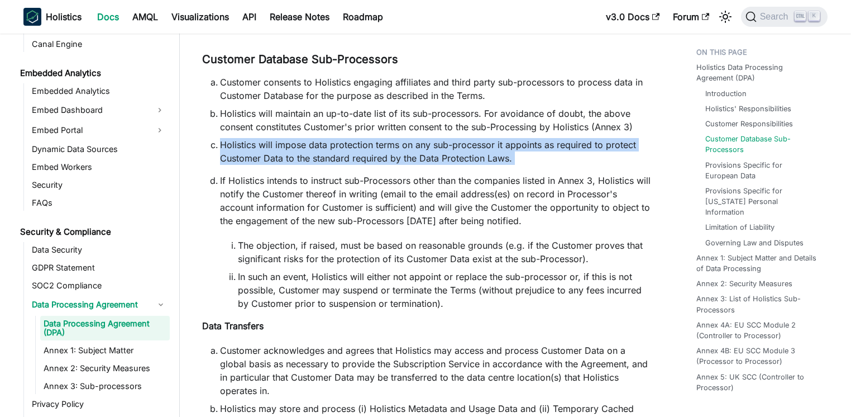
click at [300, 138] on li "Holistics will impose data protection terms on any sub-processor it appoints as…" at bounding box center [436, 151] width 432 height 27
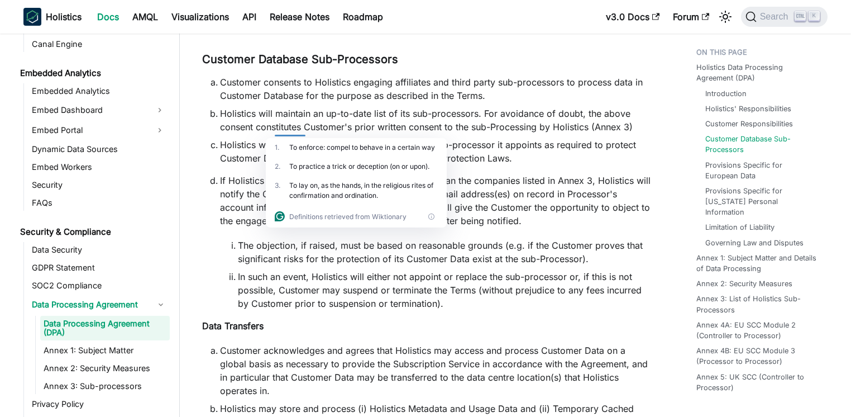
click at [650, 197] on p "If Holistics intends to instruct sub-Processors other than the companies listed…" at bounding box center [436, 201] width 432 height 54
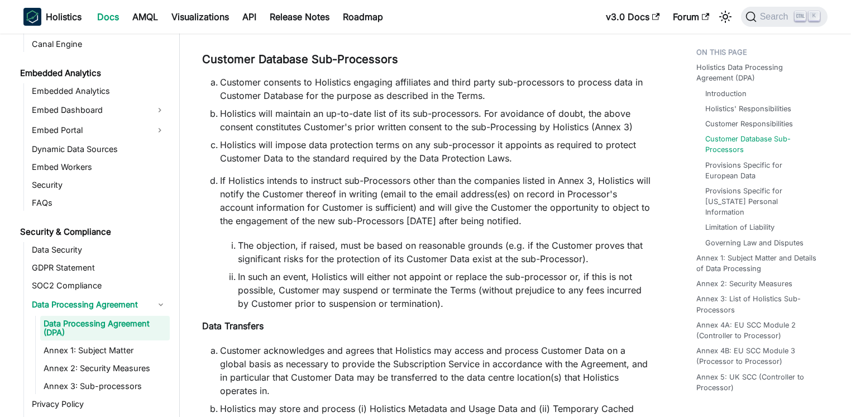
click at [340, 142] on li "Holistics will impose data protection terms on any sub-processor it appoints as…" at bounding box center [436, 151] width 432 height 27
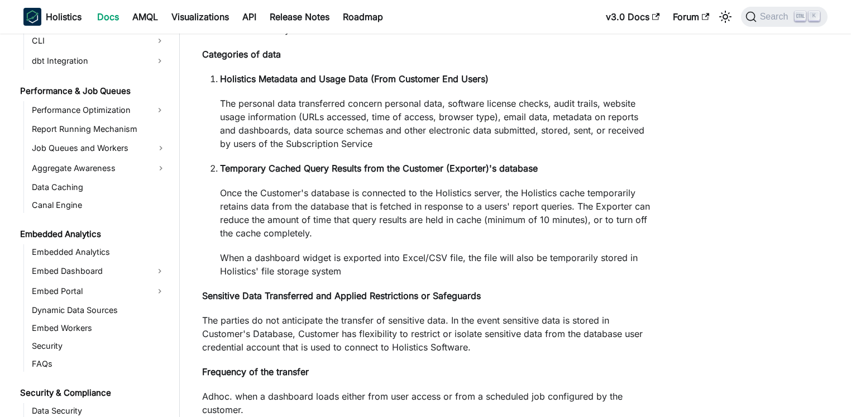
scroll to position [1158, 0]
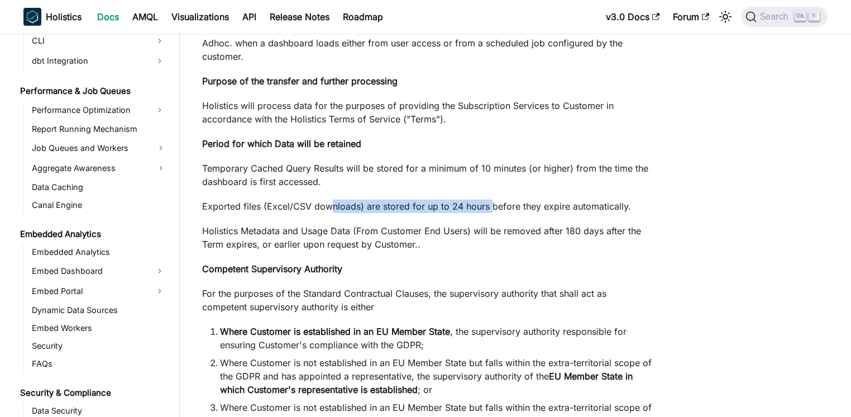
drag, startPoint x: 332, startPoint y: 247, endPoint x: 487, endPoint y: 251, distance: 155.3
click at [487, 213] on p "Exported files (Excel/CSV downloads) are stored for up to 24 hours before they …" at bounding box center [427, 205] width 450 height 13
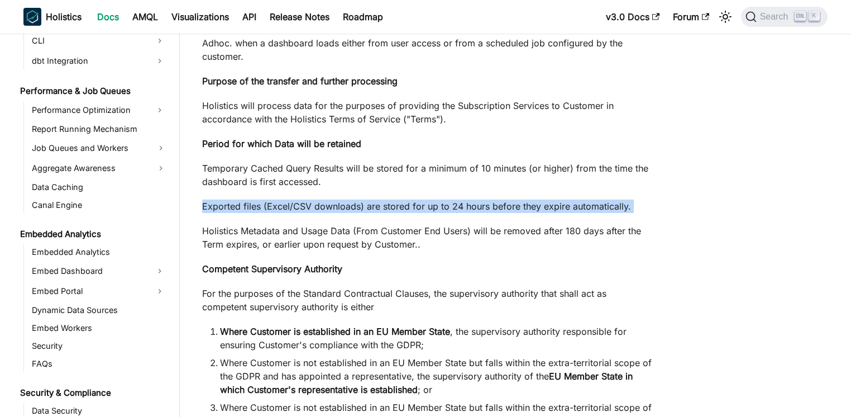
click at [484, 213] on p "Exported files (Excel/CSV downloads) are stored for up to 24 hours before they …" at bounding box center [427, 205] width 450 height 13
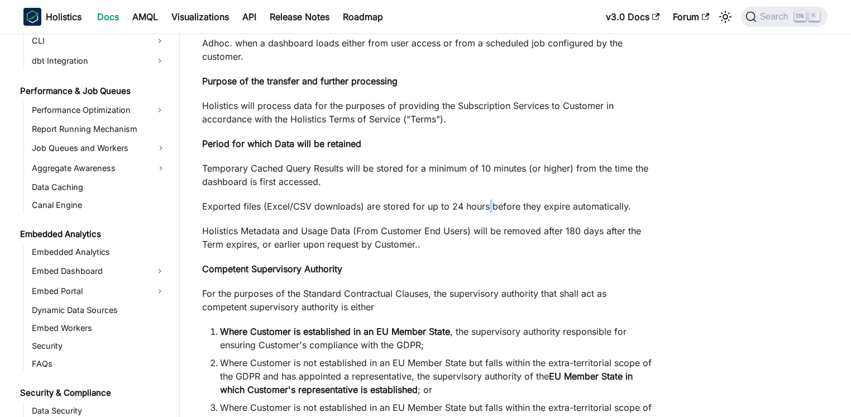
click at [484, 213] on p "Exported files (Excel/CSV downloads) are stored for up to 24 hours before they …" at bounding box center [427, 205] width 450 height 13
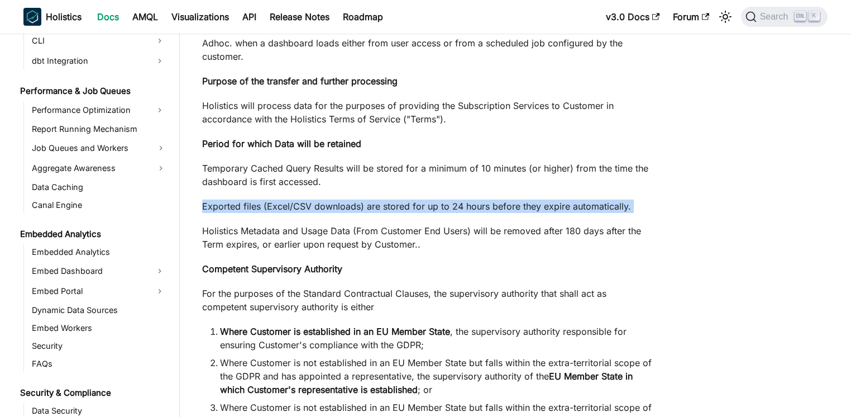
click at [484, 213] on p "Exported files (Excel/CSV downloads) are stored for up to 24 hours before they …" at bounding box center [427, 205] width 450 height 13
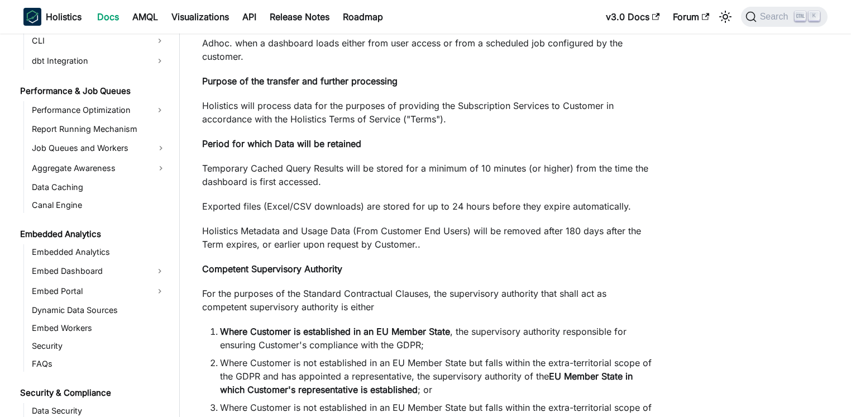
click at [285, 251] on p "Holistics Metadata and Usage Data (From Customer End Users) will be removed aft…" at bounding box center [427, 237] width 450 height 27
drag, startPoint x: 195, startPoint y: 279, endPoint x: 413, endPoint y: 272, distance: 217.9
click at [413, 251] on p "Holistics Metadata and Usage Data (From Customer End Users) will be removed aft…" at bounding box center [427, 237] width 450 height 27
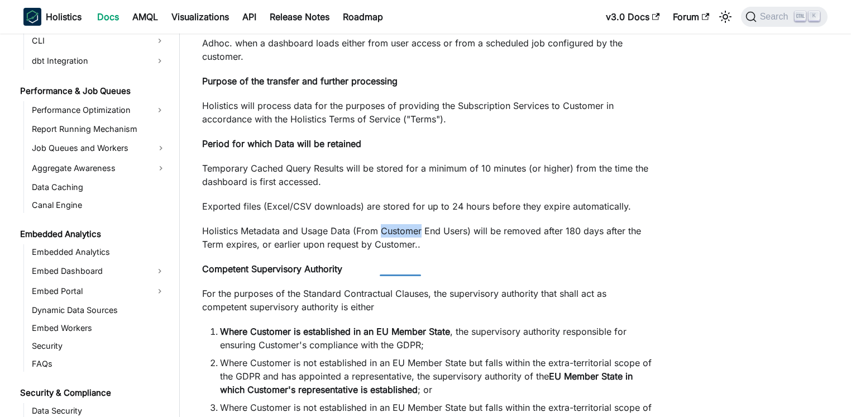
click at [407, 251] on p "Holistics Metadata and Usage Data (From Customer End Users) will be removed aft…" at bounding box center [427, 237] width 450 height 27
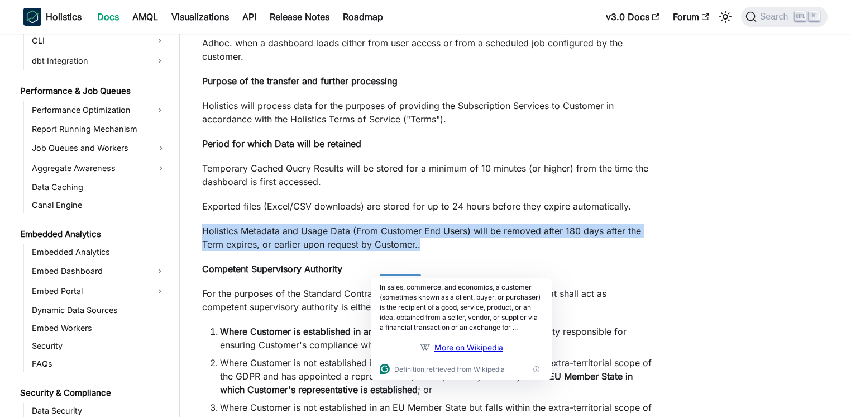
click at [407, 251] on p "Holistics Metadata and Usage Data (From Customer End Users) will be removed aft…" at bounding box center [427, 237] width 450 height 27
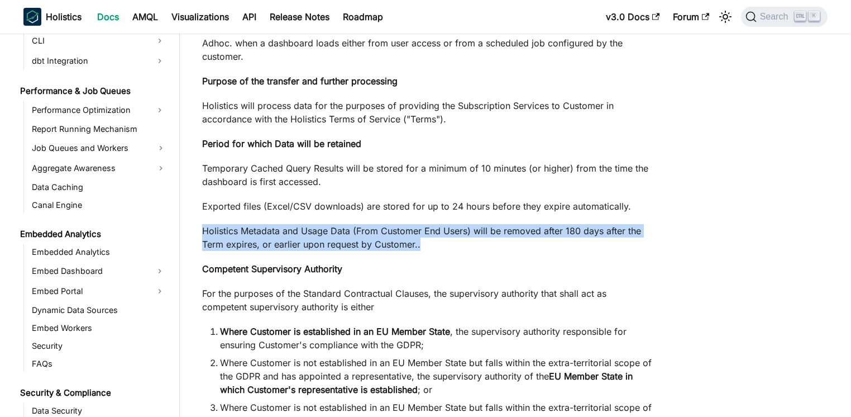
click at [307, 251] on p "Holistics Metadata and Usage Data (From Customer End Users) will be removed aft…" at bounding box center [427, 237] width 450 height 27
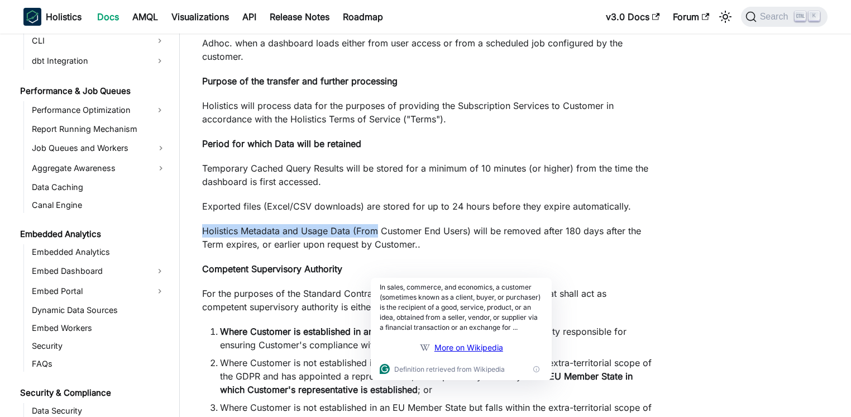
drag, startPoint x: 190, startPoint y: 271, endPoint x: 381, endPoint y: 269, distance: 191.0
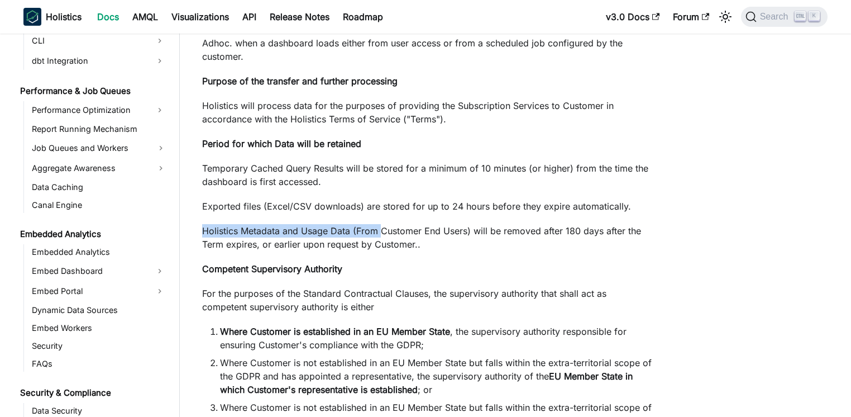
click at [381, 251] on p "Holistics Metadata and Usage Data (From Customer End Users) will be removed aft…" at bounding box center [427, 237] width 450 height 27
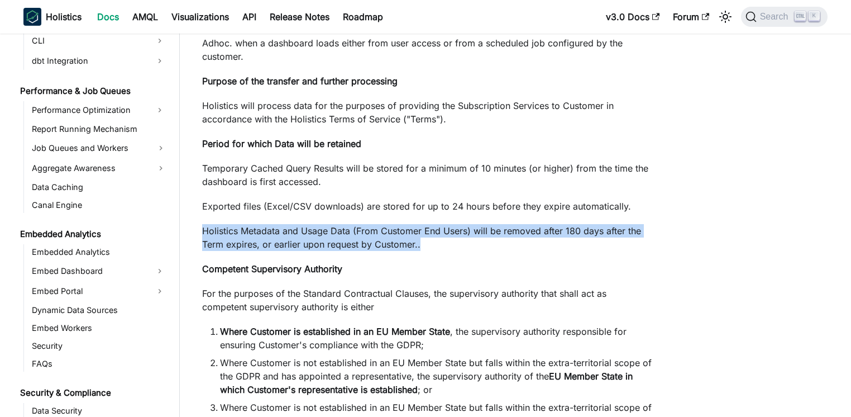
click at [381, 251] on p "Holistics Metadata and Usage Data (From Customer End Users) will be removed aft…" at bounding box center [427, 237] width 450 height 27
click at [317, 251] on p "Holistics Metadata and Usage Data (From Customer End Users) will be removed aft…" at bounding box center [427, 237] width 450 height 27
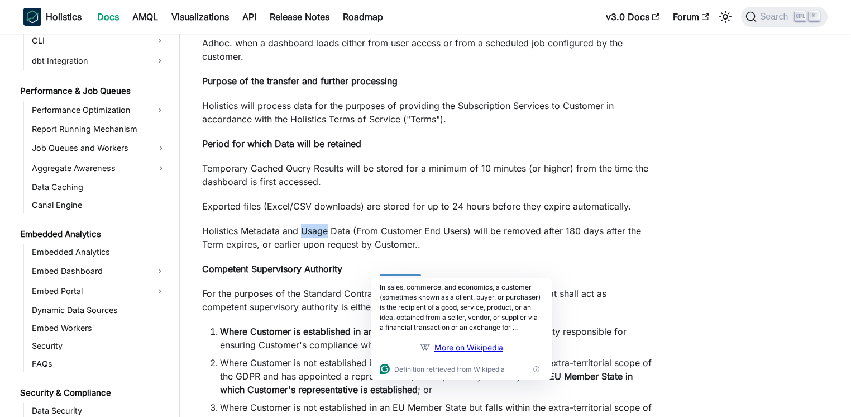
click at [317, 251] on p "Holistics Metadata and Usage Data (From Customer End Users) will be removed aft…" at bounding box center [427, 237] width 450 height 27
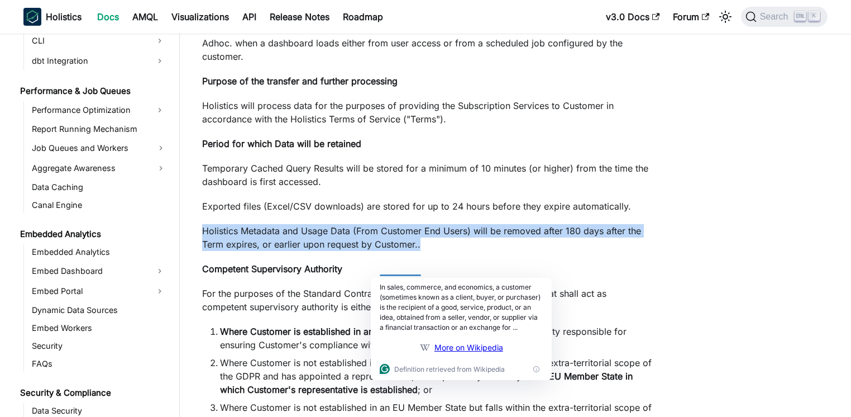
drag, startPoint x: 317, startPoint y: 272, endPoint x: 306, endPoint y: 273, distance: 10.7
click at [317, 251] on p "Holistics Metadata and Usage Data (From Customer End Users) will be removed aft…" at bounding box center [427, 237] width 450 height 27
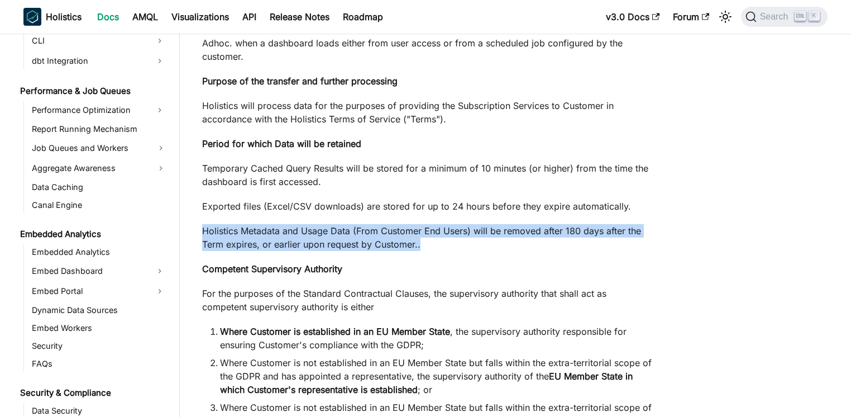
click at [256, 251] on p "Holistics Metadata and Usage Data (From Customer End Users) will be removed aft…" at bounding box center [427, 237] width 450 height 27
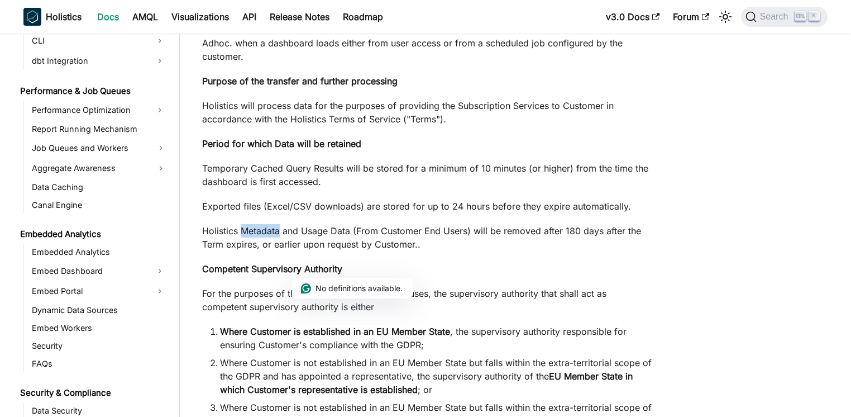
click at [256, 251] on p "Holistics Metadata and Usage Data (From Customer End Users) will be removed aft…" at bounding box center [427, 237] width 450 height 27
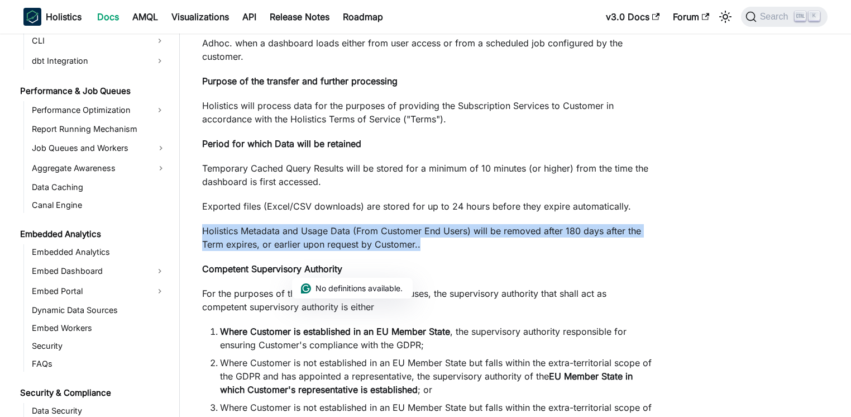
drag, startPoint x: 256, startPoint y: 276, endPoint x: 317, endPoint y: 270, distance: 61.7
click at [256, 251] on p "Holistics Metadata and Usage Data (From Customer End Users) will be removed aft…" at bounding box center [427, 237] width 450 height 27
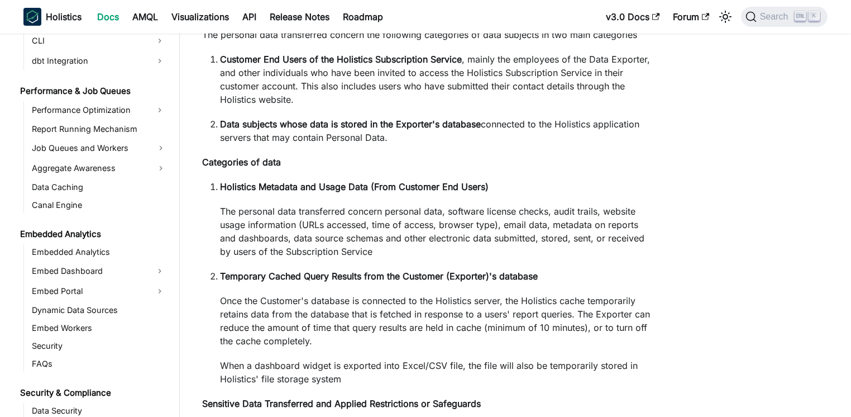
scroll to position [804, 0]
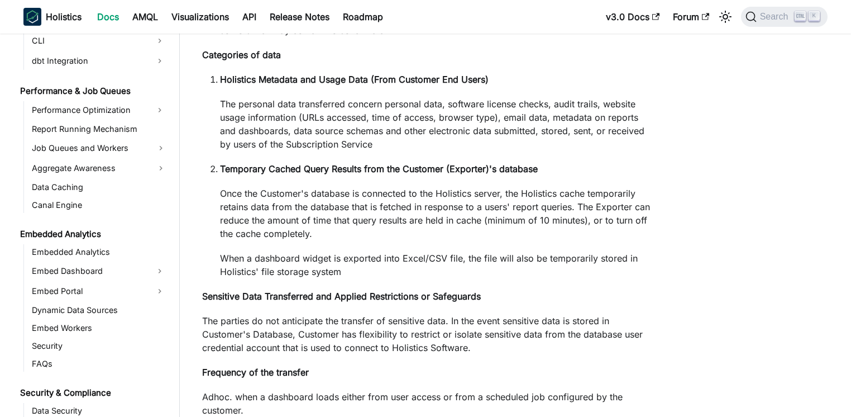
click at [415, 235] on p "Once the Customer's database is connected to the Holistics server, the Holistic…" at bounding box center [436, 214] width 432 height 54
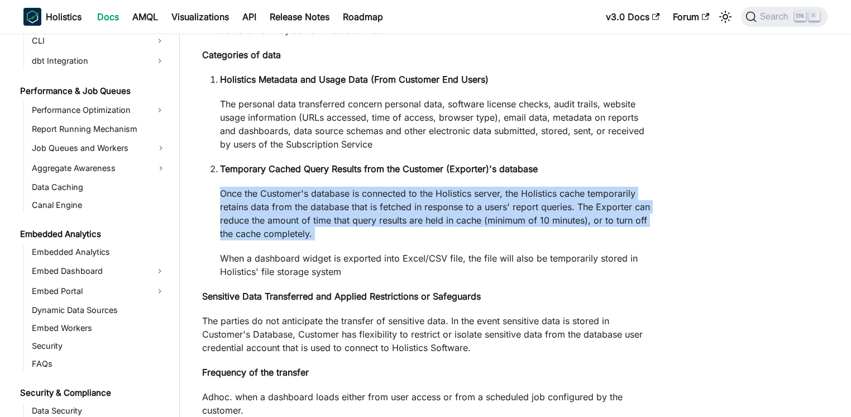
click at [415, 235] on p "Once the Customer's database is connected to the Holistics server, the Holistic…" at bounding box center [436, 214] width 432 height 54
click at [366, 238] on p "Once the Customer's database is connected to the Holistics server, the Holistic…" at bounding box center [436, 214] width 432 height 54
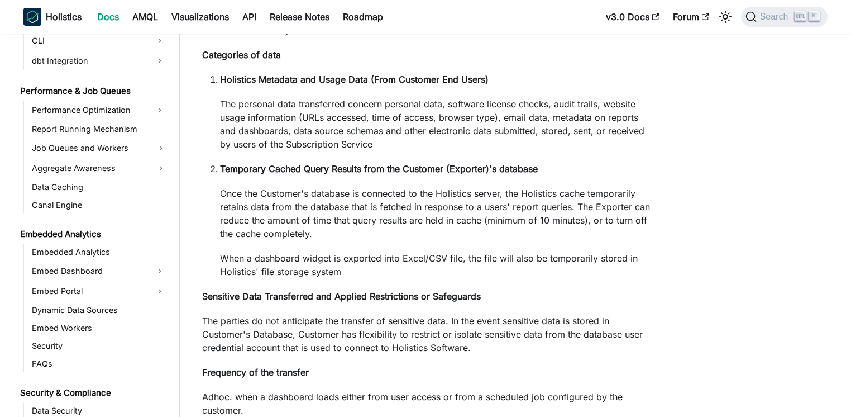
click at [221, 235] on p "Once the Customer's database is connected to the Holistics server, the Holistic…" at bounding box center [436, 214] width 432 height 54
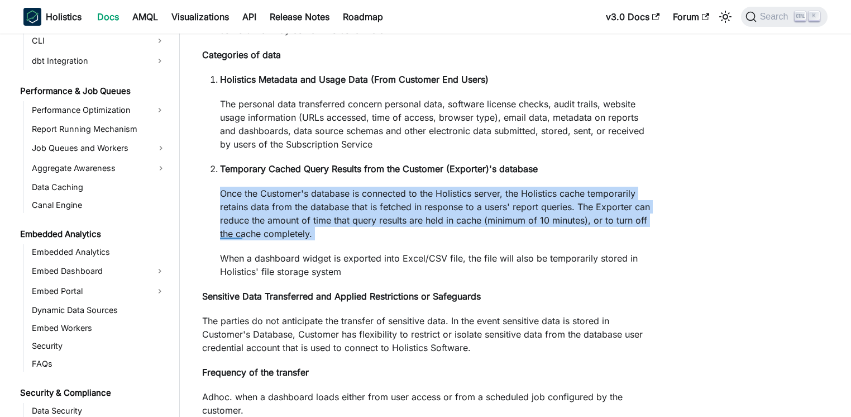
click at [221, 235] on p "Once the Customer's database is connected to the Holistics server, the Holistic…" at bounding box center [436, 214] width 432 height 54
click at [221, 234] on p "Once the Customer's database is connected to the Holistics server, the Holistic…" at bounding box center [436, 214] width 432 height 54
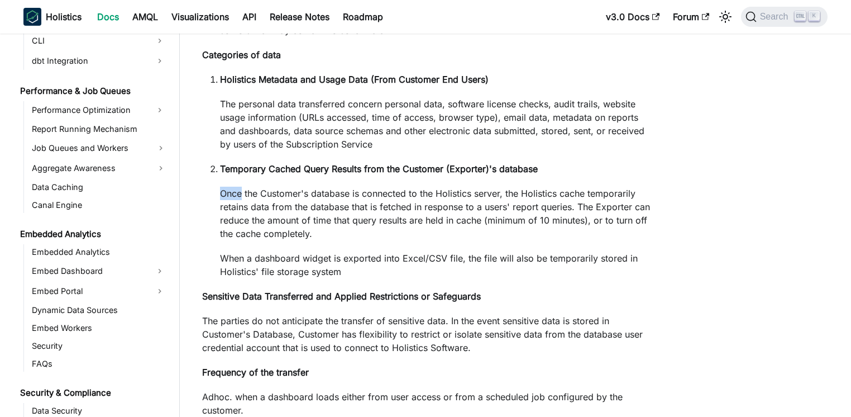
click at [221, 234] on p "Once the Customer's database is connected to the Holistics server, the Holistic…" at bounding box center [436, 214] width 432 height 54
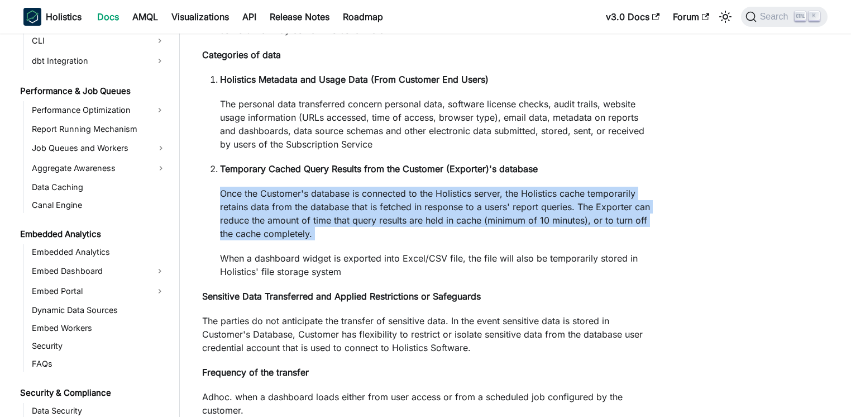
click at [221, 234] on p "Once the Customer's database is connected to the Holistics server, the Holistic…" at bounding box center [436, 214] width 432 height 54
click at [232, 232] on p "Once the Customer's database is connected to the Holistics server, the Holistic…" at bounding box center [436, 214] width 432 height 54
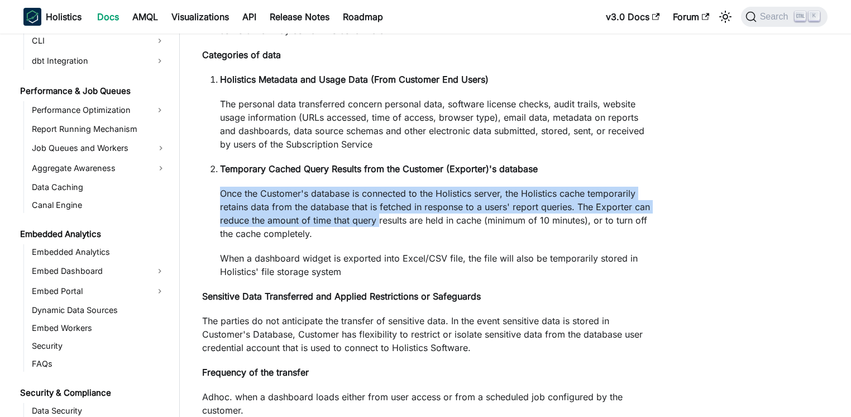
drag, startPoint x: 221, startPoint y: 233, endPoint x: 380, endPoint y: 255, distance: 161.2
click at [380, 240] on p "Once the Customer's database is connected to the Holistics server, the Holistic…" at bounding box center [436, 214] width 432 height 54
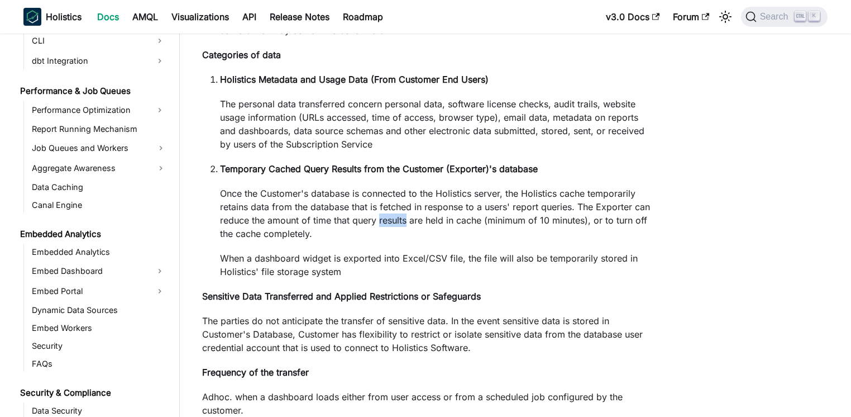
click at [380, 240] on p "Once the Customer's database is connected to the Holistics server, the Holistic…" at bounding box center [436, 214] width 432 height 54
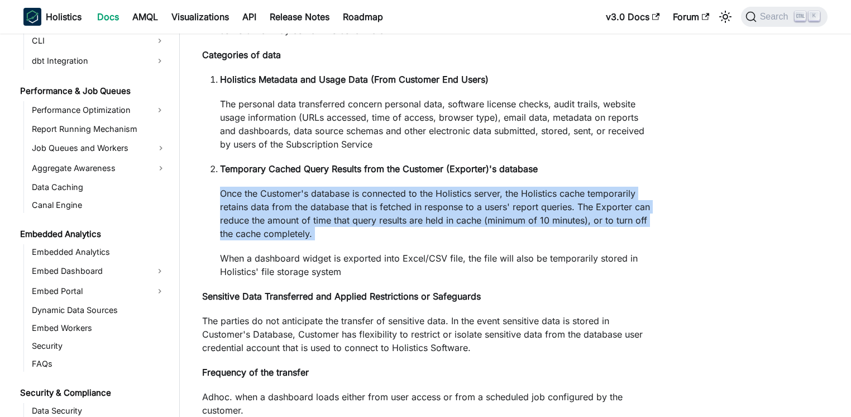
click at [380, 240] on p "Once the Customer's database is connected to the Holistics server, the Holistic…" at bounding box center [436, 214] width 432 height 54
click at [379, 240] on p "Once the Customer's database is connected to the Holistics server, the Holistic…" at bounding box center [436, 214] width 432 height 54
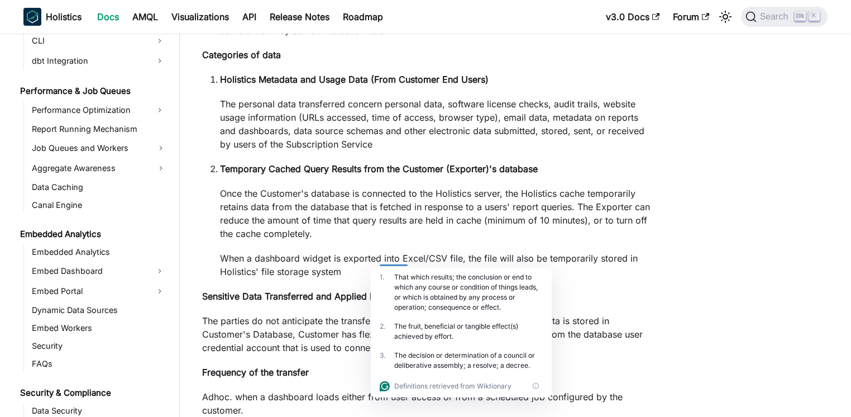
click at [377, 240] on p "Once the Customer's database is connected to the Holistics server, the Holistic…" at bounding box center [436, 214] width 432 height 54
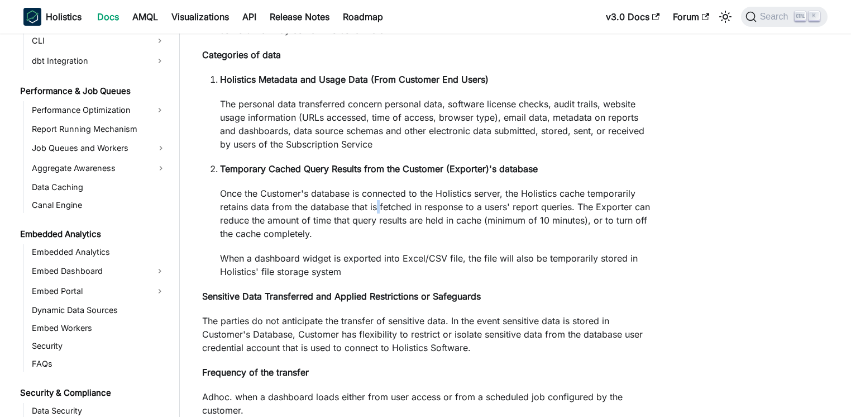
click at [377, 240] on p "Once the Customer's database is connected to the Holistics server, the Holistic…" at bounding box center [436, 214] width 432 height 54
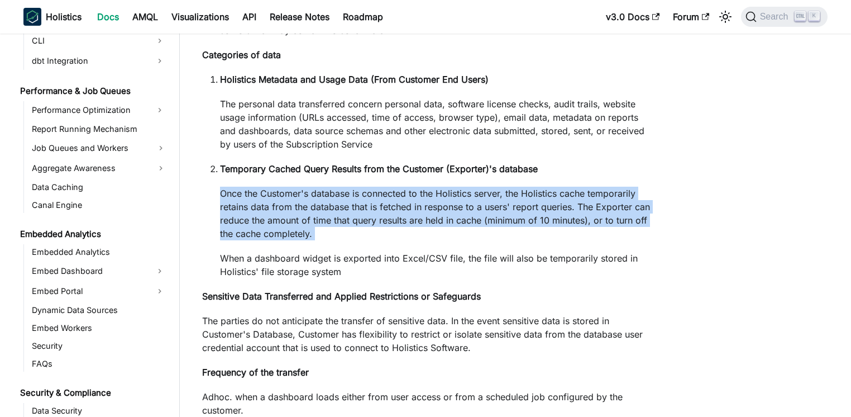
click at [377, 240] on p "Once the Customer's database is connected to the Holistics server, the Holistic…" at bounding box center [436, 214] width 432 height 54
click at [399, 234] on p "Once the Customer's database is connected to the Holistics server, the Holistic…" at bounding box center [436, 214] width 432 height 54
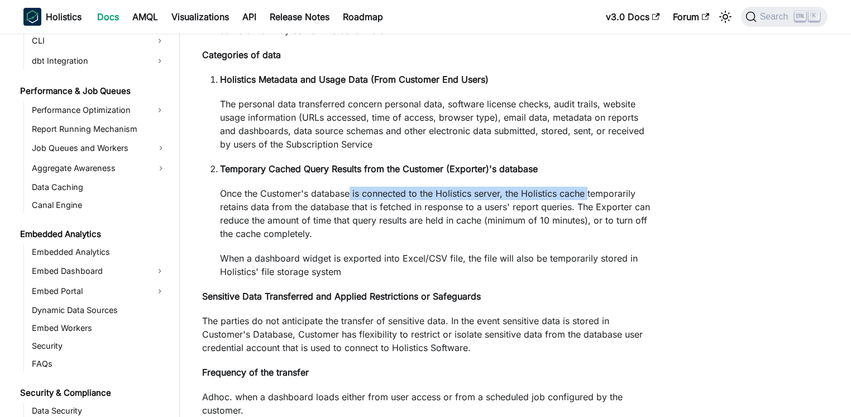
drag, startPoint x: 350, startPoint y: 234, endPoint x: 589, endPoint y: 233, distance: 239.6
click at [589, 233] on p "Once the Customer's database is connected to the Holistics server, the Holistic…" at bounding box center [436, 214] width 432 height 54
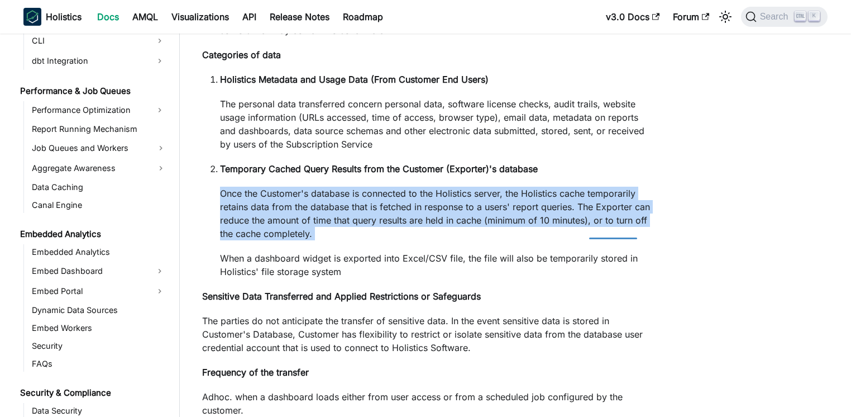
click at [589, 233] on p "Once the Customer's database is connected to the Holistics server, the Holistic…" at bounding box center [436, 214] width 432 height 54
click at [584, 233] on p "Once the Customer's database is connected to the Holistics server, the Holistic…" at bounding box center [436, 214] width 432 height 54
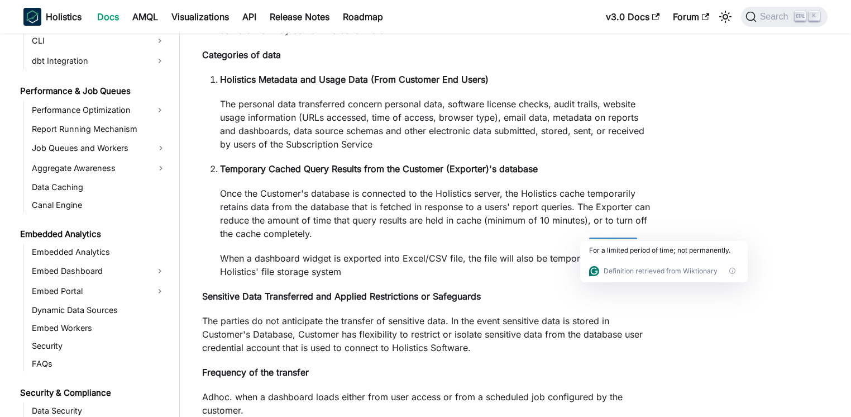
click at [272, 238] on p "Once the Customer's database is connected to the Holistics server, the Holistic…" at bounding box center [436, 214] width 432 height 54
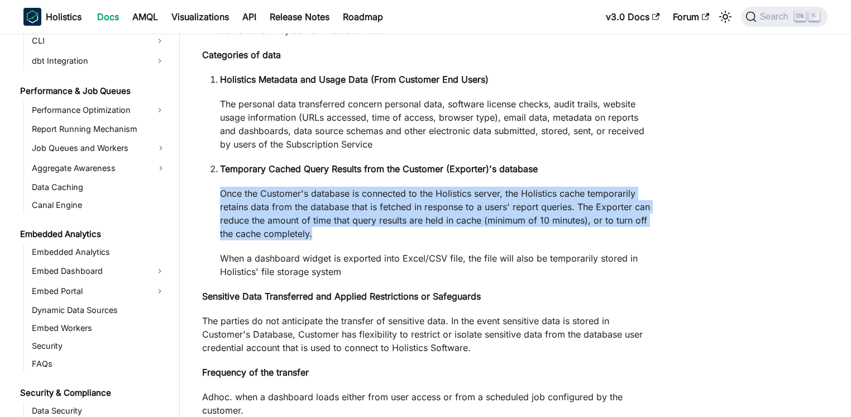
drag, startPoint x: 219, startPoint y: 230, endPoint x: 557, endPoint y: 278, distance: 341.3
click at [557, 278] on ol "Holistics Metadata and Usage Data (From Customer End Users) The personal data t…" at bounding box center [427, 175] width 450 height 205
click at [557, 240] on p "Once the Customer's database is connected to the Holistics server, the Holistic…" at bounding box center [436, 214] width 432 height 54
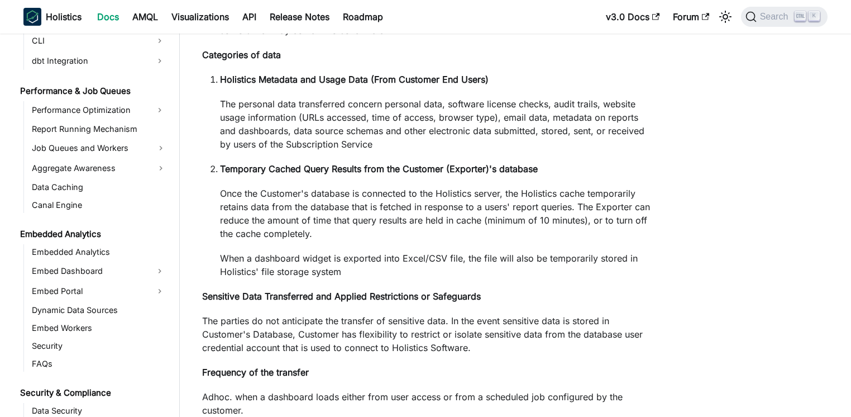
click at [601, 240] on p "Once the Customer's database is connected to the Holistics server, the Holistic…" at bounding box center [436, 214] width 432 height 54
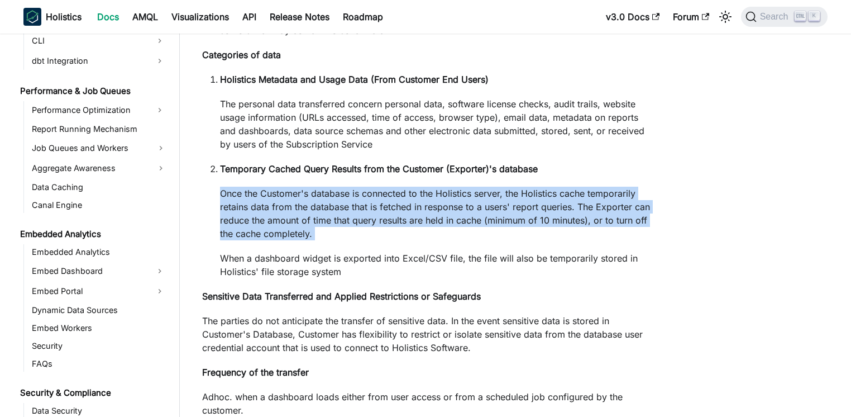
click at [601, 240] on p "Once the Customer's database is connected to the Holistics server, the Holistic…" at bounding box center [436, 214] width 432 height 54
click at [623, 240] on p "Once the Customer's database is connected to the Holistics server, the Holistic…" at bounding box center [436, 214] width 432 height 54
drag, startPoint x: 240, startPoint y: 239, endPoint x: 519, endPoint y: 276, distance: 282.2
click at [519, 240] on p "Once the Customer's database is connected to the Holistics server, the Holistic…" at bounding box center [436, 214] width 432 height 54
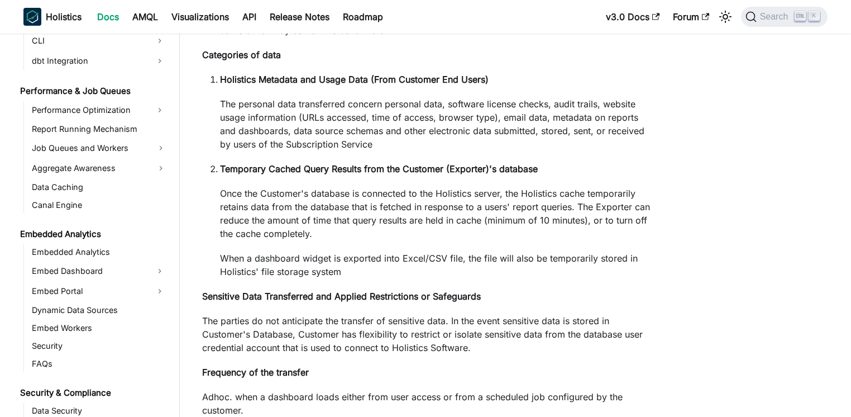
click at [519, 240] on p "Once the Customer's database is connected to the Holistics server, the Holistic…" at bounding box center [436, 214] width 432 height 54
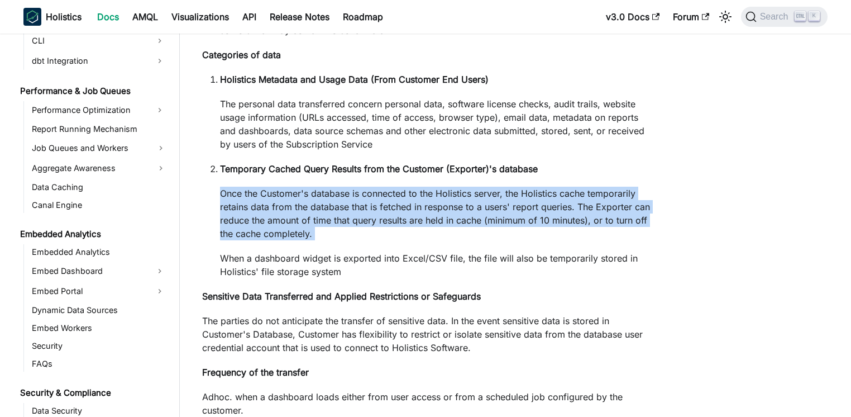
click at [519, 240] on p "Once the Customer's database is connected to the Holistics server, the Holistic…" at bounding box center [436, 214] width 432 height 54
click at [515, 240] on p "Once the Customer's database is connected to the Holistics server, the Holistic…" at bounding box center [436, 214] width 432 height 54
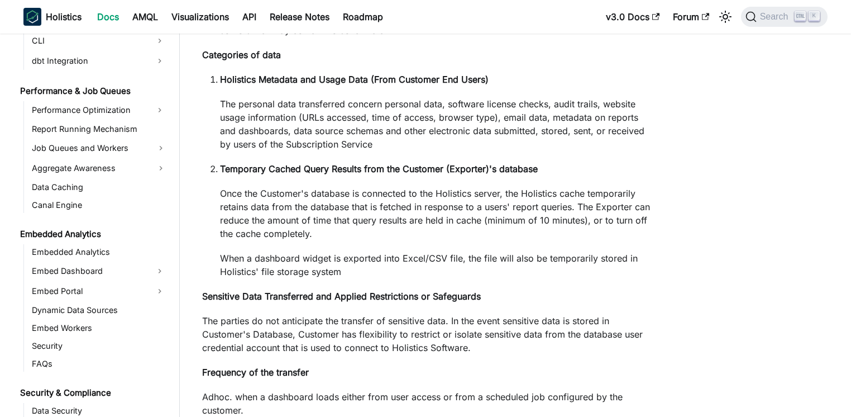
click at [515, 240] on p "Once the Customer's database is connected to the Holistics server, the Holistic…" at bounding box center [436, 214] width 432 height 54
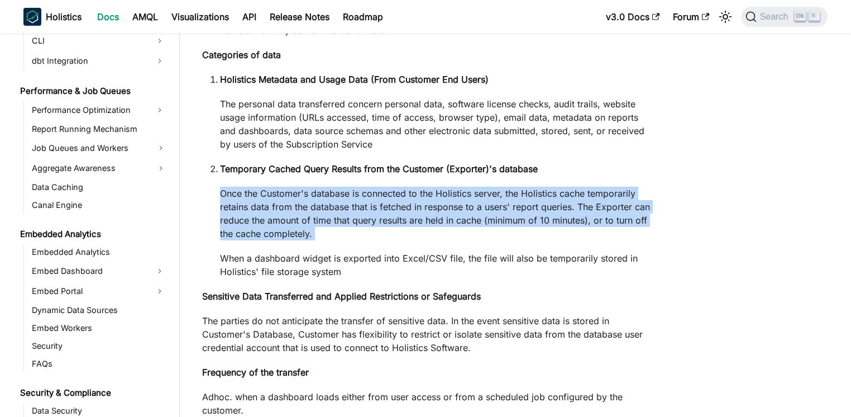
click at [515, 240] on p "Once the Customer's database is connected to the Holistics server, the Holistic…" at bounding box center [436, 214] width 432 height 54
click at [491, 240] on p "Once the Customer's database is connected to the Holistics server, the Holistic…" at bounding box center [436, 214] width 432 height 54
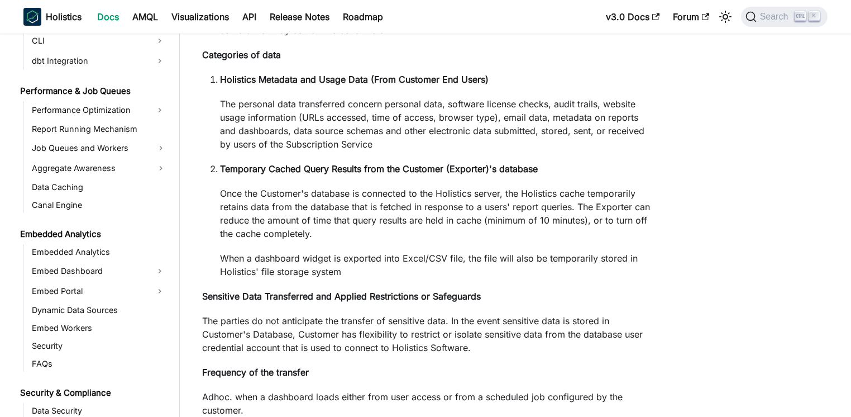
click at [491, 240] on p "Once the Customer's database is connected to the Holistics server, the Holistic…" at bounding box center [436, 214] width 432 height 54
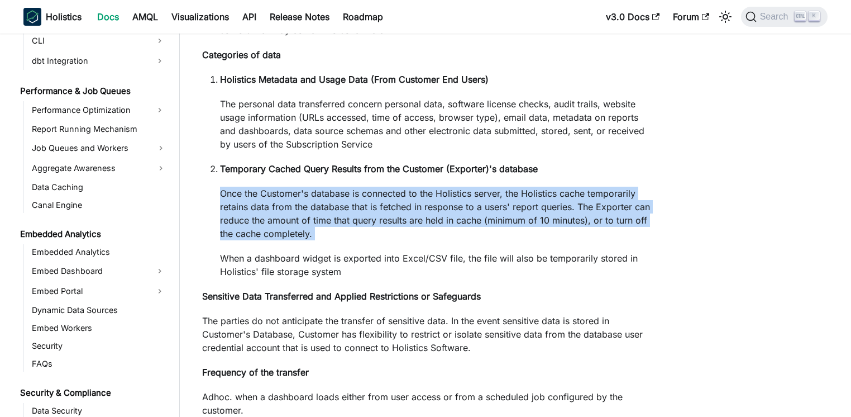
drag, startPoint x: 491, startPoint y: 269, endPoint x: 485, endPoint y: 270, distance: 6.2
click at [491, 240] on p "Once the Customer's database is connected to the Holistics server, the Holistic…" at bounding box center [436, 214] width 432 height 54
click at [428, 240] on p "Once the Customer's database is connected to the Holistics server, the Holistic…" at bounding box center [436, 214] width 432 height 54
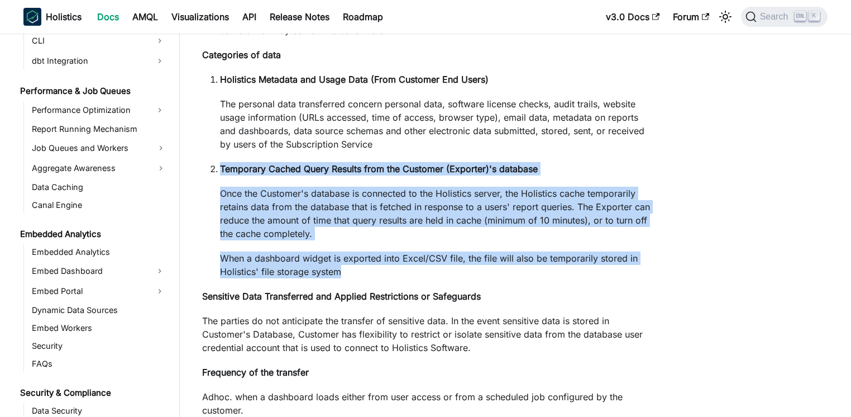
drag, startPoint x: 199, startPoint y: 205, endPoint x: 589, endPoint y: 311, distance: 403.9
click at [589, 311] on article "Security & Compliance Data Processing Agreement Annex 1: Subject Matter Annex 1…" at bounding box center [426, 102] width 467 height 1729
click at [589, 278] on p "When a dashboard widget is exported into Excel/CSV file, the file will also be …" at bounding box center [436, 264] width 432 height 27
click at [632, 278] on p "When a dashboard widget is exported into Excel/CSV file, the file will also be …" at bounding box center [436, 264] width 432 height 27
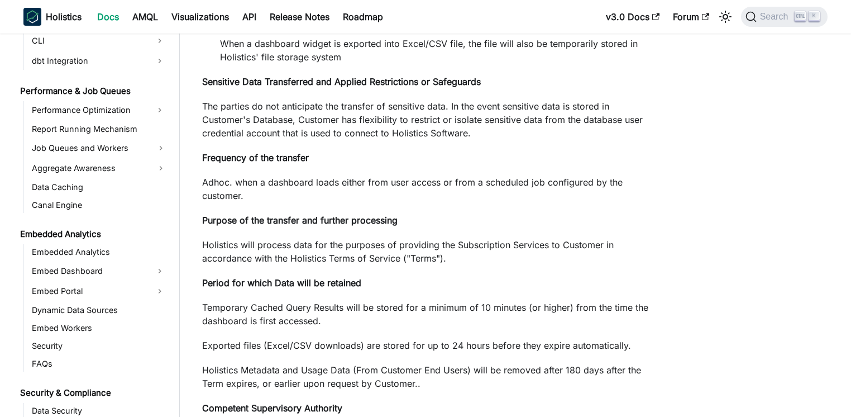
scroll to position [1072, 0]
